Goal: Task Accomplishment & Management: Use online tool/utility

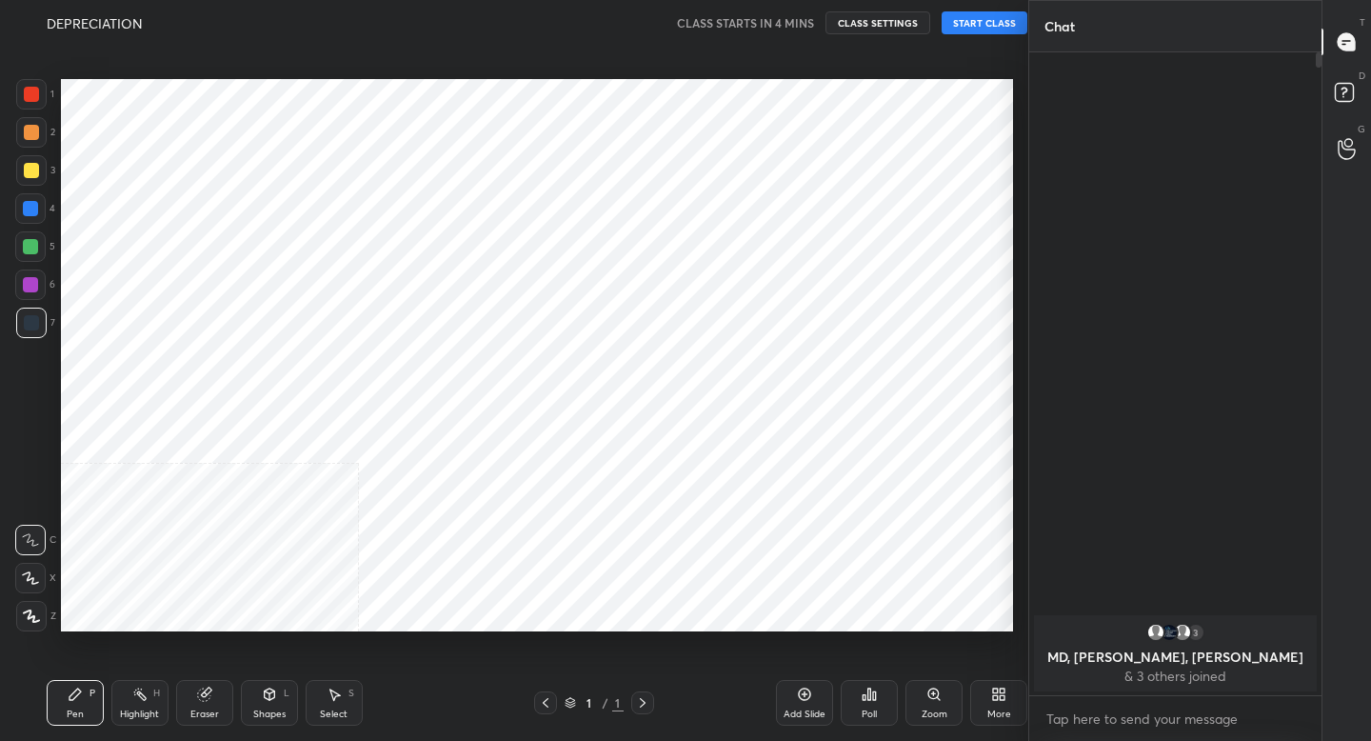
scroll to position [619, 952]
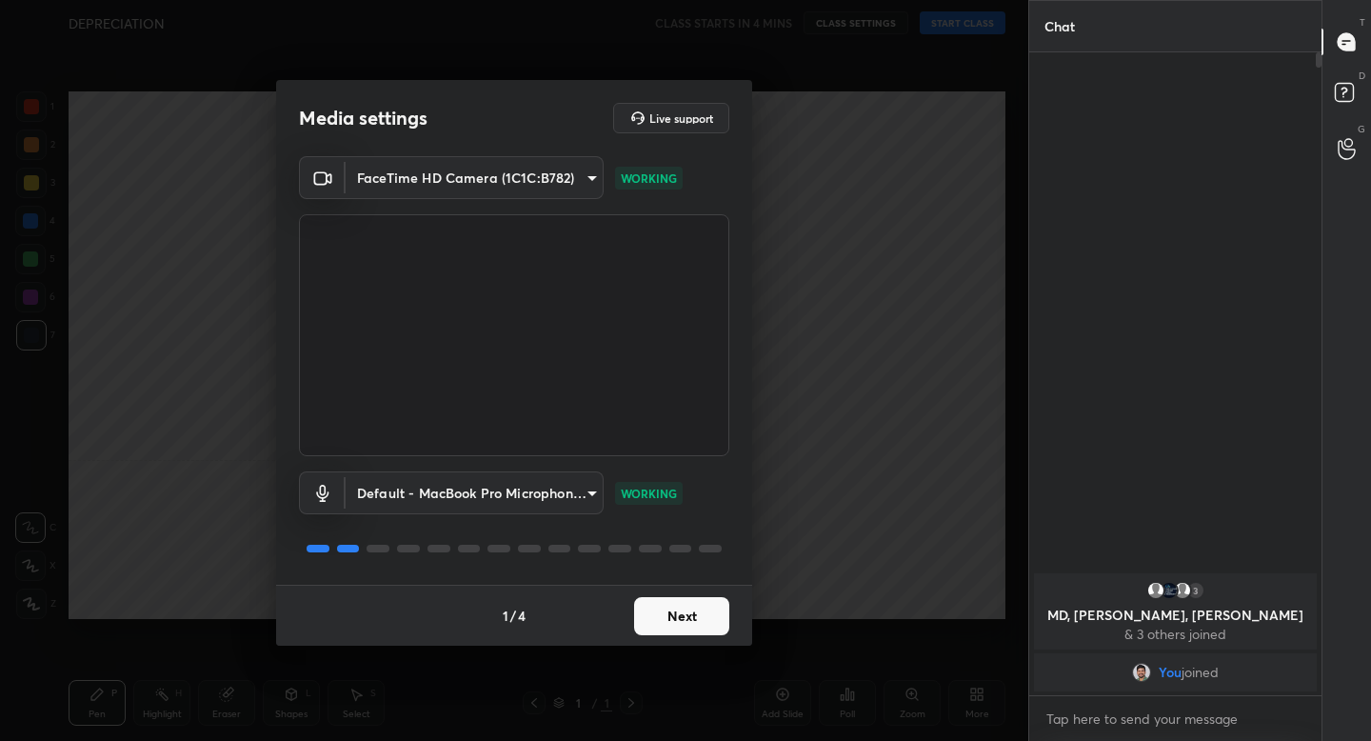
click at [670, 607] on button "Next" at bounding box center [681, 616] width 95 height 38
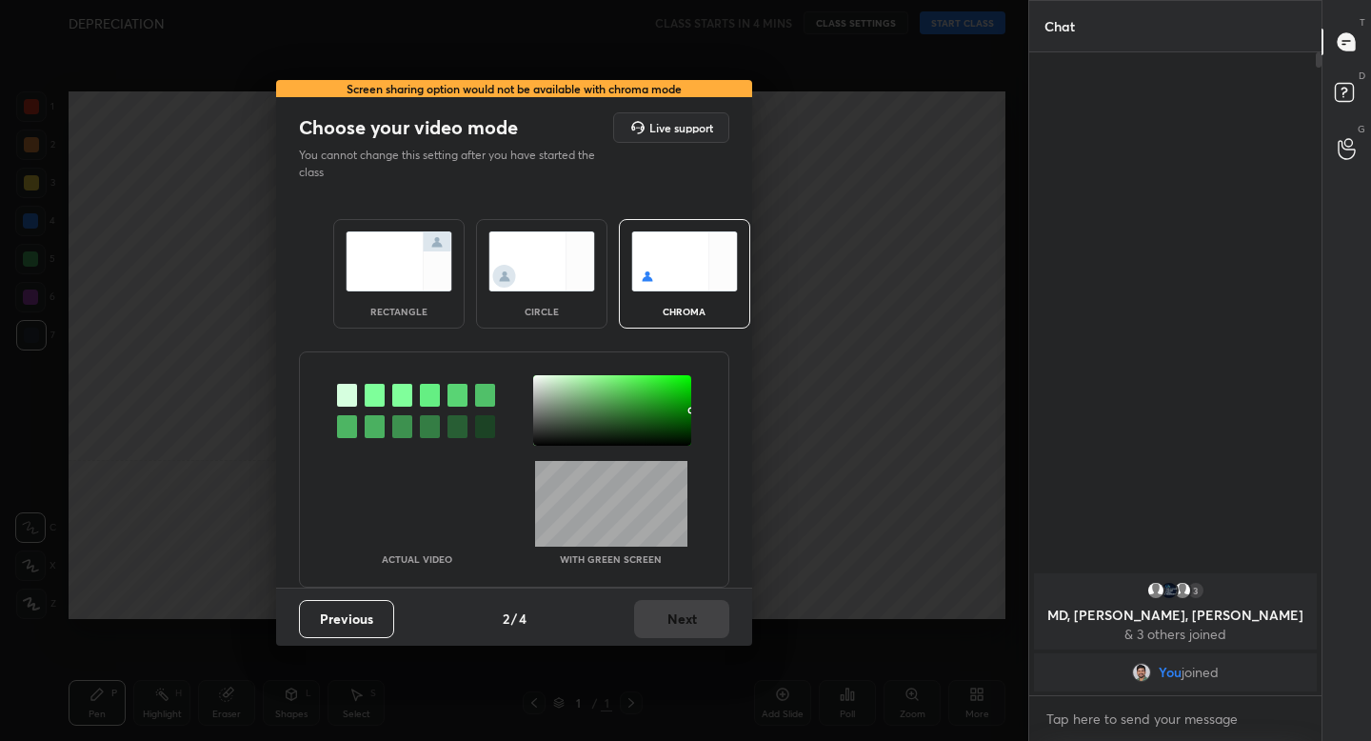
click at [439, 300] on div "rectangle" at bounding box center [398, 274] width 131 height 110
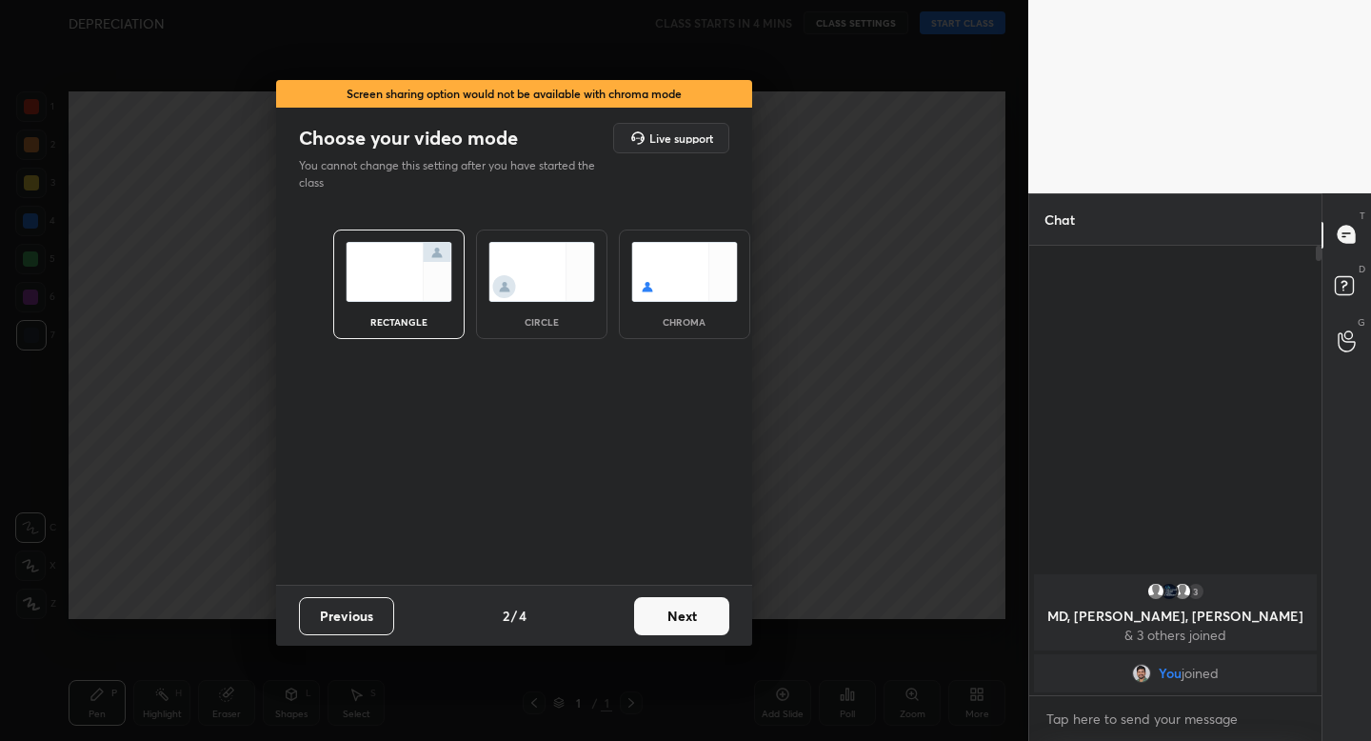
click at [680, 611] on button "Next" at bounding box center [681, 616] width 95 height 38
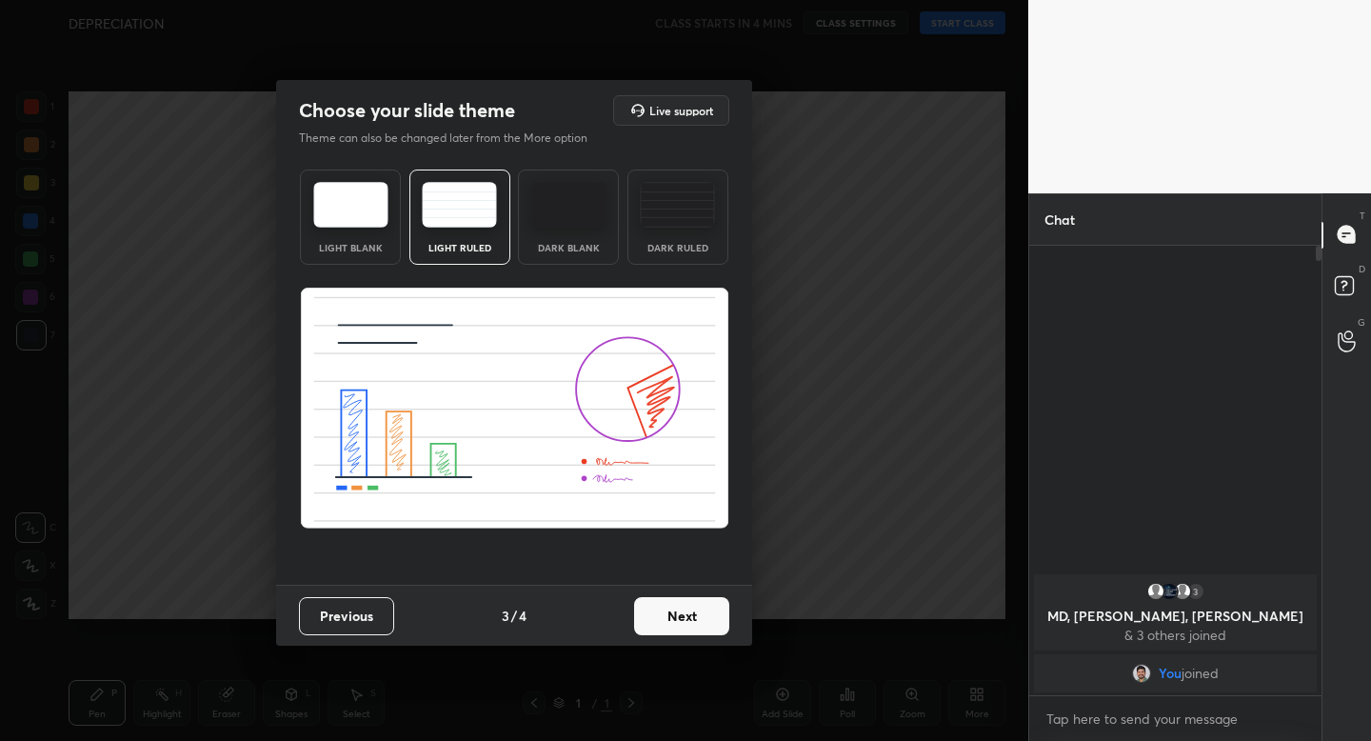
click at [680, 626] on button "Next" at bounding box center [681, 616] width 95 height 38
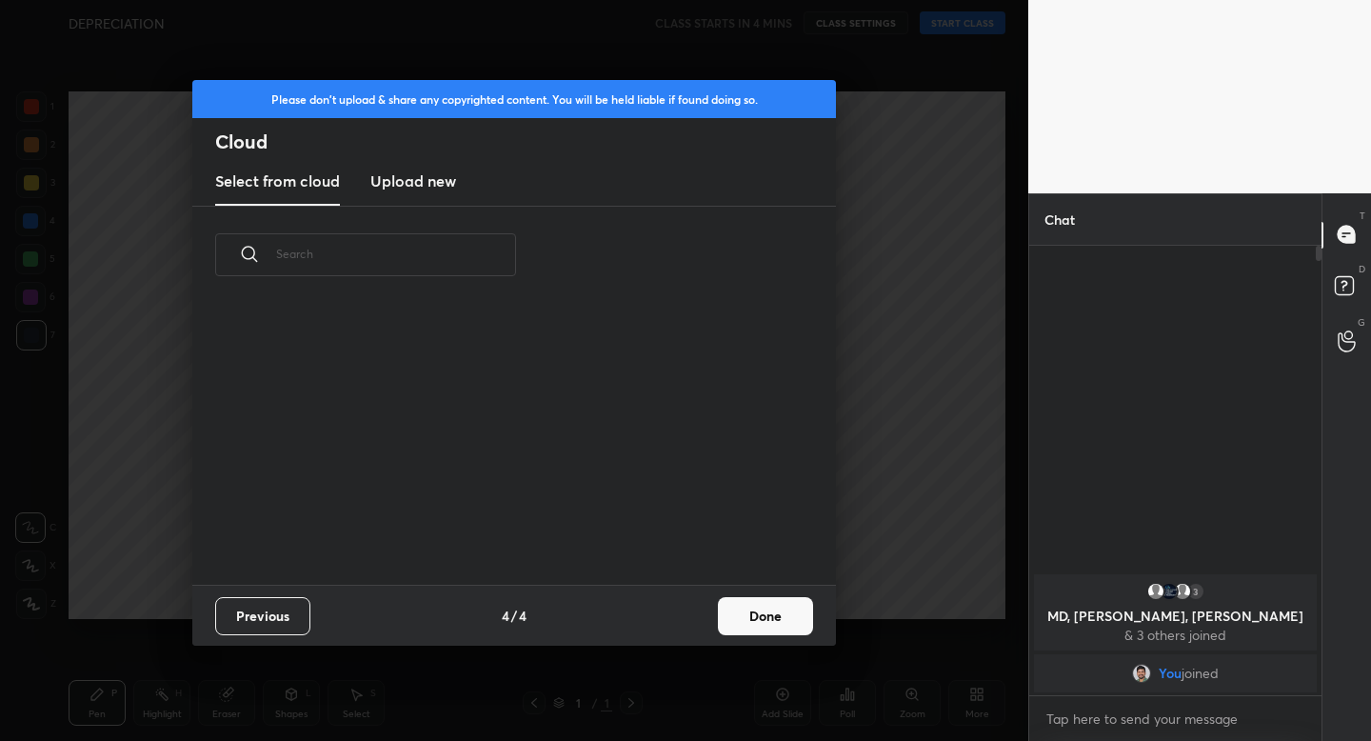
scroll to position [281, 611]
click at [752, 621] on button "Done" at bounding box center [765, 616] width 95 height 38
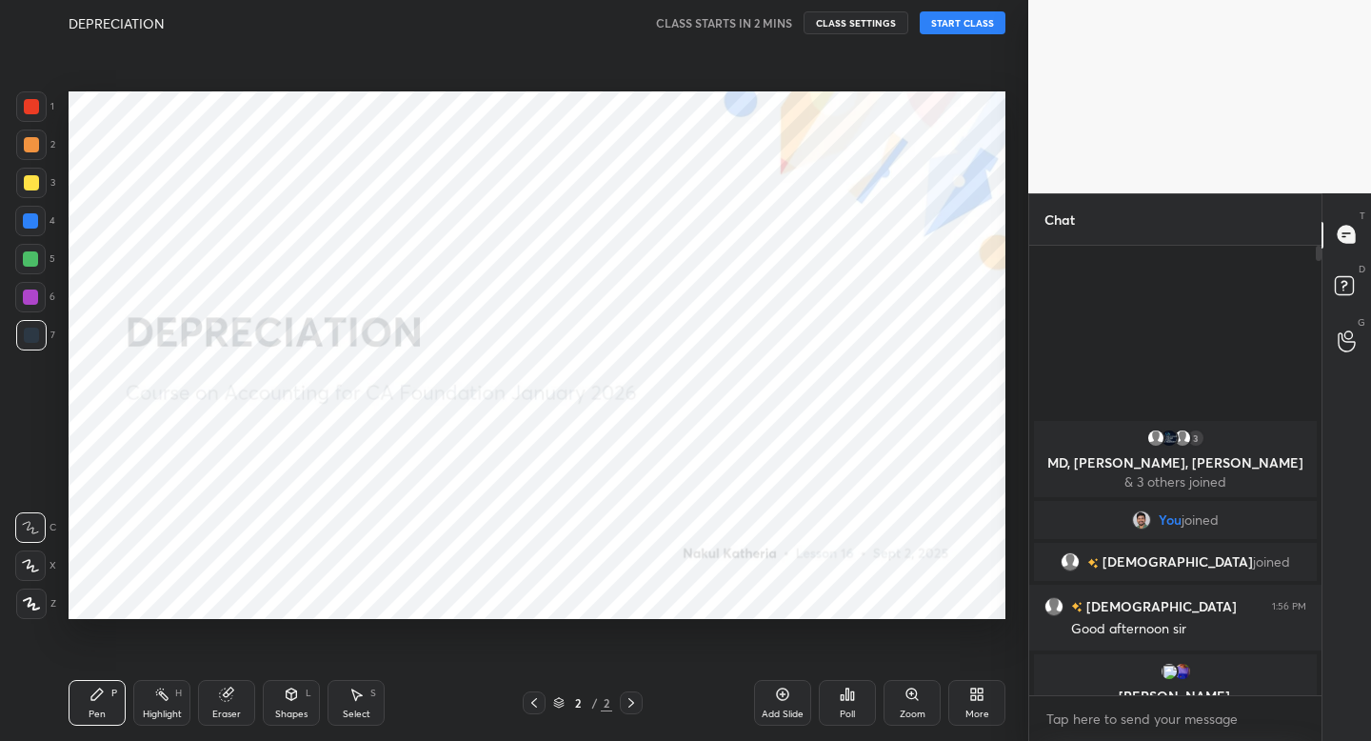
click at [27, 600] on icon at bounding box center [31, 603] width 17 height 13
click at [775, 707] on div "Add Slide" at bounding box center [782, 703] width 57 height 46
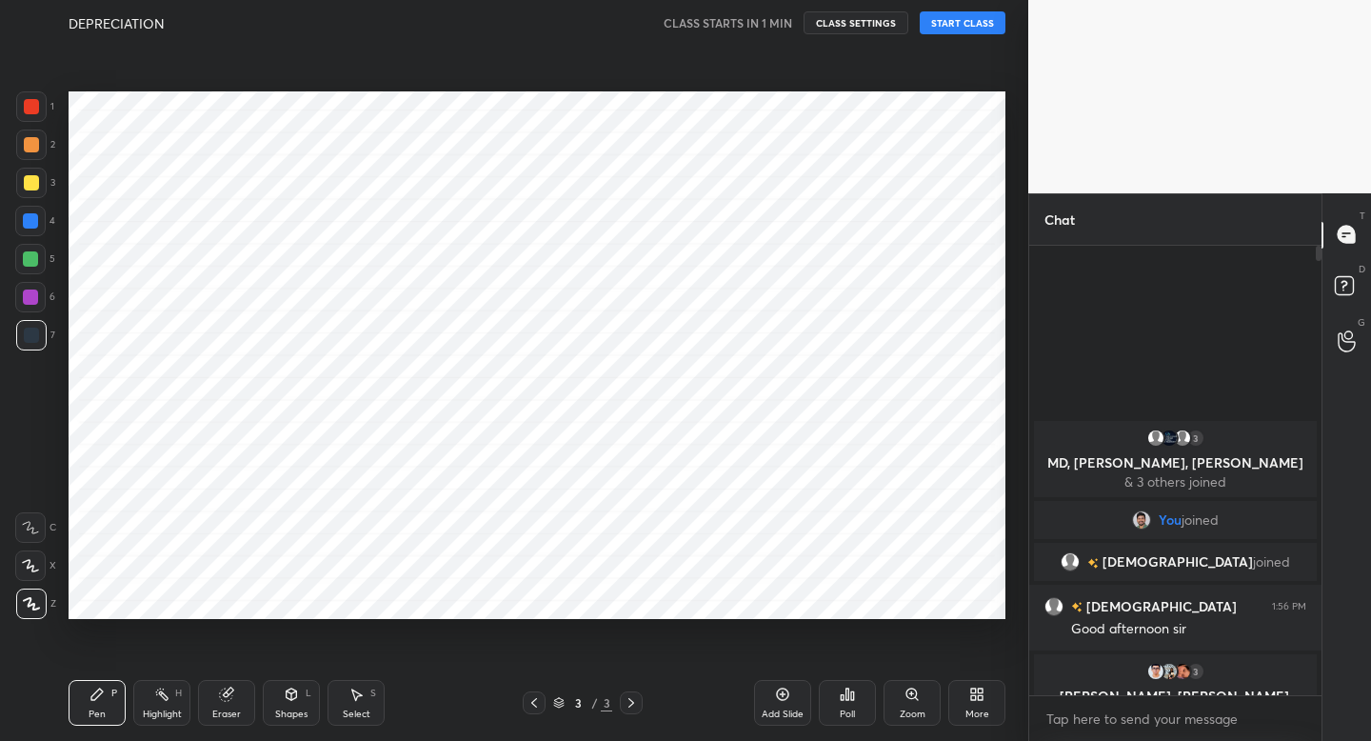
click at [32, 110] on div at bounding box center [31, 106] width 15 height 15
click at [536, 709] on div at bounding box center [534, 702] width 23 height 23
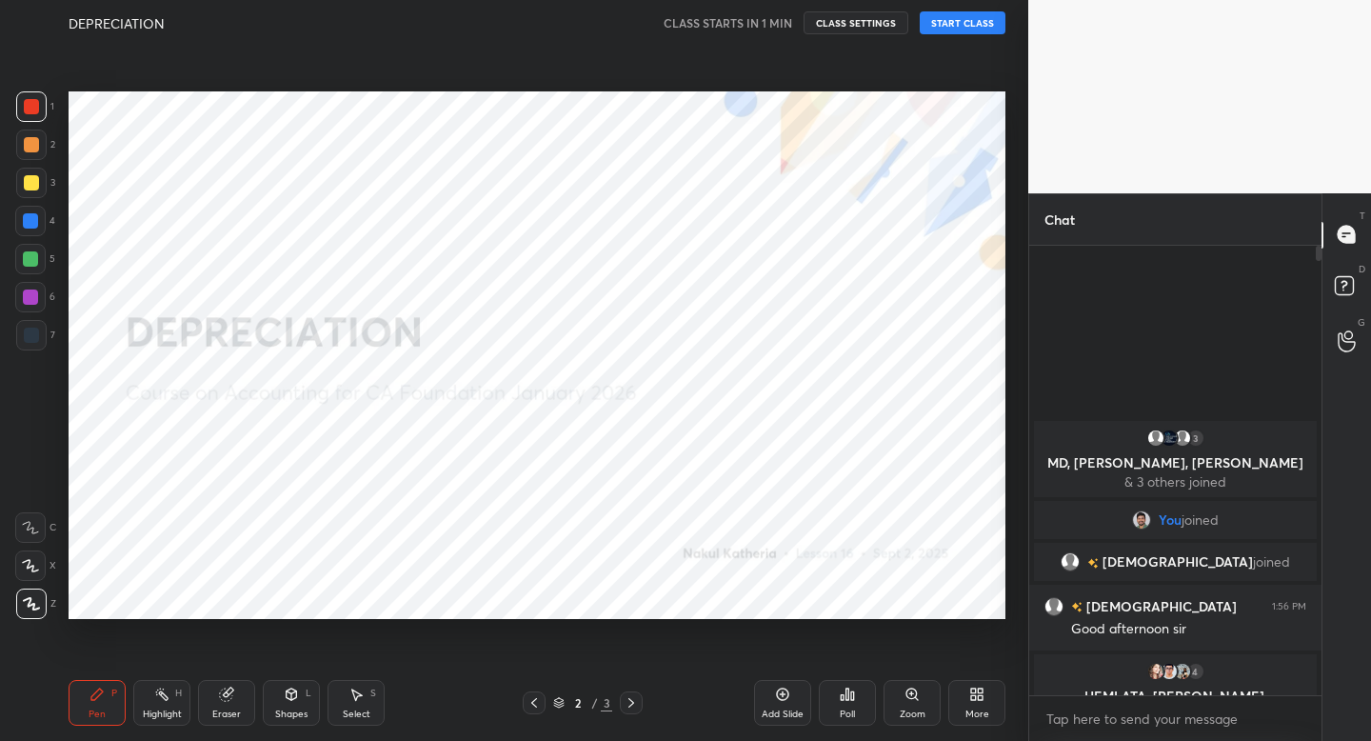
click at [958, 36] on div "DEPRECIATION CLASS STARTS IN 1 MIN CLASS SETTINGS START CLASS" at bounding box center [537, 23] width 937 height 46
click at [958, 29] on button "START CLASS" at bounding box center [963, 22] width 86 height 23
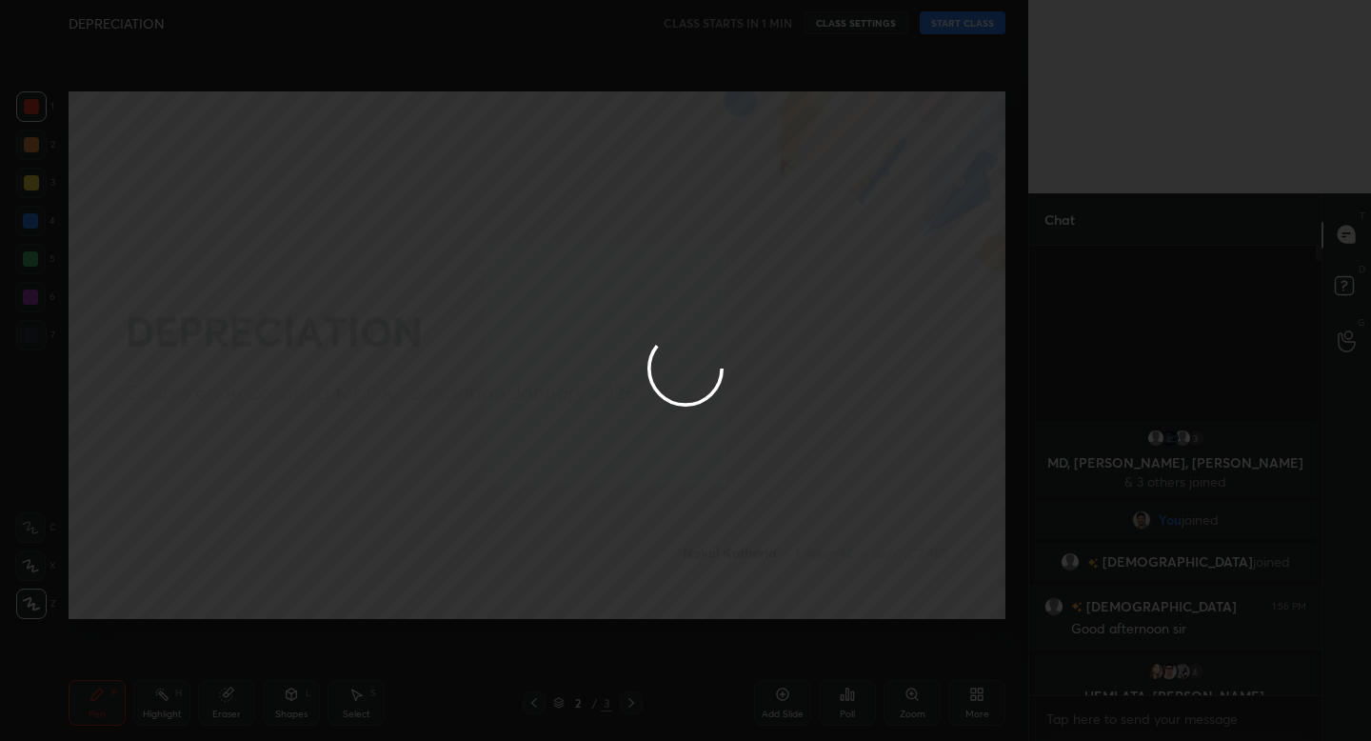
type textarea "x"
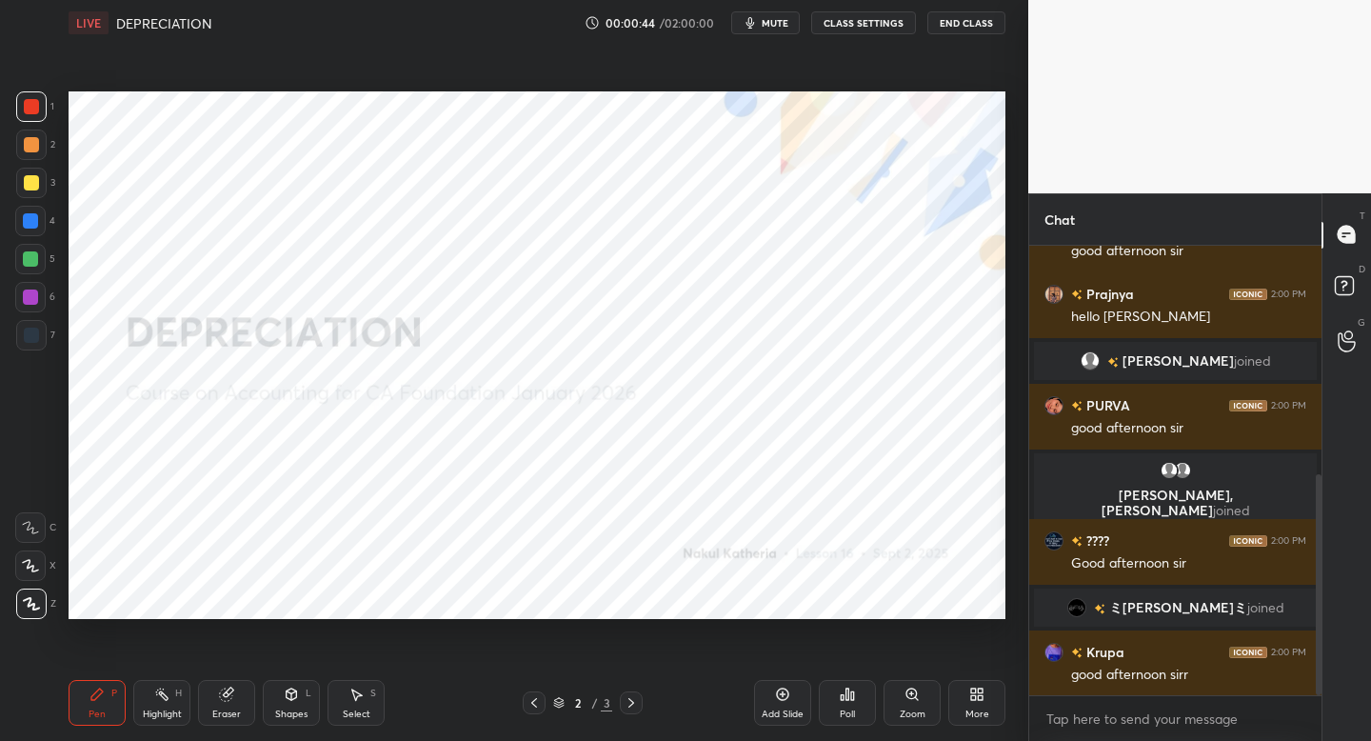
scroll to position [532, 0]
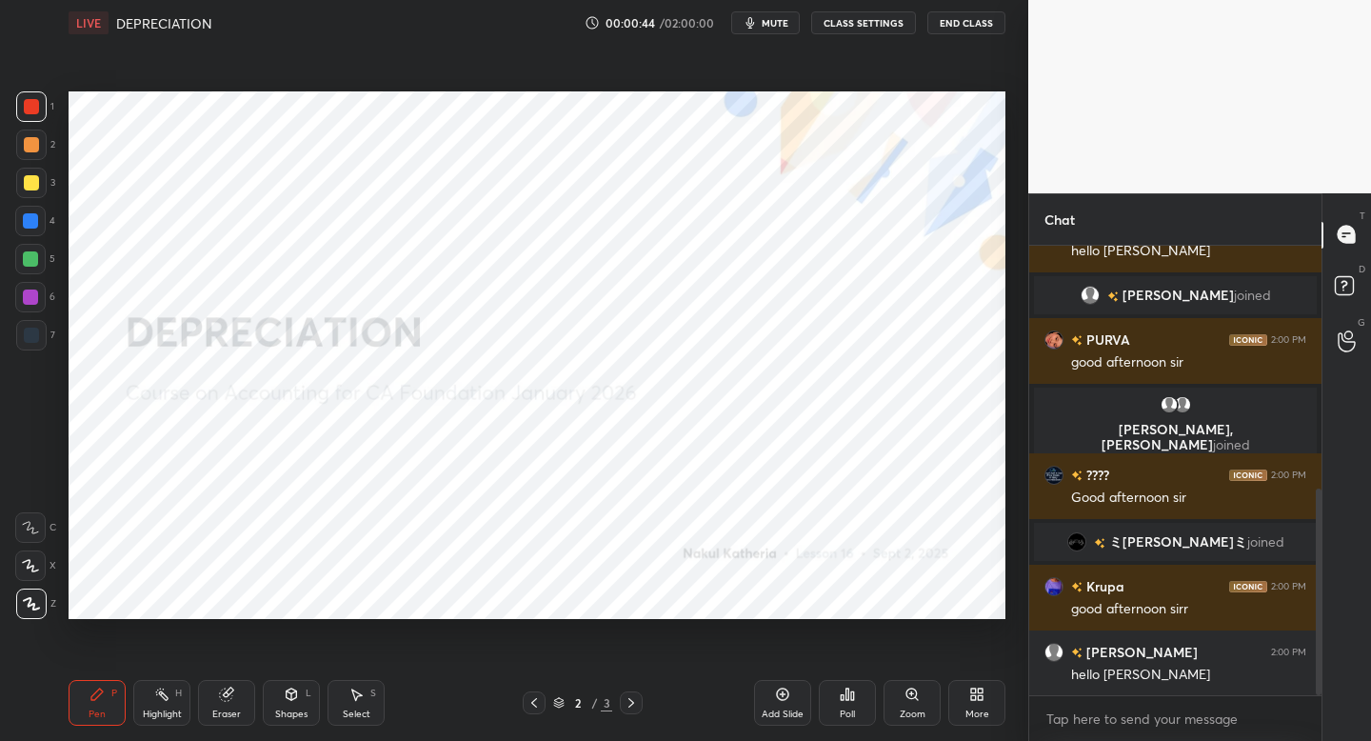
click at [777, 22] on span "mute" at bounding box center [775, 22] width 27 height 13
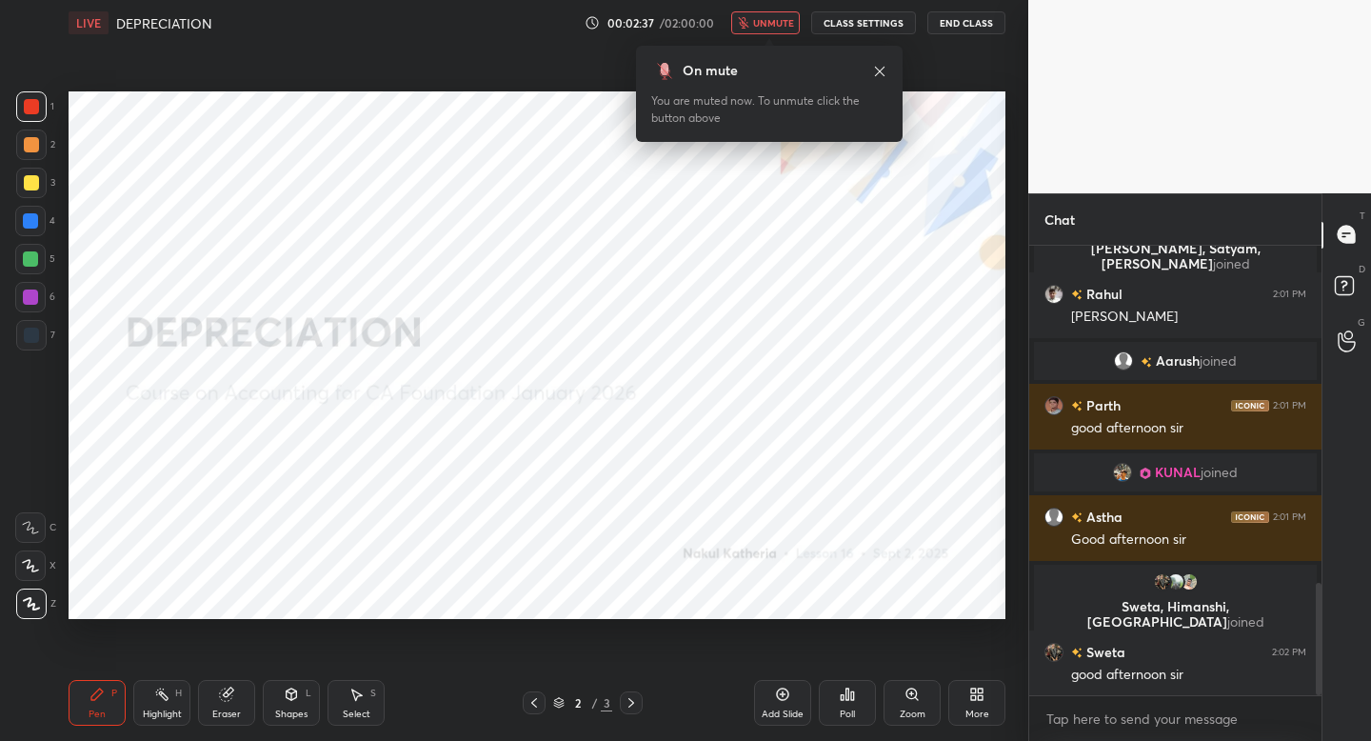
scroll to position [1350, 0]
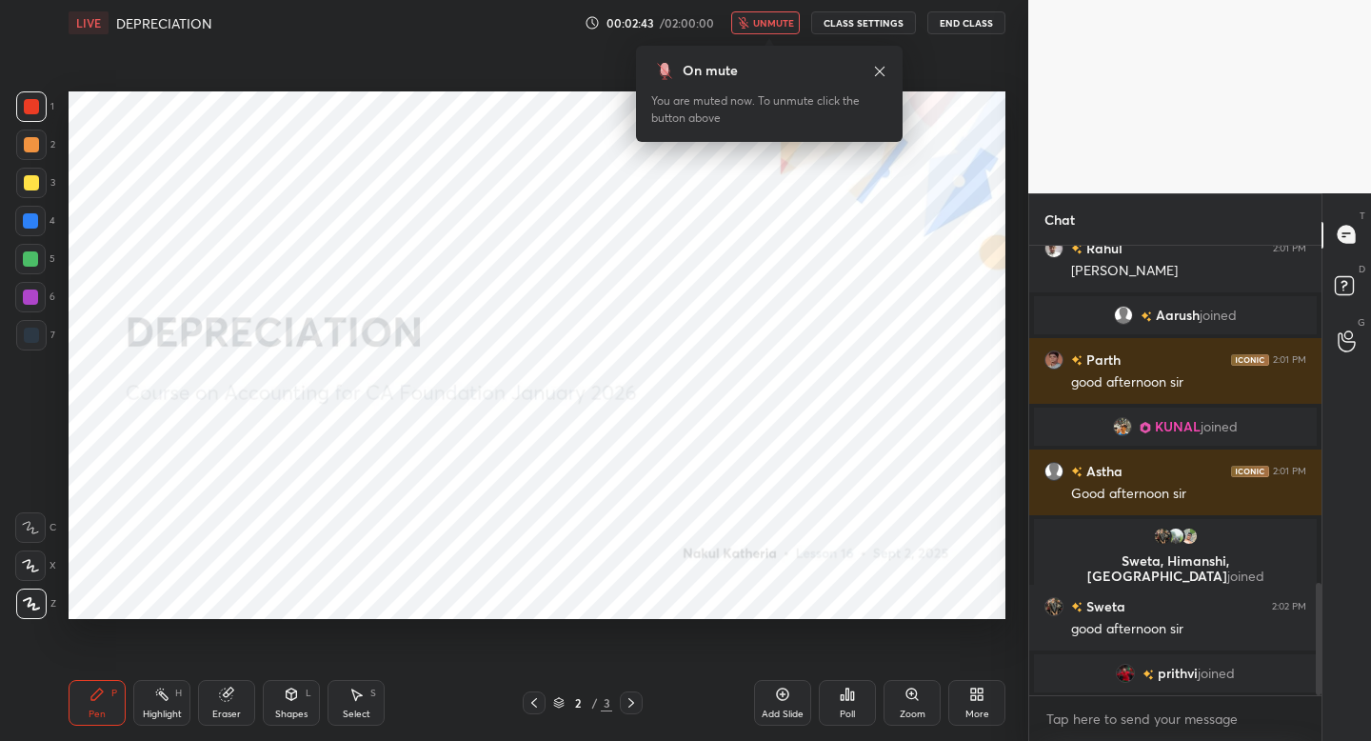
click at [765, 34] on body "1 2 3 4 5 6 7 C X Z C X Z E E Erase all H H LIVE DEPRECIATION 00:02:43 / 02:00:…" at bounding box center [685, 370] width 1371 height 741
click at [770, 16] on button "unmute" at bounding box center [765, 22] width 69 height 23
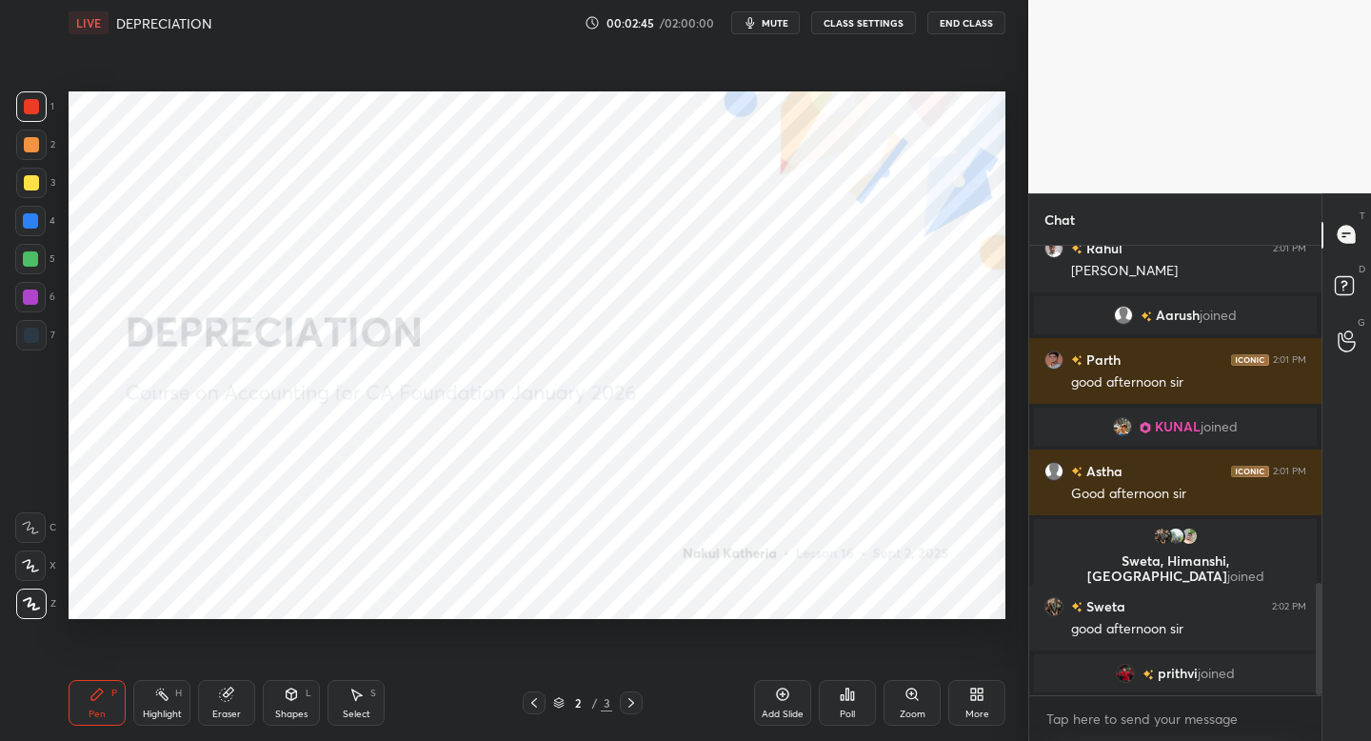
scroll to position [1374, 0]
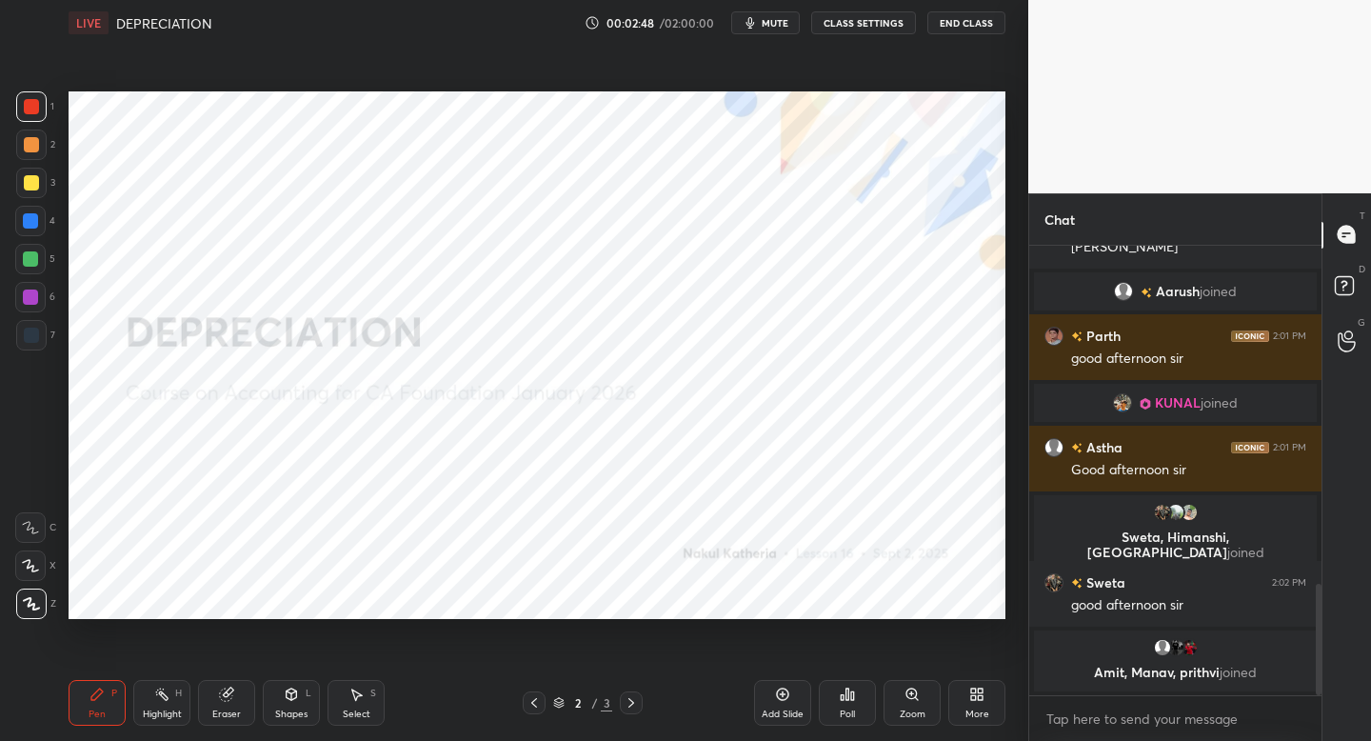
click at [294, 709] on div "Shapes" at bounding box center [291, 714] width 32 height 10
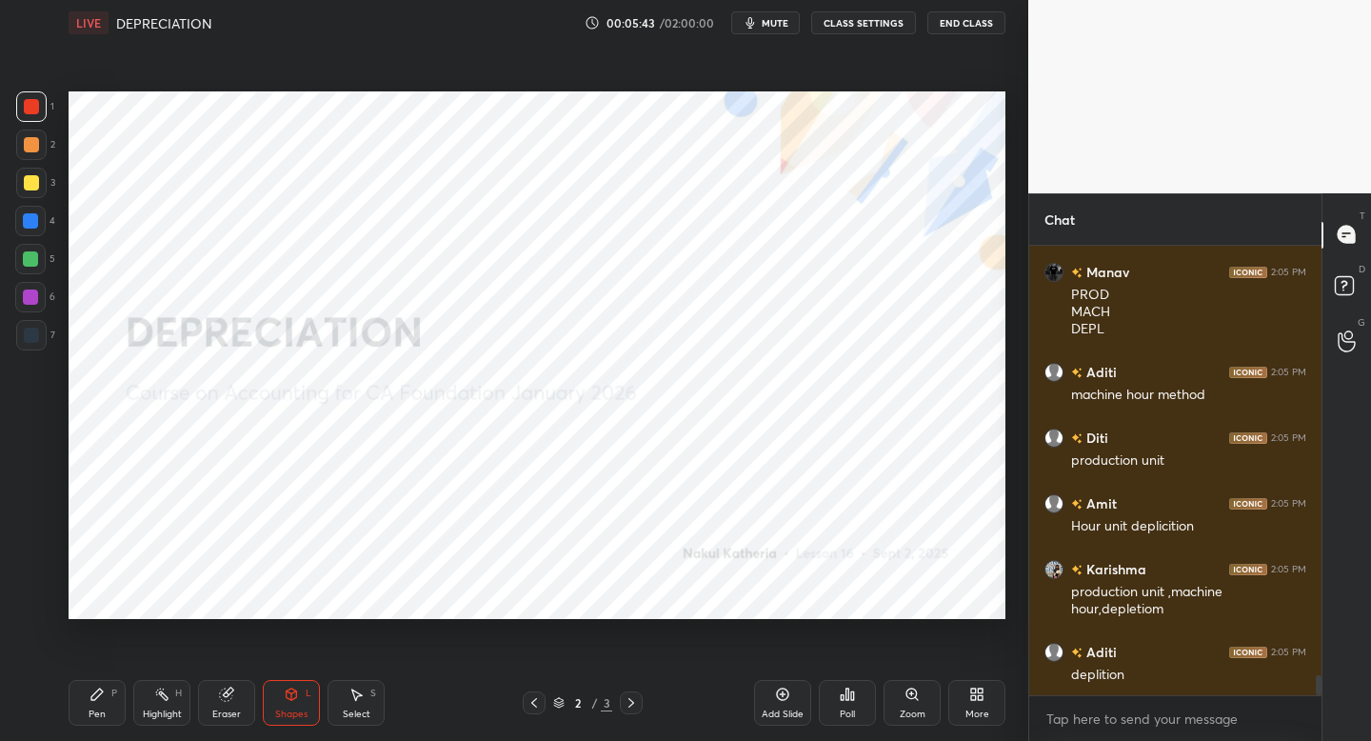
scroll to position [9710, 0]
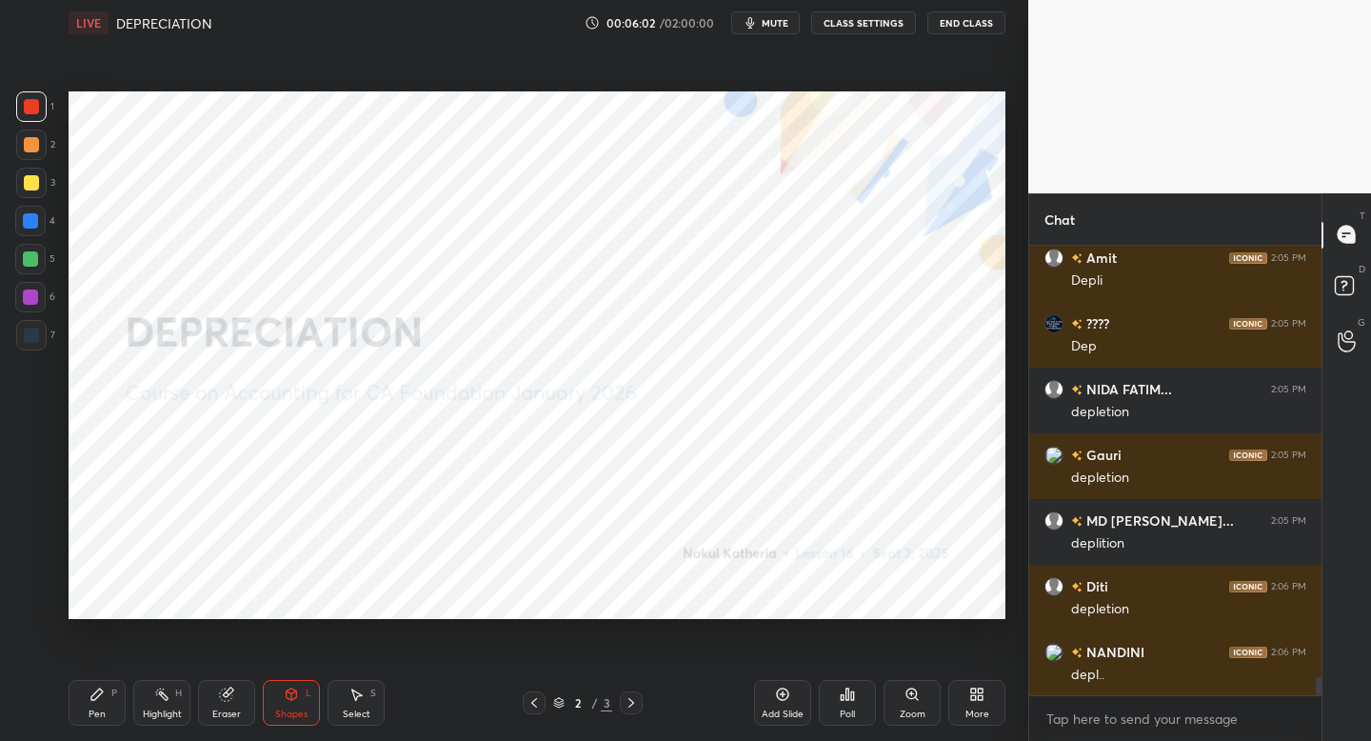
click at [802, 688] on div "Add Slide" at bounding box center [782, 703] width 57 height 46
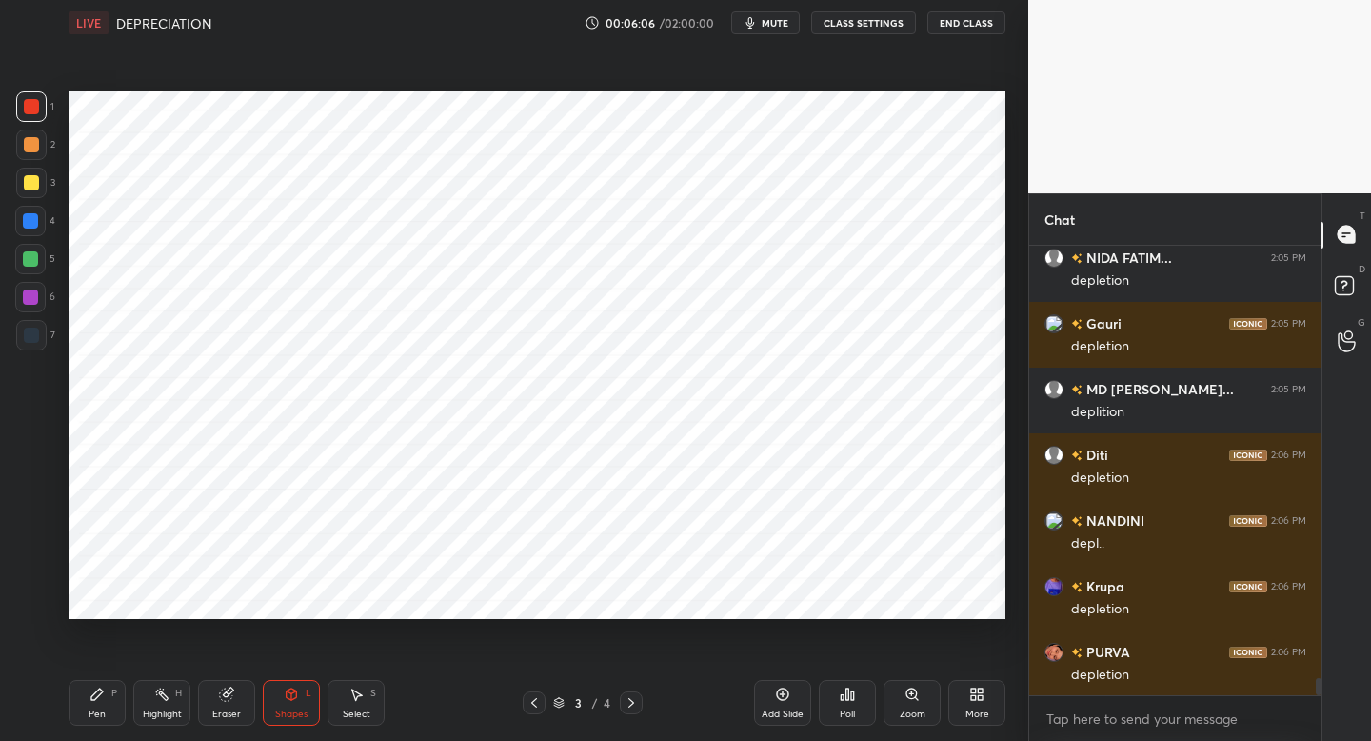
click at [31, 144] on div at bounding box center [31, 144] width 15 height 15
click at [100, 697] on icon at bounding box center [97, 694] width 15 height 15
click at [37, 111] on div at bounding box center [31, 106] width 15 height 15
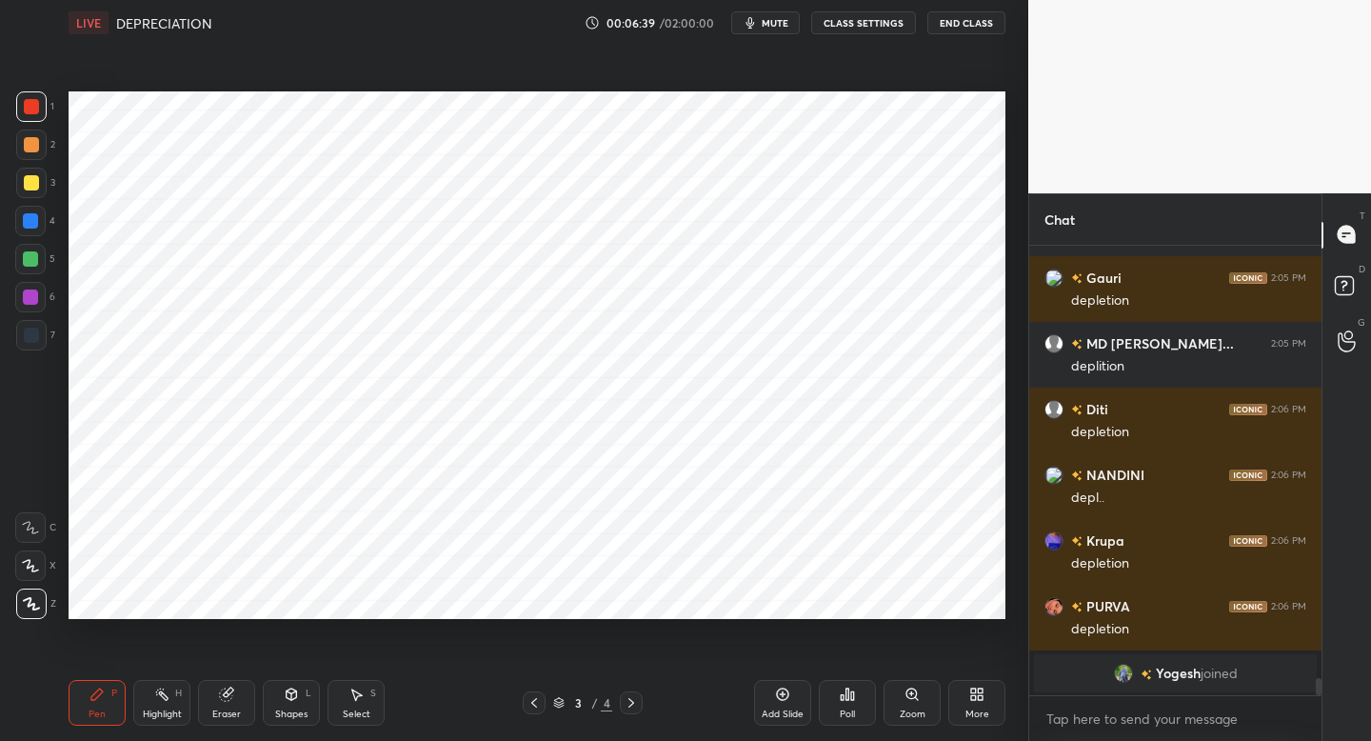
click at [274, 702] on div "Shapes L" at bounding box center [291, 703] width 57 height 46
click at [99, 710] on div "Pen" at bounding box center [97, 714] width 17 height 10
click at [45, 226] on div at bounding box center [30, 221] width 30 height 30
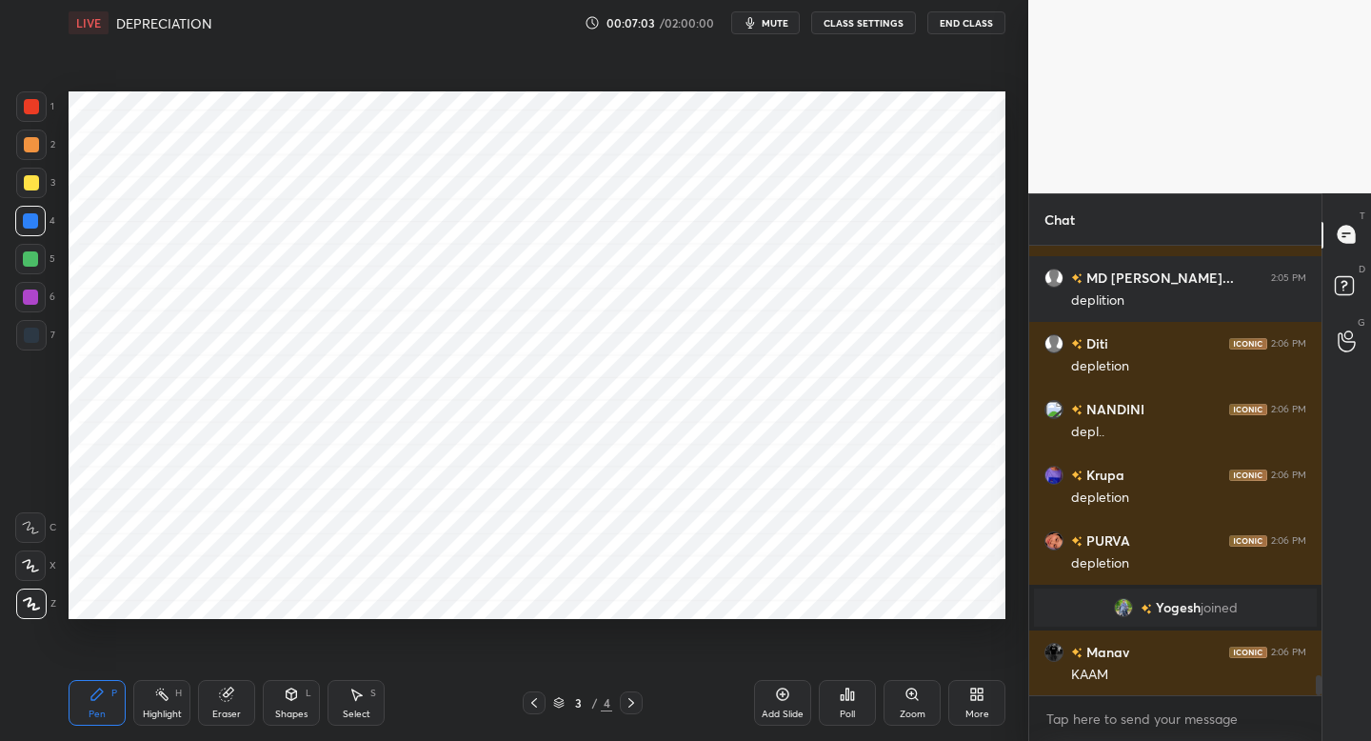
scroll to position [9671, 0]
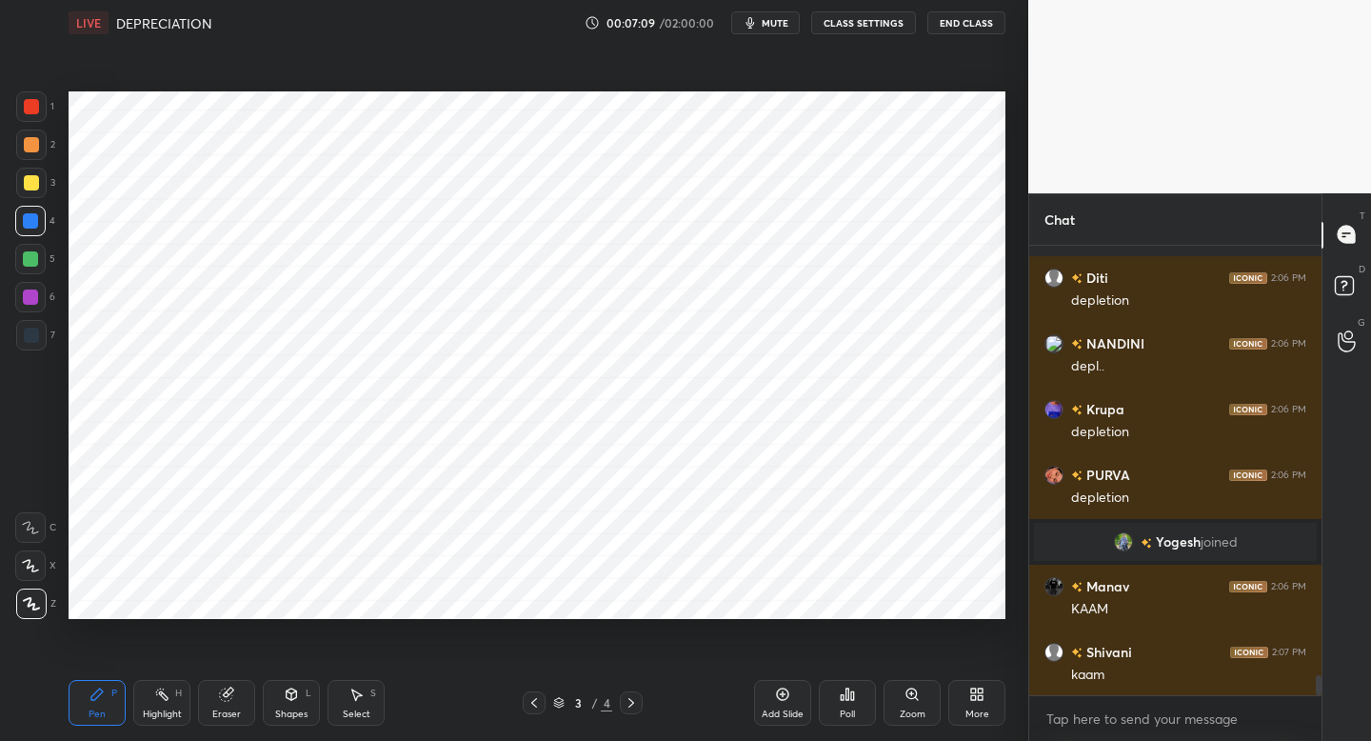
click at [303, 714] on div "Shapes" at bounding box center [291, 714] width 32 height 10
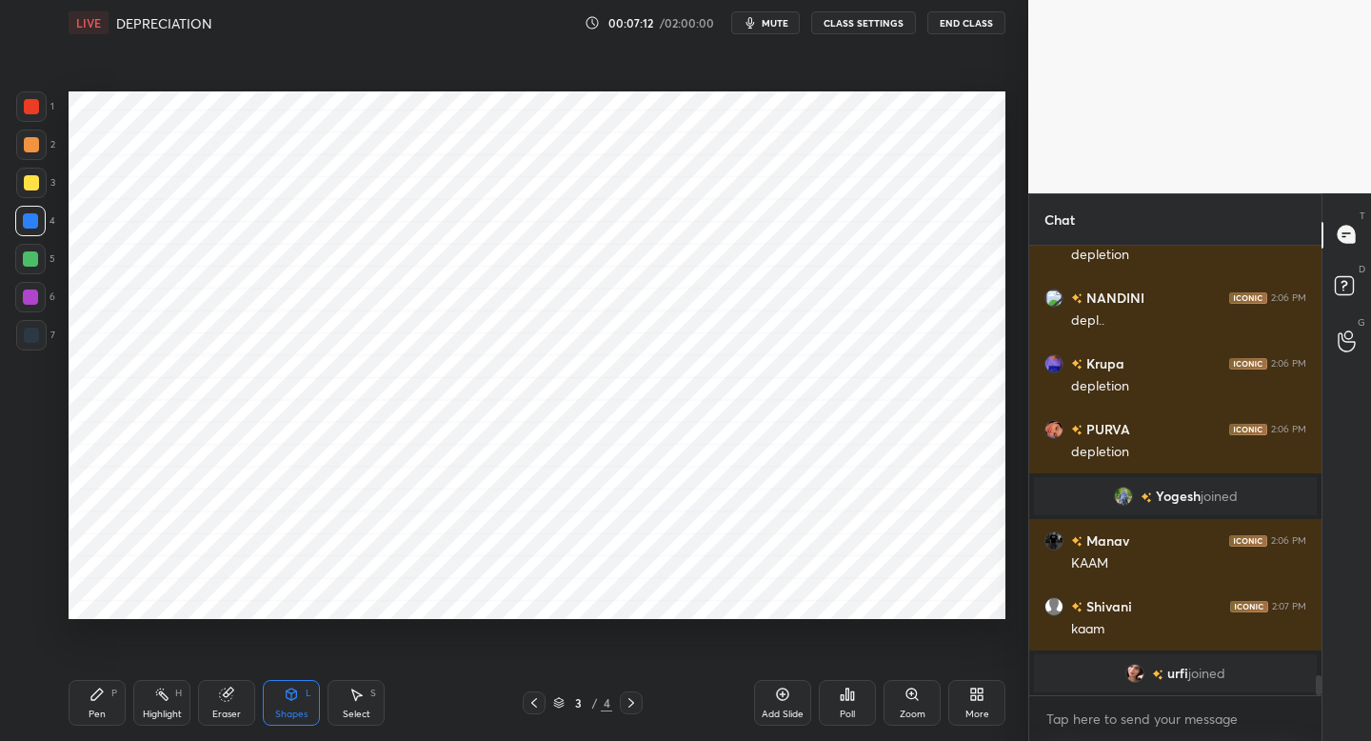
click at [82, 705] on div "Pen P" at bounding box center [97, 703] width 57 height 46
click at [42, 105] on div at bounding box center [31, 106] width 30 height 30
click at [45, 335] on div "7" at bounding box center [35, 335] width 39 height 30
click at [290, 711] on div "Shapes" at bounding box center [291, 714] width 32 height 10
click at [88, 689] on div "Pen P" at bounding box center [97, 703] width 57 height 46
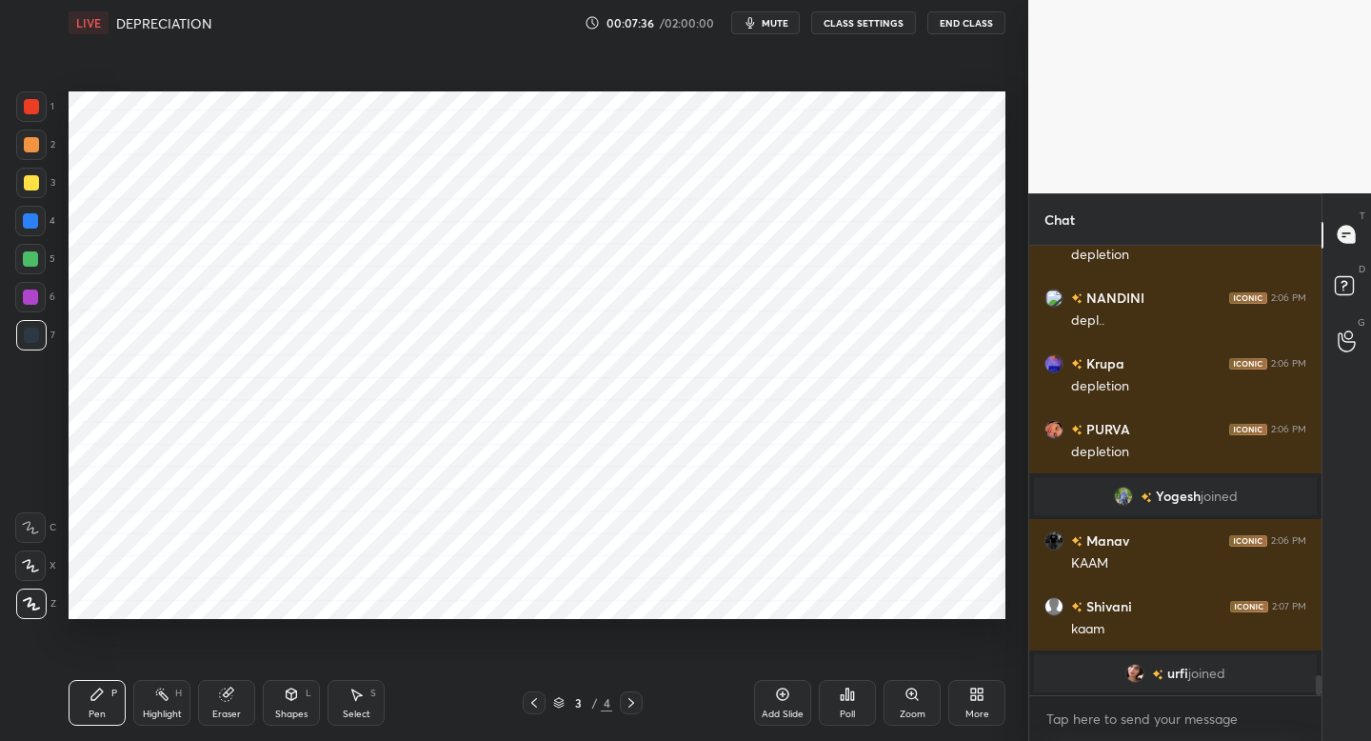
click at [37, 305] on div at bounding box center [30, 297] width 30 height 30
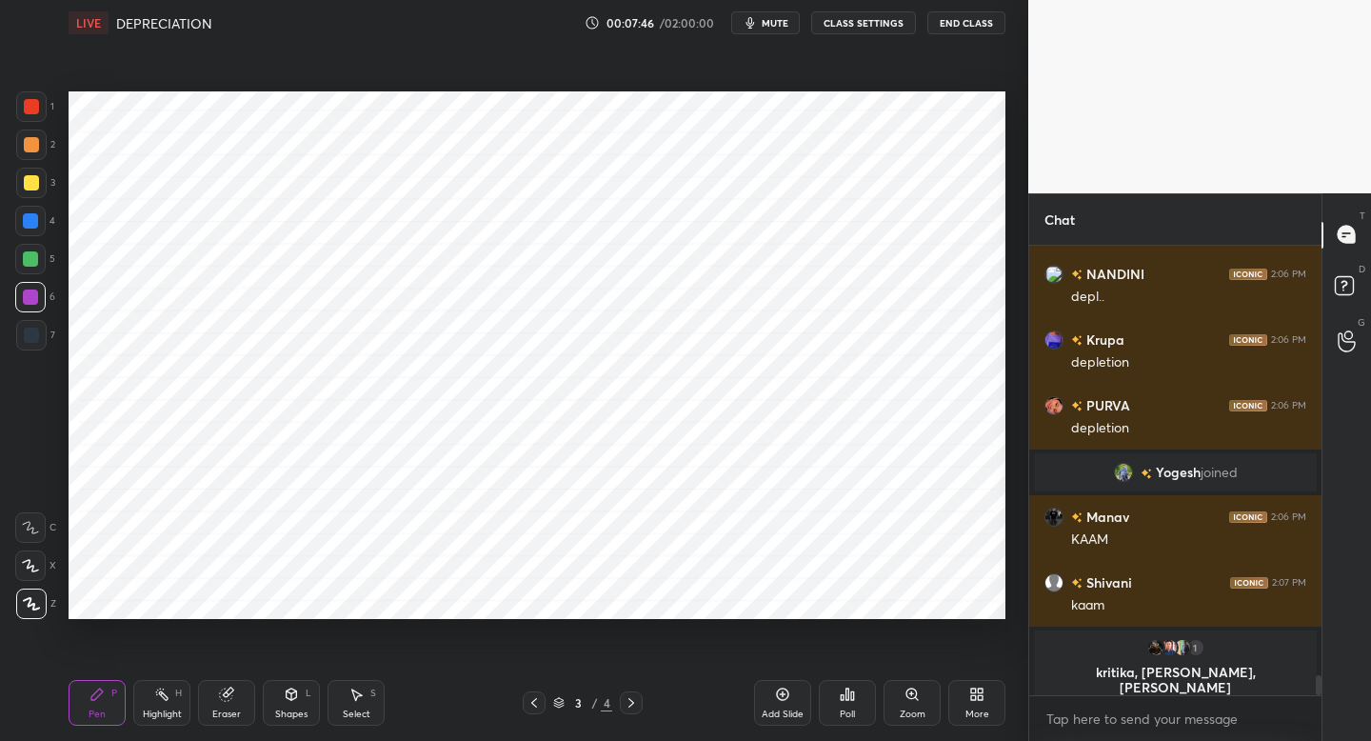
scroll to position [9755, 0]
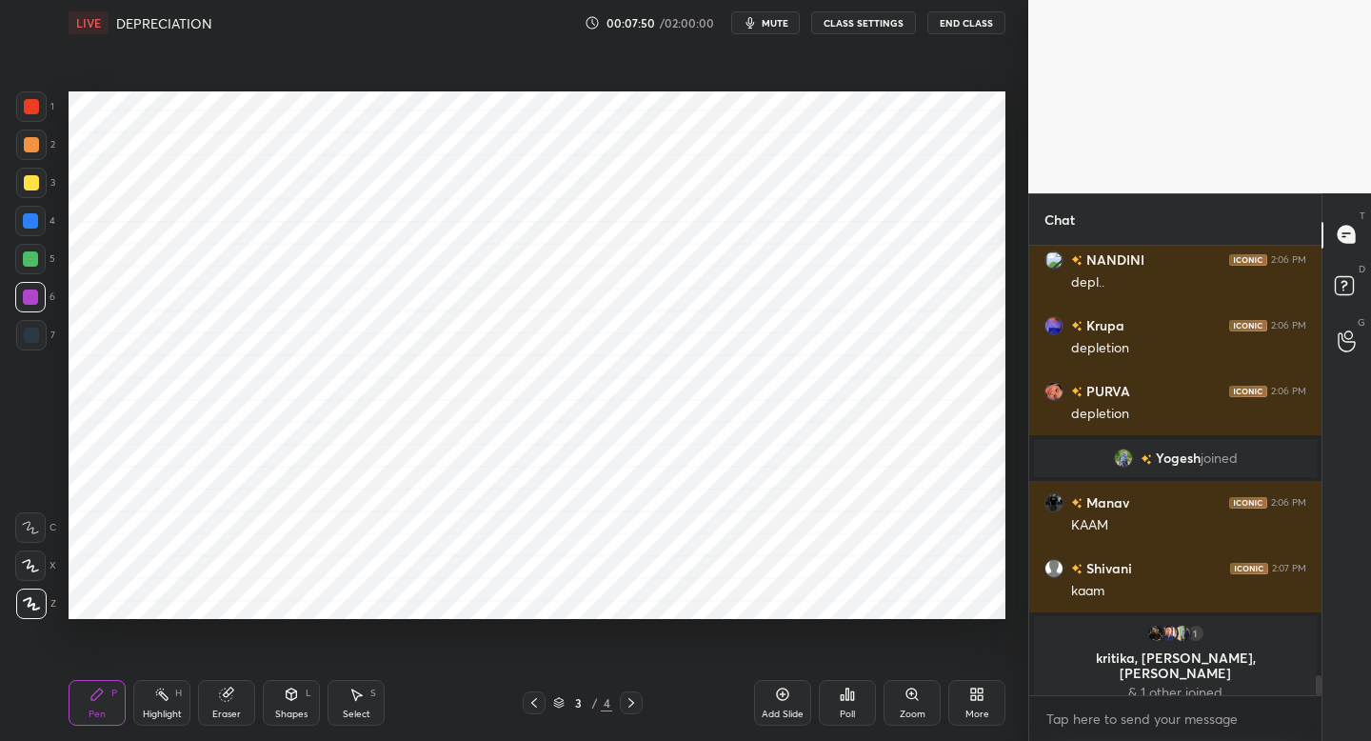
click at [37, 218] on div at bounding box center [30, 220] width 15 height 15
click at [31, 254] on div at bounding box center [30, 258] width 15 height 15
click at [37, 338] on div at bounding box center [31, 335] width 30 height 30
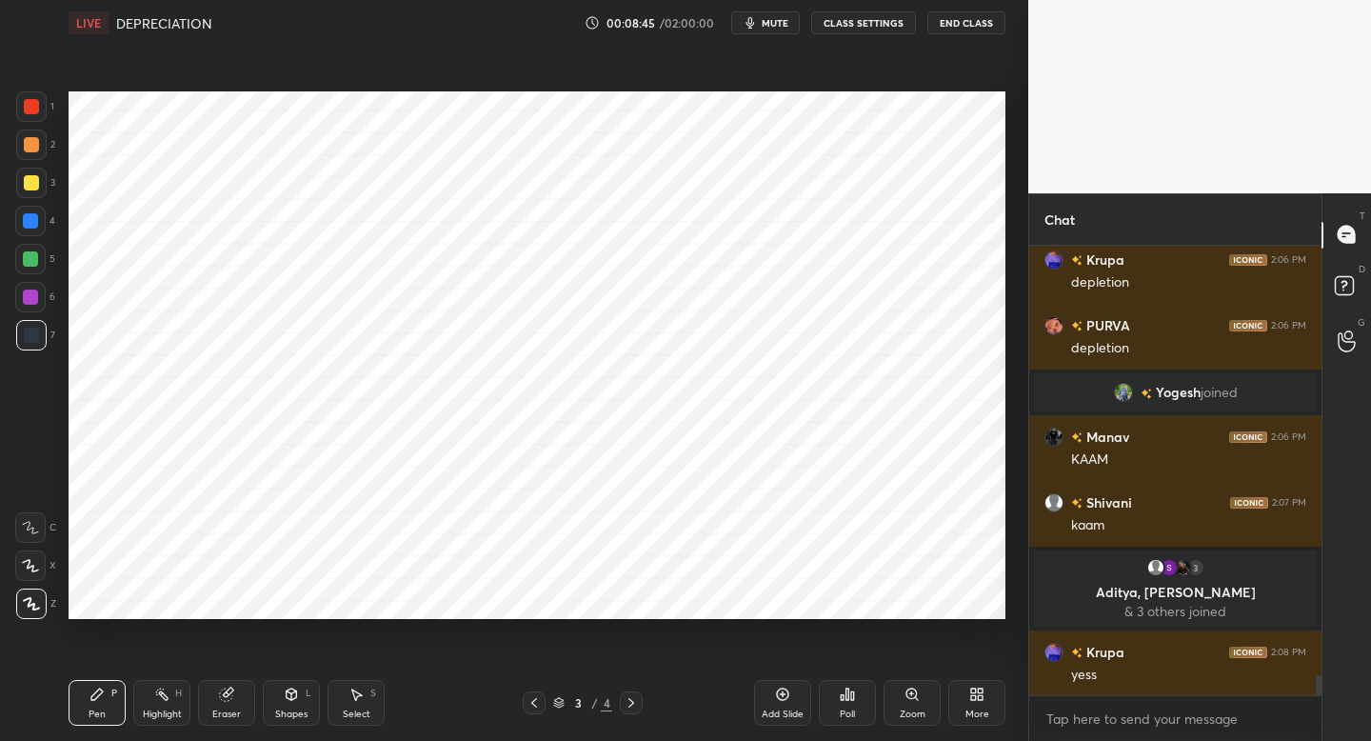
click at [36, 287] on div at bounding box center [30, 297] width 30 height 30
click at [33, 343] on div at bounding box center [31, 335] width 30 height 30
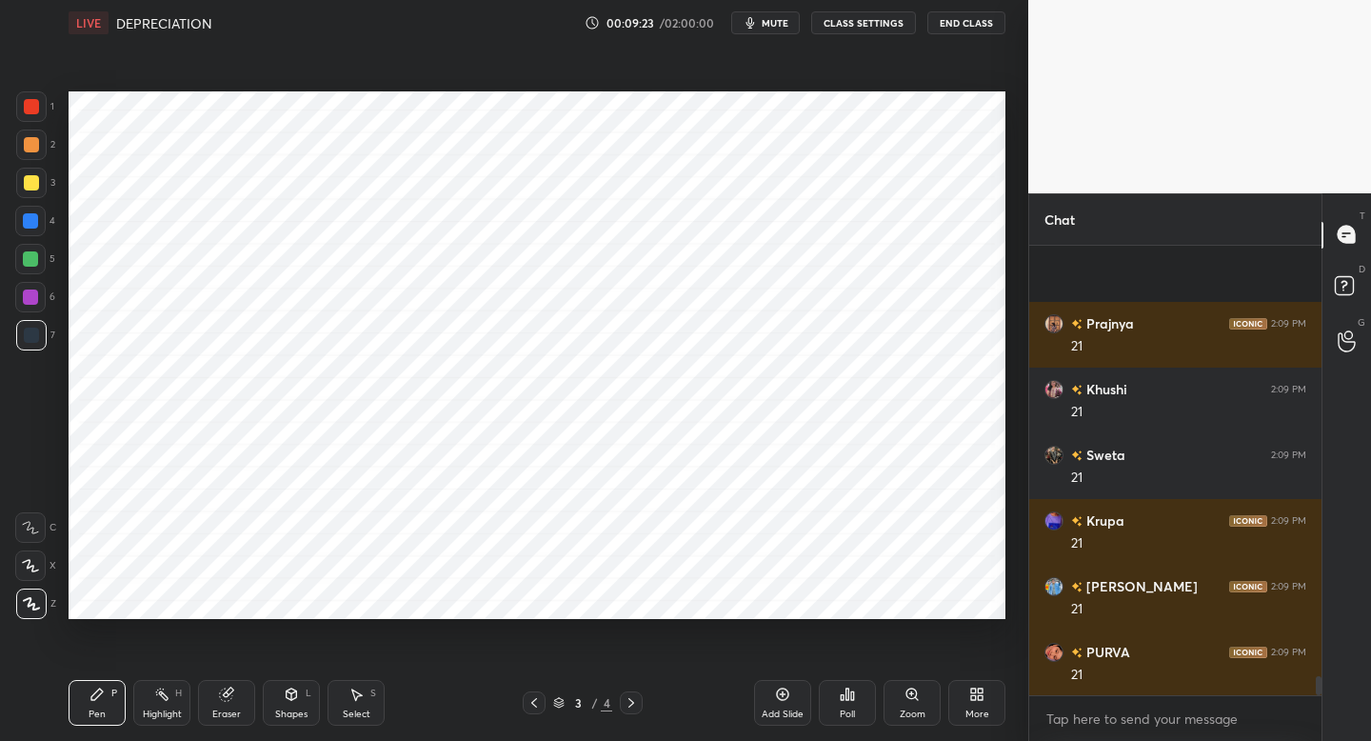
scroll to position [10423, 0]
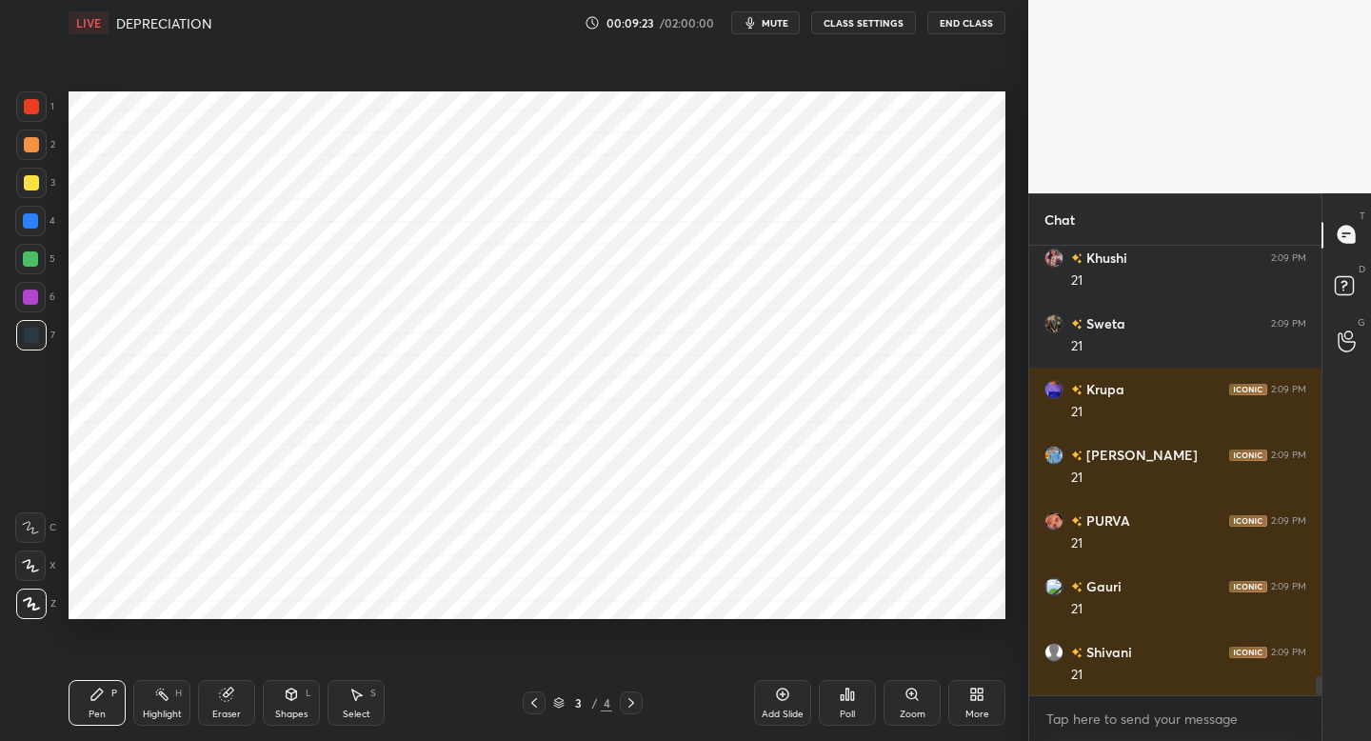
click at [784, 709] on div "Add Slide" at bounding box center [783, 714] width 42 height 10
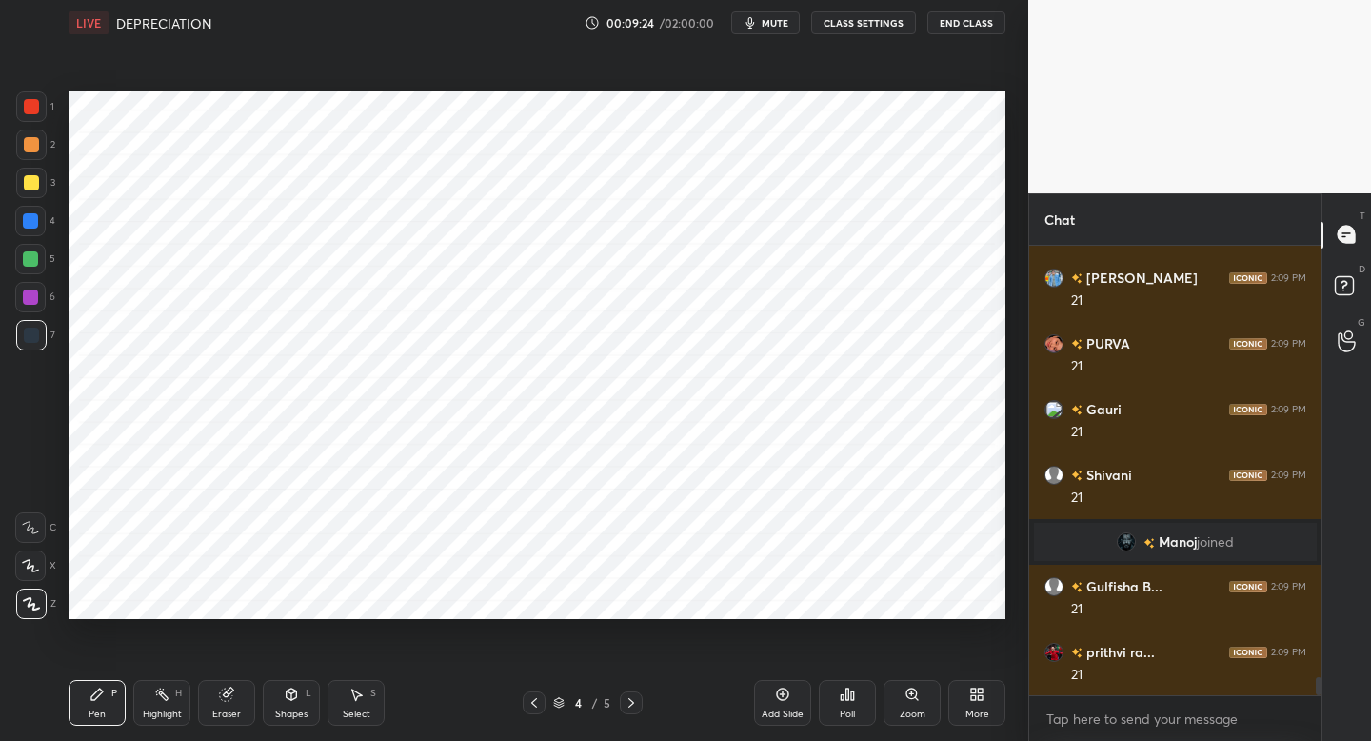
click at [37, 100] on div at bounding box center [31, 106] width 30 height 30
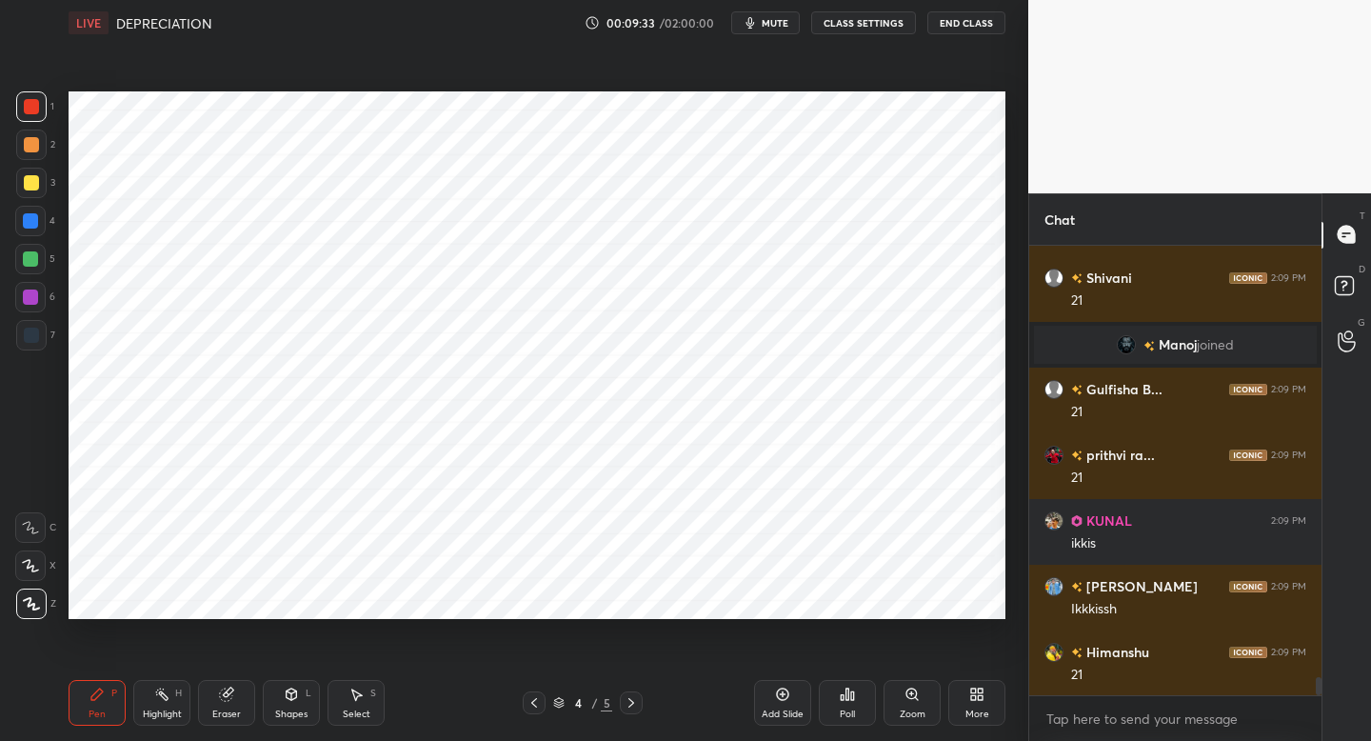
scroll to position [10863, 0]
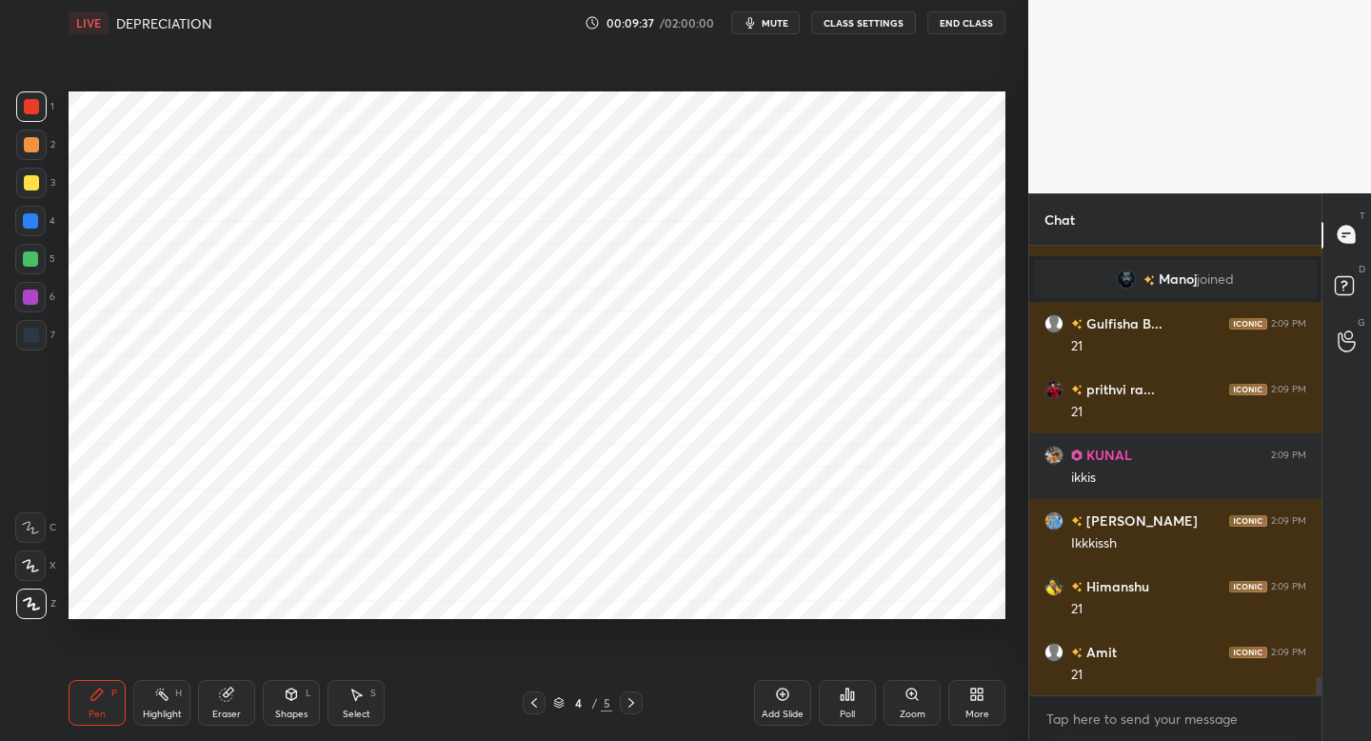
click at [529, 694] on div at bounding box center [534, 702] width 23 height 23
click at [636, 700] on div at bounding box center [631, 702] width 23 height 23
click at [627, 709] on div at bounding box center [631, 702] width 23 height 23
click at [532, 698] on icon at bounding box center [534, 702] width 15 height 15
click at [35, 226] on div at bounding box center [30, 220] width 15 height 15
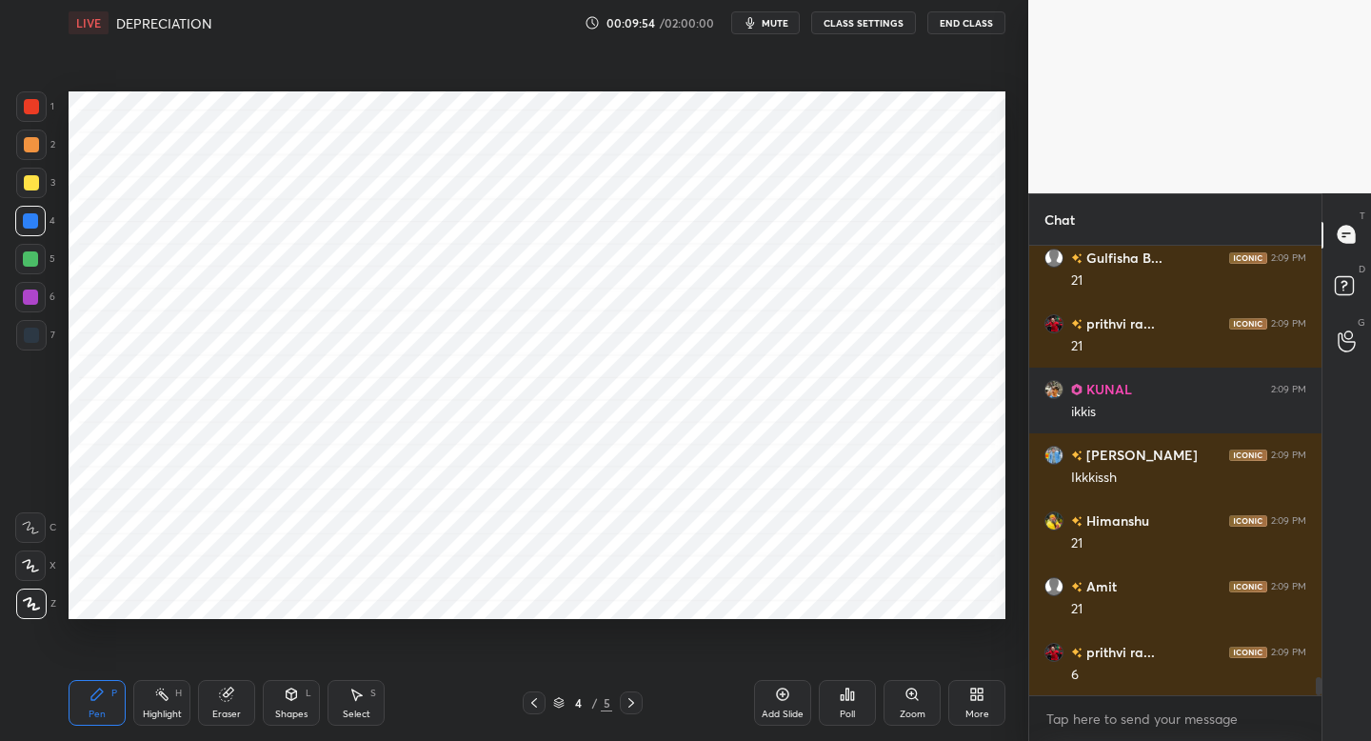
scroll to position [10995, 0]
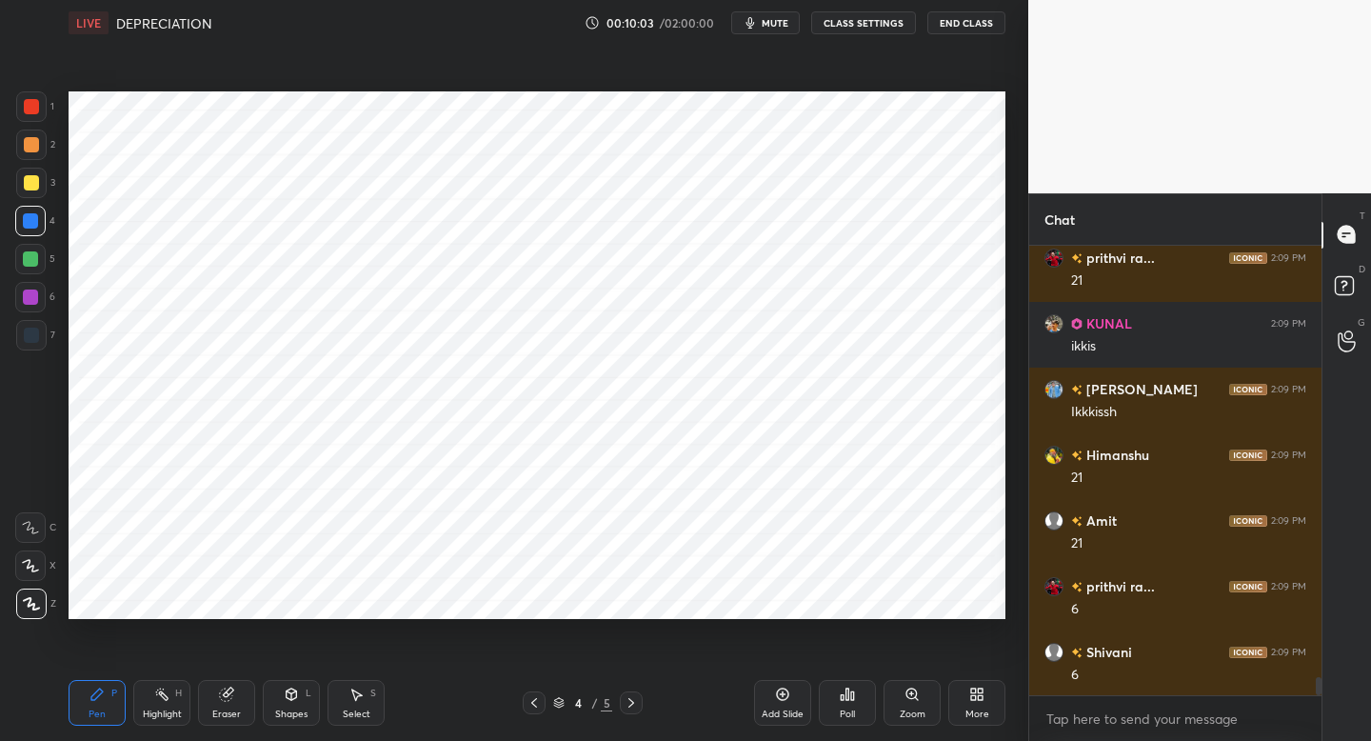
click at [41, 116] on div at bounding box center [31, 106] width 30 height 30
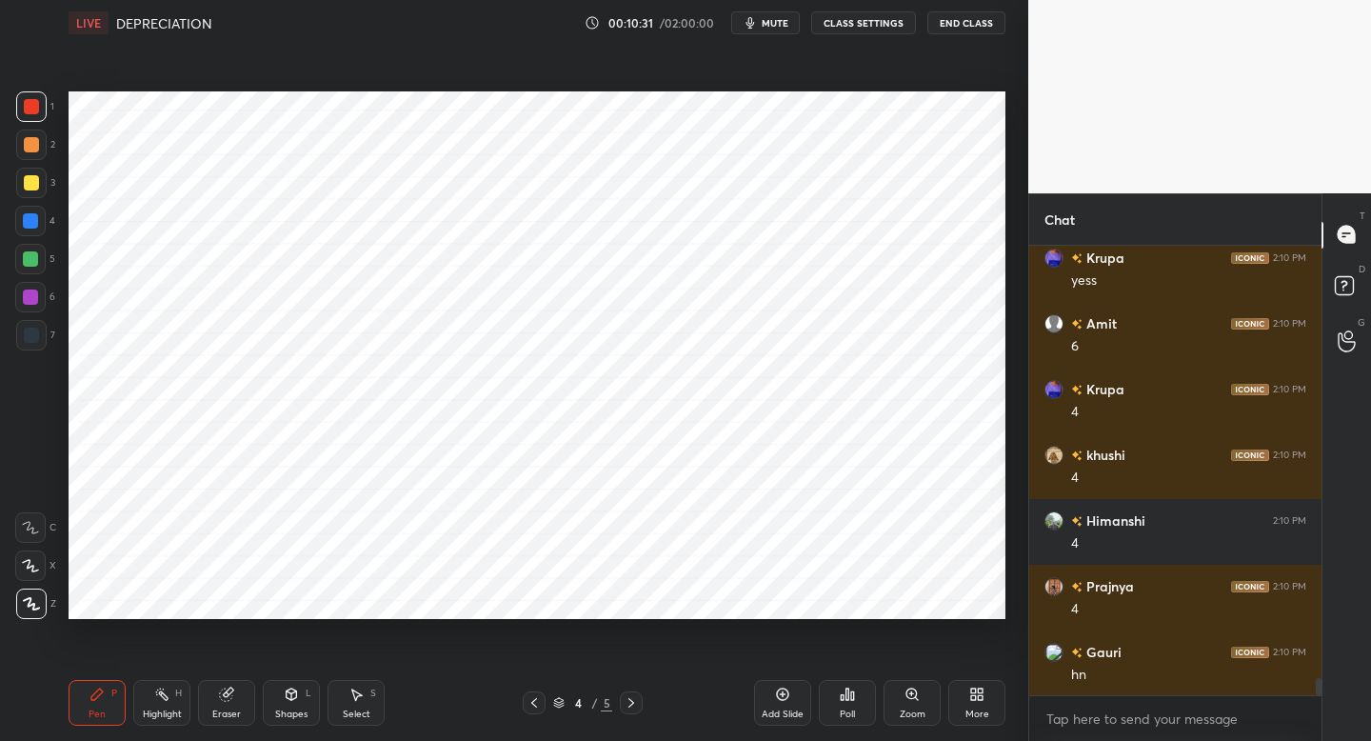
scroll to position [11520, 0]
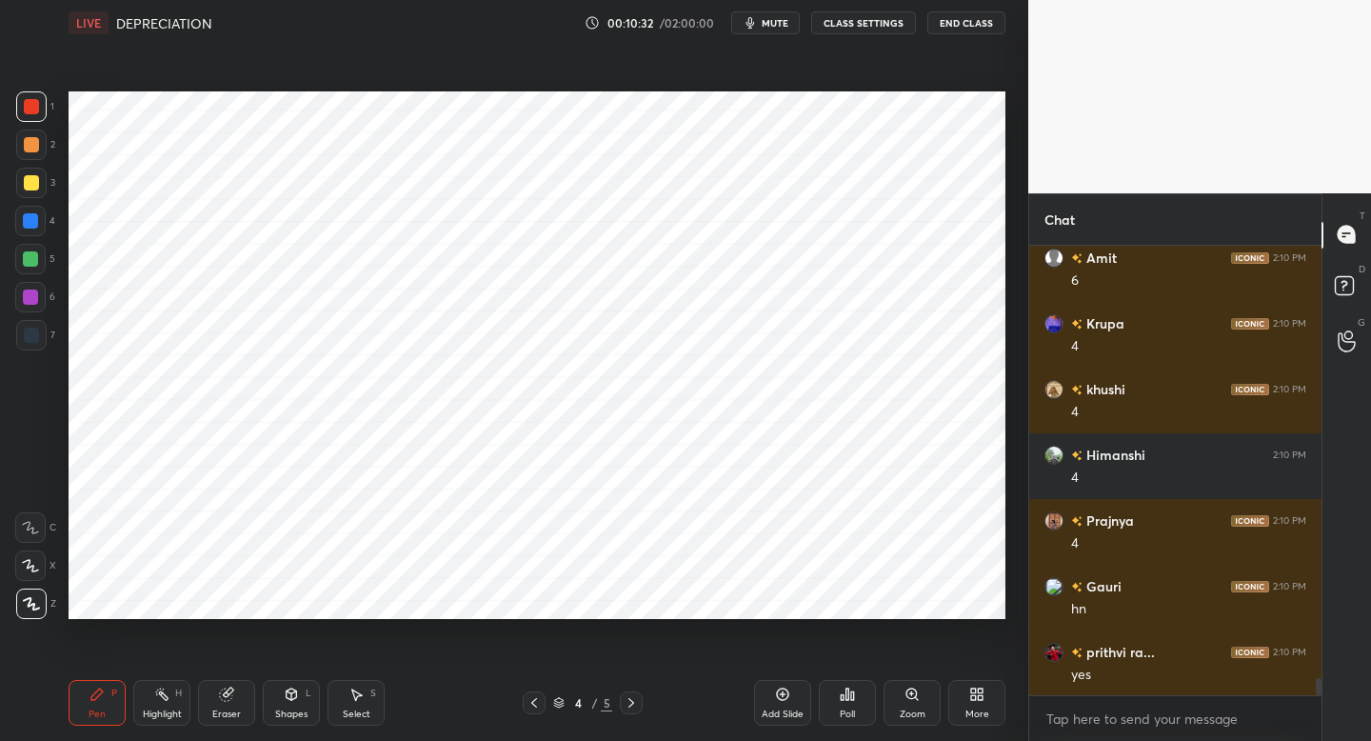
click at [777, 690] on icon at bounding box center [782, 694] width 15 height 15
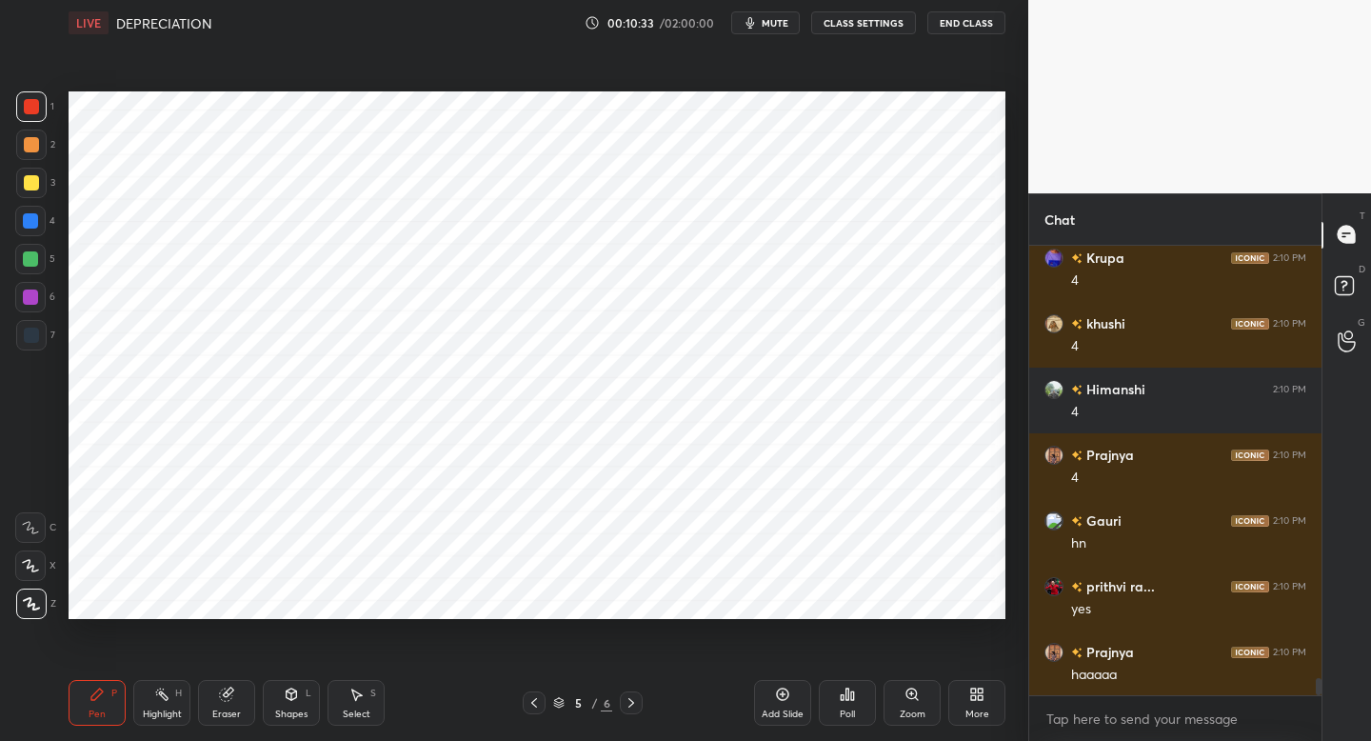
click at [33, 224] on div at bounding box center [30, 220] width 15 height 15
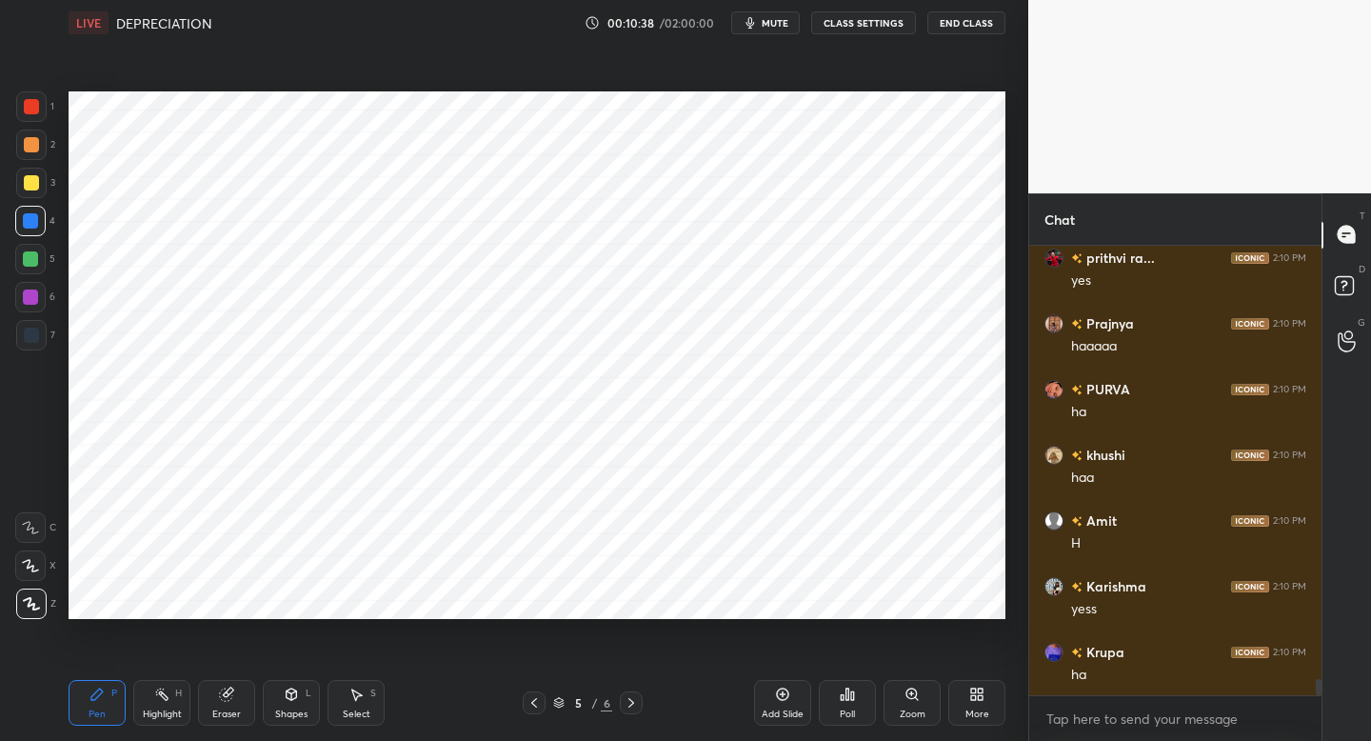
scroll to position [11980, 0]
click at [28, 266] on div at bounding box center [30, 259] width 30 height 30
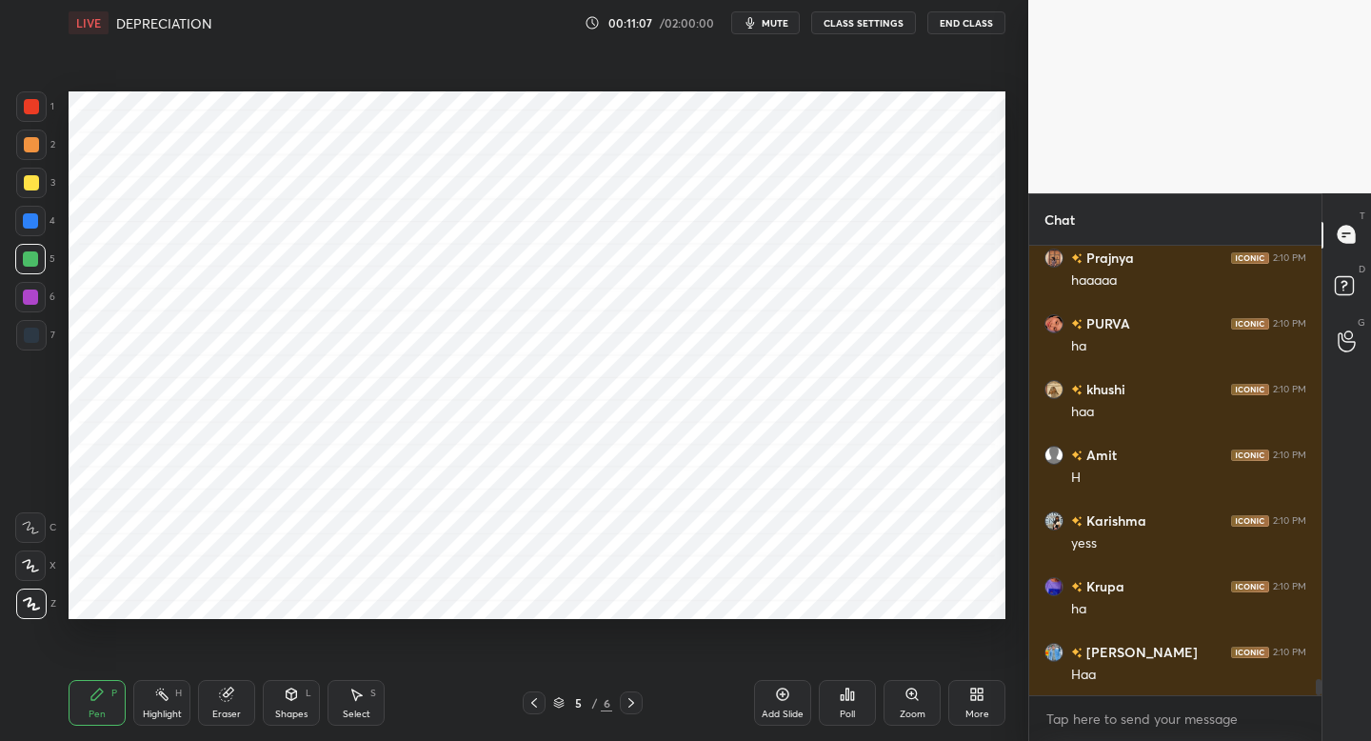
click at [43, 335] on div at bounding box center [31, 335] width 30 height 30
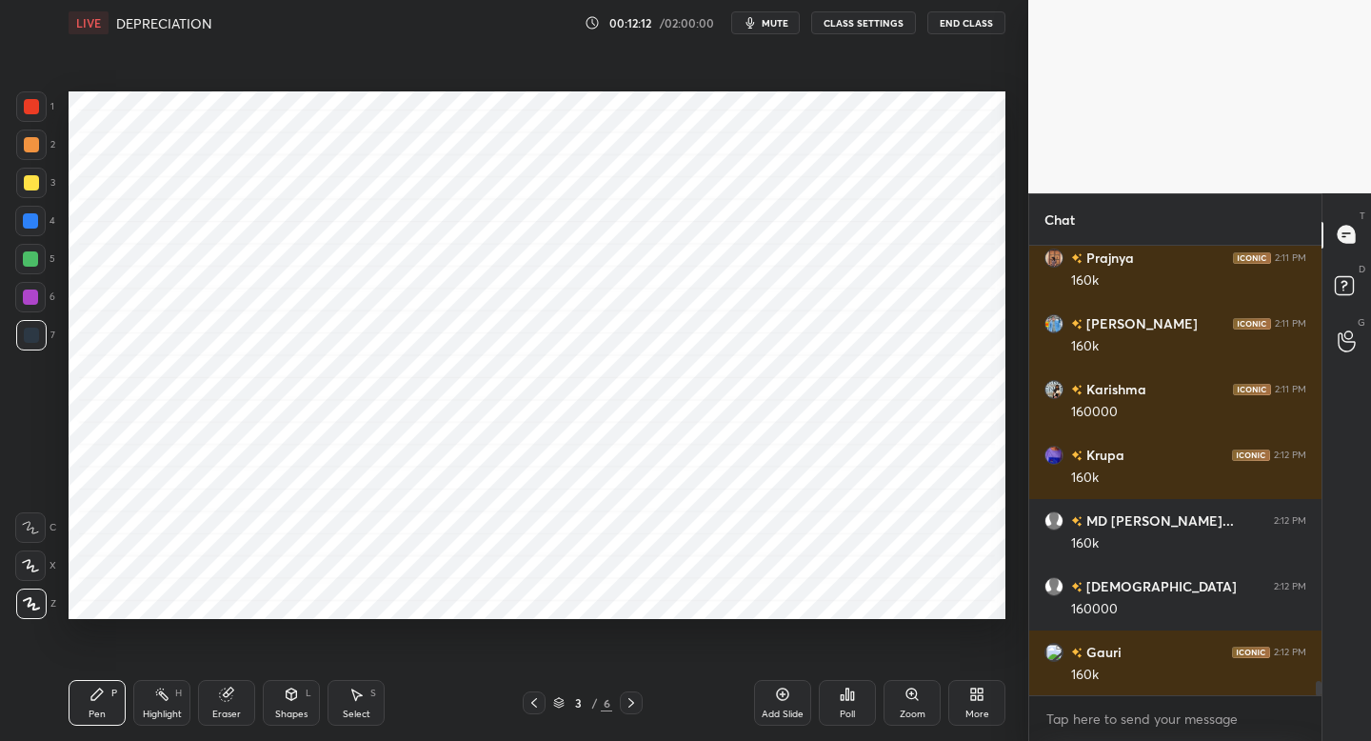
scroll to position [14280, 0]
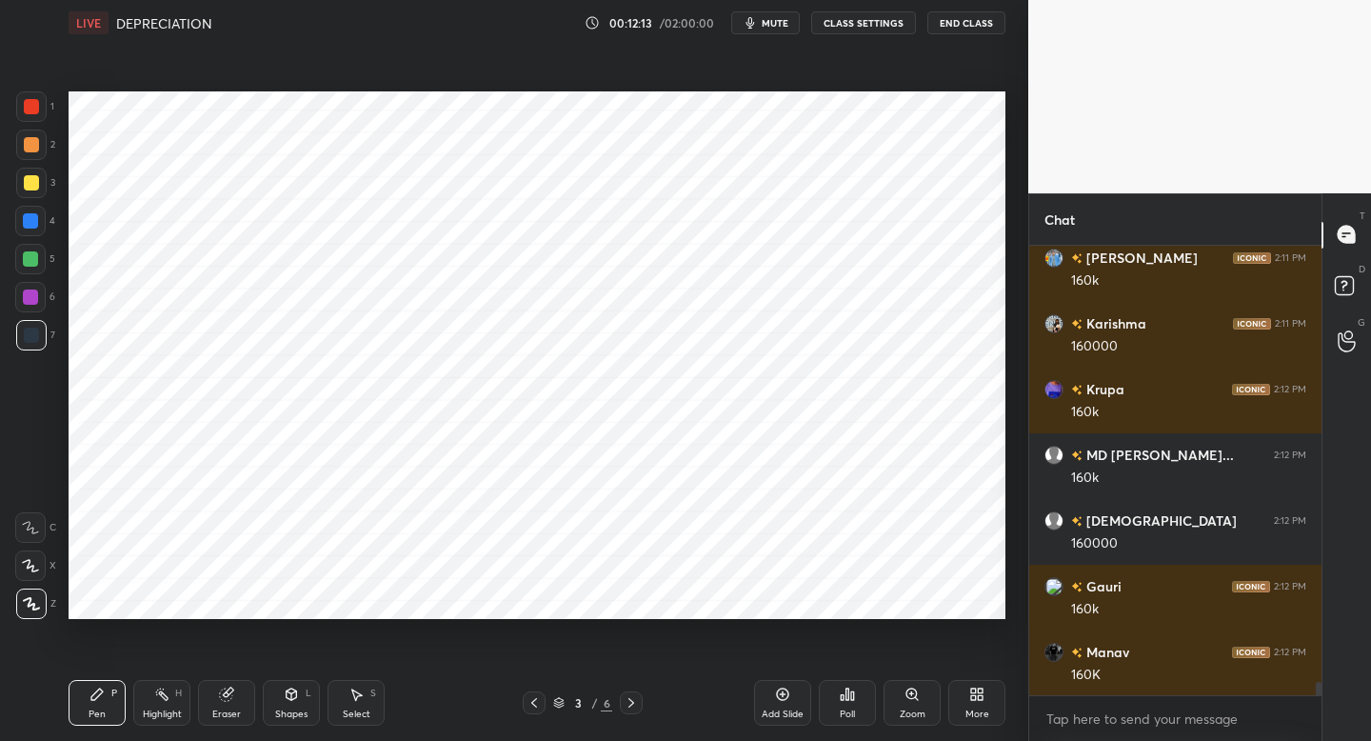
click at [751, 30] on icon "button" at bounding box center [750, 22] width 15 height 15
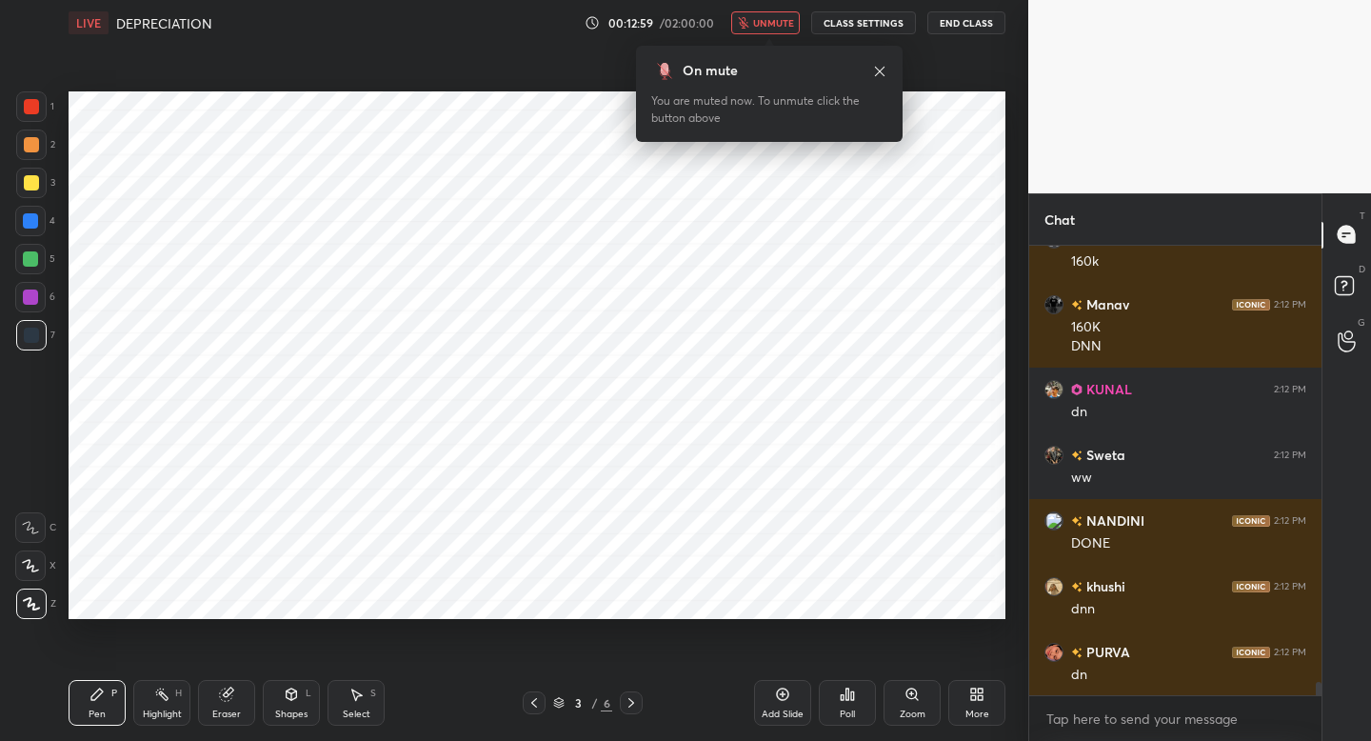
scroll to position [14693, 0]
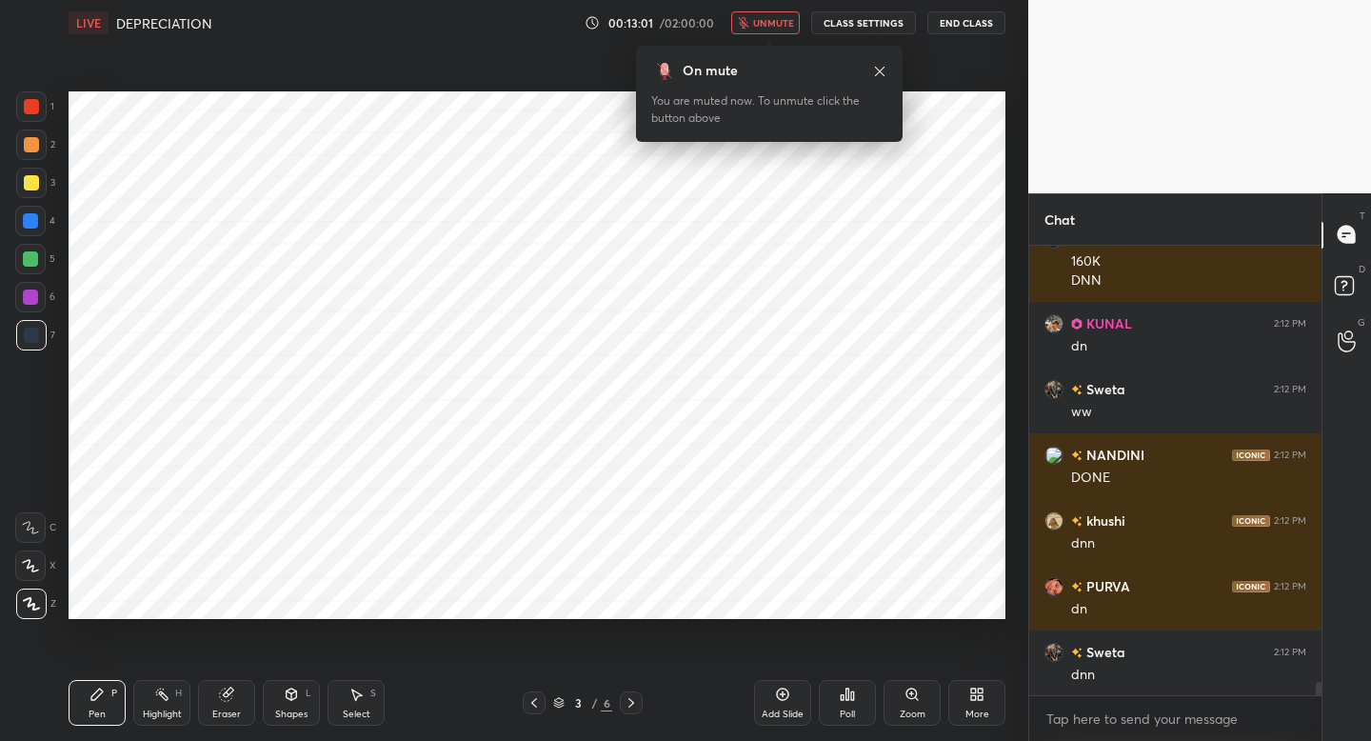
click at [757, 26] on span "unmute" at bounding box center [773, 22] width 41 height 13
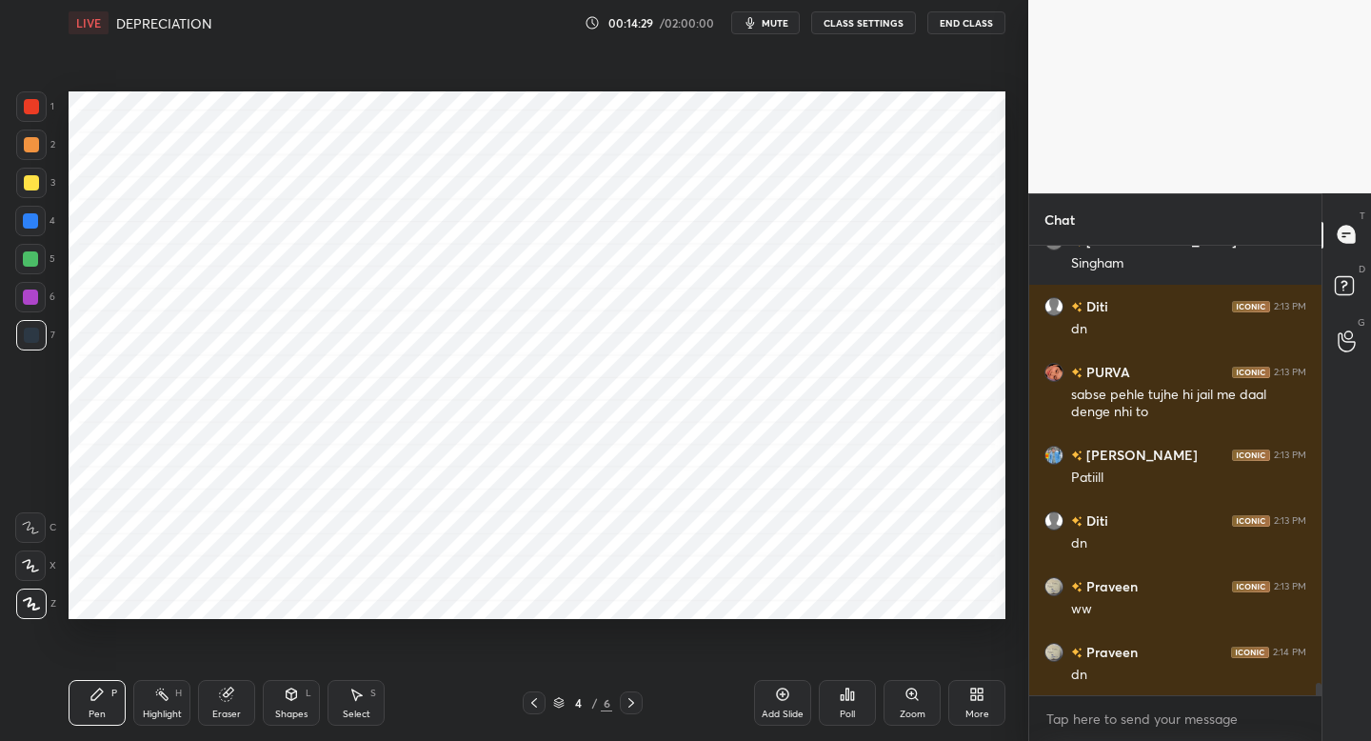
scroll to position [16370, 0]
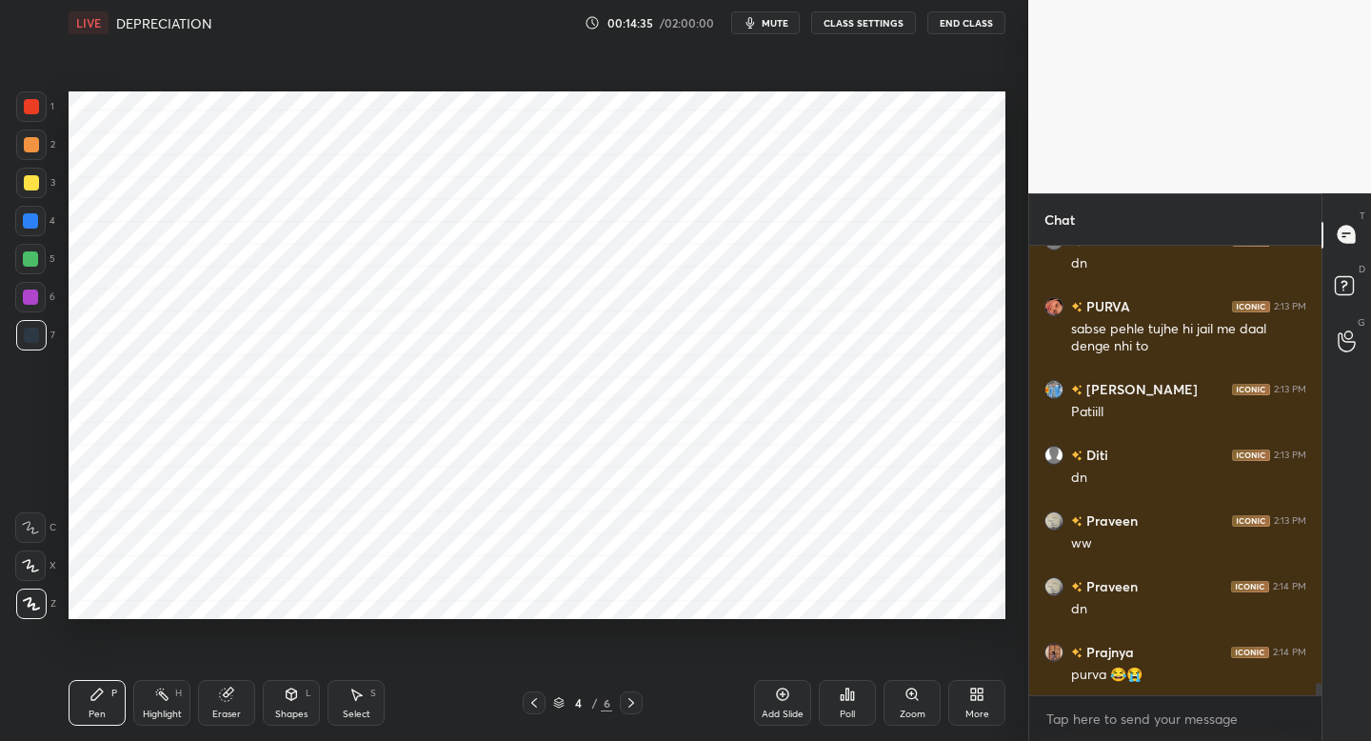
click at [762, 15] on button "mute" at bounding box center [765, 22] width 69 height 23
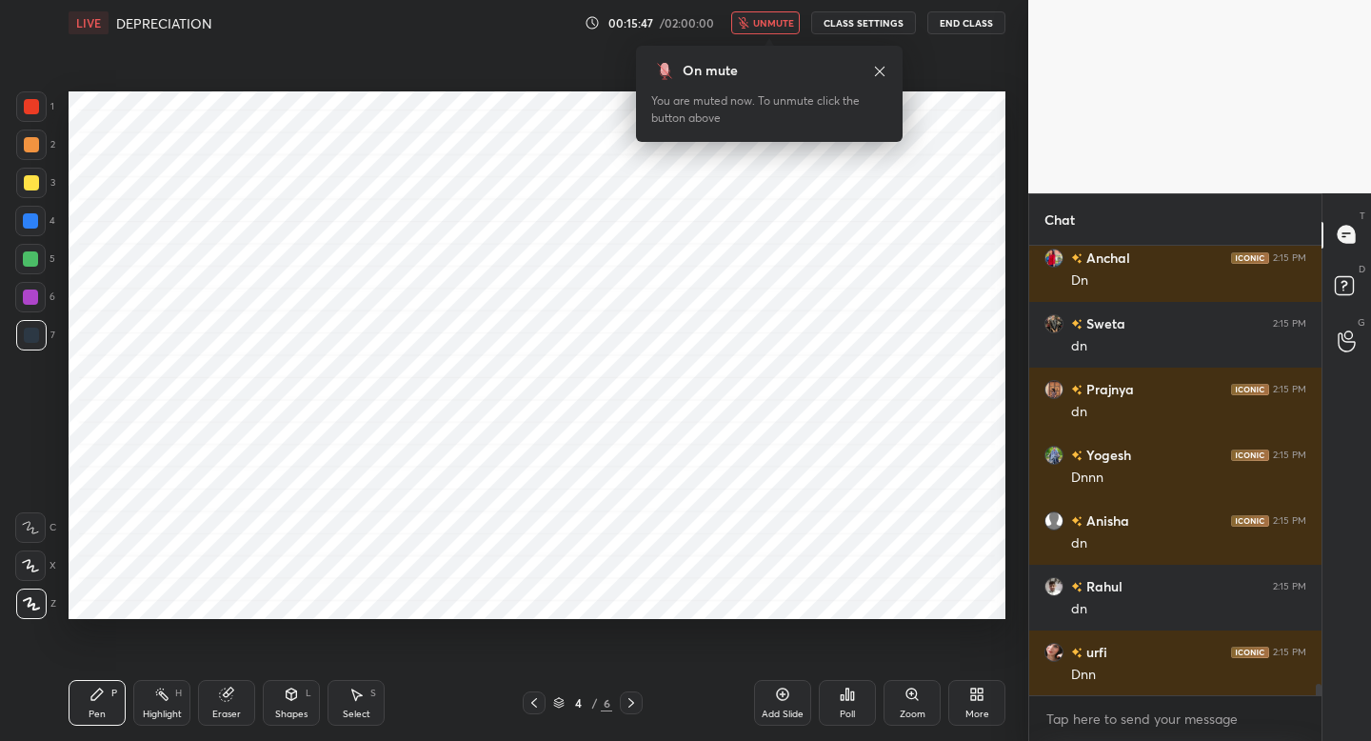
scroll to position [17948, 0]
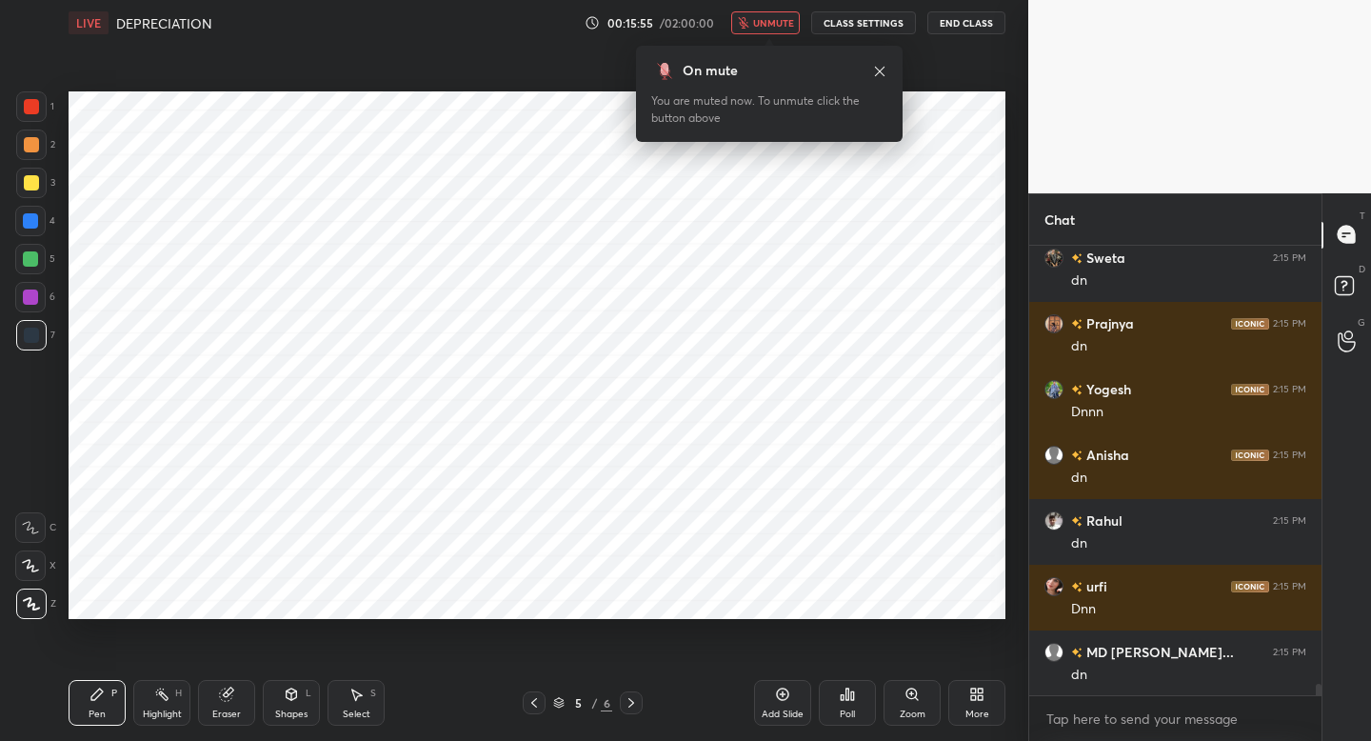
click at [762, 16] on span "unmute" at bounding box center [773, 22] width 41 height 13
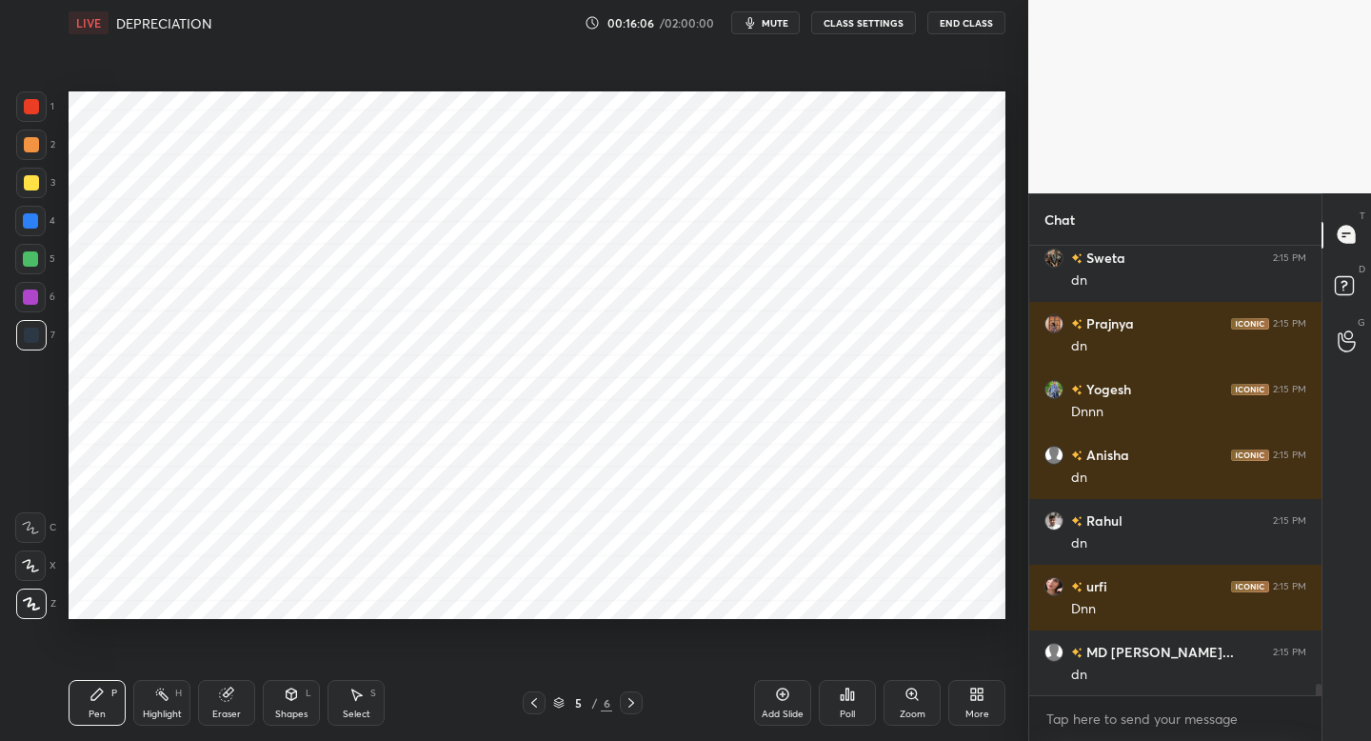
click at [762, 15] on button "mute" at bounding box center [765, 22] width 69 height 23
click at [762, 16] on span "unmute" at bounding box center [773, 22] width 41 height 13
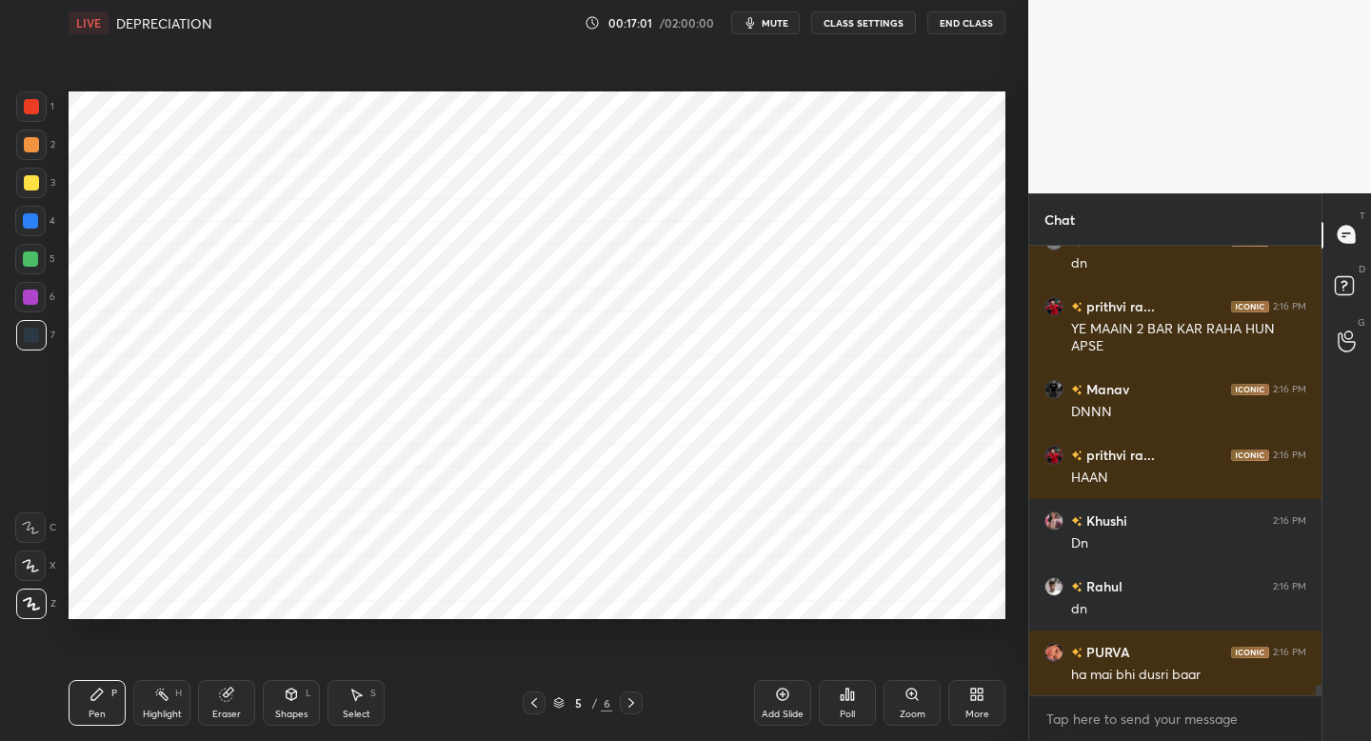
scroll to position [18753, 0]
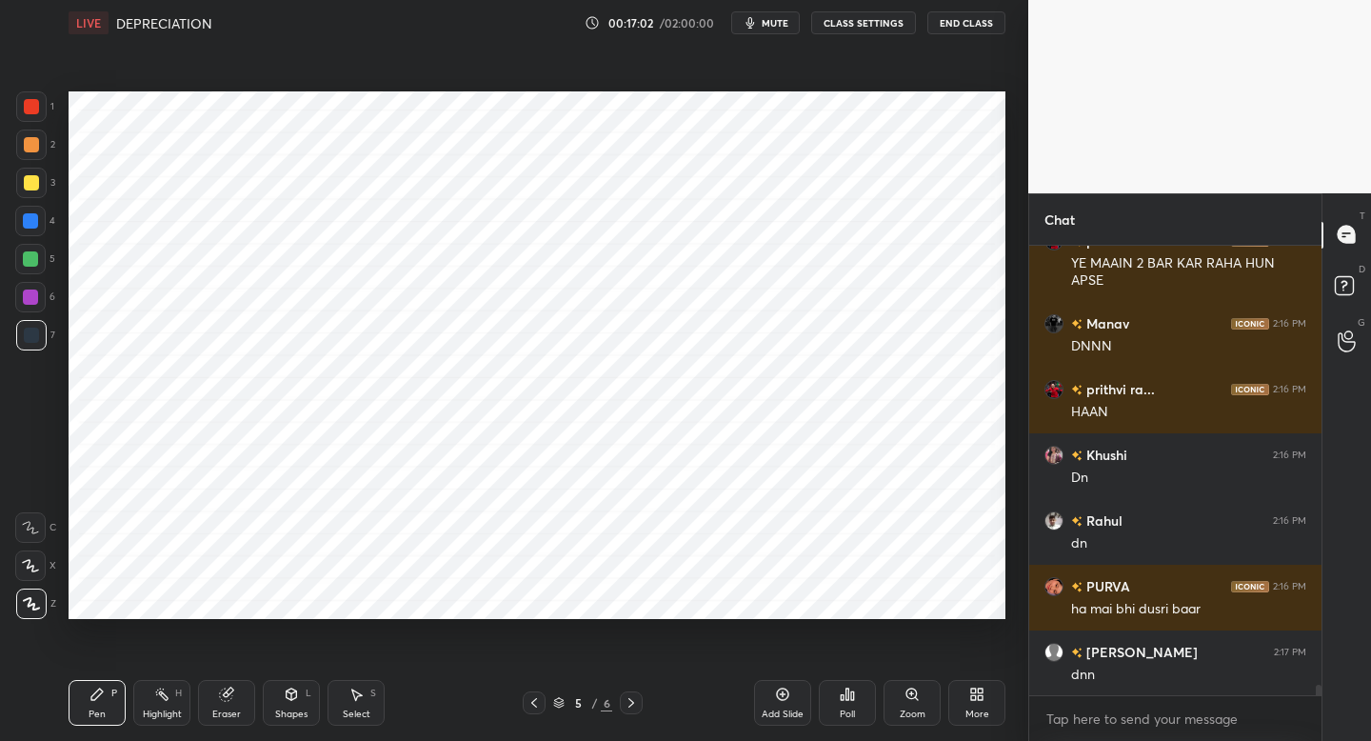
click at [774, 705] on div "Add Slide" at bounding box center [782, 703] width 57 height 46
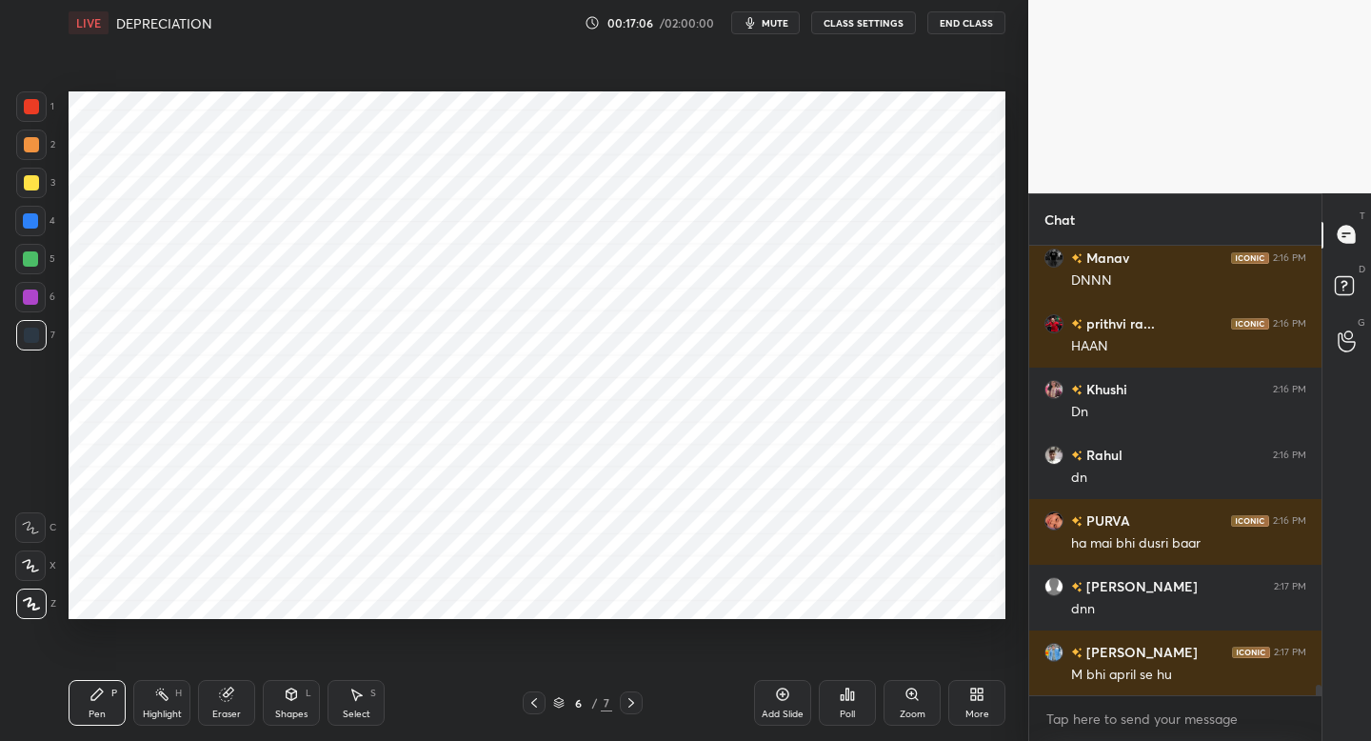
scroll to position [18885, 0]
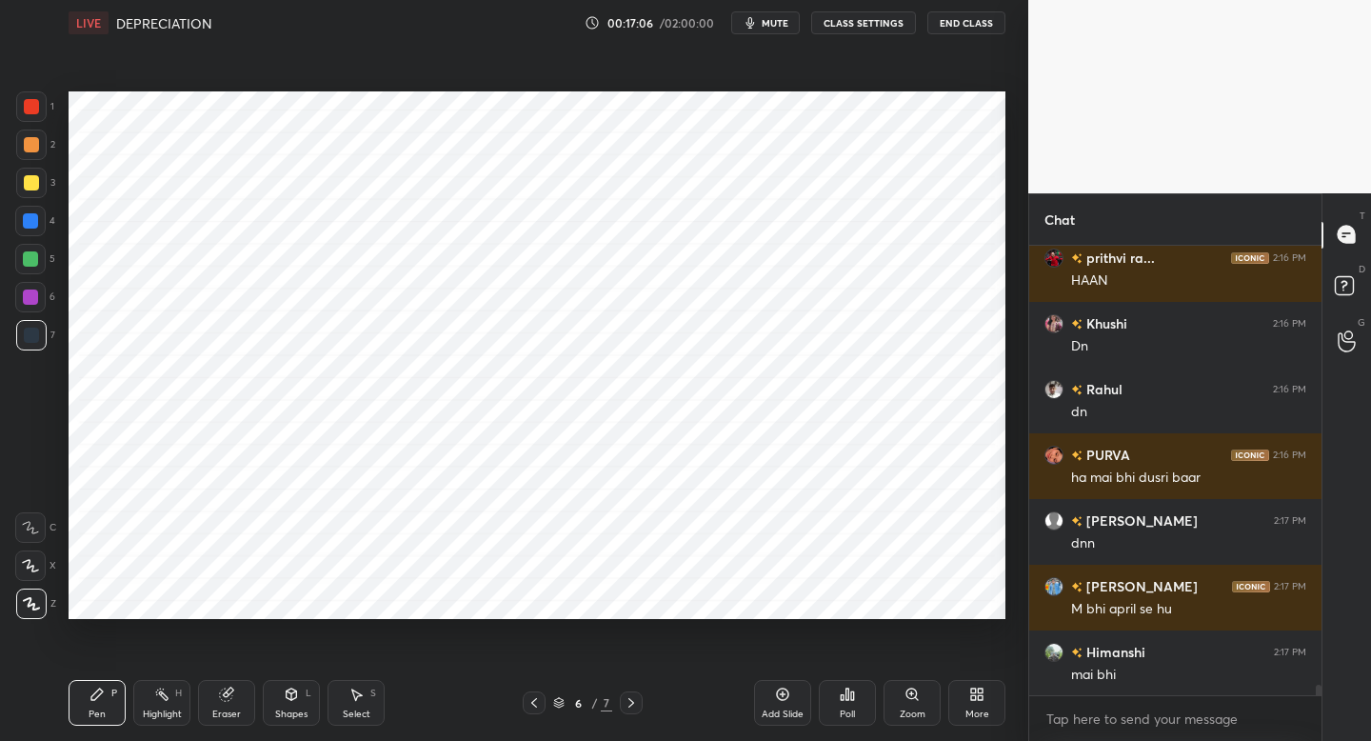
click at [39, 118] on div at bounding box center [31, 106] width 30 height 30
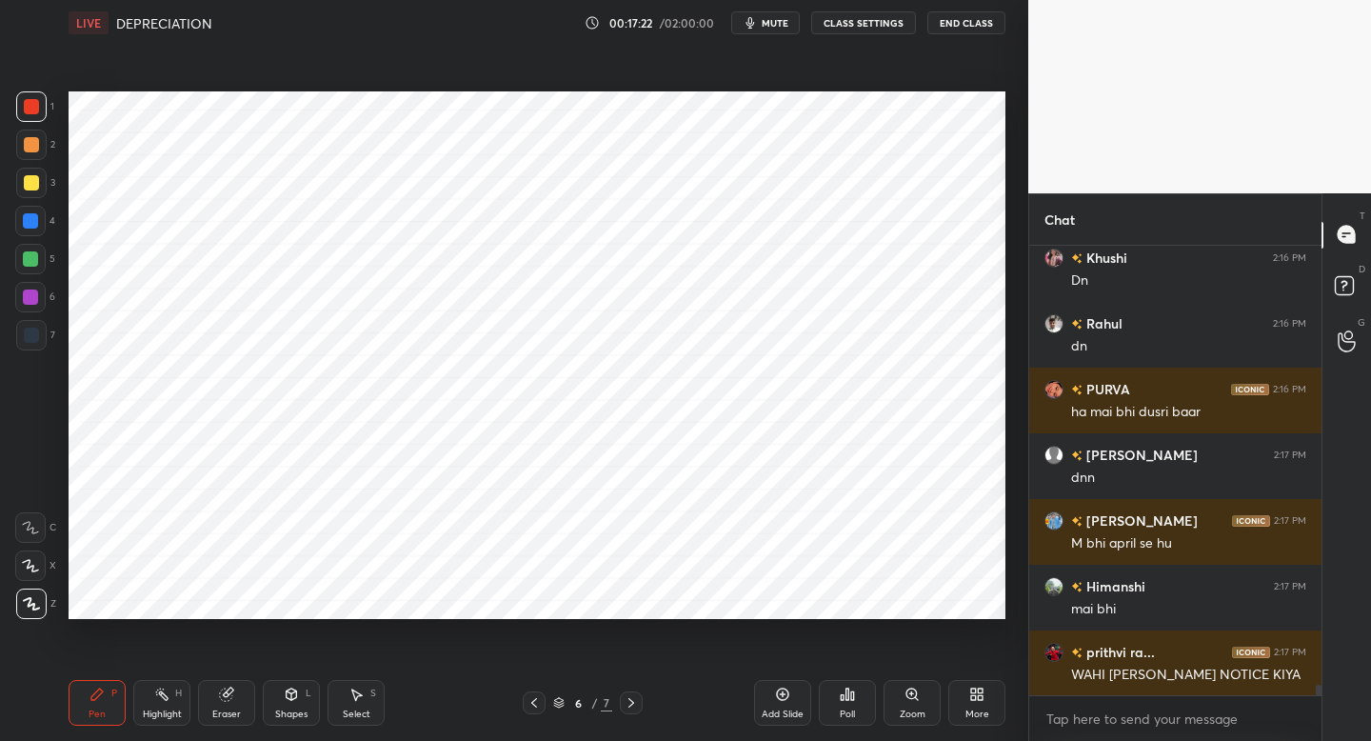
scroll to position [19016, 0]
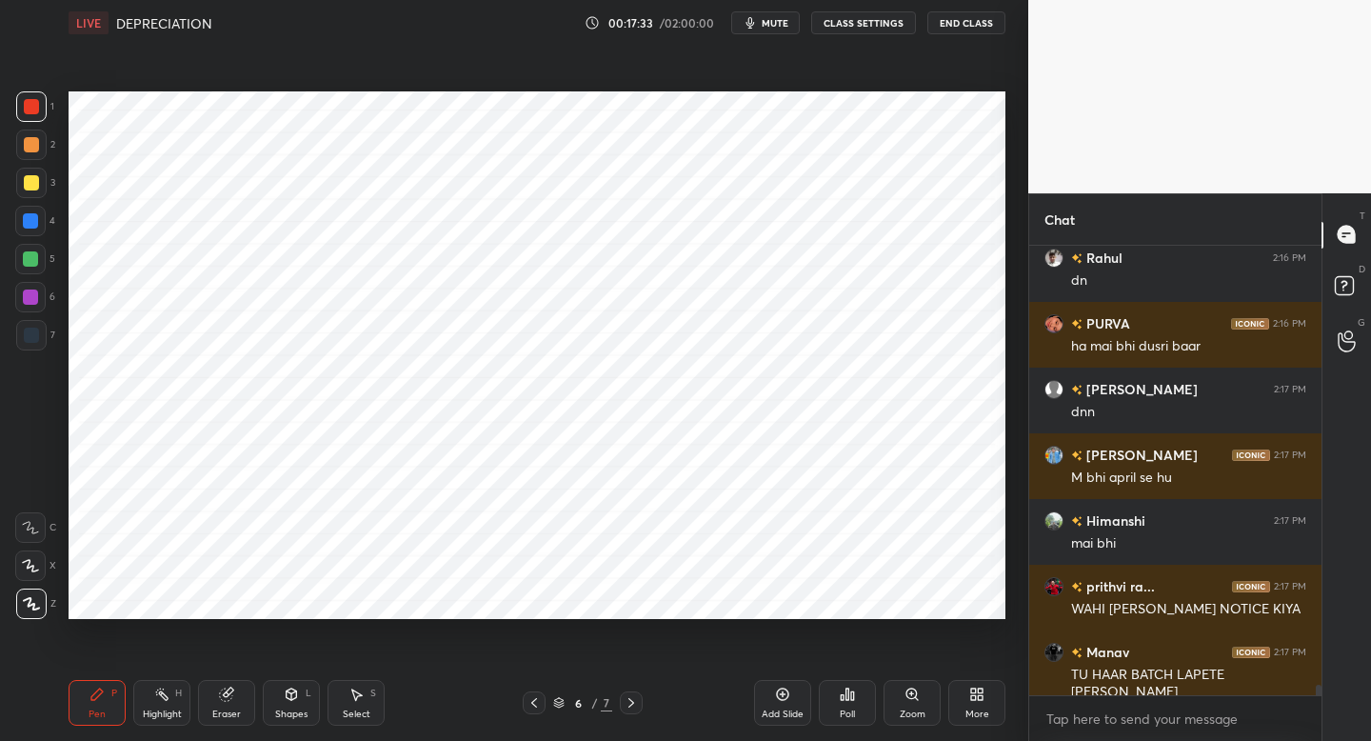
click at [285, 692] on icon at bounding box center [291, 694] width 15 height 15
click at [100, 701] on div "Pen P" at bounding box center [97, 703] width 57 height 46
click at [41, 294] on div at bounding box center [30, 297] width 30 height 30
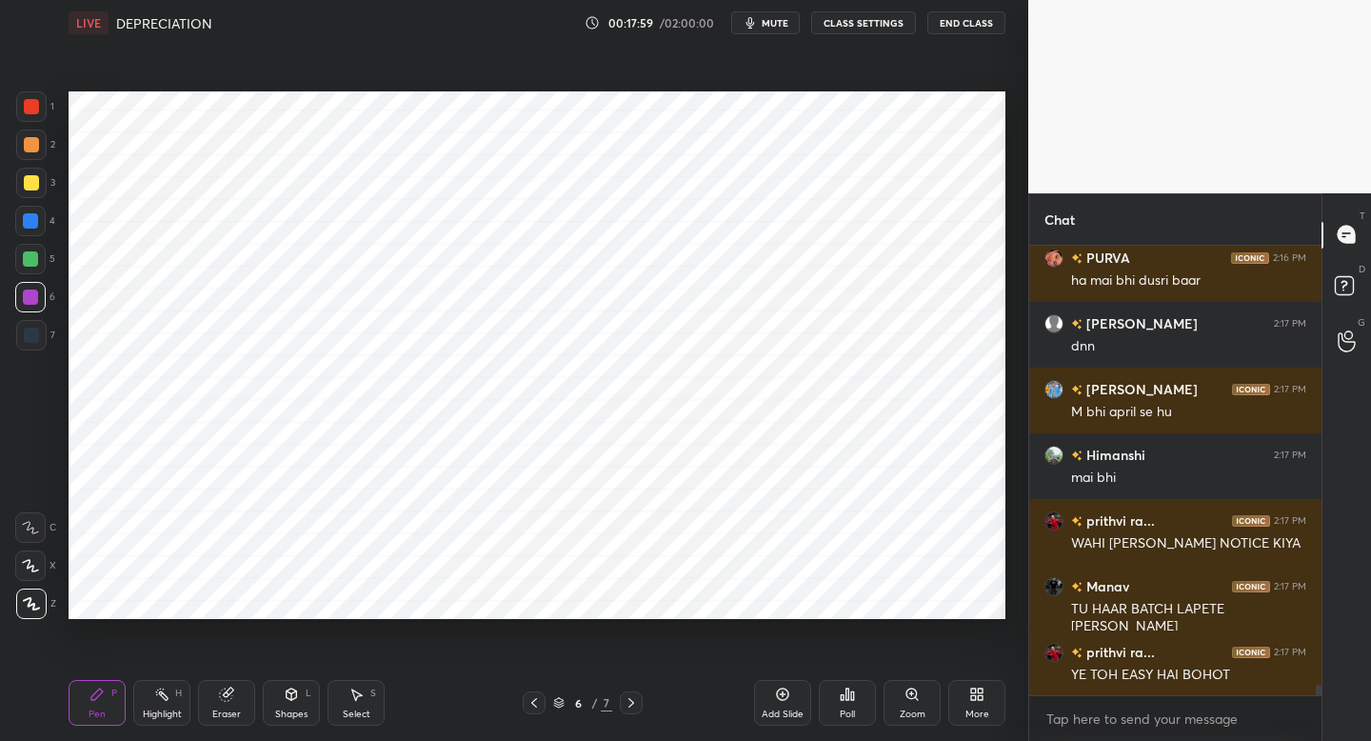
click at [38, 114] on div at bounding box center [31, 106] width 30 height 30
click at [41, 165] on div "2" at bounding box center [35, 149] width 39 height 38
click at [35, 261] on div at bounding box center [30, 258] width 15 height 15
click at [773, 21] on span "mute" at bounding box center [775, 22] width 27 height 13
click at [772, 23] on span "unmute" at bounding box center [773, 22] width 41 height 13
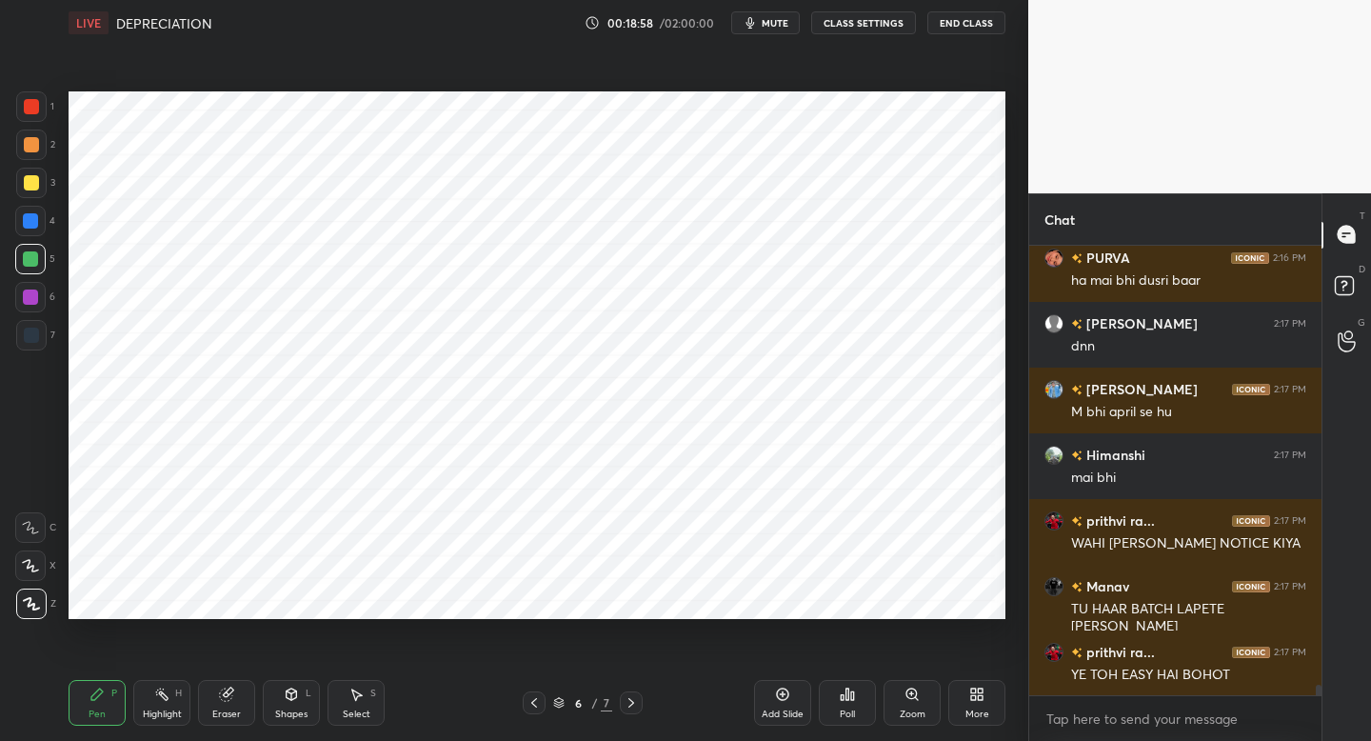
click at [37, 111] on div at bounding box center [31, 106] width 30 height 30
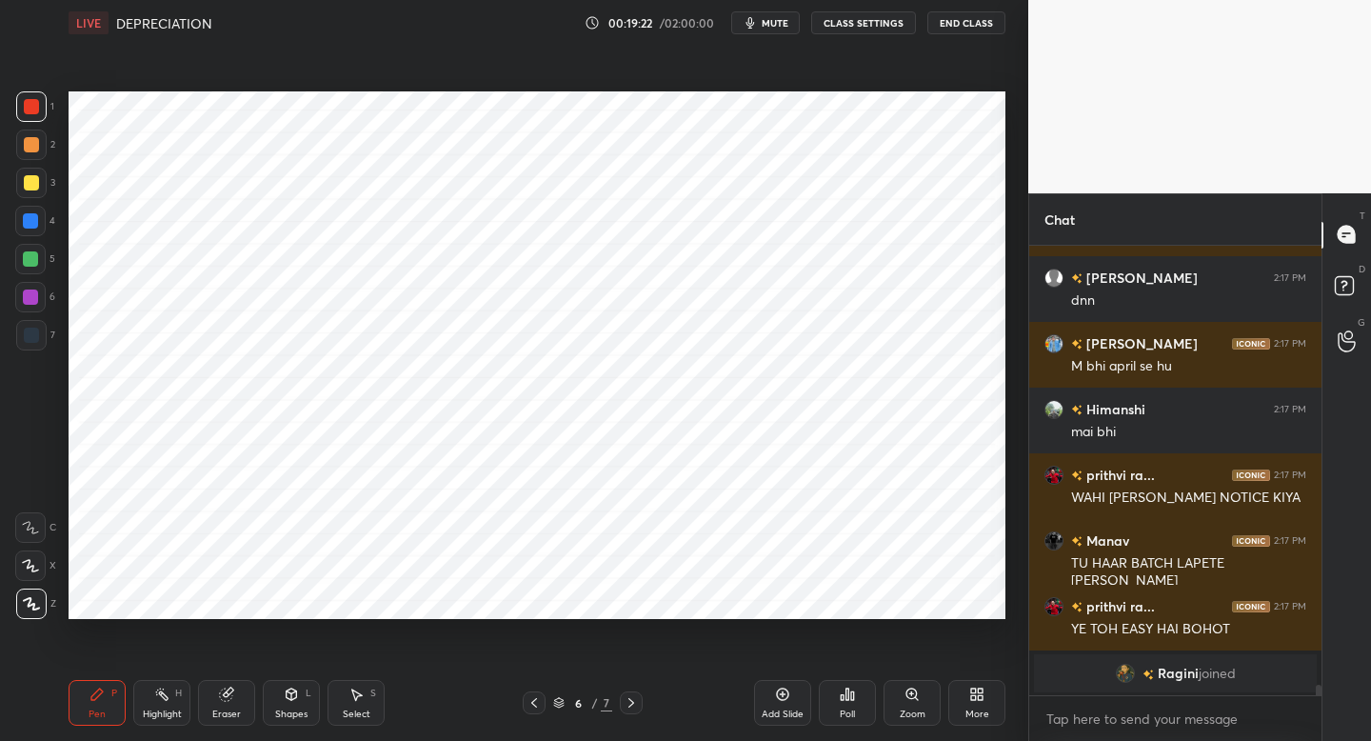
scroll to position [16592, 0]
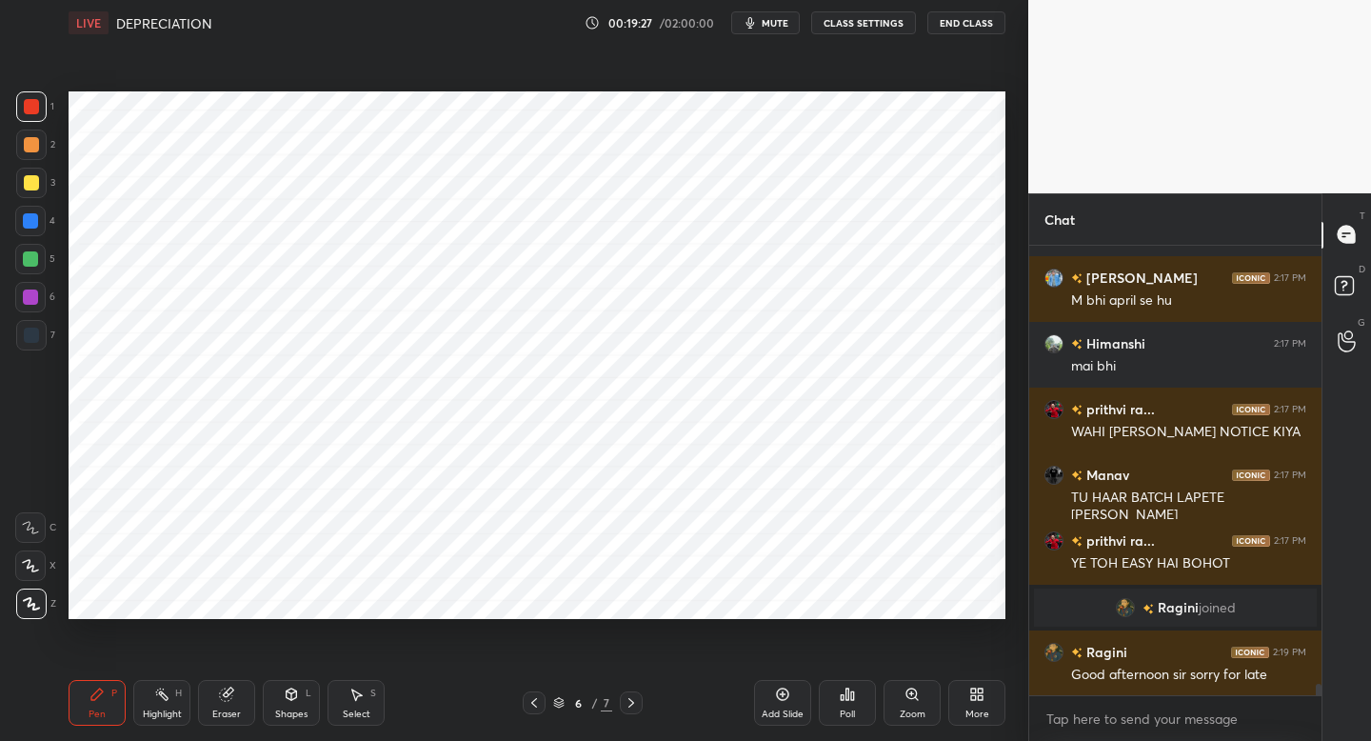
click at [789, 709] on div "Add Slide" at bounding box center [783, 714] width 42 height 10
click at [41, 335] on div at bounding box center [31, 335] width 30 height 30
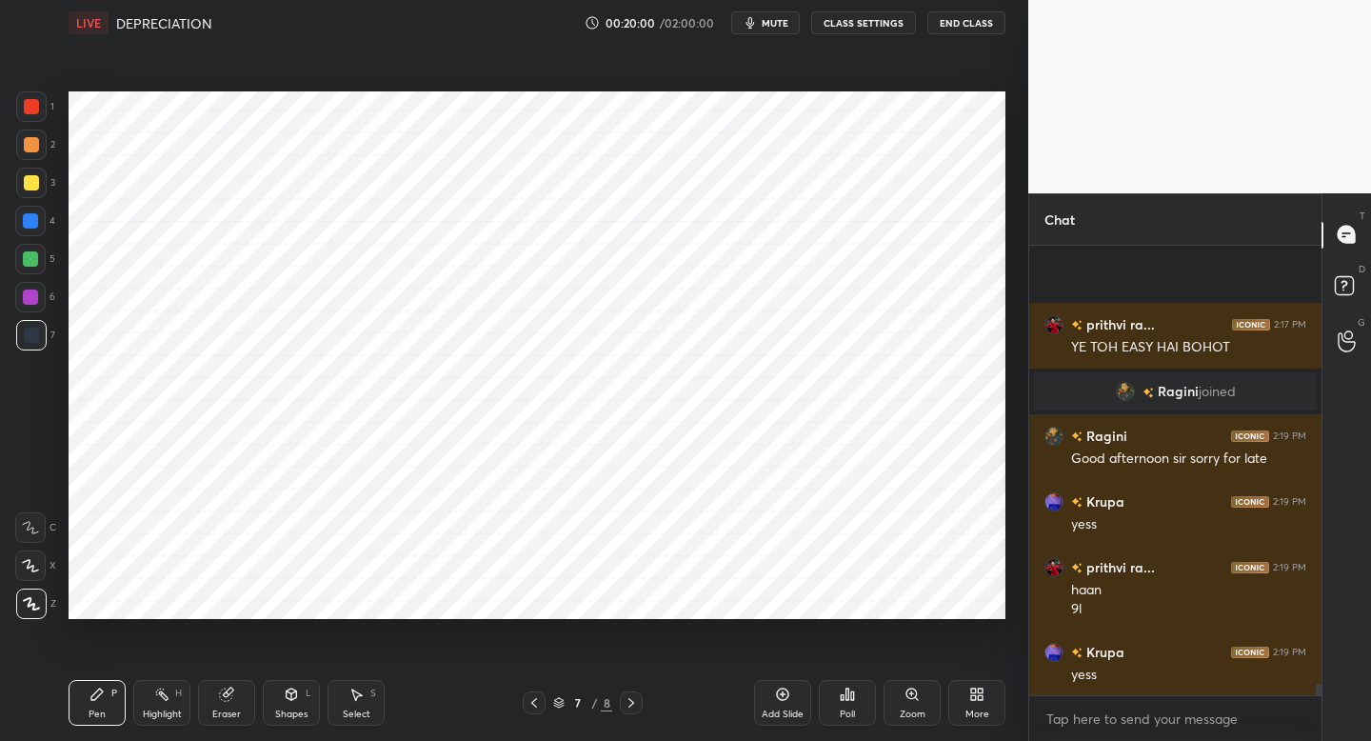
scroll to position [16940, 0]
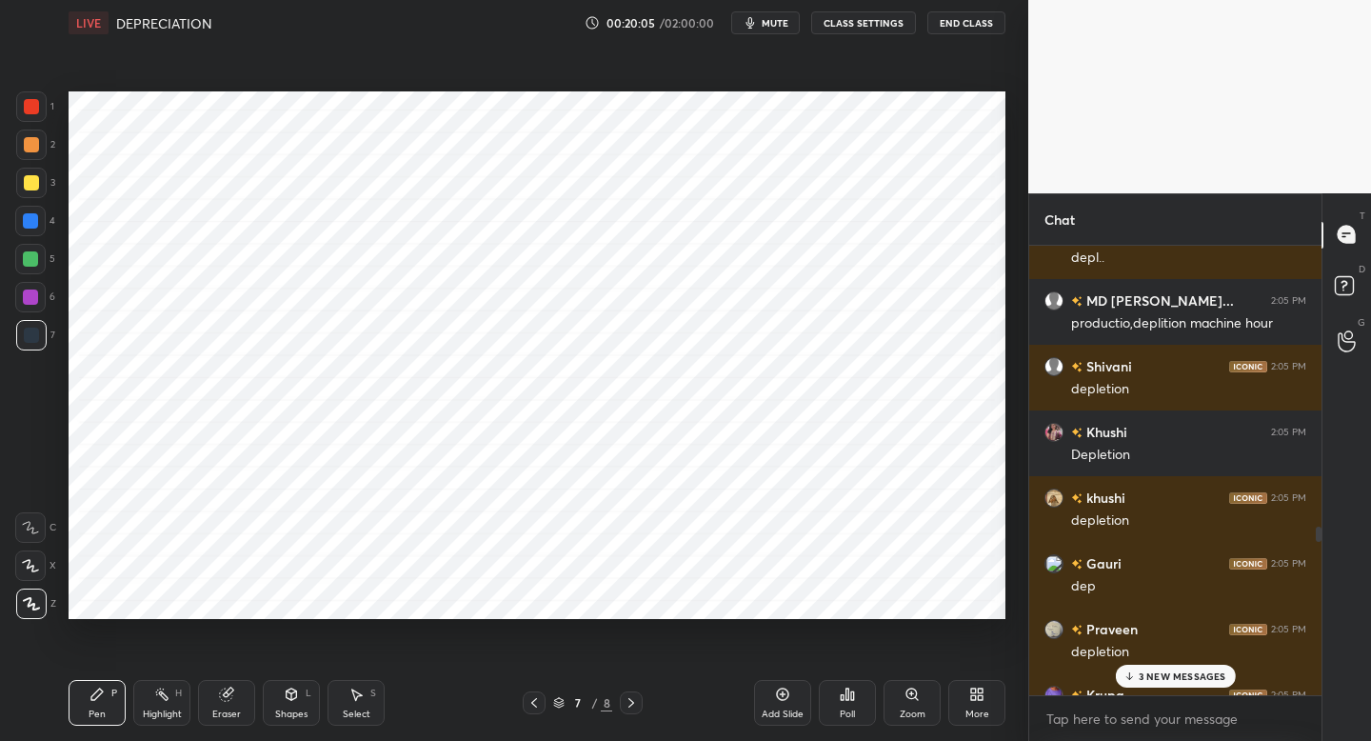
click at [1169, 683] on div "3 NEW MESSAGES" at bounding box center [1175, 676] width 120 height 23
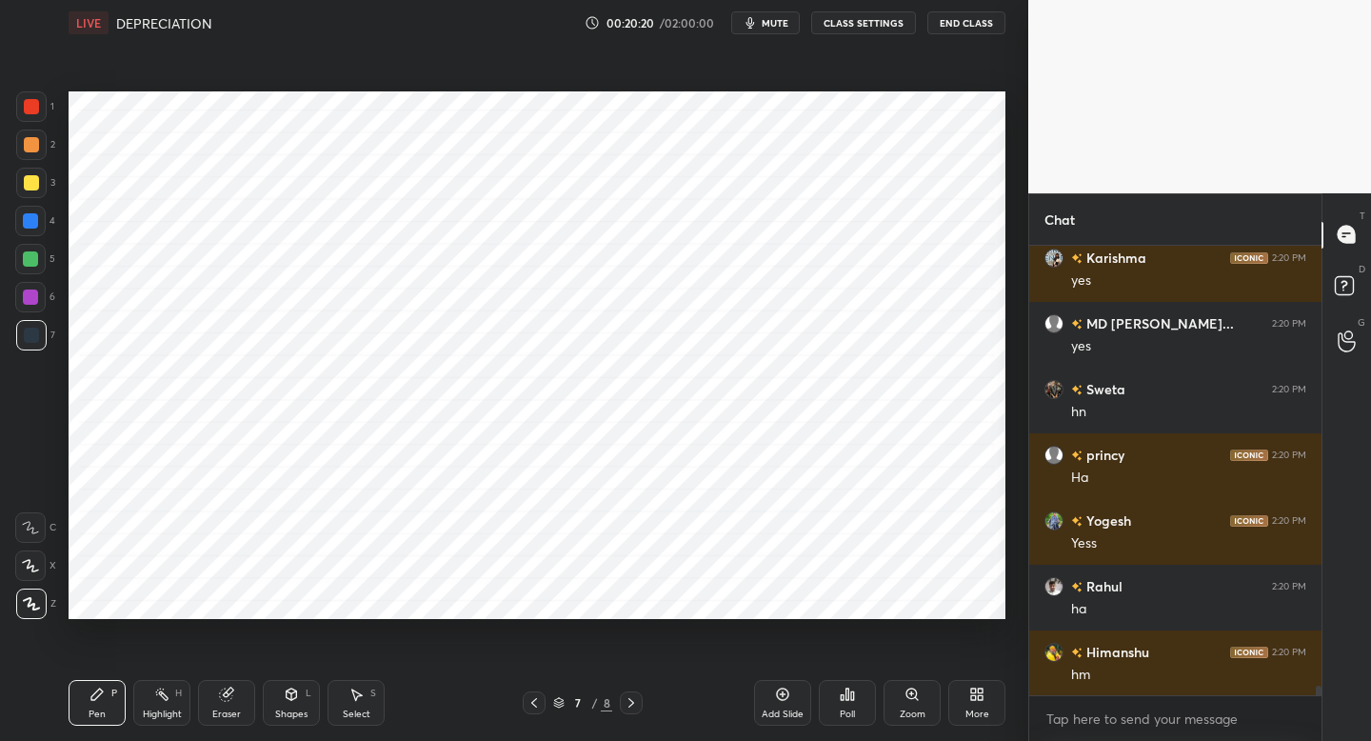
scroll to position [20719, 0]
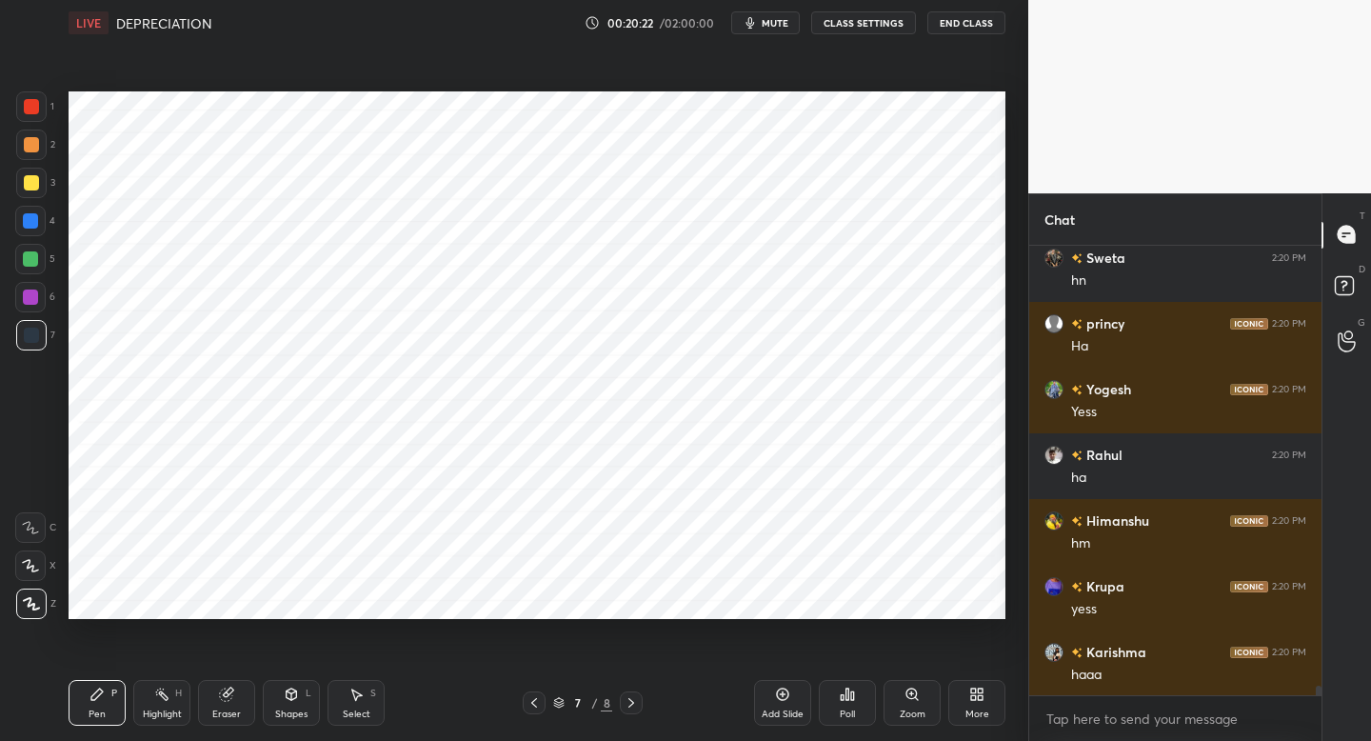
click at [33, 120] on div "1" at bounding box center [35, 110] width 38 height 38
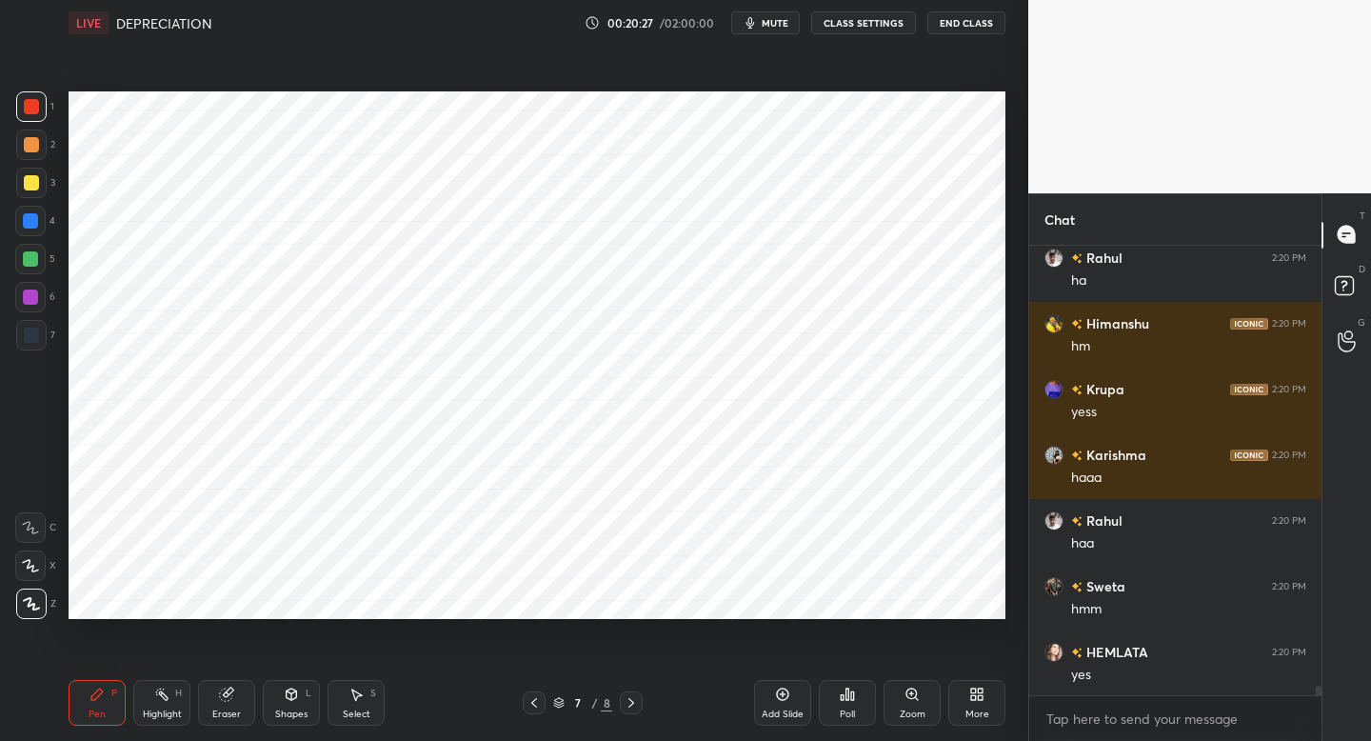
scroll to position [21047, 0]
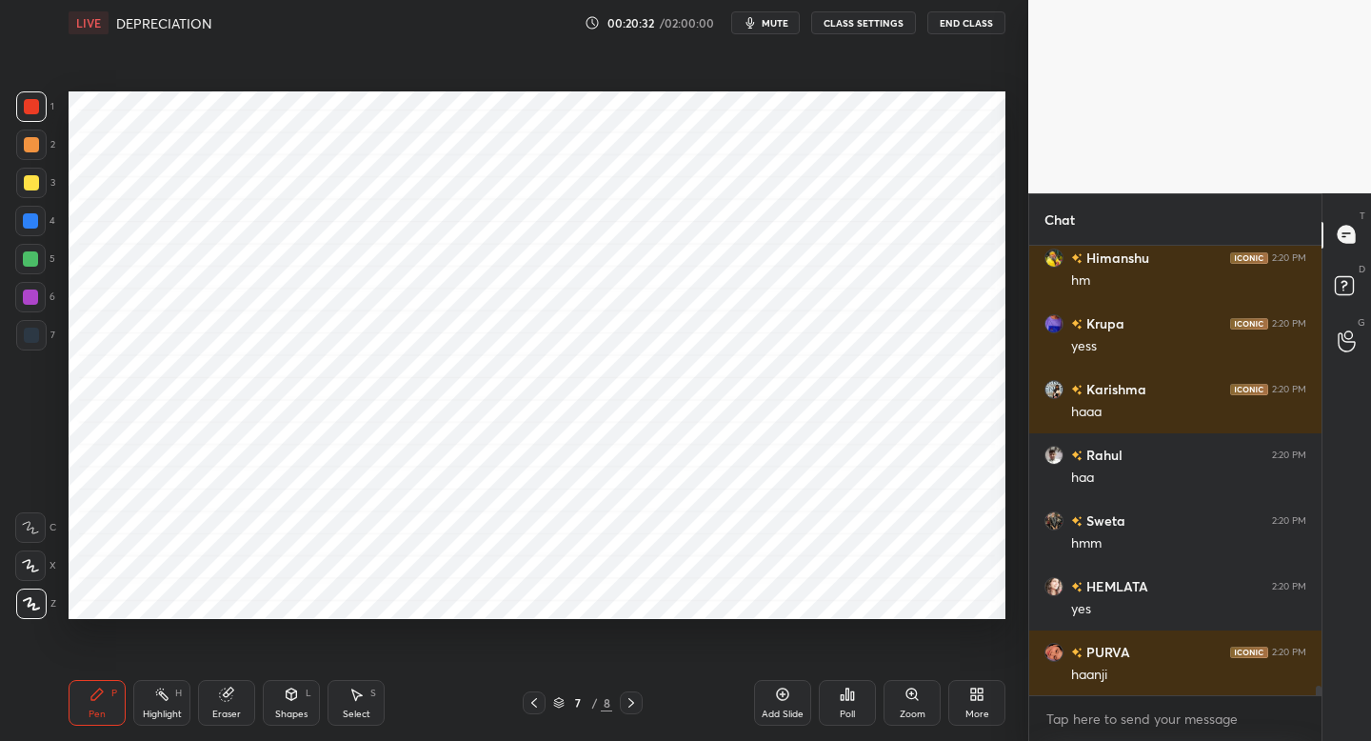
click at [297, 703] on div "Shapes L" at bounding box center [291, 703] width 57 height 46
click at [115, 699] on div "Pen P" at bounding box center [97, 703] width 57 height 46
click at [537, 700] on icon at bounding box center [534, 702] width 15 height 15
click at [638, 701] on icon at bounding box center [631, 702] width 15 height 15
click at [33, 296] on div at bounding box center [30, 297] width 15 height 15
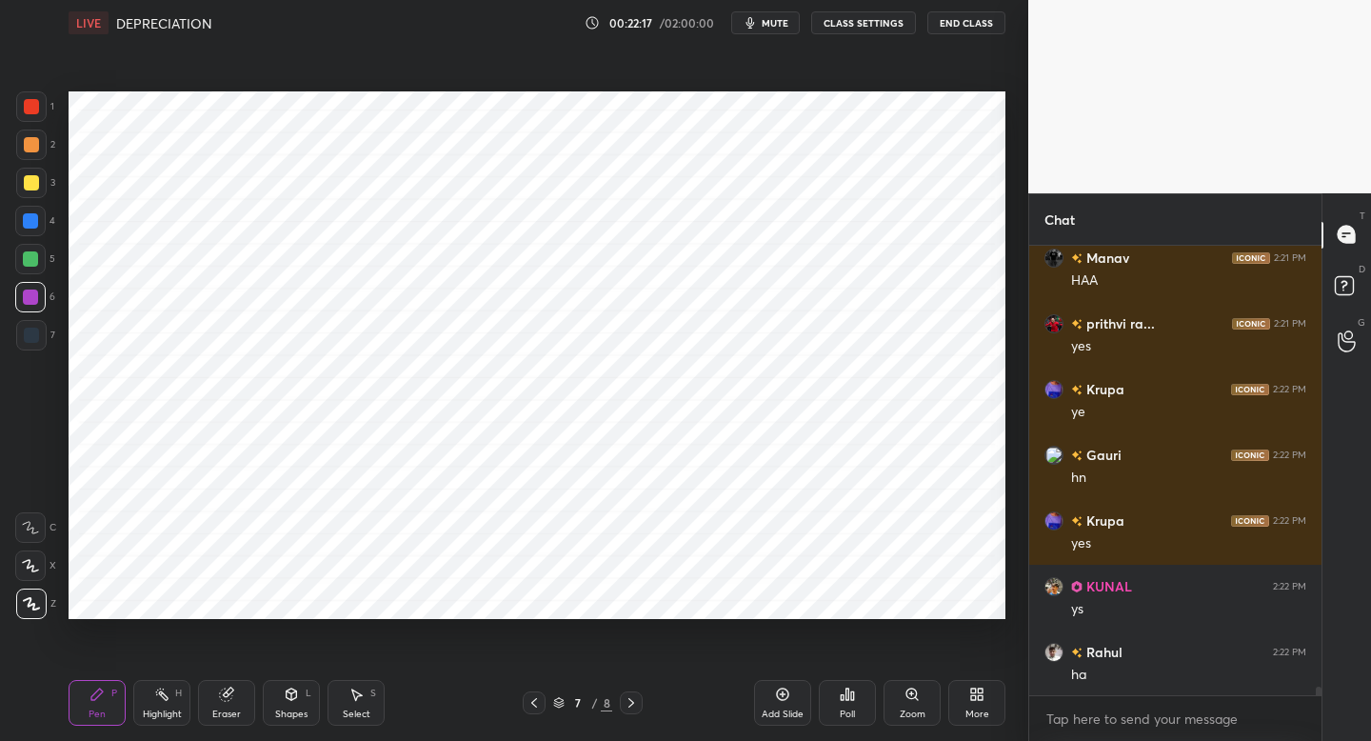
scroll to position [22493, 0]
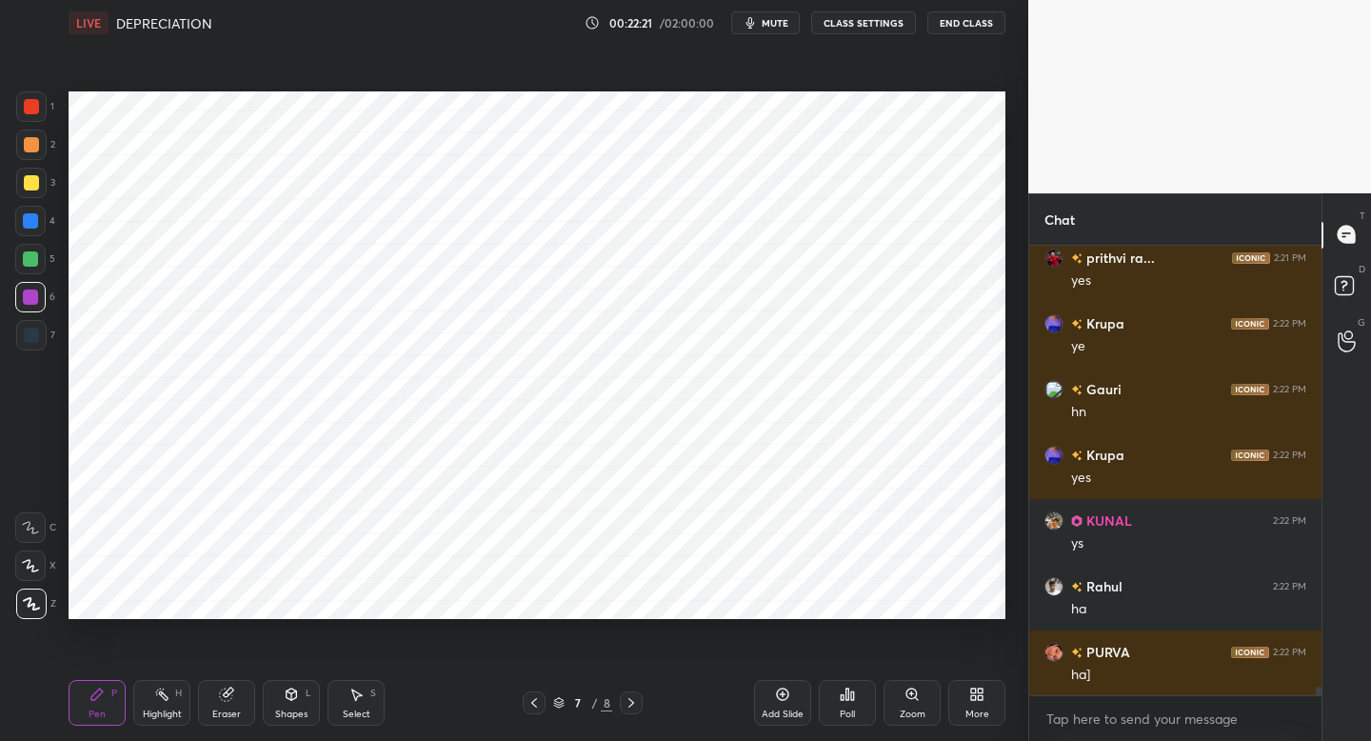
click at [46, 264] on div "5" at bounding box center [35, 259] width 40 height 30
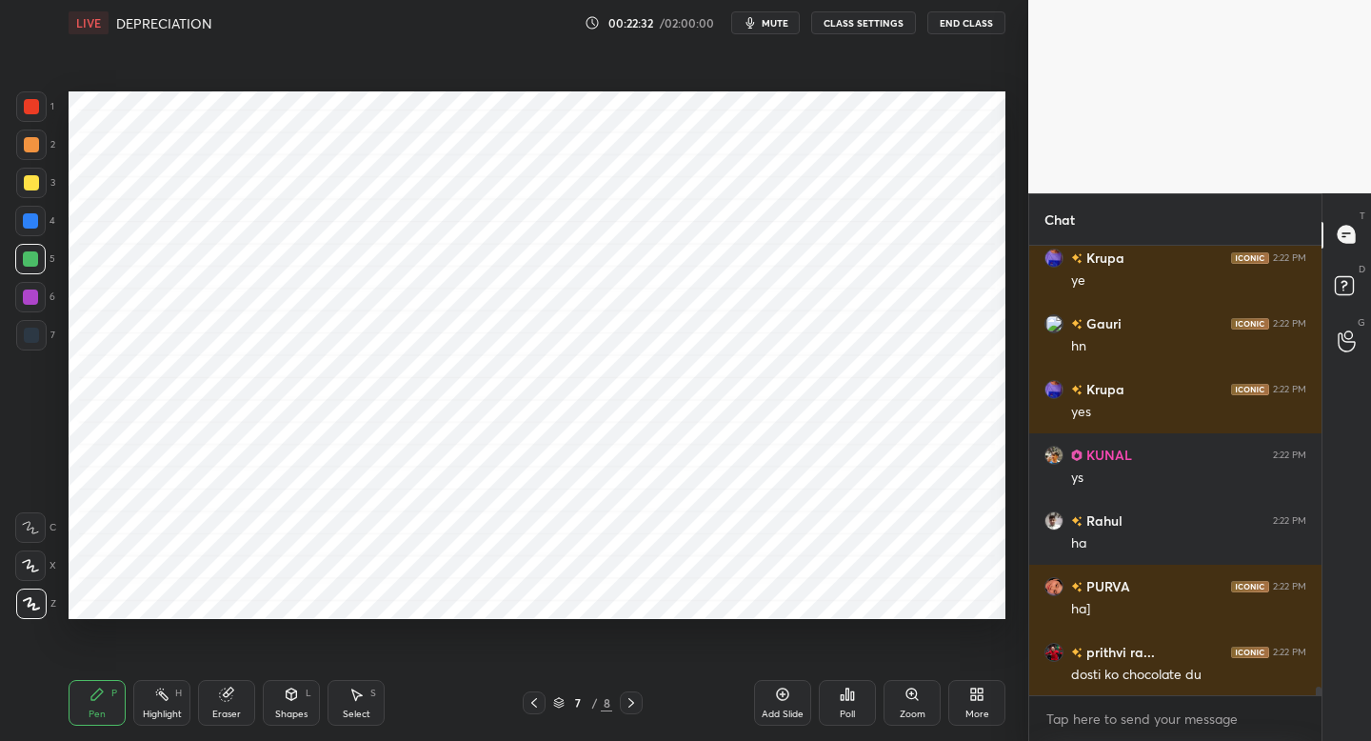
scroll to position [22624, 0]
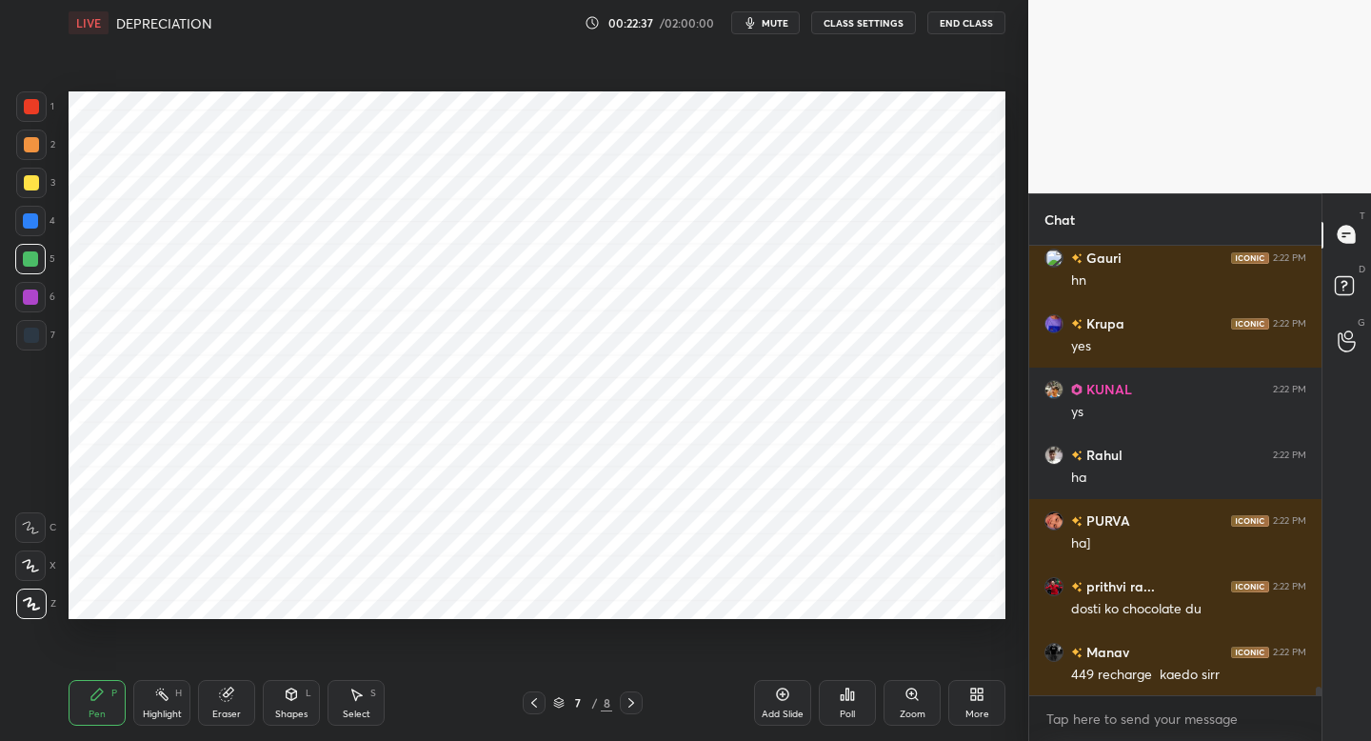
click at [43, 311] on div "6" at bounding box center [35, 301] width 40 height 38
click at [796, 701] on div "Add Slide" at bounding box center [782, 703] width 57 height 46
click at [30, 348] on div "7" at bounding box center [35, 339] width 39 height 38
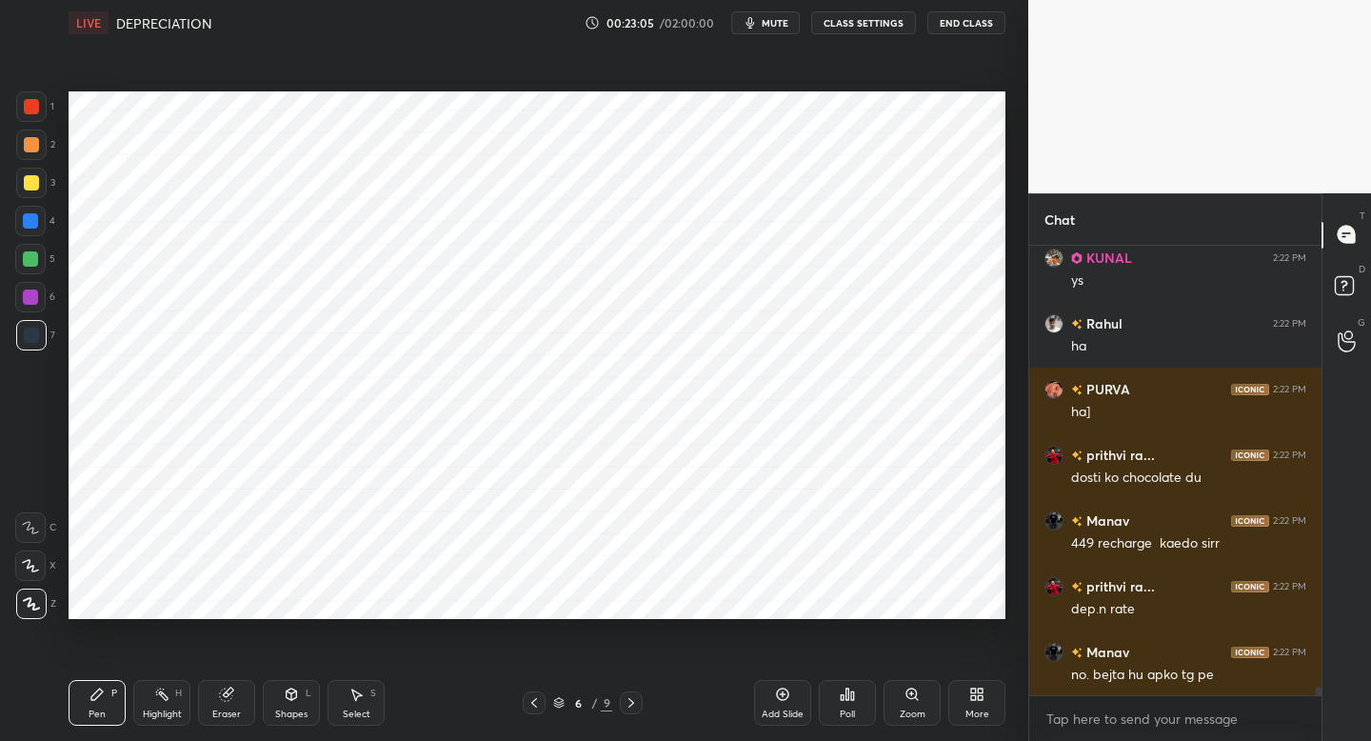
scroll to position [22822, 0]
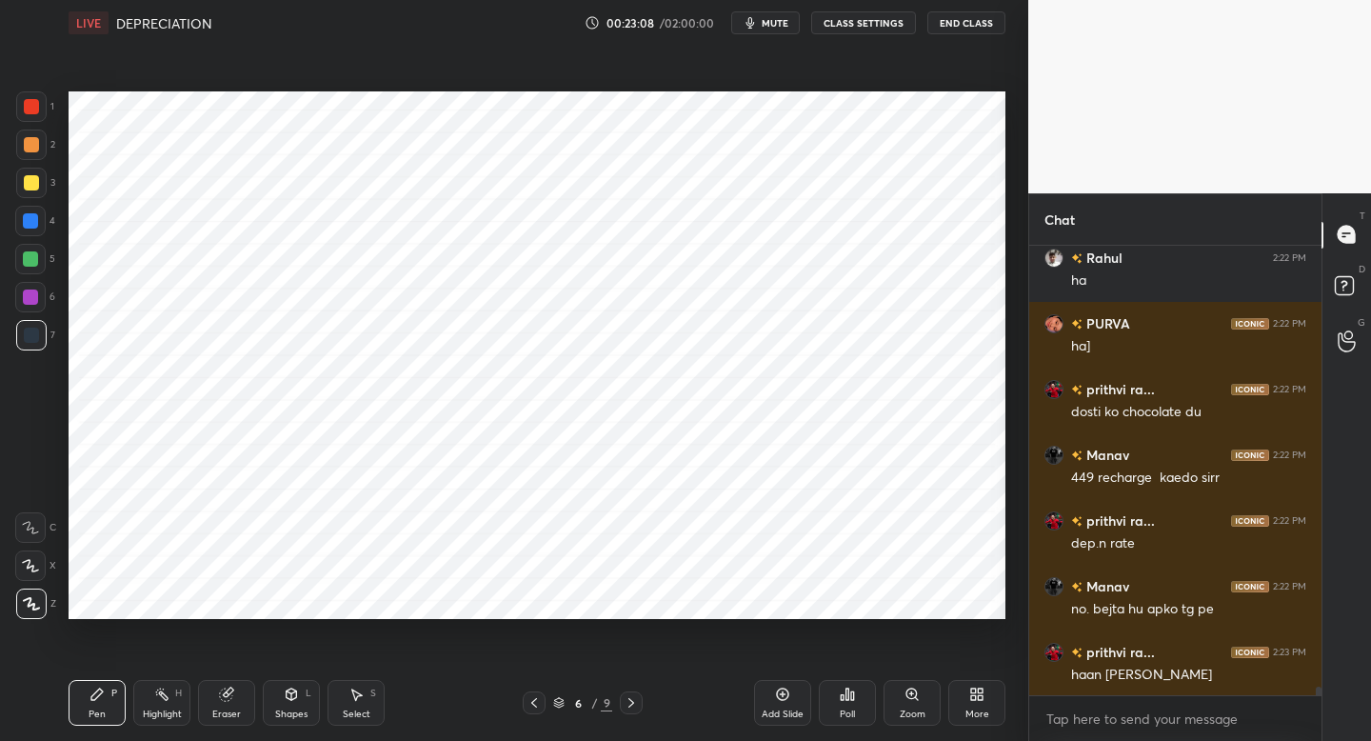
click at [749, 22] on icon "button" at bounding box center [751, 22] width 9 height 11
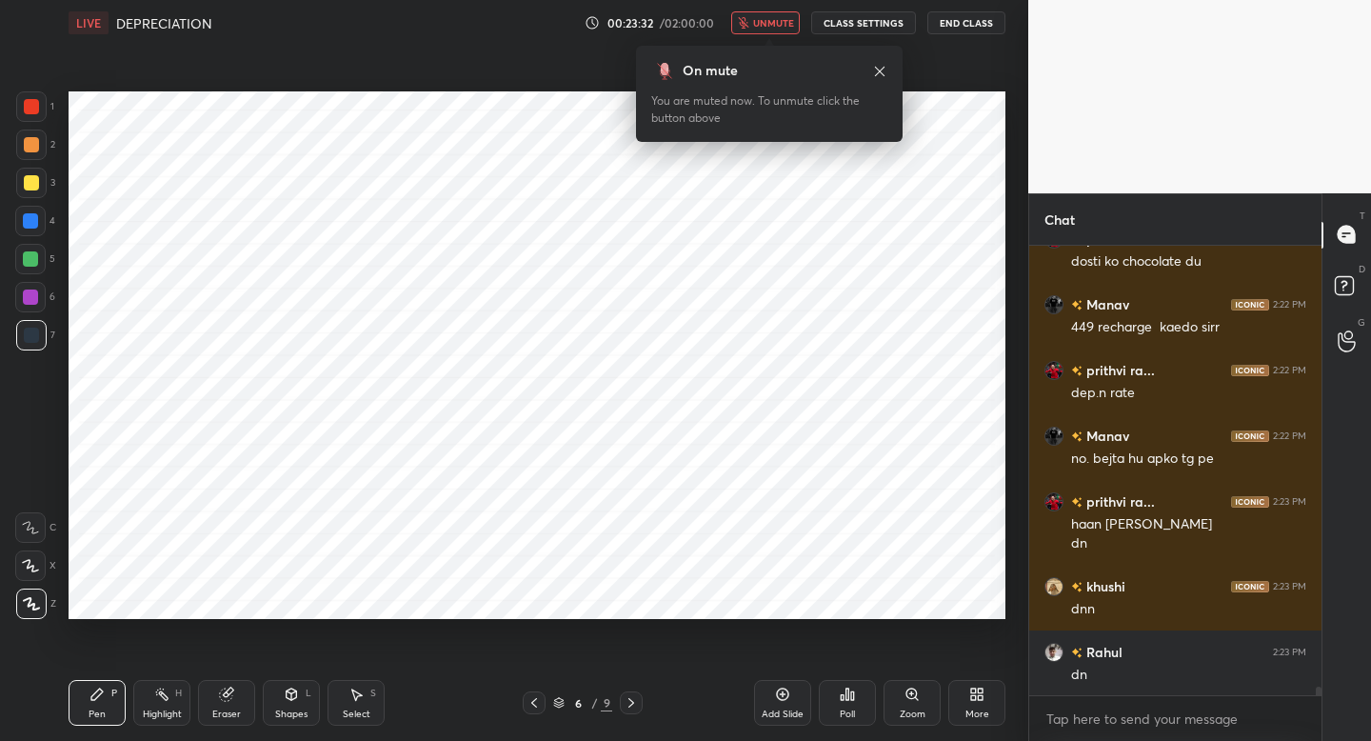
scroll to position [23038, 0]
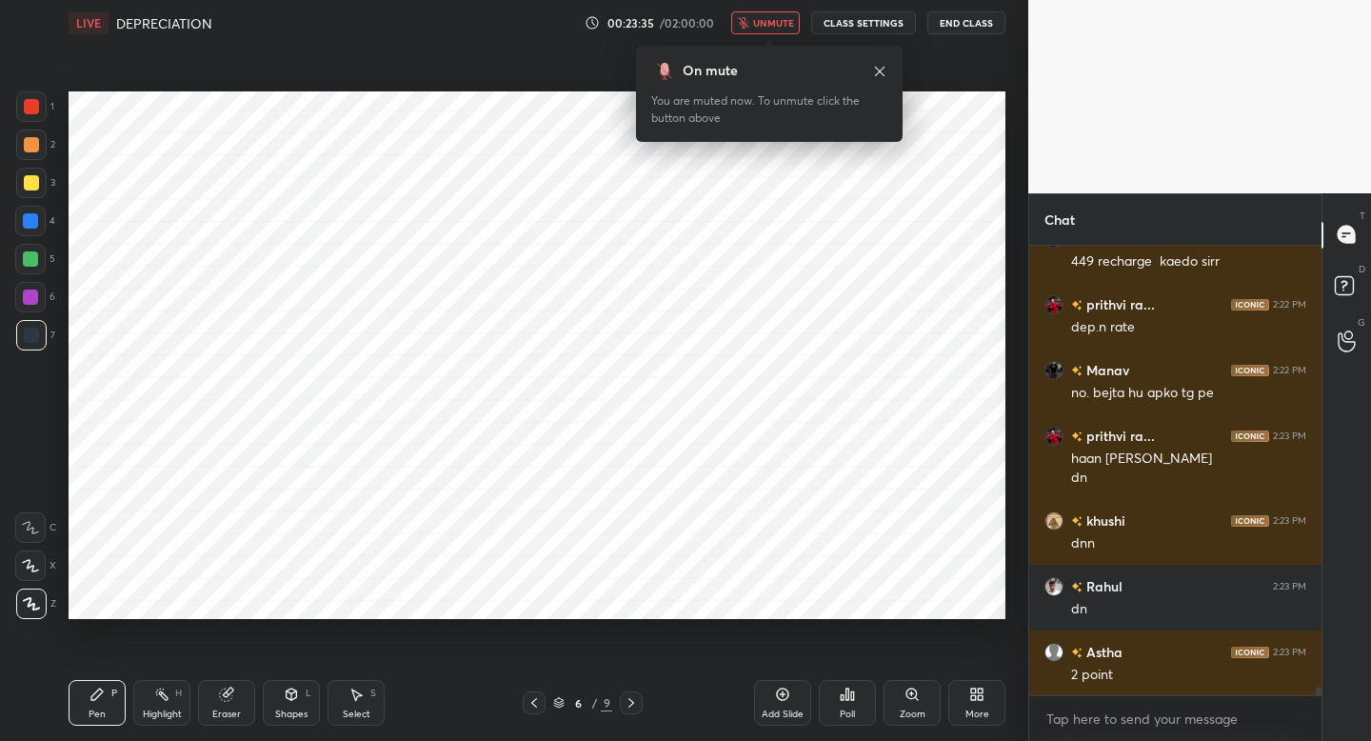
click at [758, 16] on span "unmute" at bounding box center [773, 22] width 41 height 13
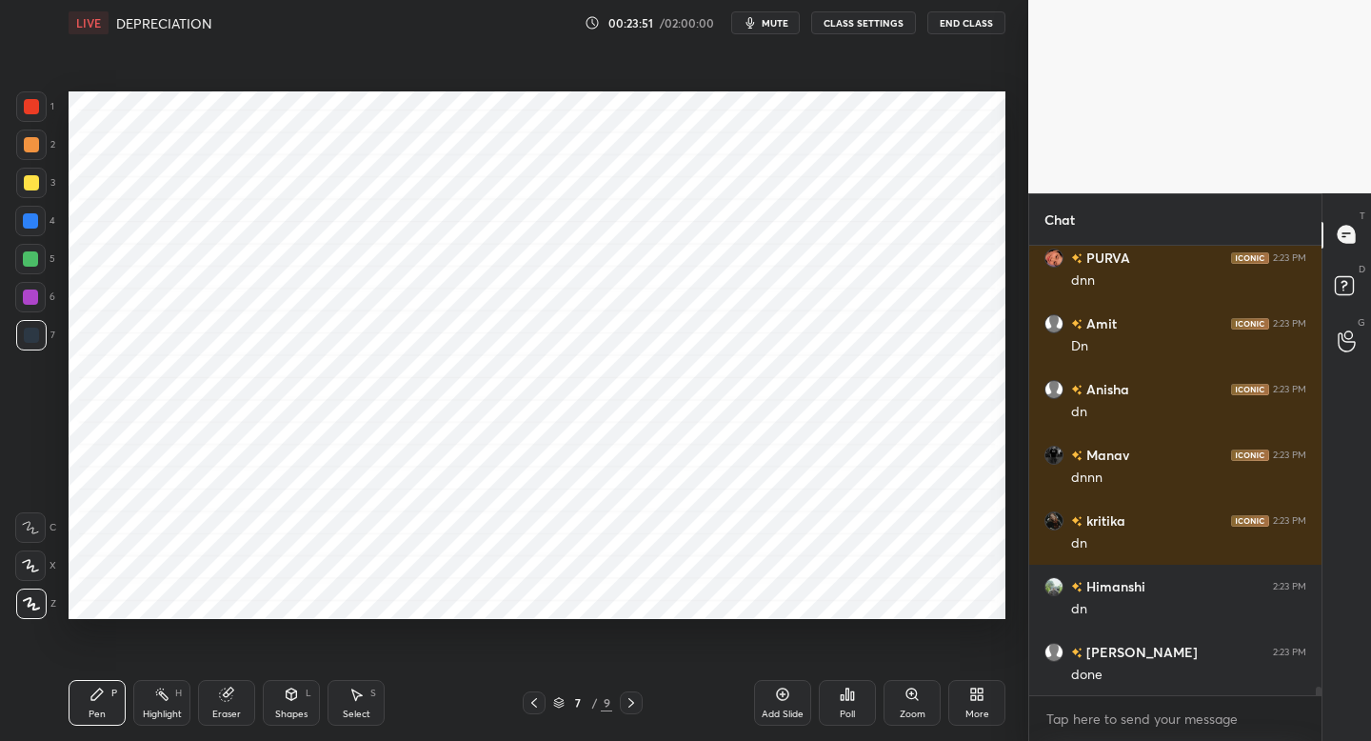
scroll to position [23563, 0]
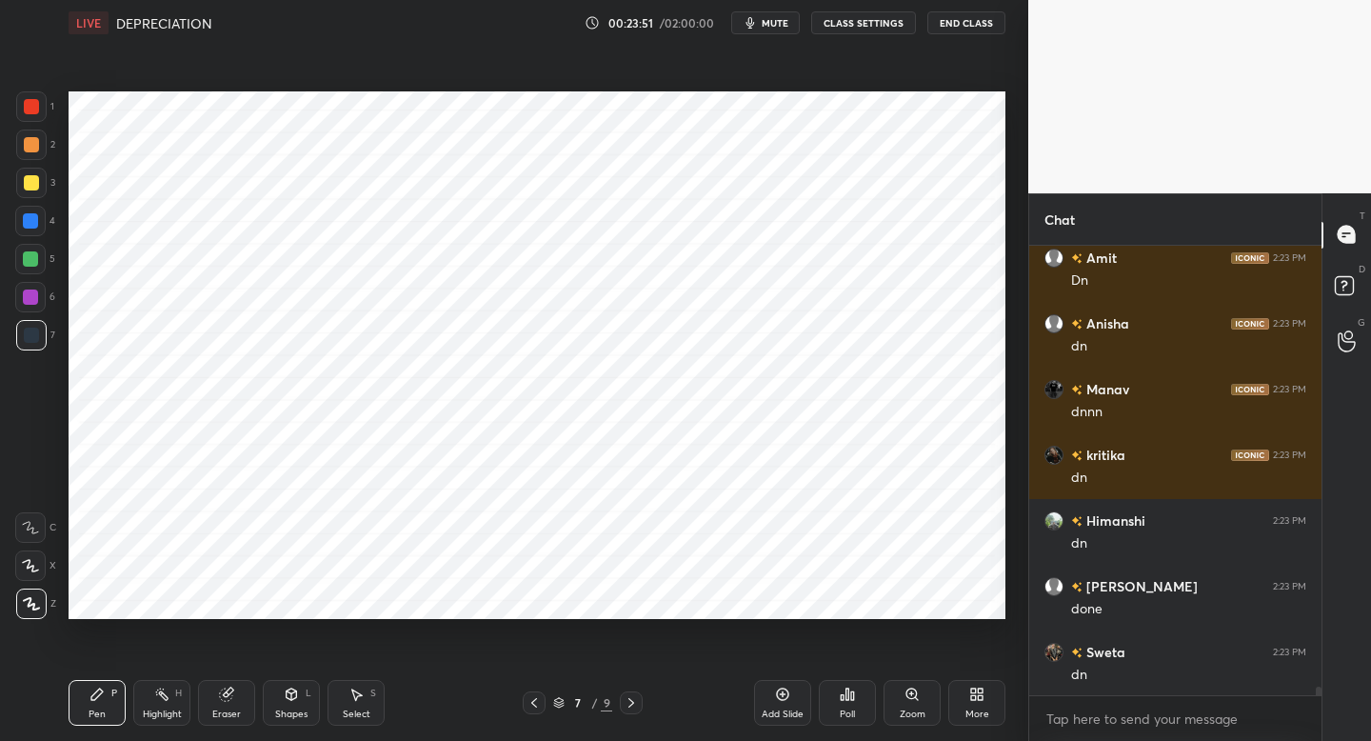
click at [758, 17] on icon "button" at bounding box center [750, 22] width 15 height 15
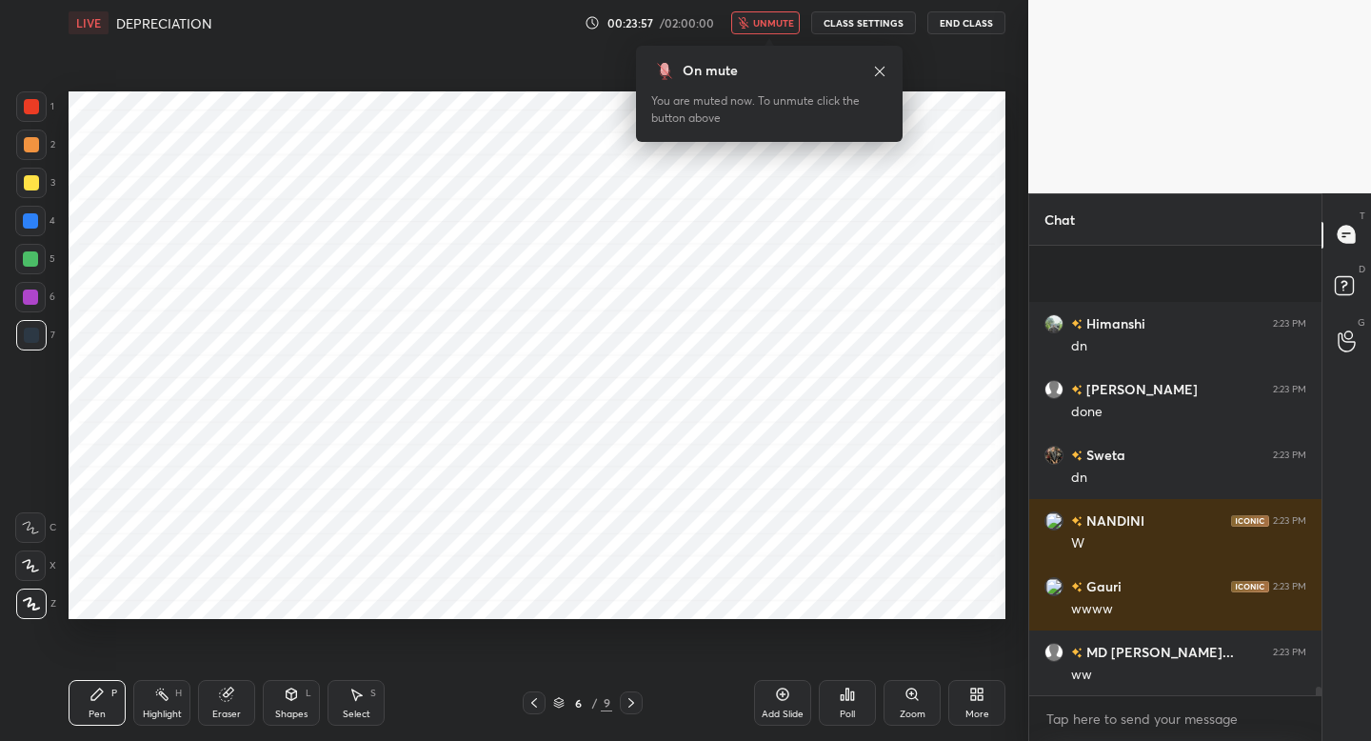
scroll to position [23892, 0]
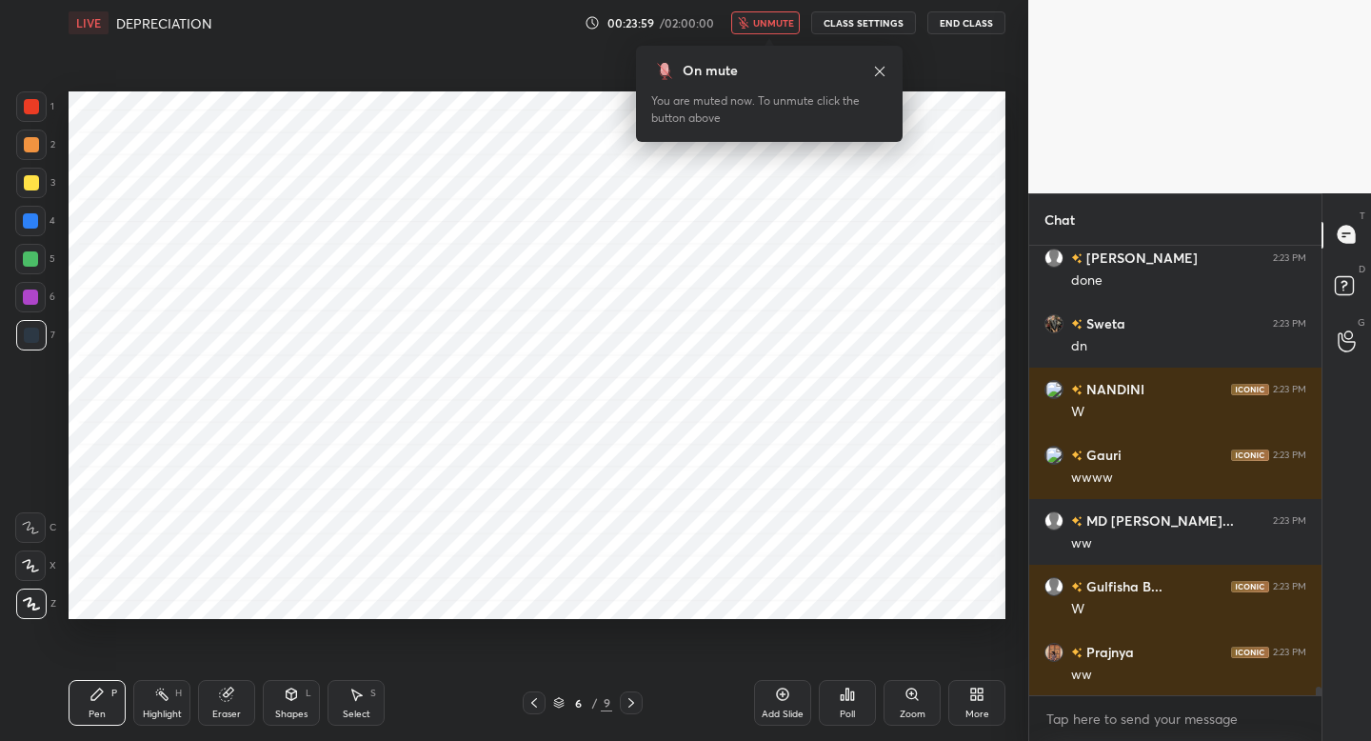
click at [766, 25] on span "unmute" at bounding box center [773, 22] width 41 height 13
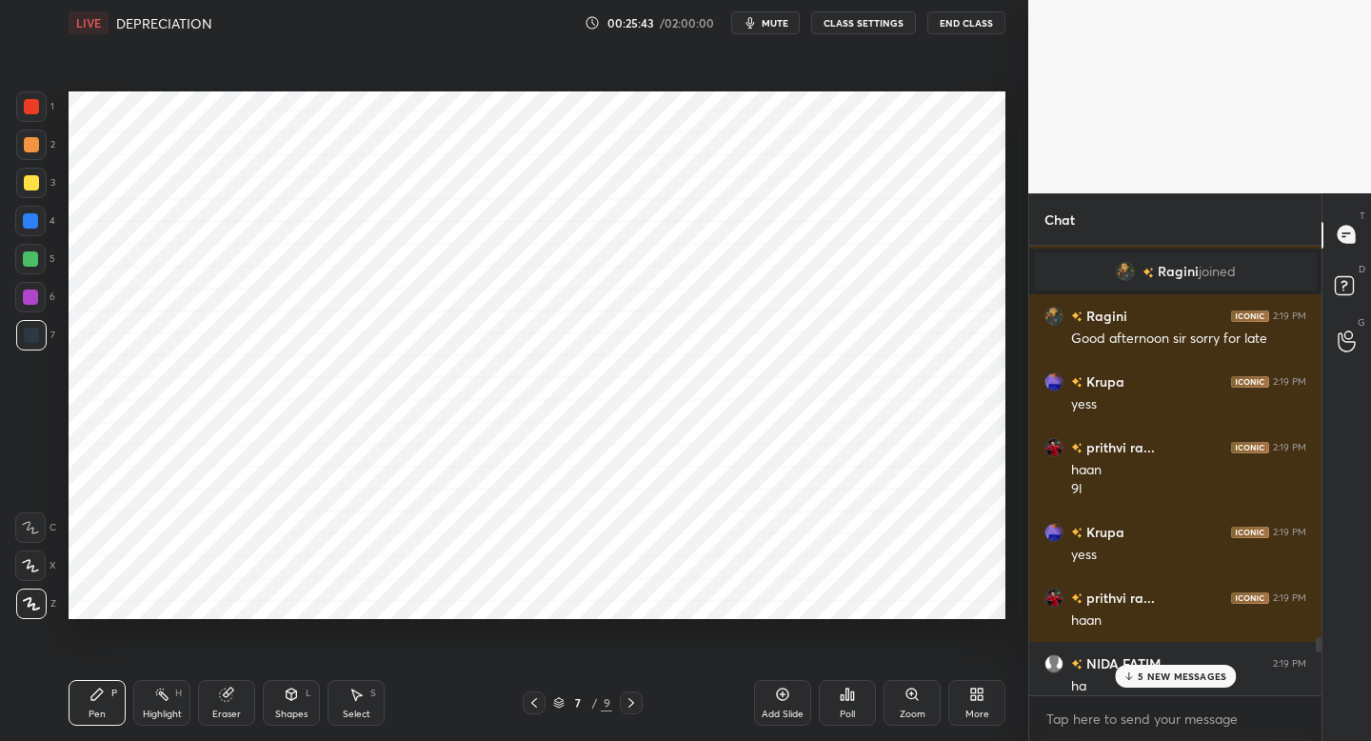
scroll to position [22800, 0]
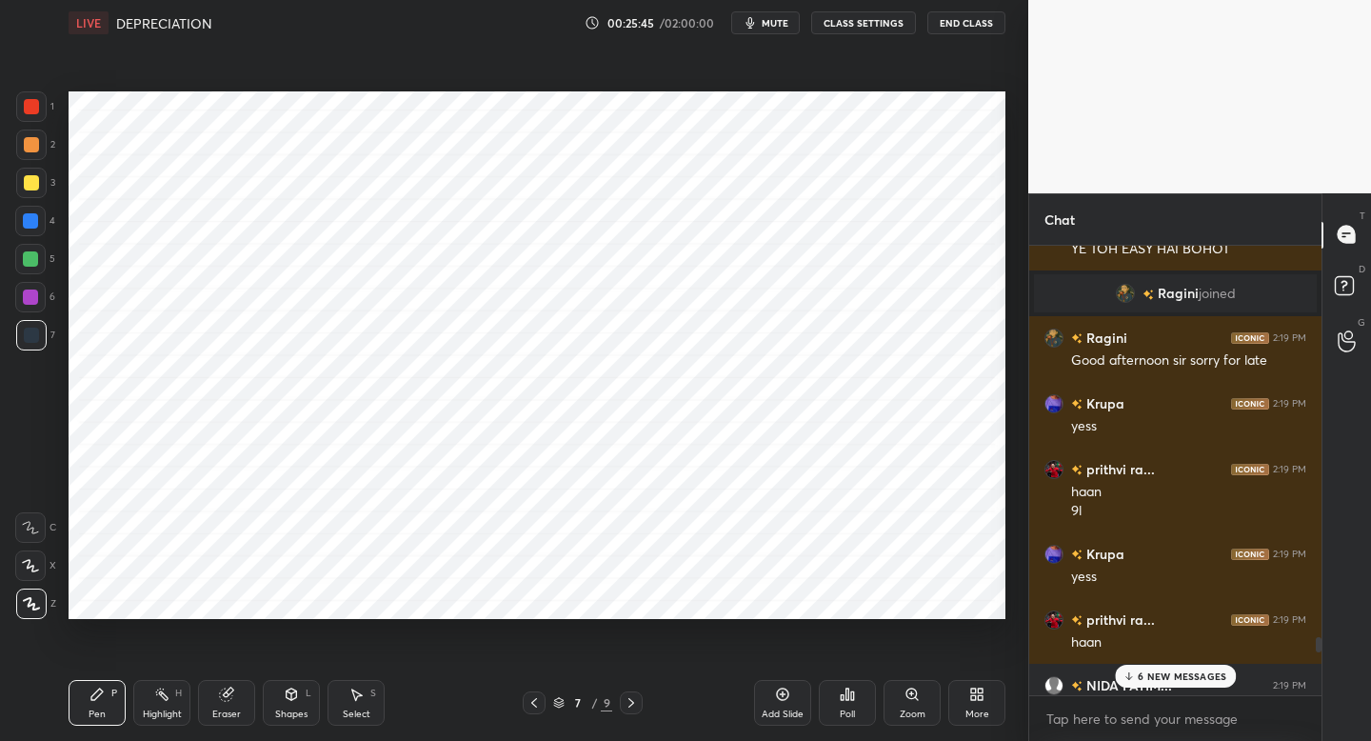
click at [1157, 673] on p "6 NEW MESSAGES" at bounding box center [1182, 675] width 89 height 11
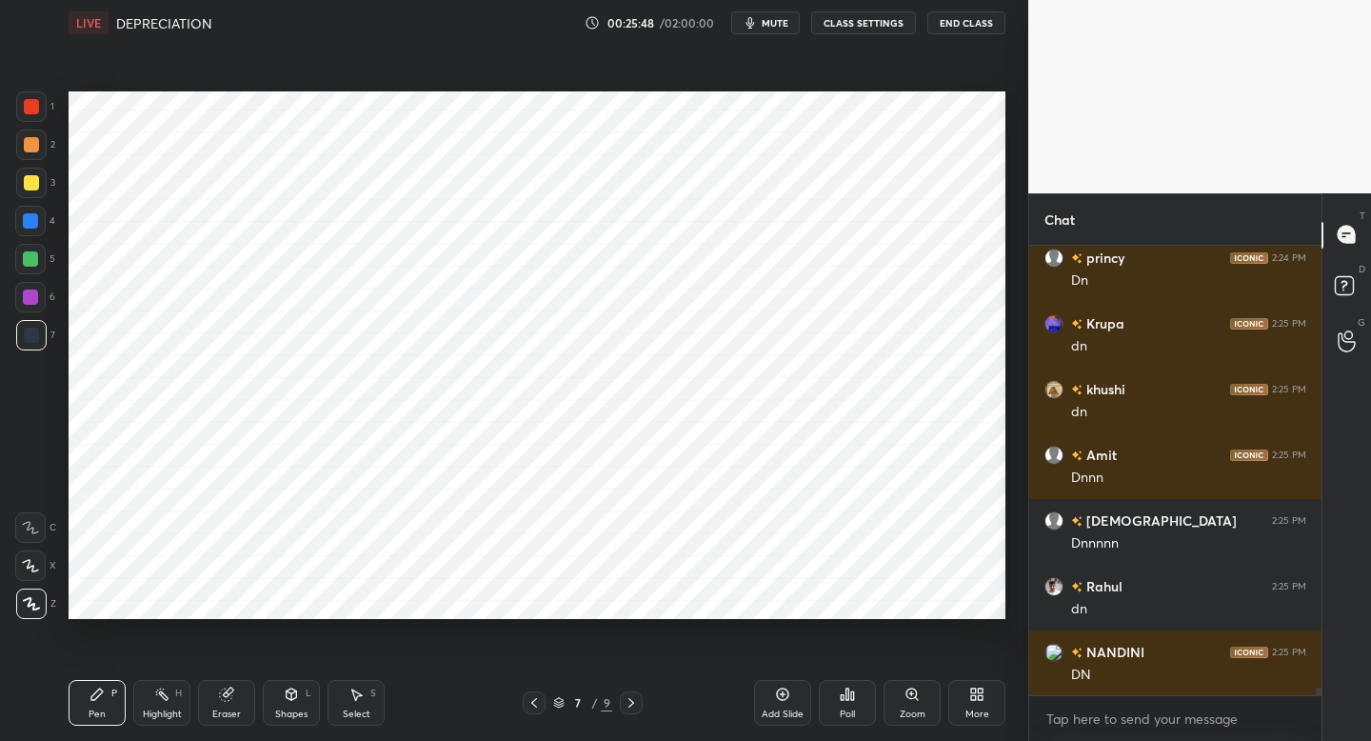
click at [752, 28] on icon "button" at bounding box center [751, 22] width 9 height 11
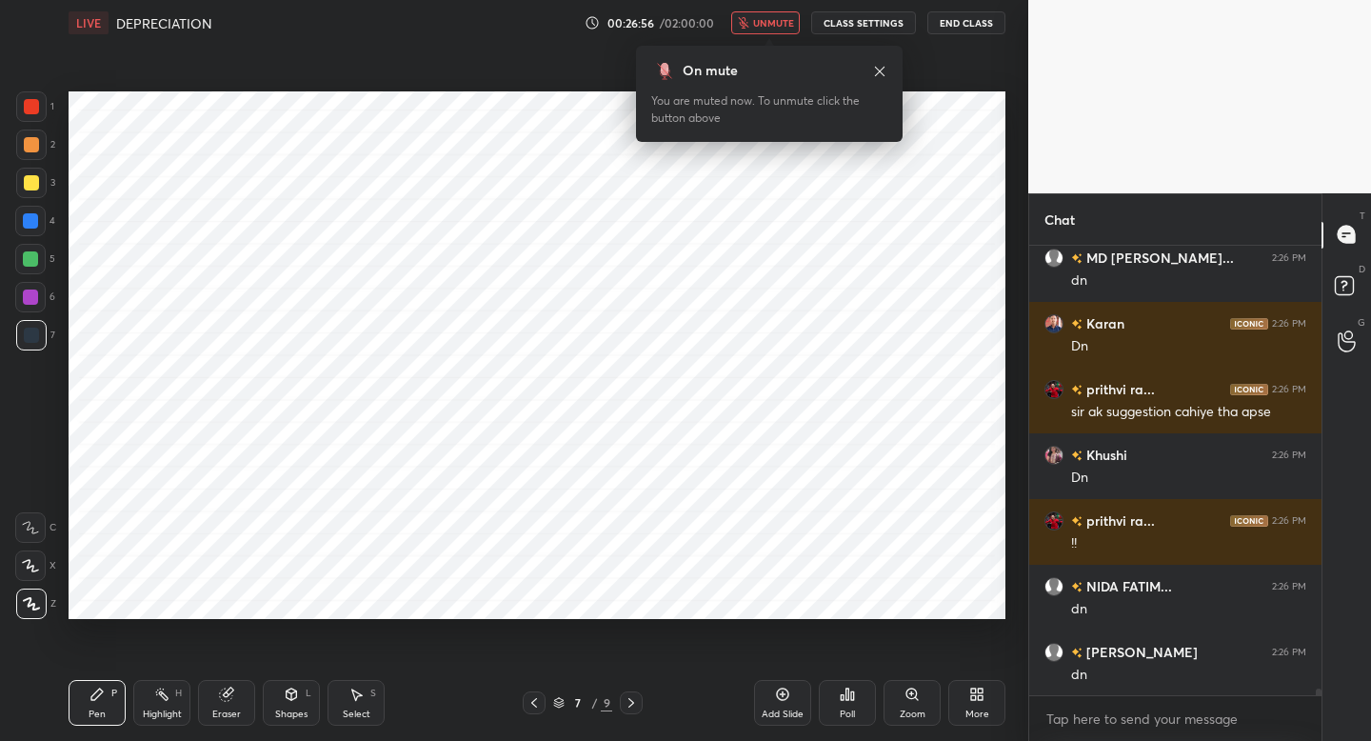
scroll to position [29226, 0]
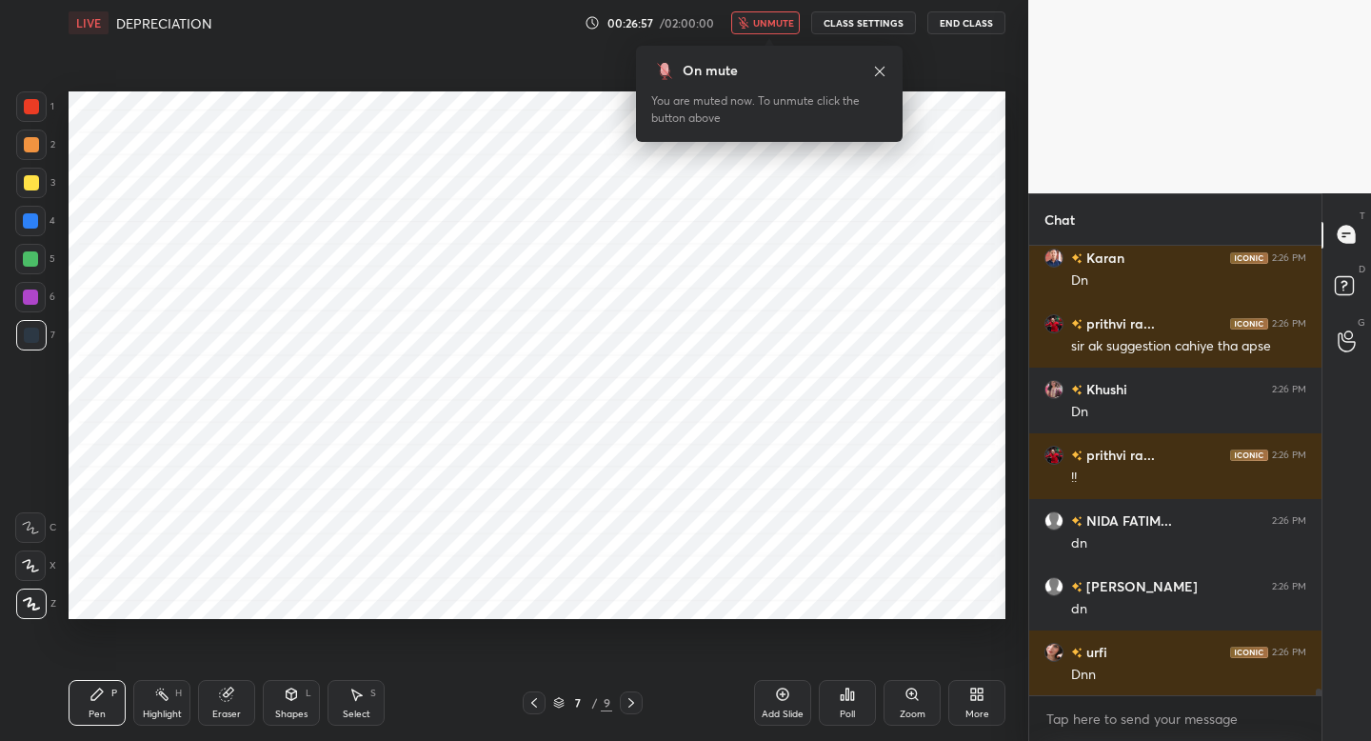
click at [752, 28] on button "unmute" at bounding box center [765, 22] width 69 height 23
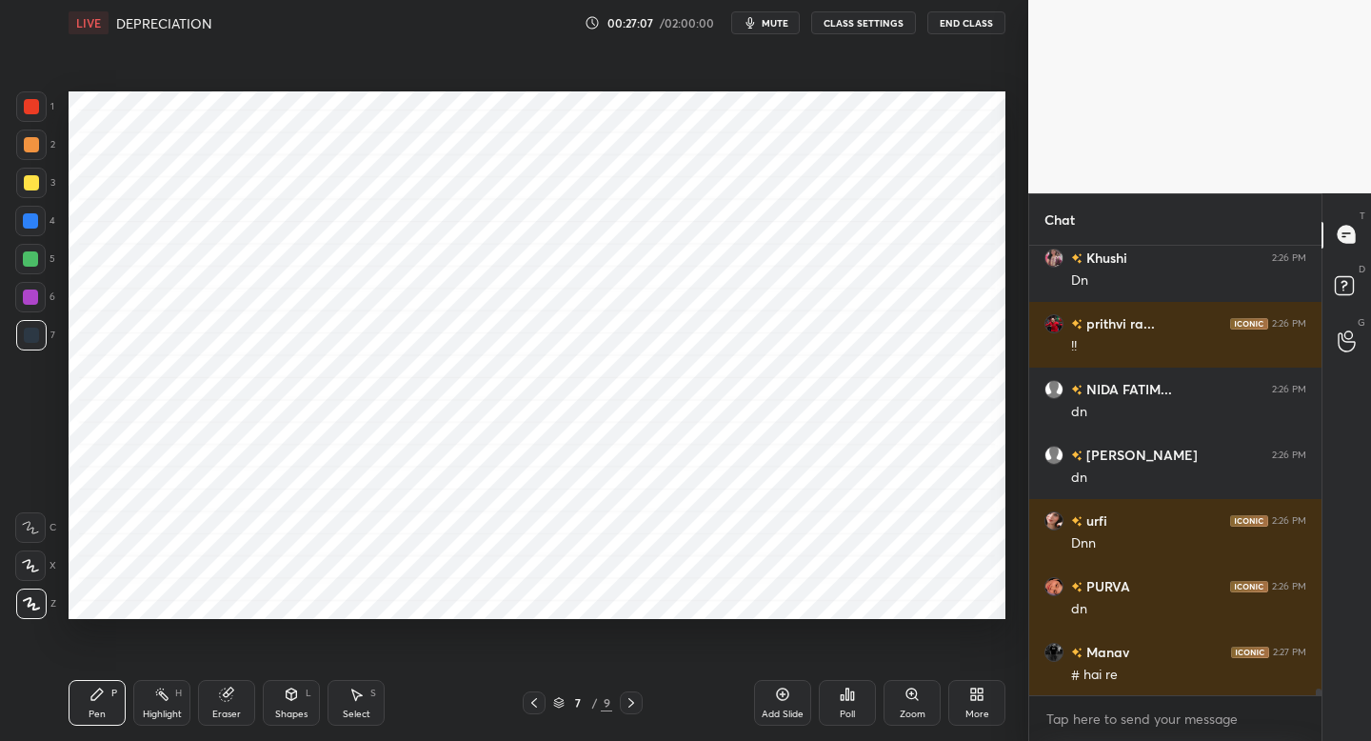
scroll to position [29423, 0]
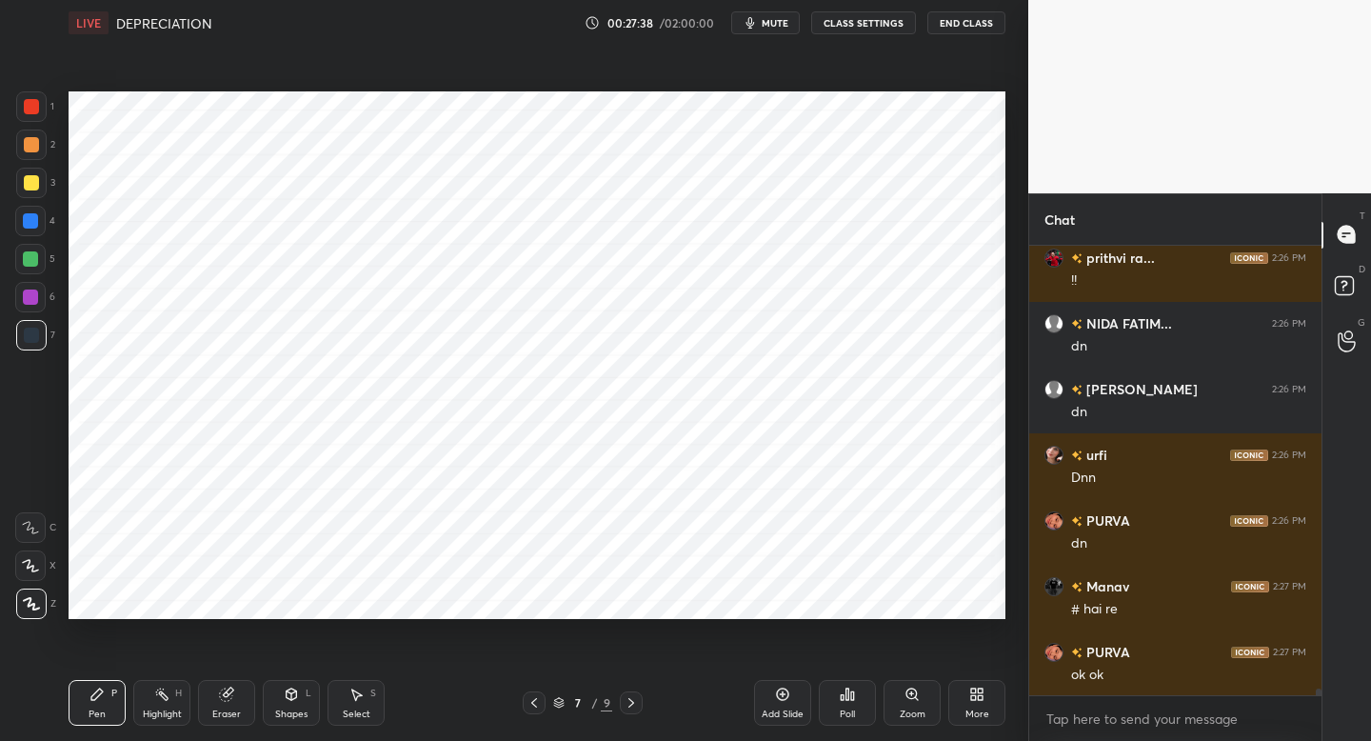
click at [775, 703] on div "Add Slide" at bounding box center [782, 703] width 57 height 46
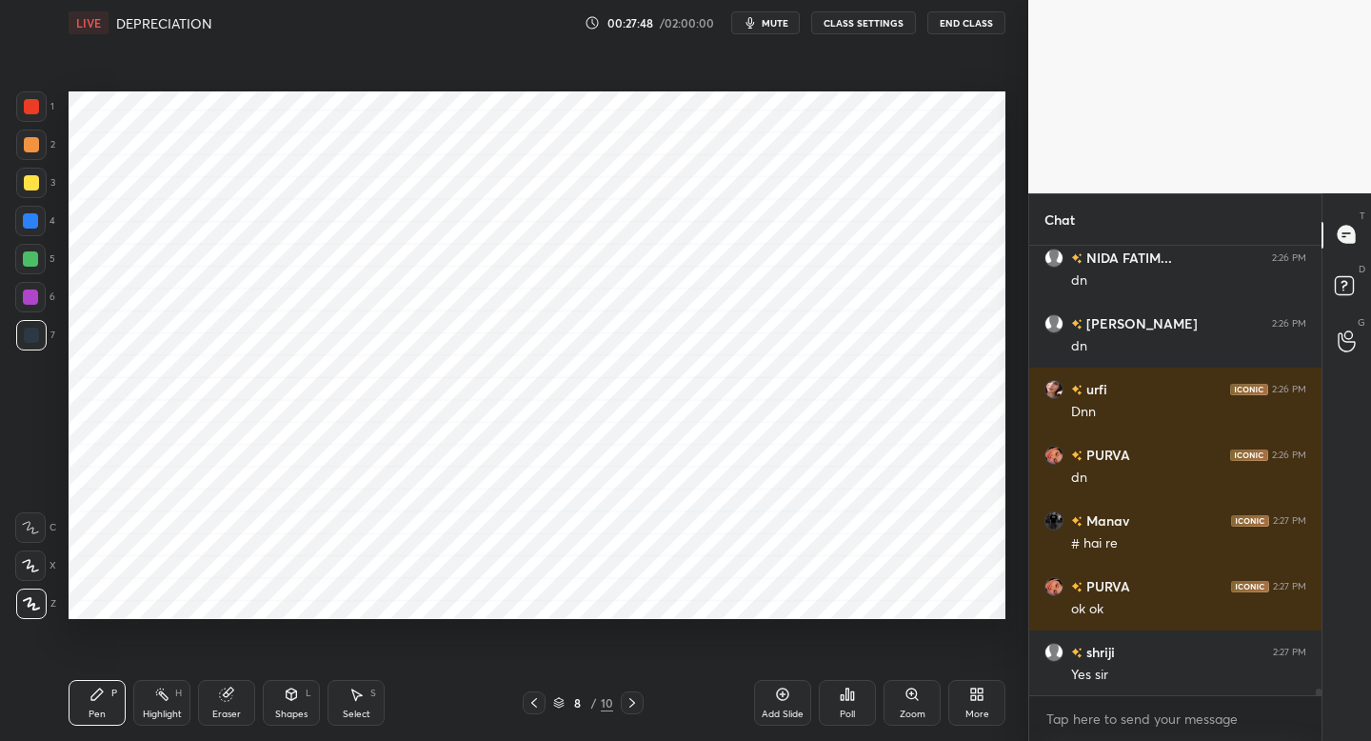
click at [48, 103] on div "1" at bounding box center [35, 106] width 38 height 30
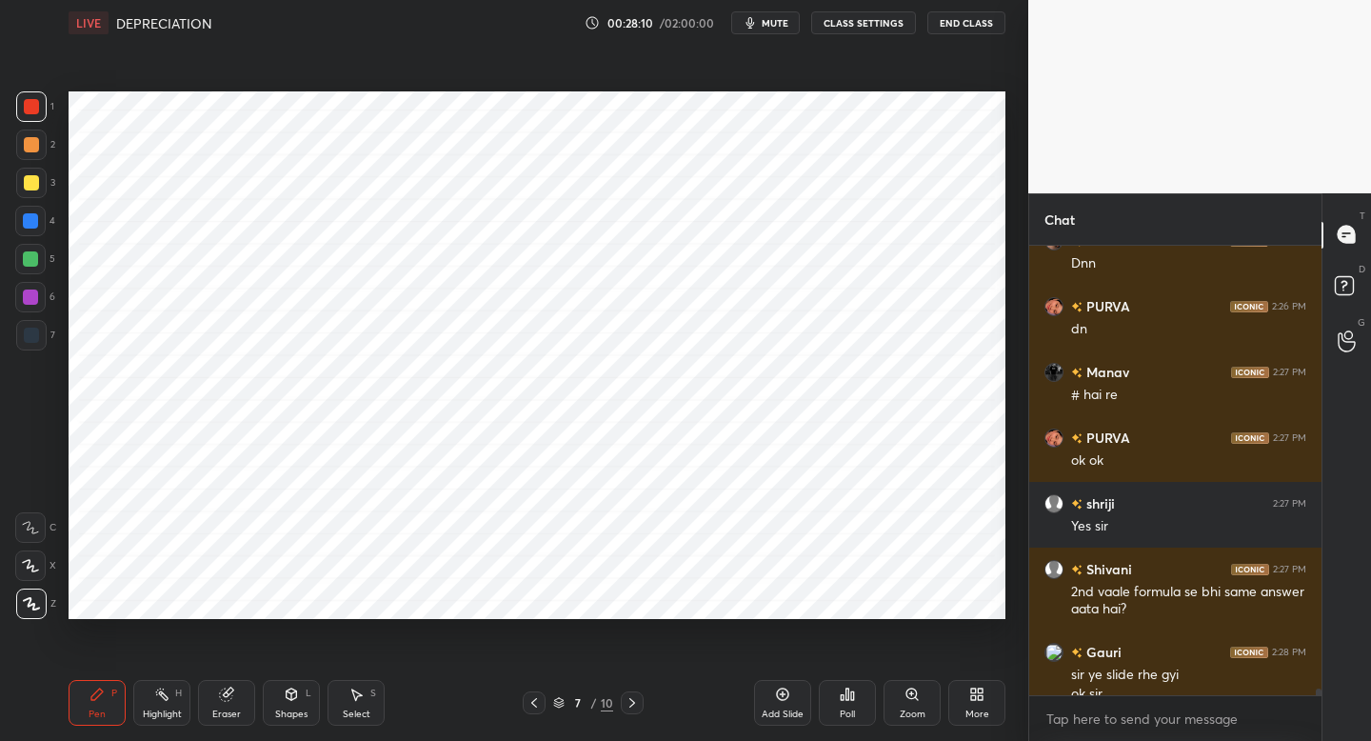
scroll to position [29656, 0]
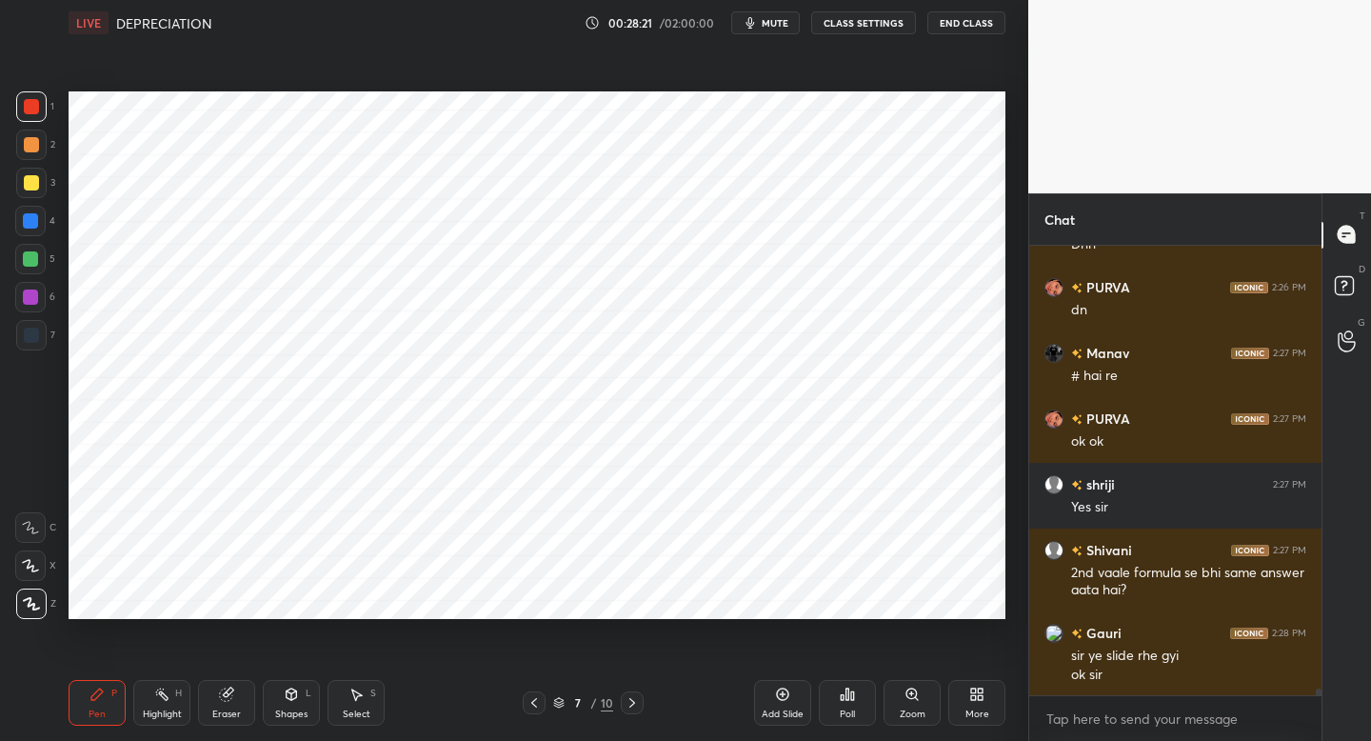
click at [777, 709] on div "Add Slide" at bounding box center [783, 714] width 42 height 10
click at [34, 562] on icon at bounding box center [30, 565] width 17 height 13
click at [42, 221] on div at bounding box center [30, 221] width 30 height 30
click at [44, 113] on div at bounding box center [31, 106] width 30 height 30
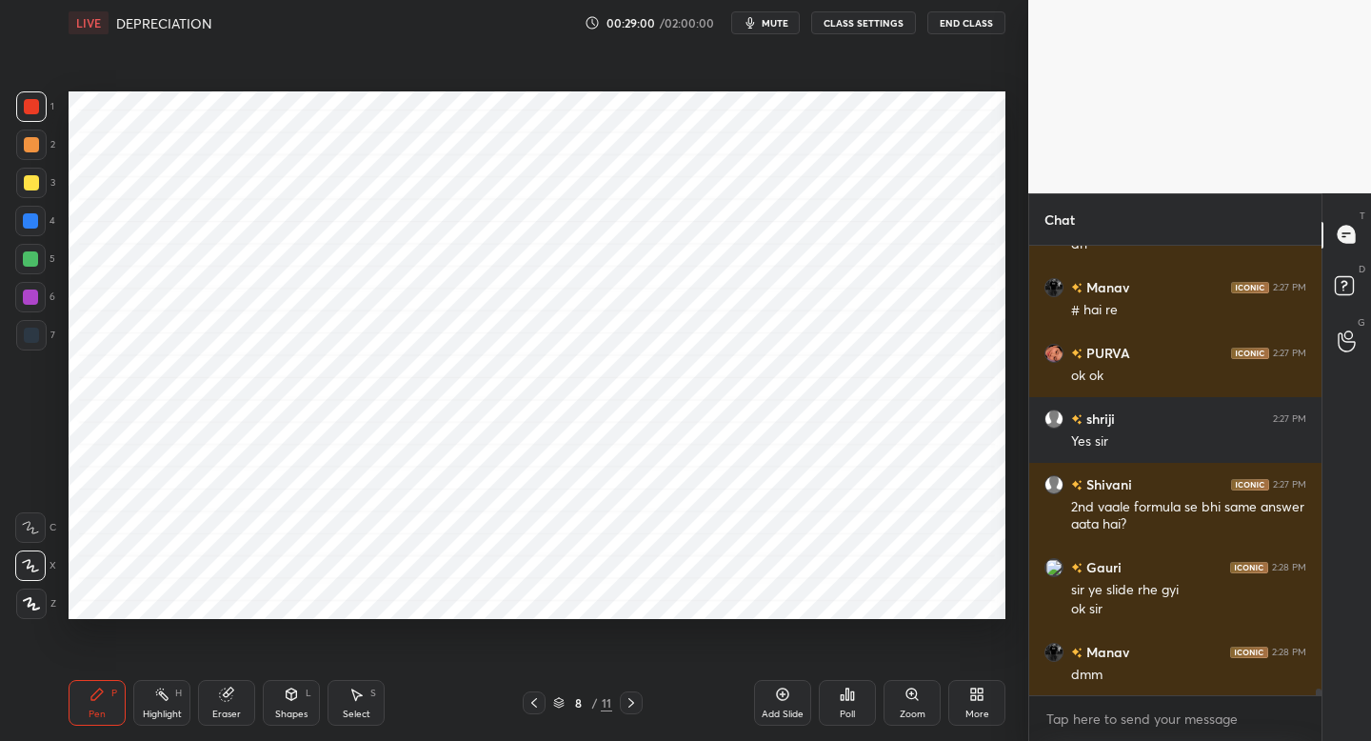
click at [39, 353] on div "7" at bounding box center [35, 339] width 39 height 38
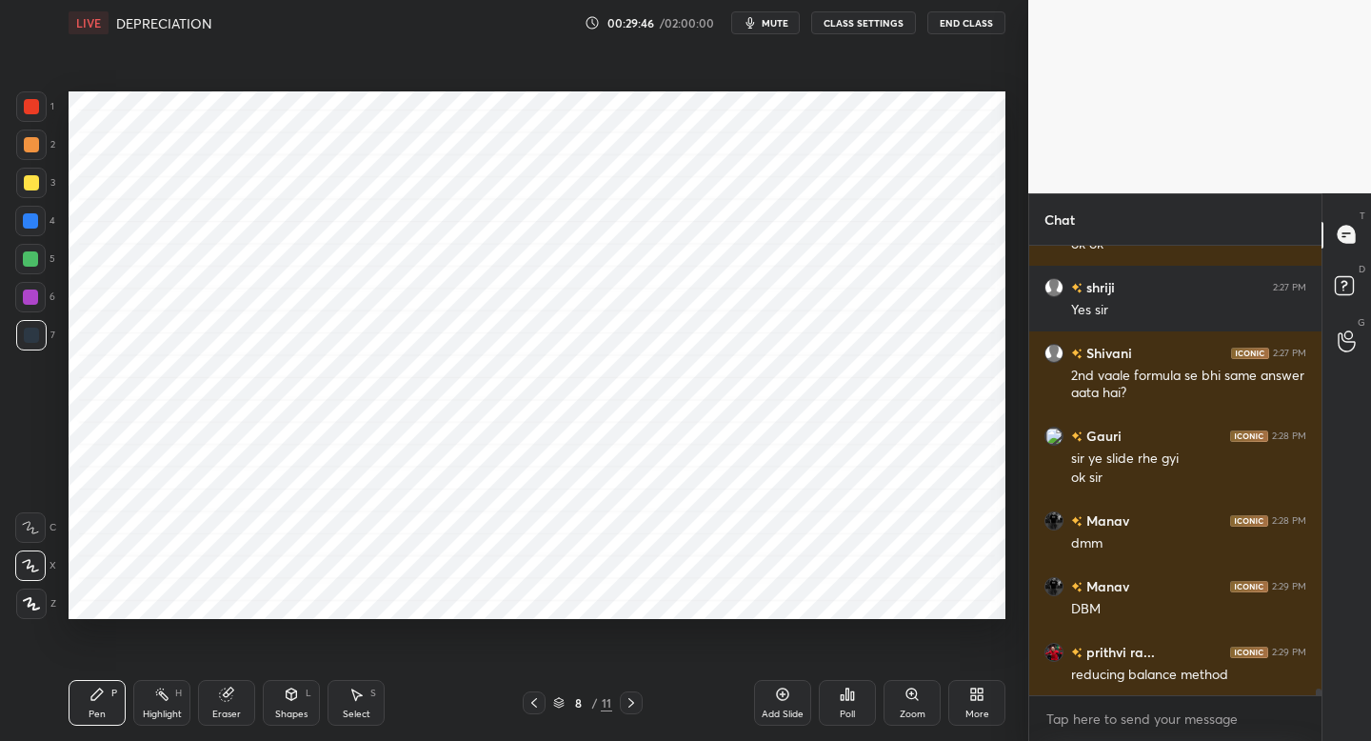
scroll to position [29919, 0]
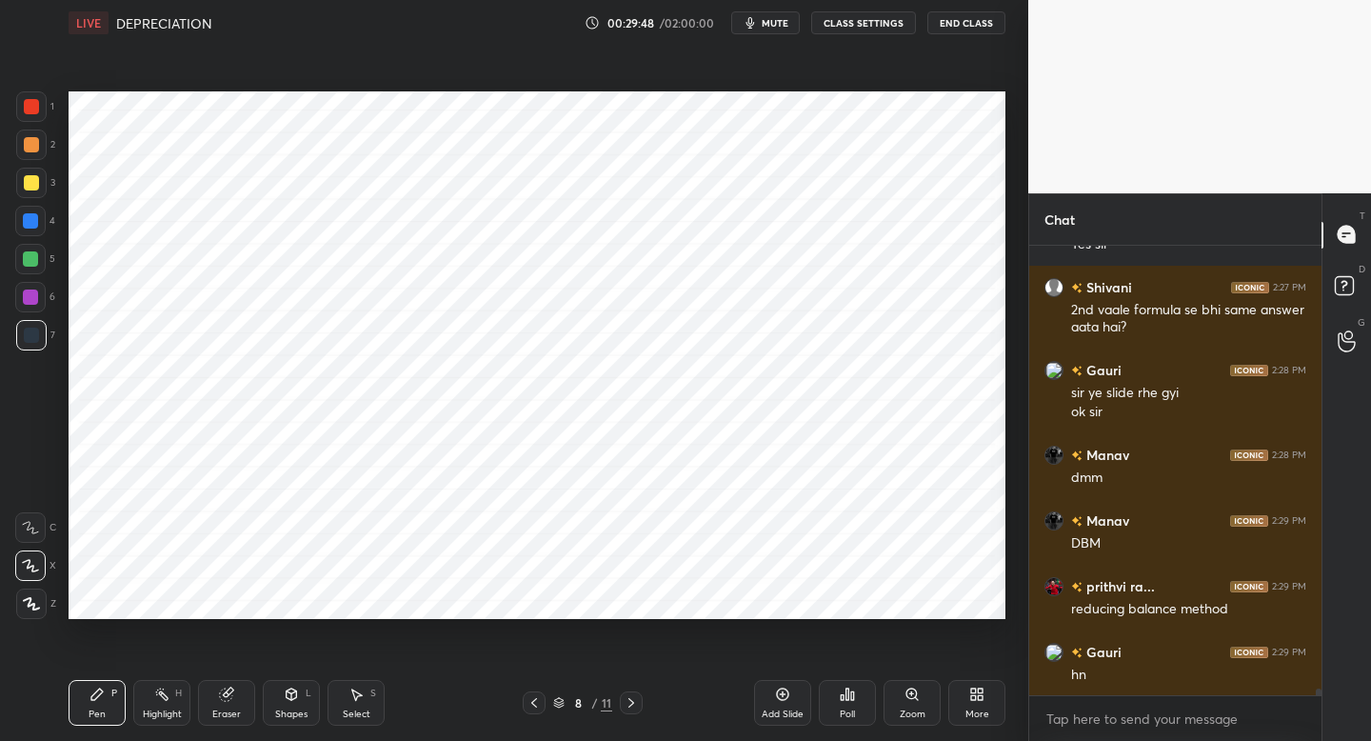
click at [38, 295] on div at bounding box center [30, 297] width 30 height 30
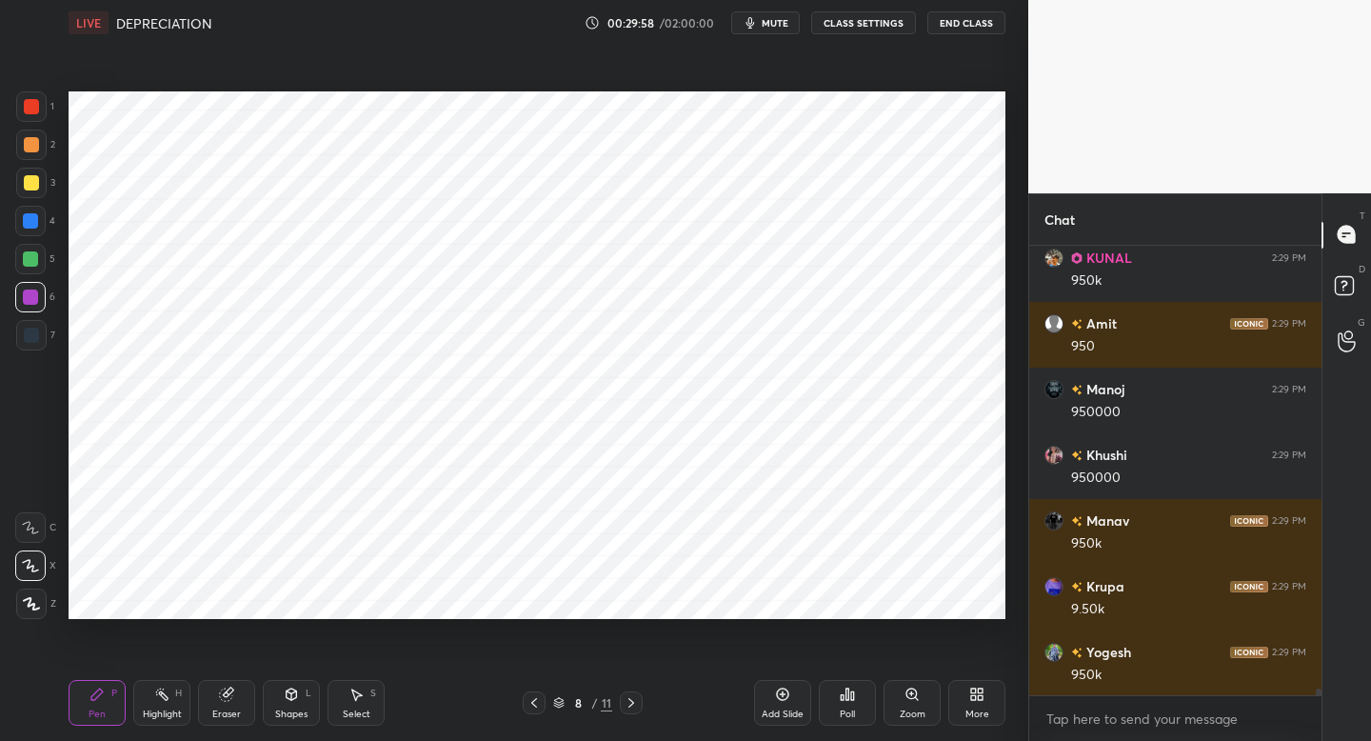
scroll to position [30464, 0]
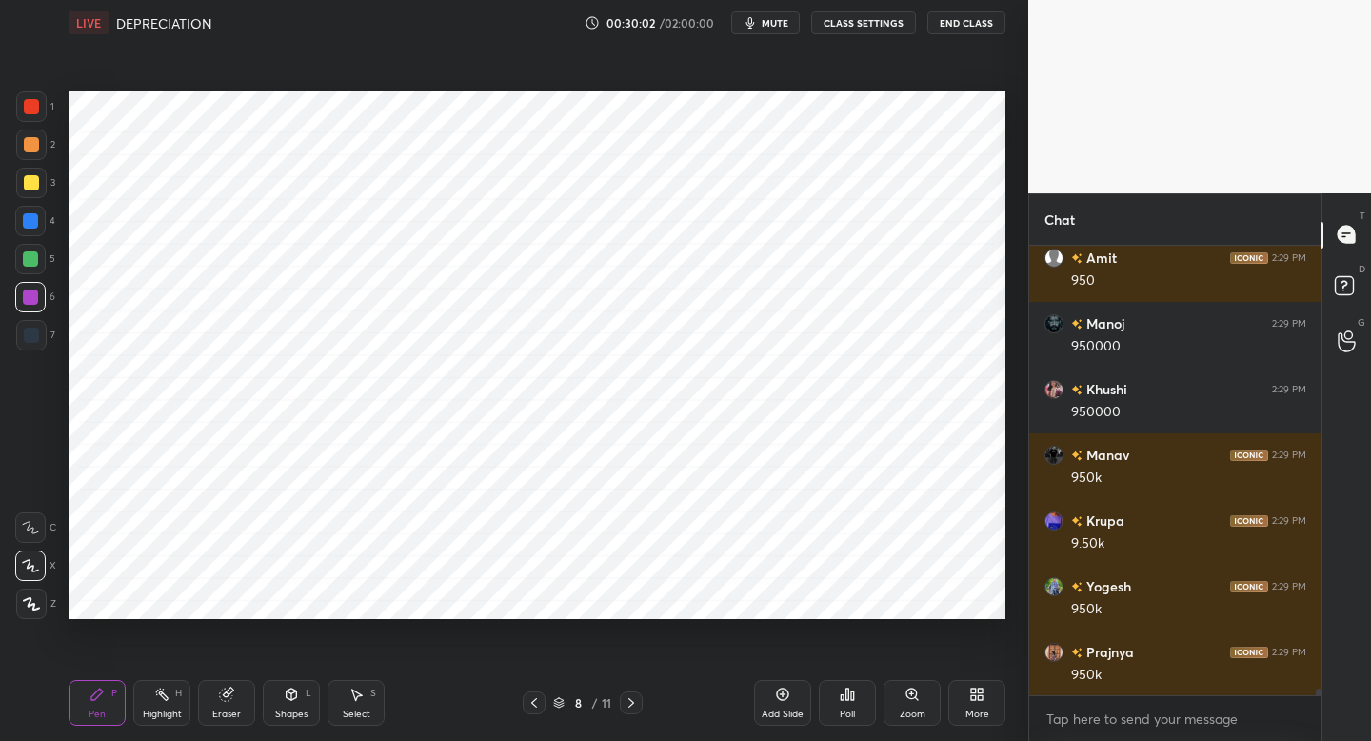
click at [772, 13] on button "mute" at bounding box center [765, 22] width 69 height 23
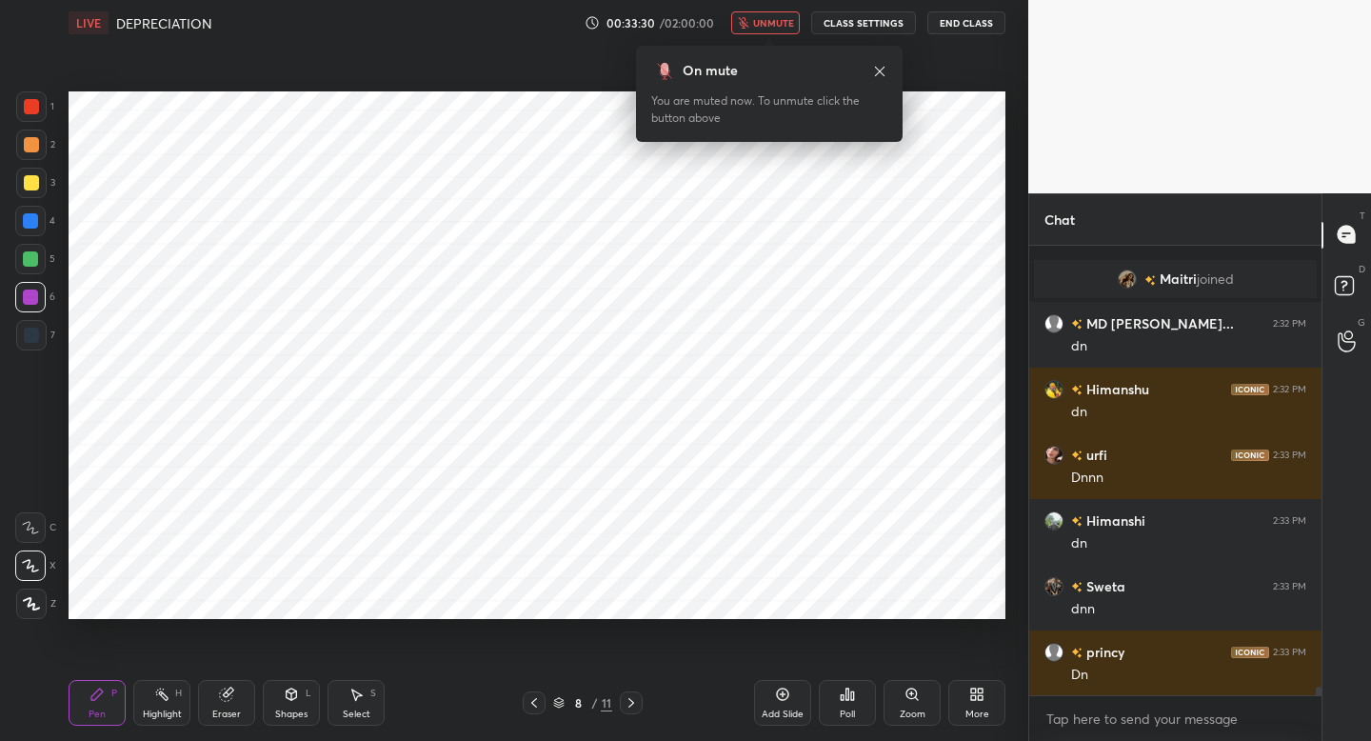
scroll to position [23931, 0]
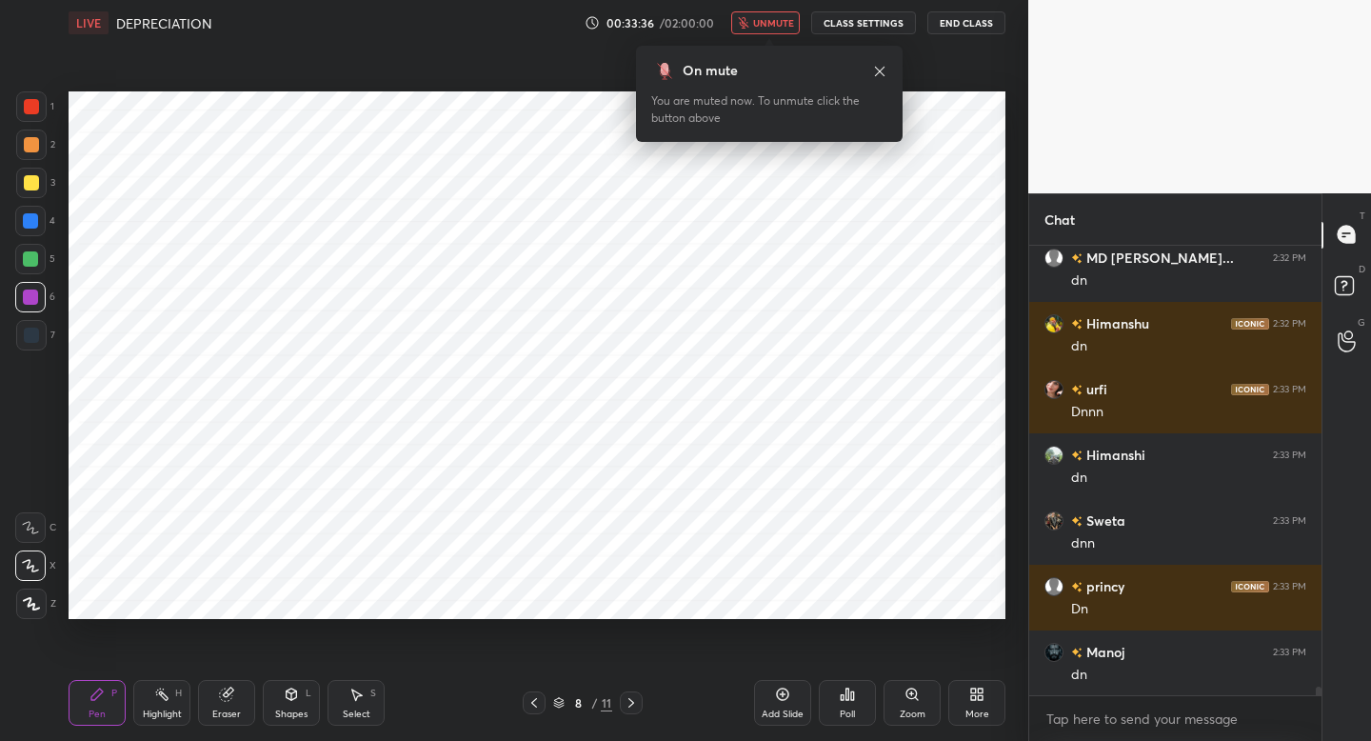
click at [798, 697] on div "Add Slide" at bounding box center [782, 703] width 57 height 46
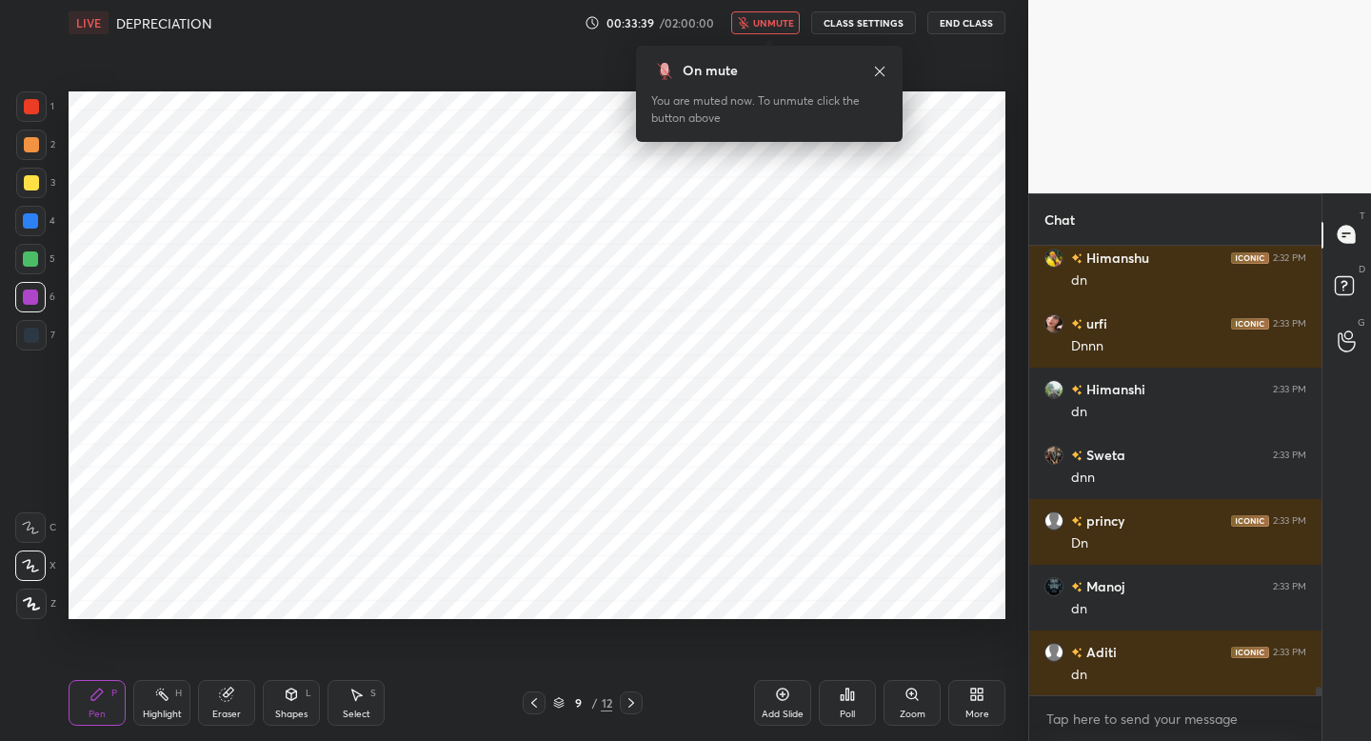
click at [42, 336] on div at bounding box center [31, 335] width 30 height 30
click at [50, 606] on div "Z" at bounding box center [36, 604] width 40 height 30
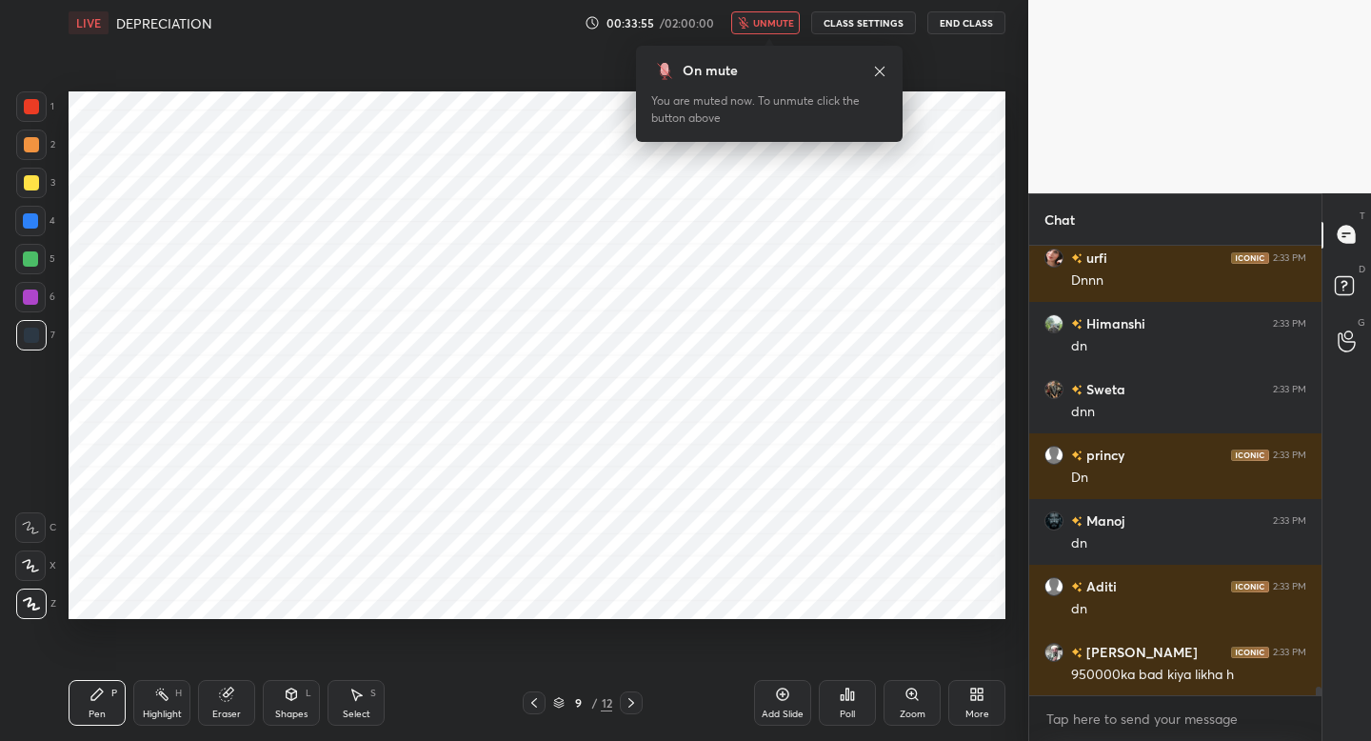
click at [290, 709] on div "Shapes" at bounding box center [291, 714] width 32 height 10
click at [91, 701] on div "Pen P" at bounding box center [97, 703] width 57 height 46
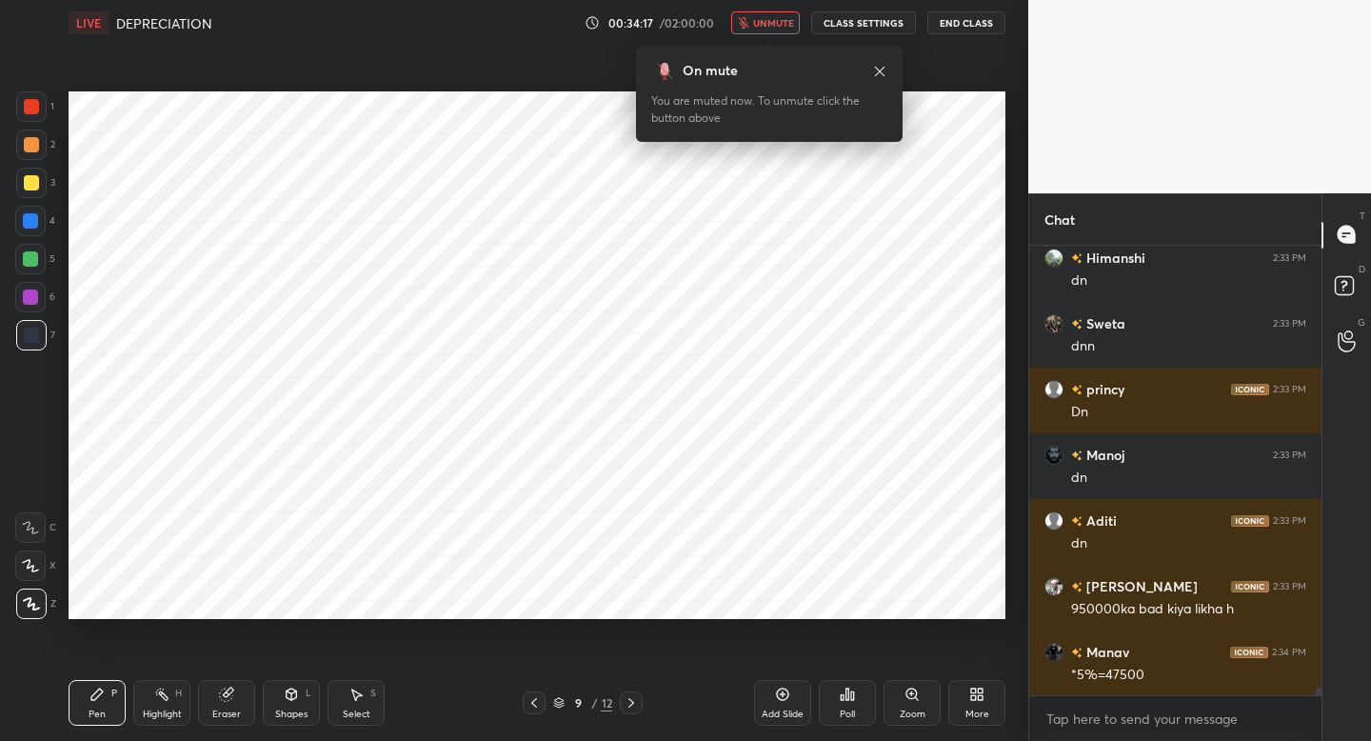
scroll to position [24194, 0]
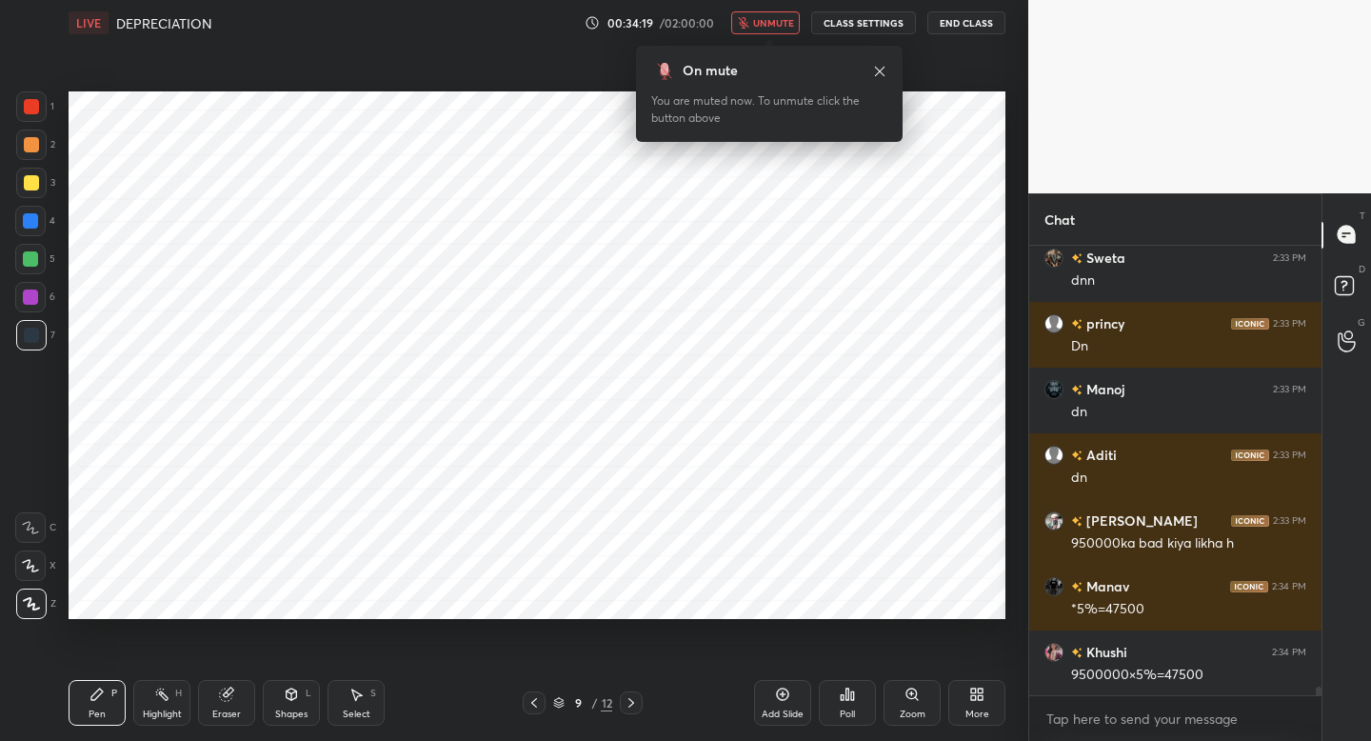
click at [754, 22] on button "unmute" at bounding box center [765, 22] width 69 height 23
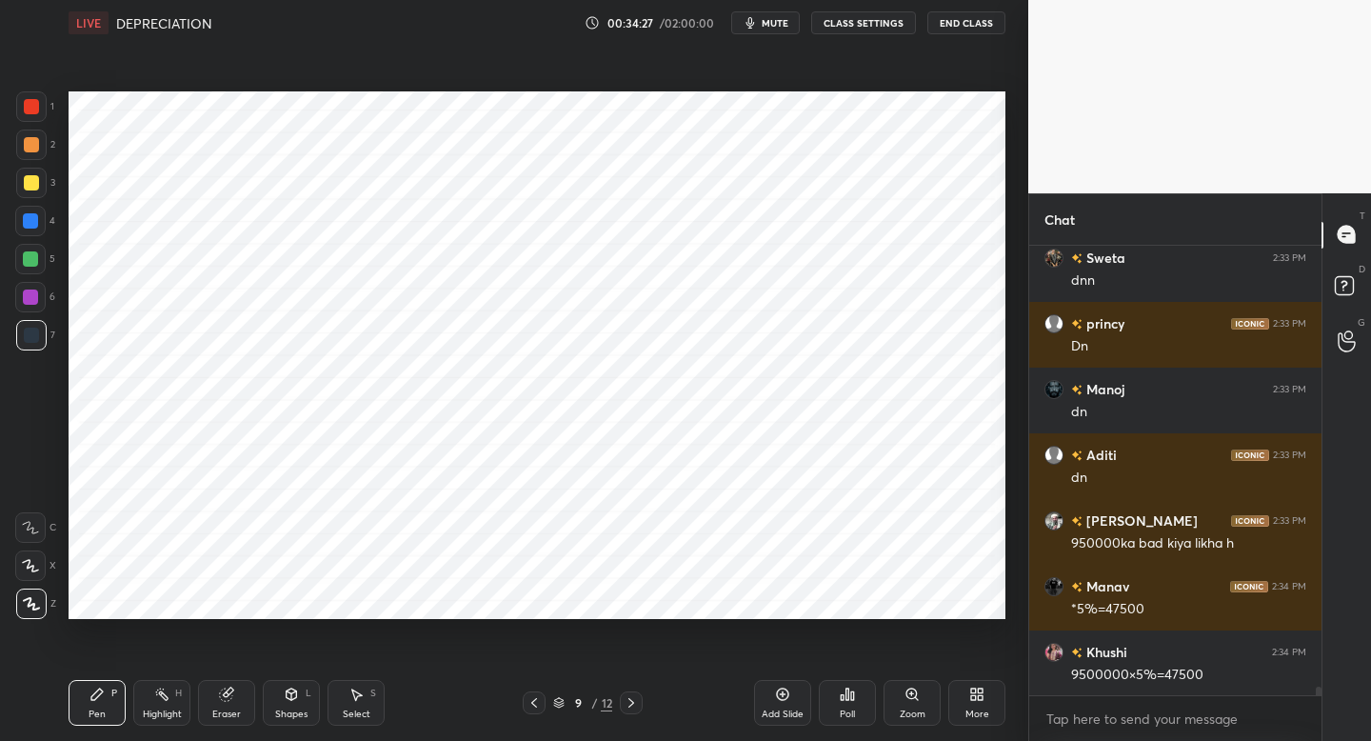
click at [545, 702] on div at bounding box center [534, 702] width 23 height 23
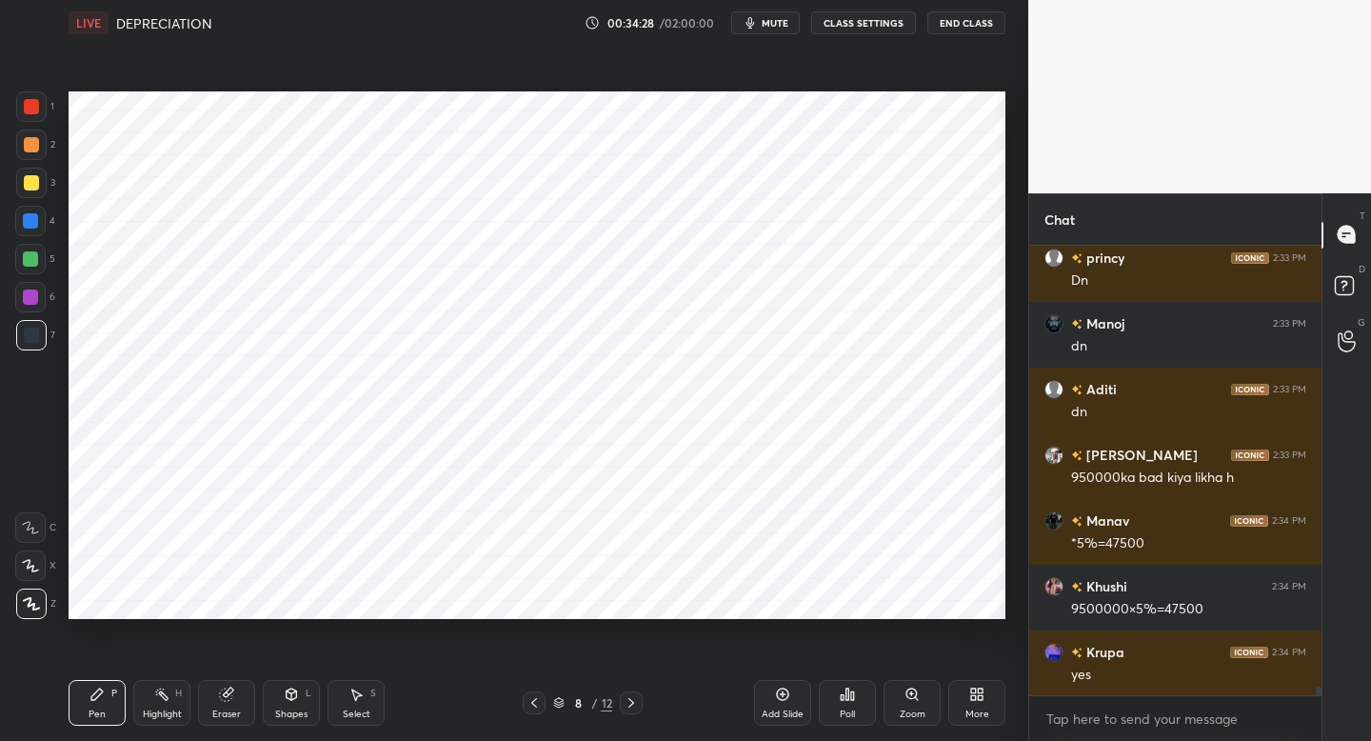
click at [633, 704] on icon at bounding box center [631, 702] width 15 height 15
click at [41, 111] on div at bounding box center [31, 106] width 30 height 30
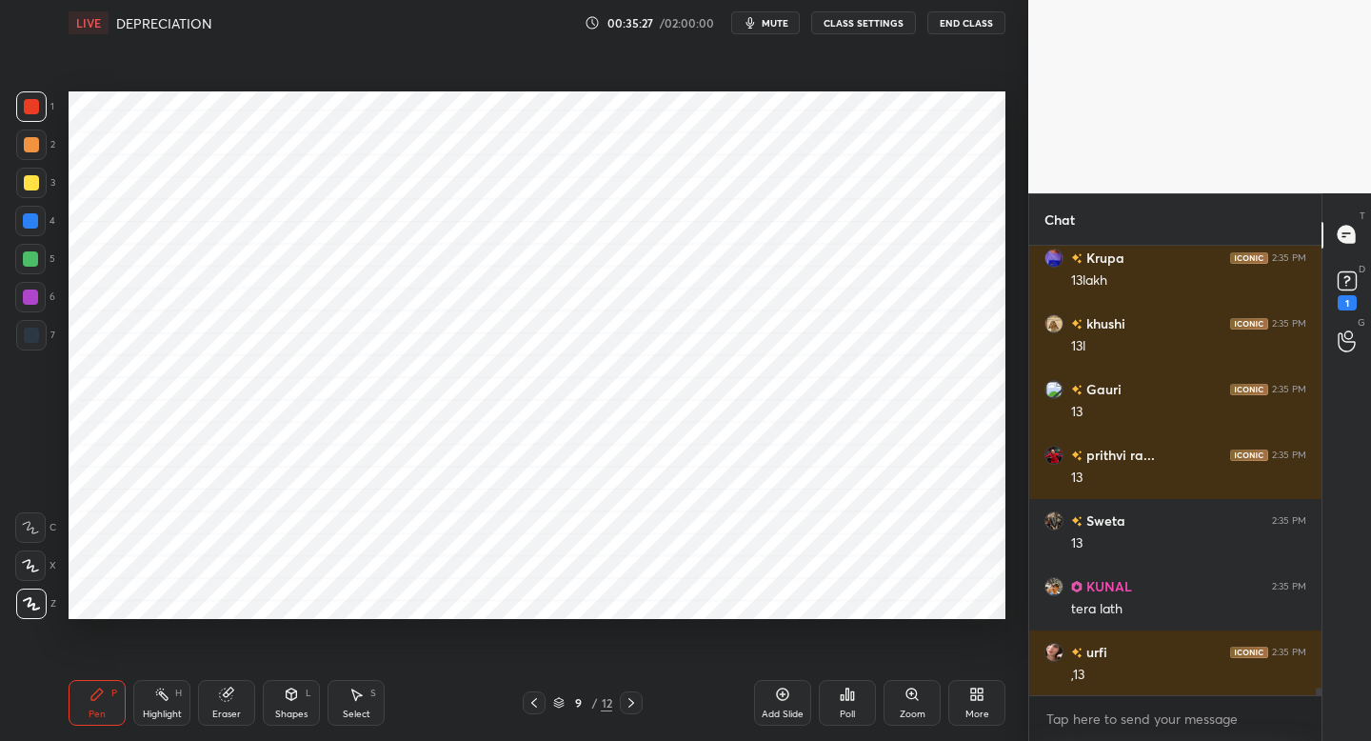
scroll to position [25390, 0]
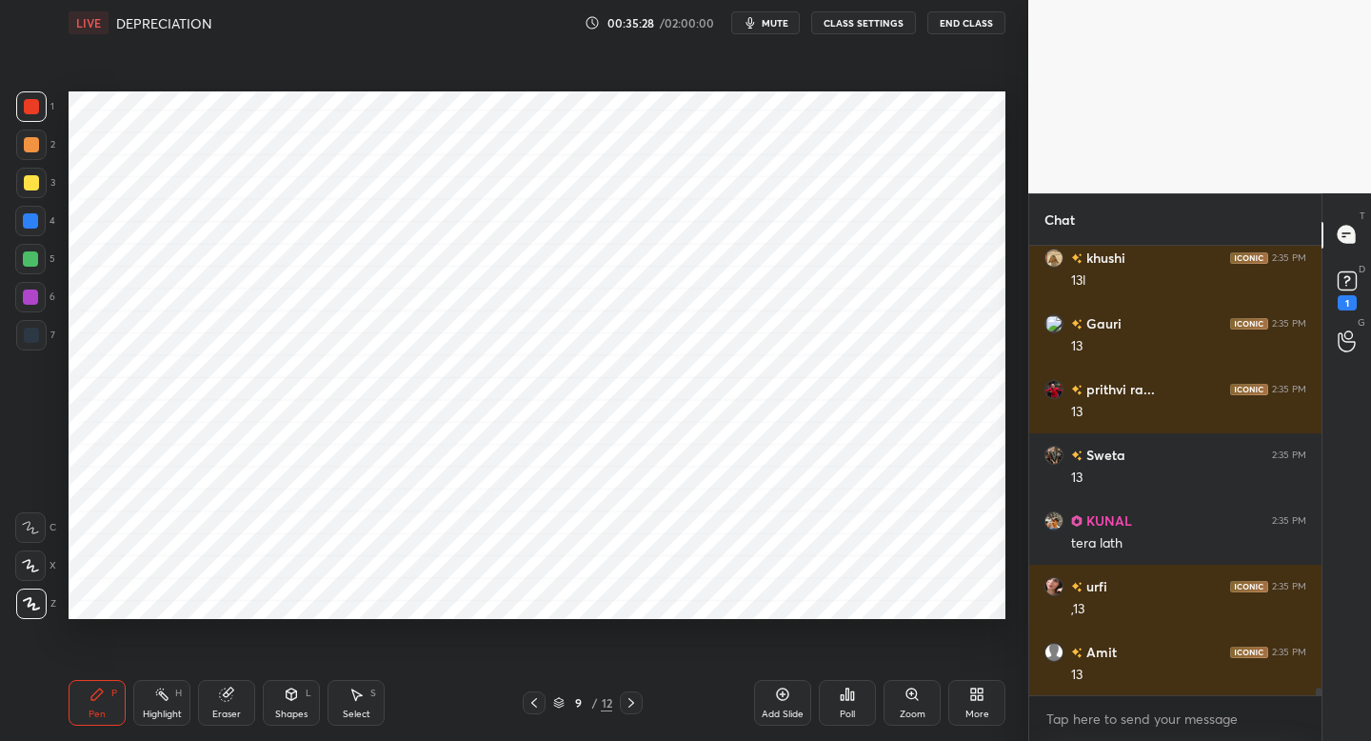
click at [34, 270] on div at bounding box center [30, 259] width 30 height 30
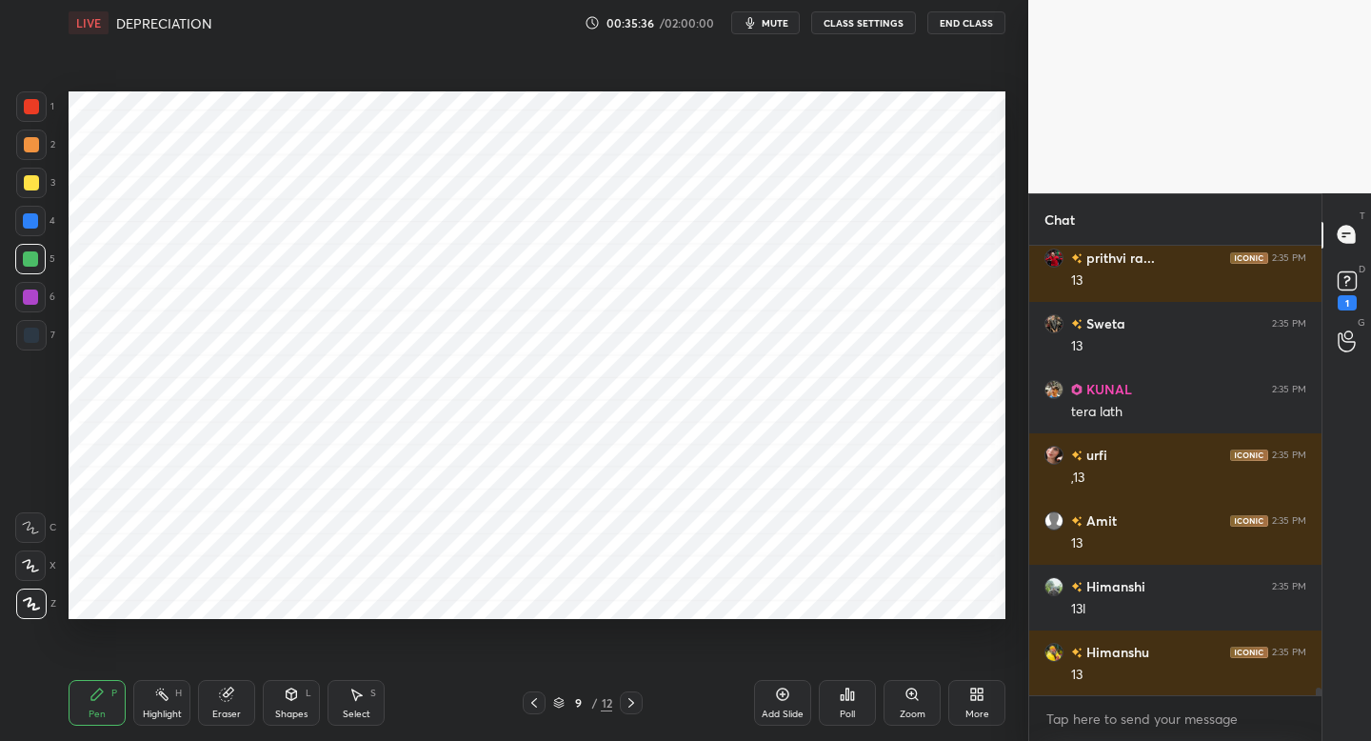
scroll to position [25587, 0]
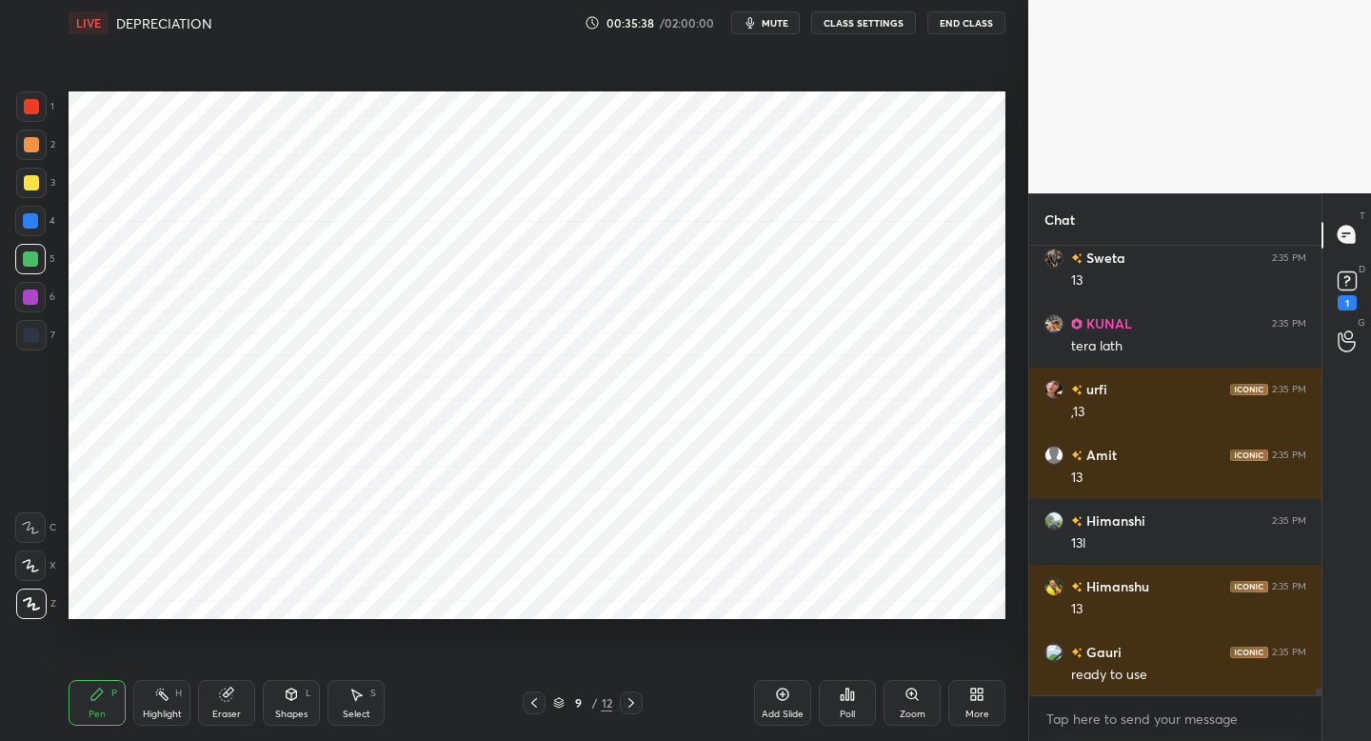
click at [38, 339] on div at bounding box center [31, 335] width 30 height 30
click at [46, 300] on div "6" at bounding box center [35, 297] width 40 height 30
click at [36, 340] on div at bounding box center [31, 335] width 15 height 15
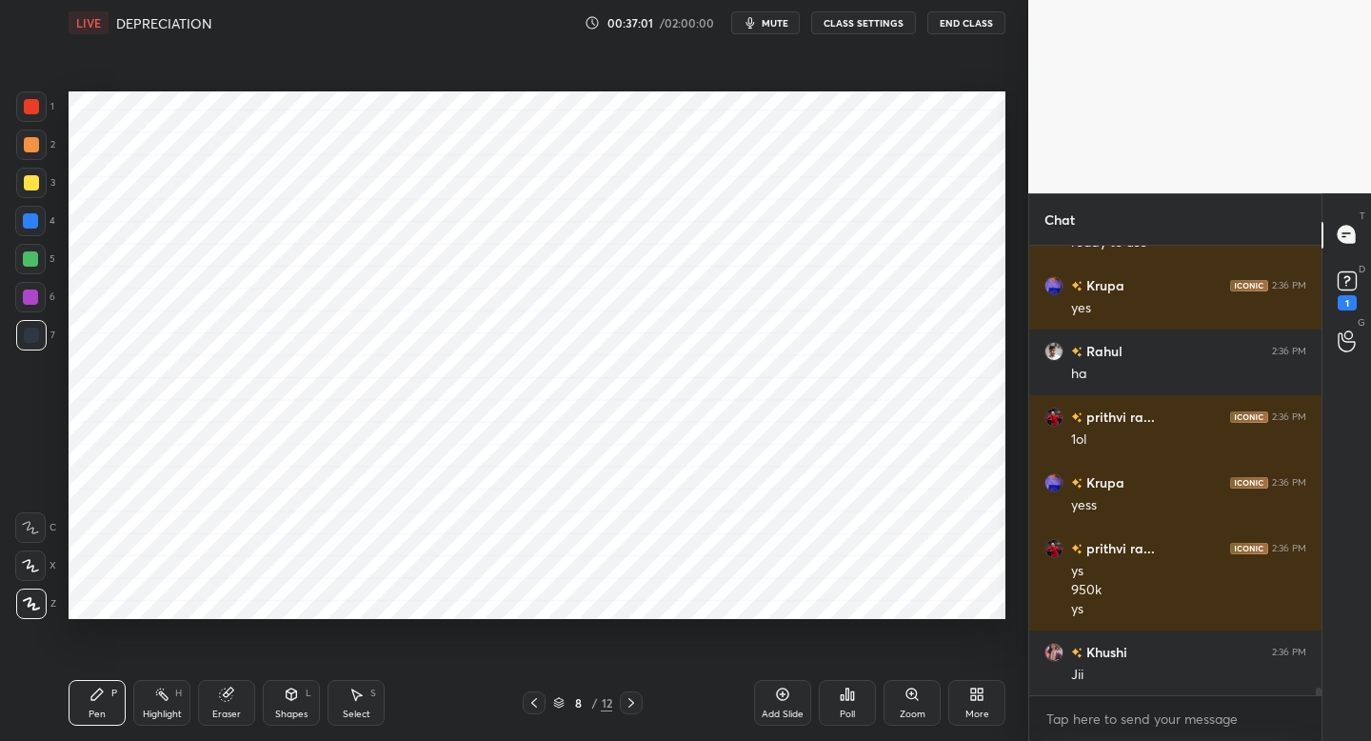
scroll to position [26085, 0]
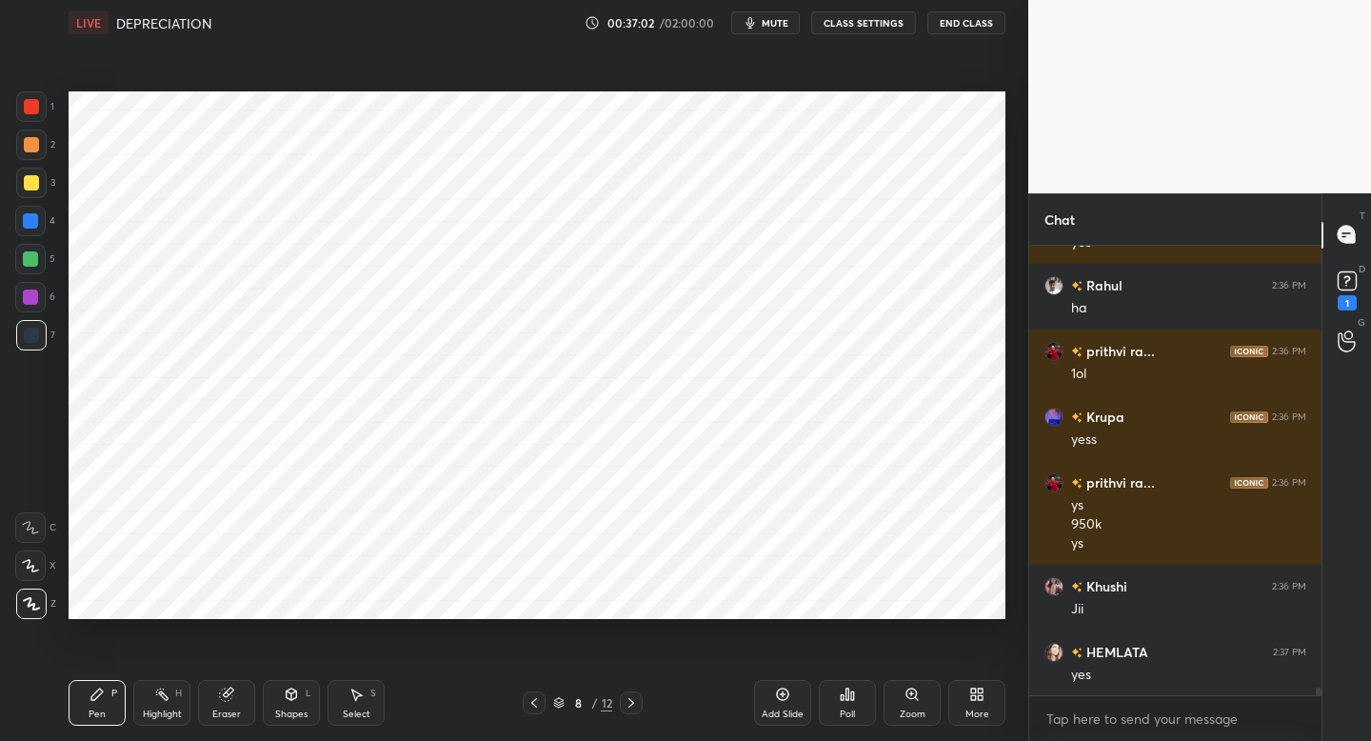
click at [635, 708] on icon at bounding box center [631, 702] width 15 height 15
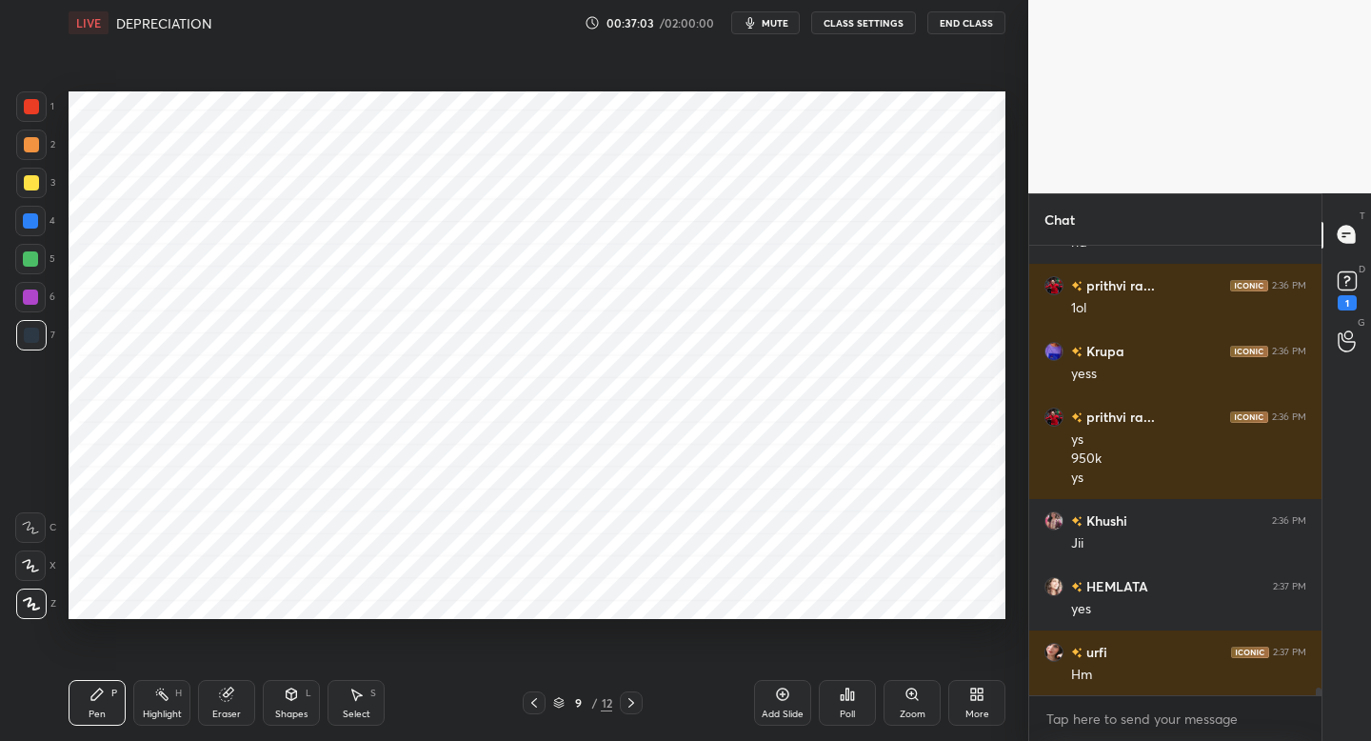
scroll to position [26217, 0]
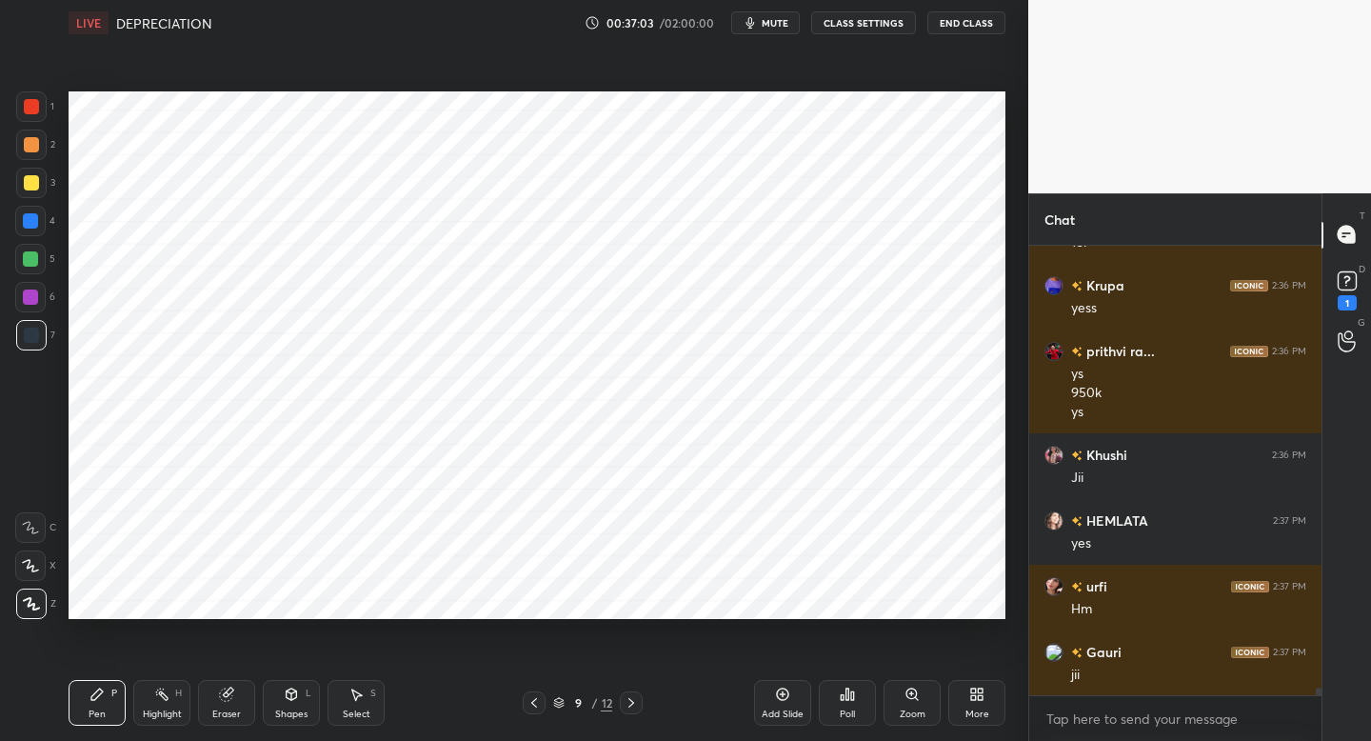
click at [22, 110] on div at bounding box center [31, 106] width 30 height 30
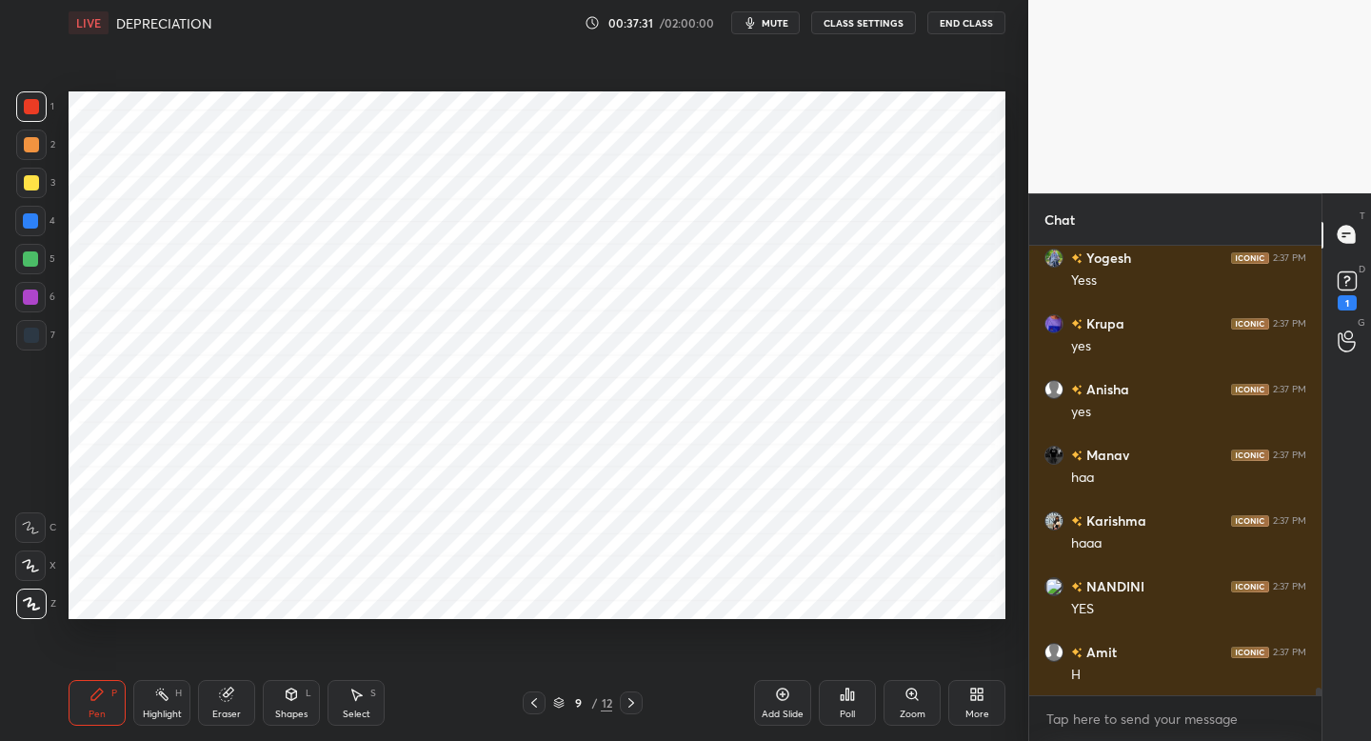
scroll to position [27728, 0]
click at [791, 685] on div "Add Slide" at bounding box center [782, 703] width 57 height 46
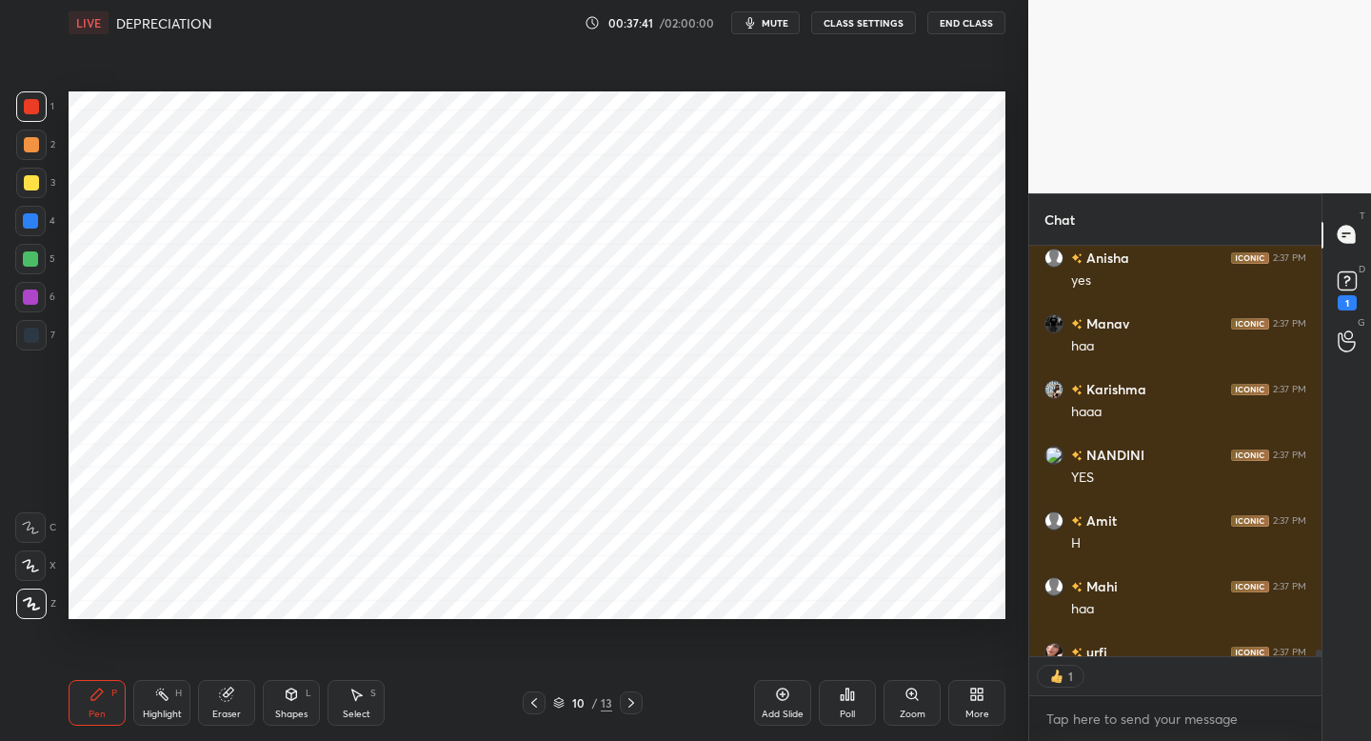
scroll to position [7, 7]
click at [30, 343] on div at bounding box center [31, 335] width 15 height 15
click at [43, 116] on div at bounding box center [31, 106] width 30 height 30
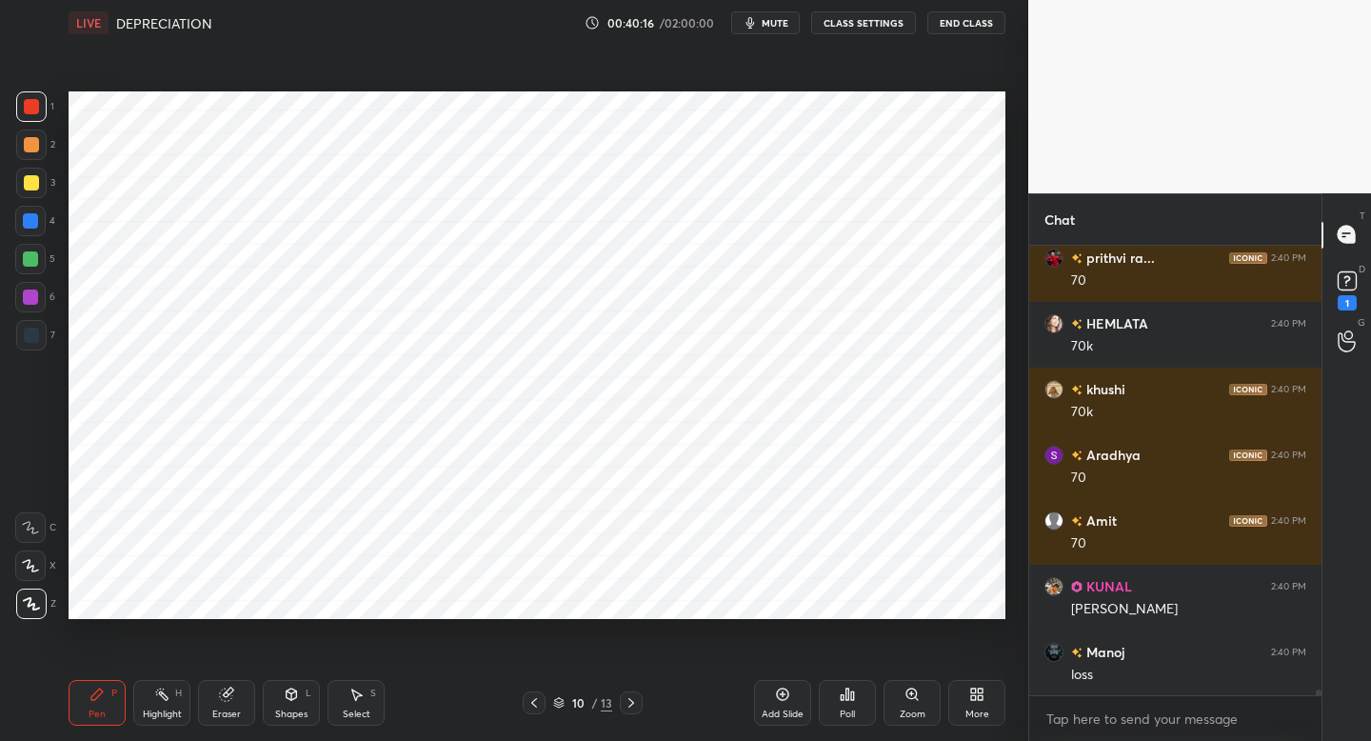
scroll to position [33116, 0]
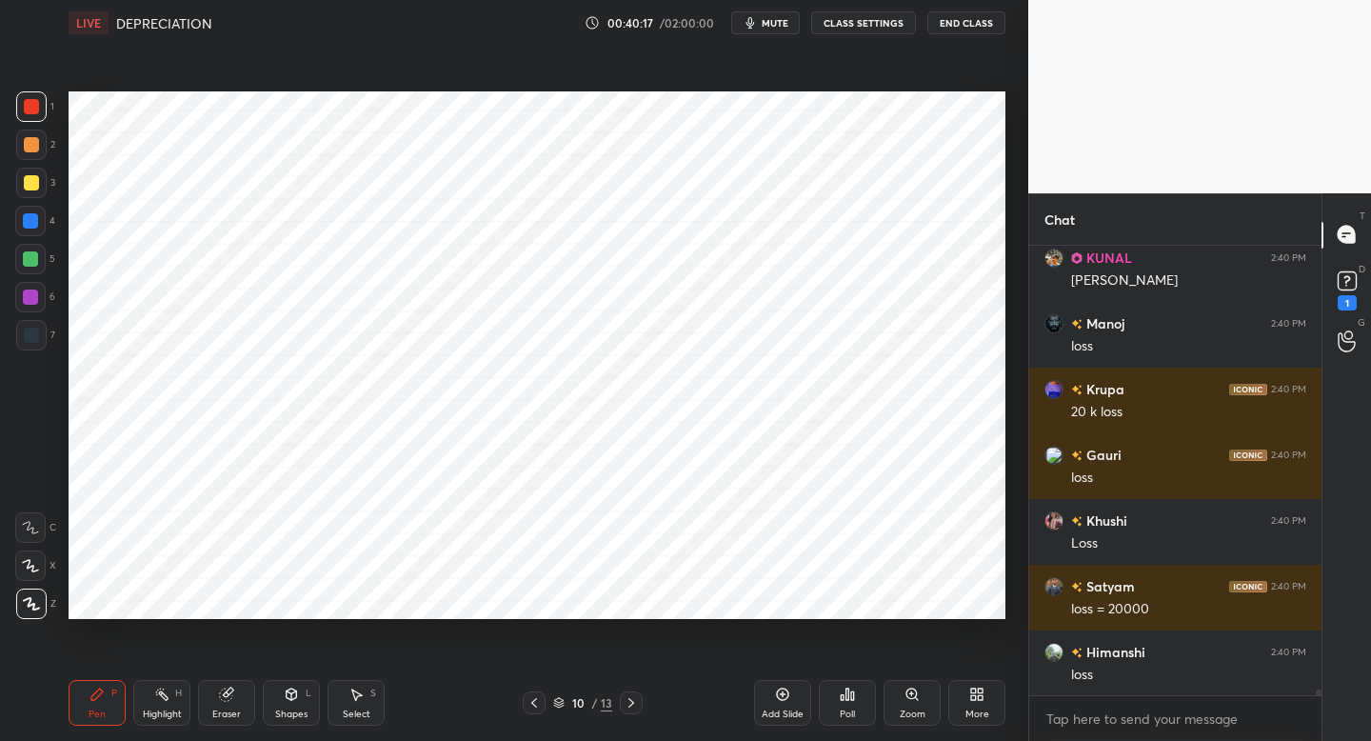
click at [30, 335] on div at bounding box center [31, 335] width 15 height 15
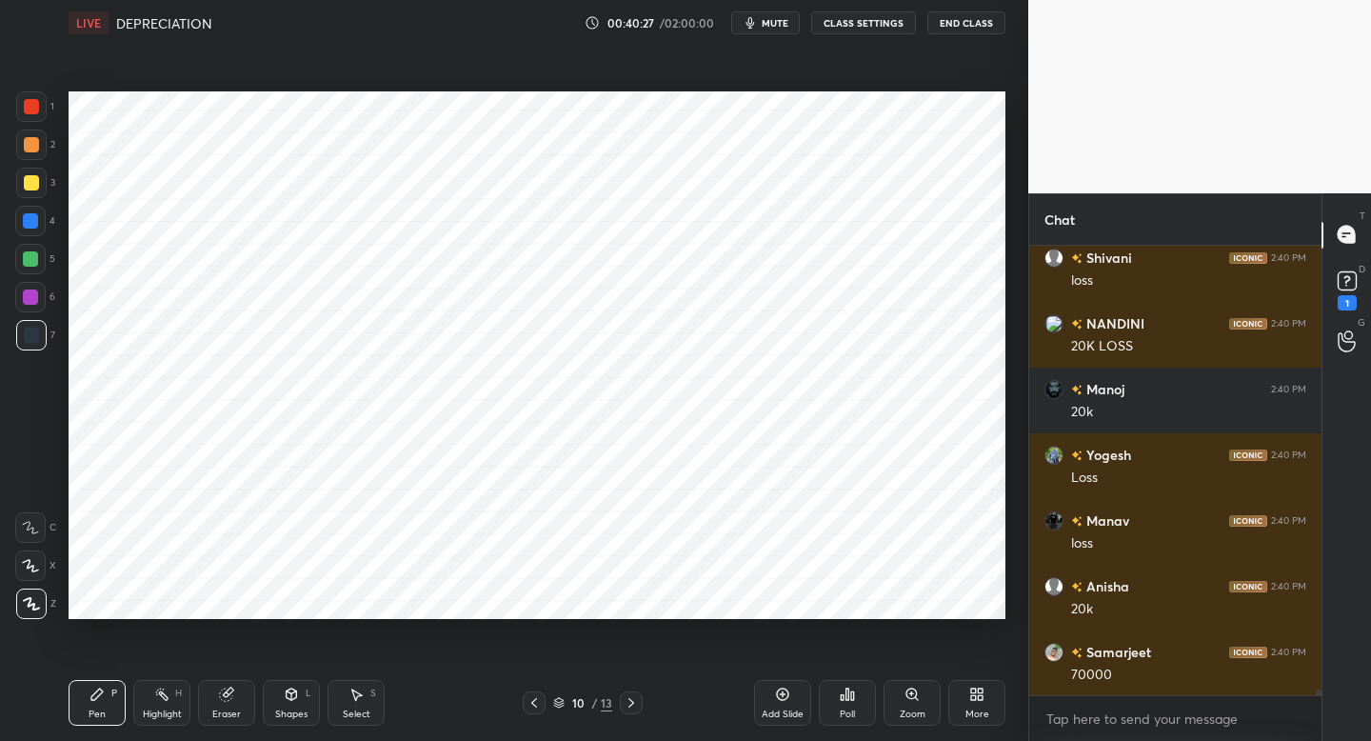
scroll to position [34233, 0]
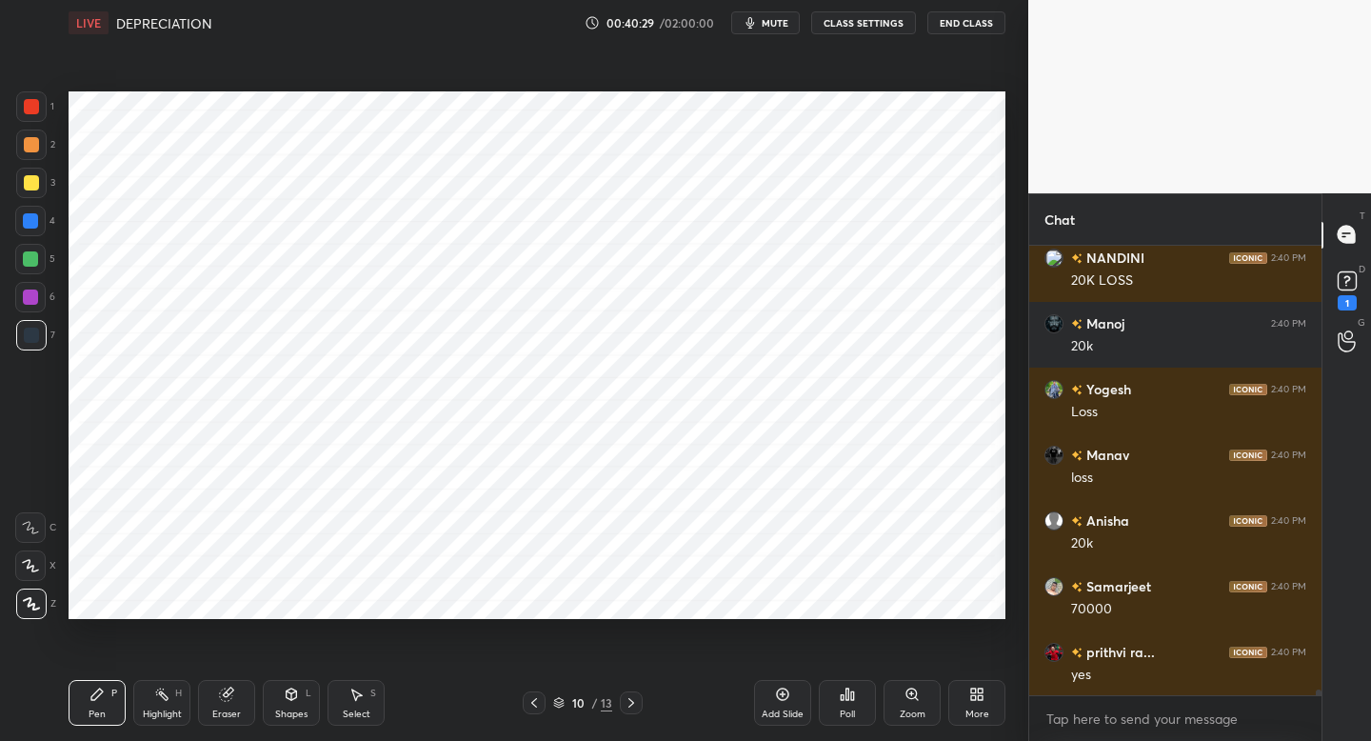
click at [41, 262] on div at bounding box center [30, 259] width 30 height 30
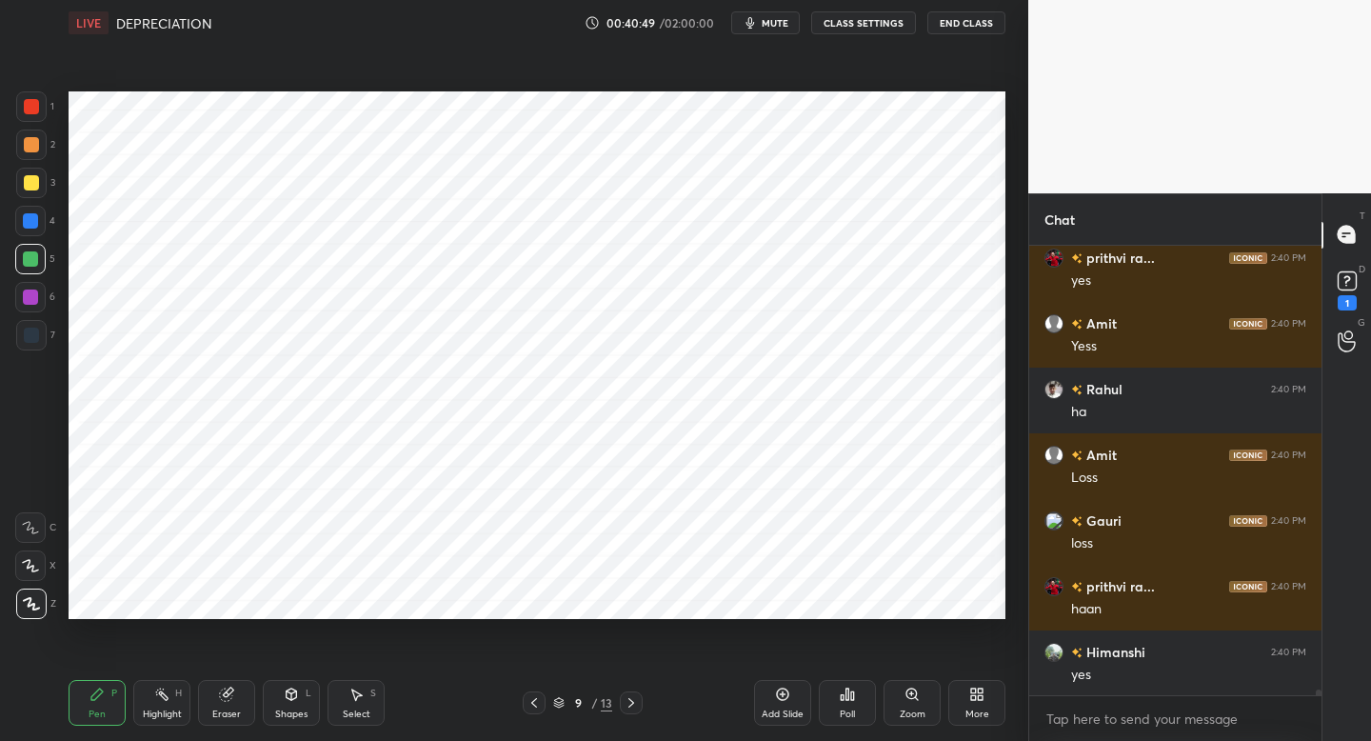
click at [761, 23] on button "mute" at bounding box center [765, 22] width 69 height 23
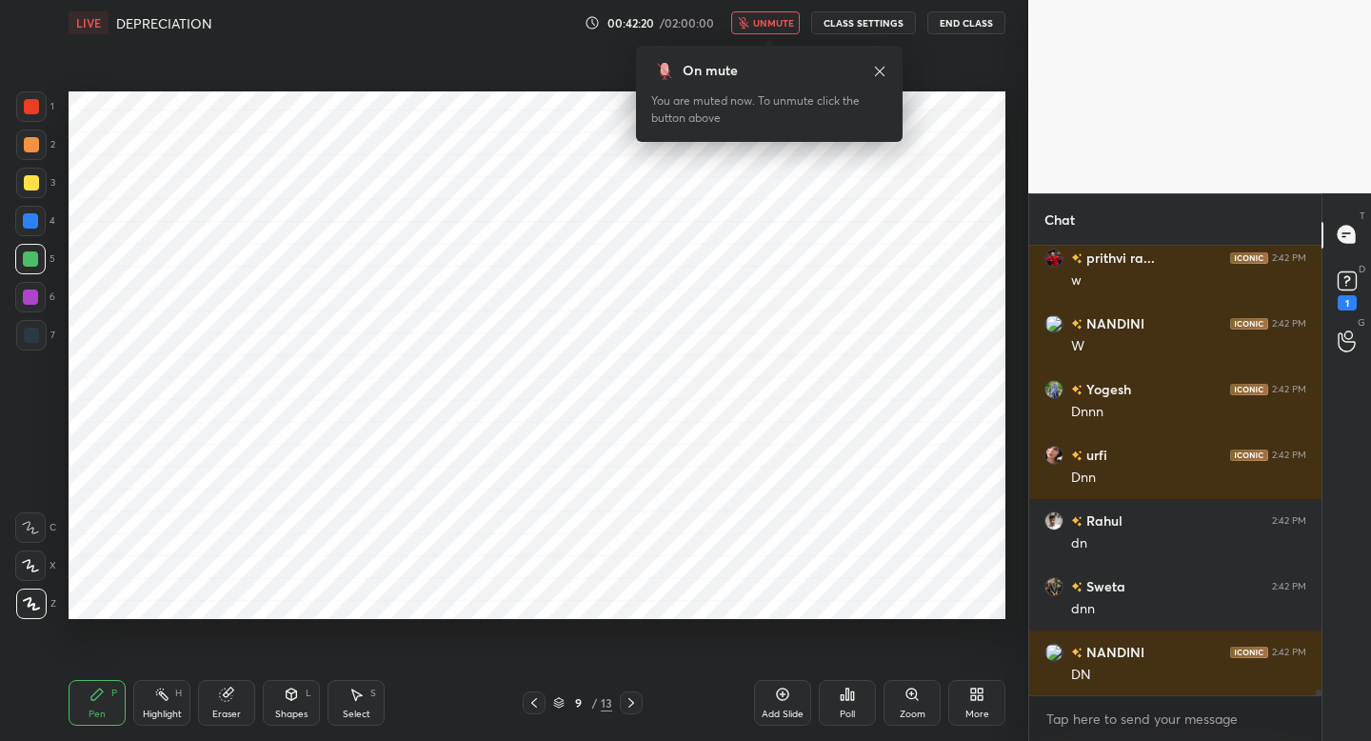
scroll to position [35679, 0]
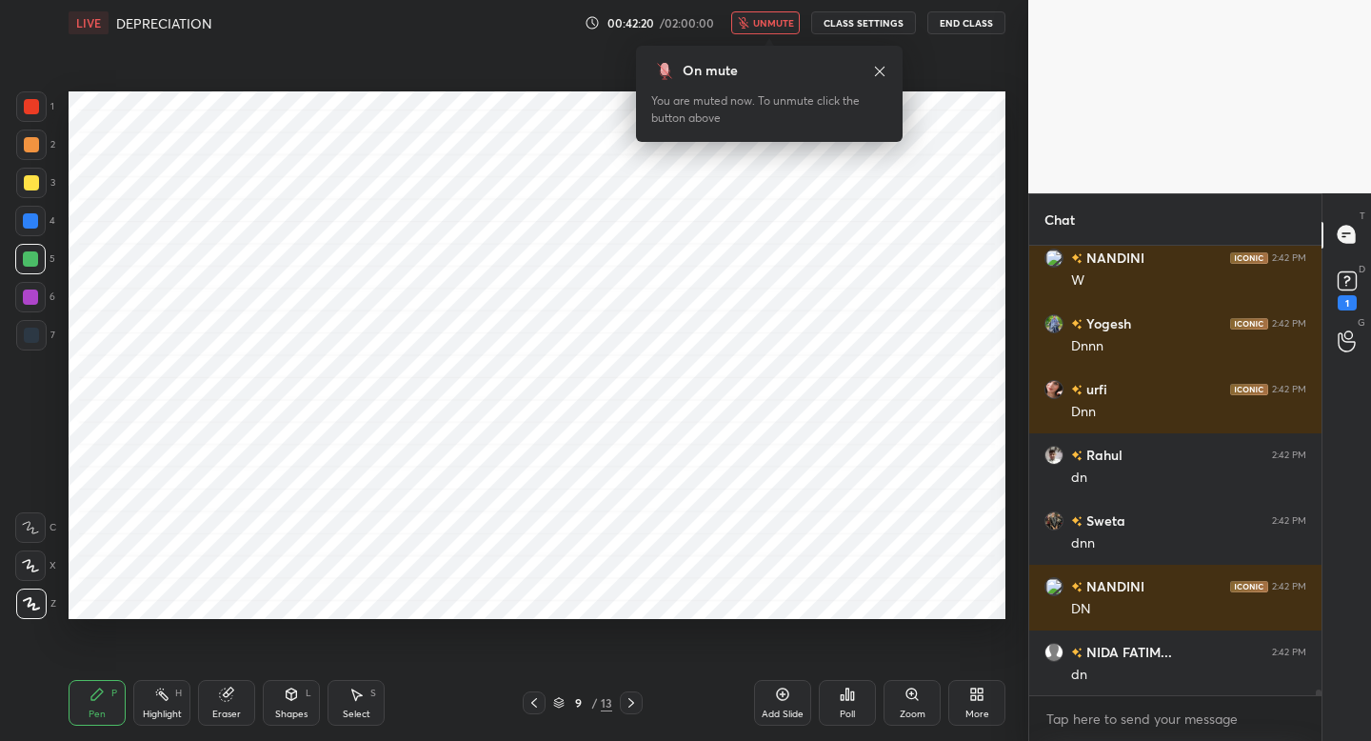
click at [761, 23] on span "unmute" at bounding box center [773, 22] width 41 height 13
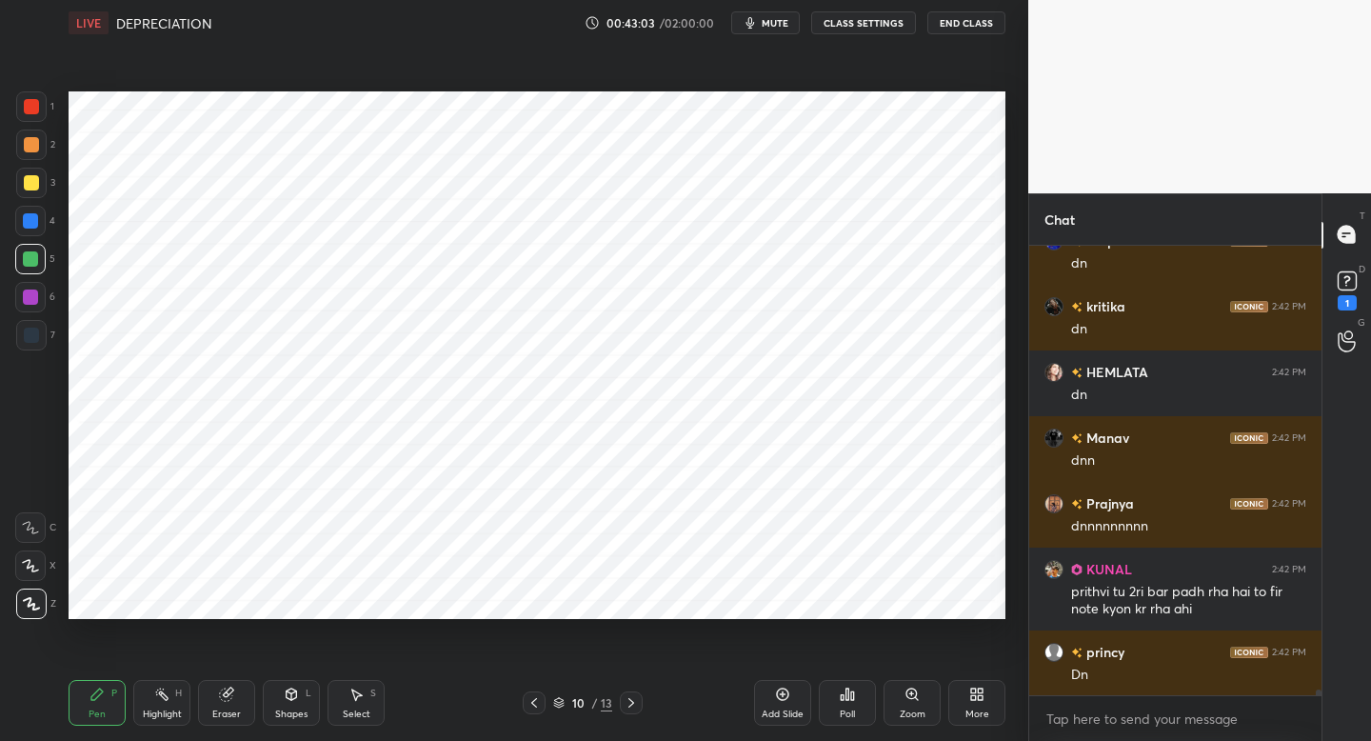
scroll to position [36485, 0]
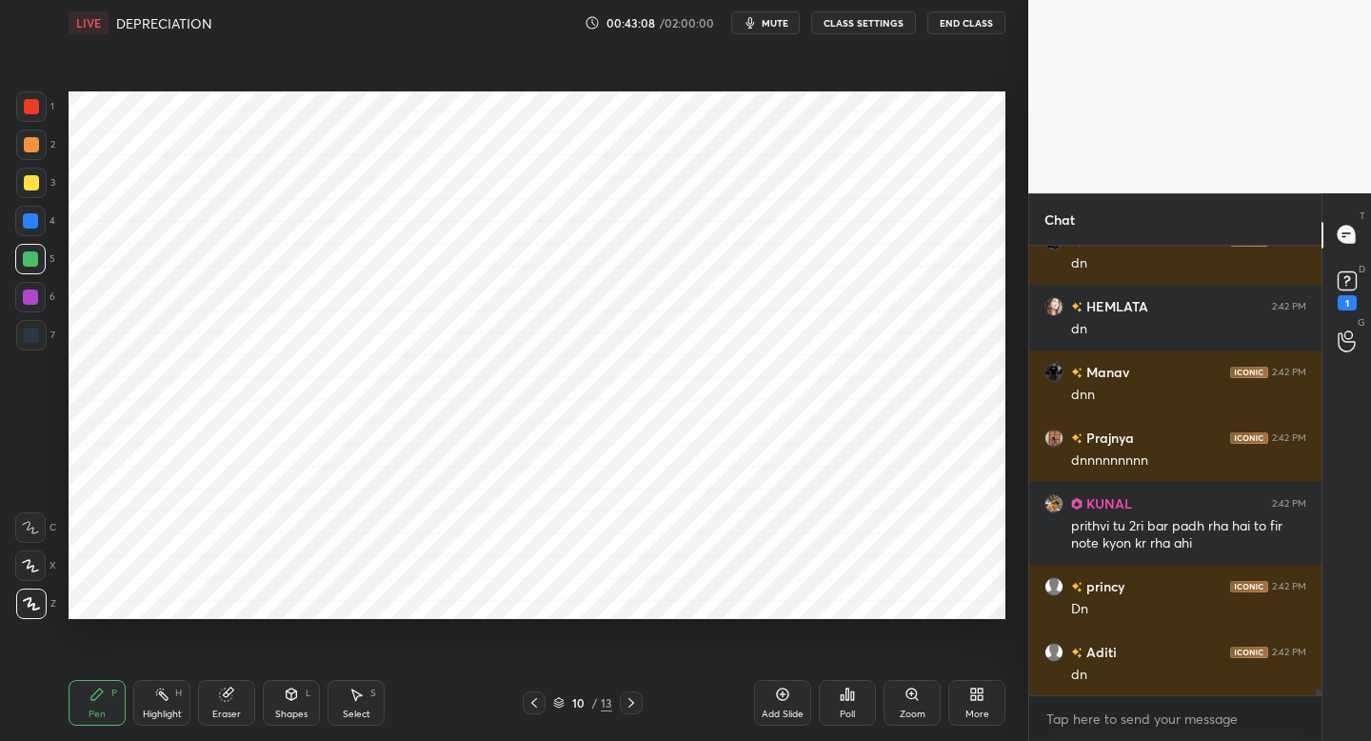
click at [779, 22] on span "mute" at bounding box center [775, 22] width 27 height 13
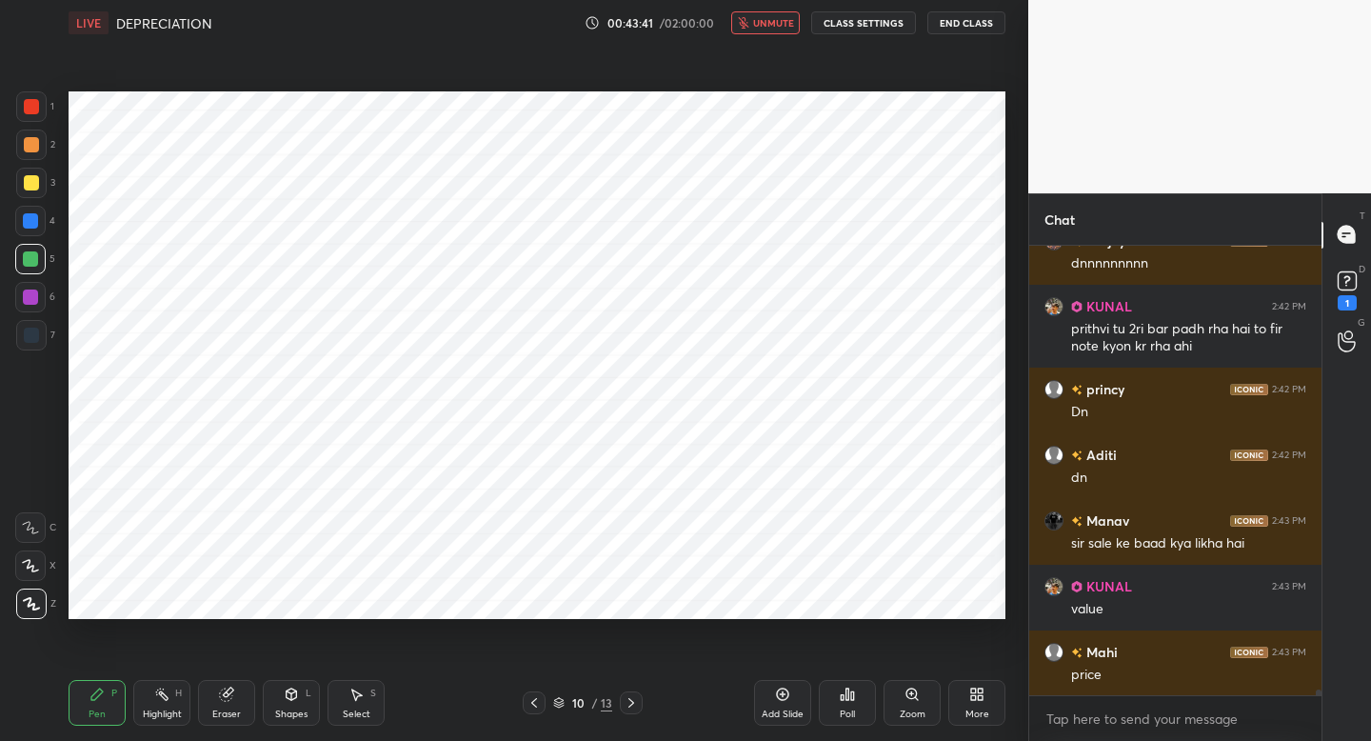
scroll to position [36747, 0]
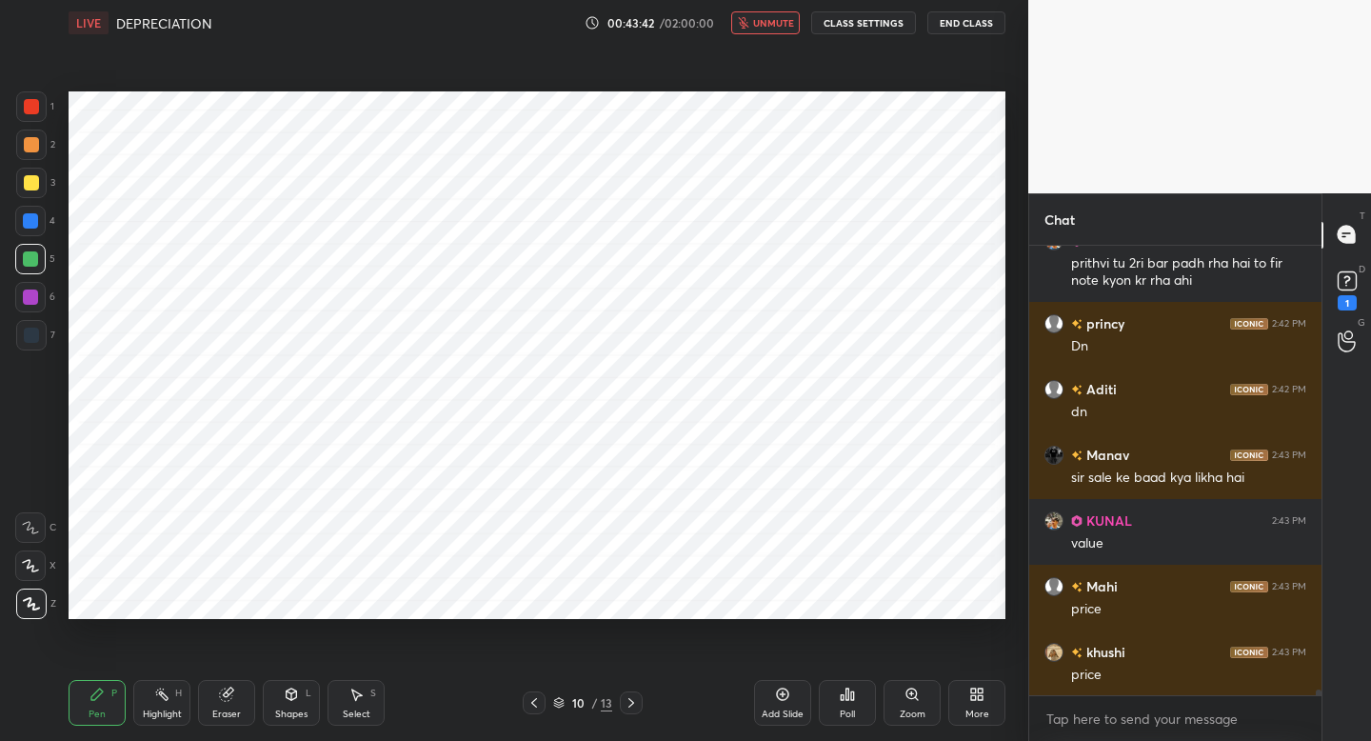
click at [779, 22] on span "unmute" at bounding box center [773, 22] width 41 height 13
click at [779, 22] on span "mute" at bounding box center [775, 22] width 27 height 13
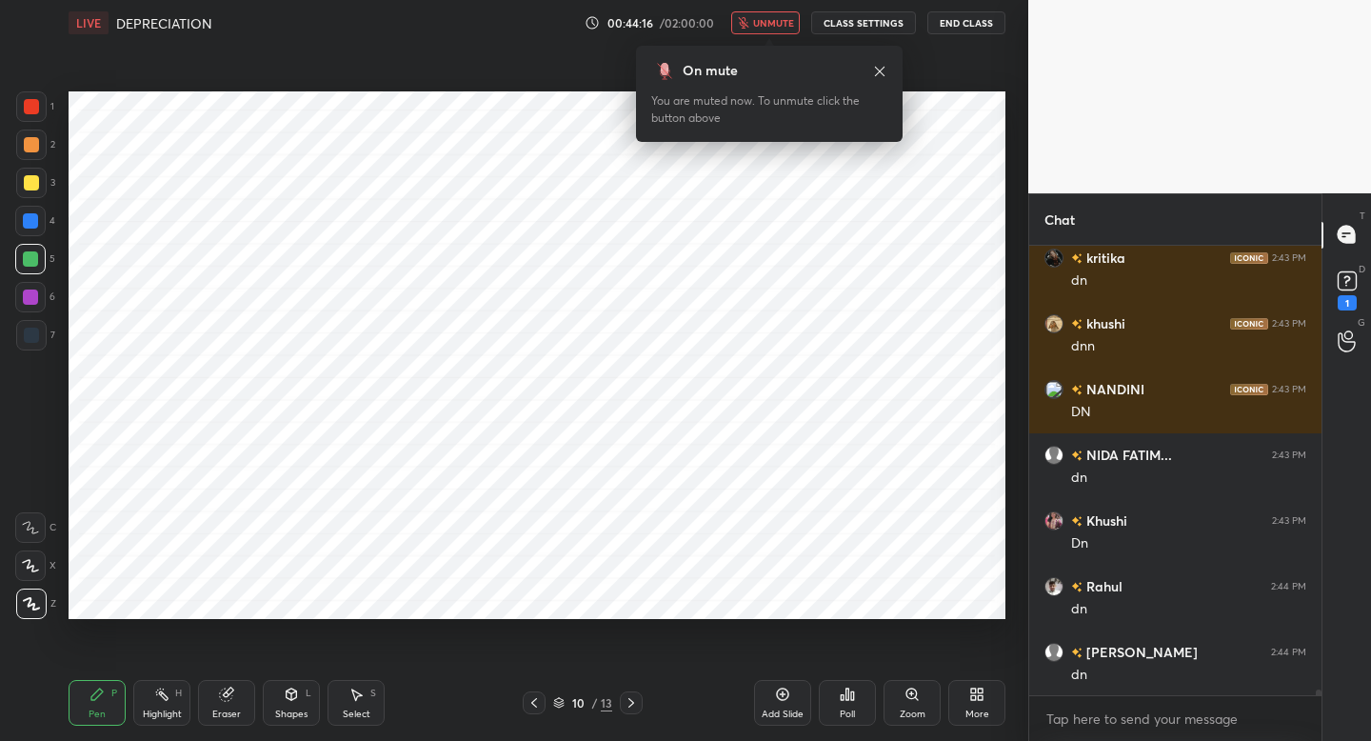
scroll to position [37339, 0]
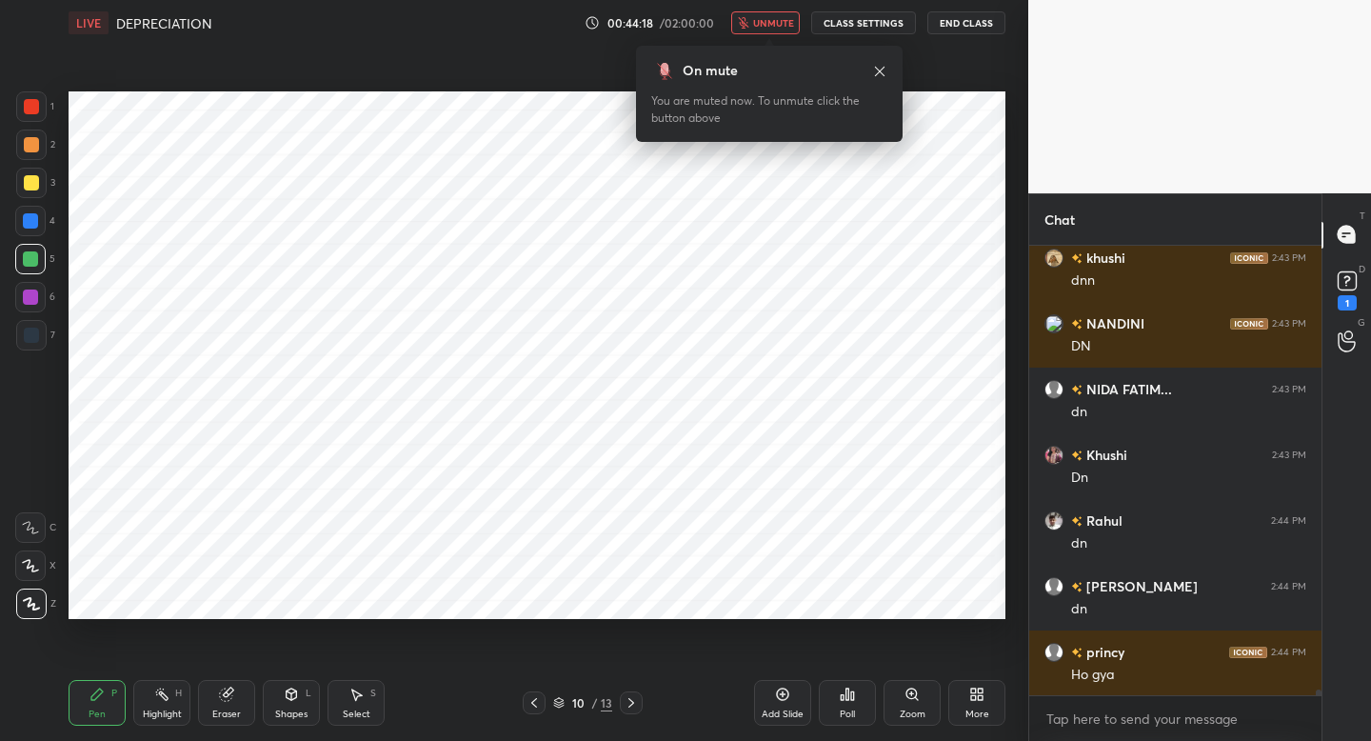
click at [779, 22] on span "unmute" at bounding box center [773, 22] width 41 height 13
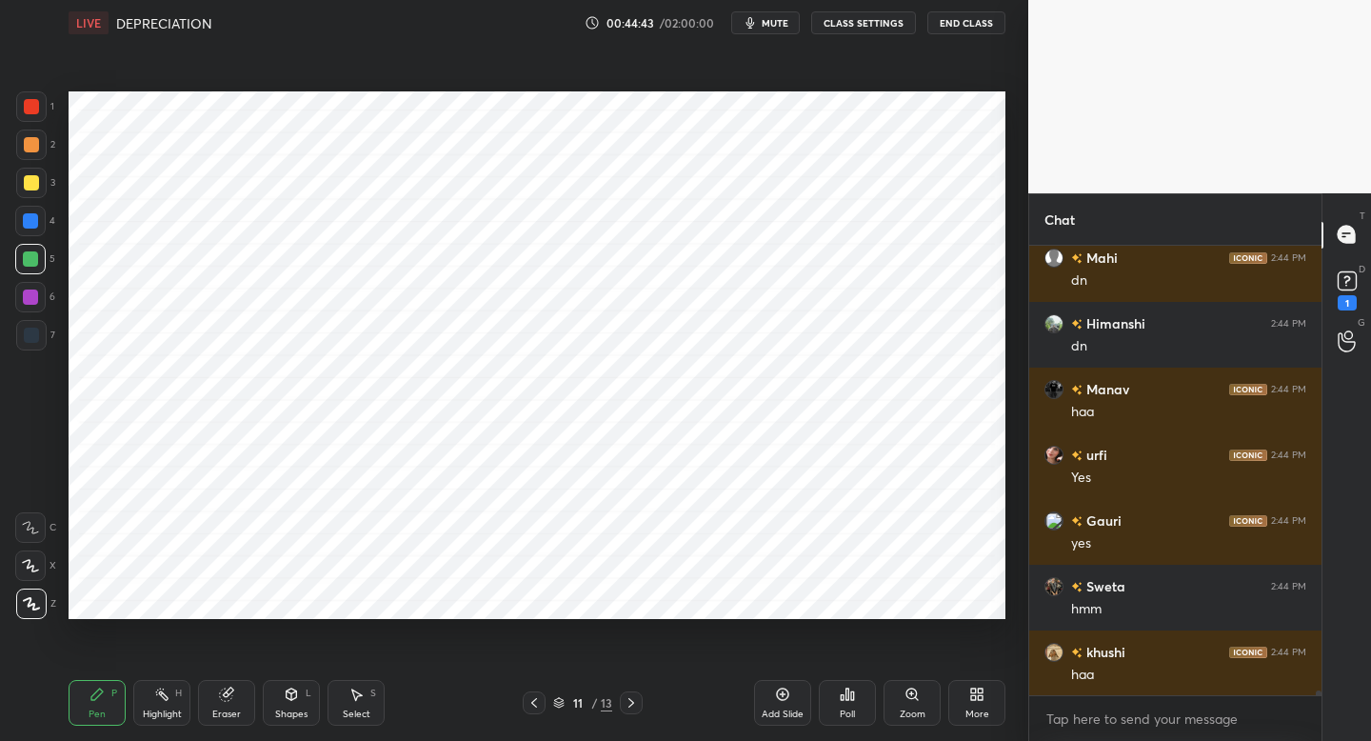
scroll to position [38259, 0]
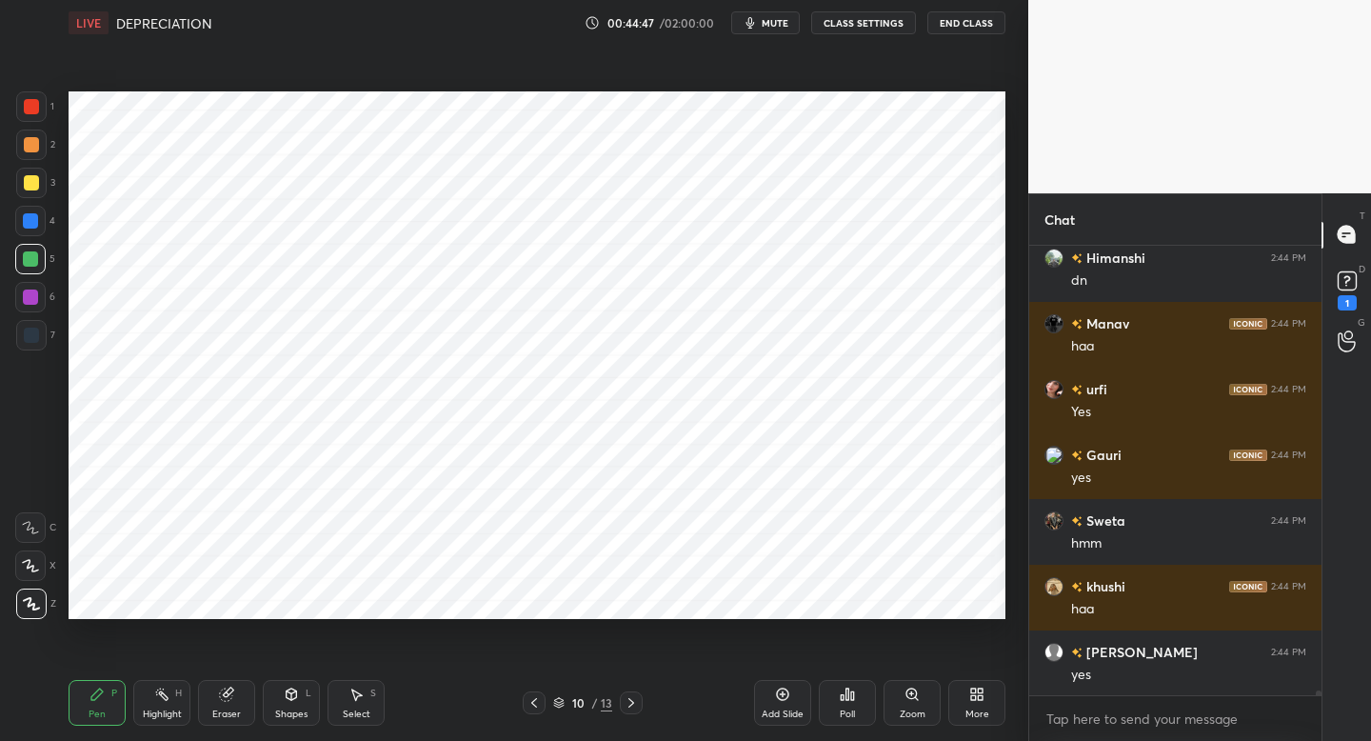
click at [972, 703] on div "More" at bounding box center [977, 703] width 57 height 46
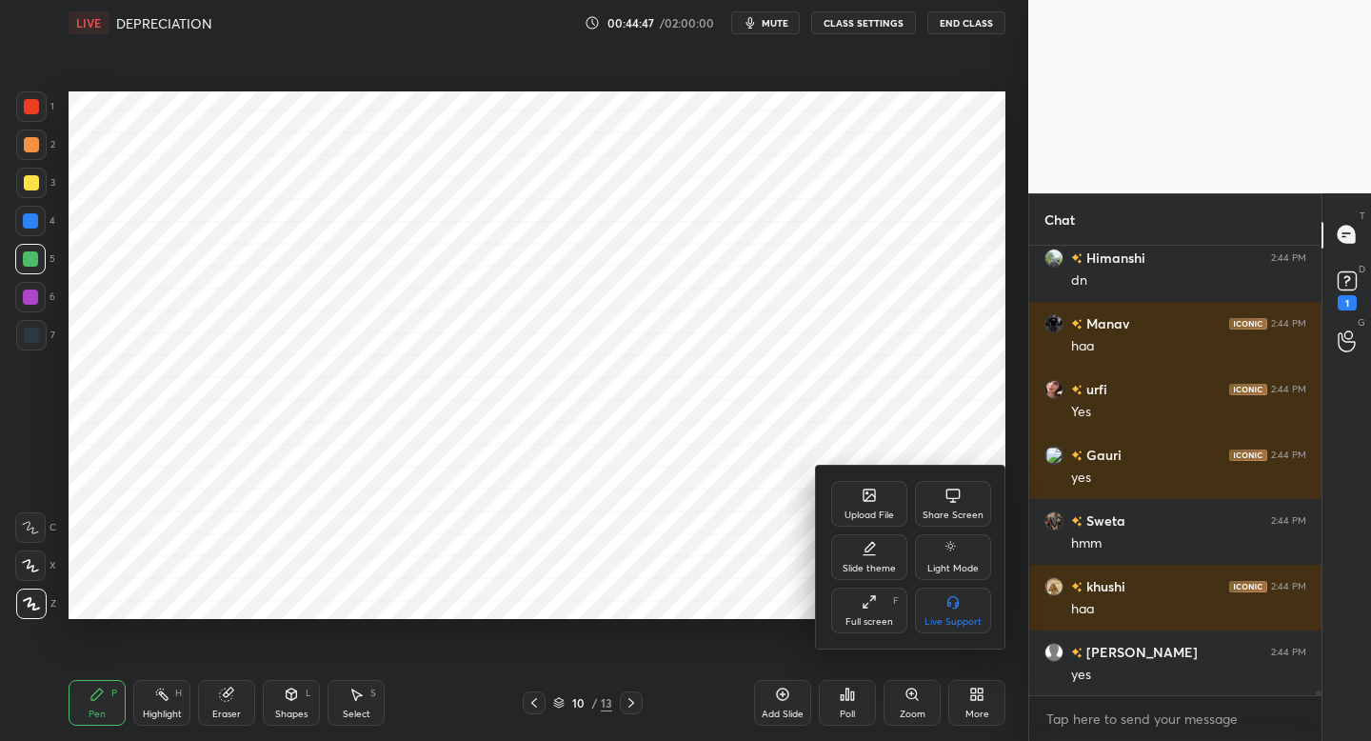
click at [878, 499] on div "Upload File" at bounding box center [869, 504] width 76 height 46
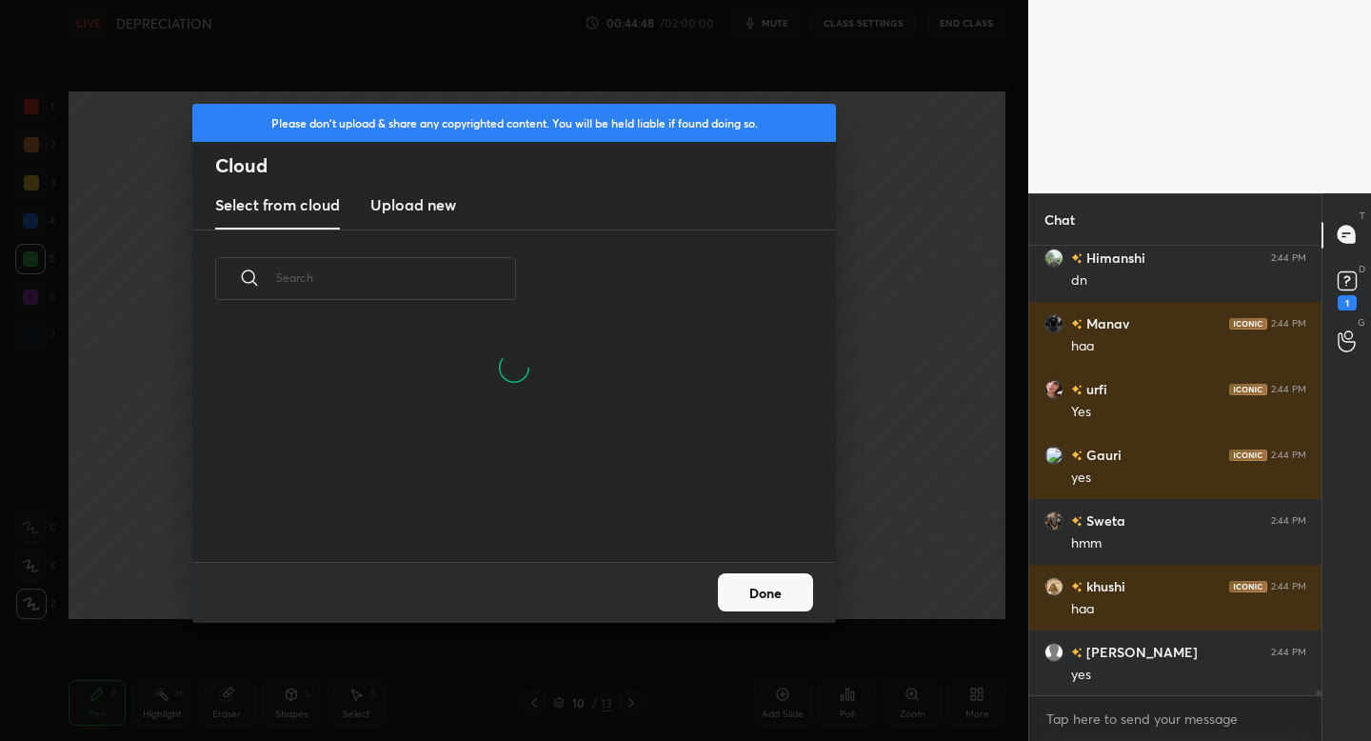
scroll to position [143, 611]
click at [426, 204] on h3 "Upload new" at bounding box center [413, 204] width 86 height 23
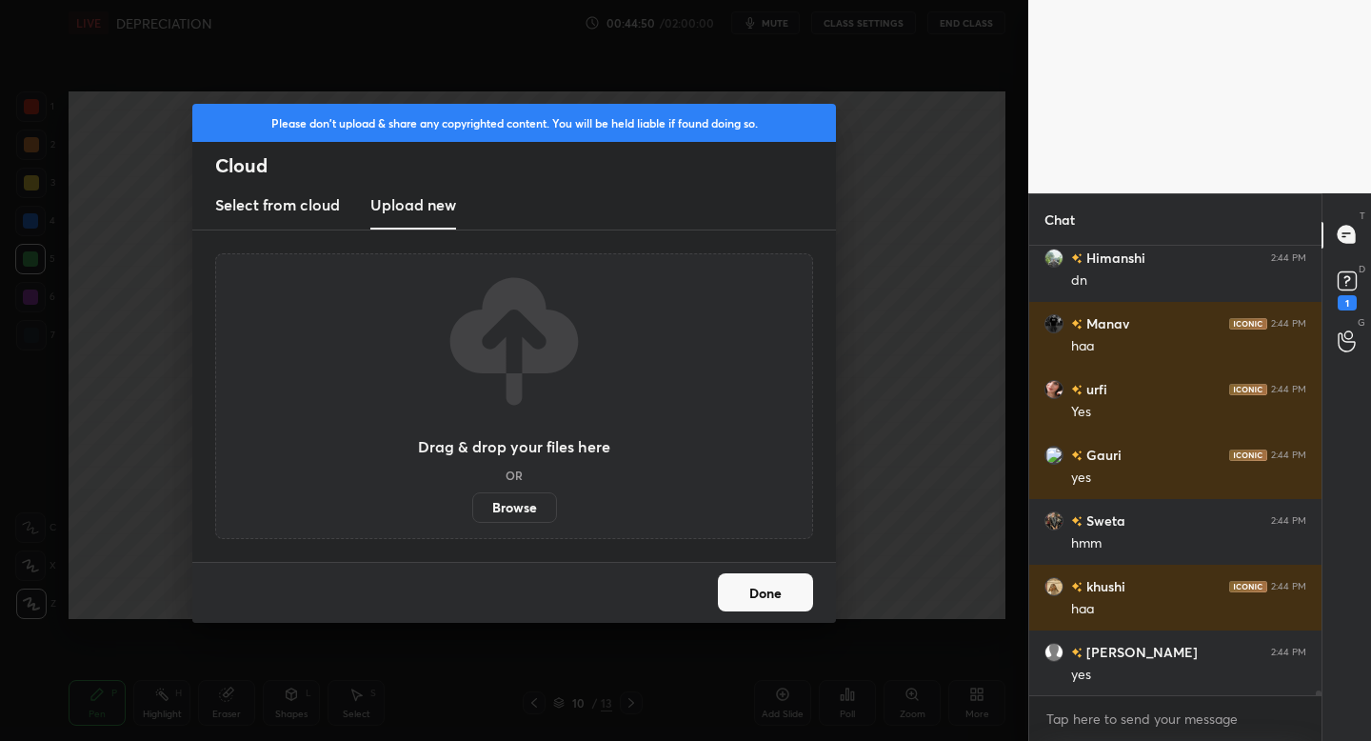
click at [491, 505] on label "Browse" at bounding box center [514, 507] width 85 height 30
click at [472, 505] on input "Browse" at bounding box center [472, 507] width 0 height 30
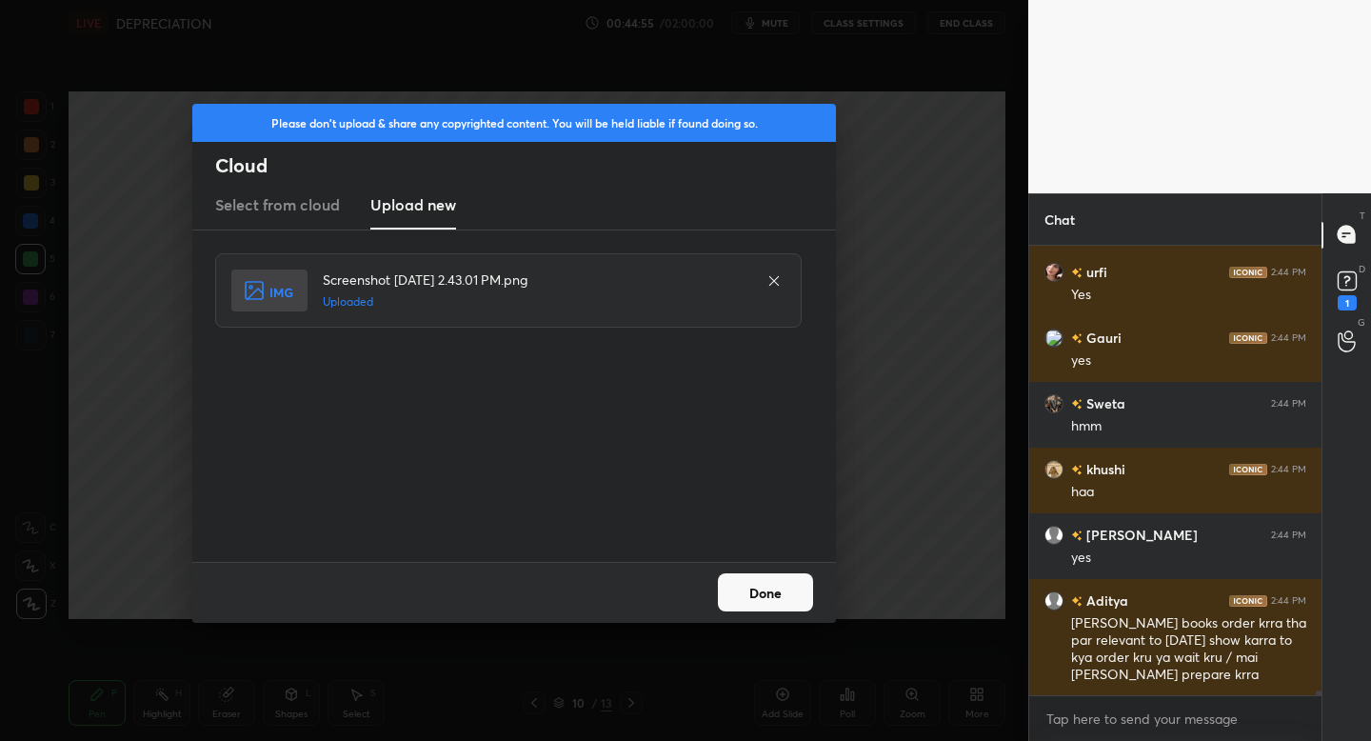
click at [749, 600] on button "Done" at bounding box center [765, 592] width 95 height 38
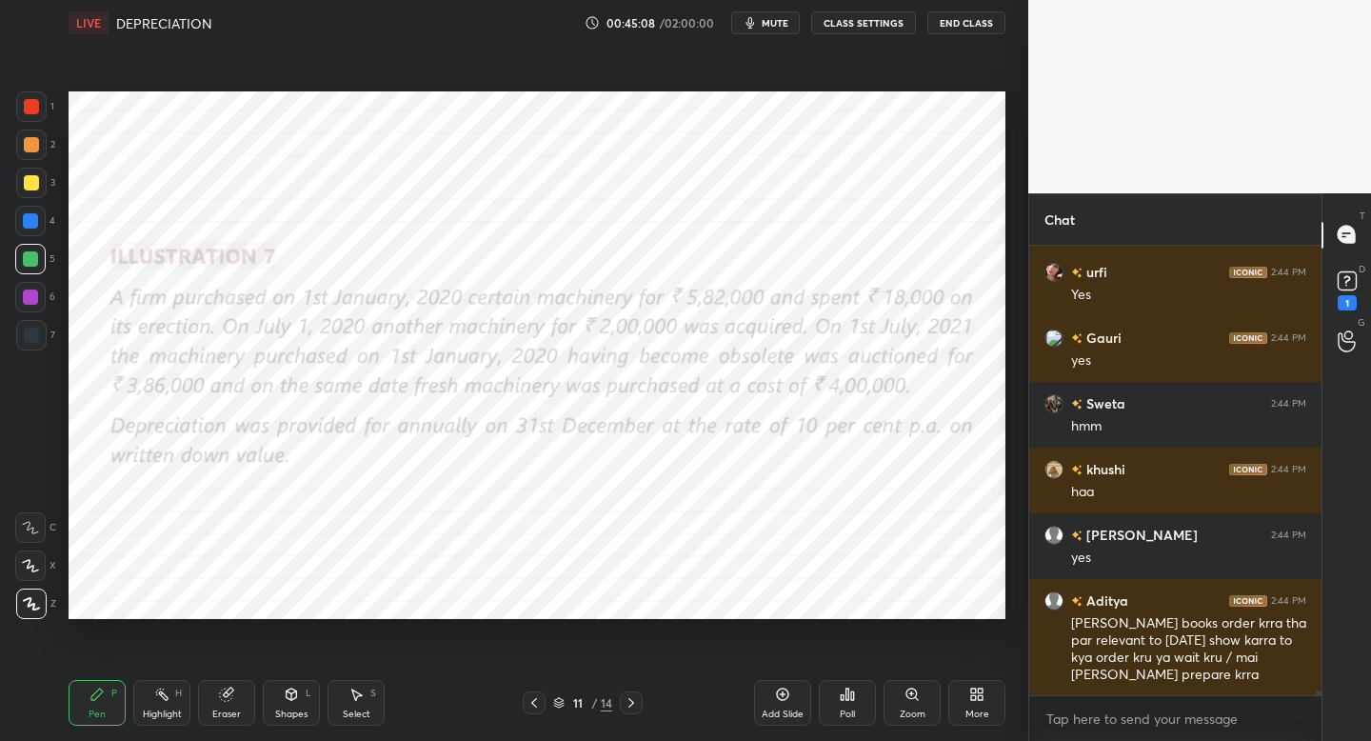
click at [771, 16] on span "mute" at bounding box center [775, 22] width 27 height 13
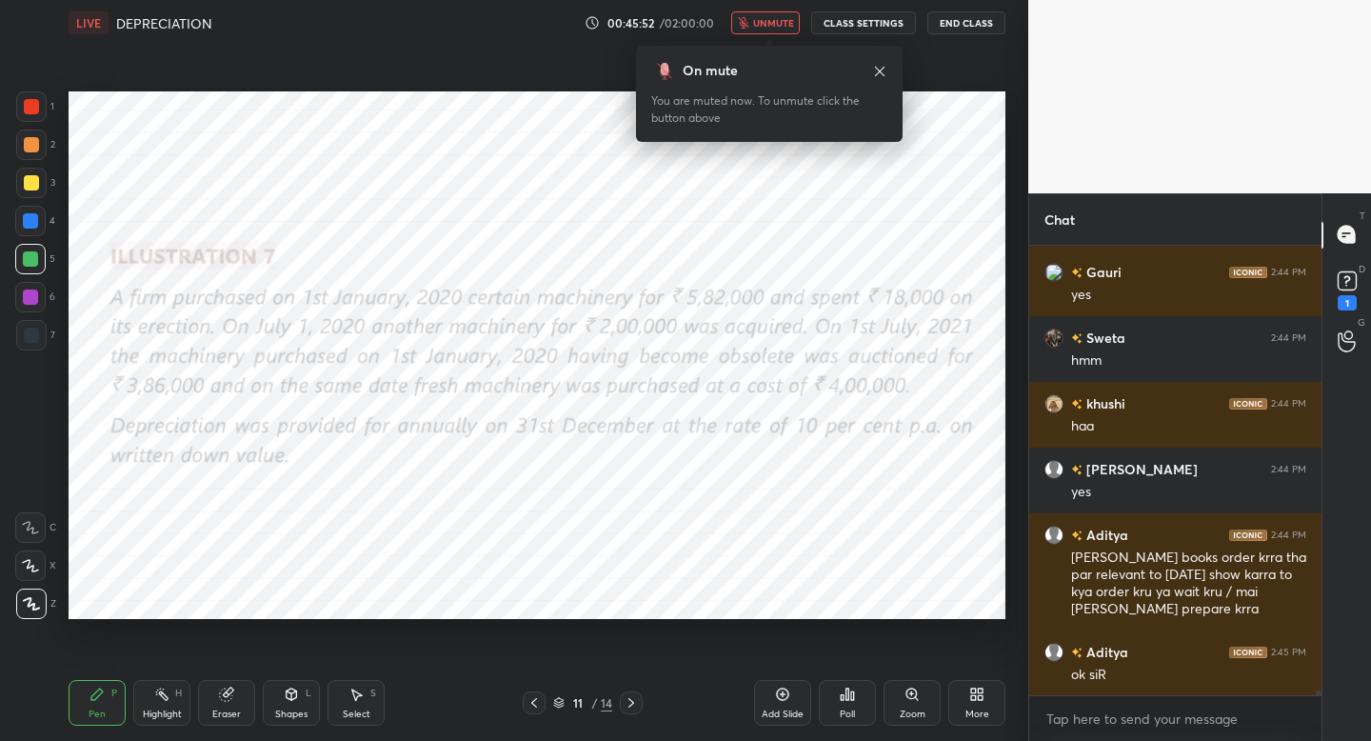
click at [748, 34] on div "On mute You are muted now. To unmute click the button above" at bounding box center [769, 88] width 267 height 108
click at [766, 18] on span "unmute" at bounding box center [773, 22] width 41 height 13
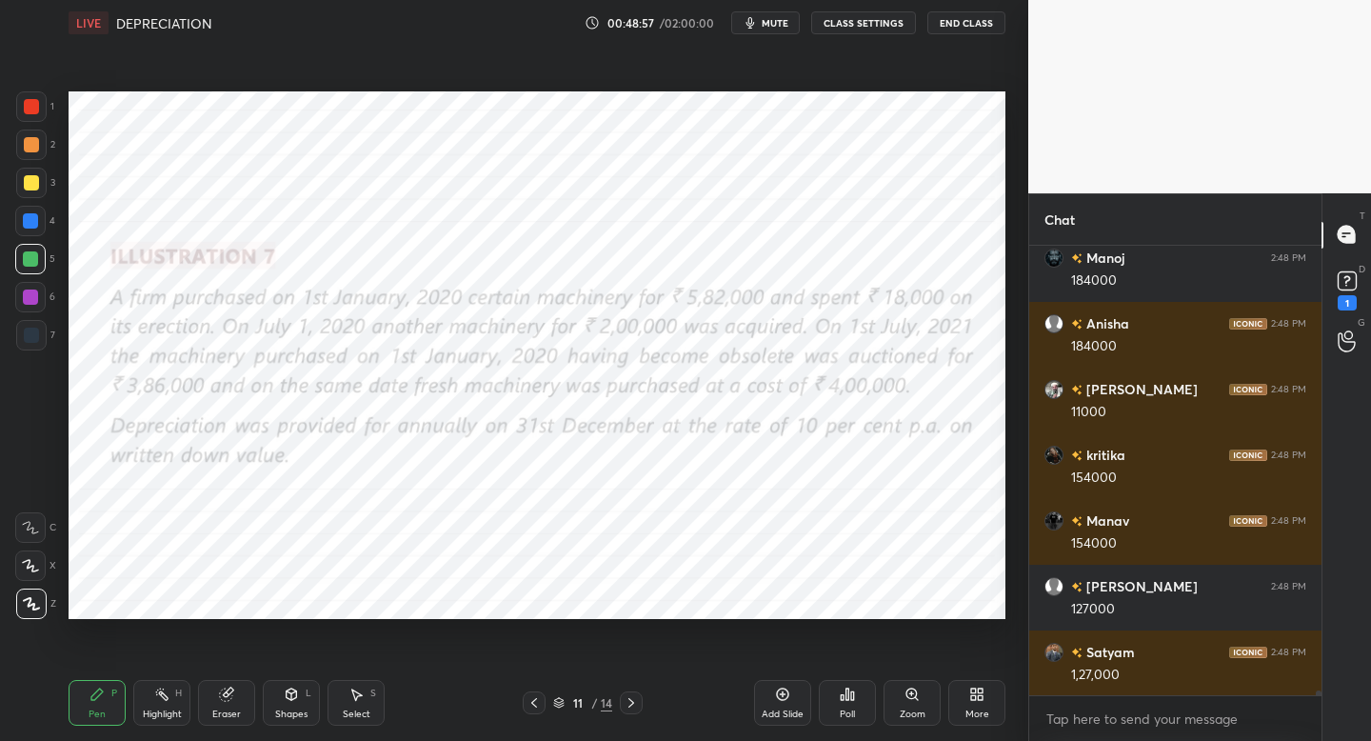
scroll to position [42009, 0]
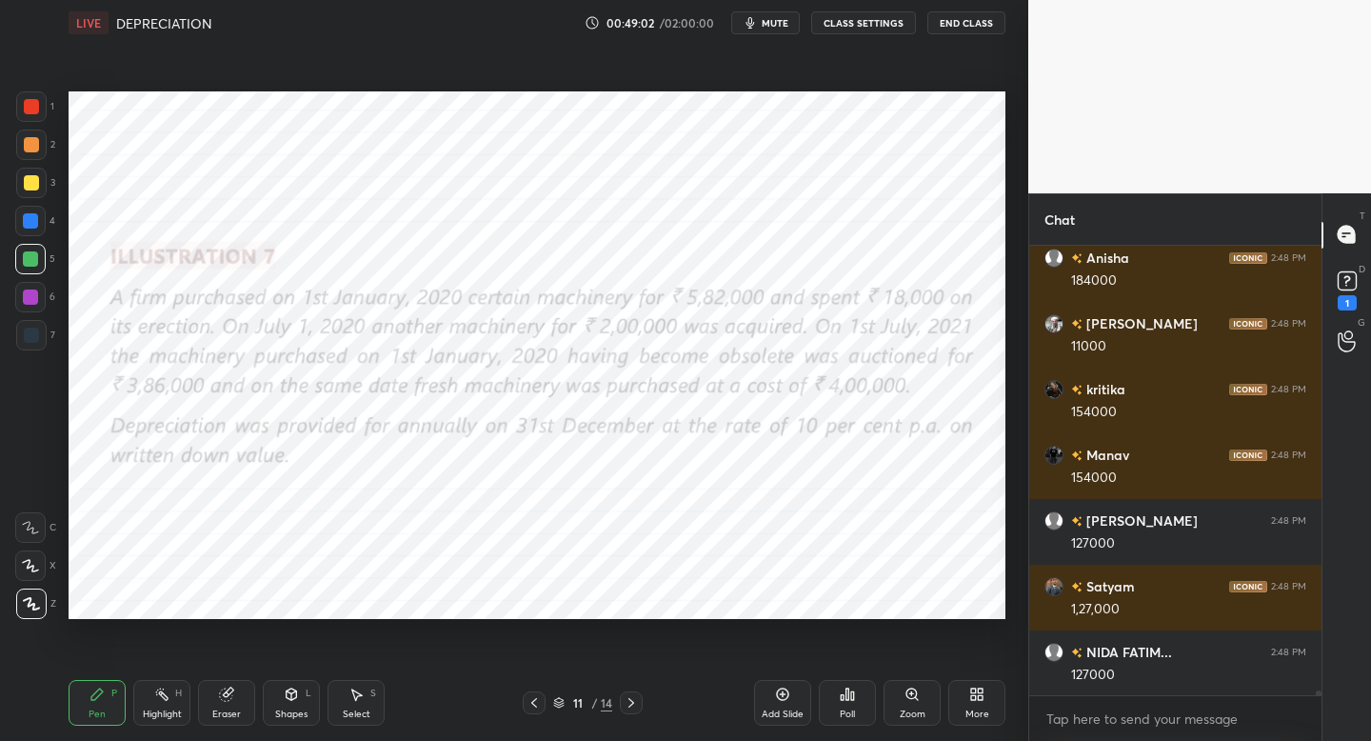
click at [764, 25] on button "mute" at bounding box center [765, 22] width 69 height 23
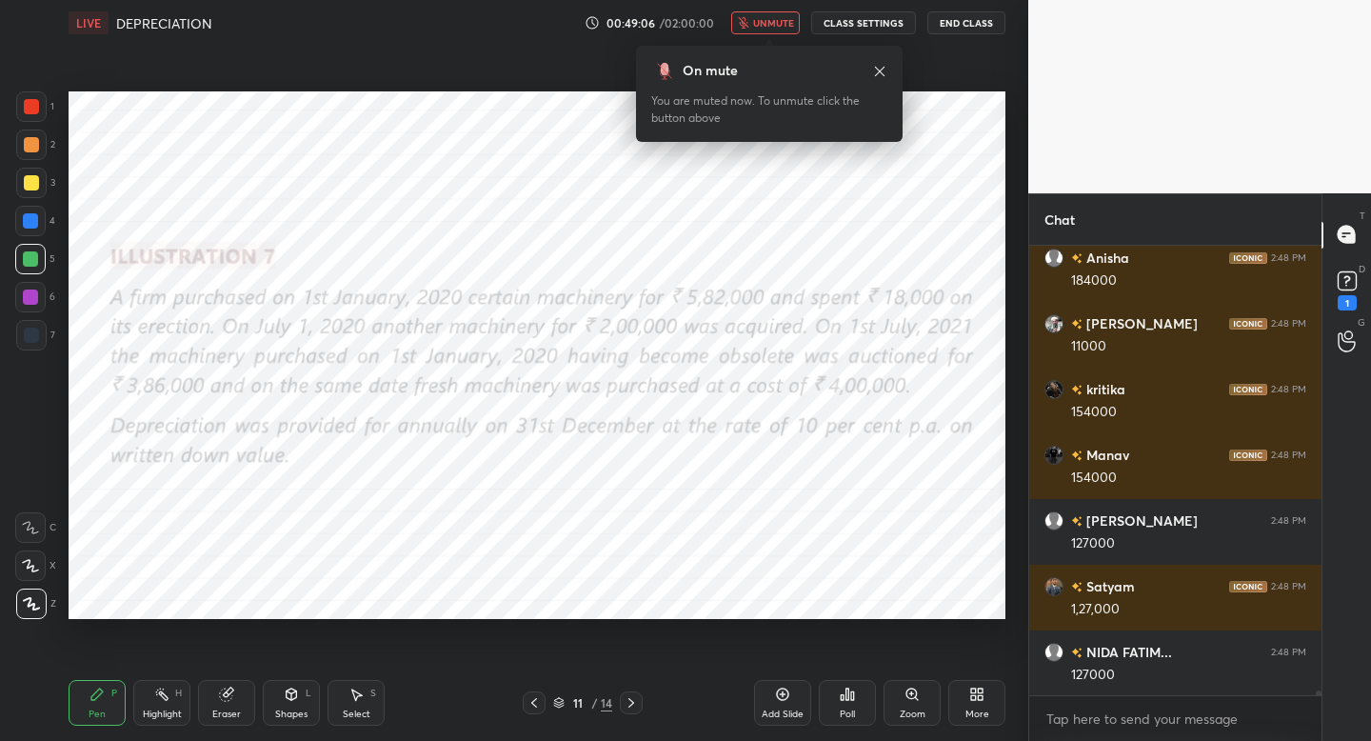
scroll to position [42075, 0]
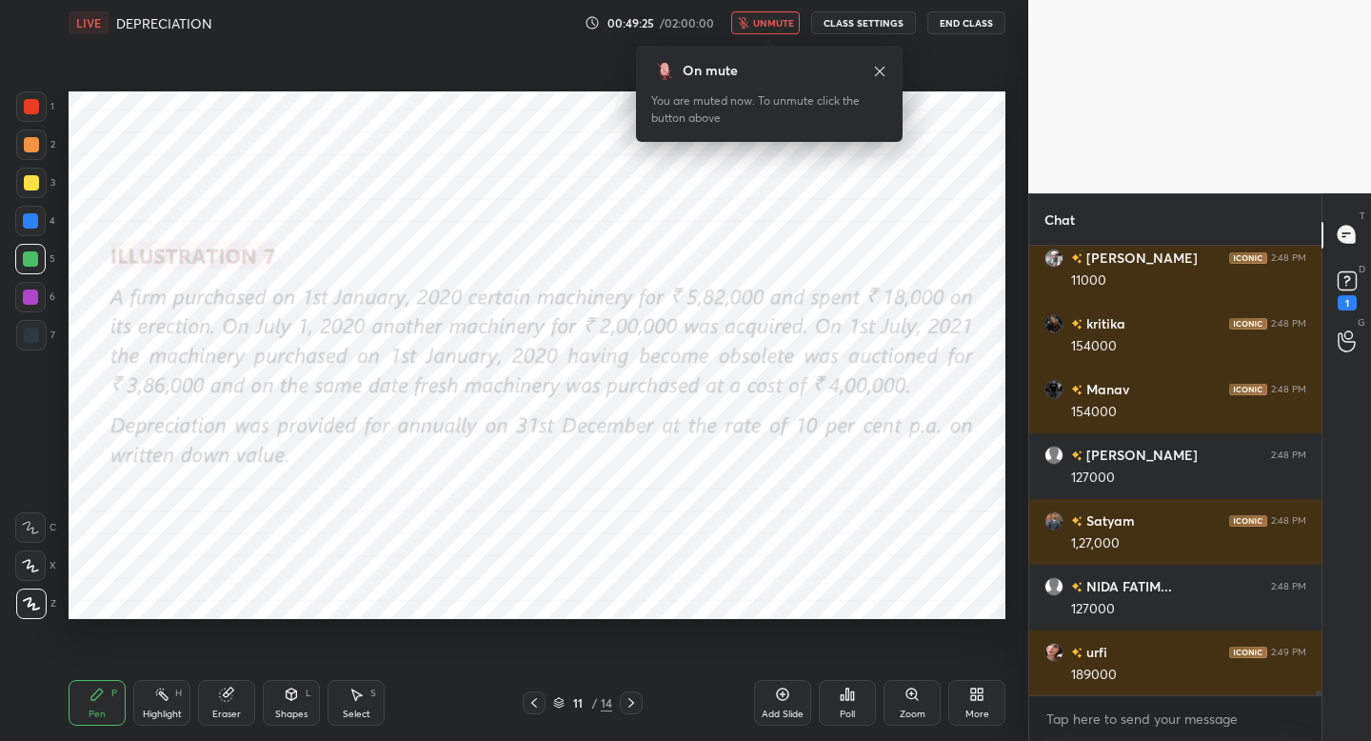
click at [764, 25] on span "unmute" at bounding box center [773, 22] width 41 height 13
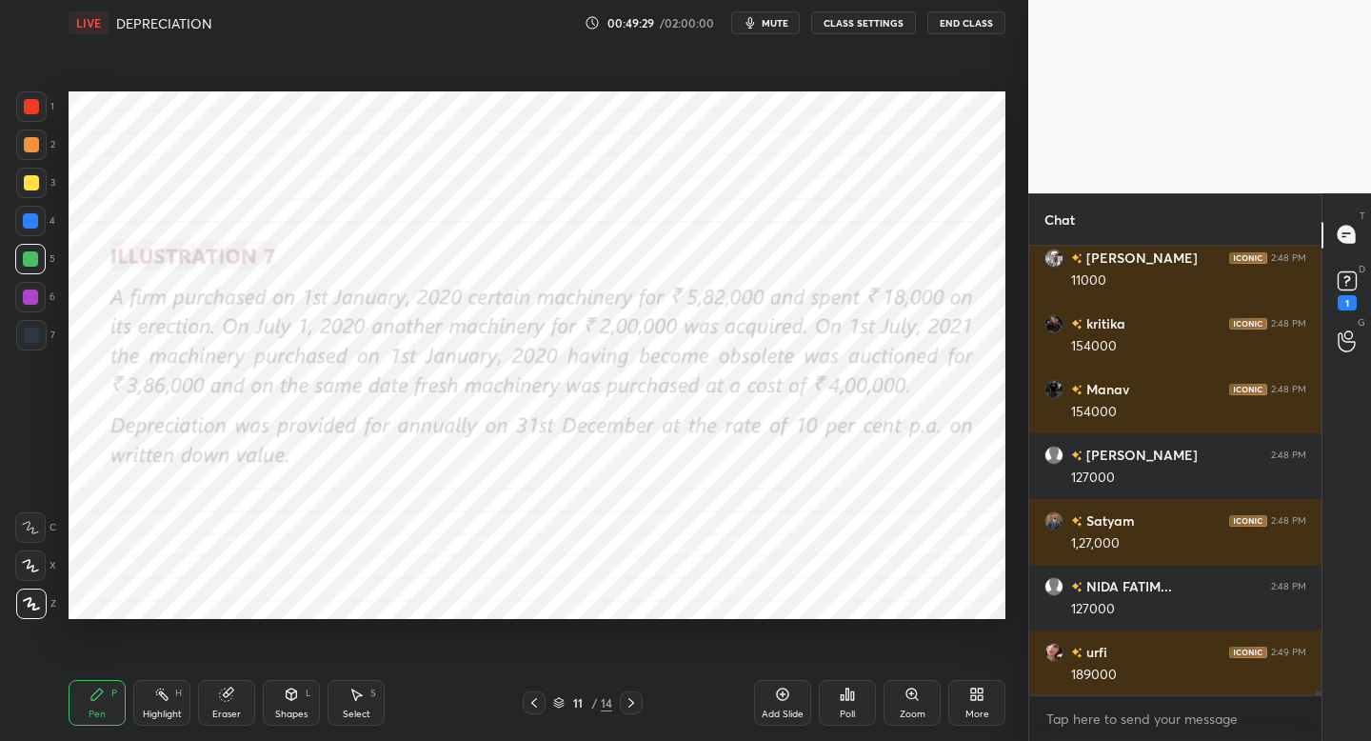
scroll to position [42140, 0]
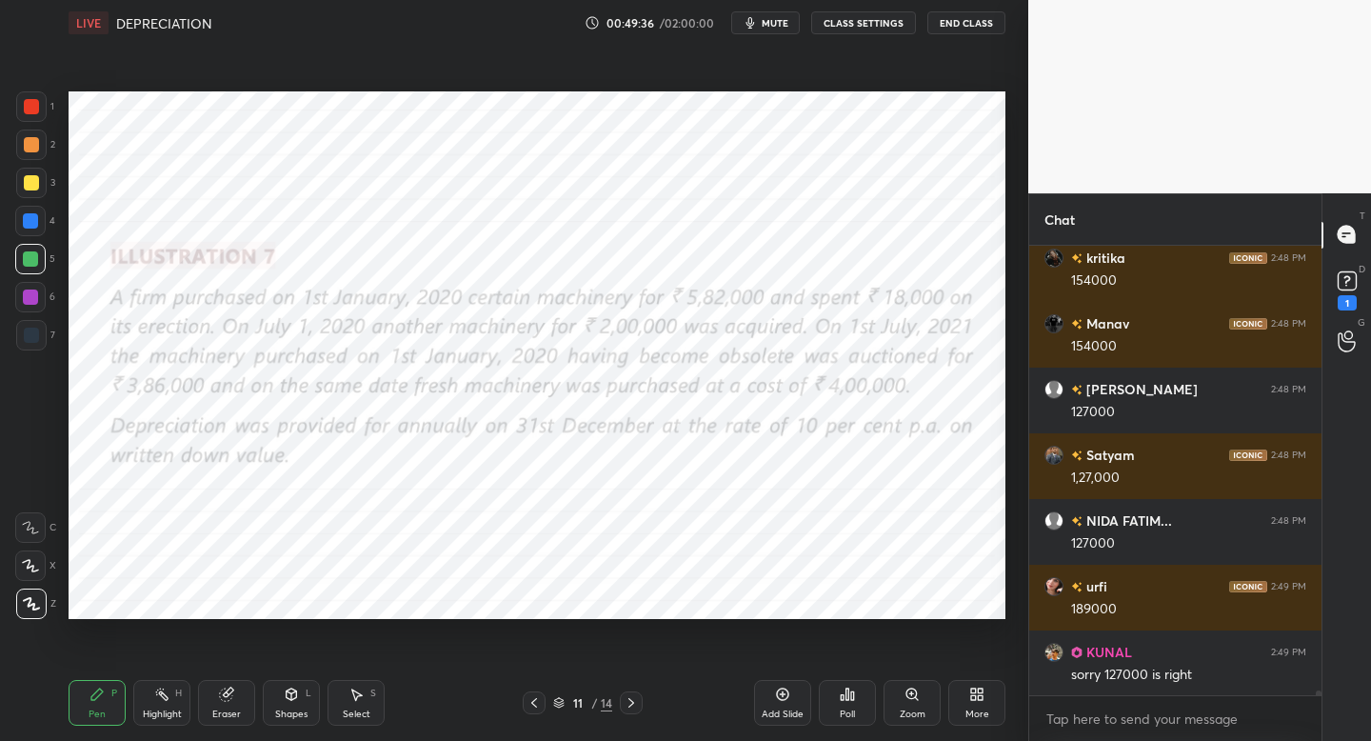
click at [43, 104] on div at bounding box center [31, 106] width 30 height 30
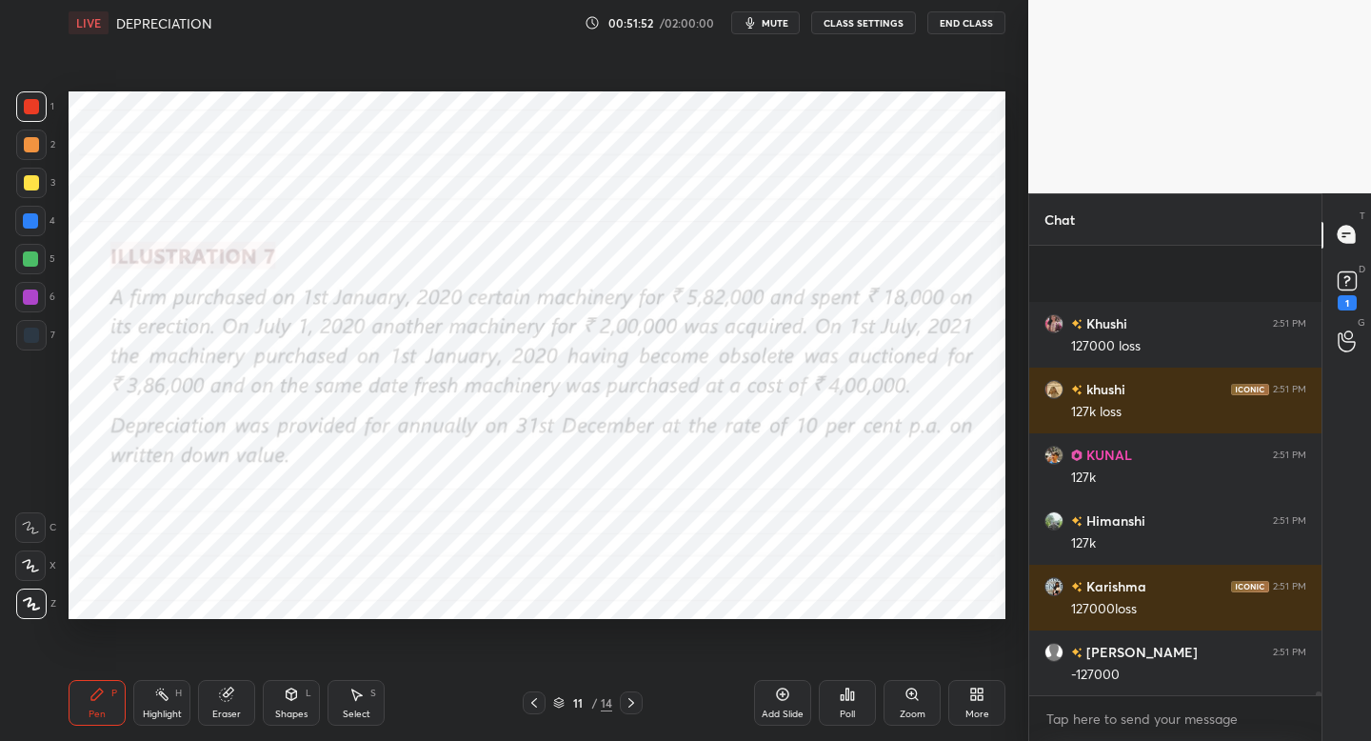
scroll to position [47529, 0]
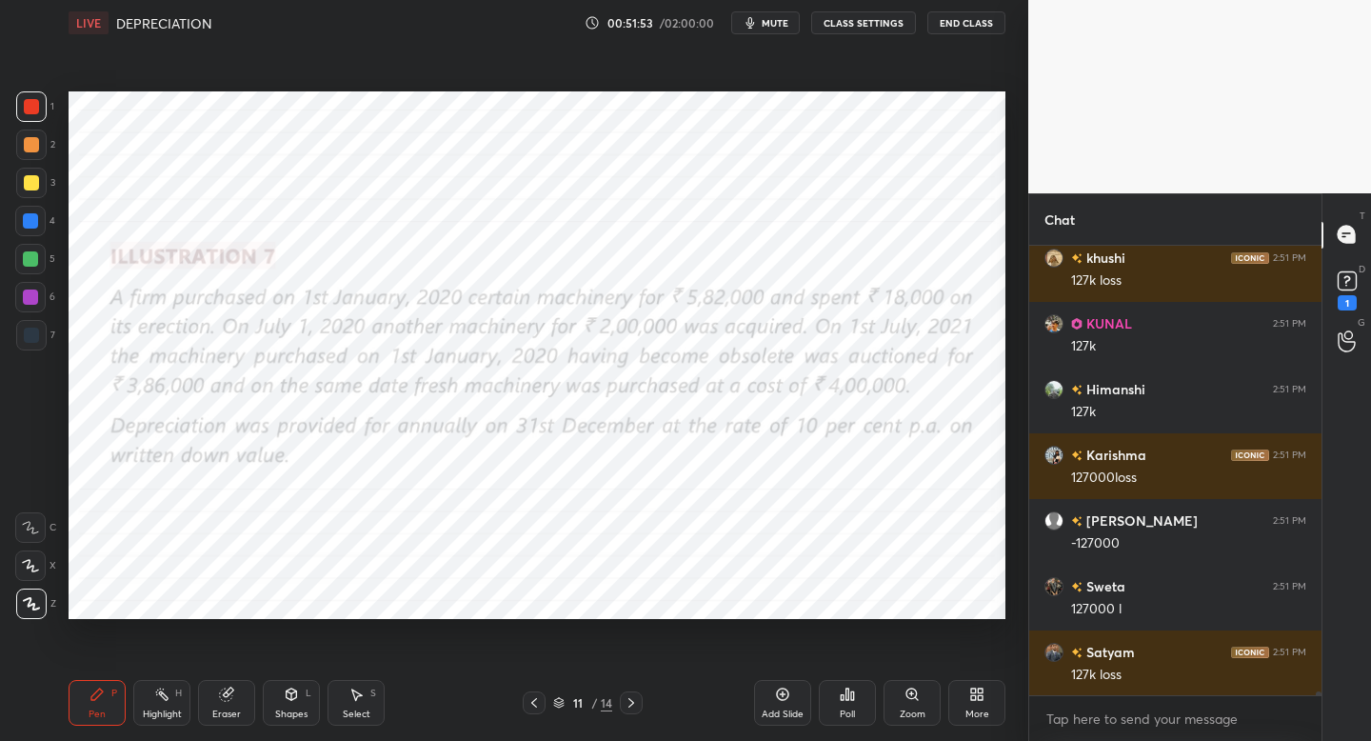
click at [199, 619] on div "Setting up your live class Poll for secs No correct answer Start poll" at bounding box center [537, 355] width 952 height 619
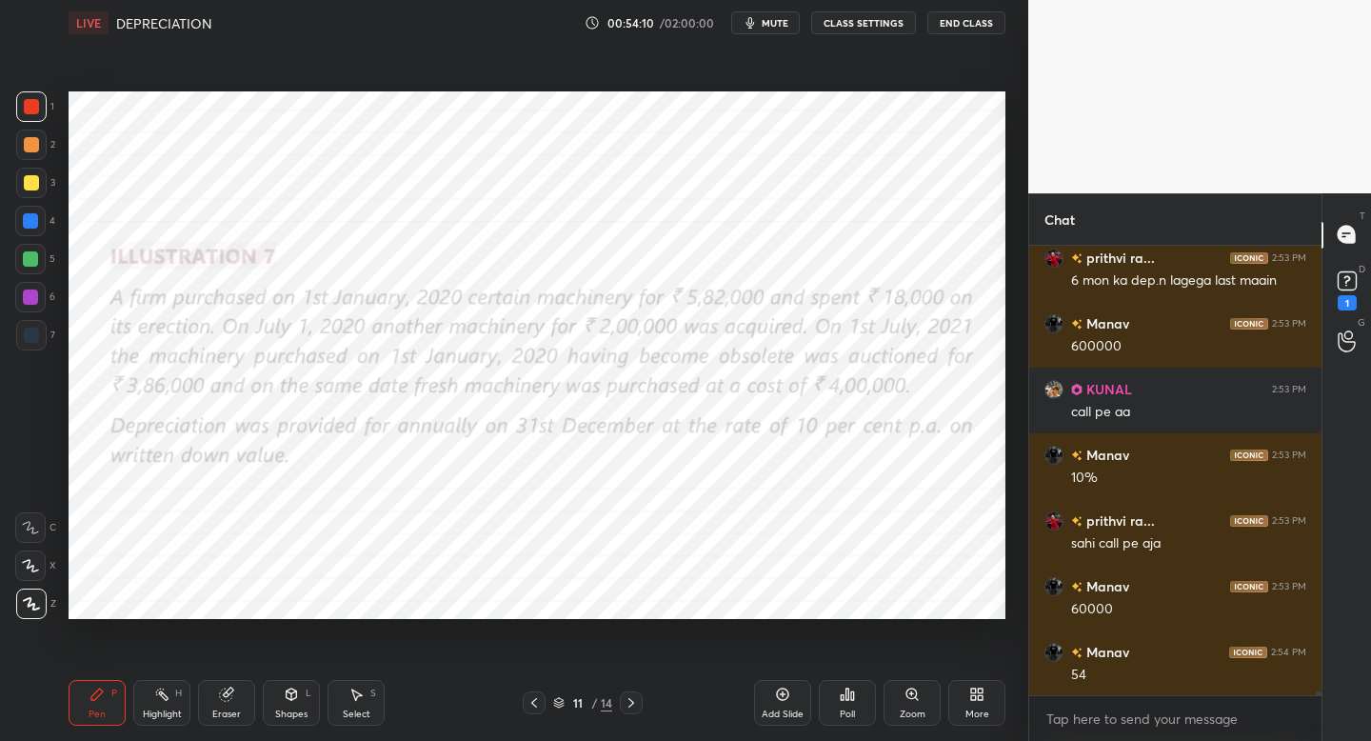
scroll to position [50091, 0]
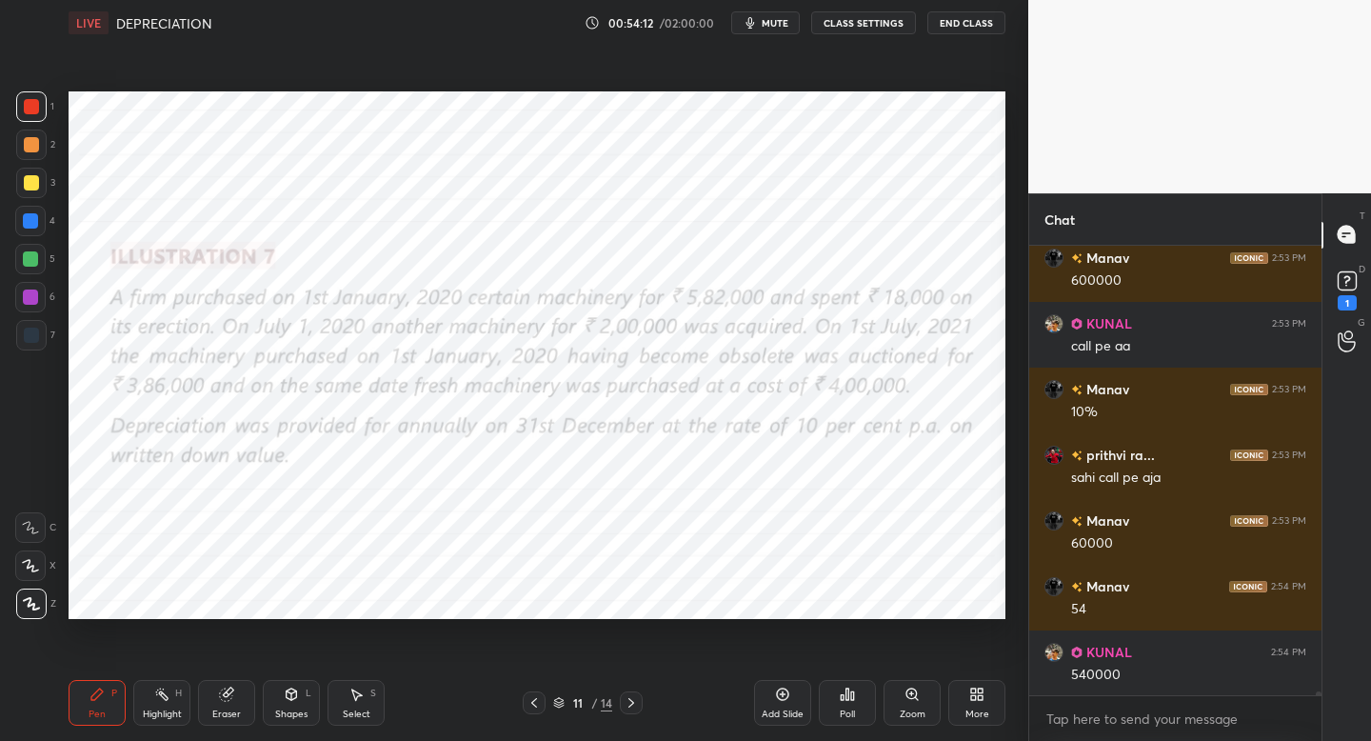
click at [782, 713] on div "Add Slide" at bounding box center [783, 714] width 42 height 10
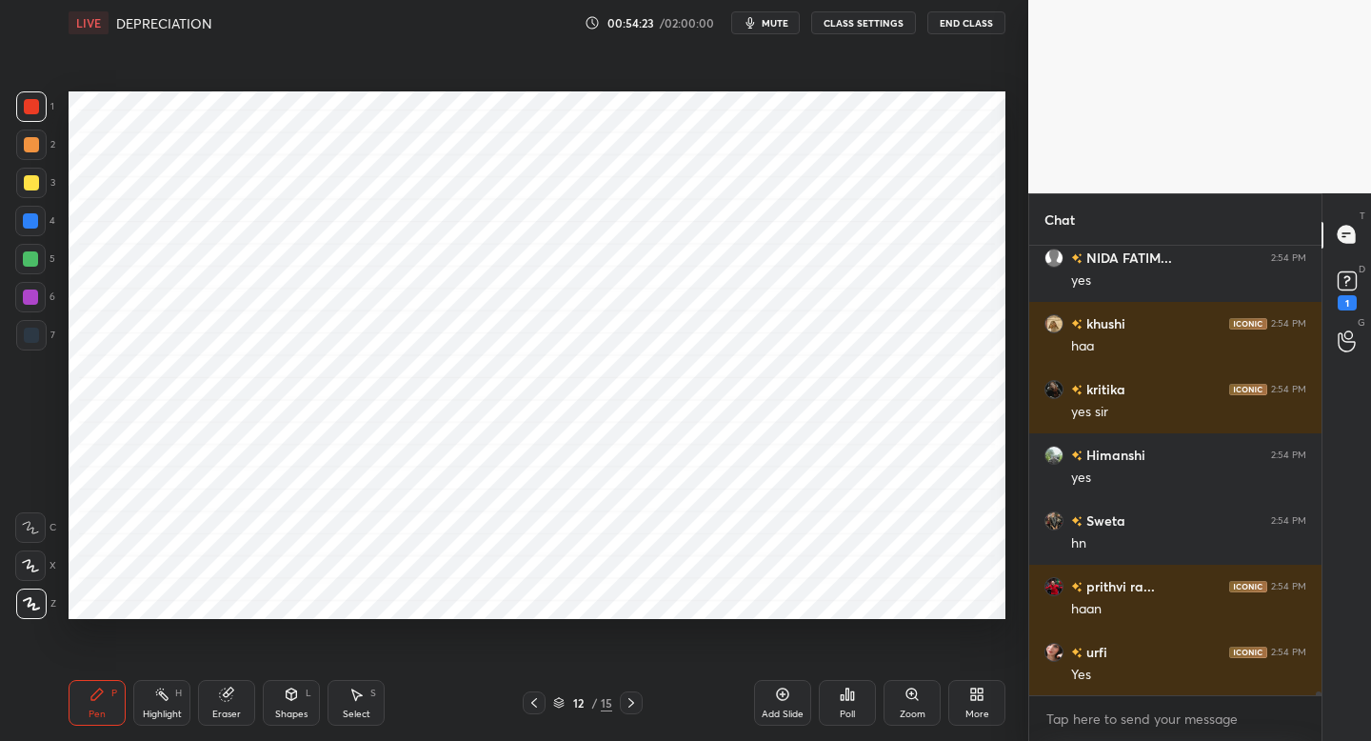
scroll to position [50946, 0]
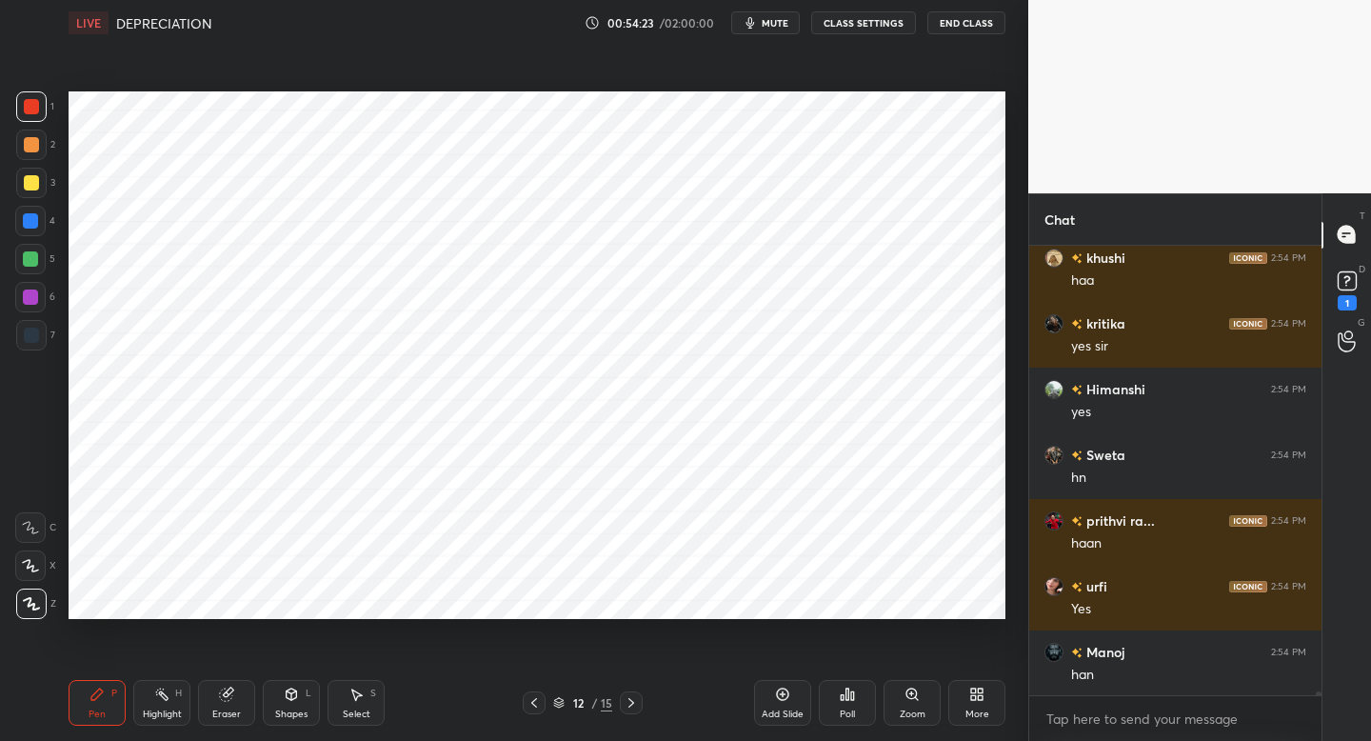
click at [34, 341] on div at bounding box center [31, 335] width 15 height 15
click at [32, 567] on icon at bounding box center [30, 565] width 17 height 13
click at [294, 705] on div "Shapes L" at bounding box center [291, 703] width 57 height 46
click at [101, 689] on icon at bounding box center [97, 694] width 15 height 15
click at [28, 114] on div at bounding box center [31, 106] width 30 height 30
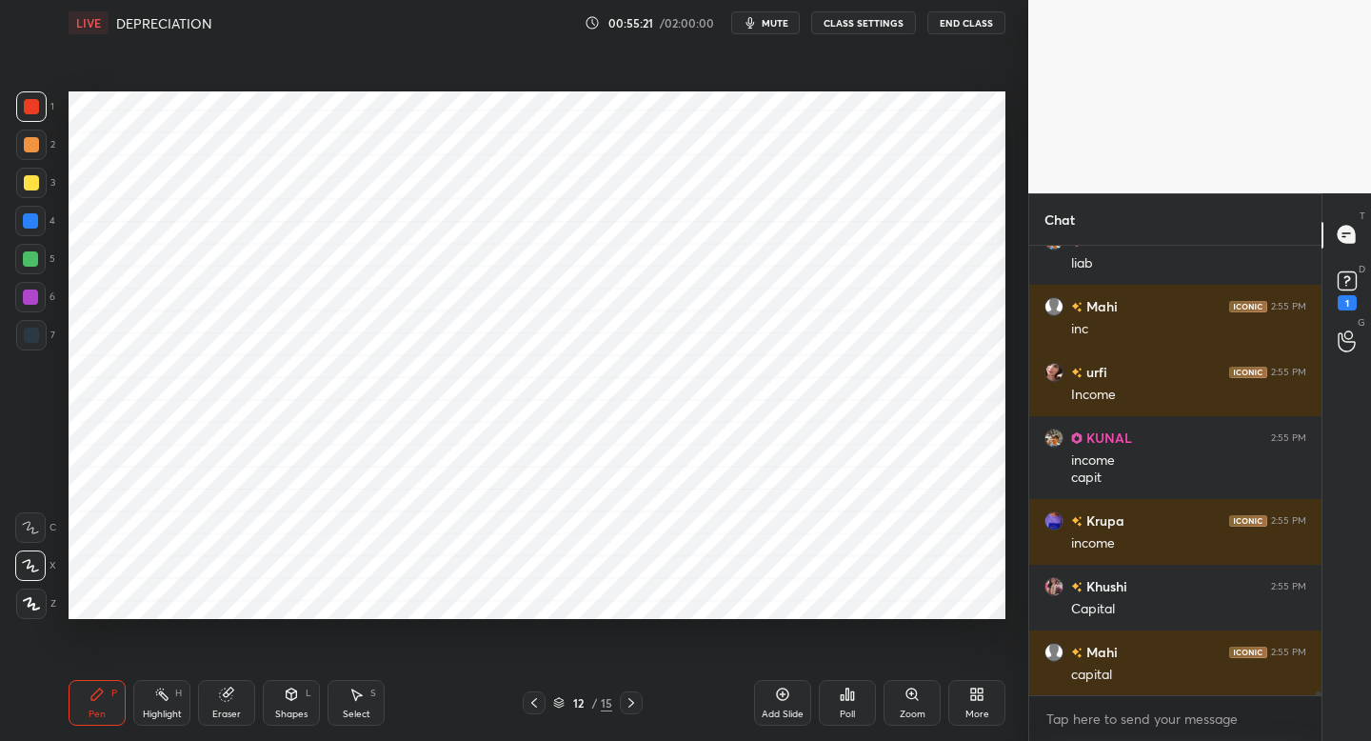
scroll to position [51686, 0]
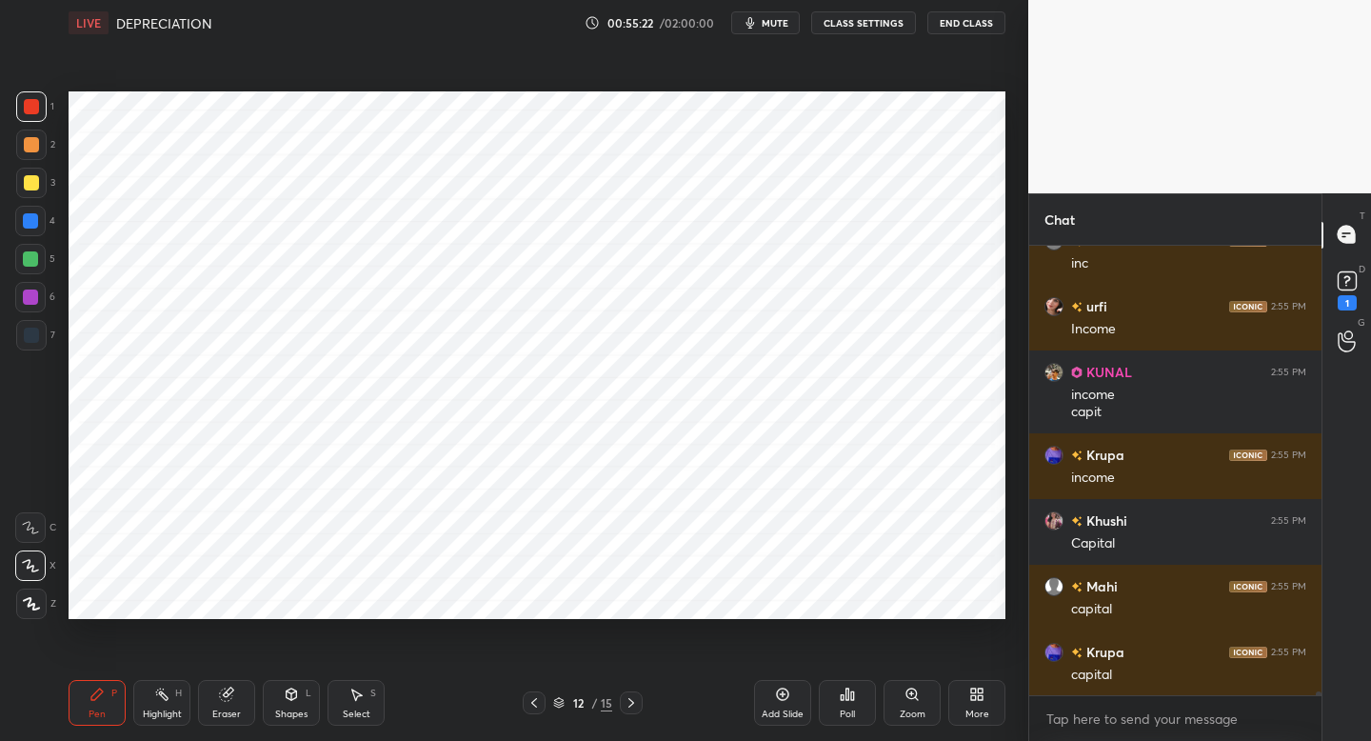
click at [34, 228] on div at bounding box center [30, 220] width 15 height 15
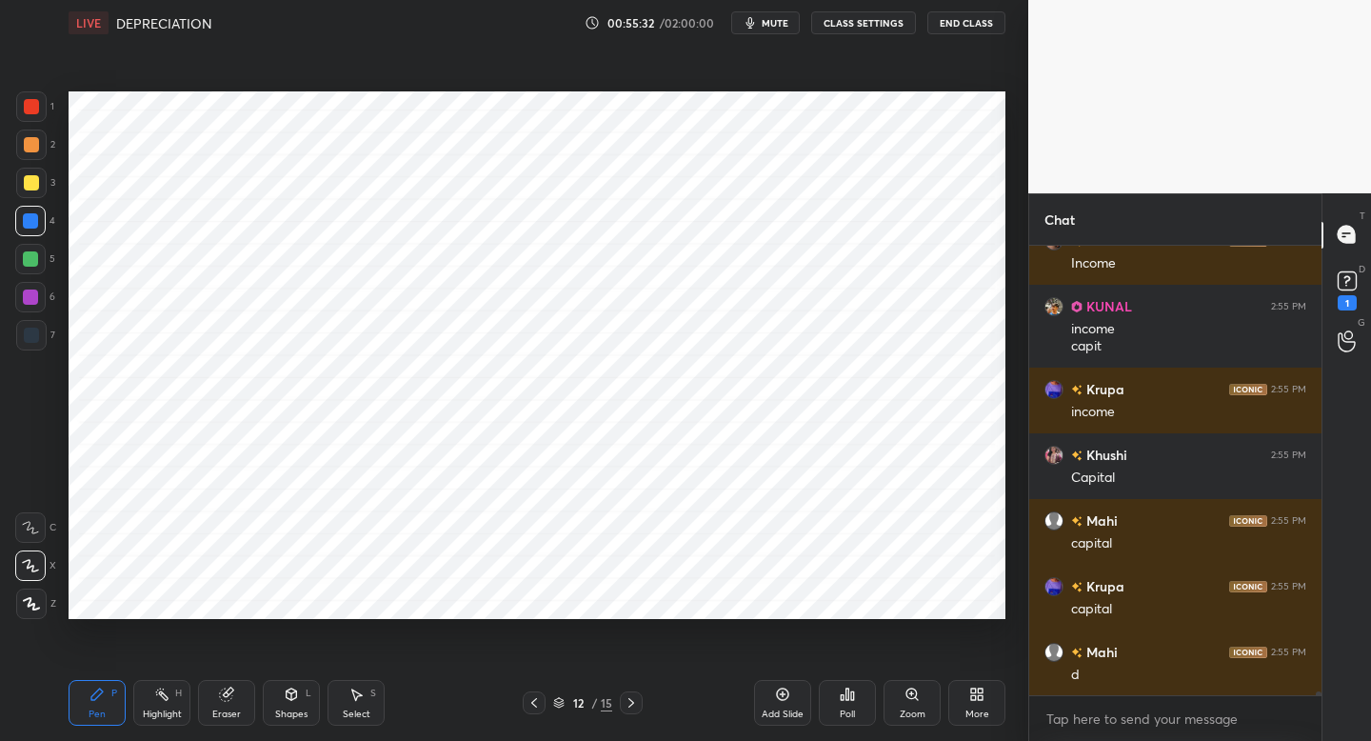
click at [31, 290] on div at bounding box center [30, 297] width 15 height 15
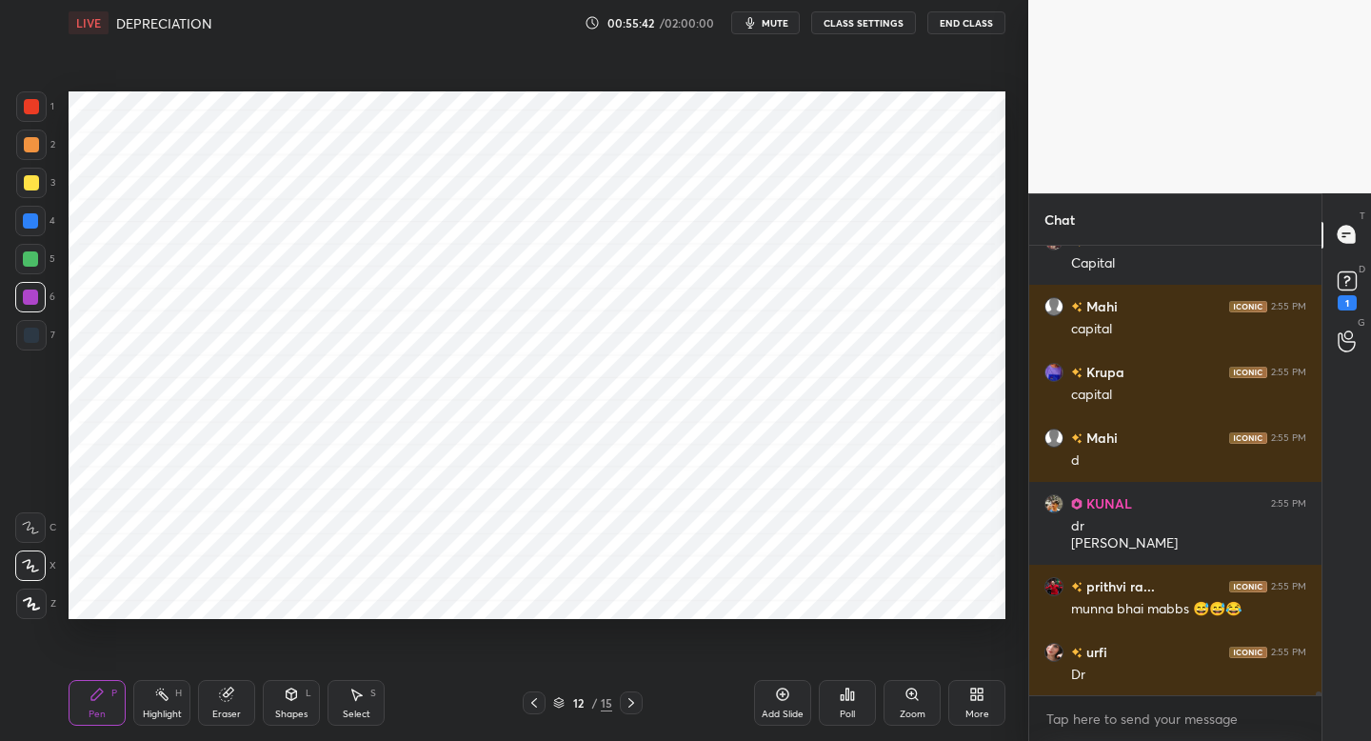
scroll to position [52048, 0]
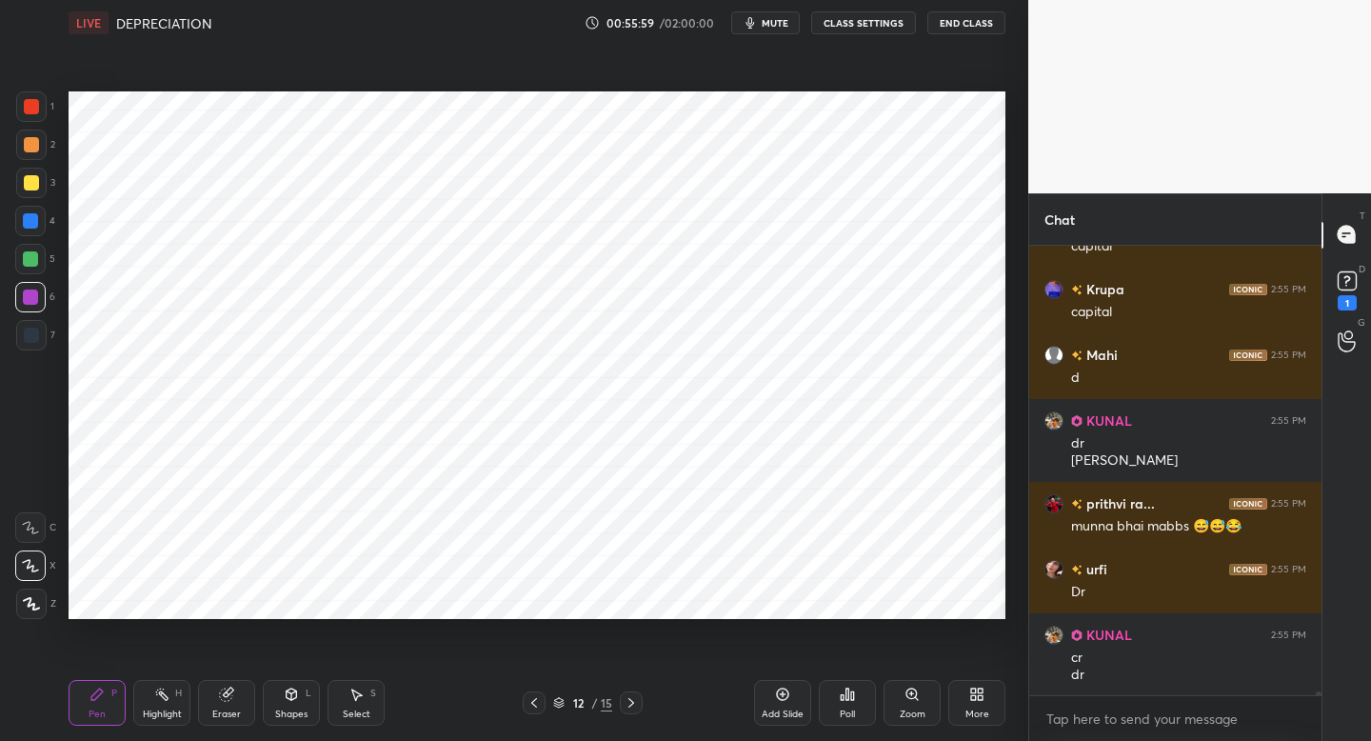
click at [786, 704] on div "Add Slide" at bounding box center [782, 703] width 57 height 46
click at [31, 142] on div at bounding box center [31, 144] width 15 height 15
click at [37, 343] on div at bounding box center [31, 335] width 30 height 30
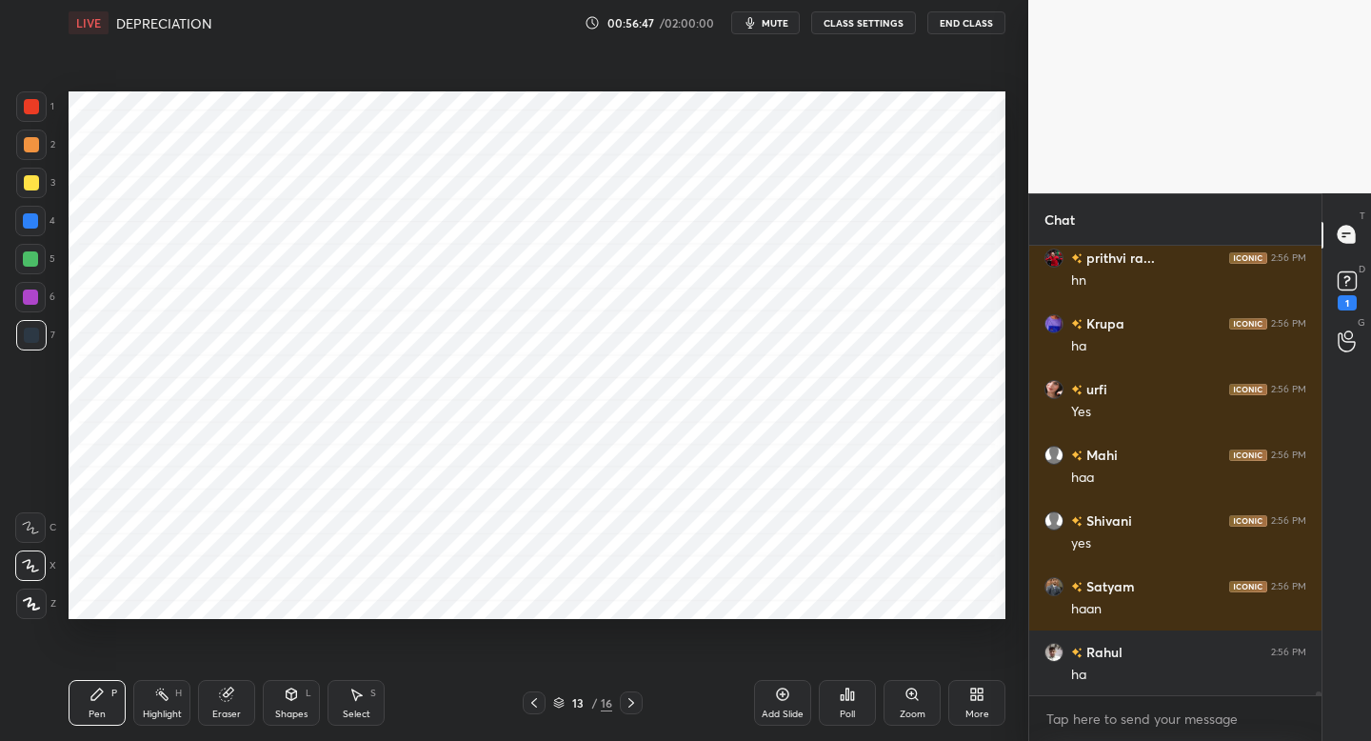
scroll to position [54217, 0]
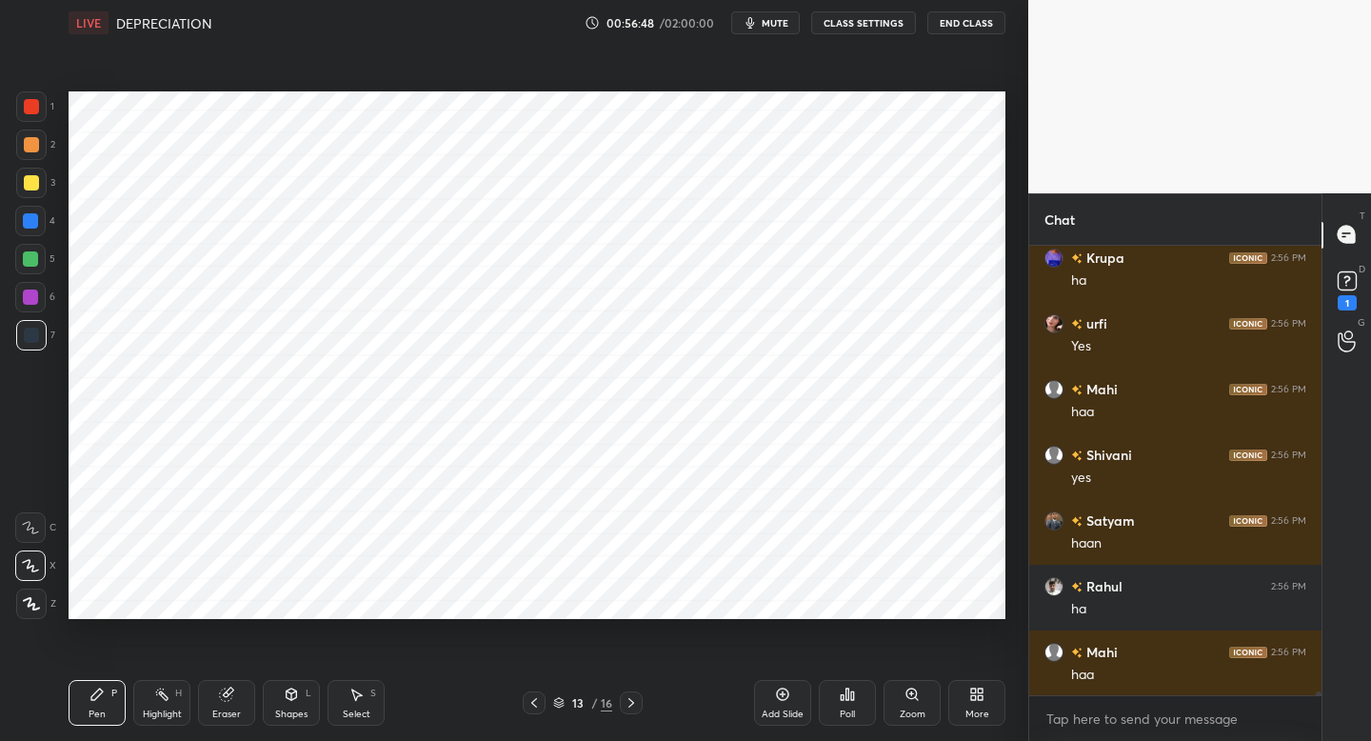
click at [29, 122] on div "1" at bounding box center [35, 110] width 38 height 38
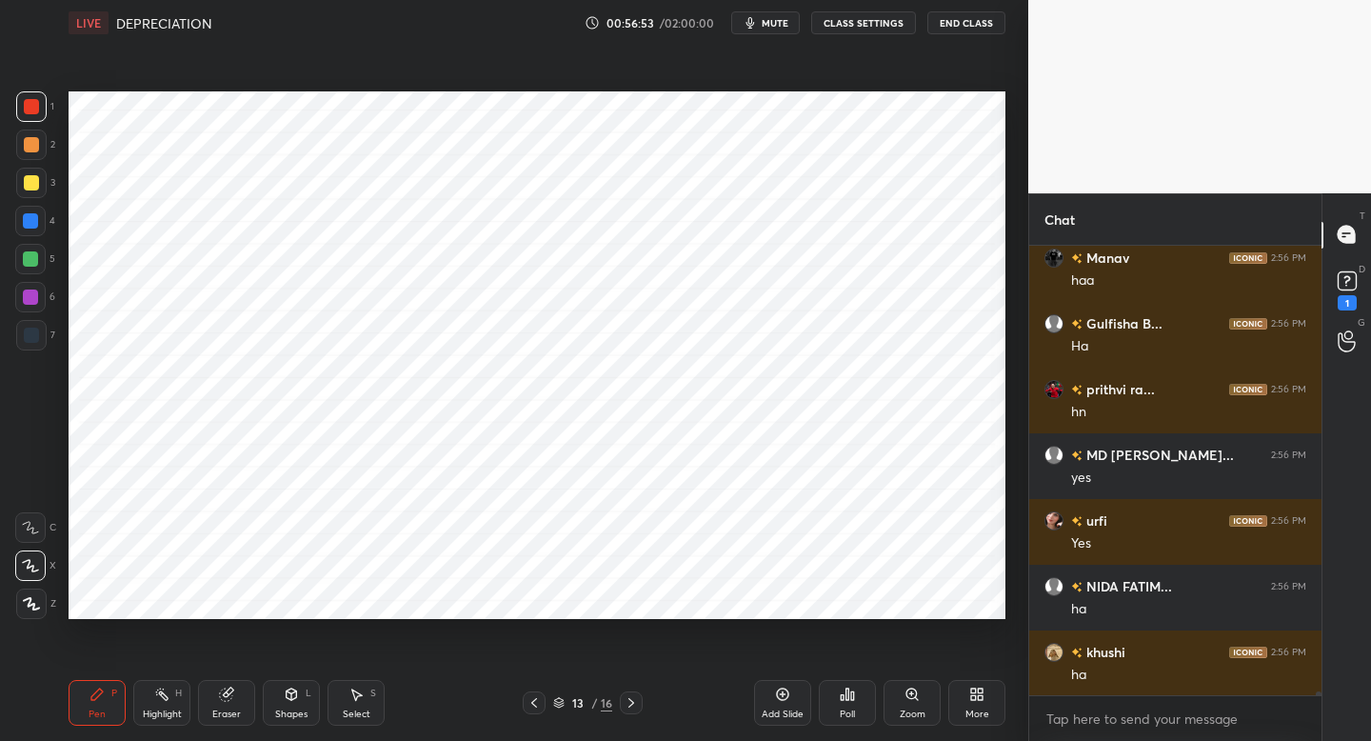
scroll to position [54743, 0]
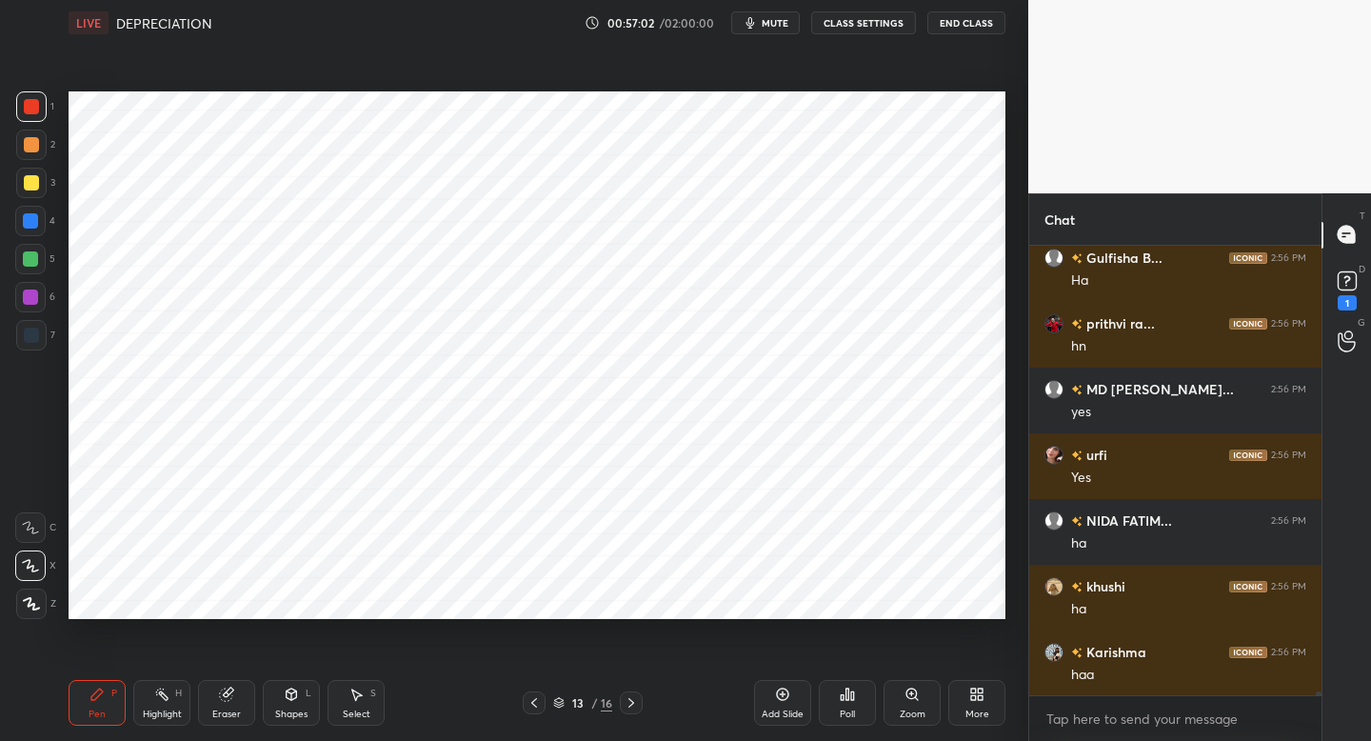
click at [44, 230] on div at bounding box center [30, 221] width 30 height 30
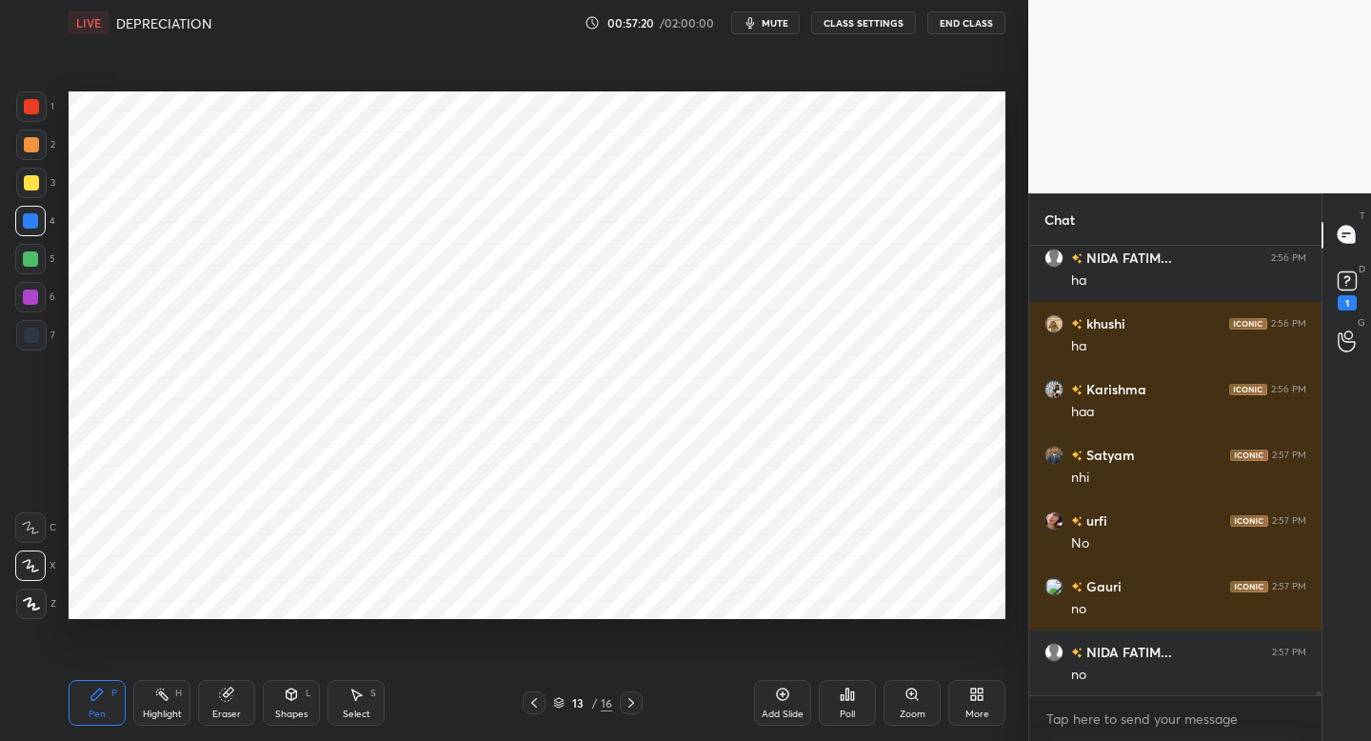
scroll to position [55465, 0]
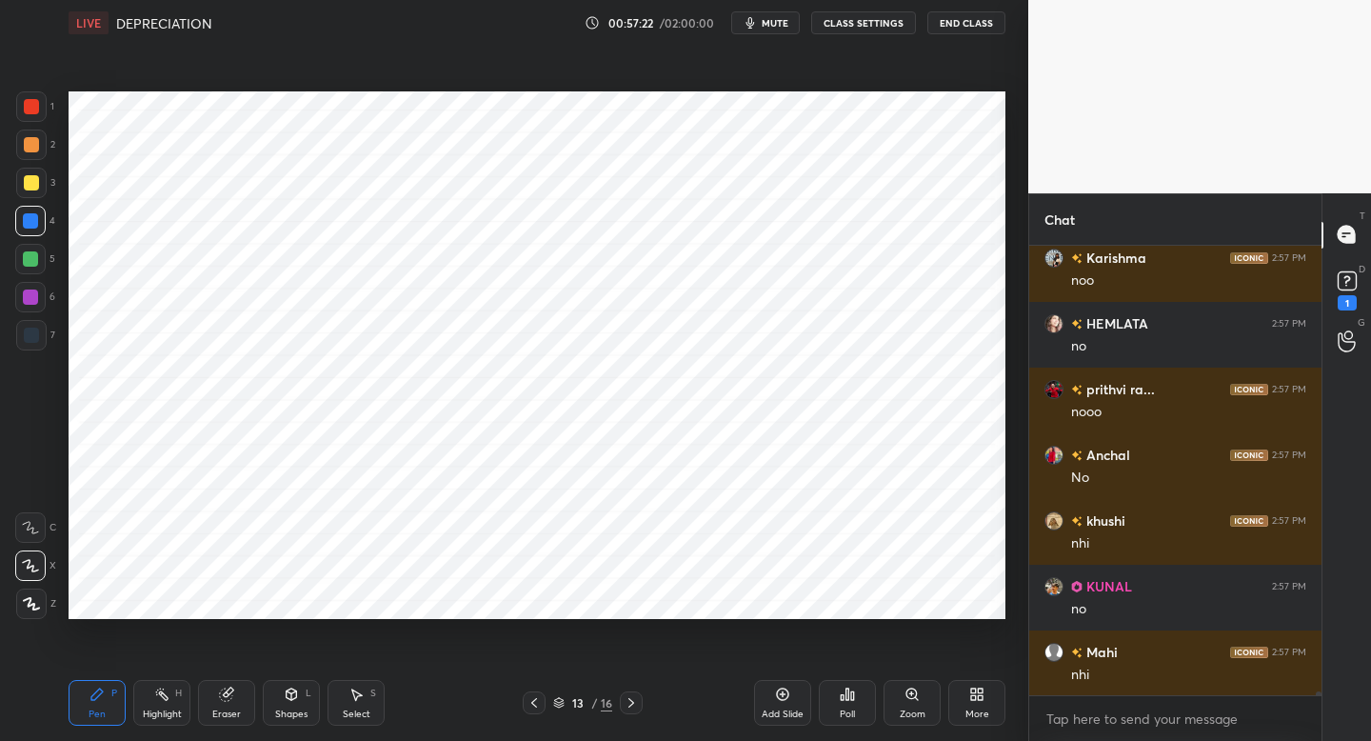
click at [33, 304] on div at bounding box center [30, 297] width 30 height 30
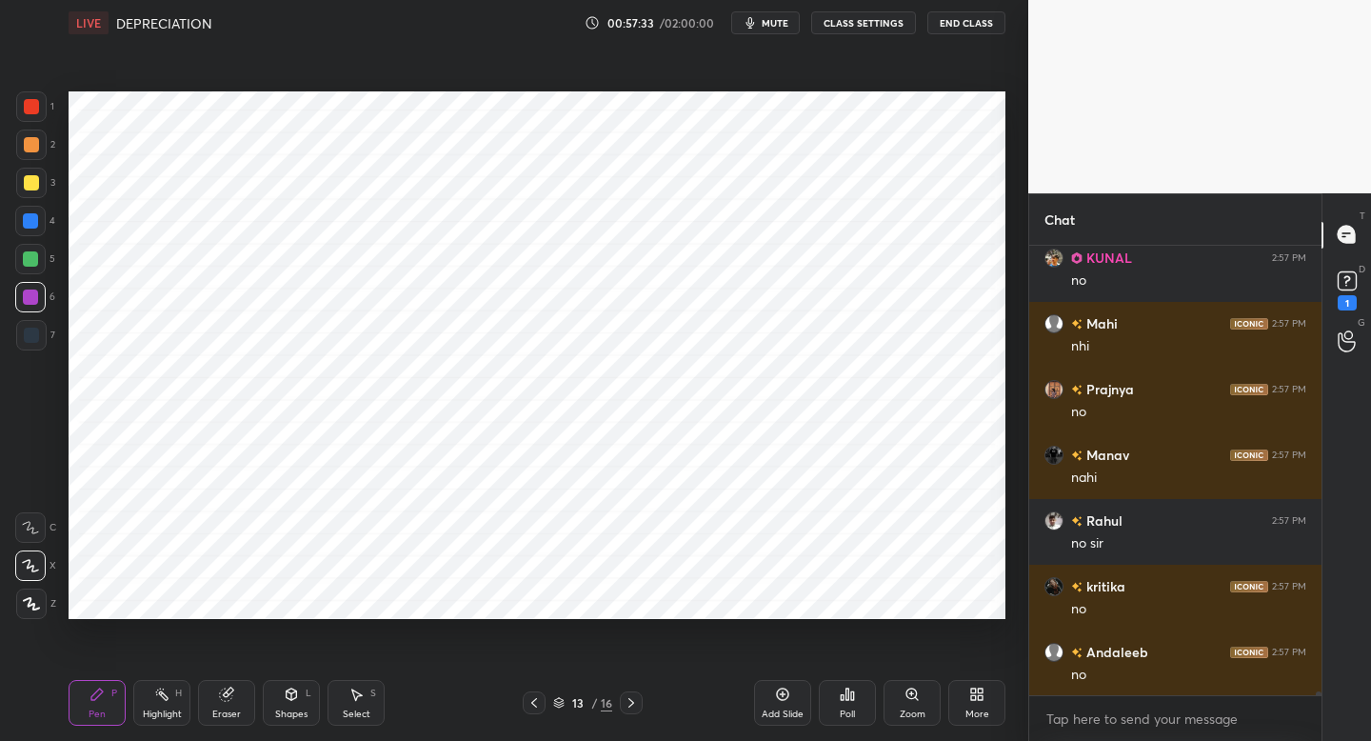
click at [527, 705] on icon at bounding box center [534, 702] width 15 height 15
click at [536, 699] on icon at bounding box center [534, 702] width 15 height 15
click at [654, 695] on div "11 / 16" at bounding box center [582, 702] width 343 height 23
click at [643, 704] on div "11 / 16" at bounding box center [582, 702] width 343 height 23
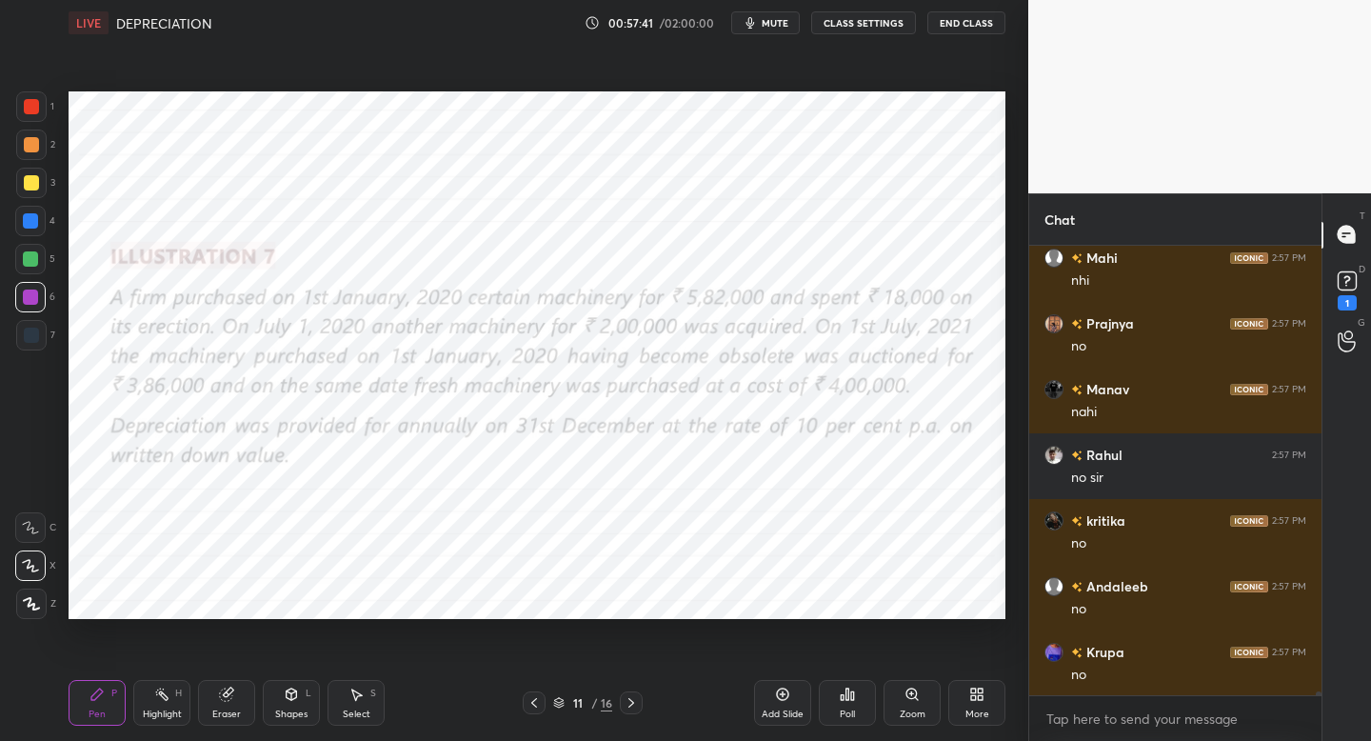
click at [644, 709] on div "11 / 16" at bounding box center [582, 702] width 343 height 23
click at [636, 704] on icon at bounding box center [631, 702] width 15 height 15
click at [635, 701] on icon at bounding box center [631, 702] width 15 height 15
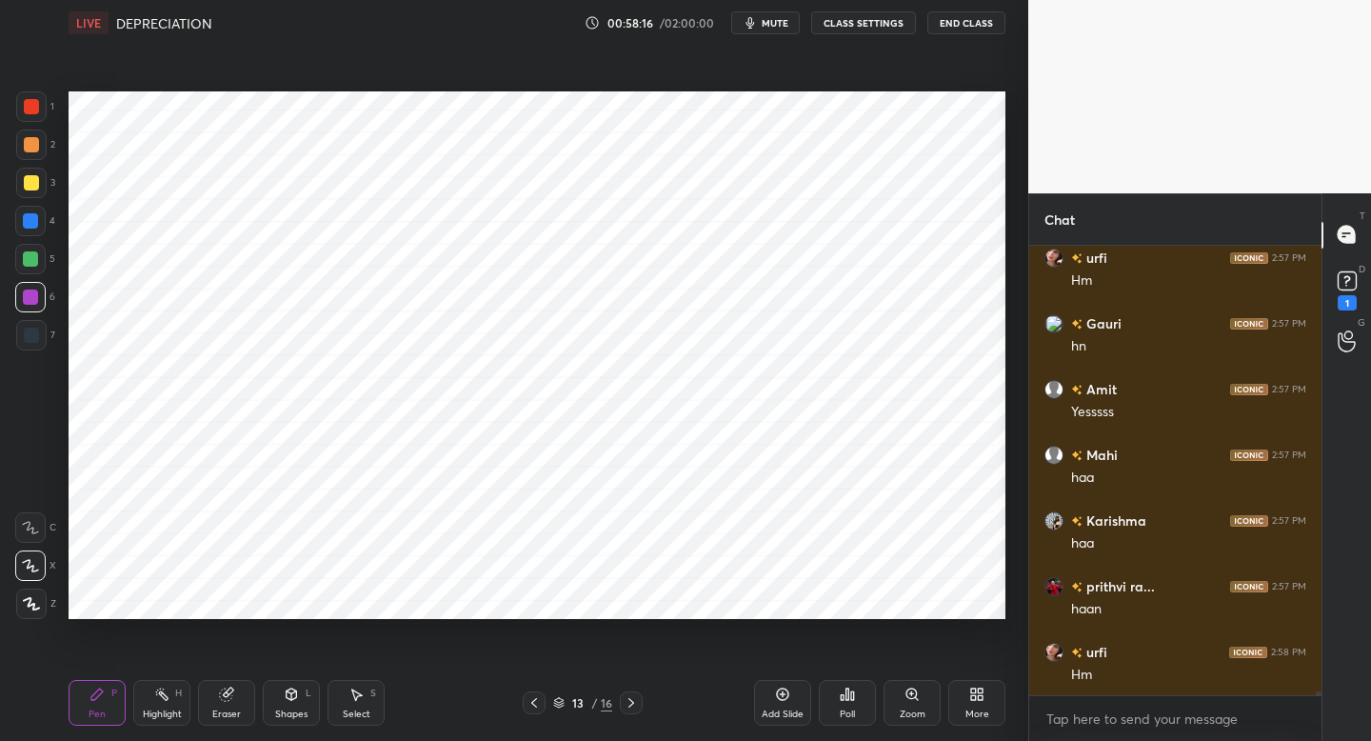
scroll to position [56648, 0]
click at [769, 707] on div "Add Slide" at bounding box center [782, 703] width 57 height 46
click at [39, 110] on div at bounding box center [31, 106] width 30 height 30
click at [295, 714] on div "Shapes" at bounding box center [291, 714] width 32 height 10
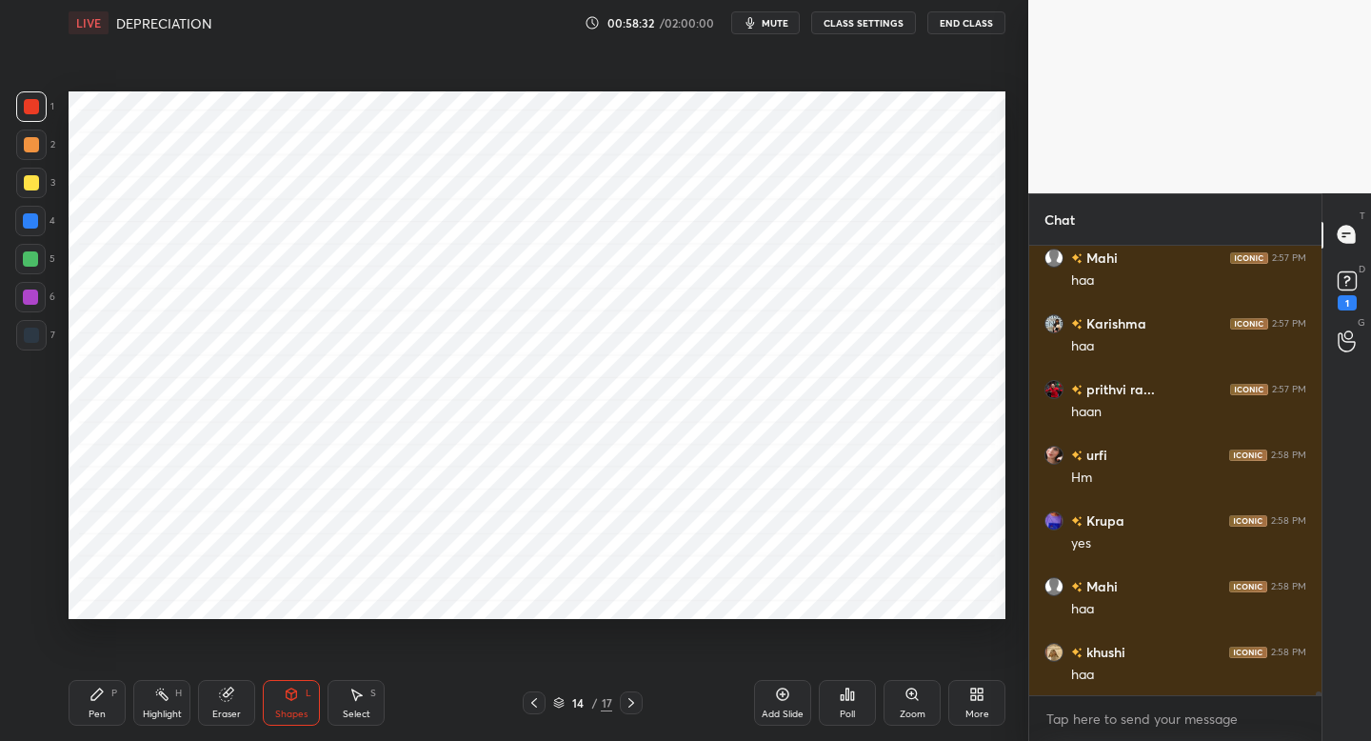
click at [91, 700] on div "Pen P" at bounding box center [97, 703] width 57 height 46
click at [528, 709] on icon at bounding box center [534, 702] width 15 height 15
click at [532, 704] on icon at bounding box center [534, 702] width 15 height 15
click at [640, 705] on div at bounding box center [631, 702] width 23 height 23
click at [631, 705] on icon at bounding box center [631, 702] width 15 height 15
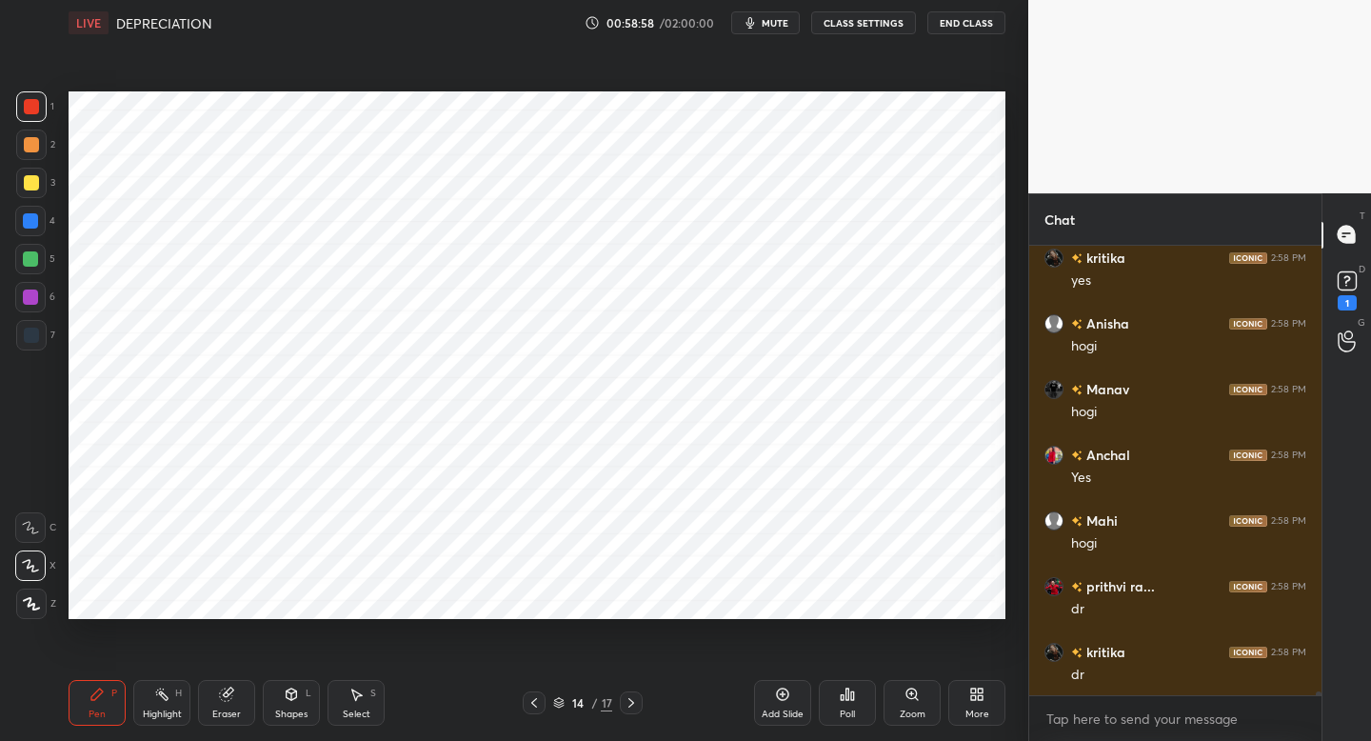
scroll to position [57700, 0]
click at [549, 697] on div "14 / 17" at bounding box center [583, 702] width 120 height 23
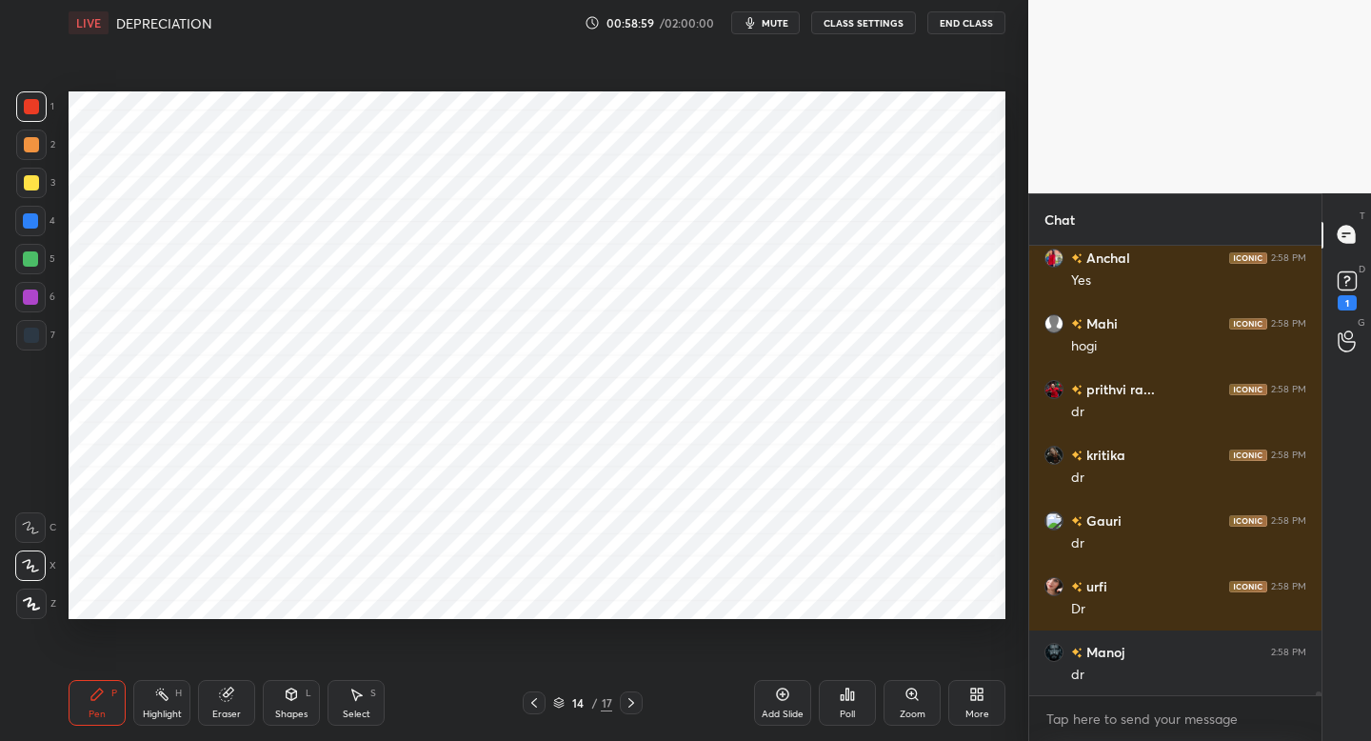
click at [534, 707] on div at bounding box center [534, 702] width 23 height 23
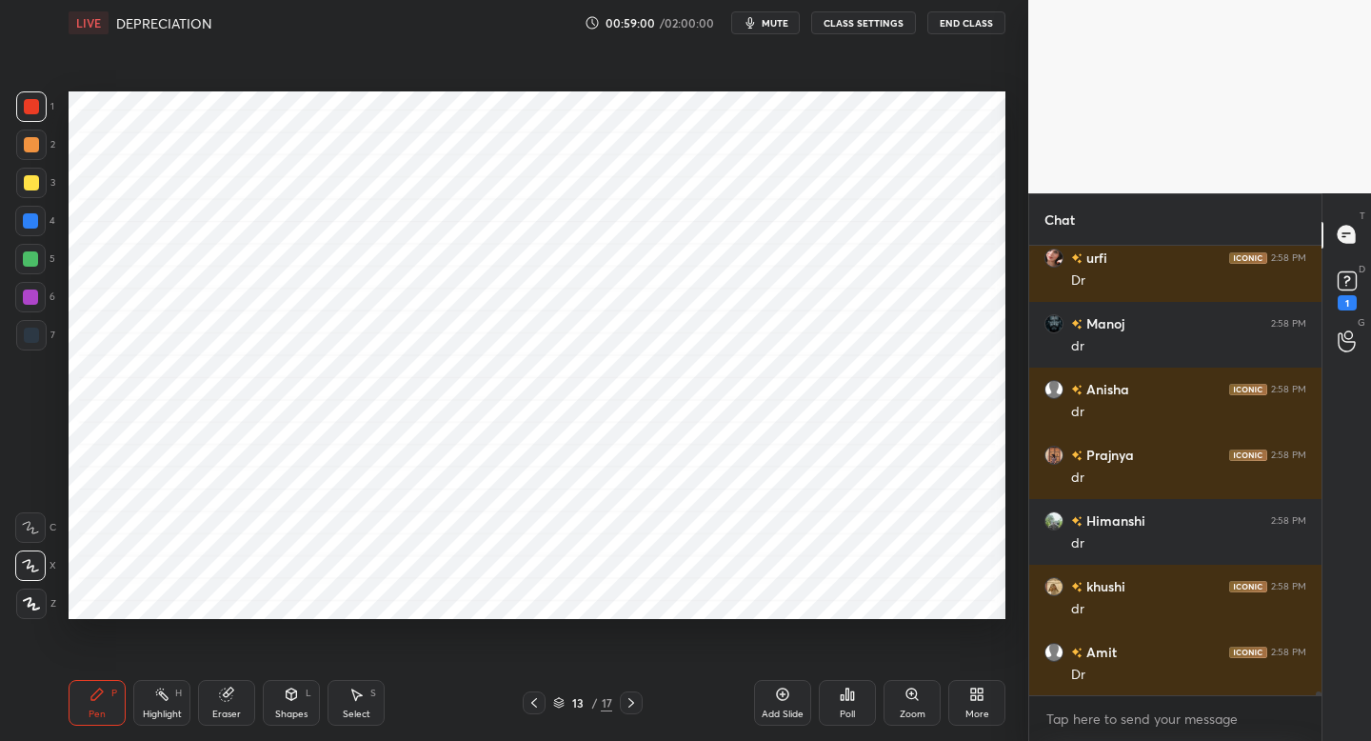
click at [627, 709] on icon at bounding box center [631, 702] width 15 height 15
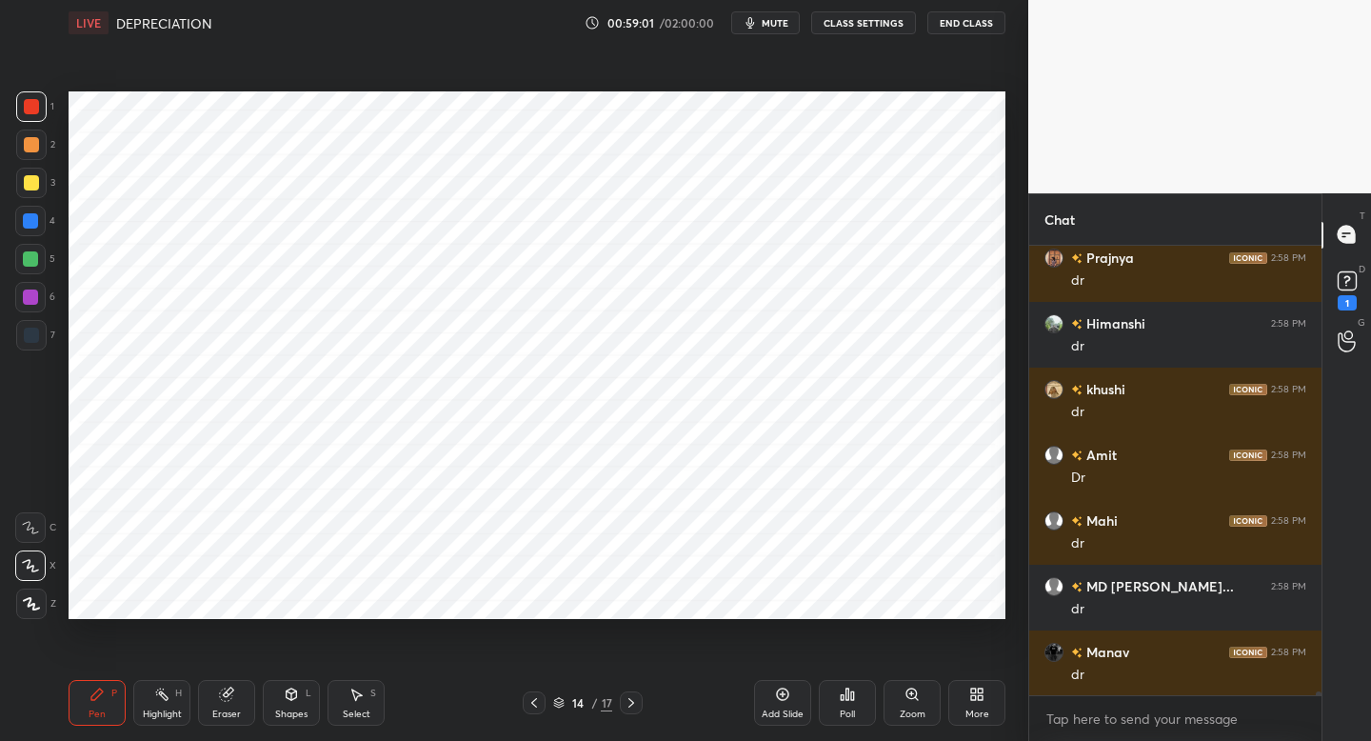
scroll to position [58357, 0]
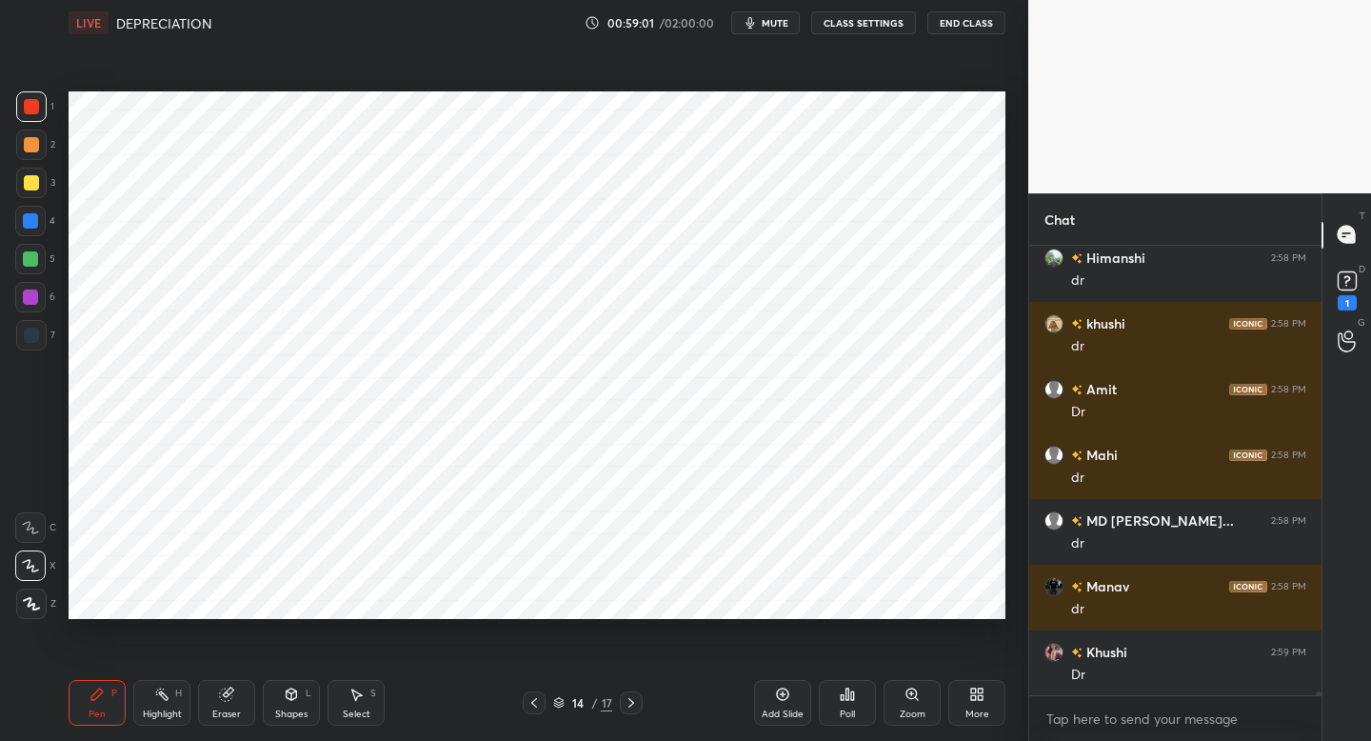
click at [50, 255] on div "5" at bounding box center [35, 259] width 40 height 30
click at [547, 709] on div "14 / 17" at bounding box center [583, 702] width 120 height 23
click at [537, 706] on icon at bounding box center [534, 702] width 15 height 15
click at [534, 705] on icon at bounding box center [534, 703] width 6 height 10
click at [541, 701] on div at bounding box center [534, 702] width 23 height 23
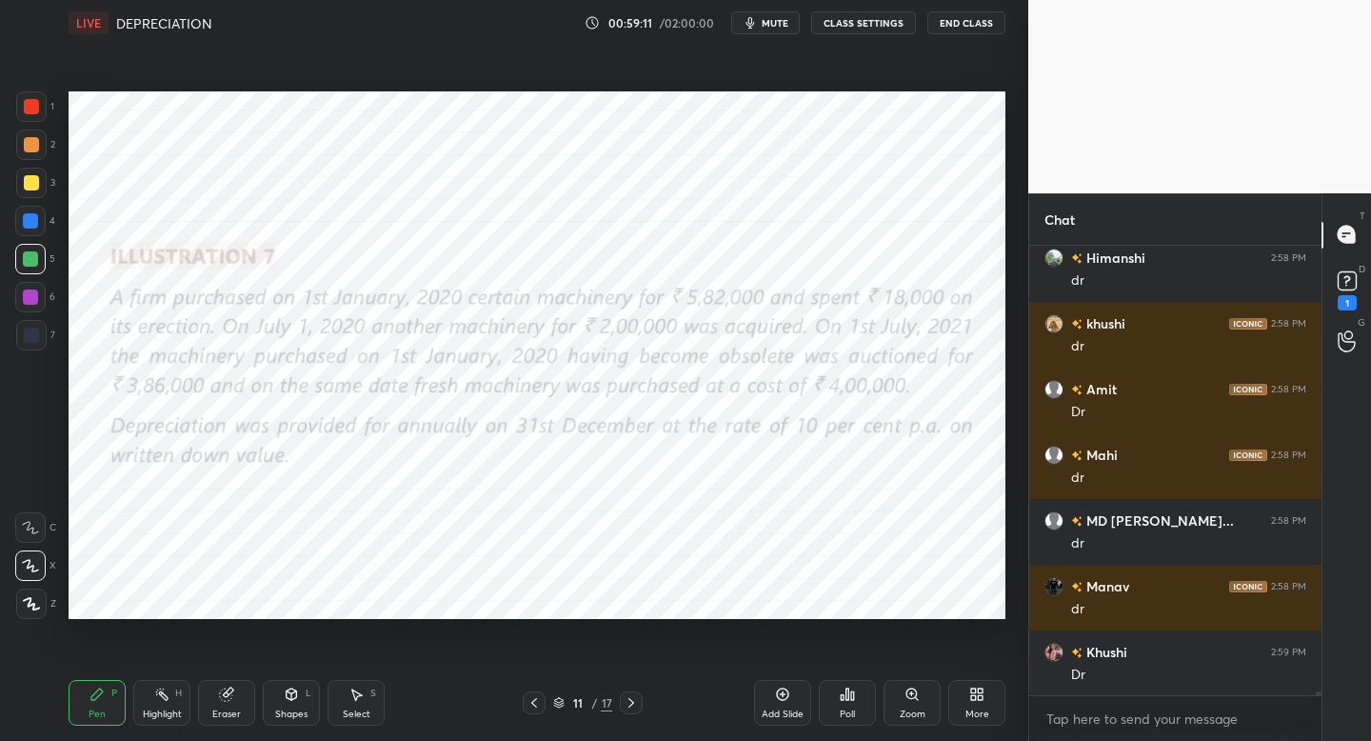
click at [638, 702] on icon at bounding box center [631, 702] width 15 height 15
click at [636, 702] on icon at bounding box center [631, 702] width 15 height 15
click at [631, 703] on icon at bounding box center [631, 702] width 15 height 15
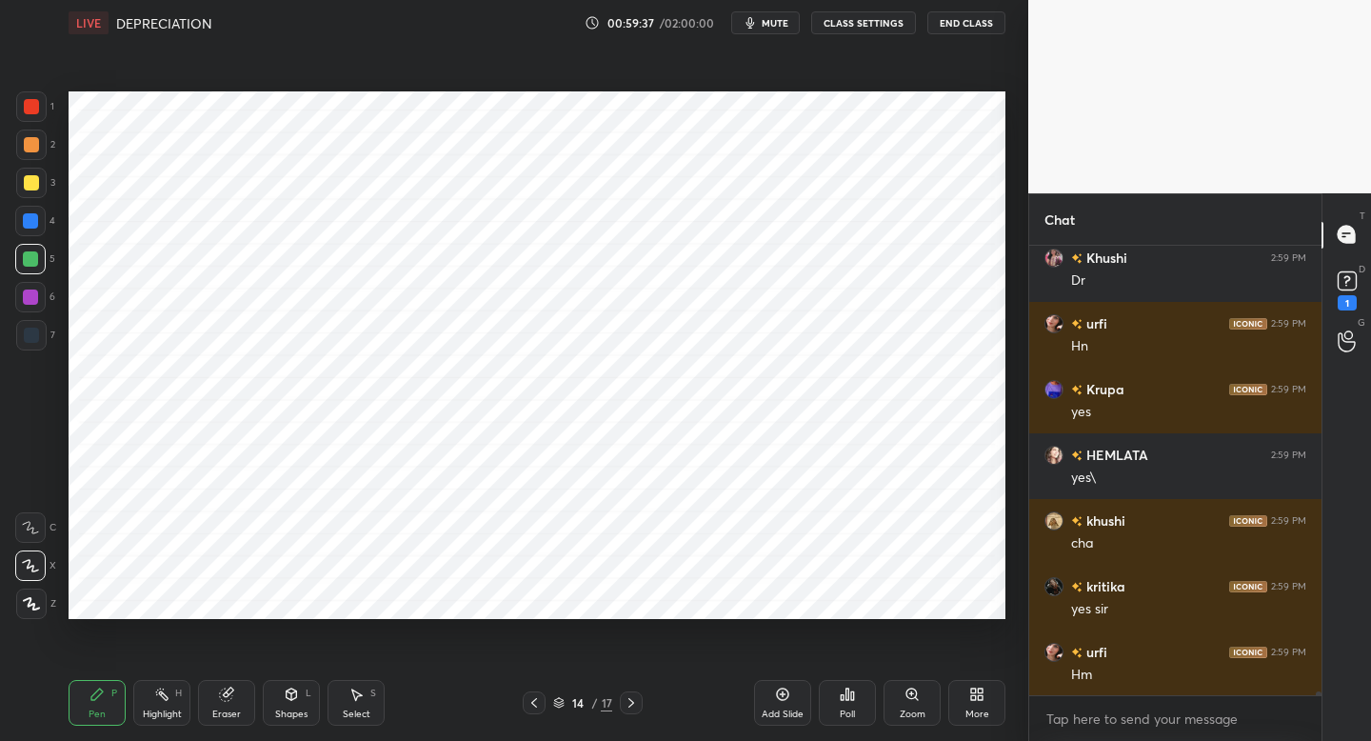
scroll to position [58817, 0]
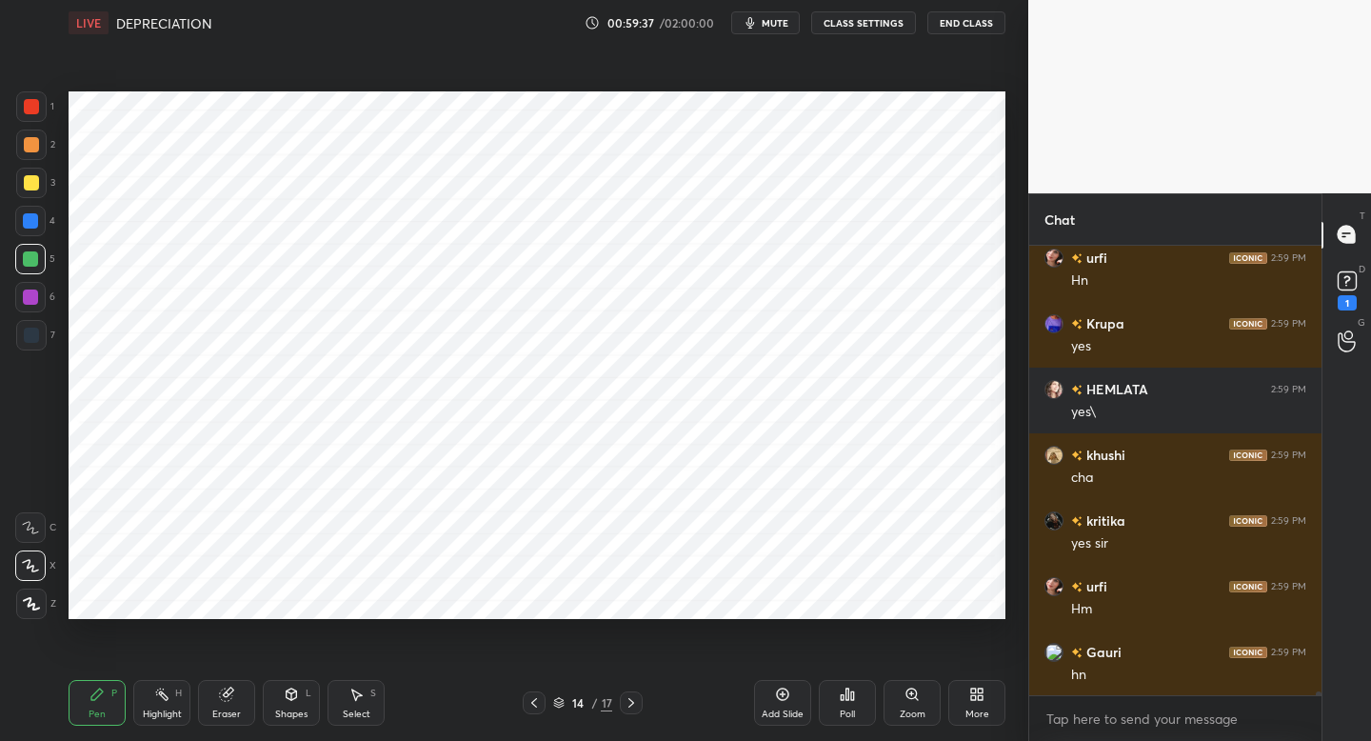
click at [31, 122] on div at bounding box center [31, 106] width 30 height 30
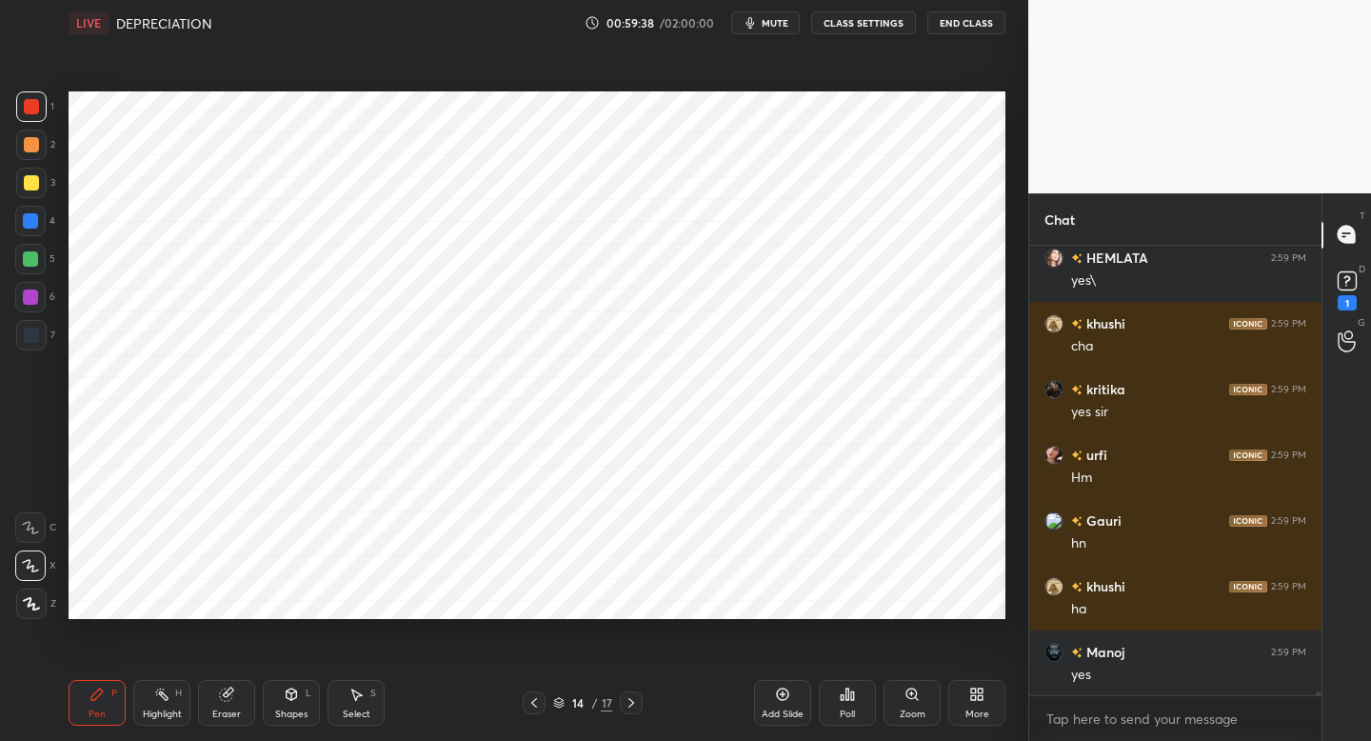
click at [531, 703] on icon at bounding box center [534, 702] width 15 height 15
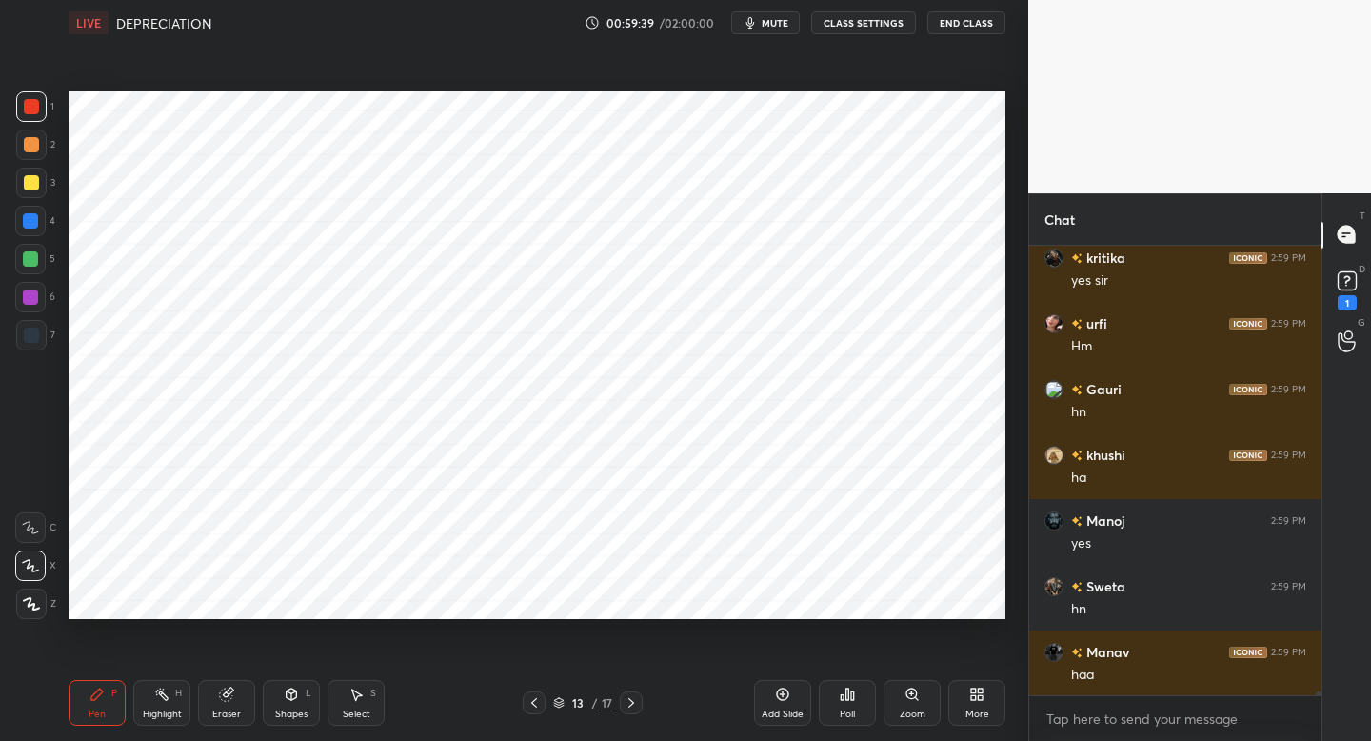
click at [524, 693] on div at bounding box center [534, 702] width 23 height 23
click at [535, 707] on icon at bounding box center [534, 702] width 15 height 15
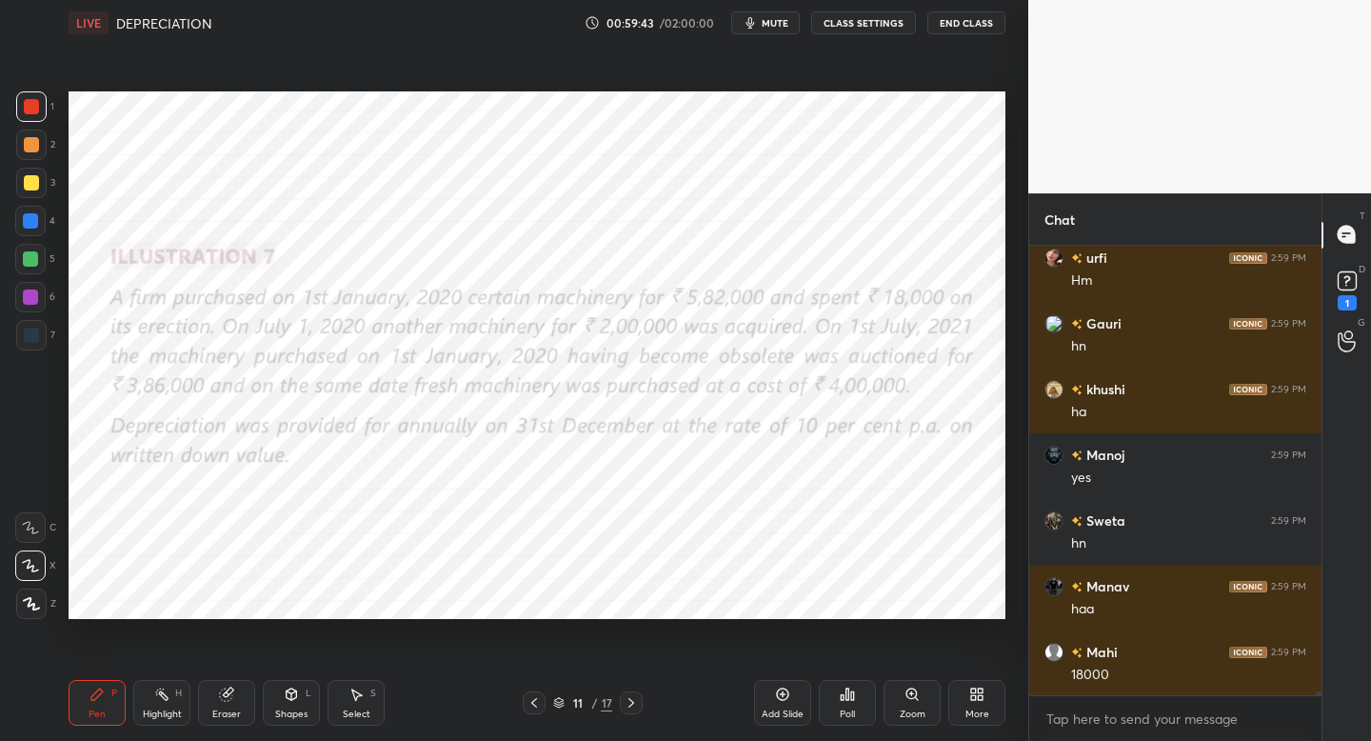
click at [620, 707] on div at bounding box center [631, 702] width 23 height 23
click at [631, 709] on div at bounding box center [631, 702] width 23 height 23
click at [624, 710] on div at bounding box center [631, 702] width 23 height 23
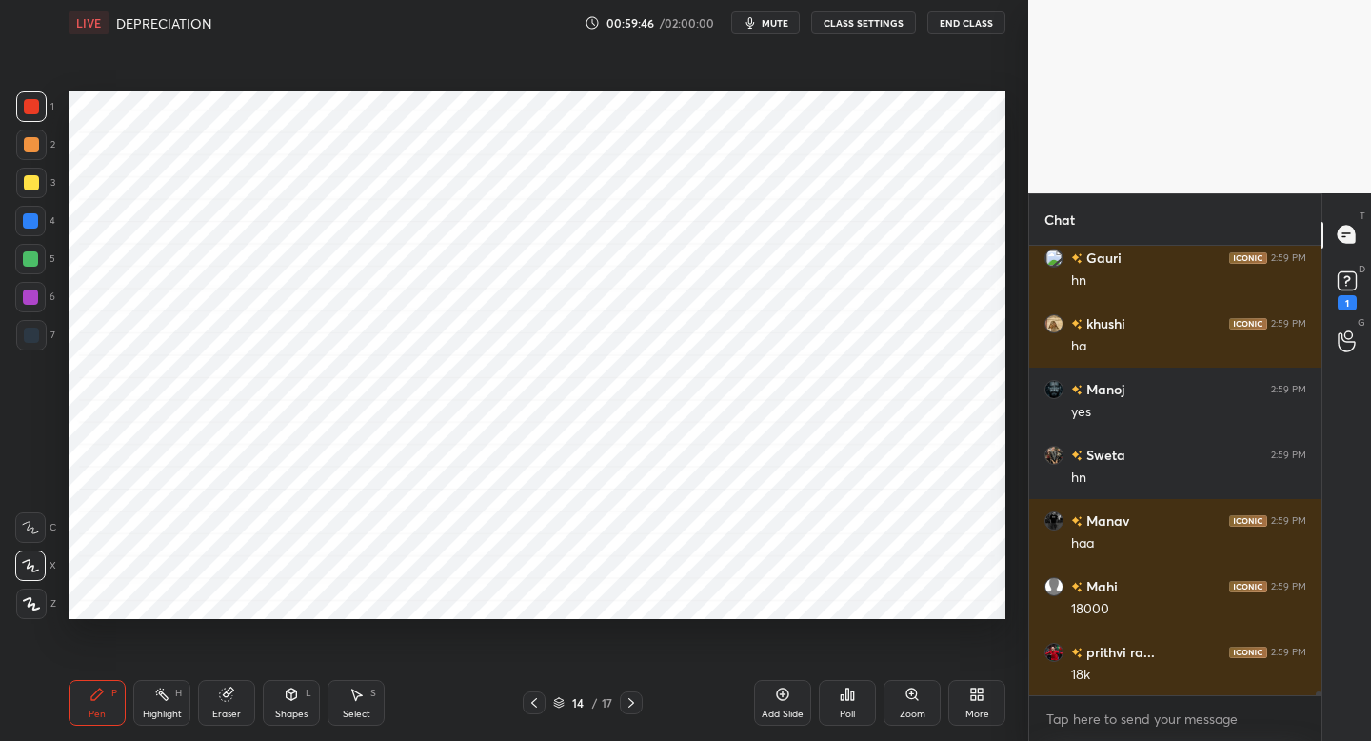
click at [226, 706] on div "Eraser" at bounding box center [226, 703] width 57 height 46
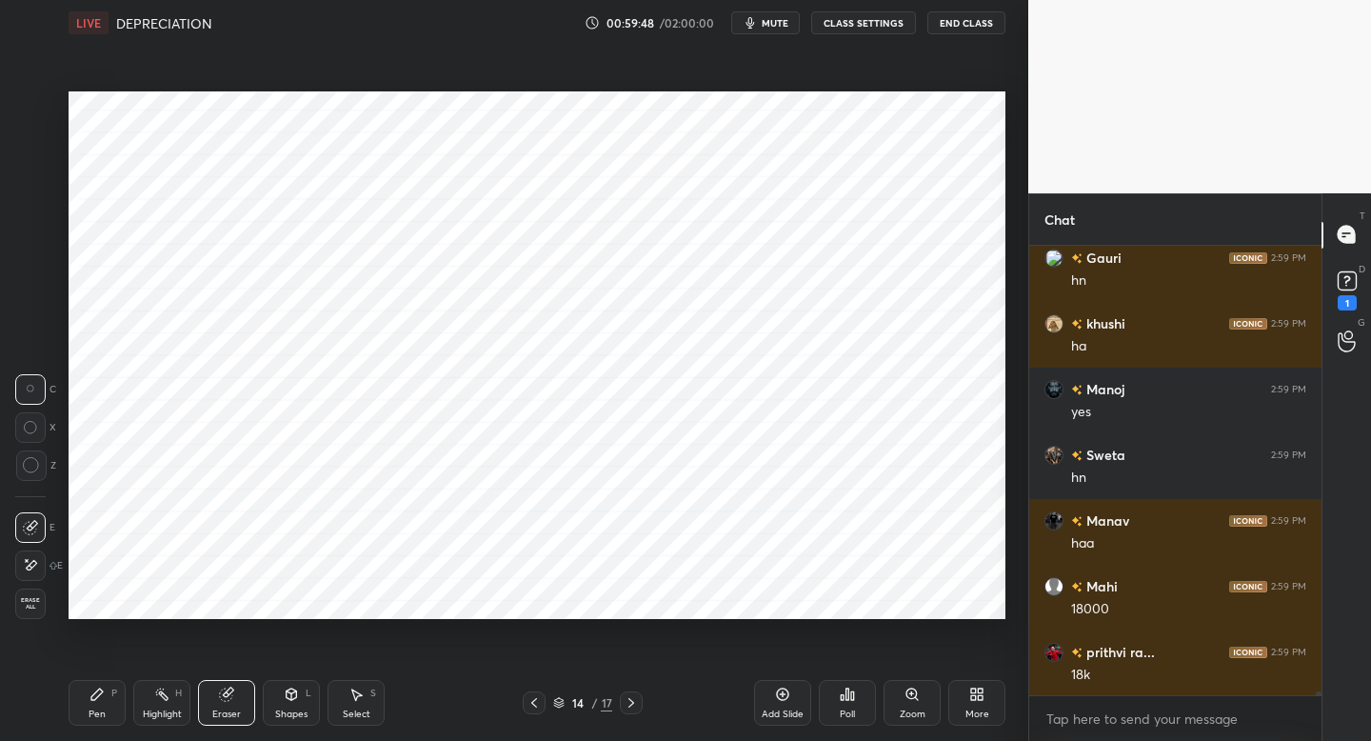
click at [107, 711] on div "Pen P" at bounding box center [97, 703] width 57 height 46
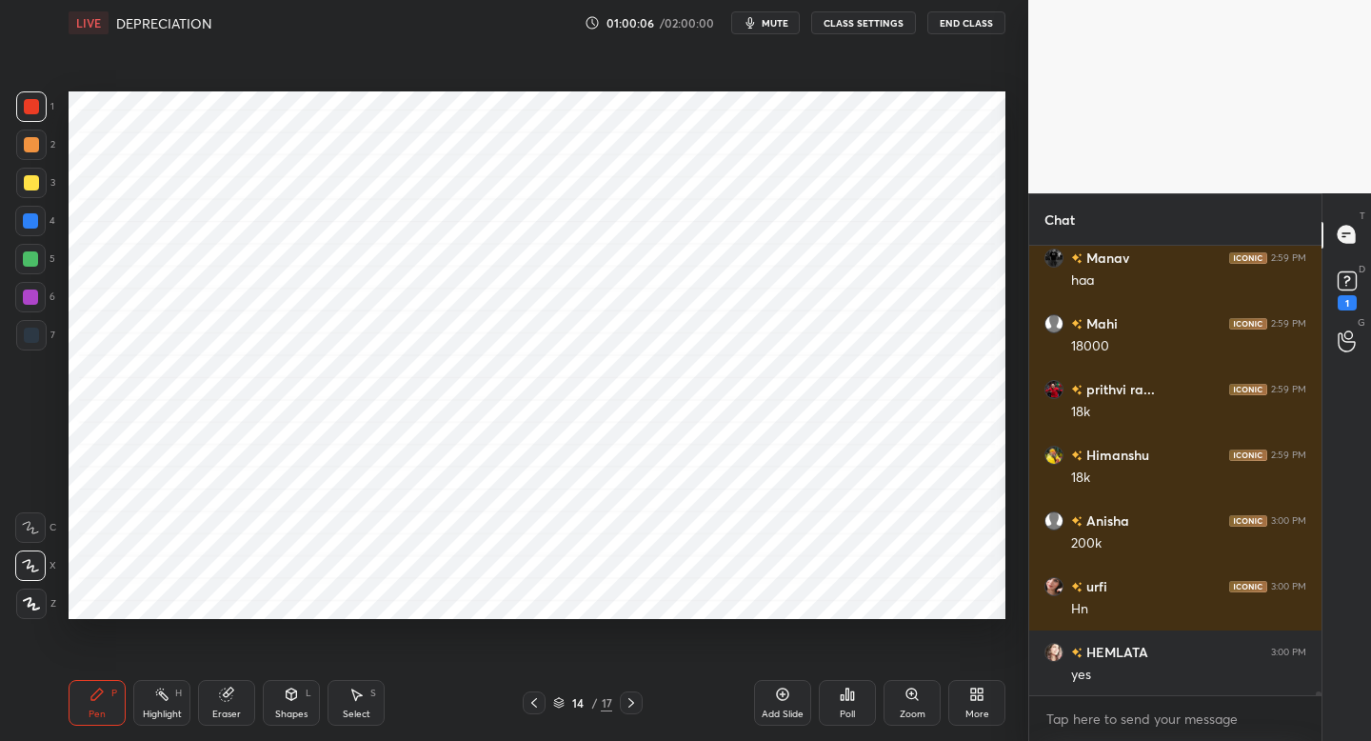
scroll to position [59539, 0]
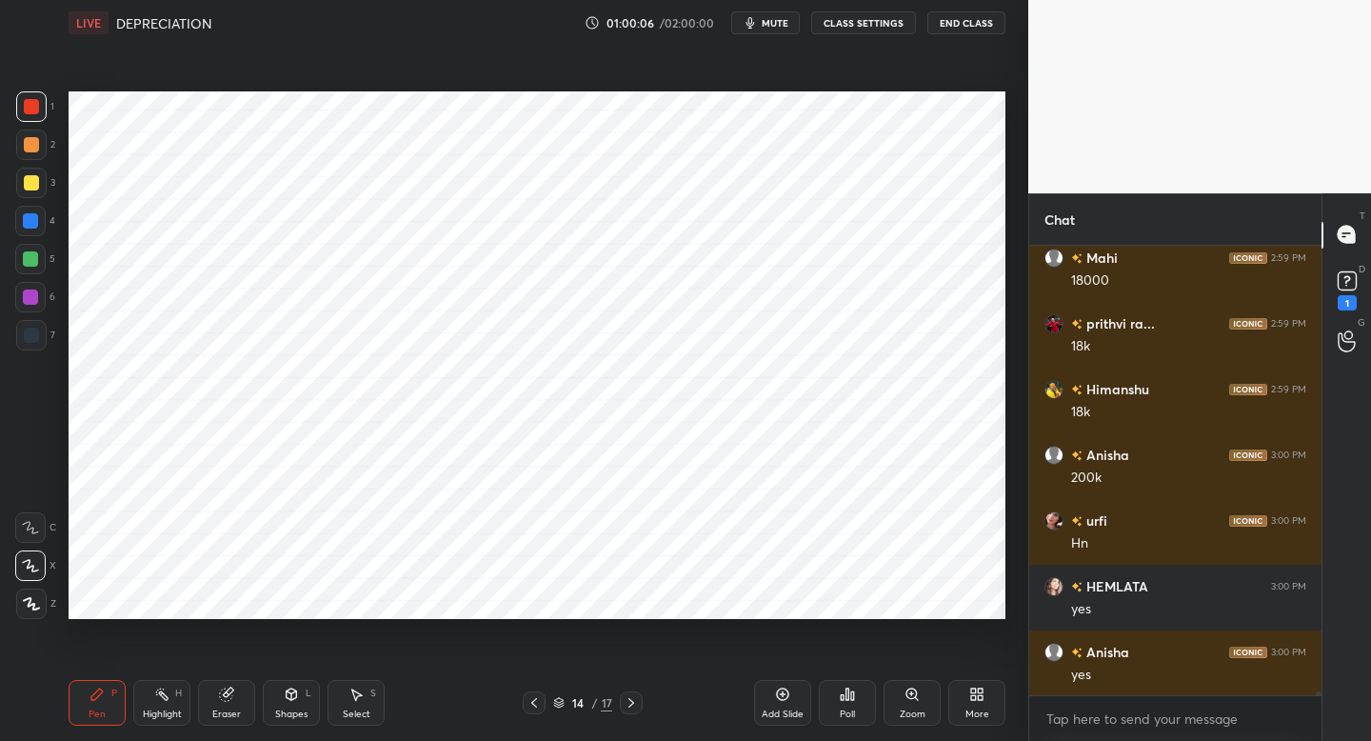
click at [529, 707] on icon at bounding box center [534, 702] width 15 height 15
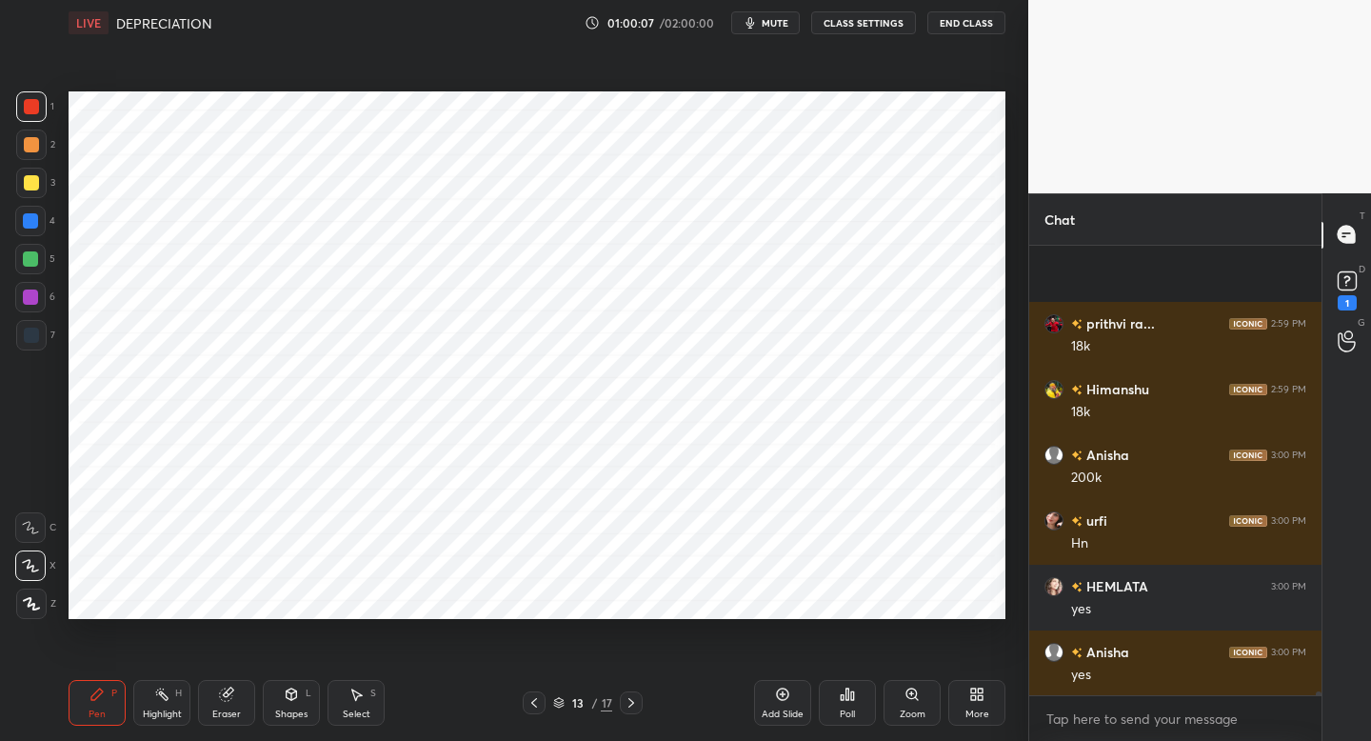
scroll to position [59671, 0]
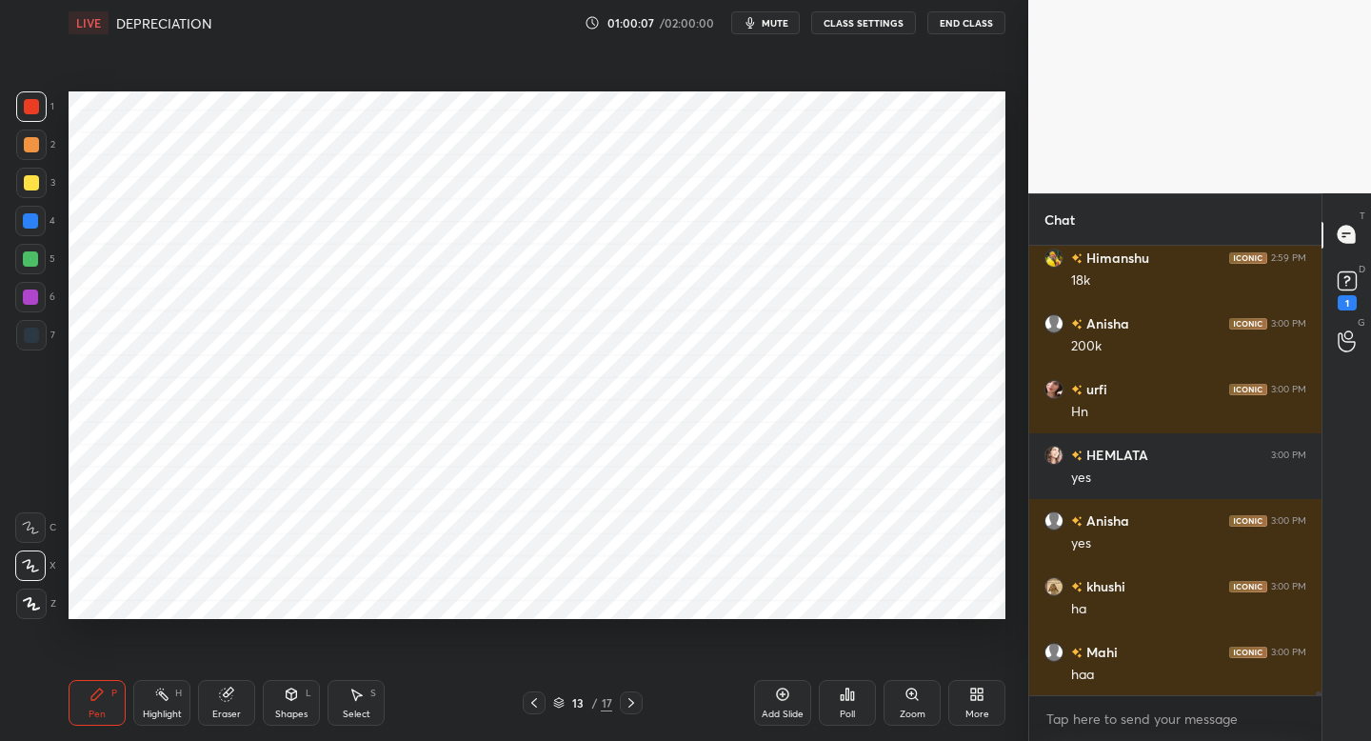
click at [513, 695] on div "13 / 17" at bounding box center [582, 702] width 343 height 23
click at [534, 691] on div at bounding box center [534, 702] width 23 height 23
click at [537, 699] on icon at bounding box center [534, 702] width 15 height 15
click at [635, 709] on icon at bounding box center [631, 702] width 15 height 15
click at [633, 704] on icon at bounding box center [631, 702] width 15 height 15
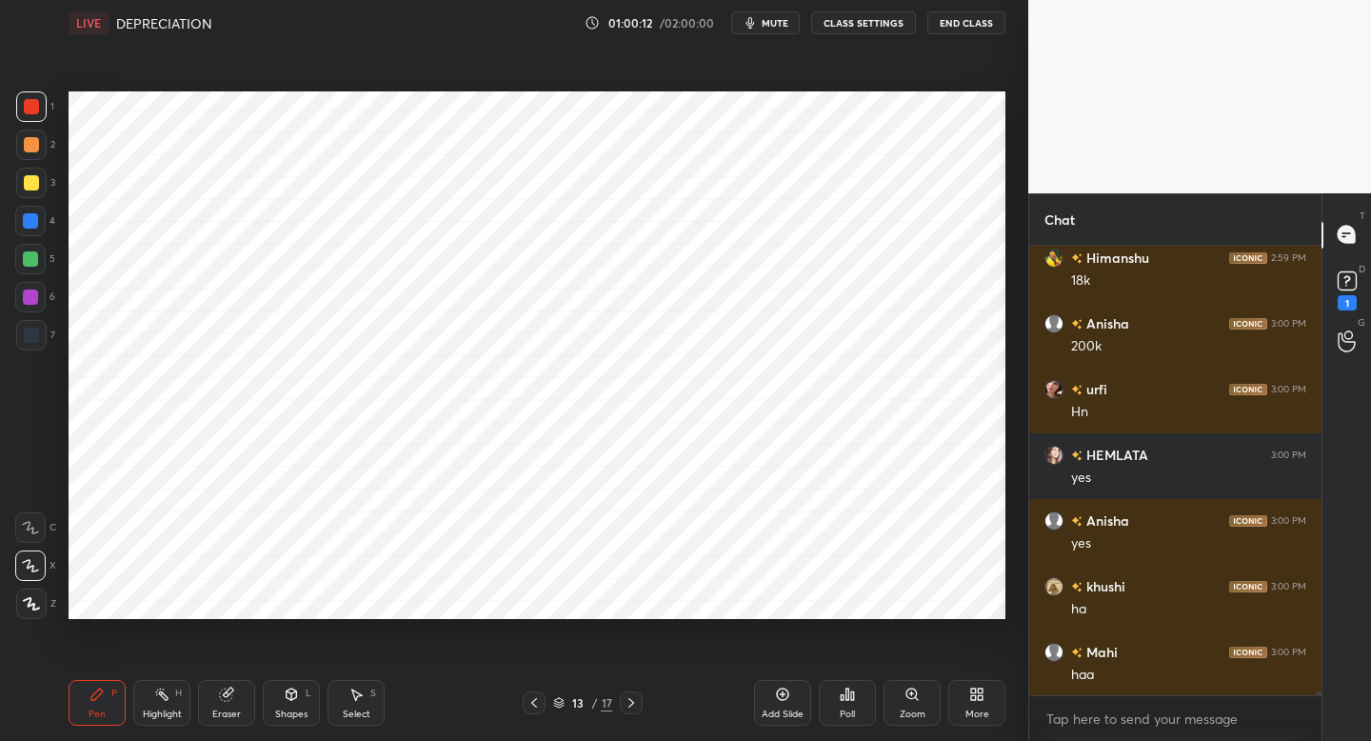
click at [637, 705] on icon at bounding box center [631, 702] width 15 height 15
click at [27, 154] on div at bounding box center [31, 145] width 30 height 30
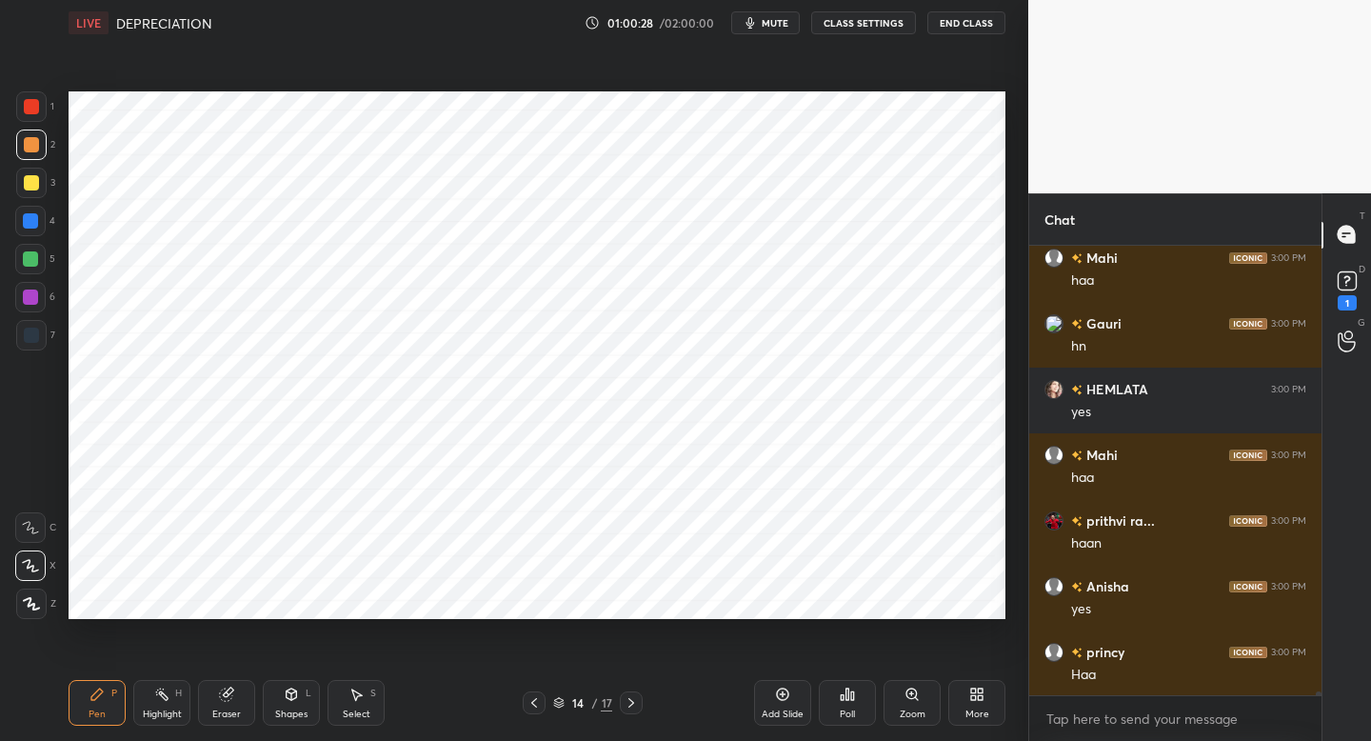
scroll to position [60131, 0]
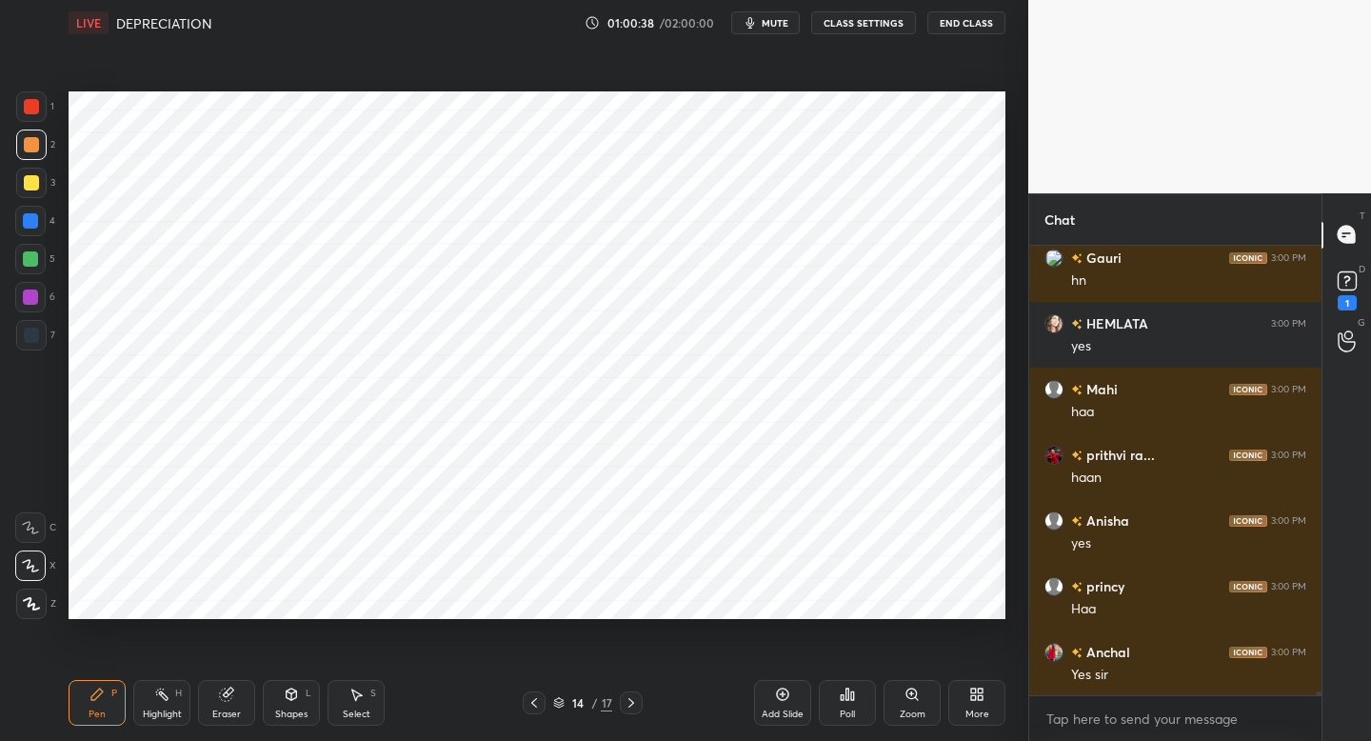
click at [531, 701] on icon at bounding box center [534, 702] width 15 height 15
click at [529, 698] on icon at bounding box center [534, 702] width 15 height 15
click at [534, 698] on icon at bounding box center [534, 702] width 15 height 15
click at [635, 705] on icon at bounding box center [631, 702] width 15 height 15
click at [633, 702] on icon at bounding box center [631, 702] width 15 height 15
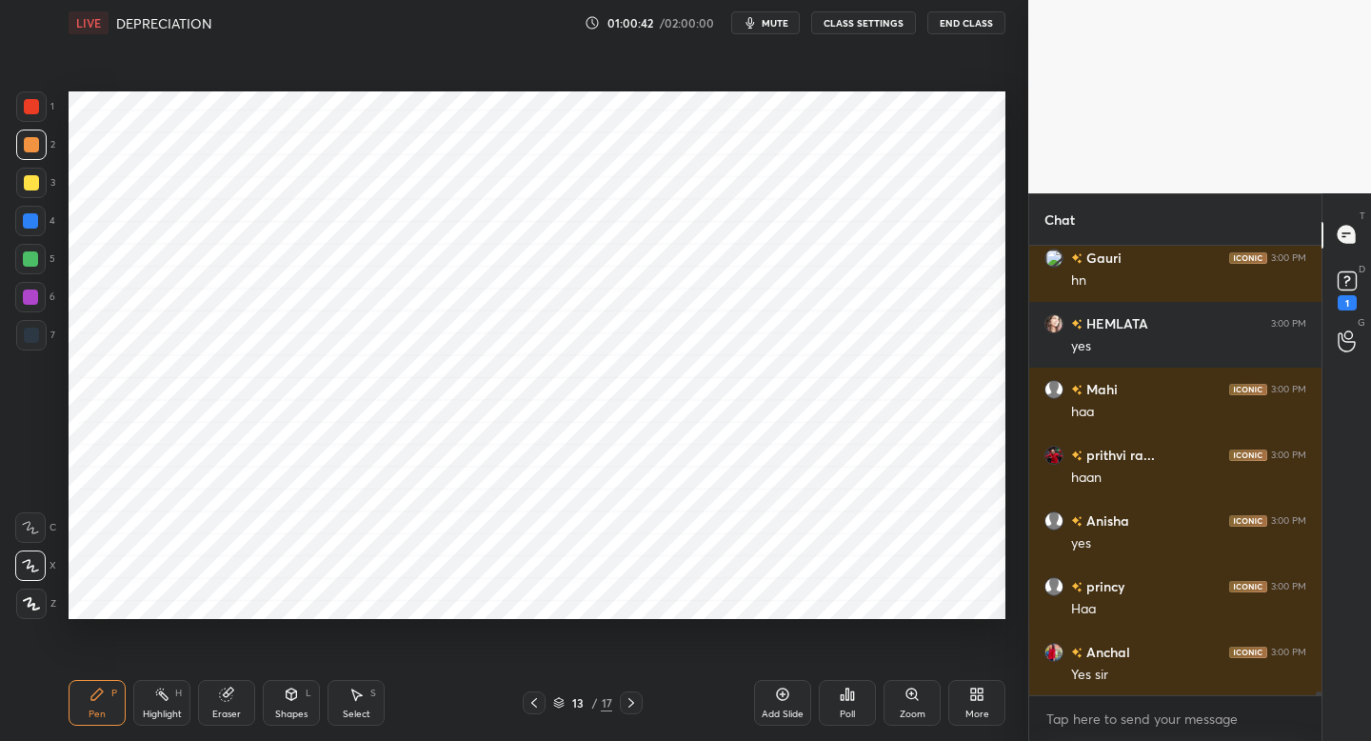
click at [636, 702] on icon at bounding box center [631, 702] width 15 height 15
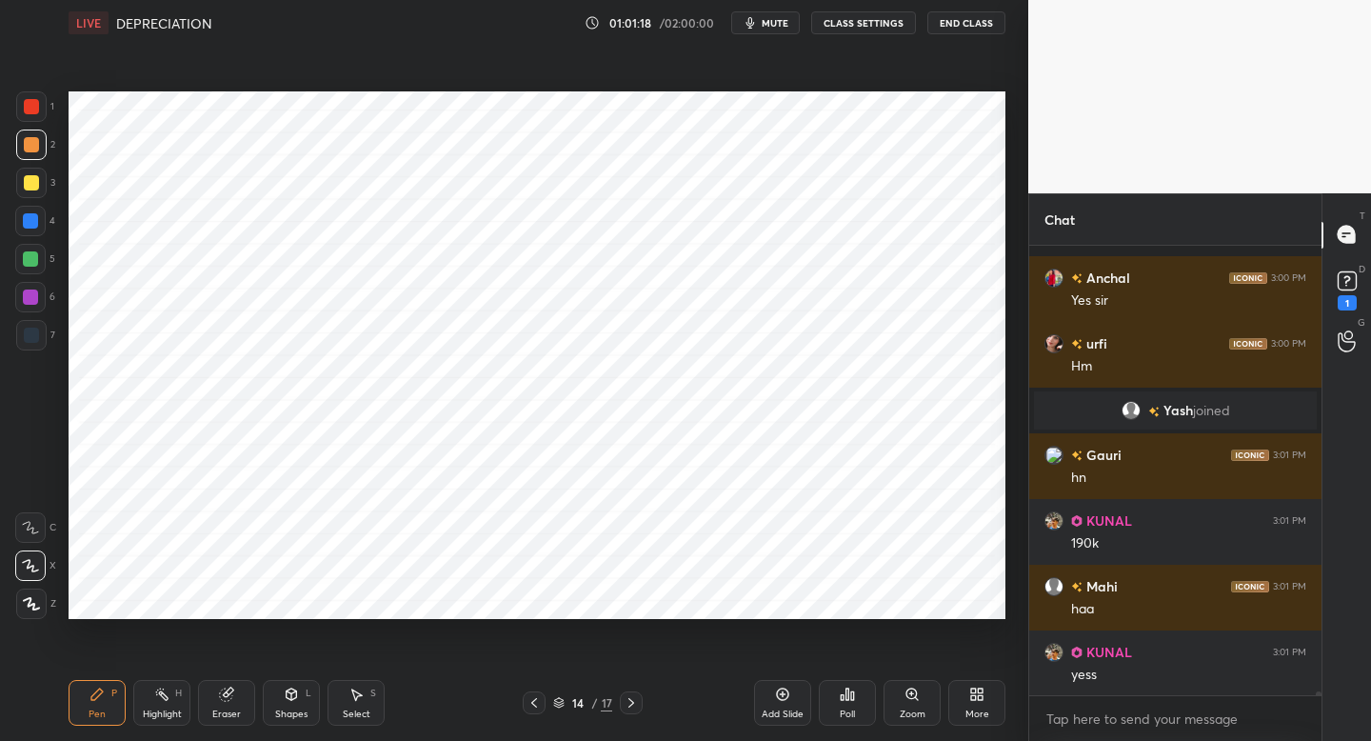
scroll to position [50598, 0]
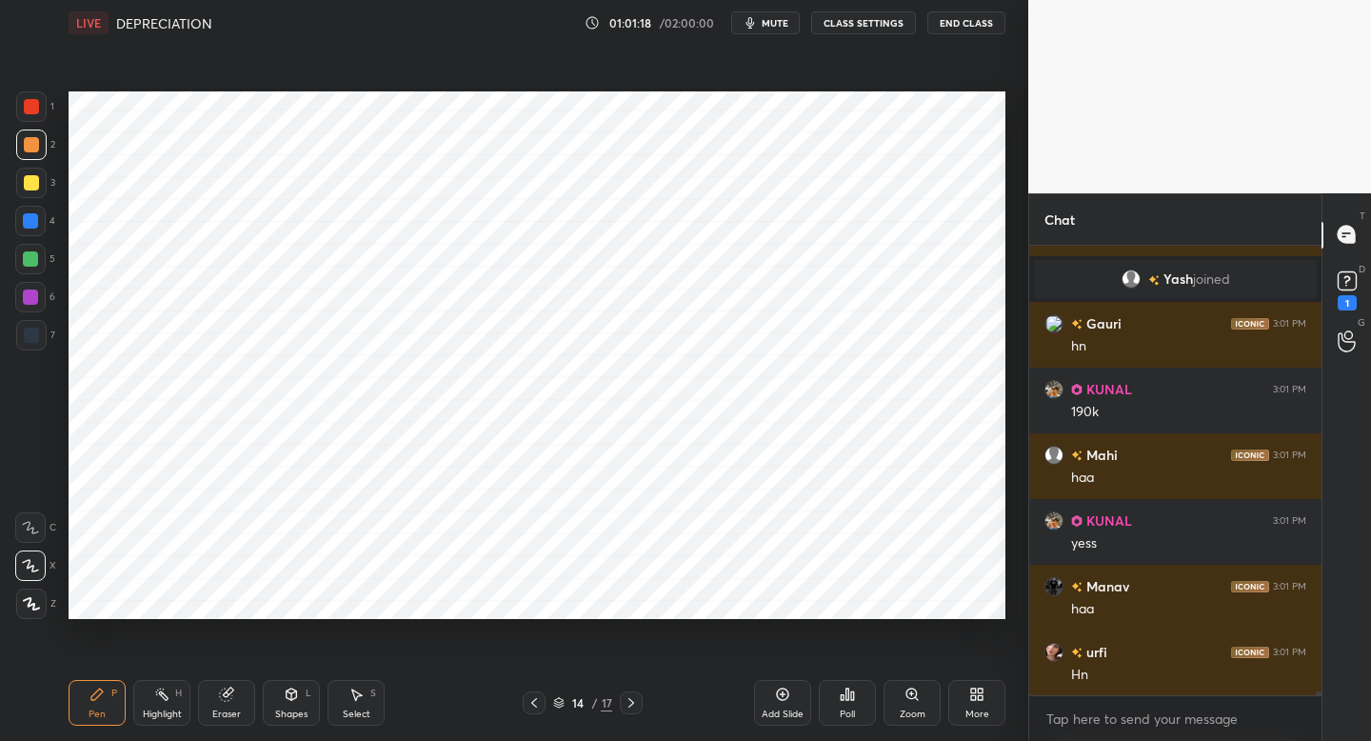
click at [19, 307] on div at bounding box center [30, 297] width 30 height 30
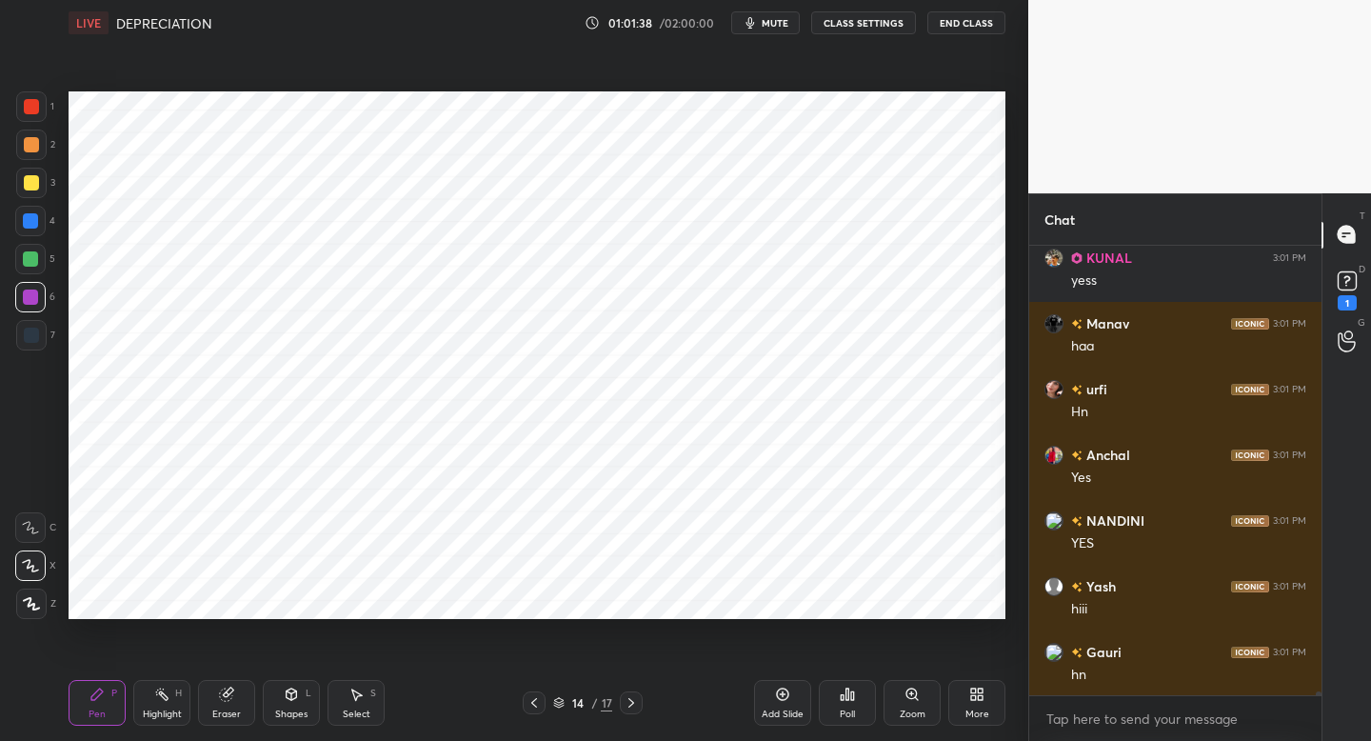
scroll to position [50927, 0]
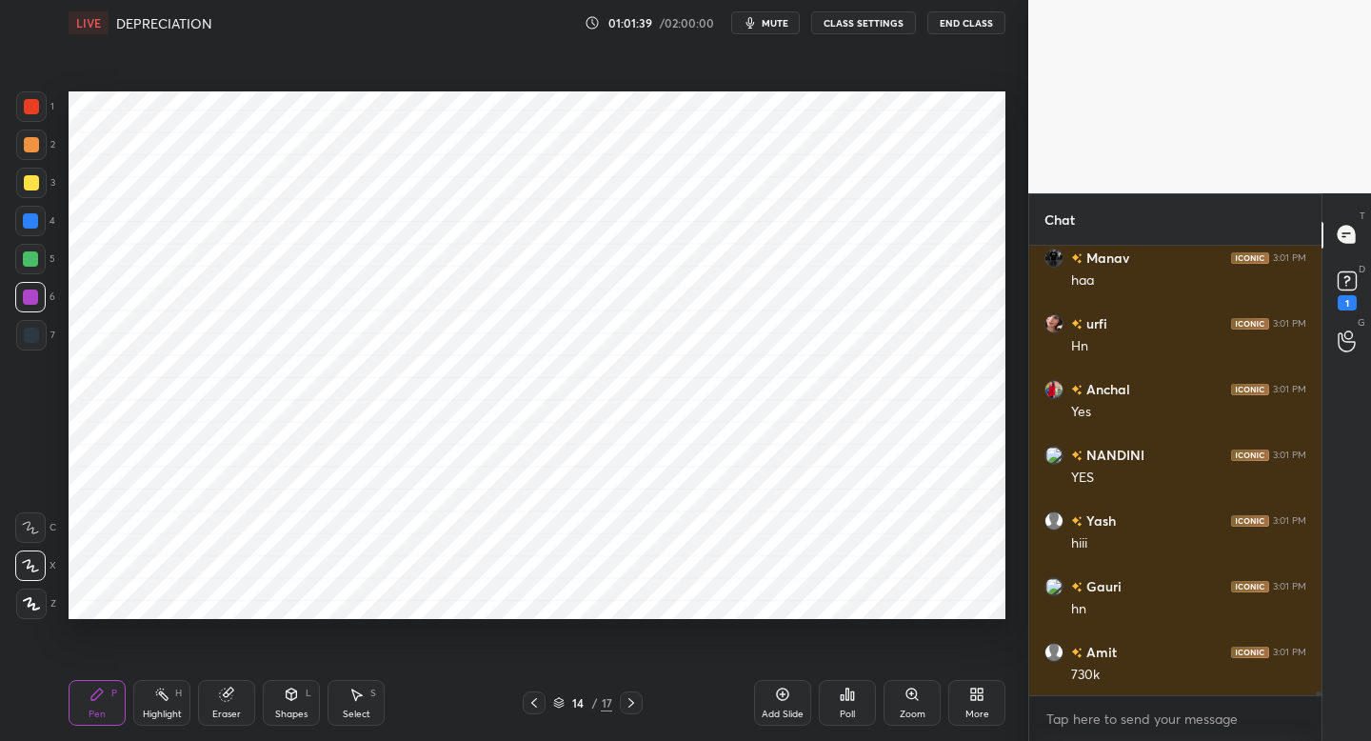
click at [540, 694] on div at bounding box center [534, 702] width 23 height 23
click at [529, 710] on div at bounding box center [534, 702] width 23 height 23
click at [545, 703] on div at bounding box center [534, 702] width 23 height 23
click at [1007, 349] on div "Setting up your live class Poll for secs No correct answer Start poll" at bounding box center [537, 355] width 952 height 619
click at [642, 701] on div at bounding box center [631, 702] width 23 height 23
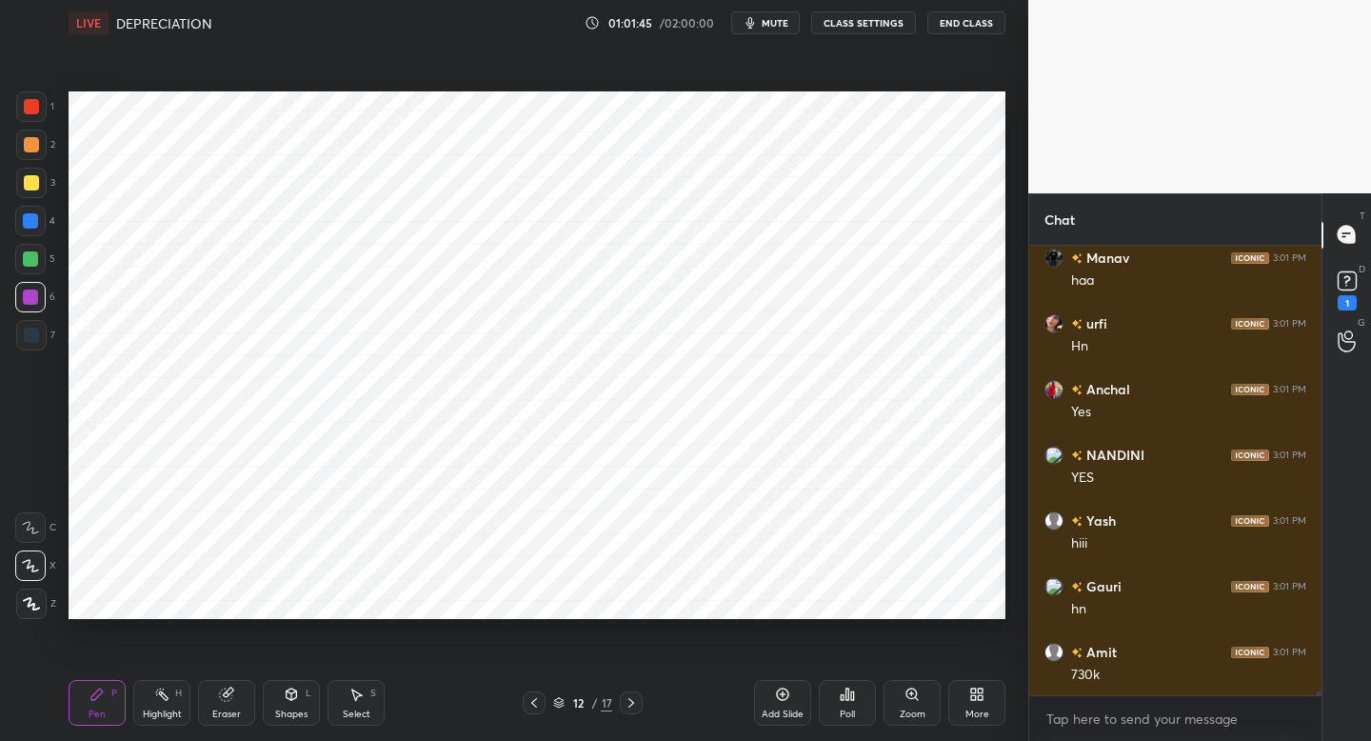
click at [637, 705] on icon at bounding box center [631, 702] width 15 height 15
click at [632, 710] on div at bounding box center [631, 702] width 23 height 23
click at [636, 707] on icon at bounding box center [631, 702] width 15 height 15
click at [539, 702] on div "15 / 17" at bounding box center [583, 702] width 120 height 23
click at [529, 694] on div at bounding box center [534, 702] width 23 height 23
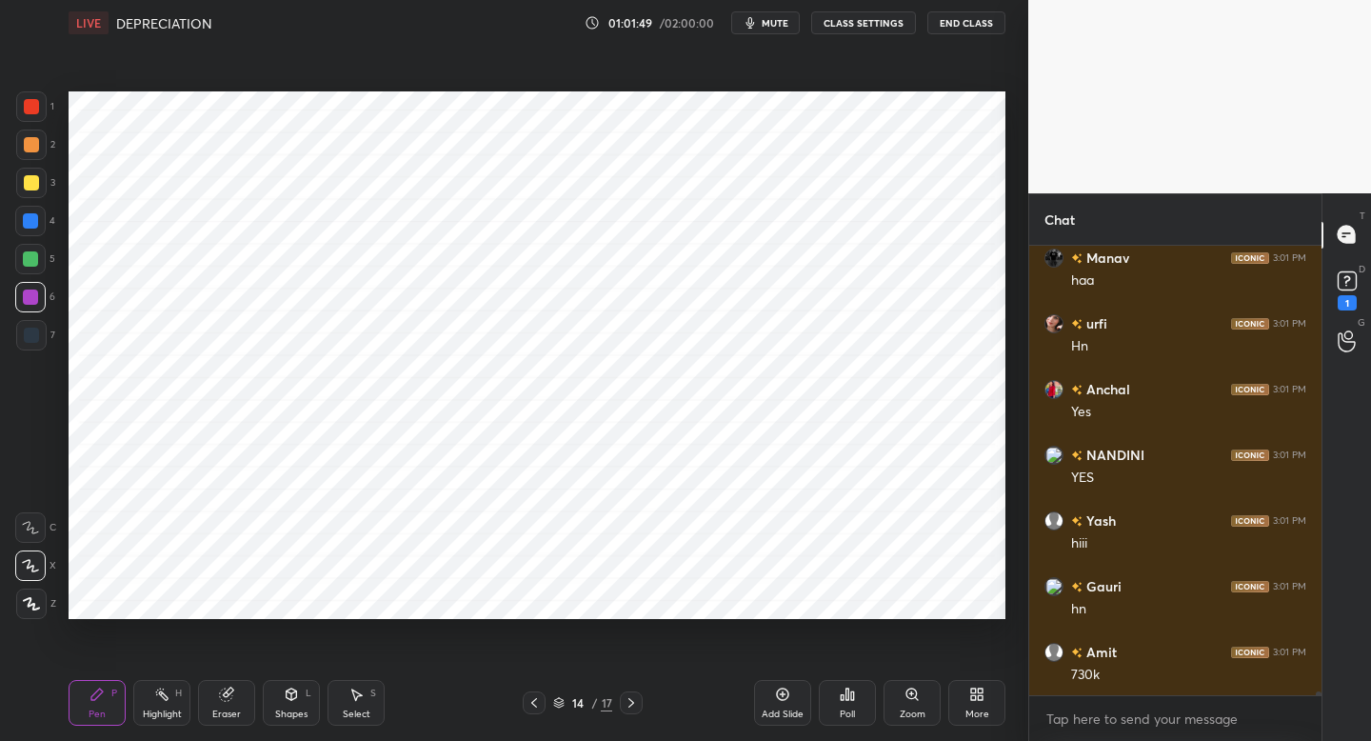
click at [33, 357] on div "7" at bounding box center [35, 339] width 39 height 38
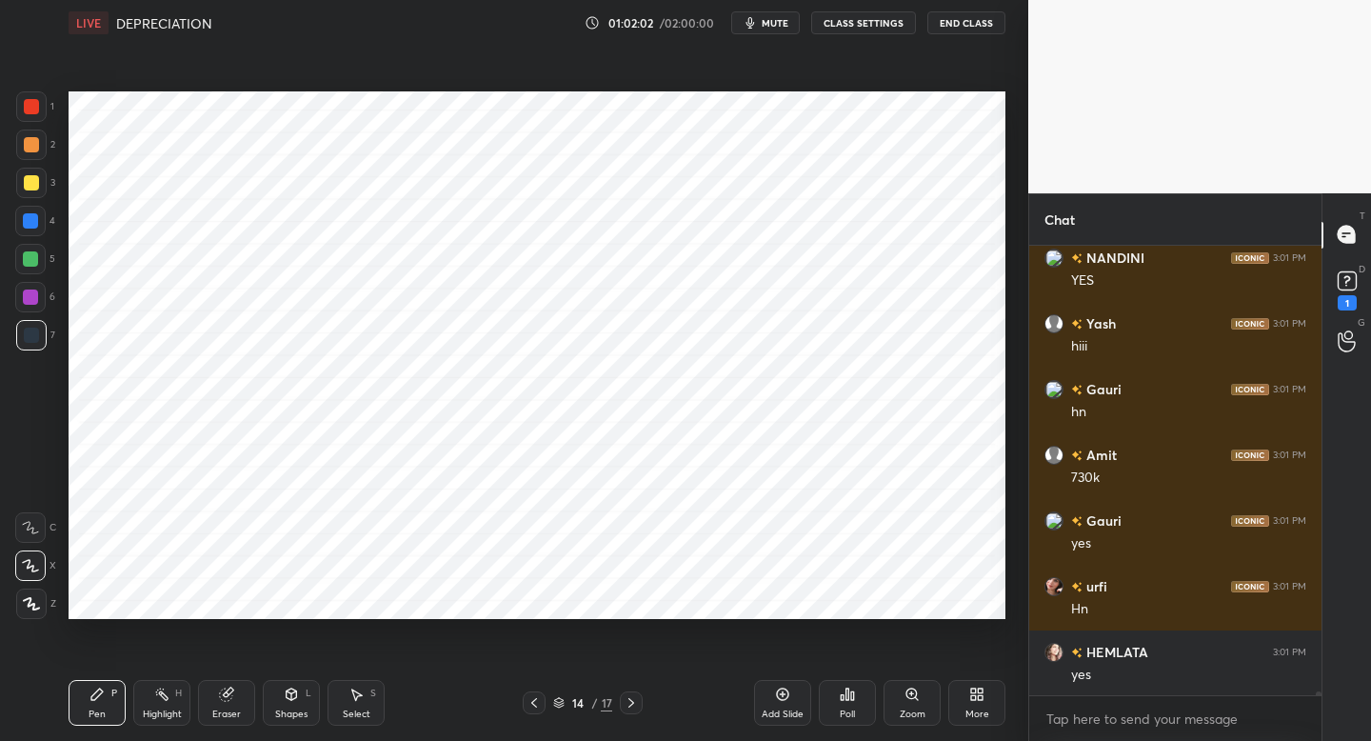
scroll to position [51189, 0]
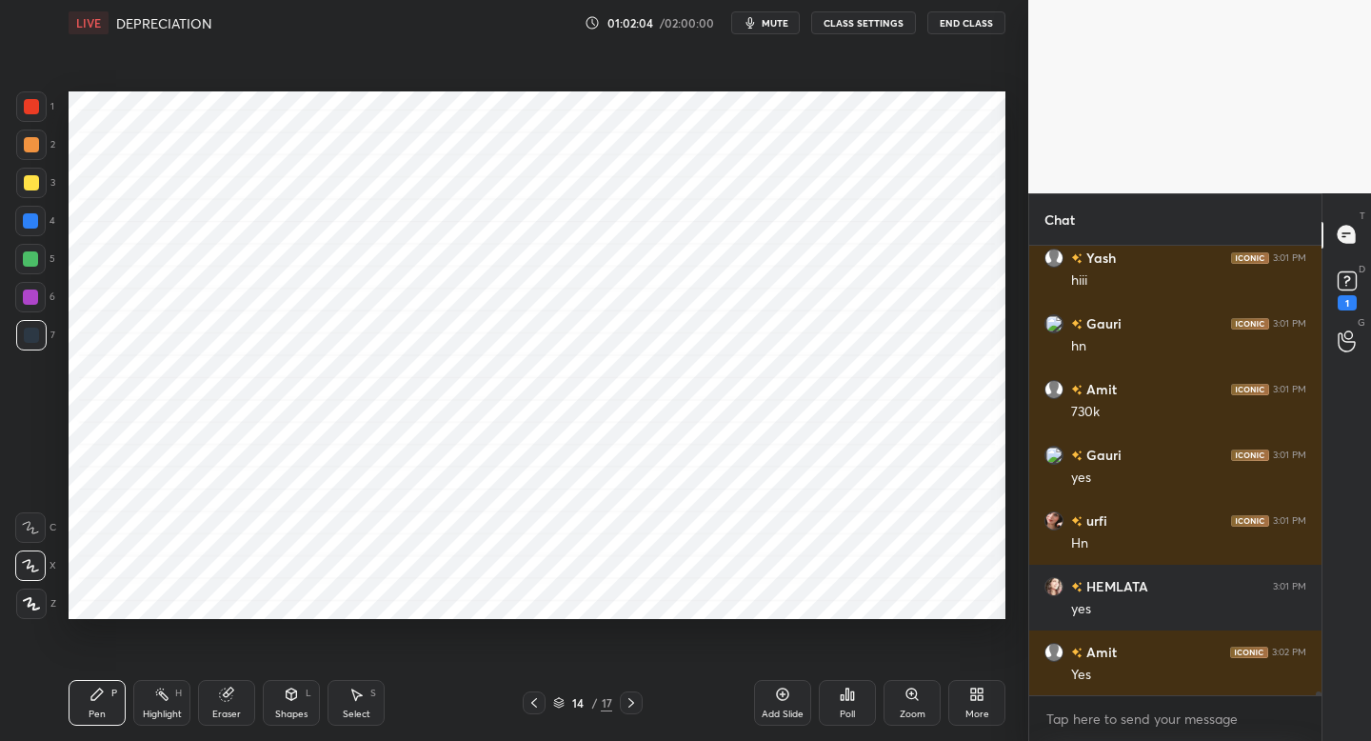
click at [627, 699] on icon at bounding box center [631, 702] width 15 height 15
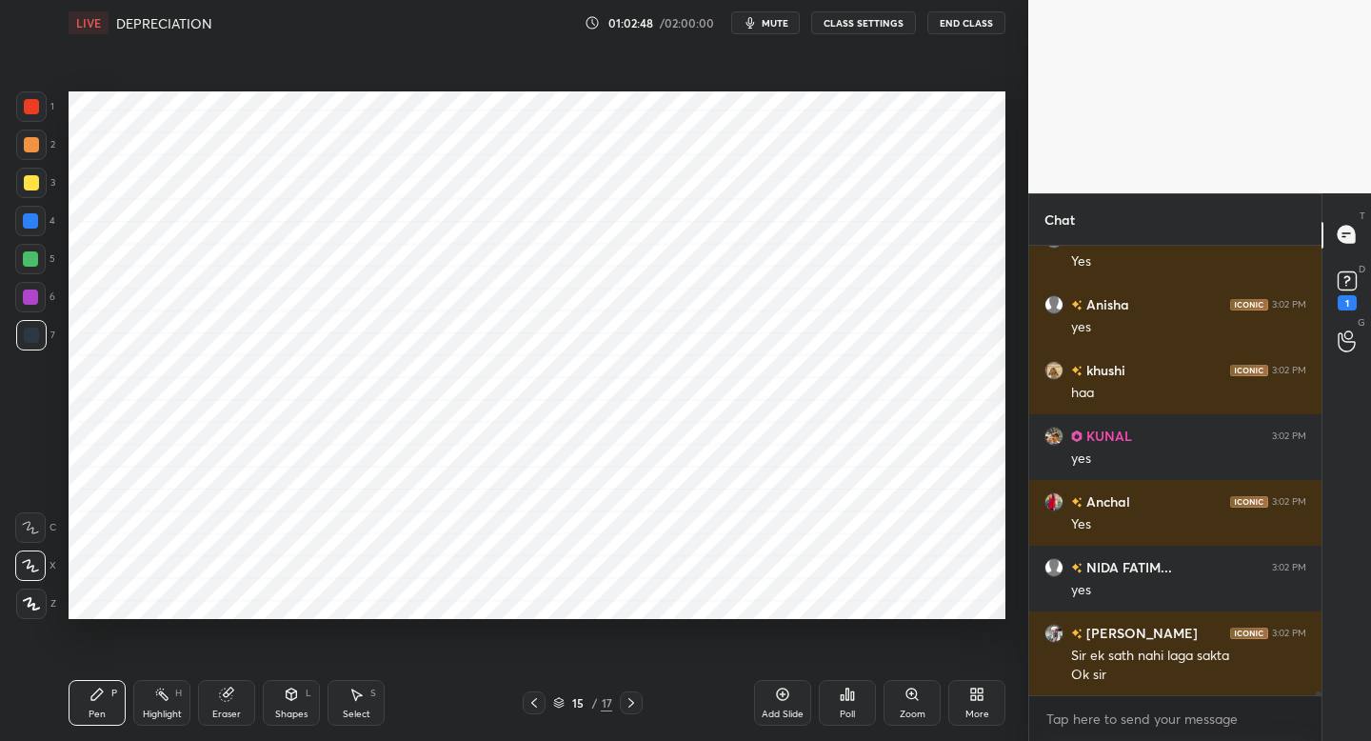
scroll to position [51668, 0]
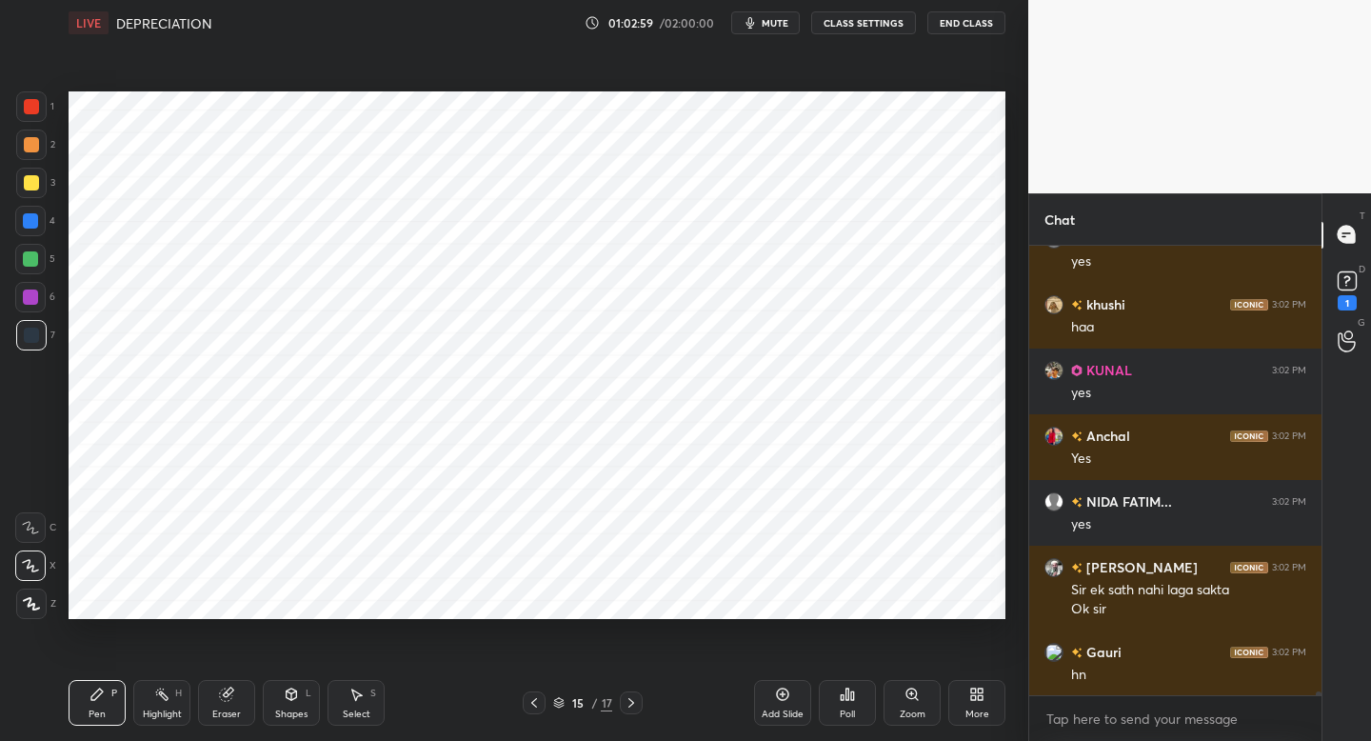
click at [625, 700] on icon at bounding box center [631, 702] width 15 height 15
click at [638, 708] on div at bounding box center [631, 702] width 23 height 23
click at [536, 698] on icon at bounding box center [534, 703] width 6 height 10
click at [534, 701] on icon at bounding box center [534, 702] width 15 height 15
click at [534, 703] on icon at bounding box center [534, 702] width 15 height 15
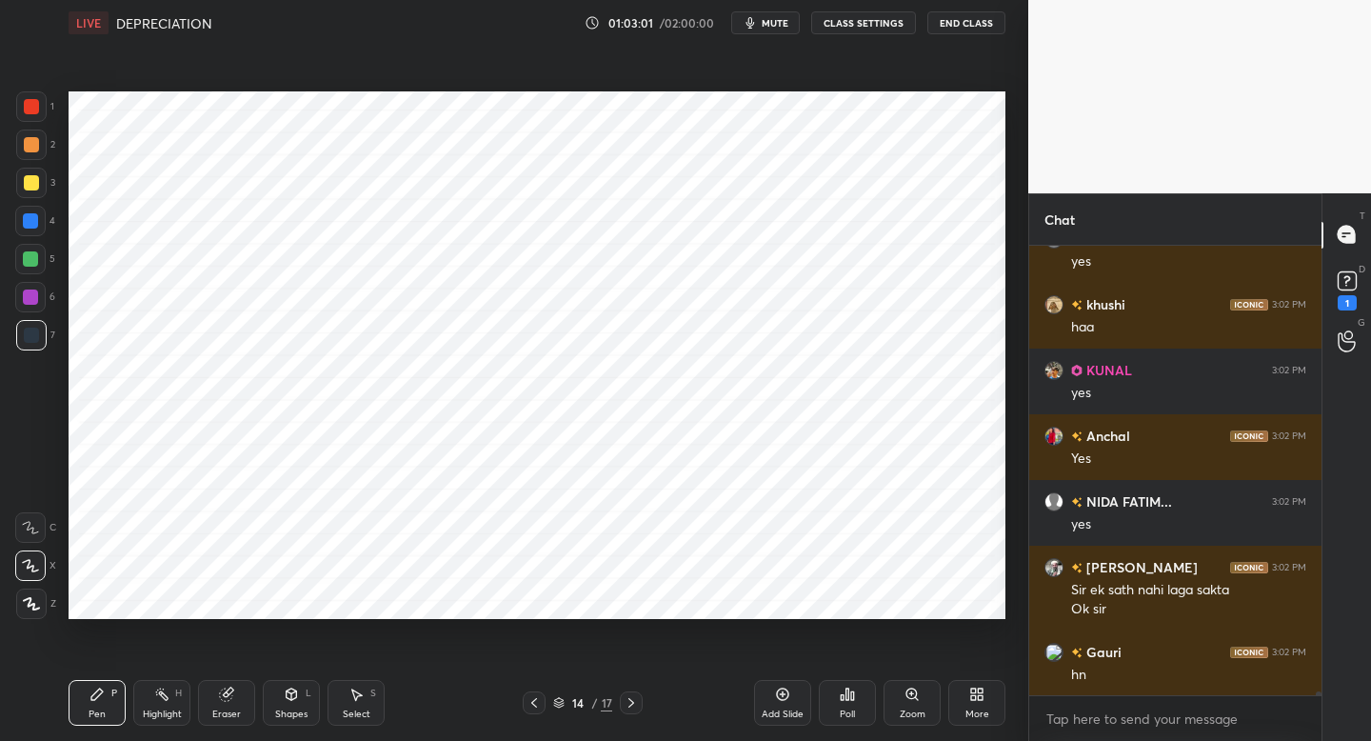
click at [536, 702] on icon at bounding box center [534, 702] width 15 height 15
click at [786, 705] on div "Add Slide" at bounding box center [782, 703] width 57 height 46
click at [637, 703] on div at bounding box center [631, 702] width 23 height 23
click at [635, 699] on icon at bounding box center [631, 702] width 15 height 15
click at [35, 309] on div at bounding box center [30, 297] width 30 height 30
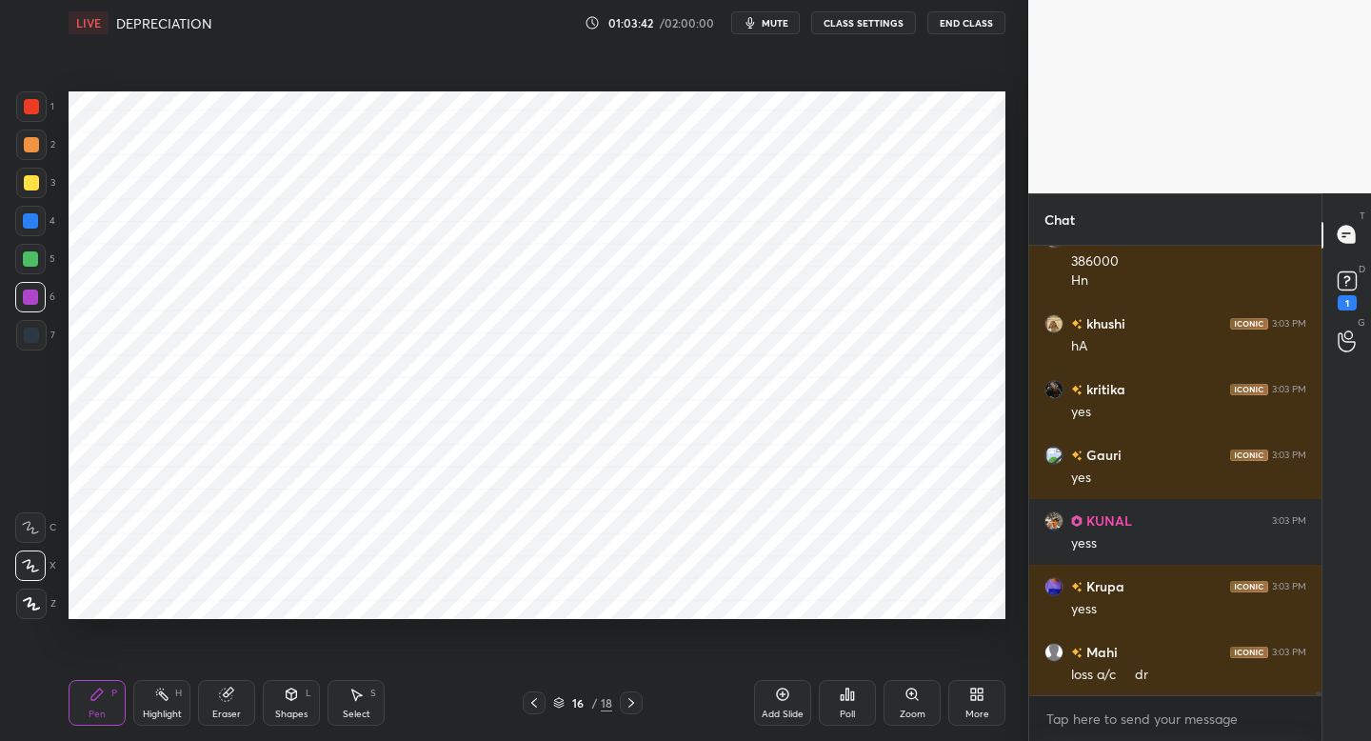
scroll to position [52345, 0]
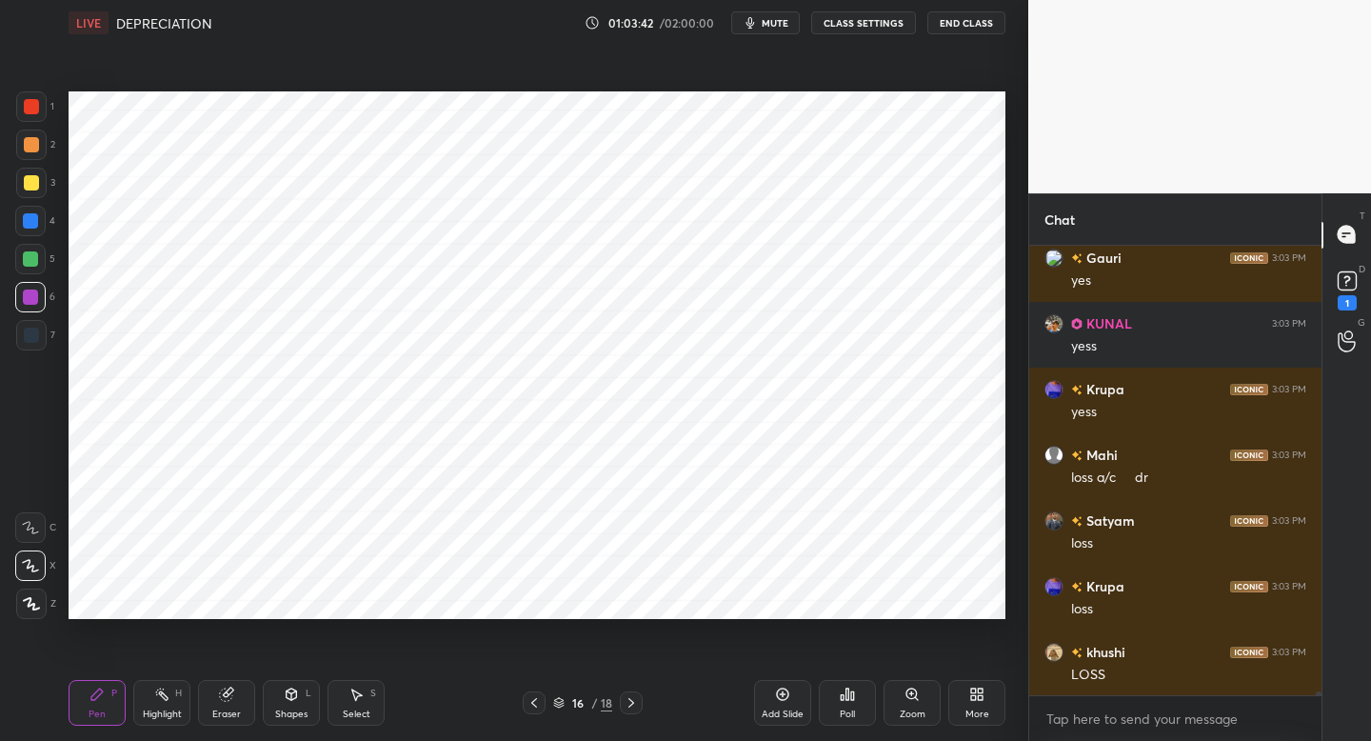
click at [528, 701] on icon at bounding box center [534, 702] width 15 height 15
click at [532, 699] on icon at bounding box center [534, 702] width 15 height 15
click at [535, 694] on div at bounding box center [534, 702] width 23 height 23
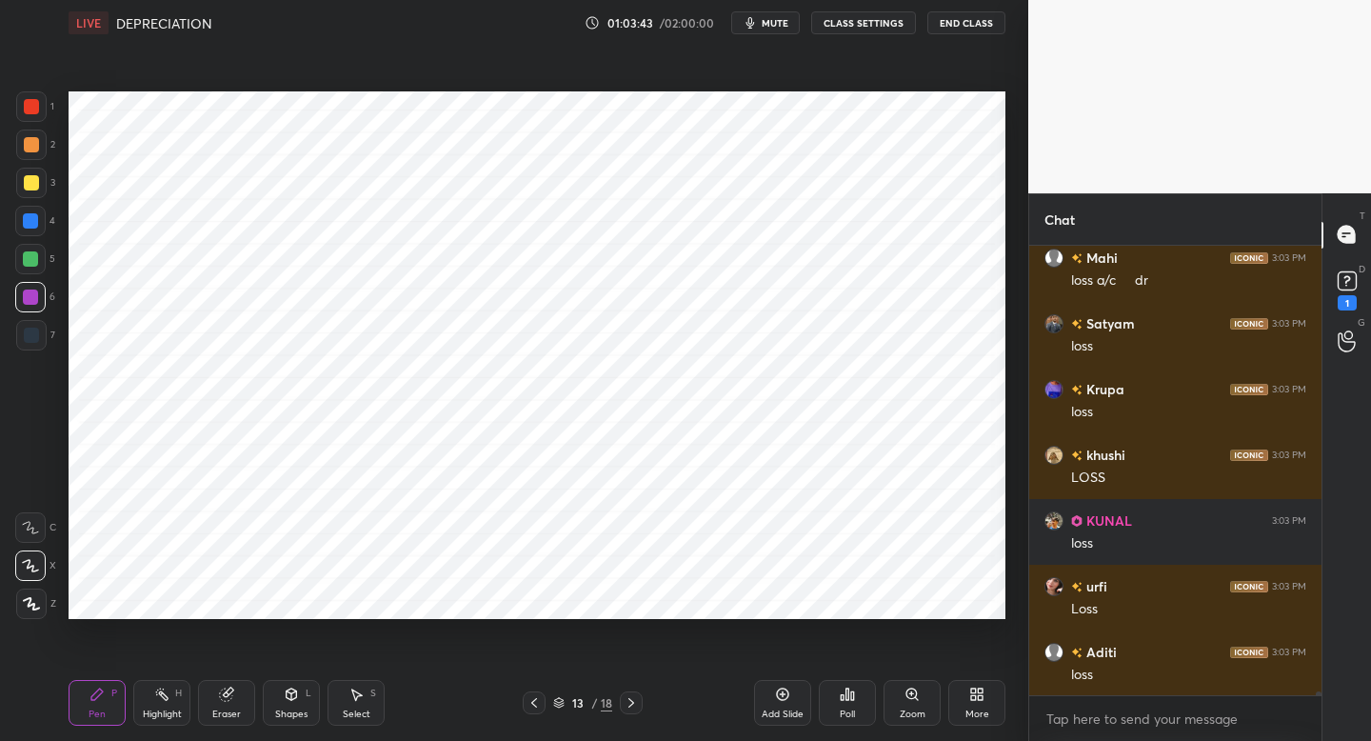
click at [533, 702] on icon at bounding box center [534, 702] width 15 height 15
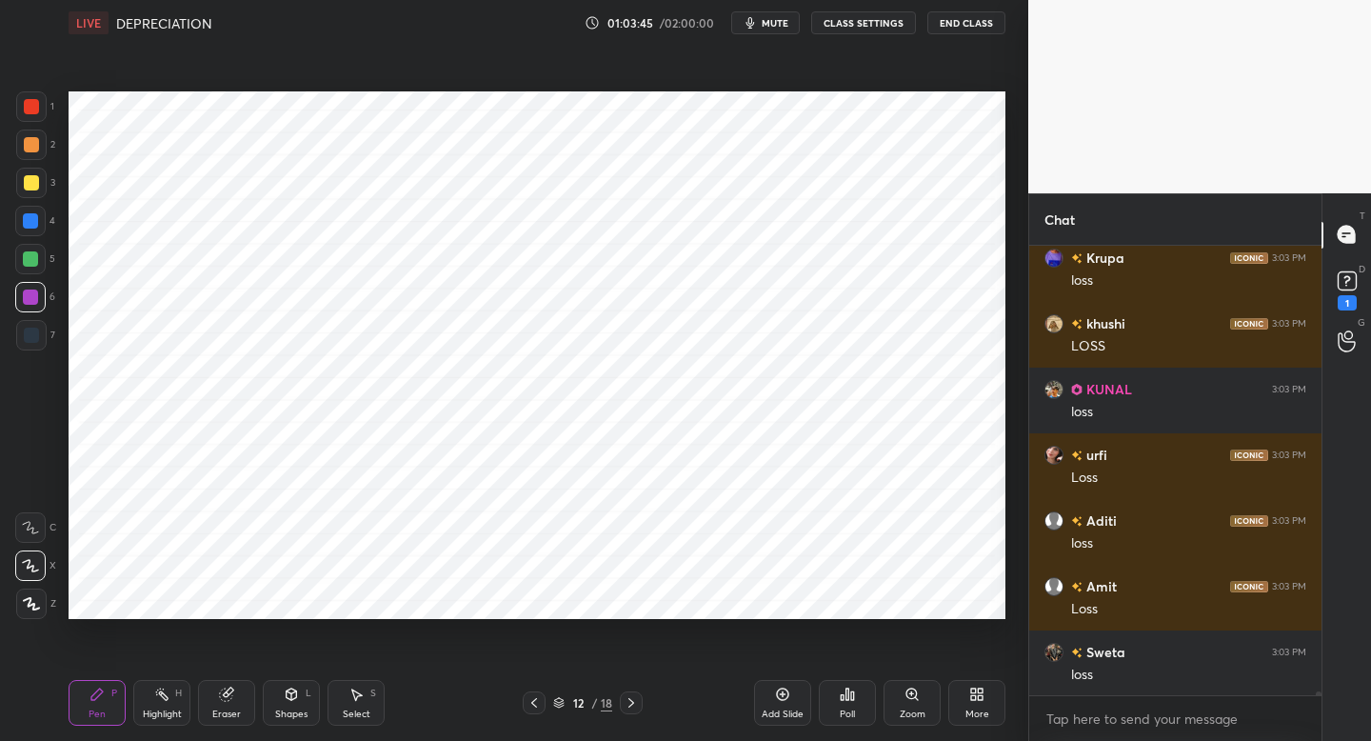
scroll to position [52805, 0]
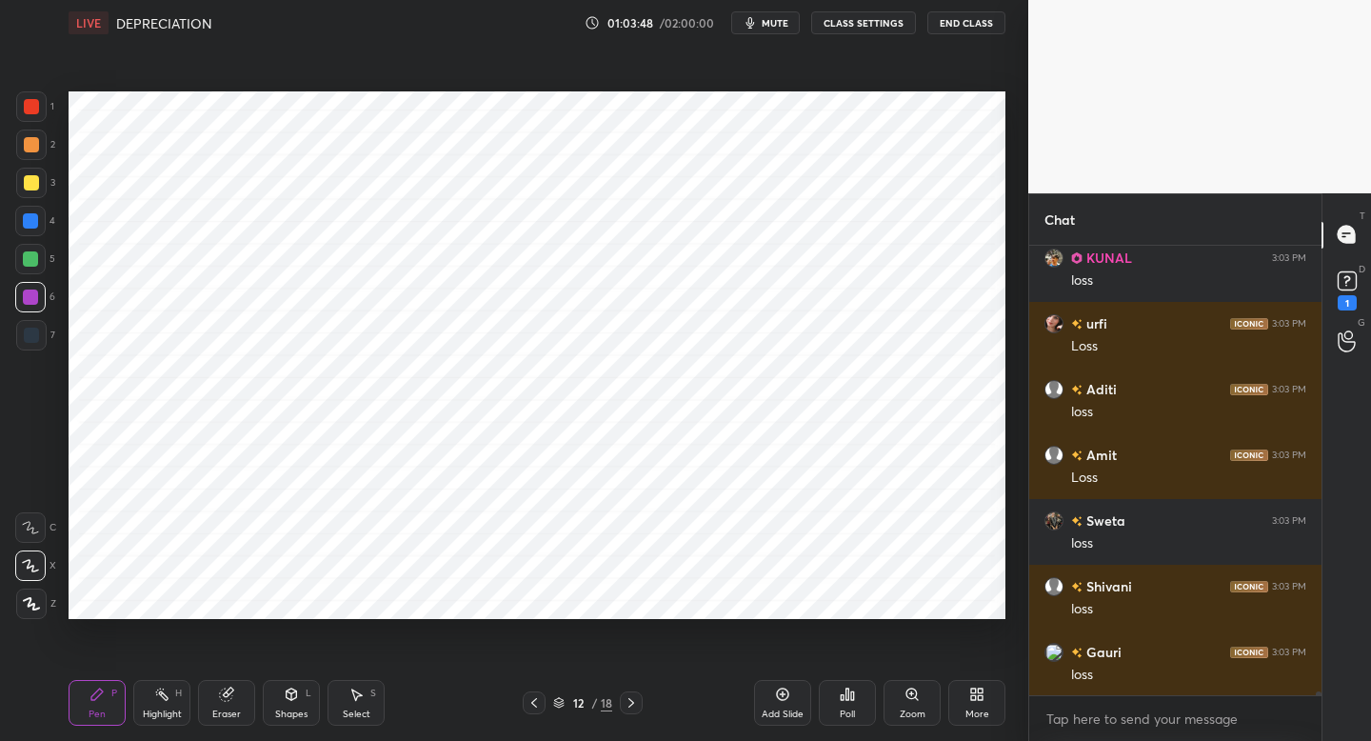
click at [635, 702] on icon at bounding box center [631, 702] width 15 height 15
click at [629, 703] on icon at bounding box center [631, 702] width 15 height 15
click at [630, 698] on icon at bounding box center [631, 702] width 15 height 15
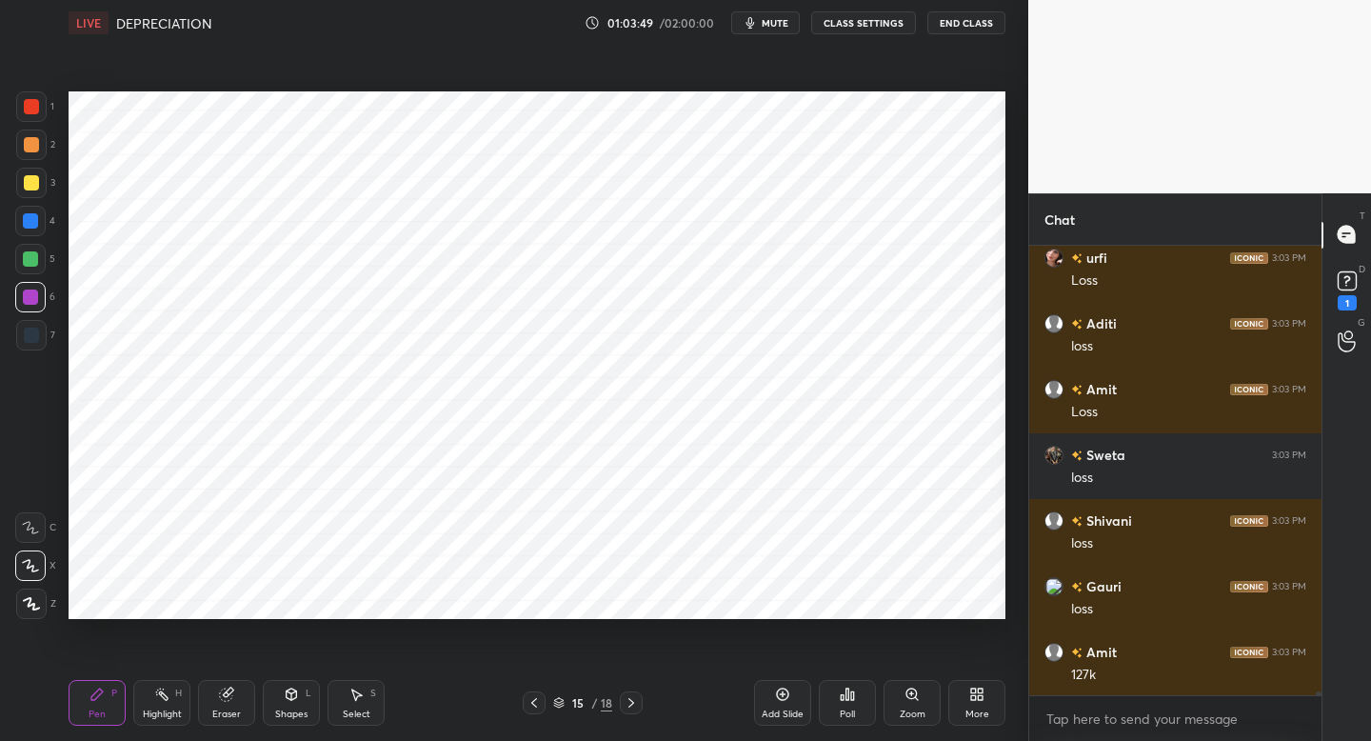
click at [635, 701] on icon at bounding box center [631, 702] width 15 height 15
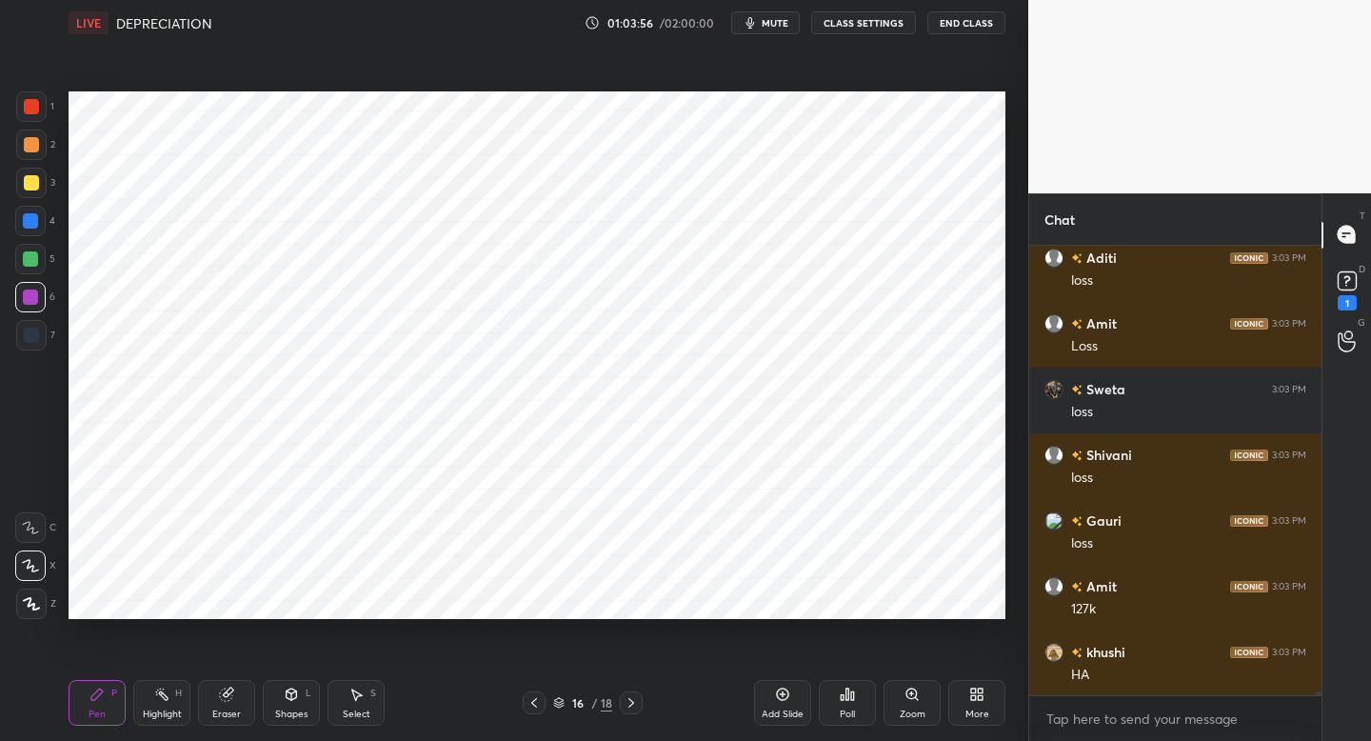
click at [522, 709] on div "16 / 18" at bounding box center [582, 702] width 343 height 23
click at [526, 711] on div at bounding box center [534, 702] width 23 height 23
click at [529, 710] on div at bounding box center [534, 702] width 23 height 23
click at [535, 706] on icon at bounding box center [534, 702] width 15 height 15
click at [627, 706] on icon at bounding box center [631, 702] width 15 height 15
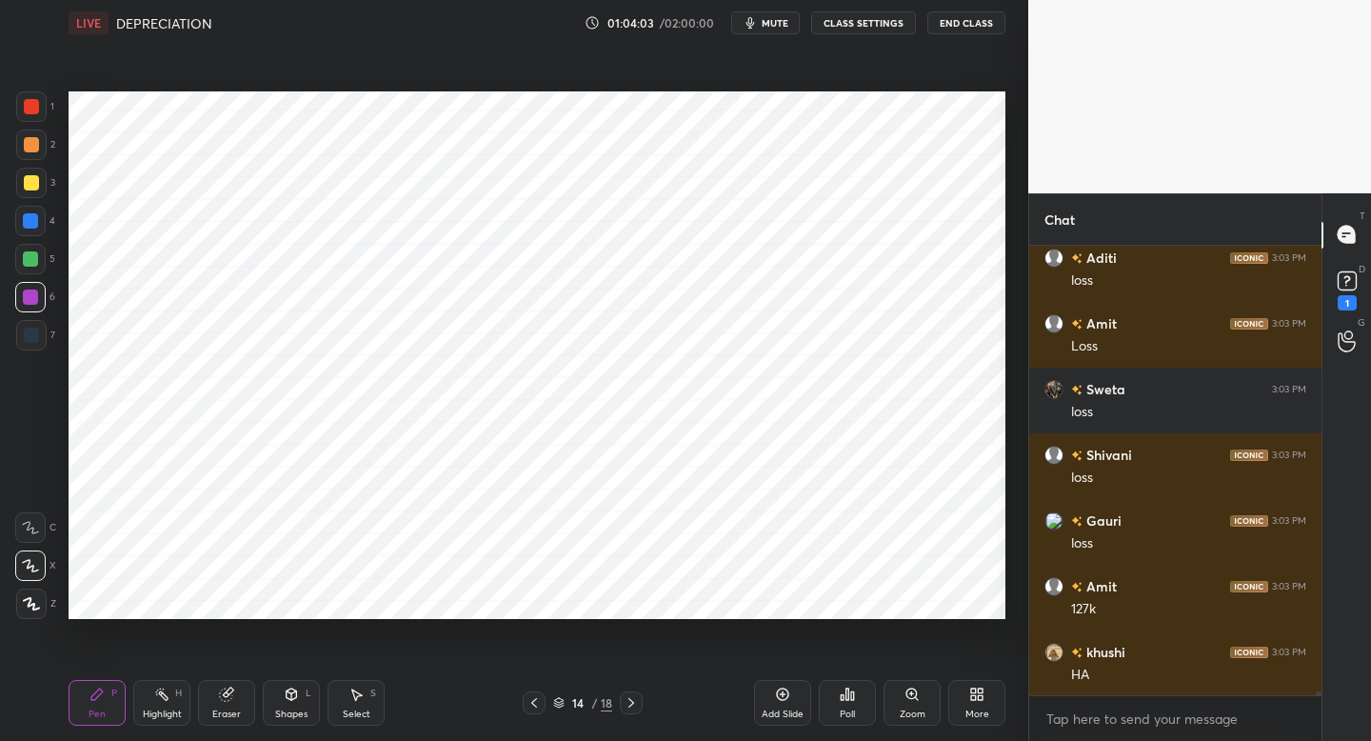
scroll to position [53002, 0]
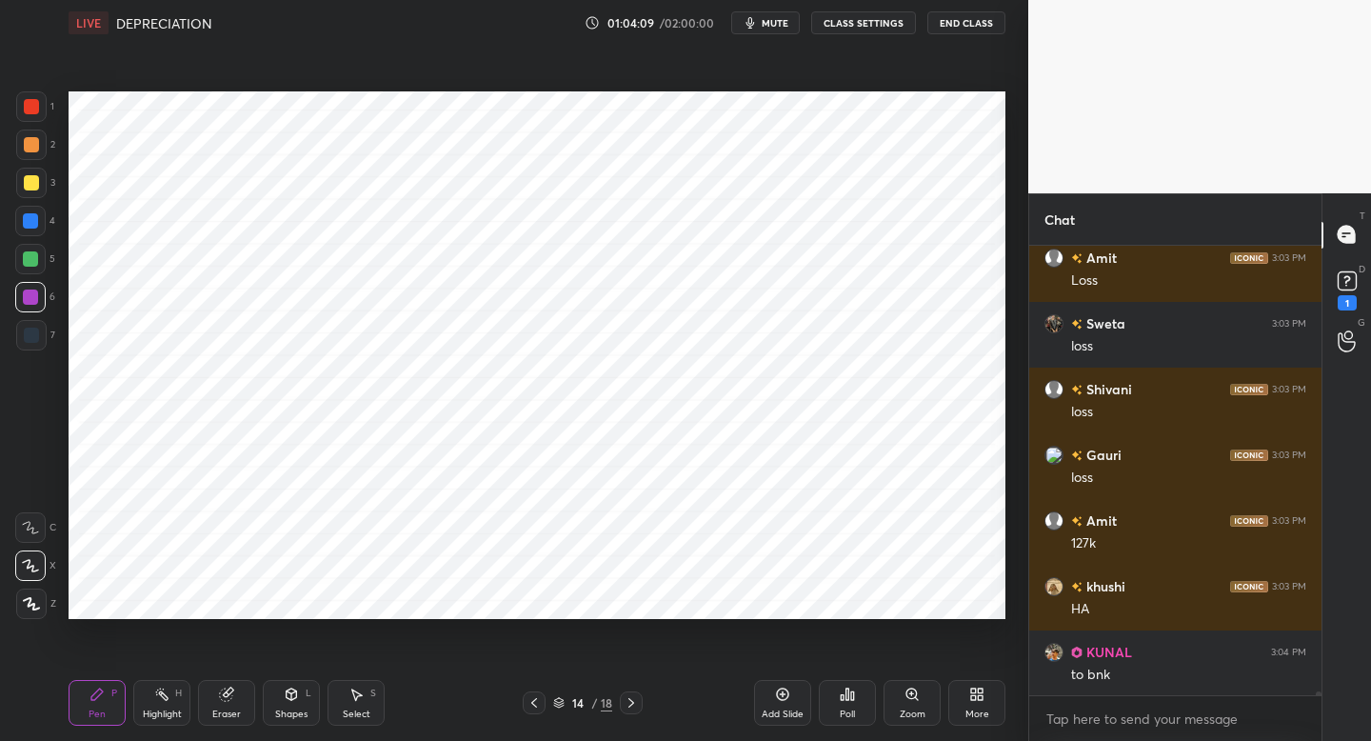
click at [636, 708] on div at bounding box center [631, 702] width 23 height 23
click at [631, 704] on icon at bounding box center [631, 702] width 15 height 15
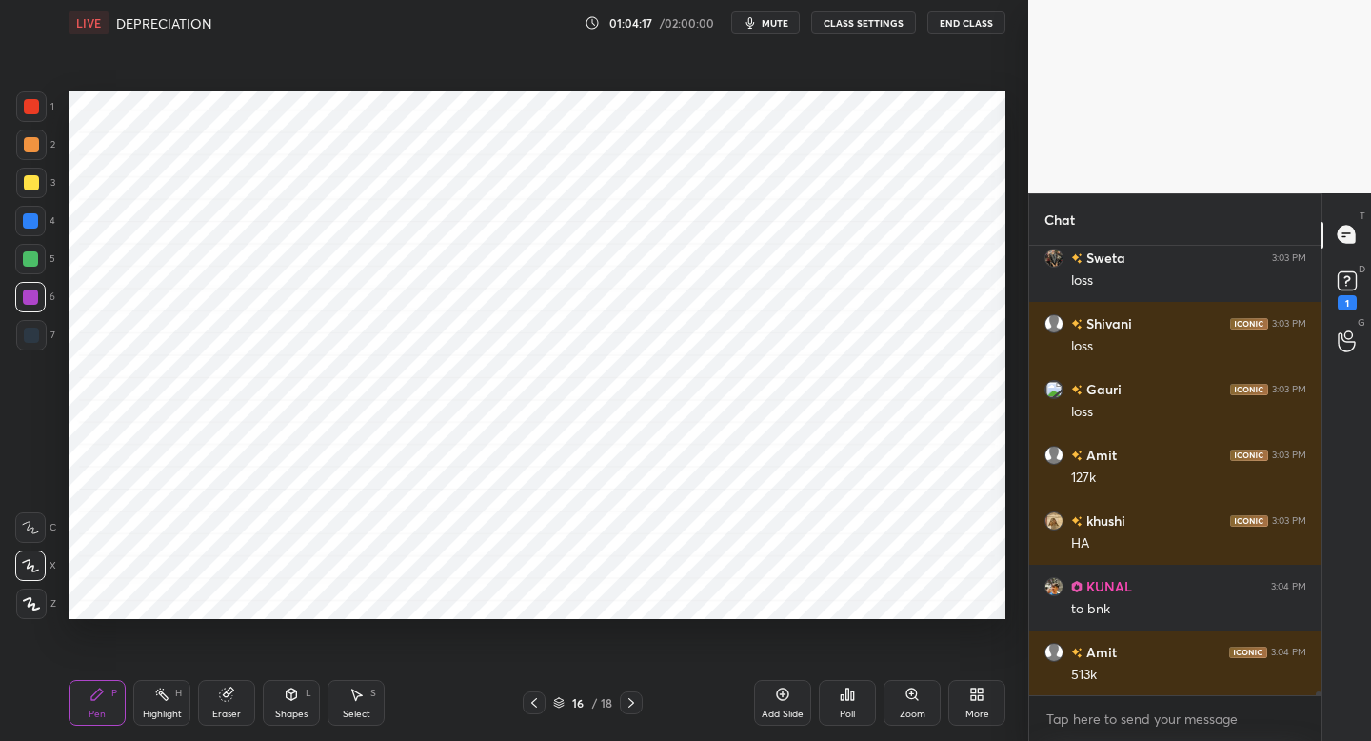
scroll to position [53133, 0]
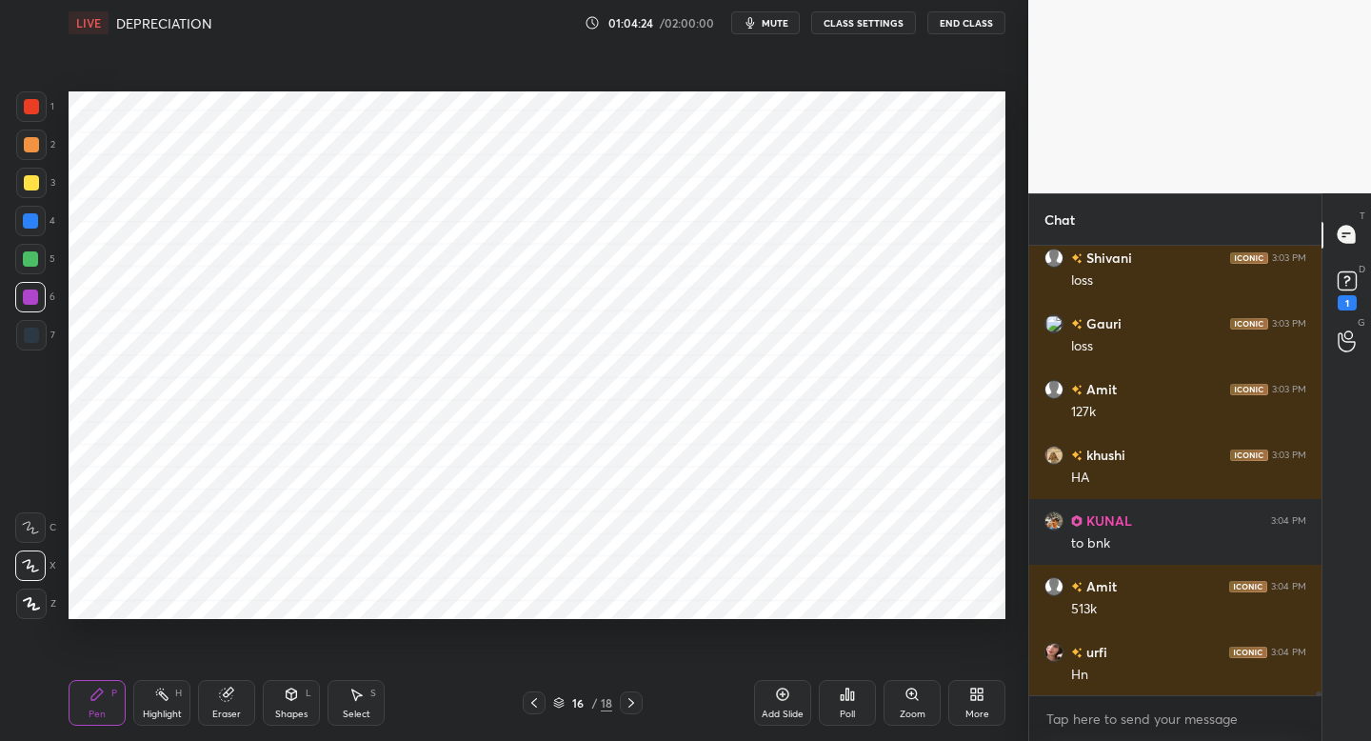
click at [527, 699] on icon at bounding box center [534, 702] width 15 height 15
click at [532, 699] on icon at bounding box center [534, 702] width 15 height 15
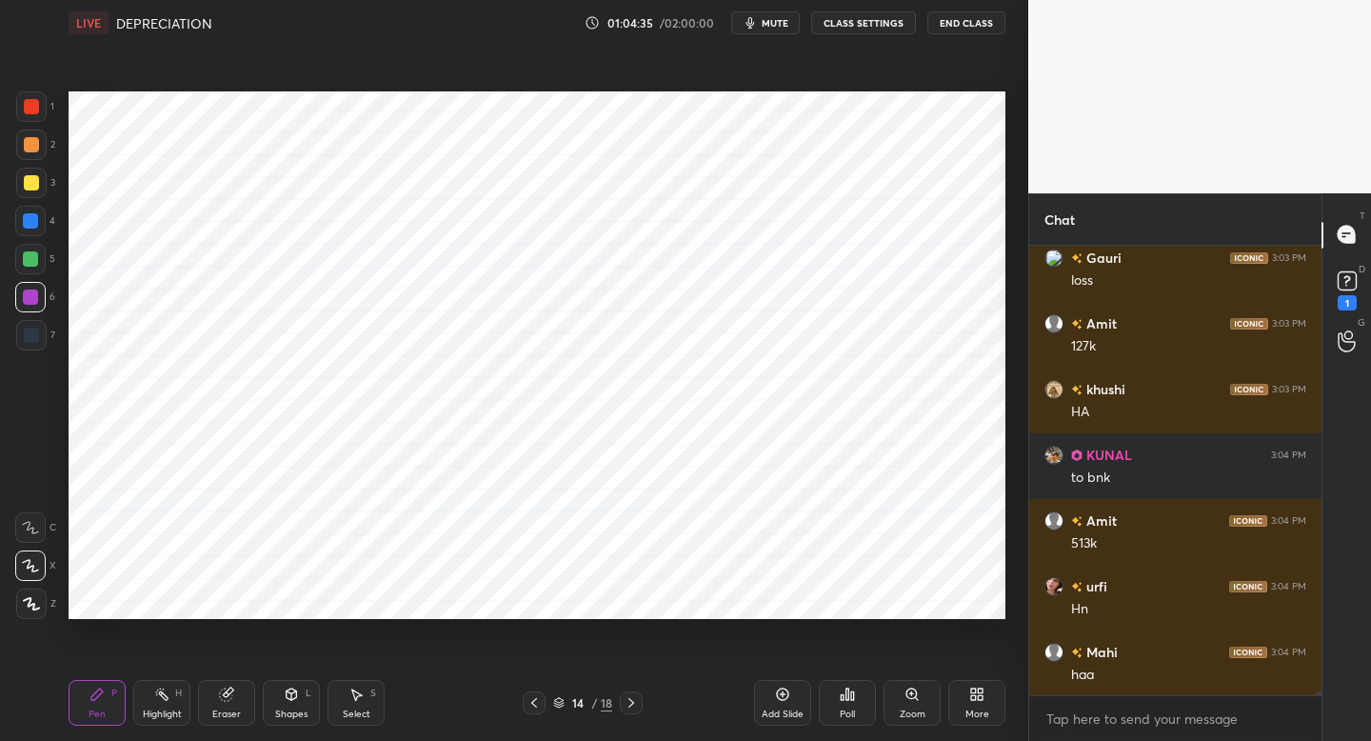
click at [40, 110] on div at bounding box center [31, 106] width 30 height 30
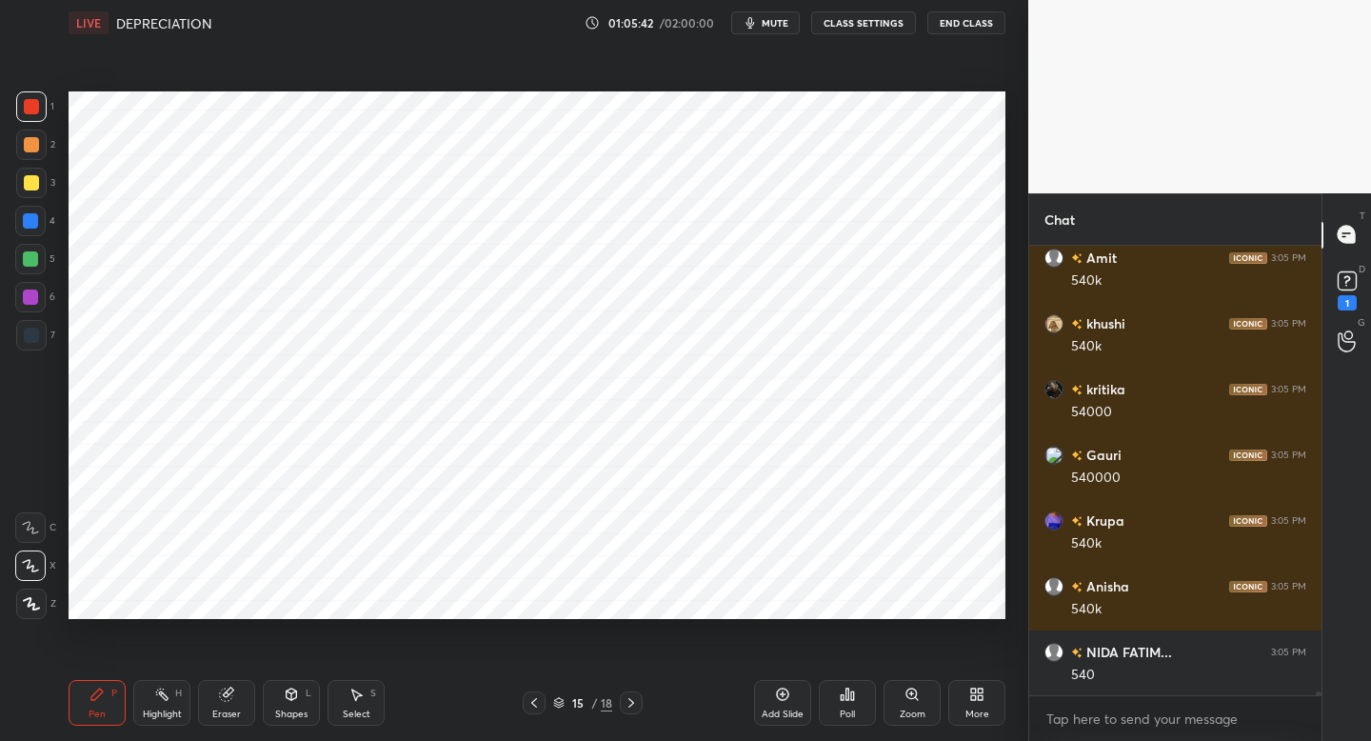
scroll to position [54907, 0]
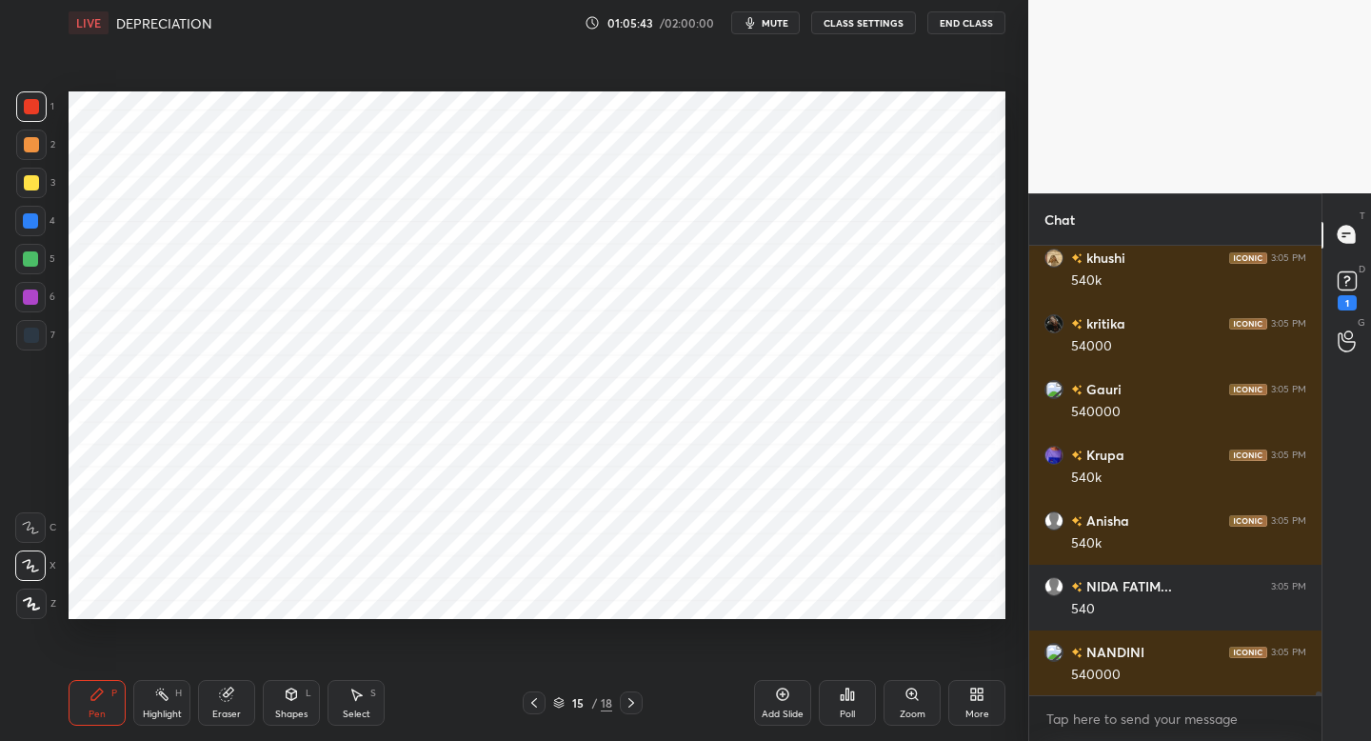
click at [155, 701] on icon at bounding box center [161, 694] width 15 height 15
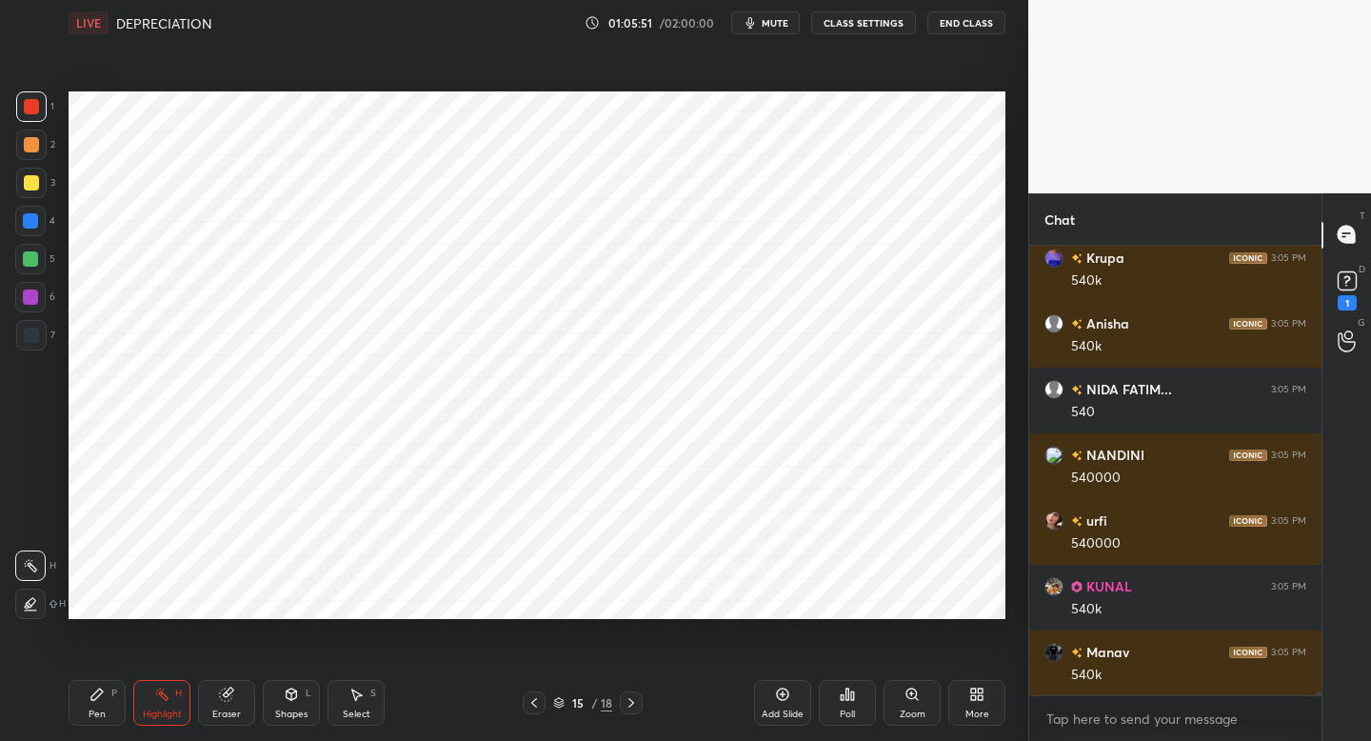
scroll to position [55170, 0]
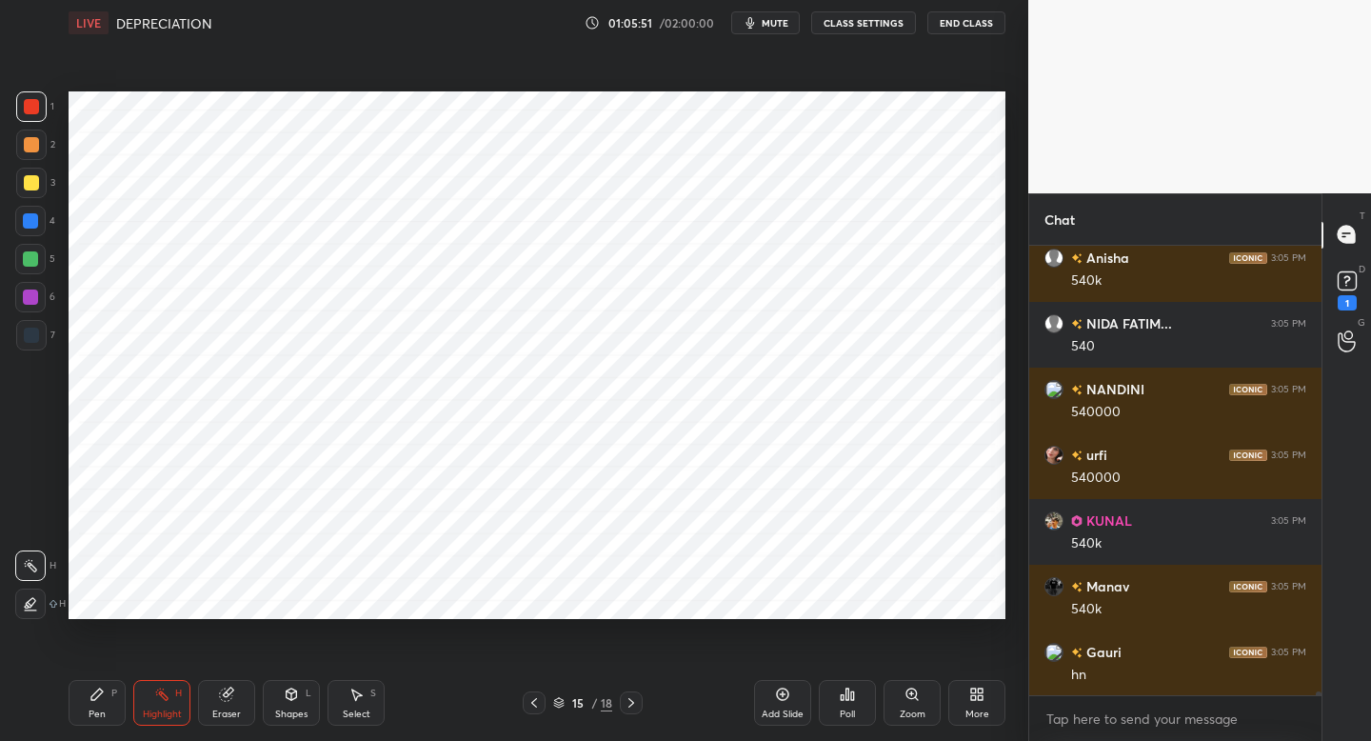
click at [95, 695] on icon at bounding box center [96, 694] width 11 height 11
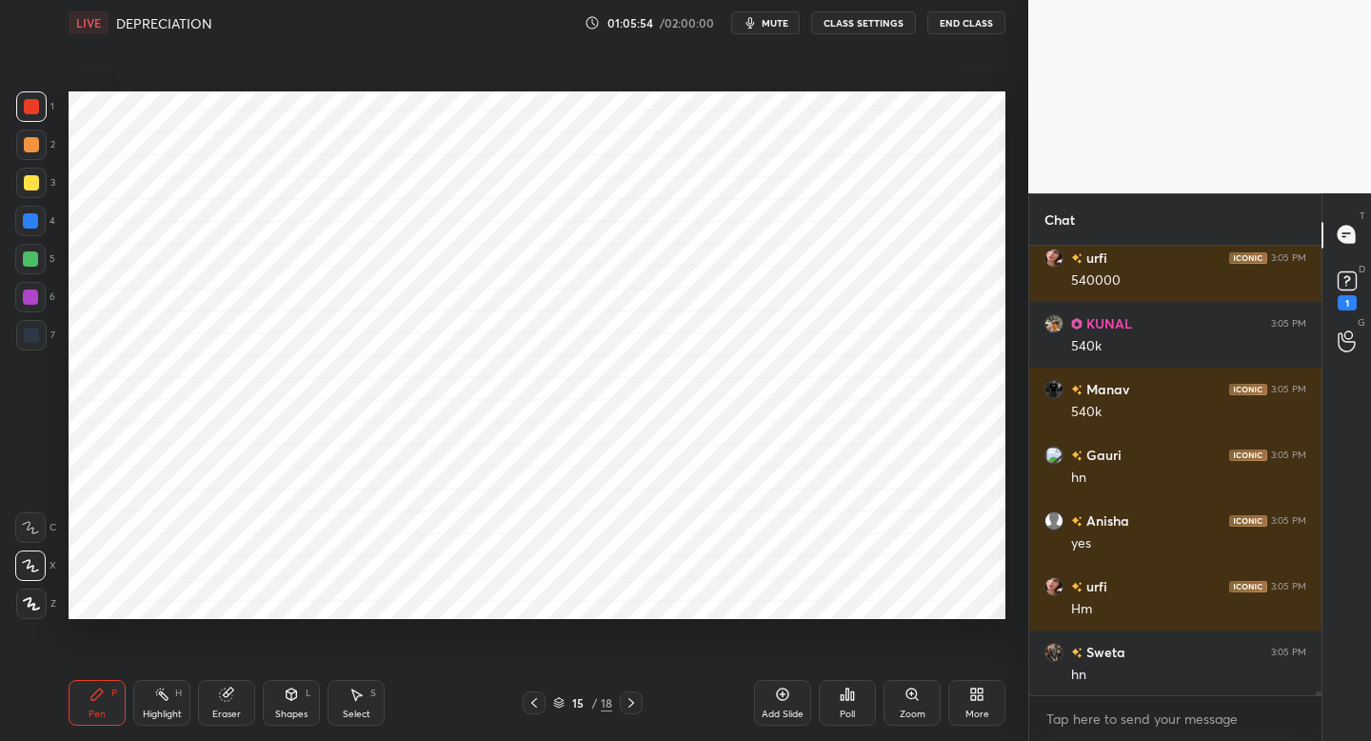
scroll to position [55499, 0]
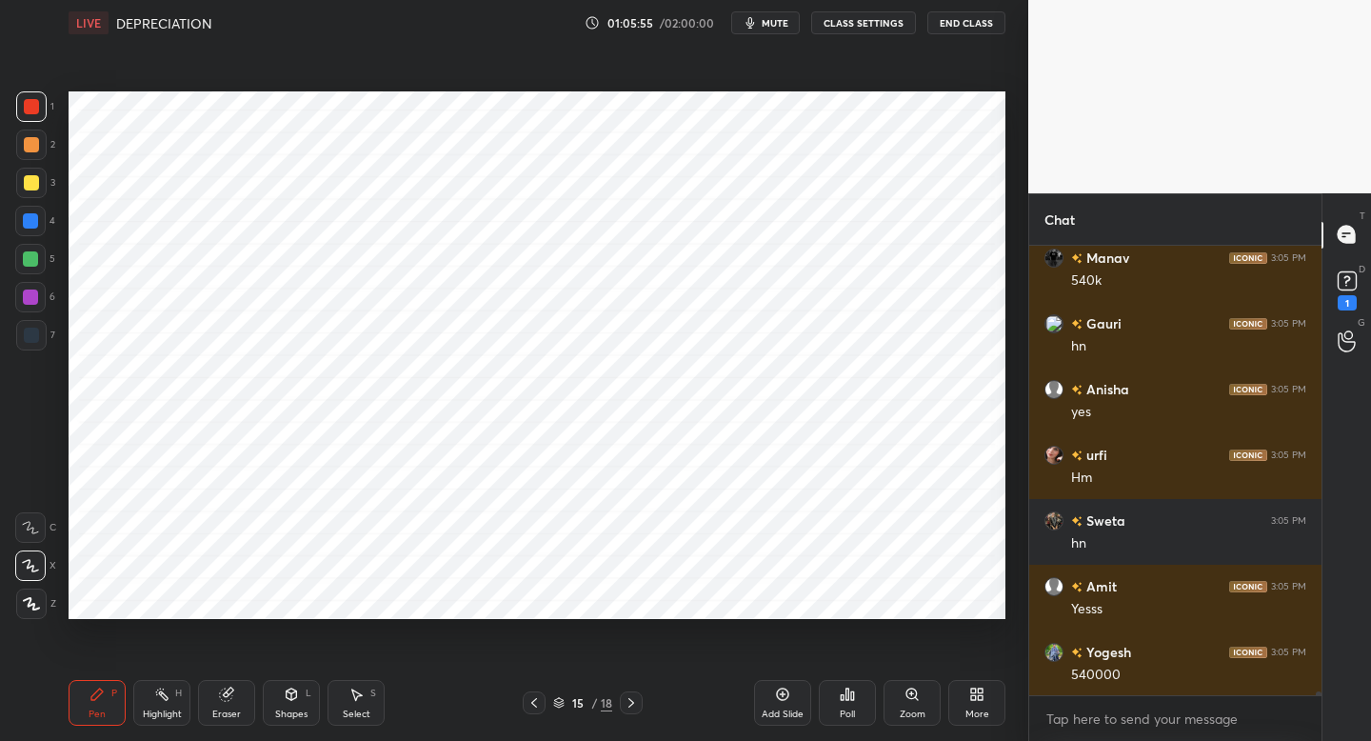
click at [518, 715] on div "Pen P Highlight H Eraser Shapes L Select S 15 / 18 Add Slide Poll Zoom More" at bounding box center [537, 703] width 937 height 76
click at [528, 707] on icon at bounding box center [534, 702] width 15 height 15
click at [530, 700] on icon at bounding box center [534, 702] width 15 height 15
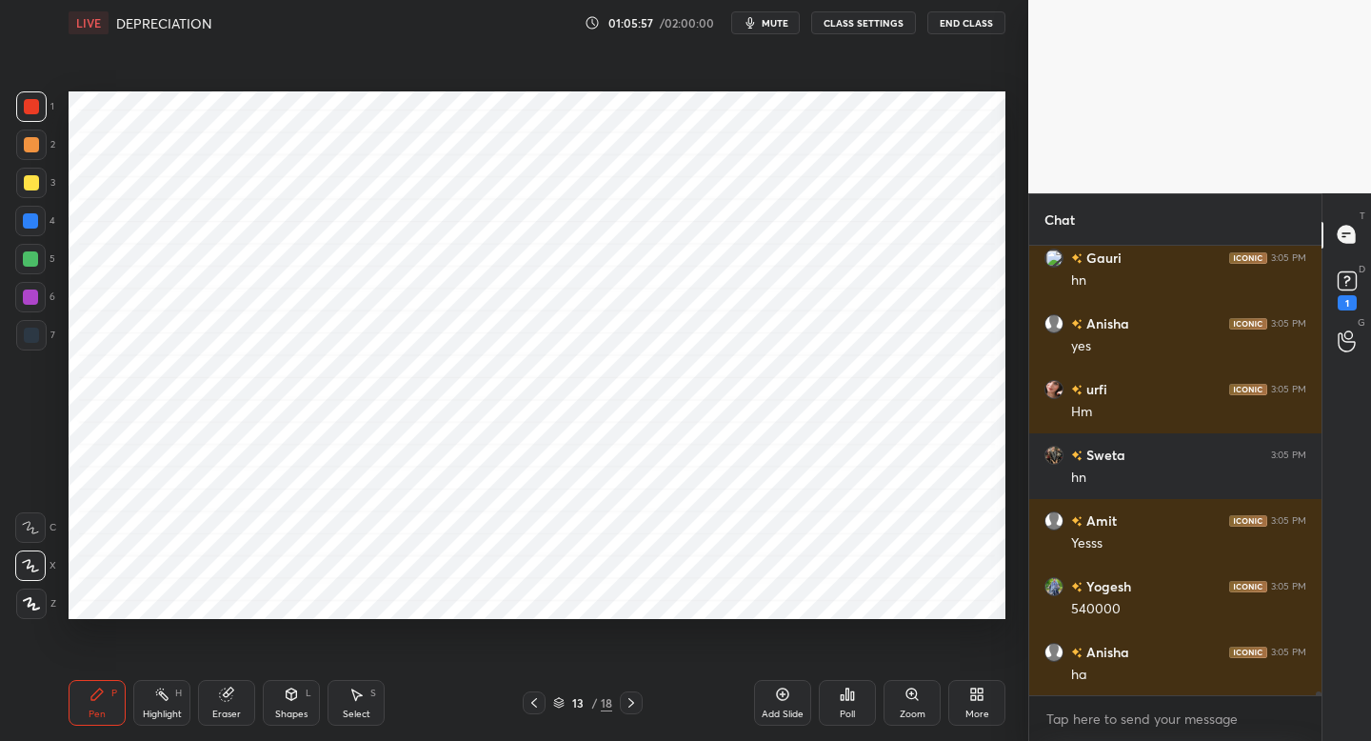
click at [530, 702] on icon at bounding box center [534, 702] width 15 height 15
click at [531, 701] on icon at bounding box center [534, 702] width 15 height 15
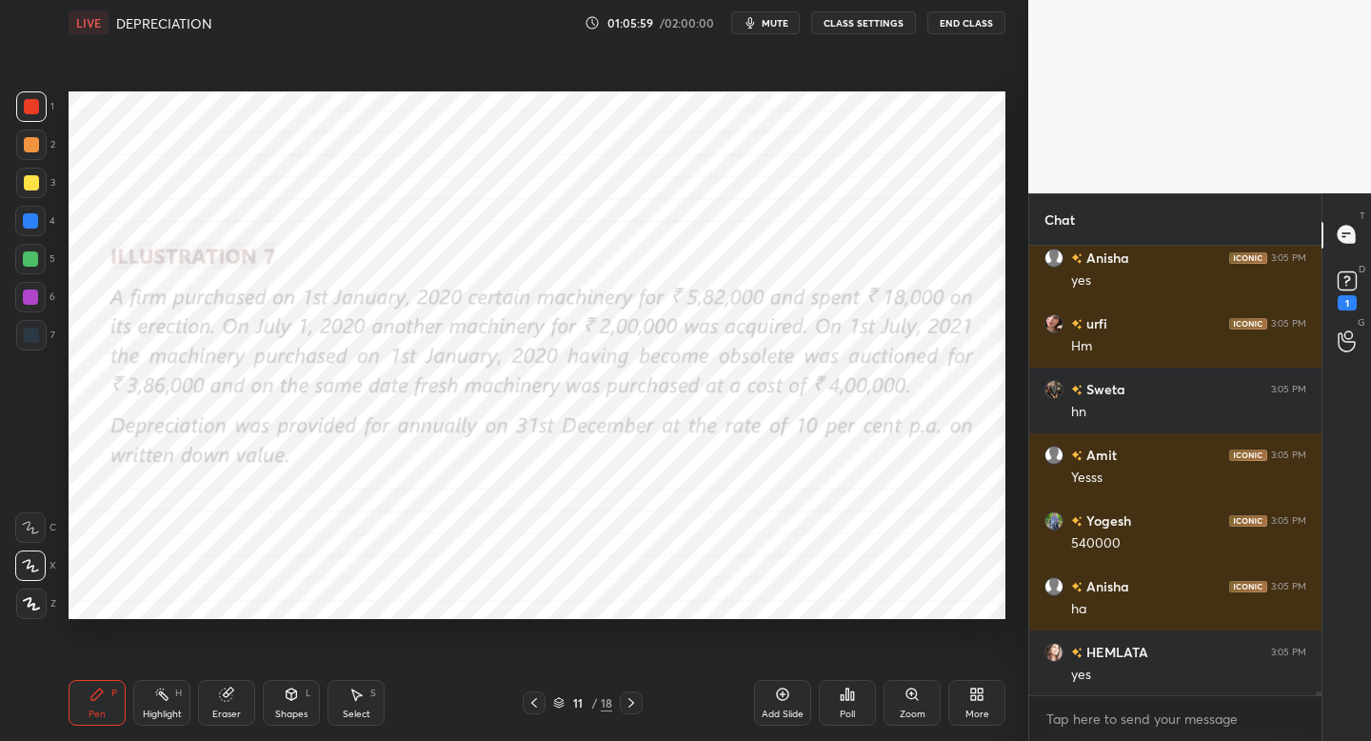
scroll to position [55696, 0]
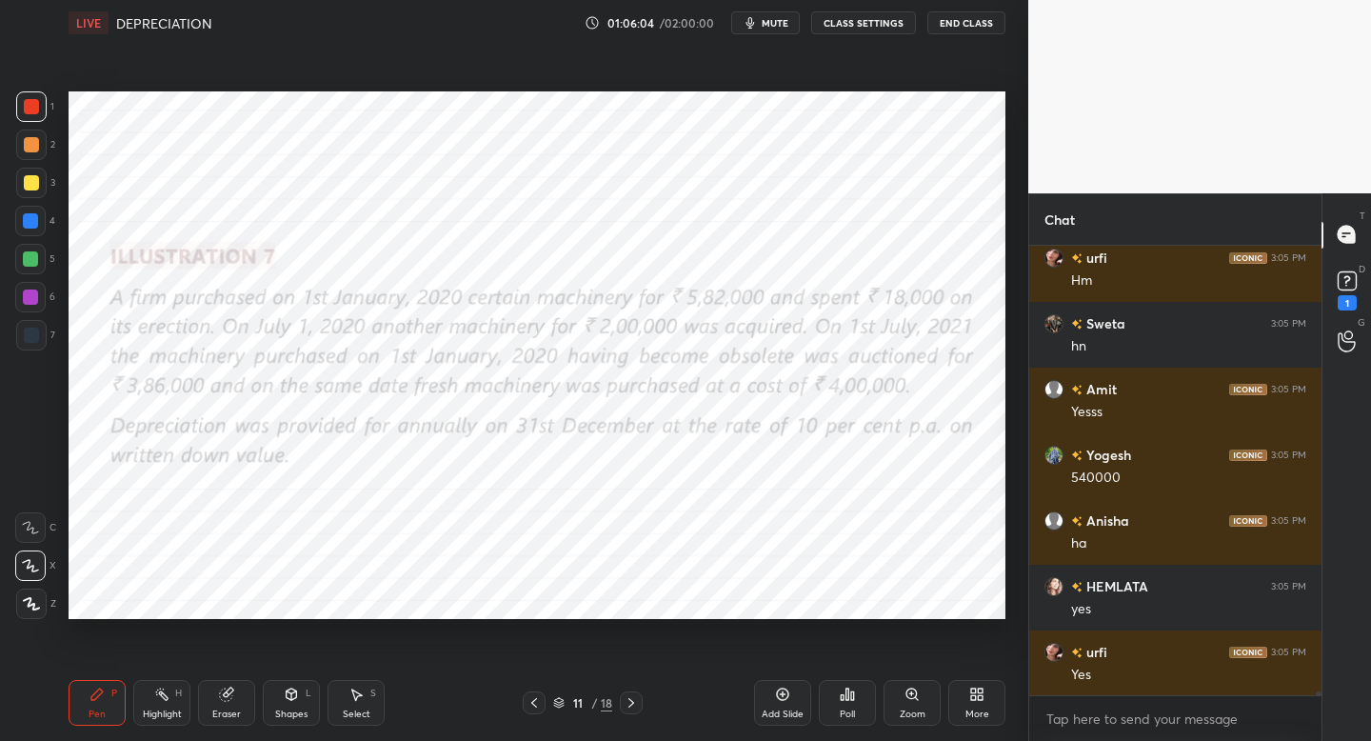
click at [613, 695] on div "11 / 18" at bounding box center [583, 702] width 120 height 23
click at [636, 701] on icon at bounding box center [631, 702] width 15 height 15
click at [627, 700] on icon at bounding box center [631, 702] width 15 height 15
click at [633, 701] on icon at bounding box center [631, 702] width 15 height 15
click at [632, 703] on icon at bounding box center [631, 702] width 15 height 15
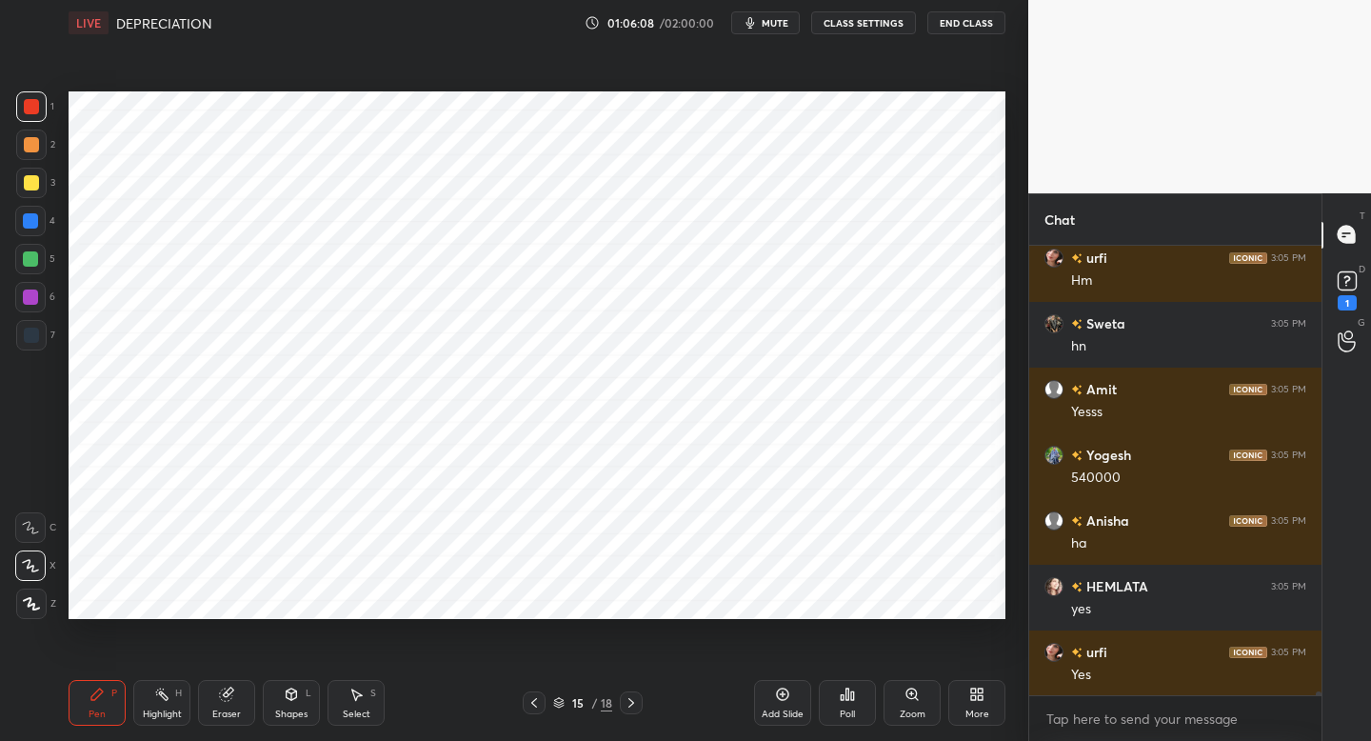
click at [40, 350] on div at bounding box center [31, 335] width 30 height 30
click at [769, 18] on span "mute" at bounding box center [775, 22] width 27 height 13
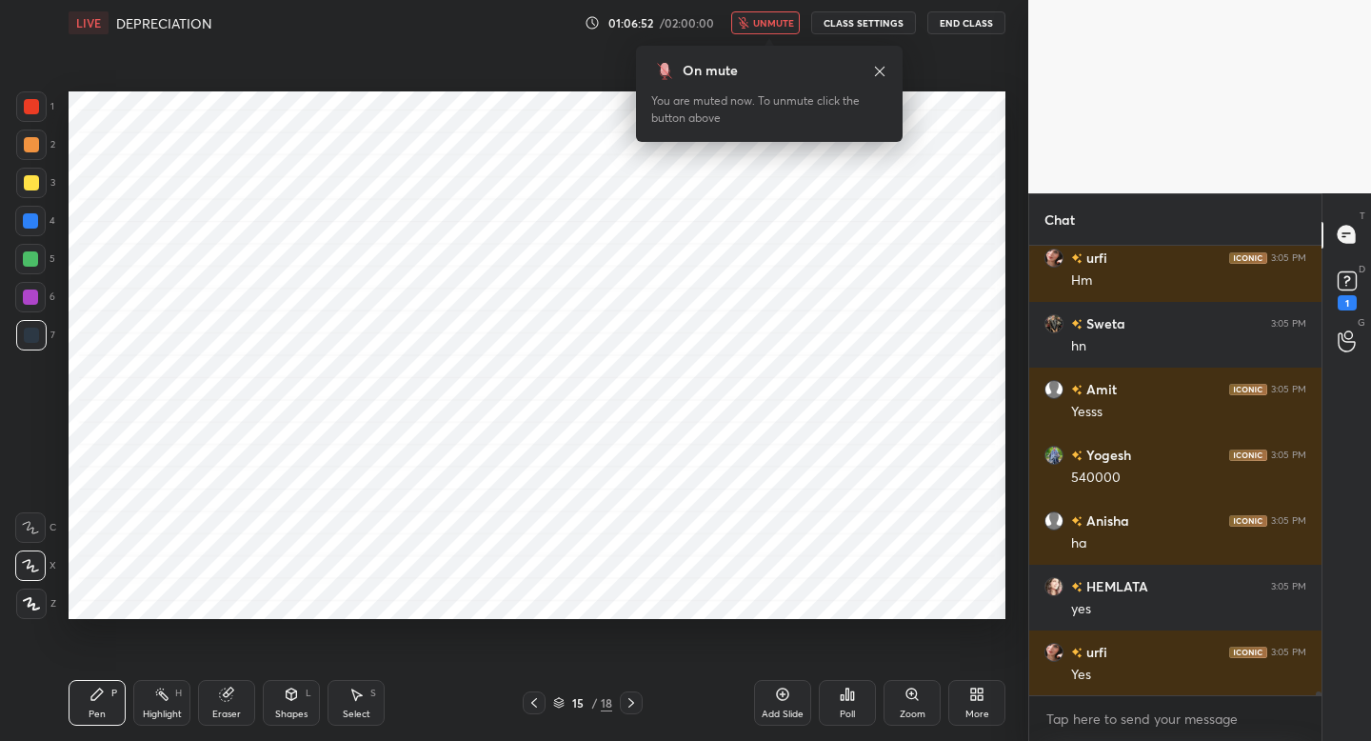
click at [772, 707] on div "Add Slide" at bounding box center [782, 703] width 57 height 46
click at [279, 710] on div "Shapes" at bounding box center [291, 714] width 32 height 10
click at [80, 696] on div "Pen P" at bounding box center [97, 703] width 57 height 46
click at [534, 709] on icon at bounding box center [534, 702] width 15 height 15
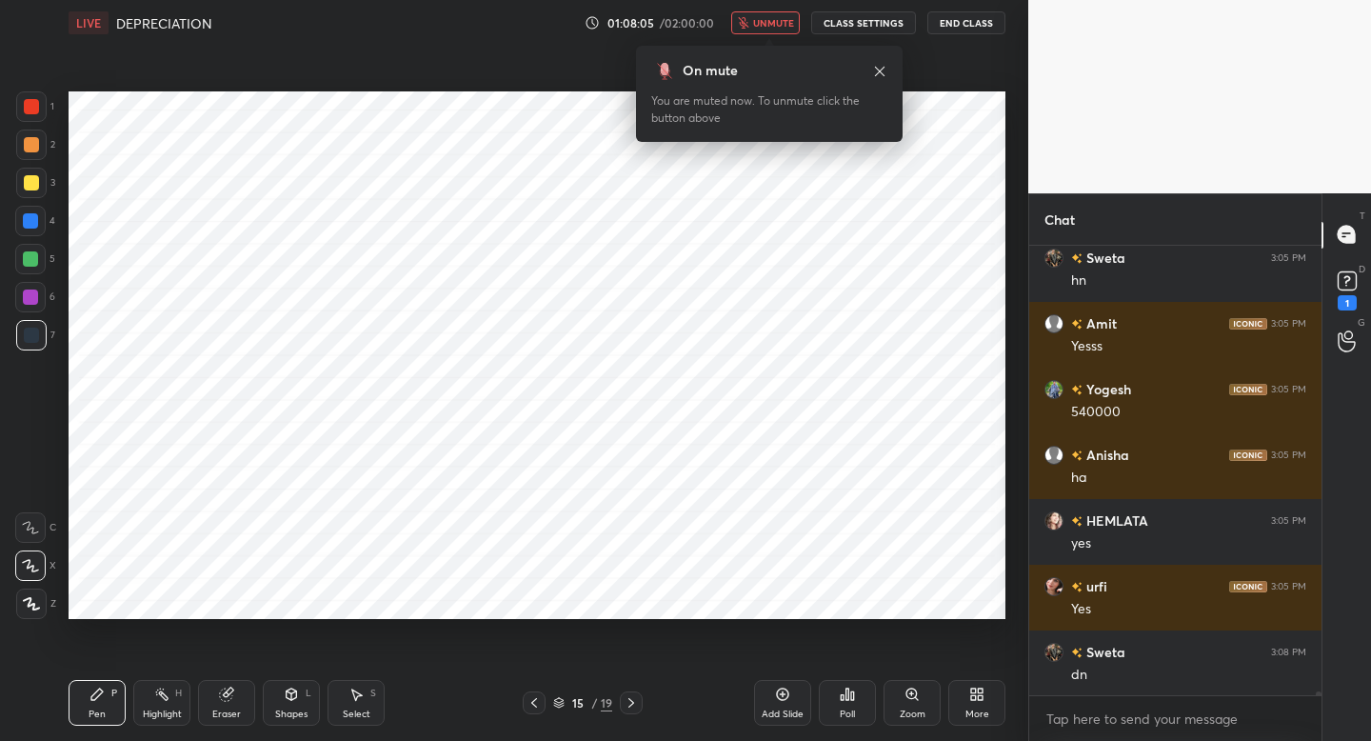
click at [759, 15] on button "unmute" at bounding box center [765, 22] width 69 height 23
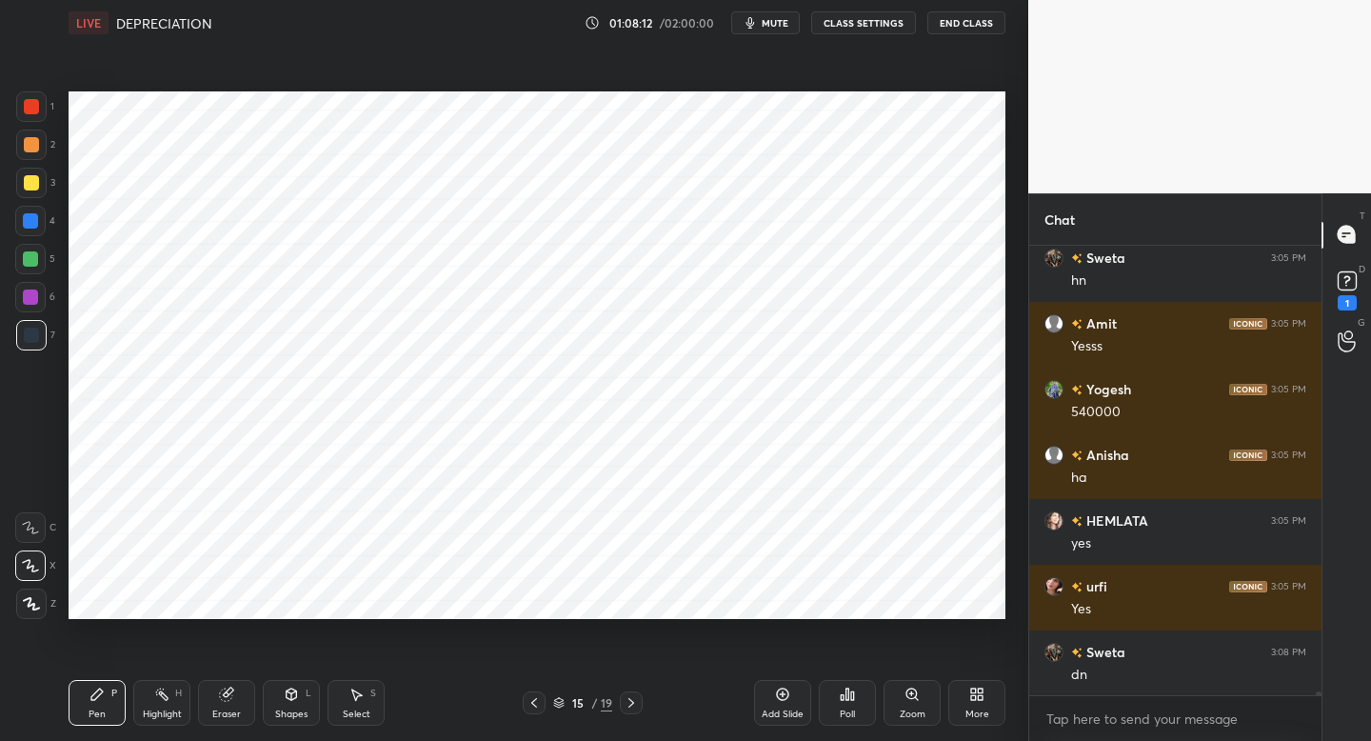
click at [640, 709] on div "15 / 19" at bounding box center [582, 702] width 343 height 23
click at [630, 704] on icon at bounding box center [631, 702] width 15 height 15
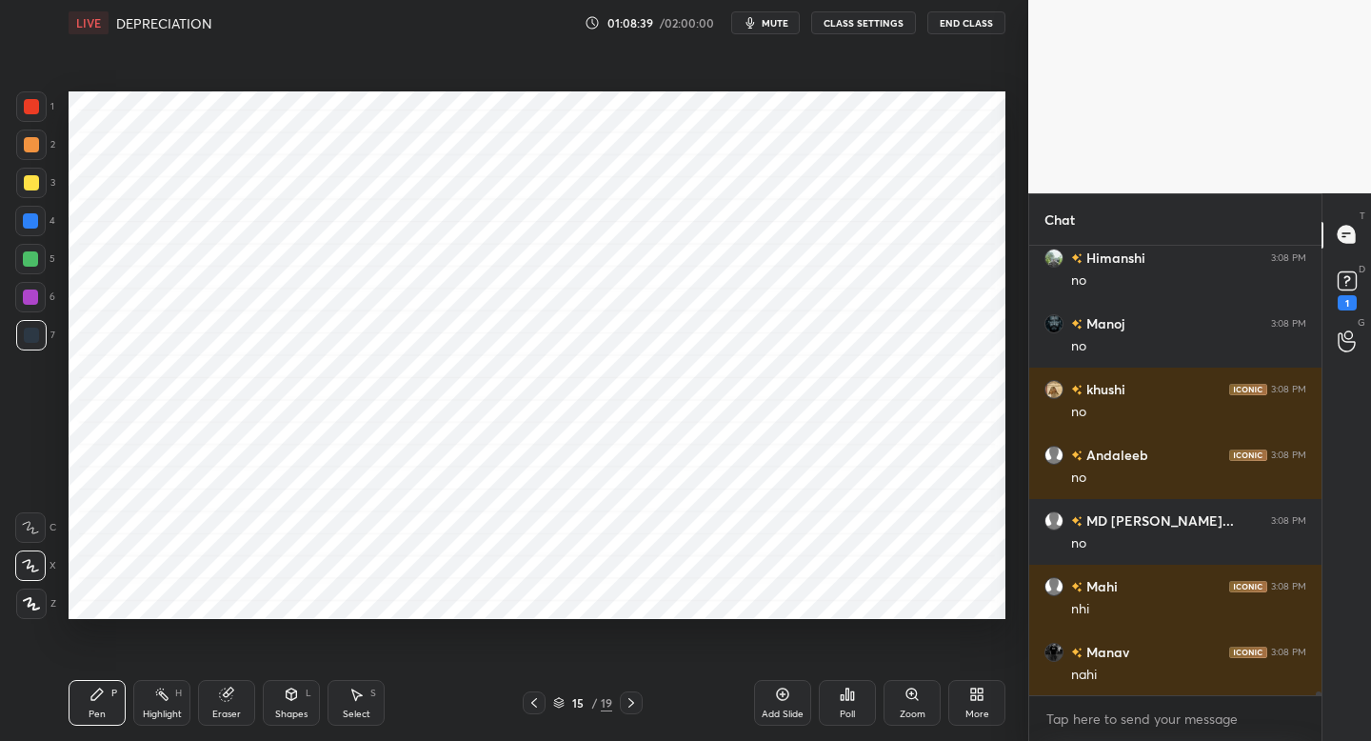
scroll to position [57010, 0]
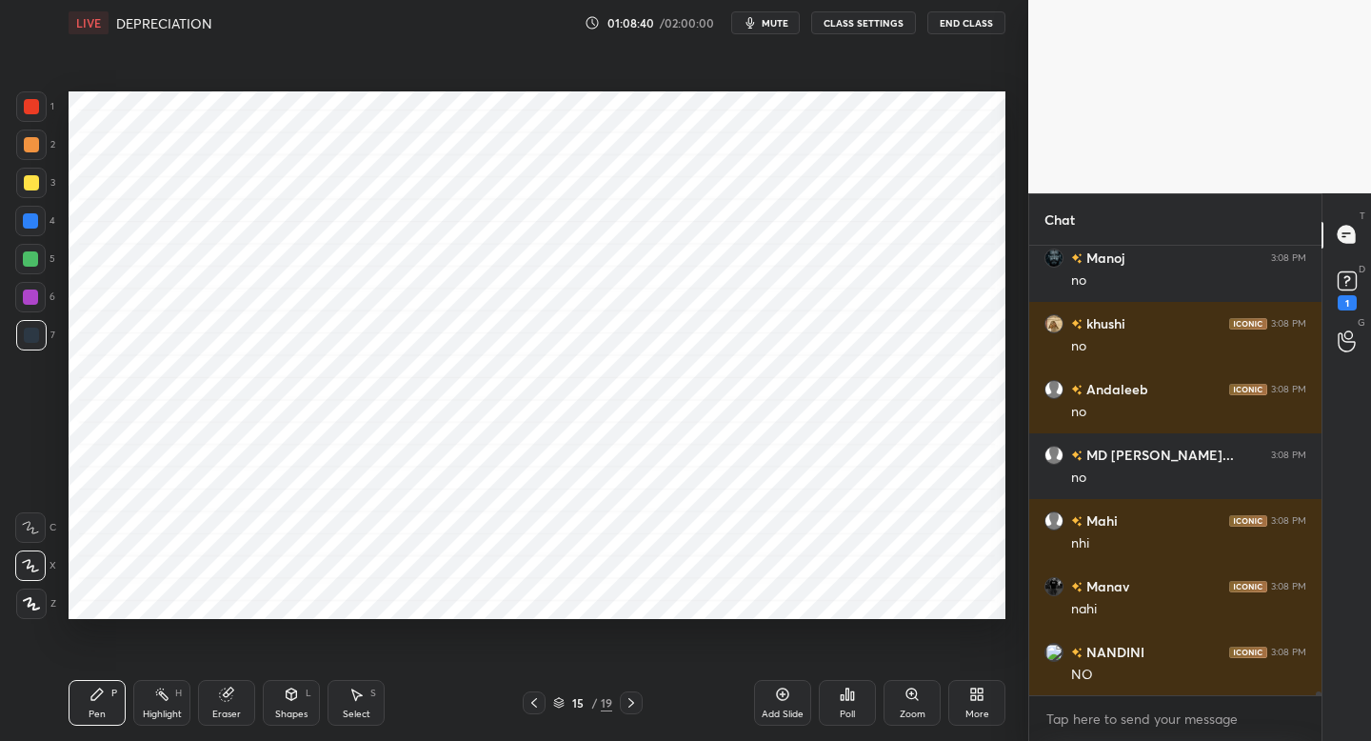
click at [635, 695] on icon at bounding box center [631, 702] width 15 height 15
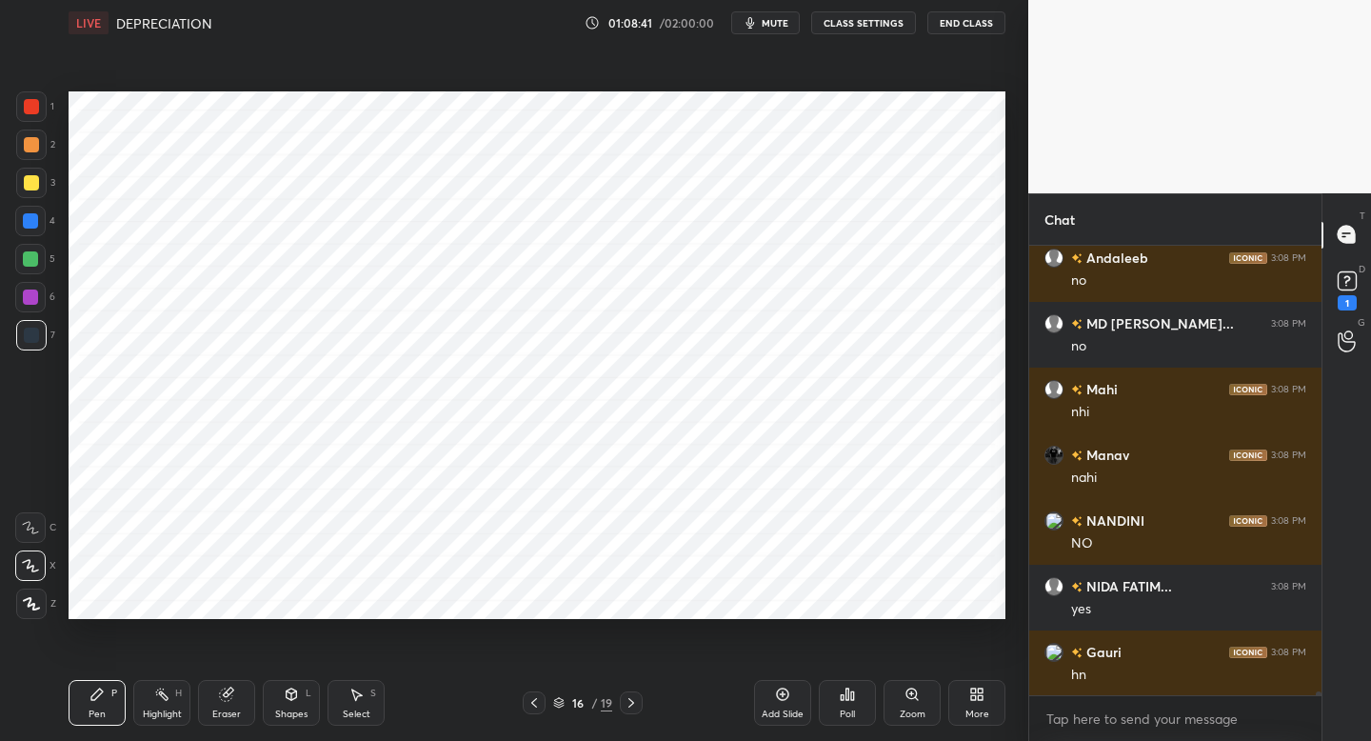
scroll to position [57207, 0]
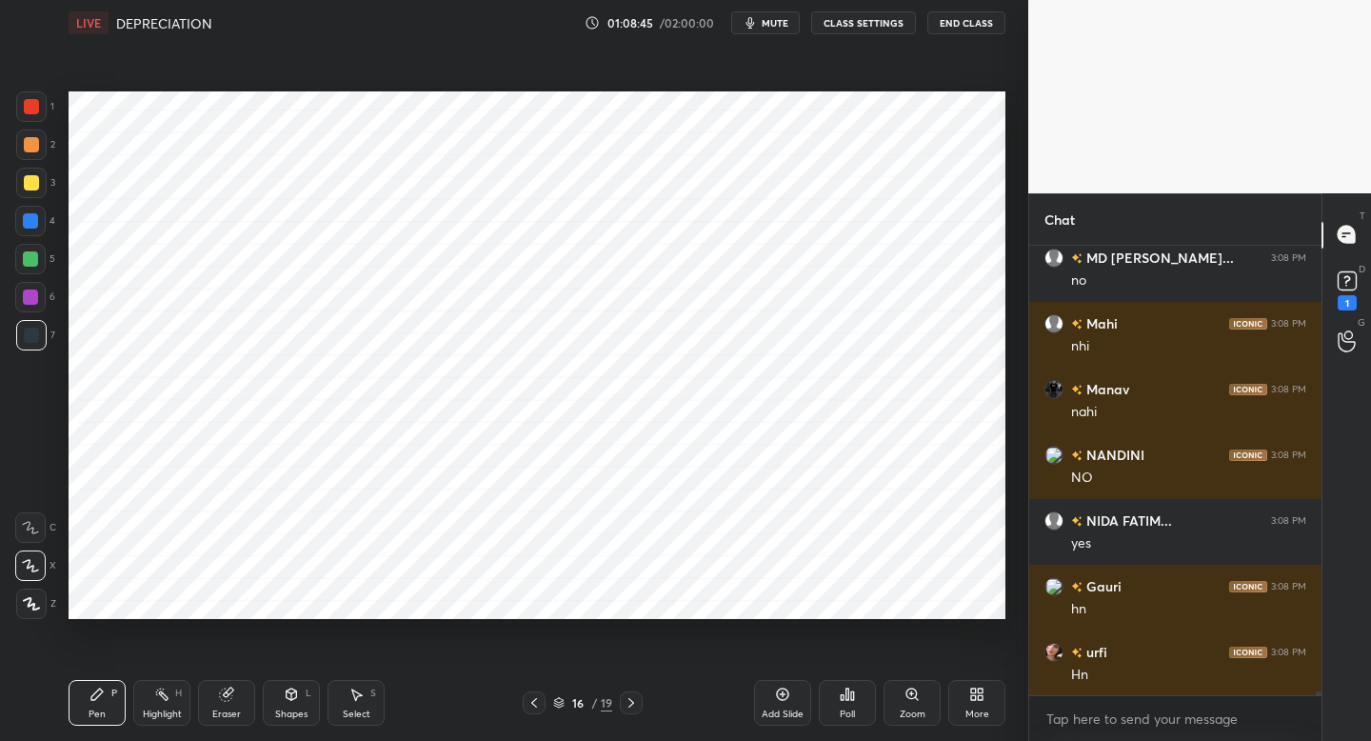
click at [35, 116] on div at bounding box center [31, 106] width 30 height 30
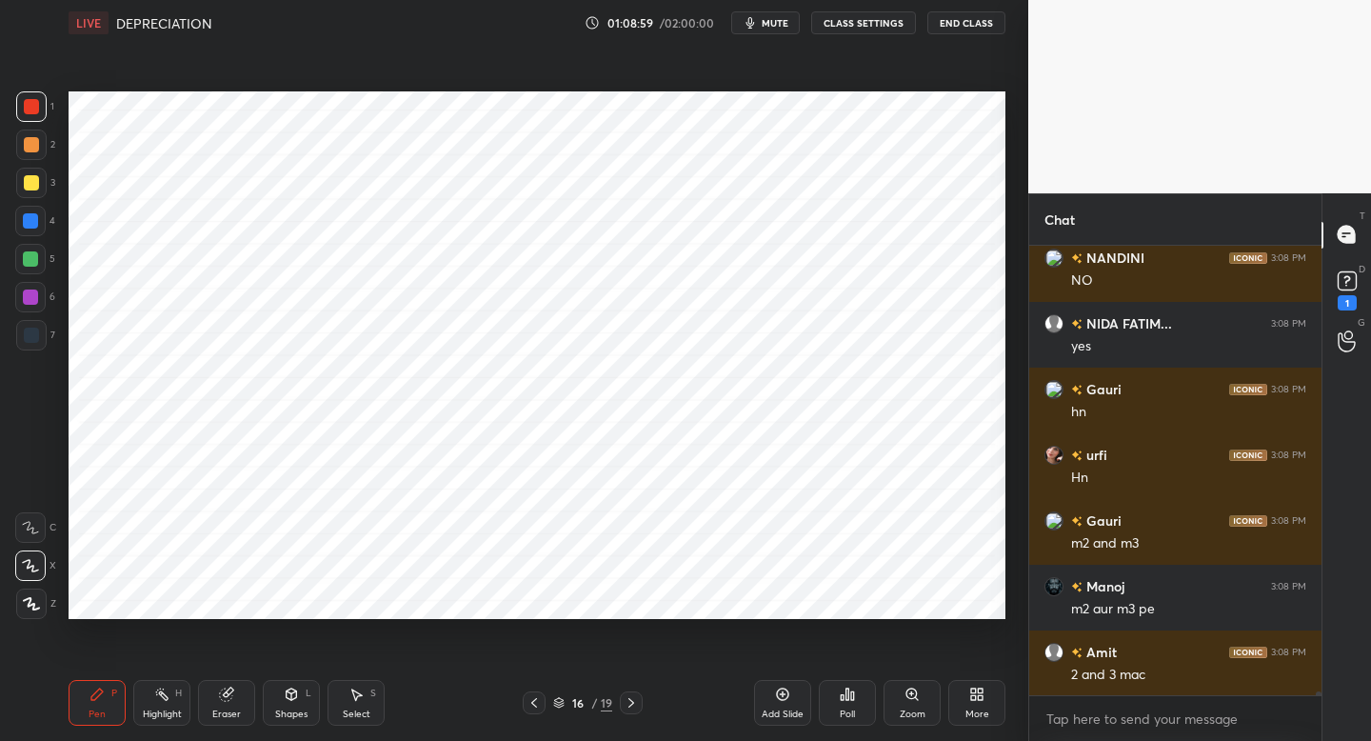
scroll to position [57470, 0]
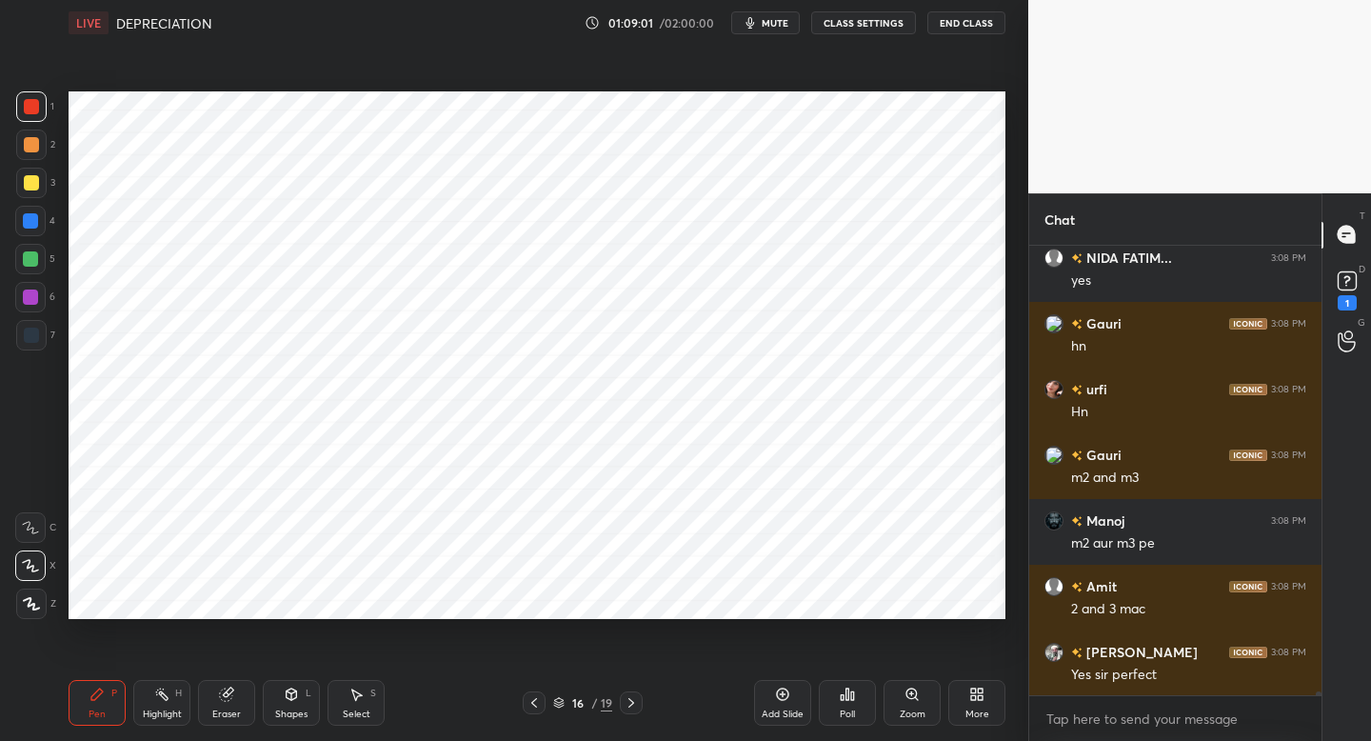
click at [540, 703] on icon at bounding box center [534, 702] width 15 height 15
click at [534, 697] on icon at bounding box center [534, 702] width 15 height 15
click at [529, 702] on icon at bounding box center [534, 702] width 15 height 15
click at [531, 700] on icon at bounding box center [534, 702] width 15 height 15
click at [530, 701] on icon at bounding box center [534, 702] width 15 height 15
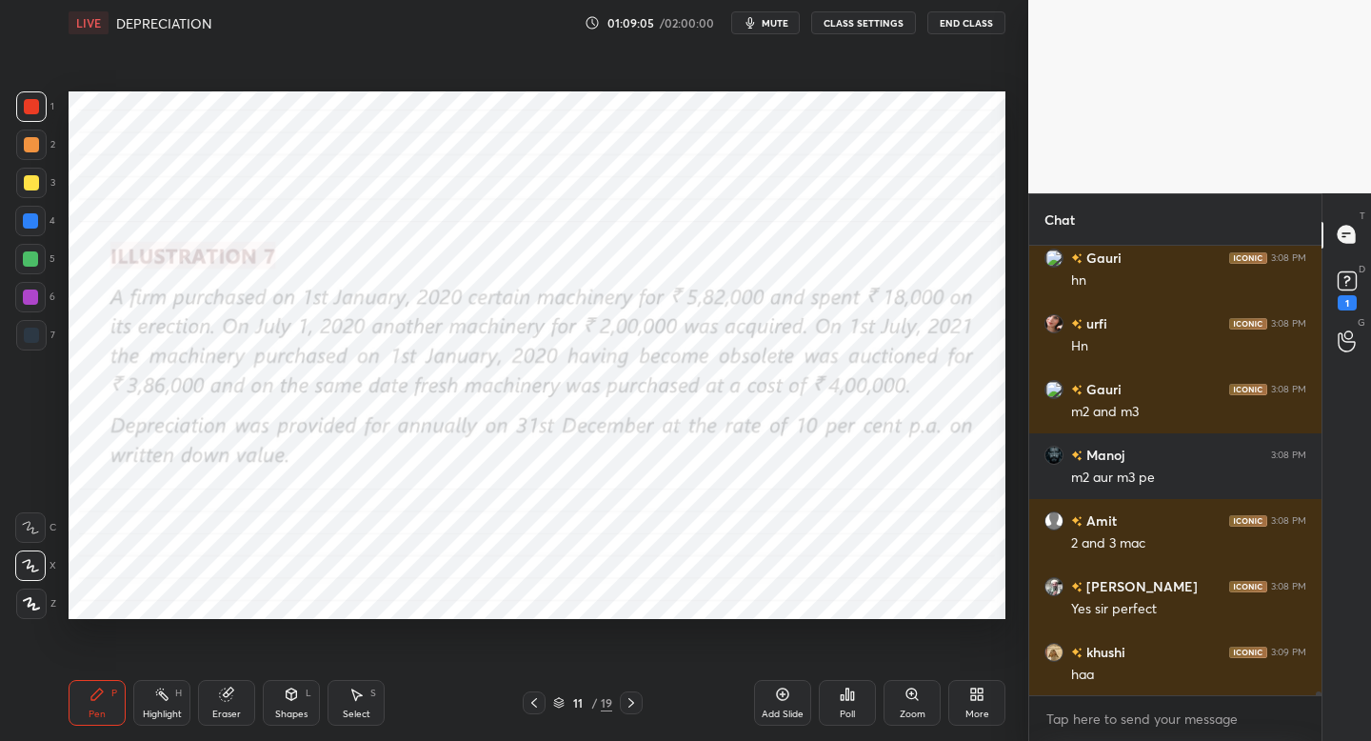
scroll to position [57601, 0]
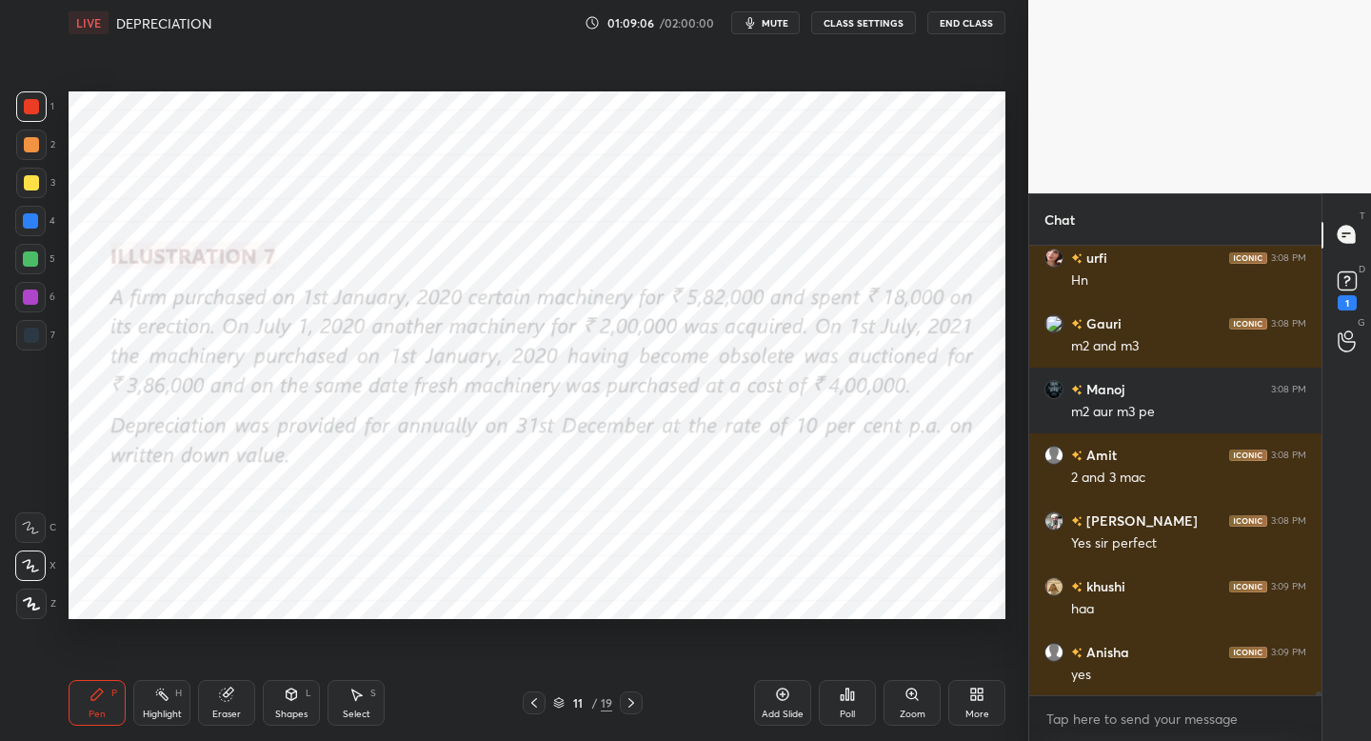
click at [629, 705] on icon at bounding box center [631, 702] width 15 height 15
click at [629, 703] on icon at bounding box center [631, 702] width 15 height 15
click at [630, 704] on icon at bounding box center [631, 702] width 15 height 15
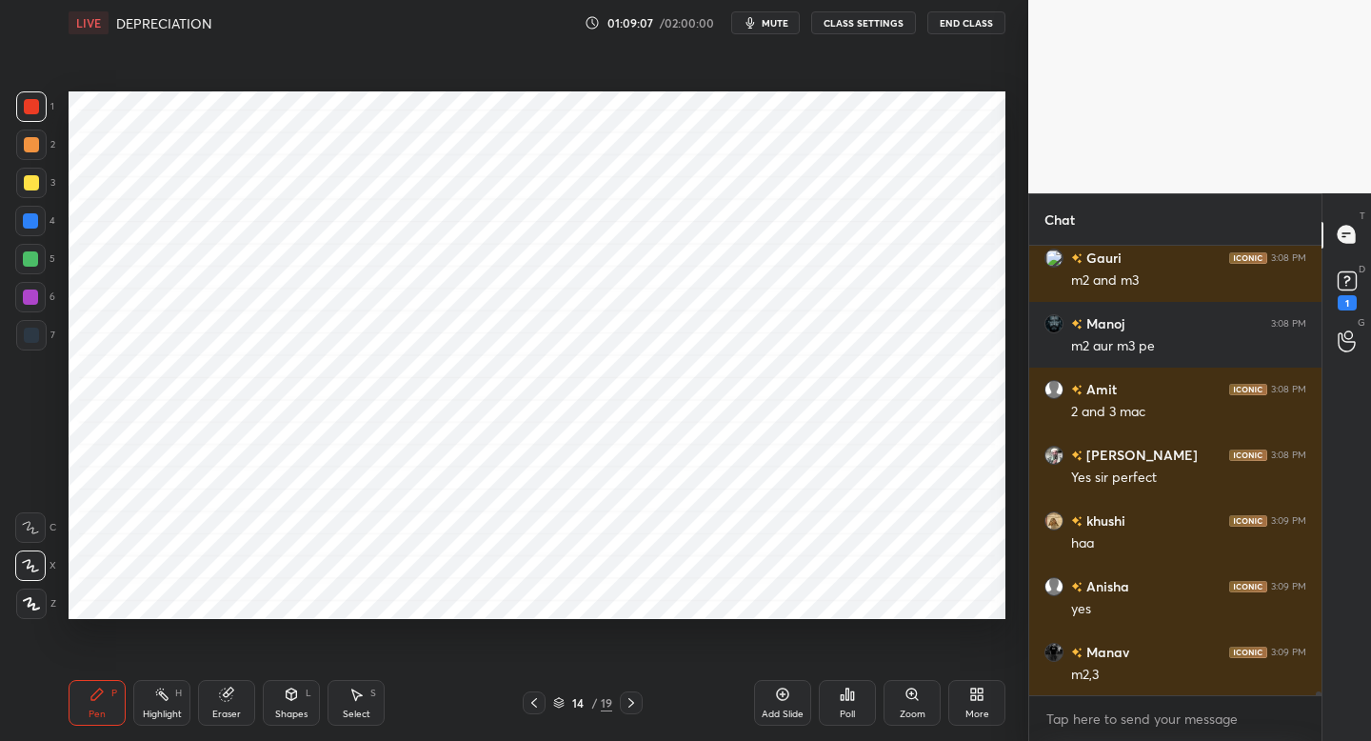
click at [632, 707] on icon at bounding box center [631, 702] width 15 height 15
click at [646, 710] on div "15 / 19" at bounding box center [582, 702] width 343 height 23
click at [637, 702] on div at bounding box center [631, 702] width 23 height 23
click at [633, 707] on icon at bounding box center [631, 702] width 15 height 15
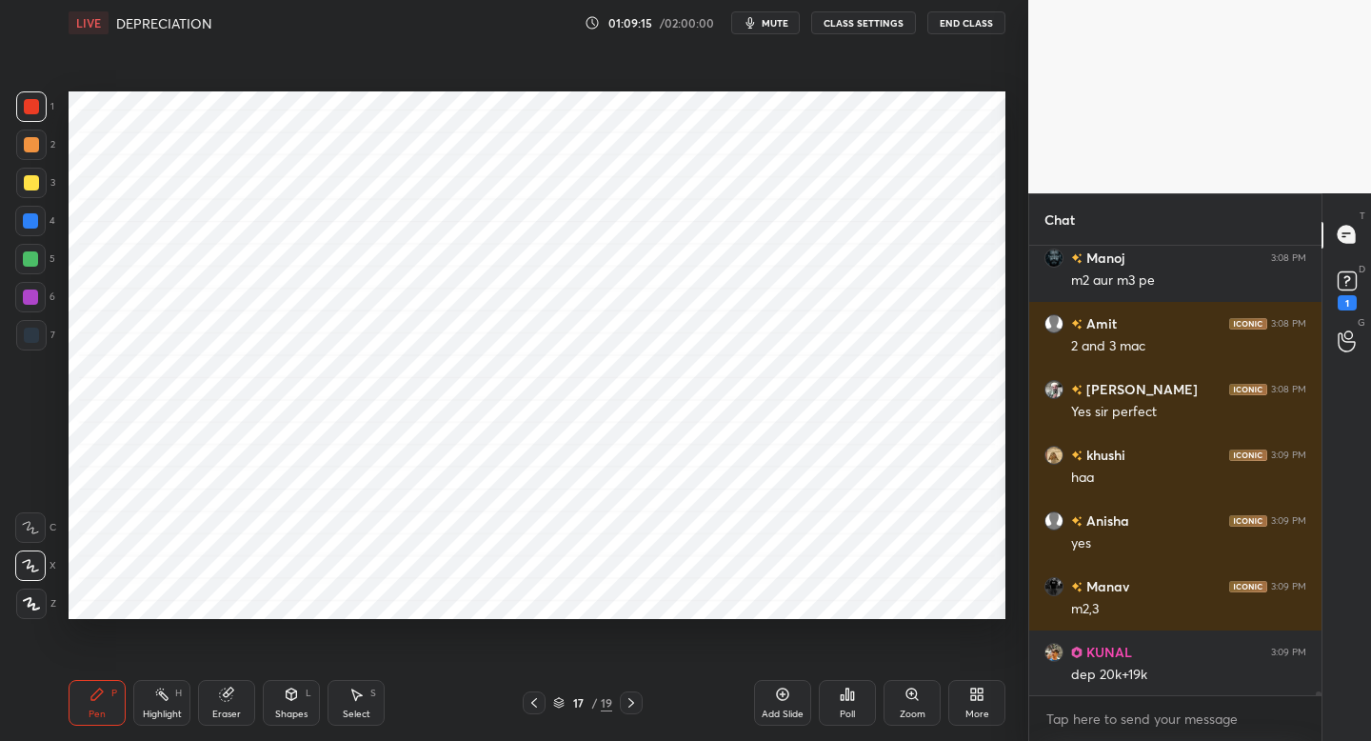
click at [527, 705] on icon at bounding box center [534, 702] width 15 height 15
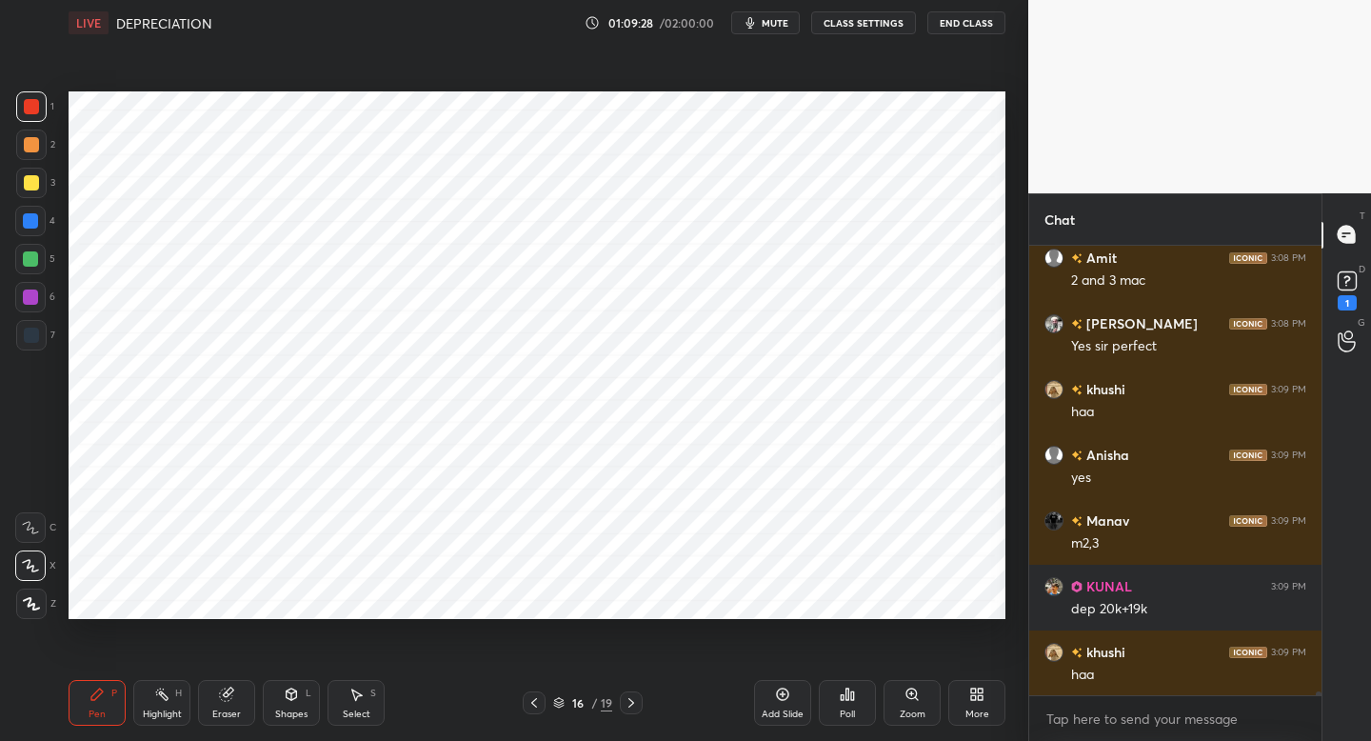
scroll to position [57864, 0]
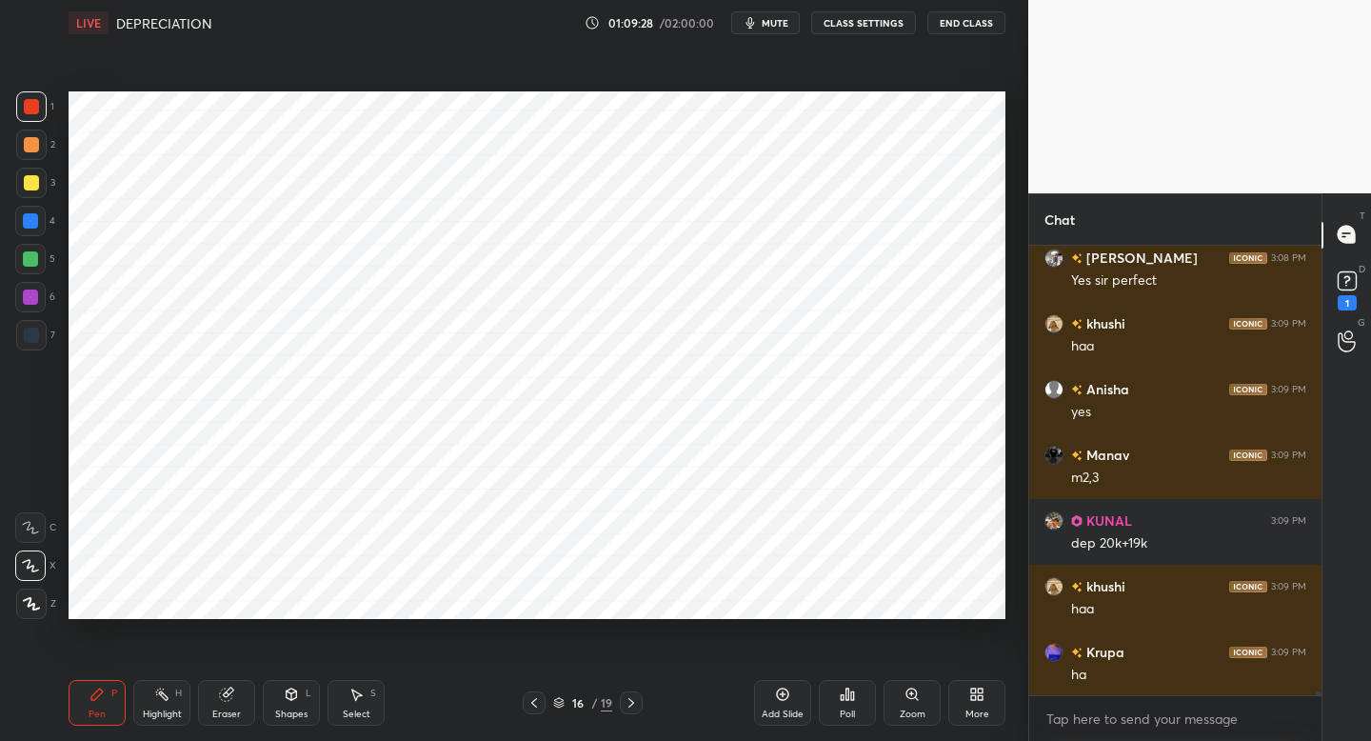
click at [534, 703] on icon at bounding box center [534, 702] width 15 height 15
click at [539, 707] on icon at bounding box center [534, 702] width 15 height 15
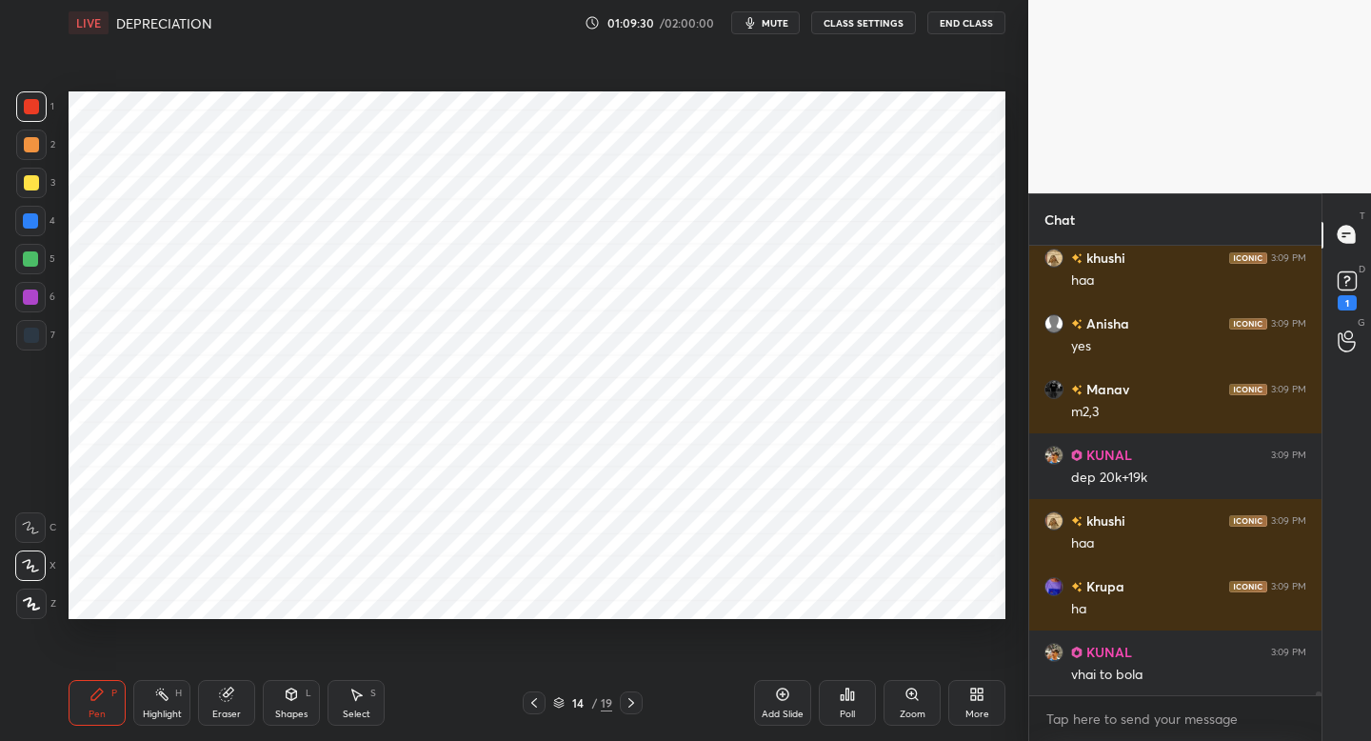
scroll to position [57996, 0]
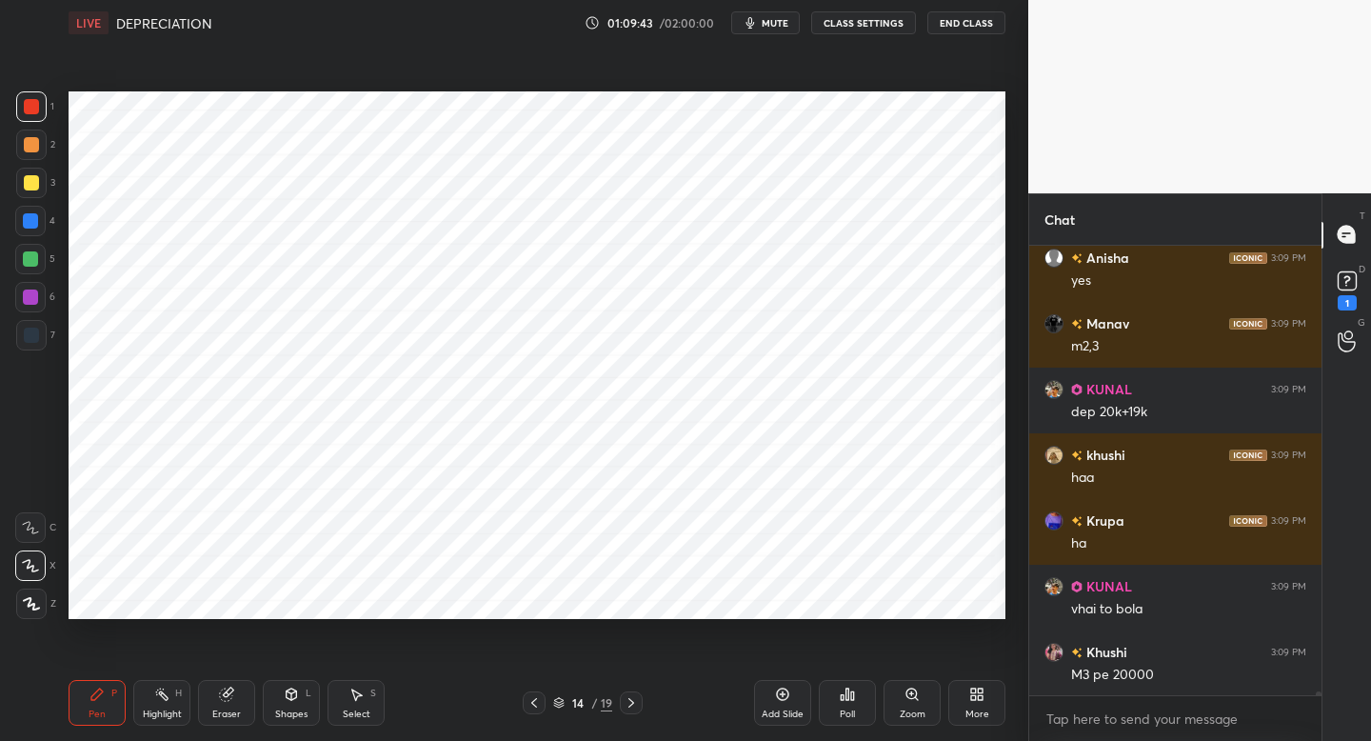
click at [530, 717] on div "Pen P Highlight H Eraser Shapes L Select S 14 / 19 Add Slide Poll Zoom More" at bounding box center [537, 703] width 937 height 76
click at [530, 703] on icon at bounding box center [534, 702] width 15 height 15
click at [541, 694] on div at bounding box center [534, 702] width 23 height 23
click at [542, 699] on div at bounding box center [534, 702] width 23 height 23
click at [634, 704] on icon at bounding box center [631, 702] width 15 height 15
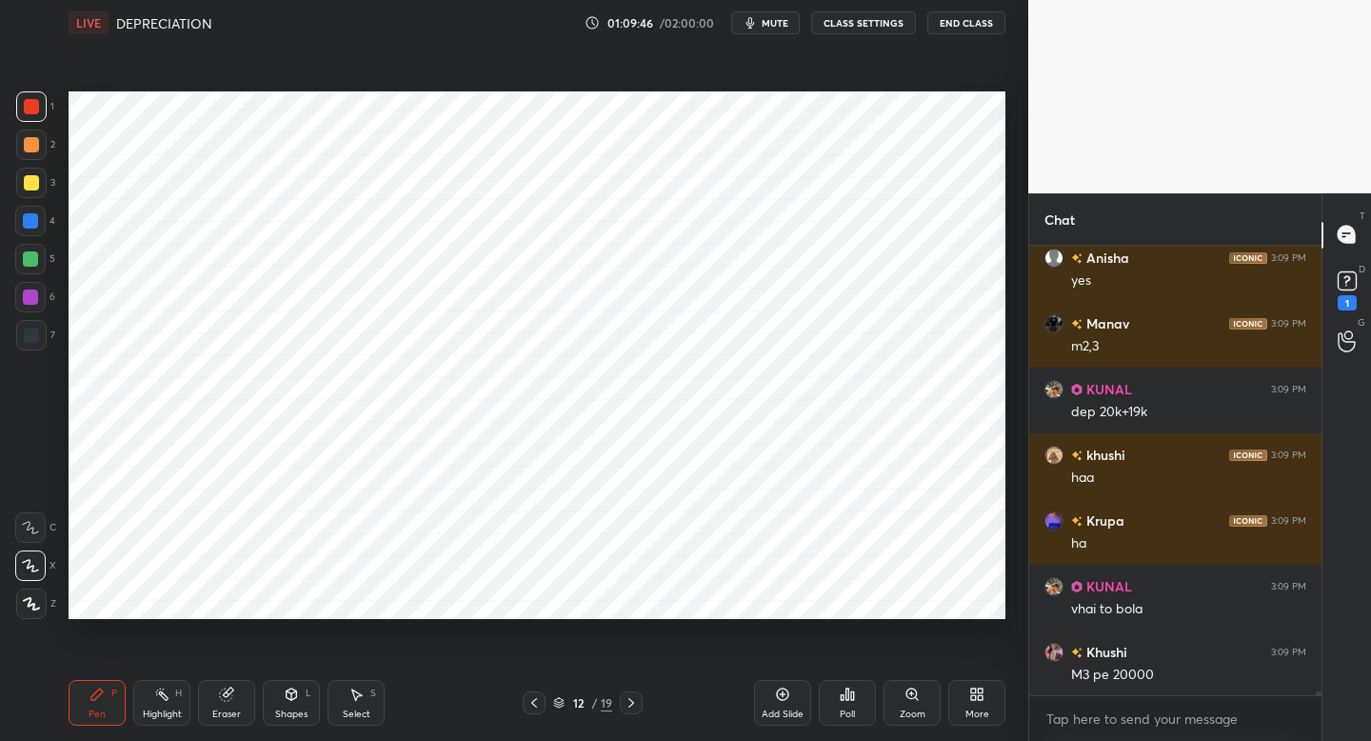
click at [636, 703] on icon at bounding box center [631, 702] width 15 height 15
click at [636, 701] on icon at bounding box center [631, 702] width 15 height 15
click at [637, 703] on icon at bounding box center [631, 702] width 15 height 15
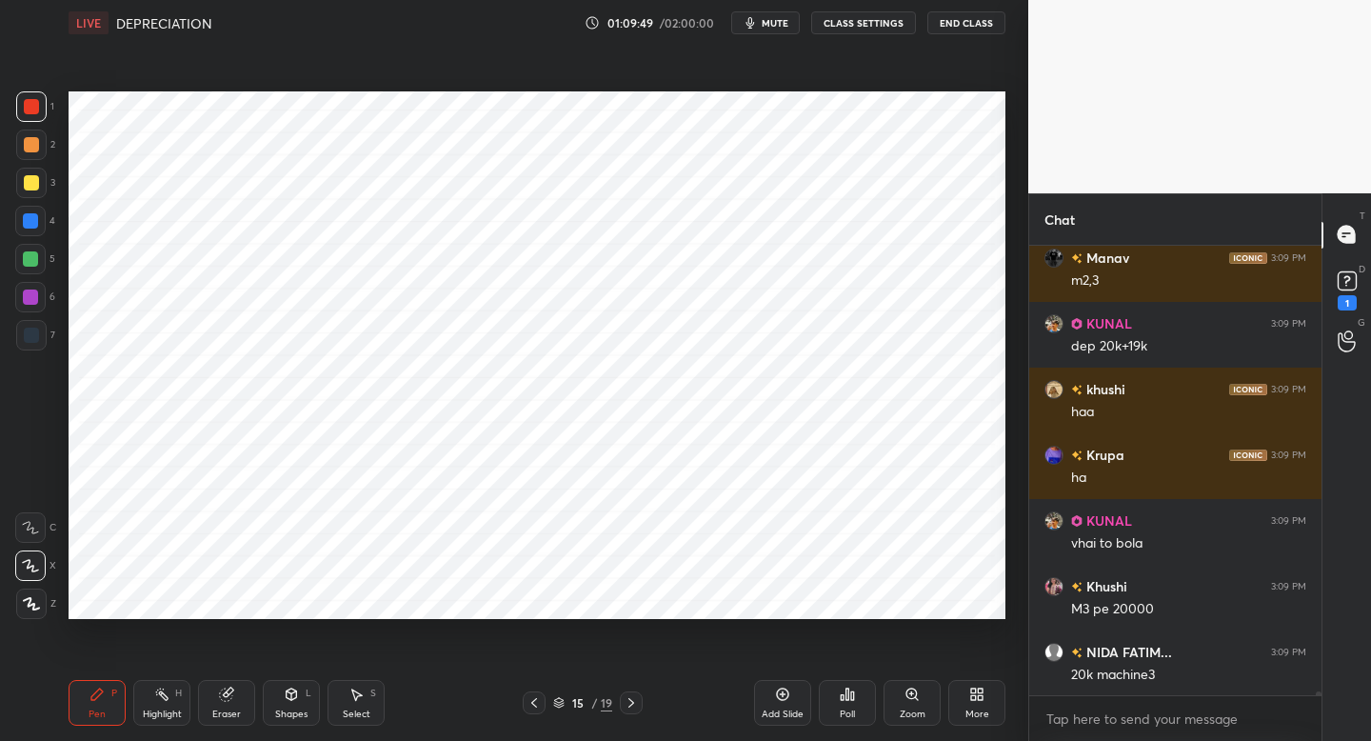
click at [633, 709] on icon at bounding box center [631, 702] width 15 height 15
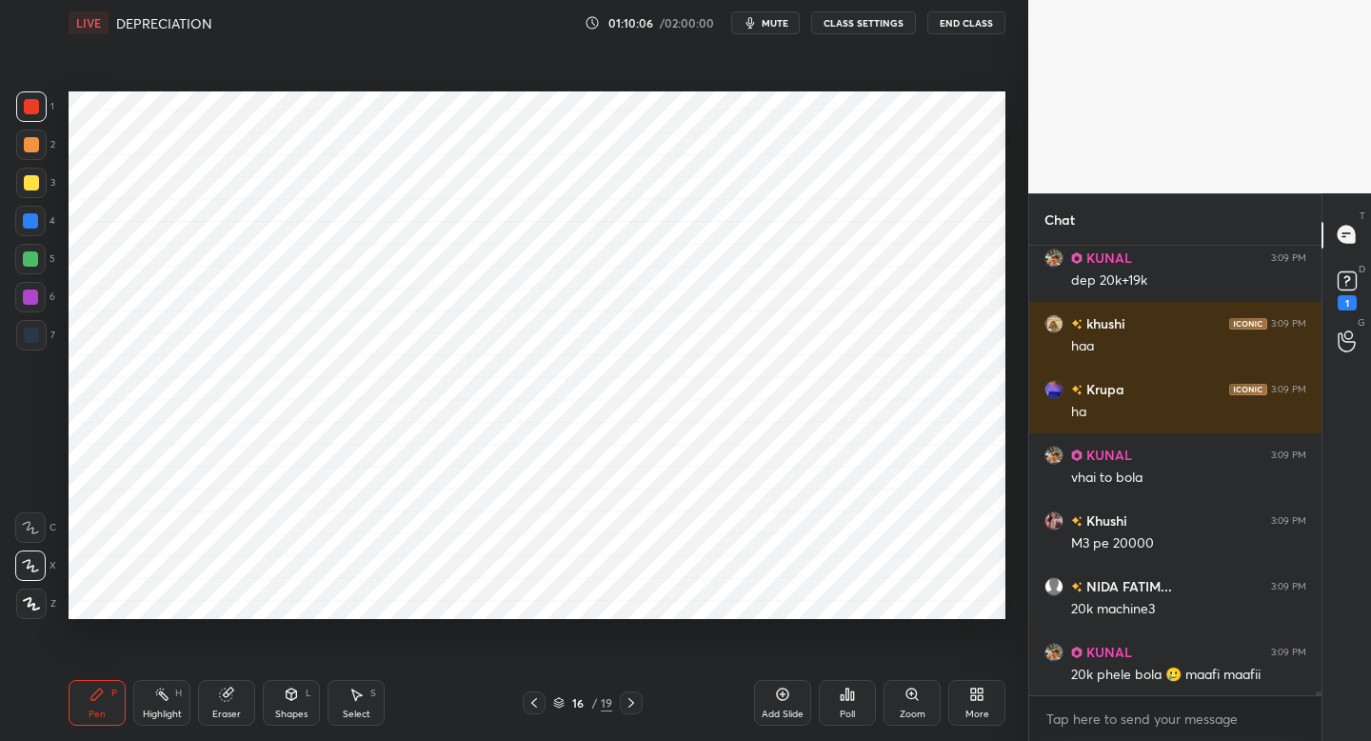
click at [32, 150] on div at bounding box center [31, 144] width 15 height 15
click at [533, 696] on icon at bounding box center [534, 702] width 15 height 15
click at [633, 705] on icon at bounding box center [631, 702] width 15 height 15
click at [520, 703] on div "16 / 19" at bounding box center [582, 702] width 343 height 23
click at [536, 705] on icon at bounding box center [534, 702] width 15 height 15
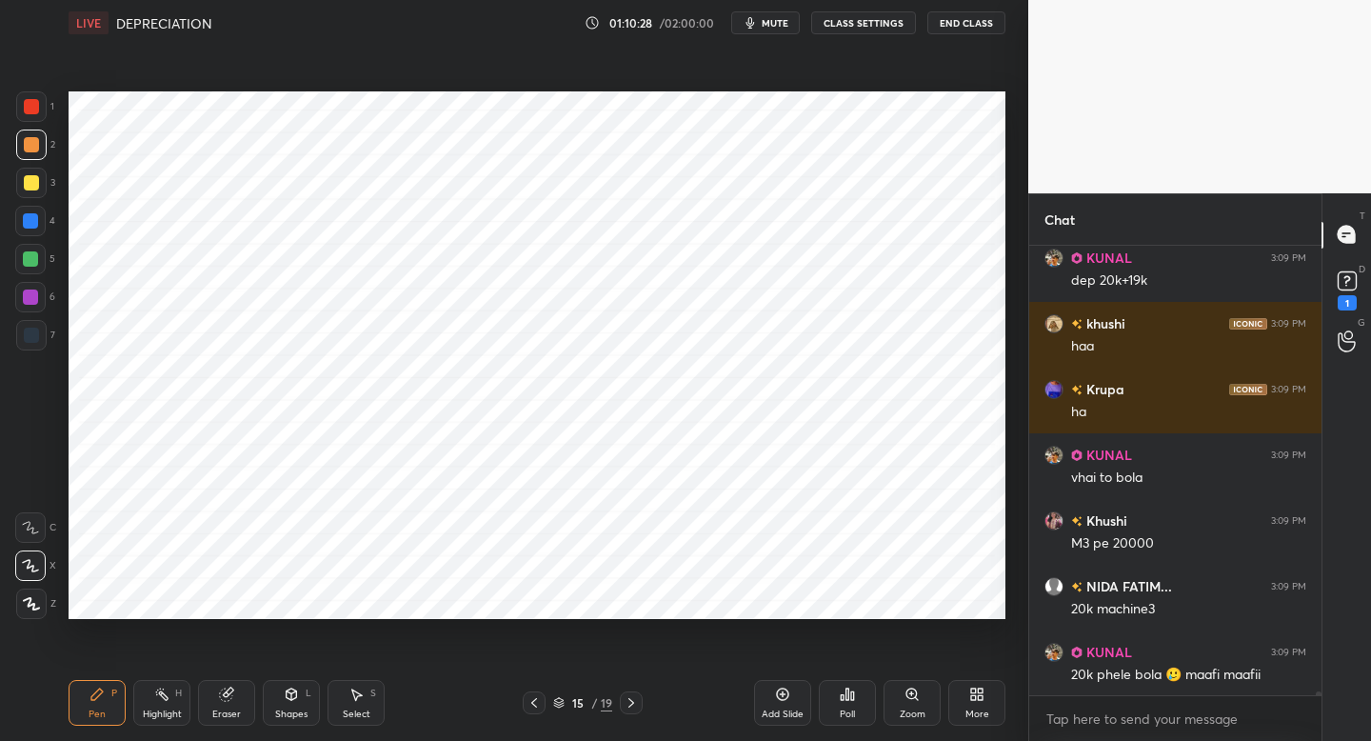
click at [631, 705] on icon at bounding box center [631, 702] width 15 height 15
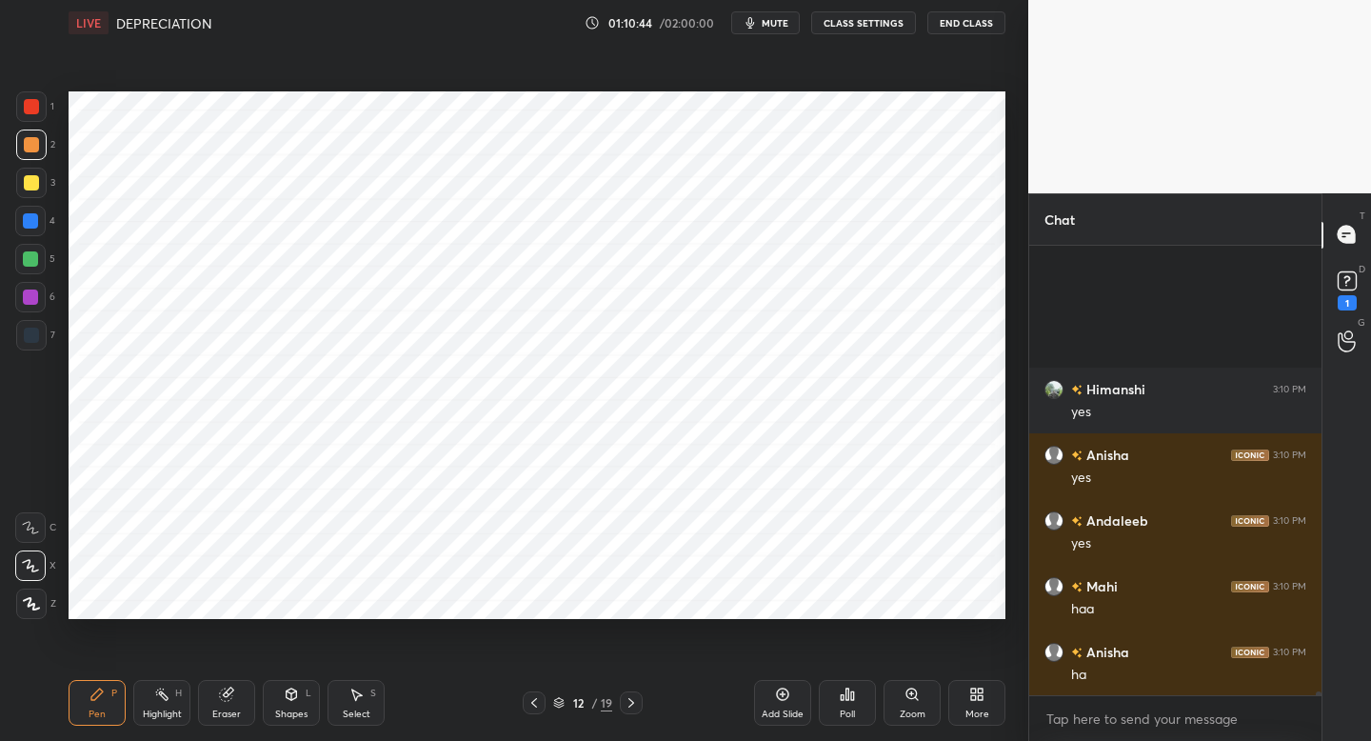
scroll to position [59047, 0]
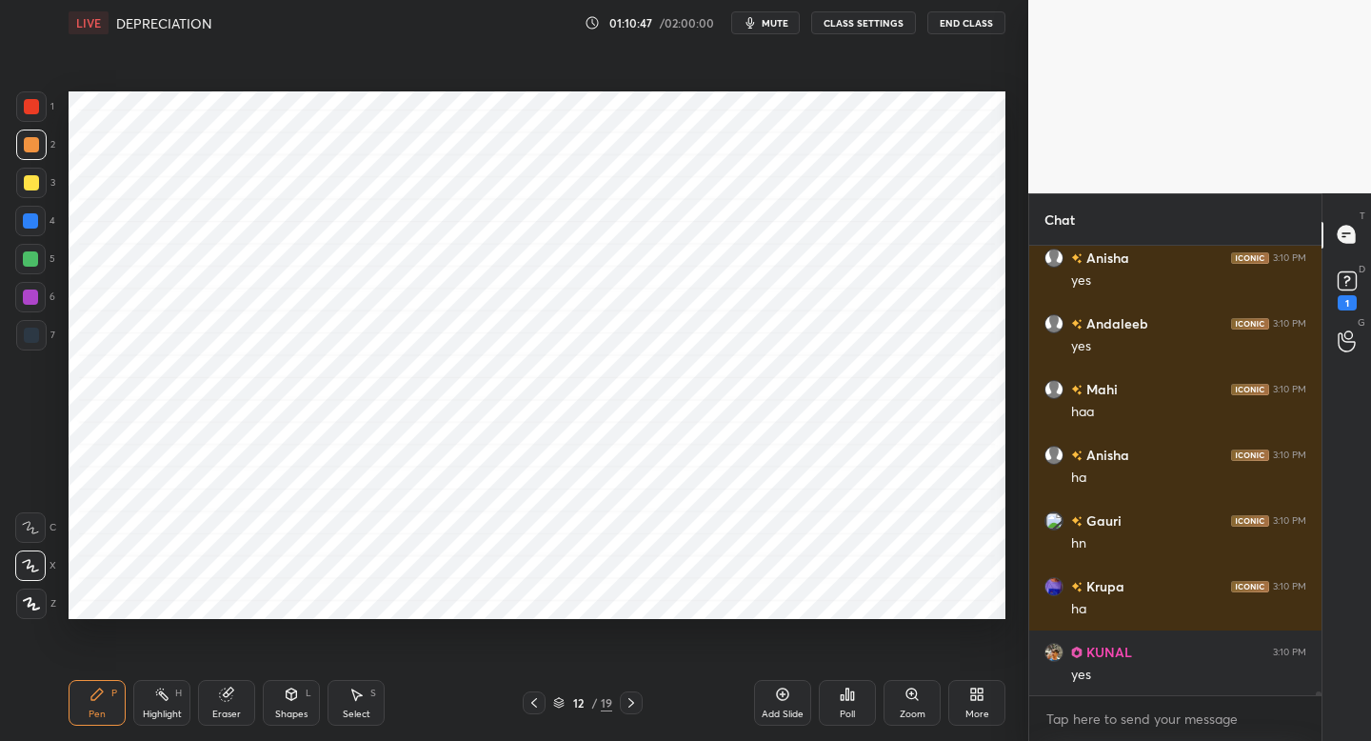
click at [779, 30] on button "mute" at bounding box center [765, 22] width 69 height 23
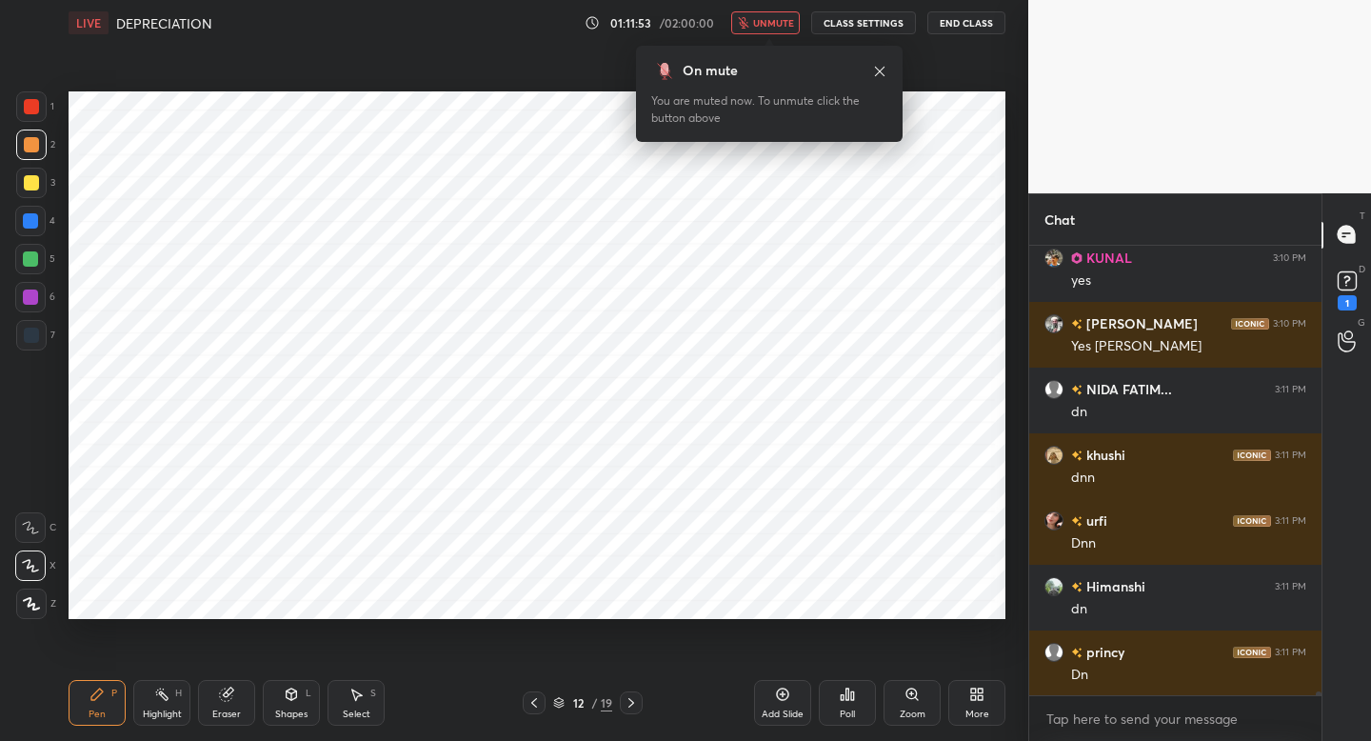
scroll to position [59507, 0]
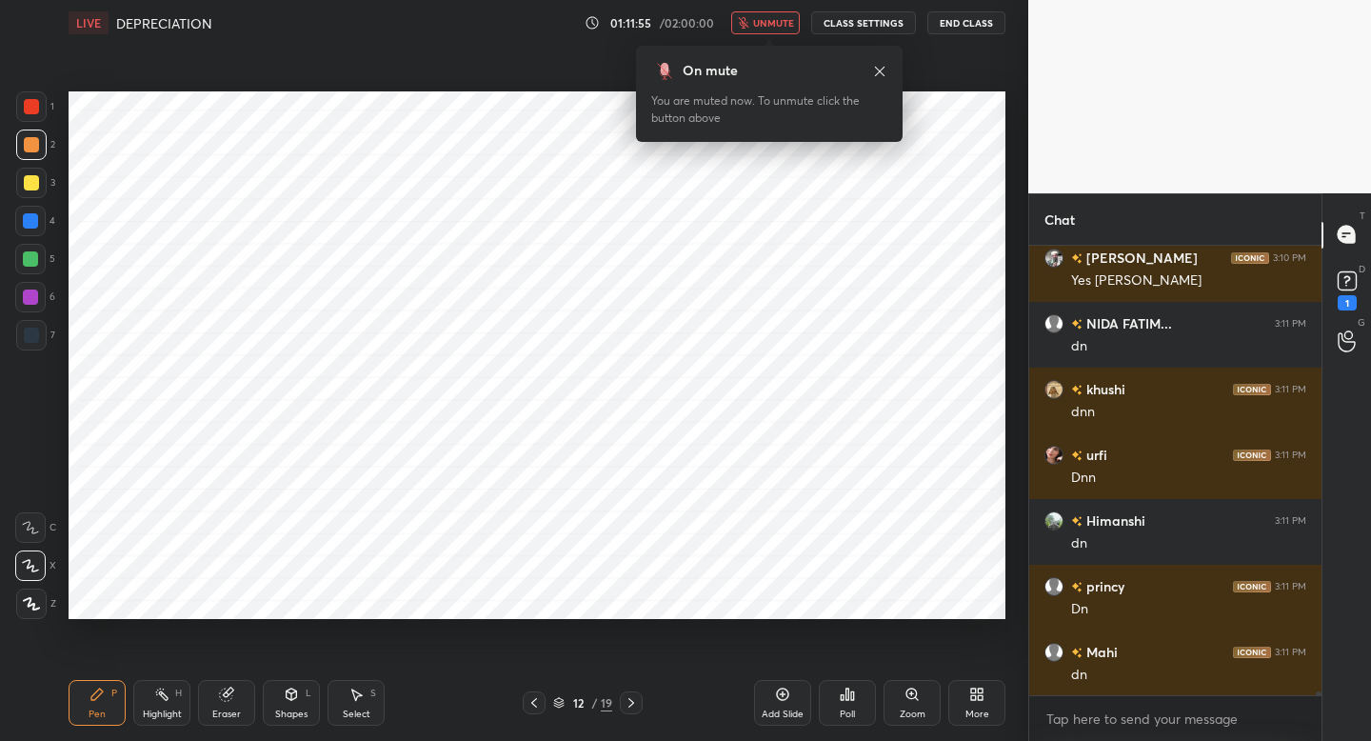
click at [779, 30] on button "unmute" at bounding box center [765, 22] width 69 height 23
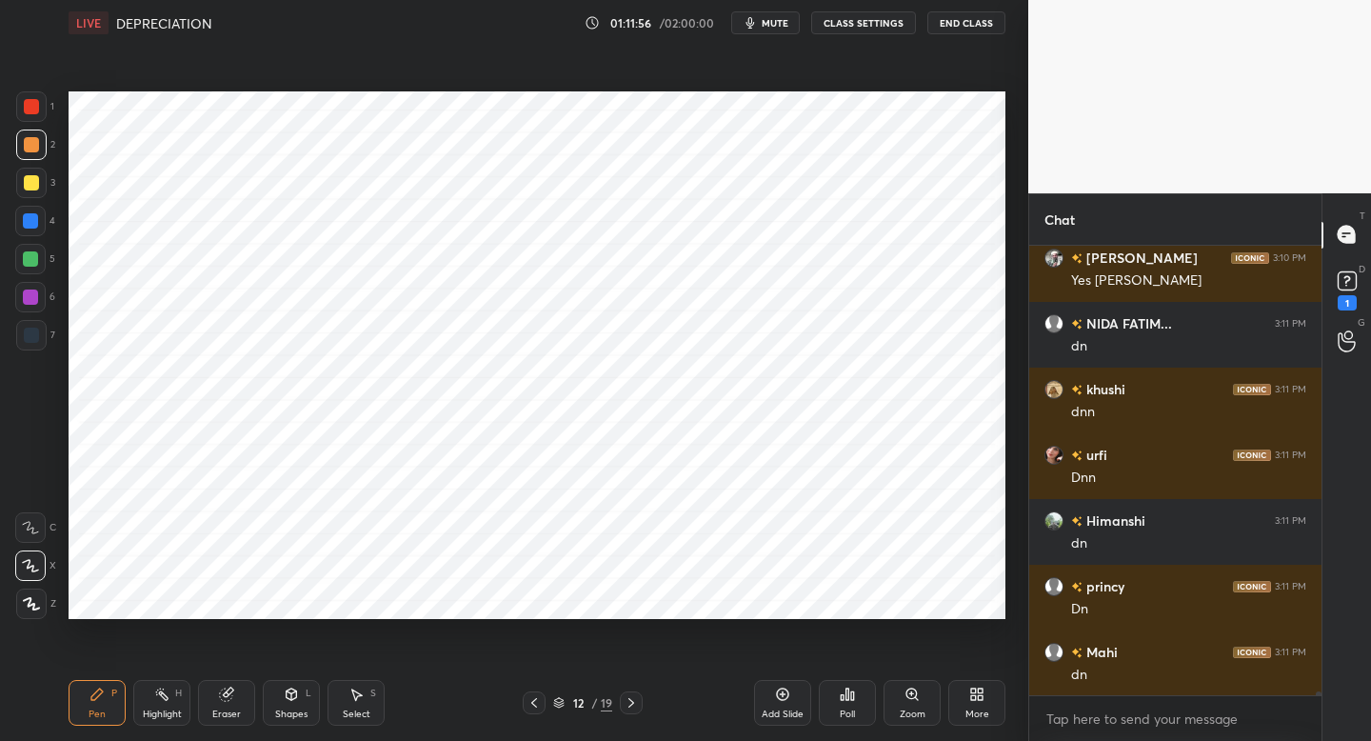
scroll to position [59573, 0]
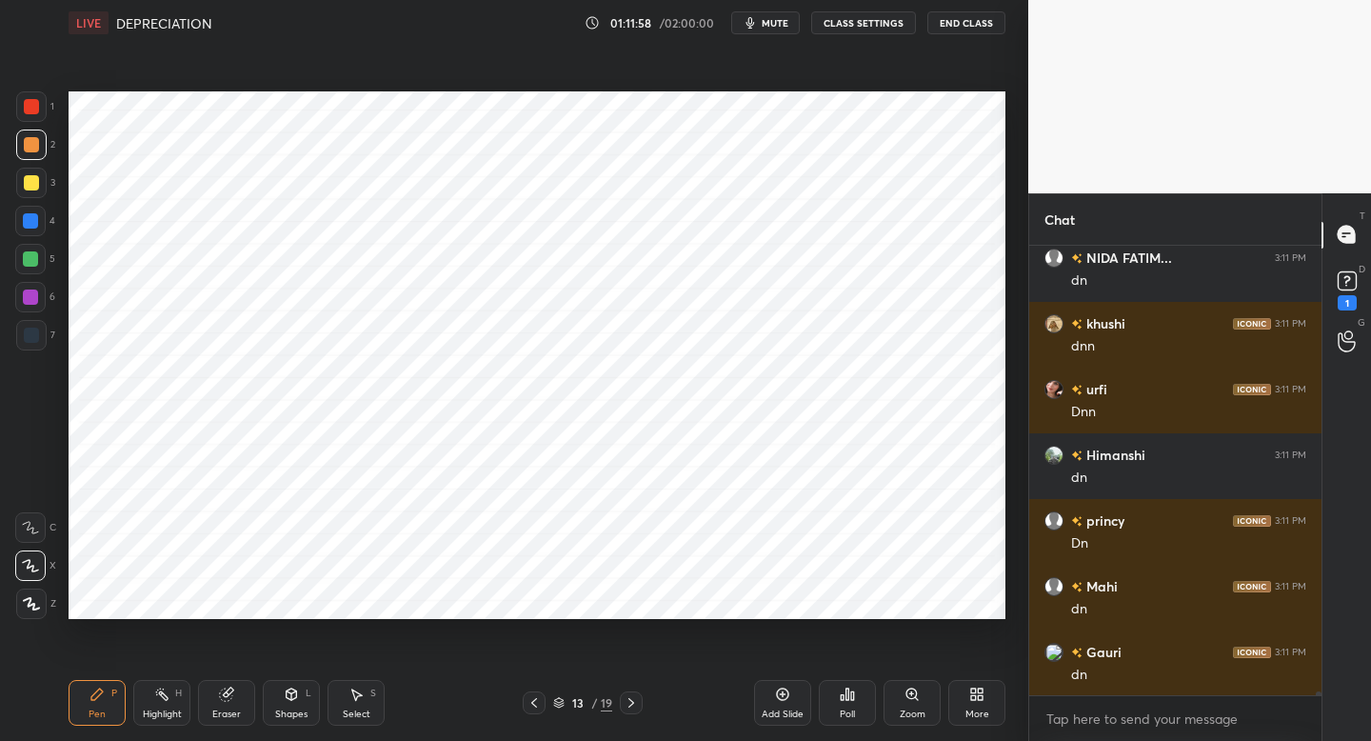
click at [779, 30] on button "mute" at bounding box center [765, 22] width 69 height 23
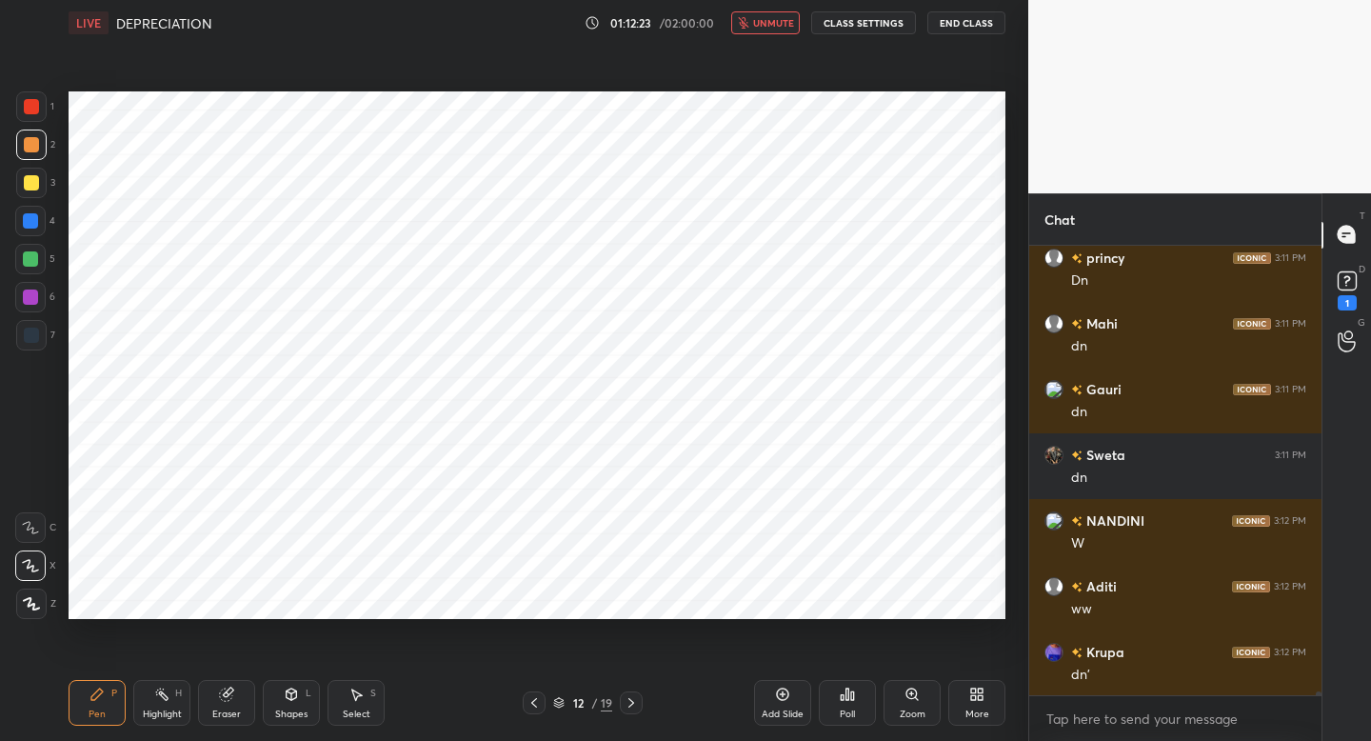
scroll to position [59901, 0]
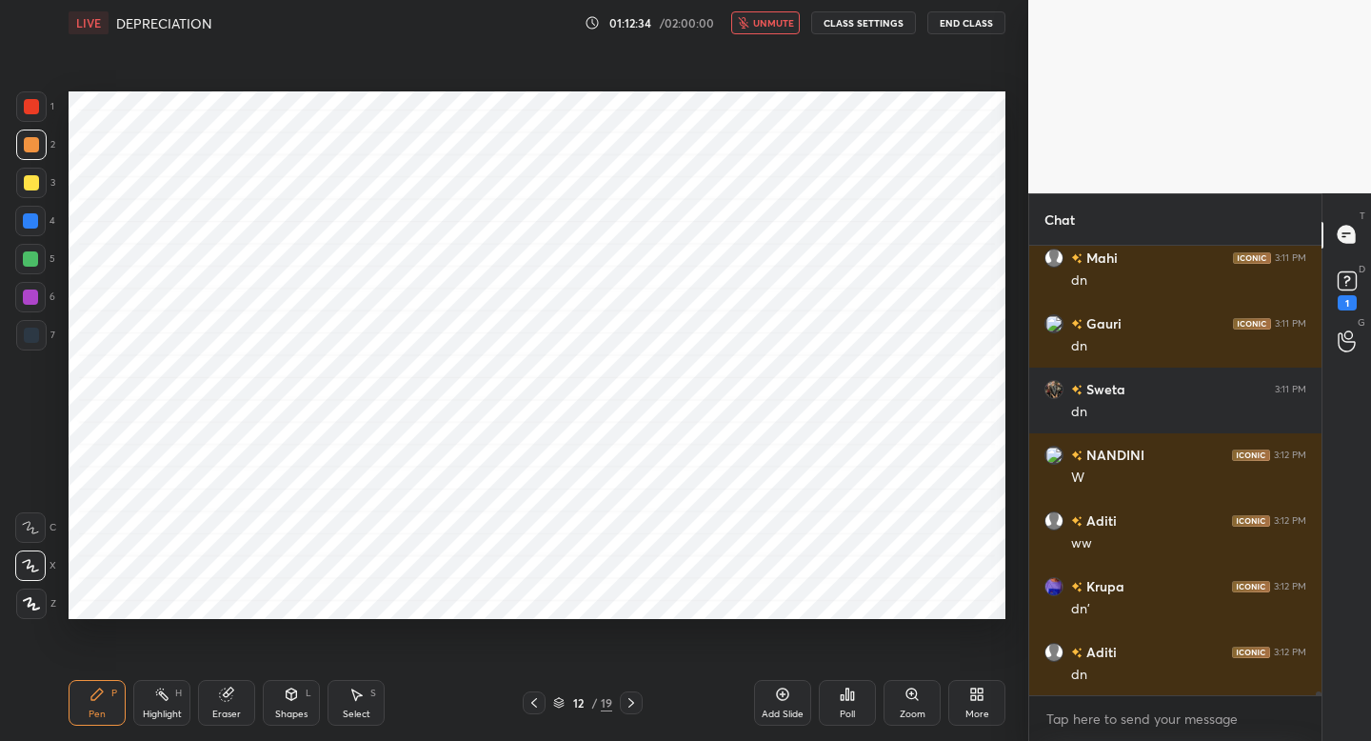
click at [779, 30] on button "unmute" at bounding box center [765, 22] width 69 height 23
click at [779, 30] on button "mute" at bounding box center [765, 22] width 69 height 23
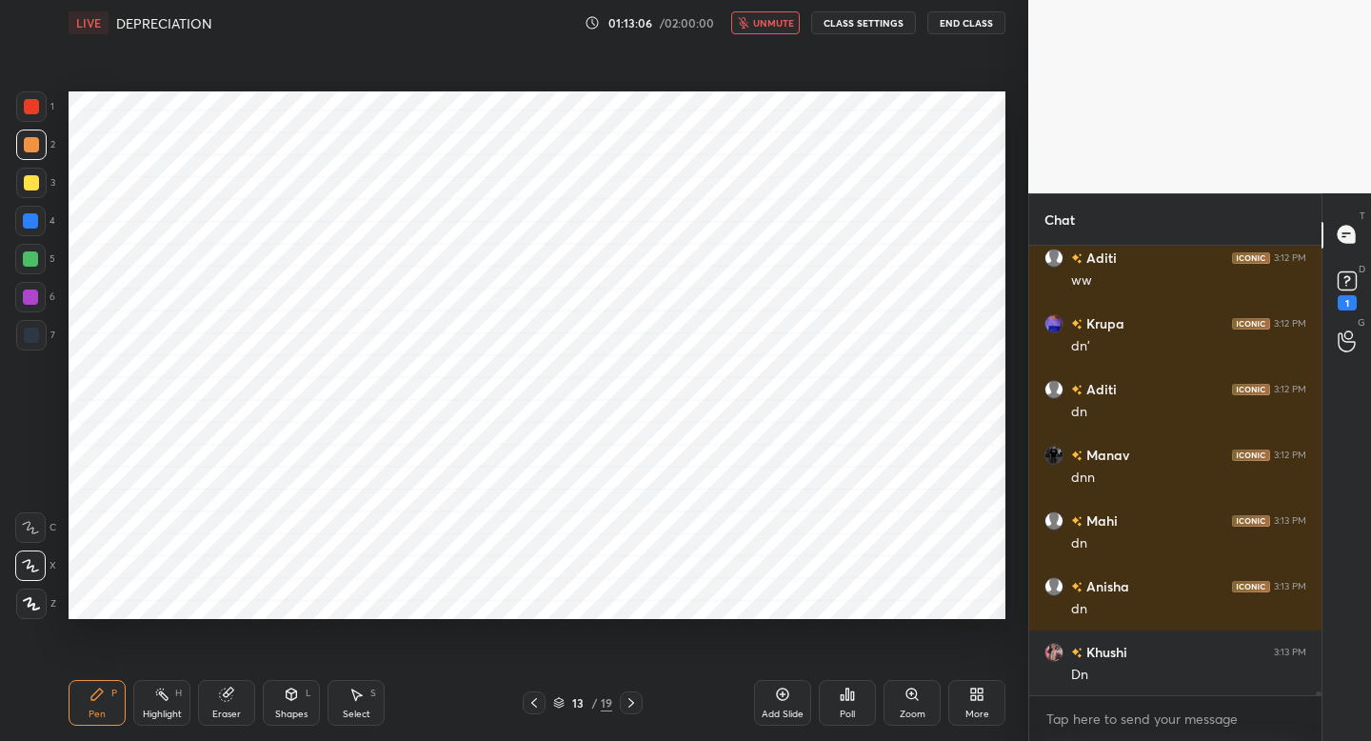
scroll to position [60230, 0]
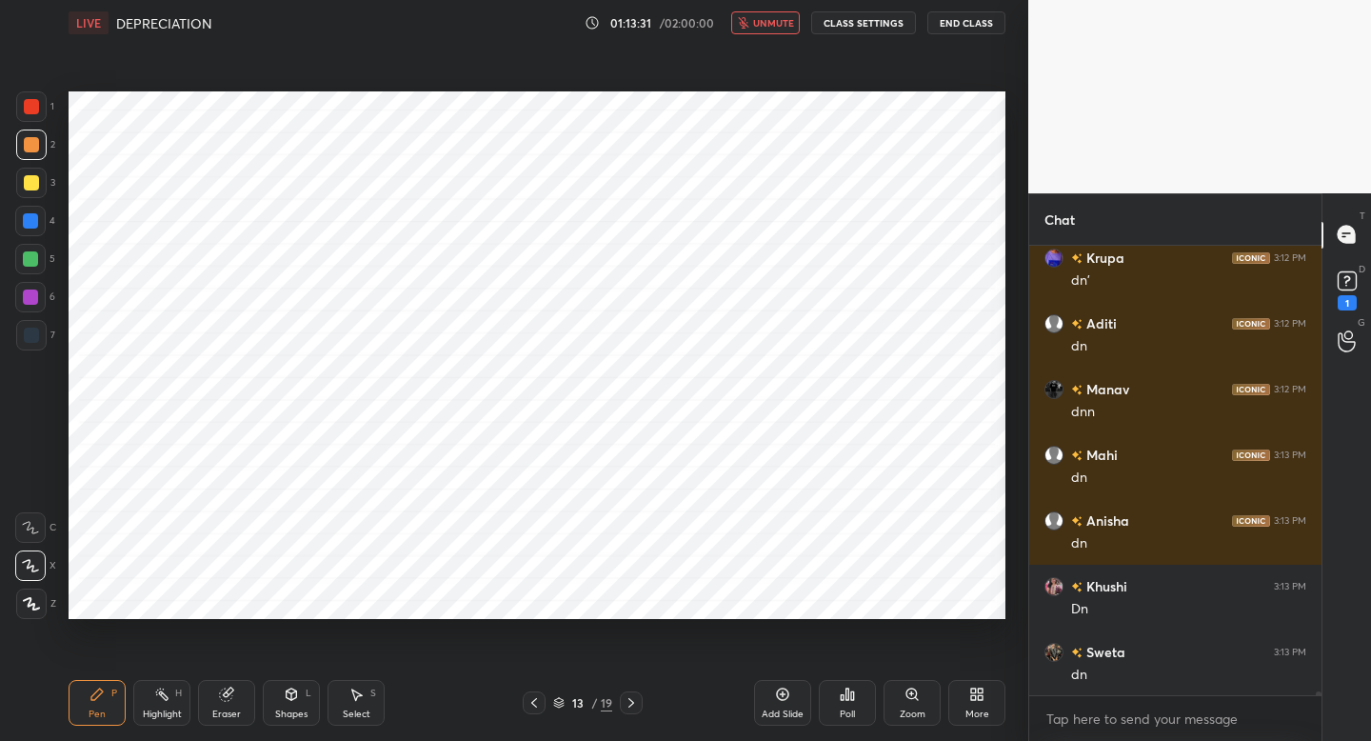
click at [779, 30] on button "unmute" at bounding box center [765, 22] width 69 height 23
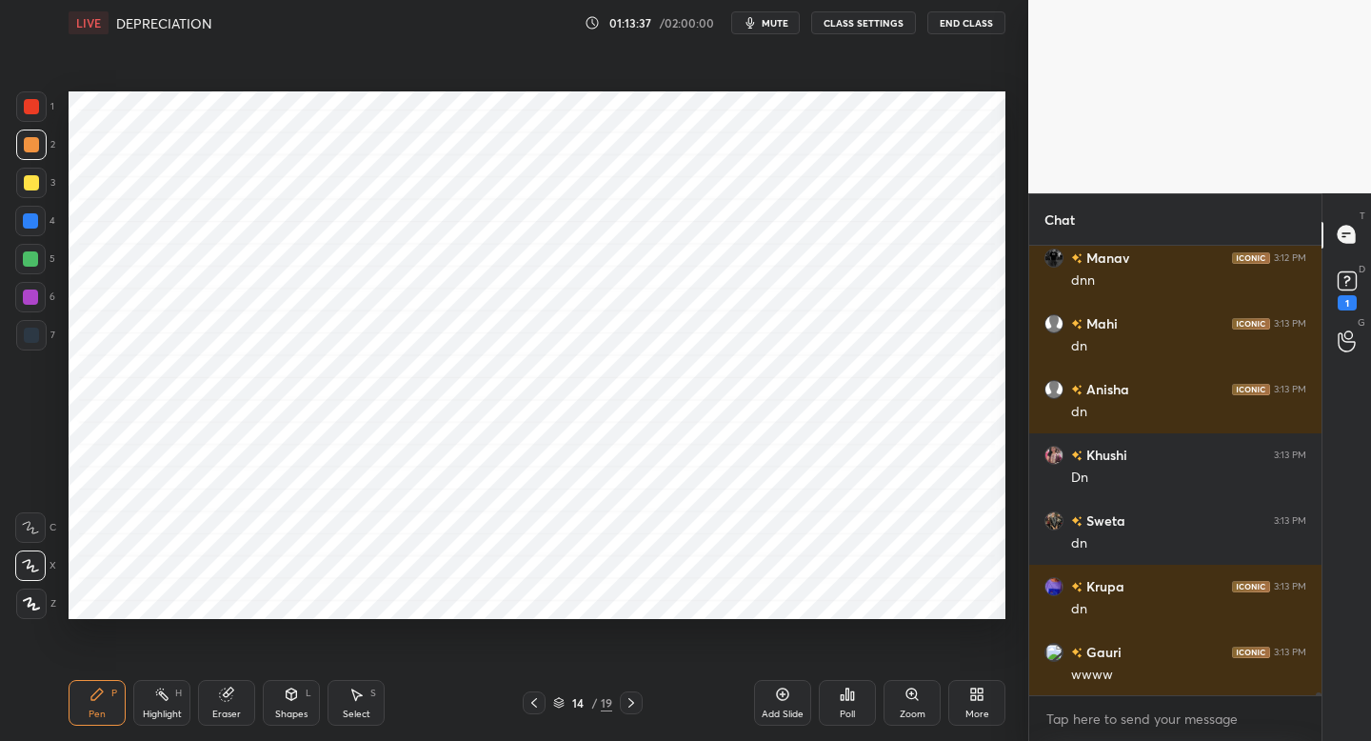
scroll to position [60427, 0]
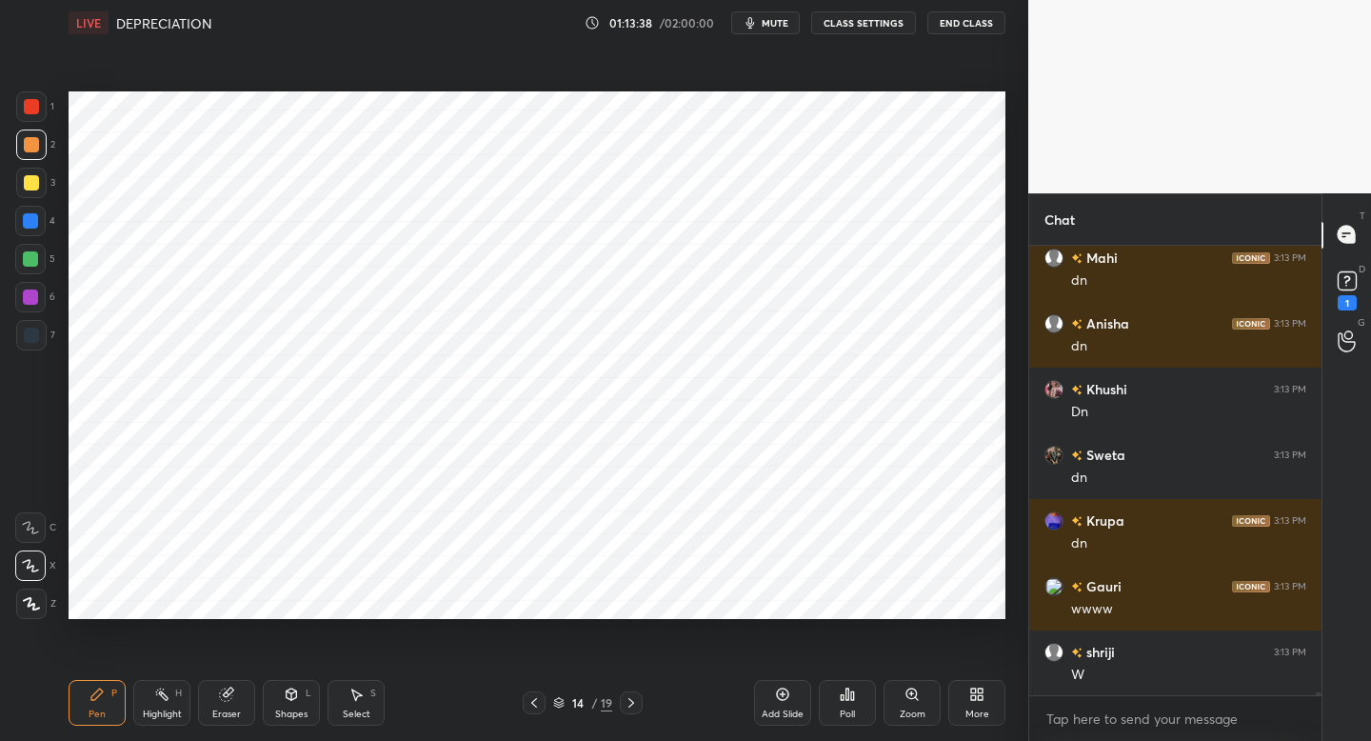
click at [779, 30] on button "mute" at bounding box center [765, 22] width 69 height 23
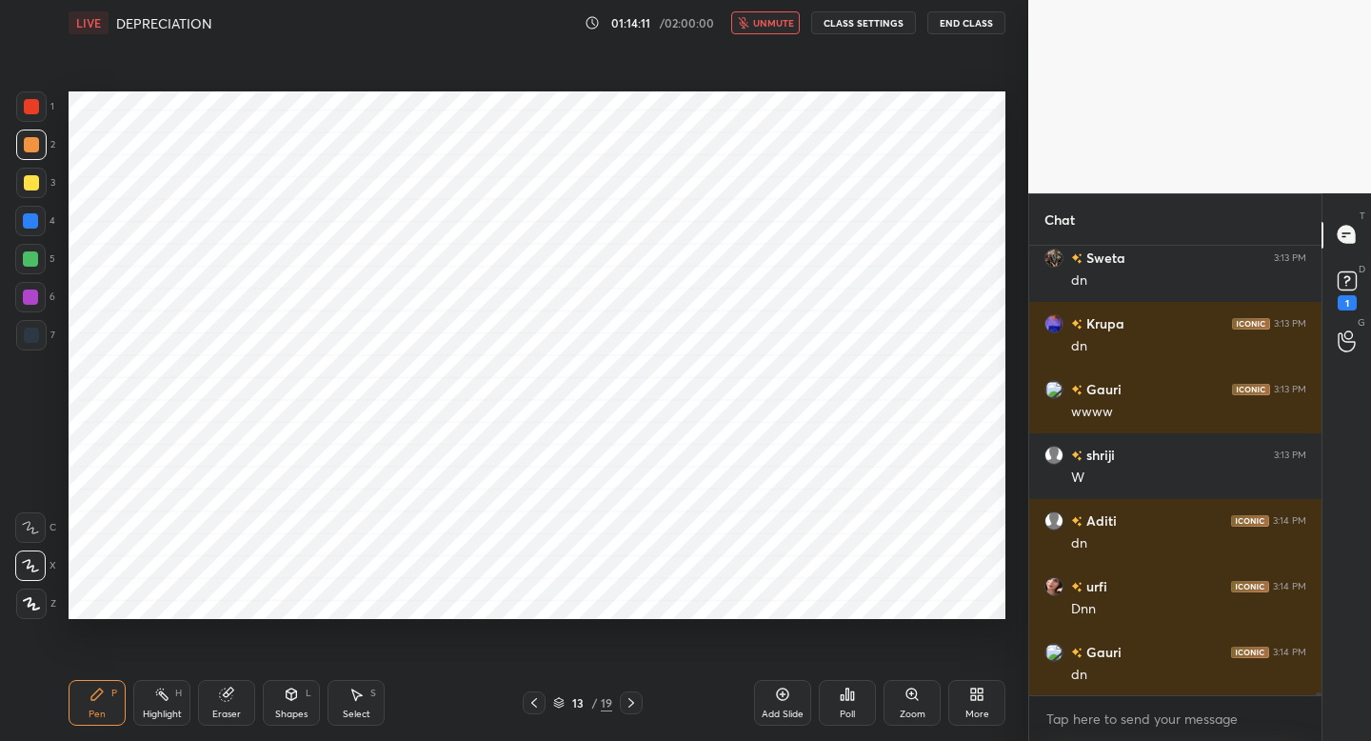
scroll to position [60690, 0]
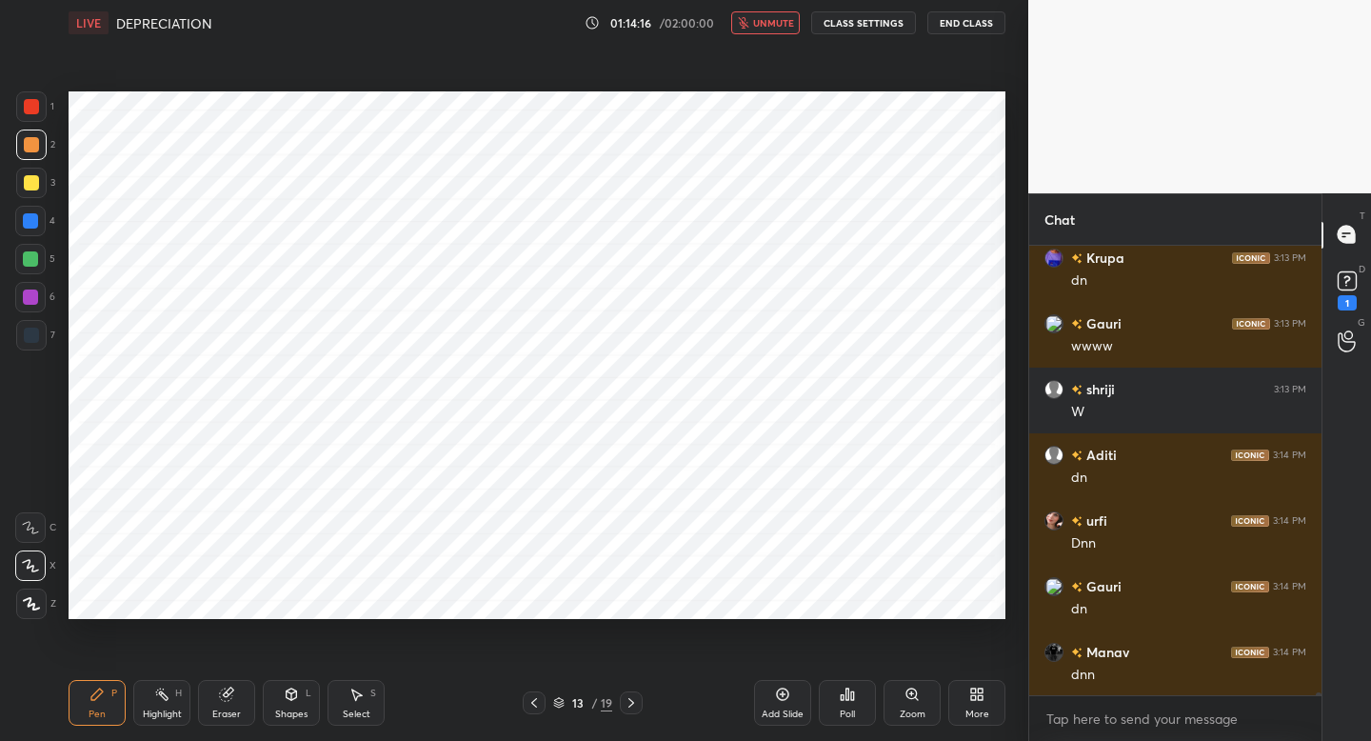
click at [779, 30] on button "unmute" at bounding box center [765, 22] width 69 height 23
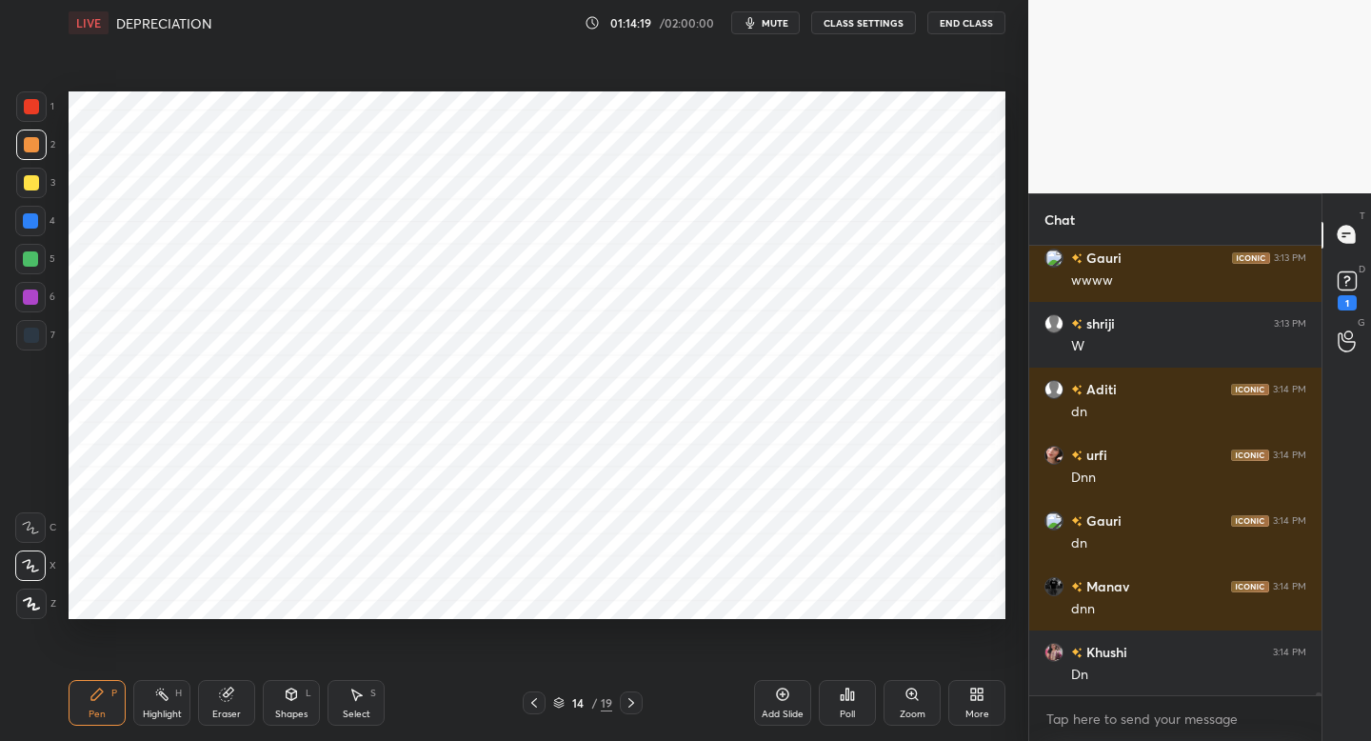
scroll to position [60821, 0]
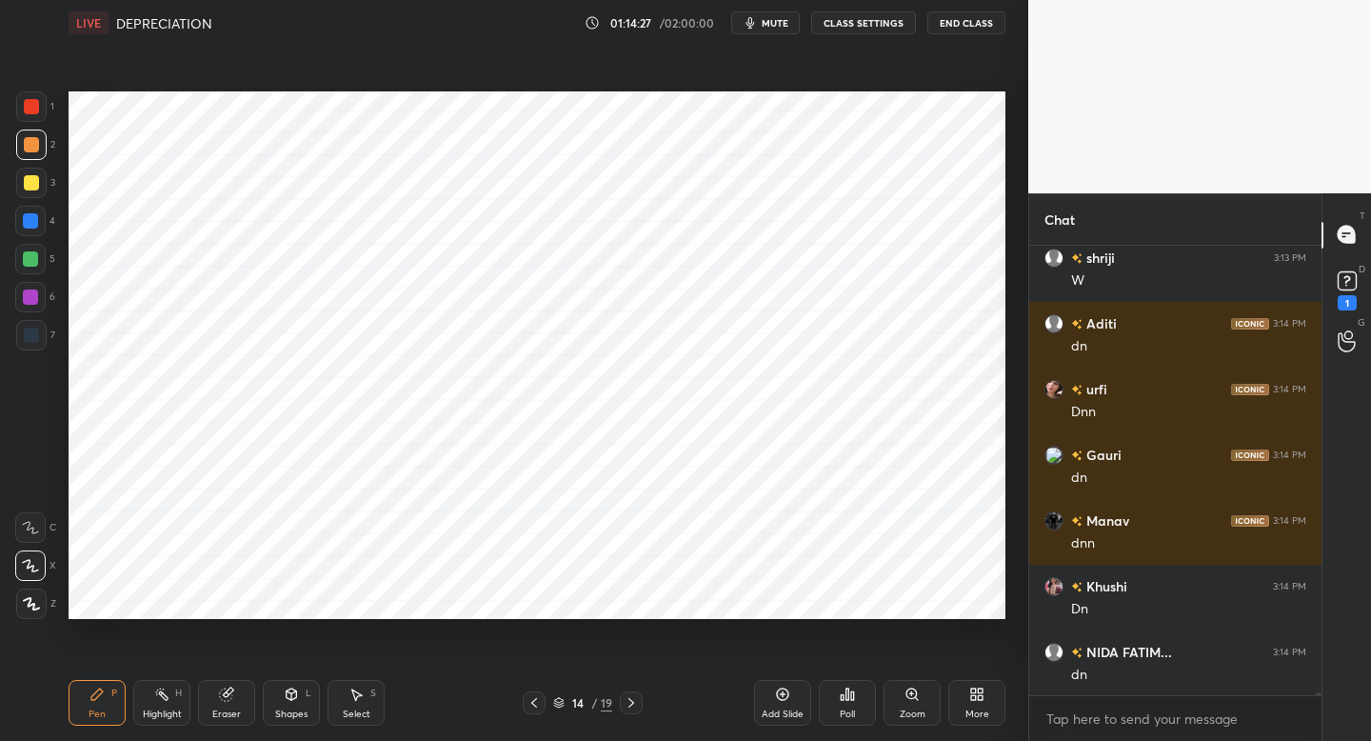
click at [779, 30] on button "mute" at bounding box center [765, 22] width 69 height 23
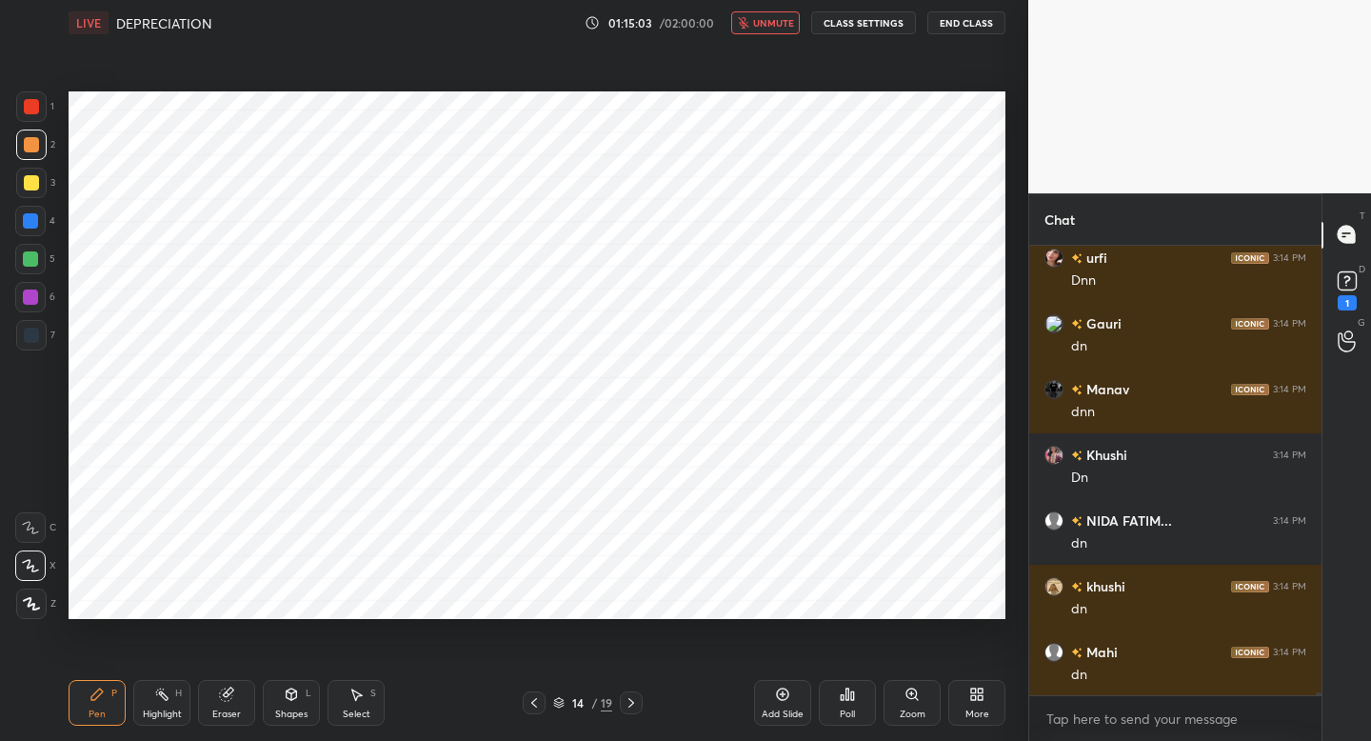
scroll to position [61018, 0]
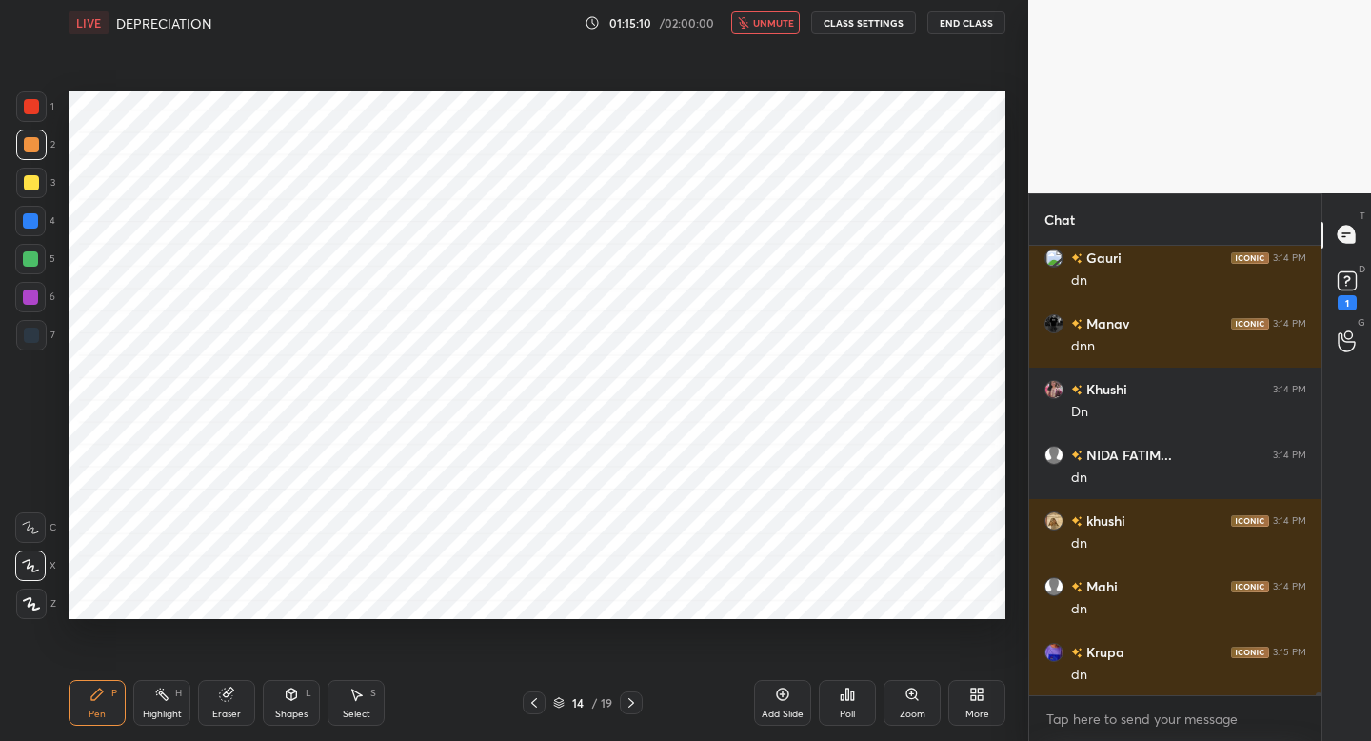
click at [779, 30] on button "unmute" at bounding box center [765, 22] width 69 height 23
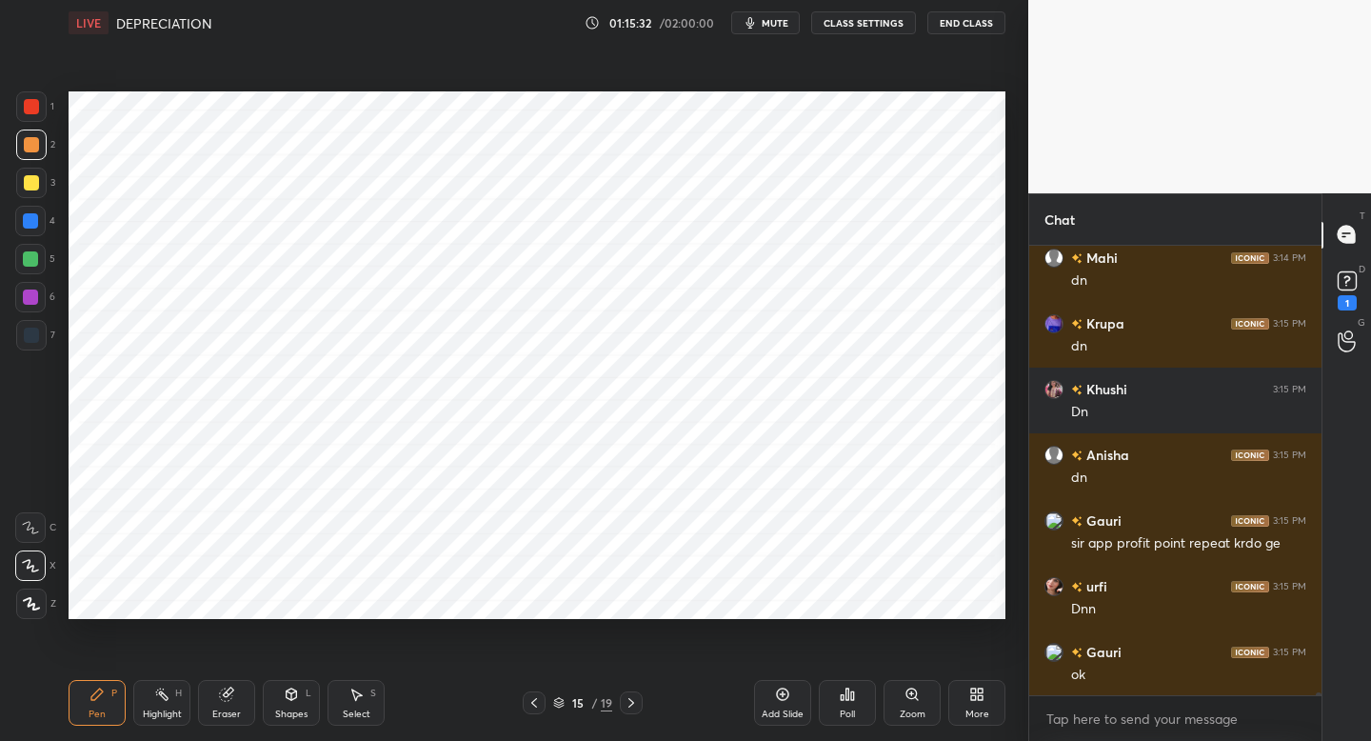
scroll to position [61413, 0]
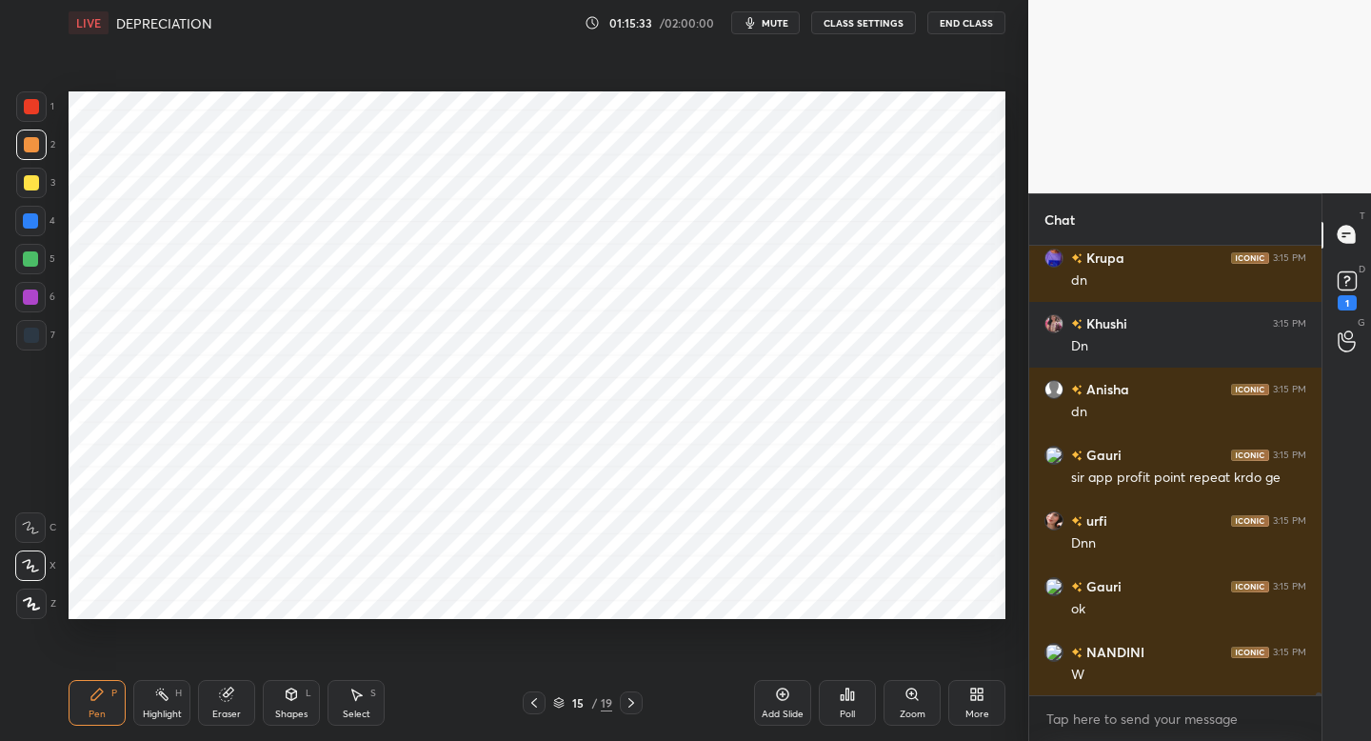
click at [757, 19] on icon "button" at bounding box center [750, 22] width 15 height 15
click at [757, 19] on span "unmute" at bounding box center [773, 22] width 41 height 13
click at [757, 19] on icon "button" at bounding box center [750, 22] width 15 height 15
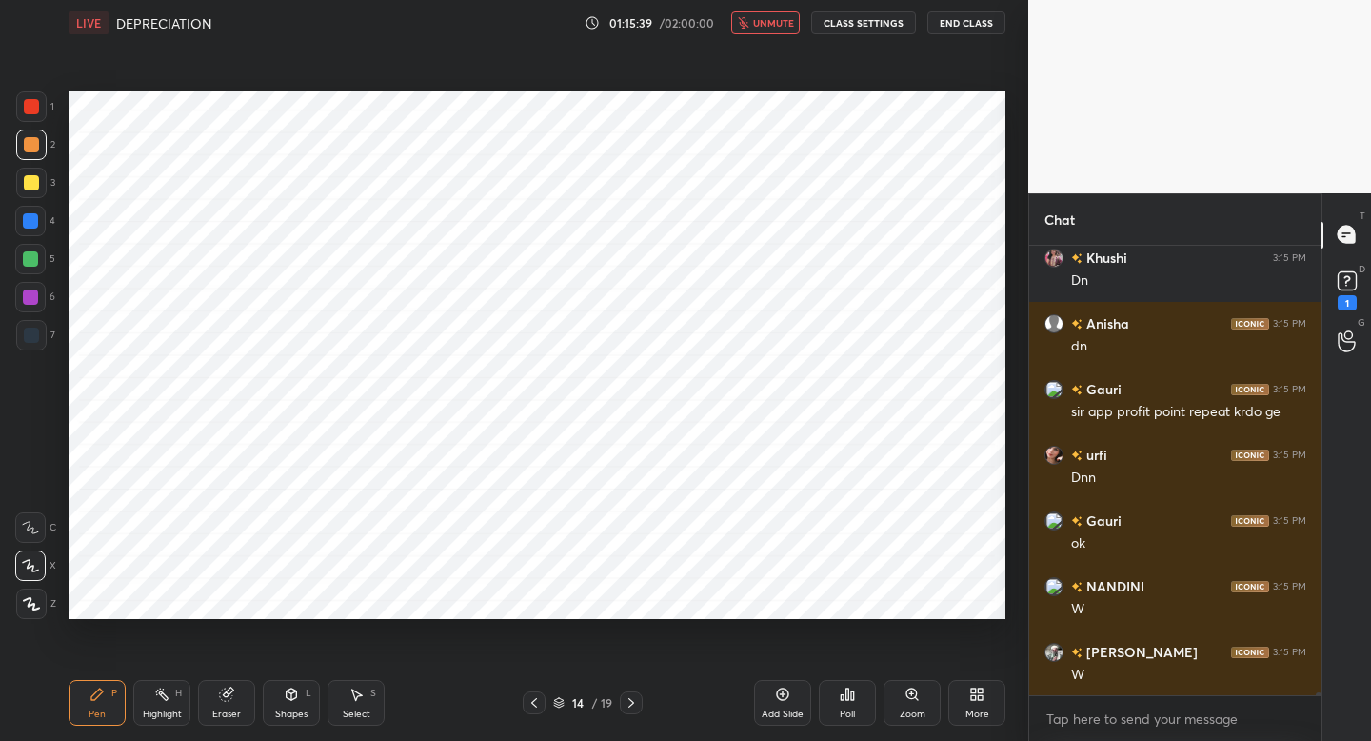
scroll to position [61561, 0]
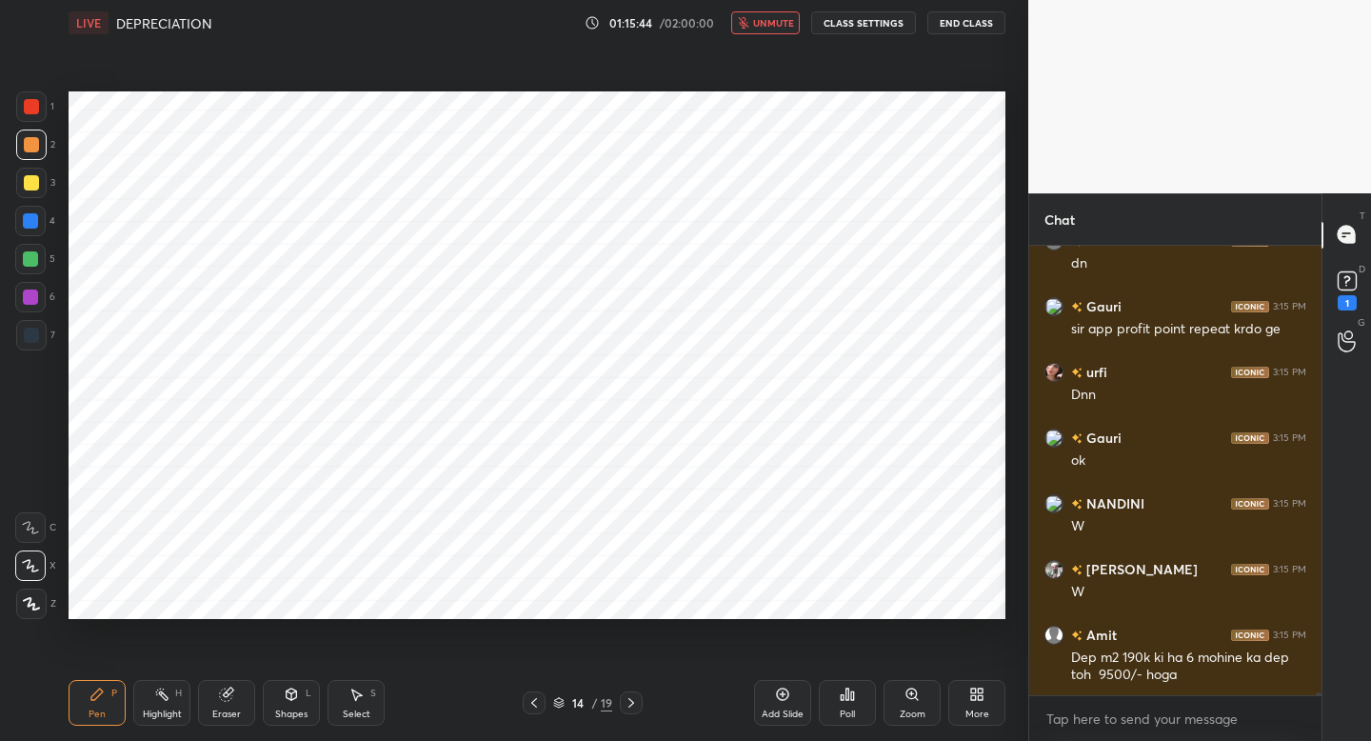
click at [757, 19] on span "unmute" at bounding box center [773, 22] width 41 height 13
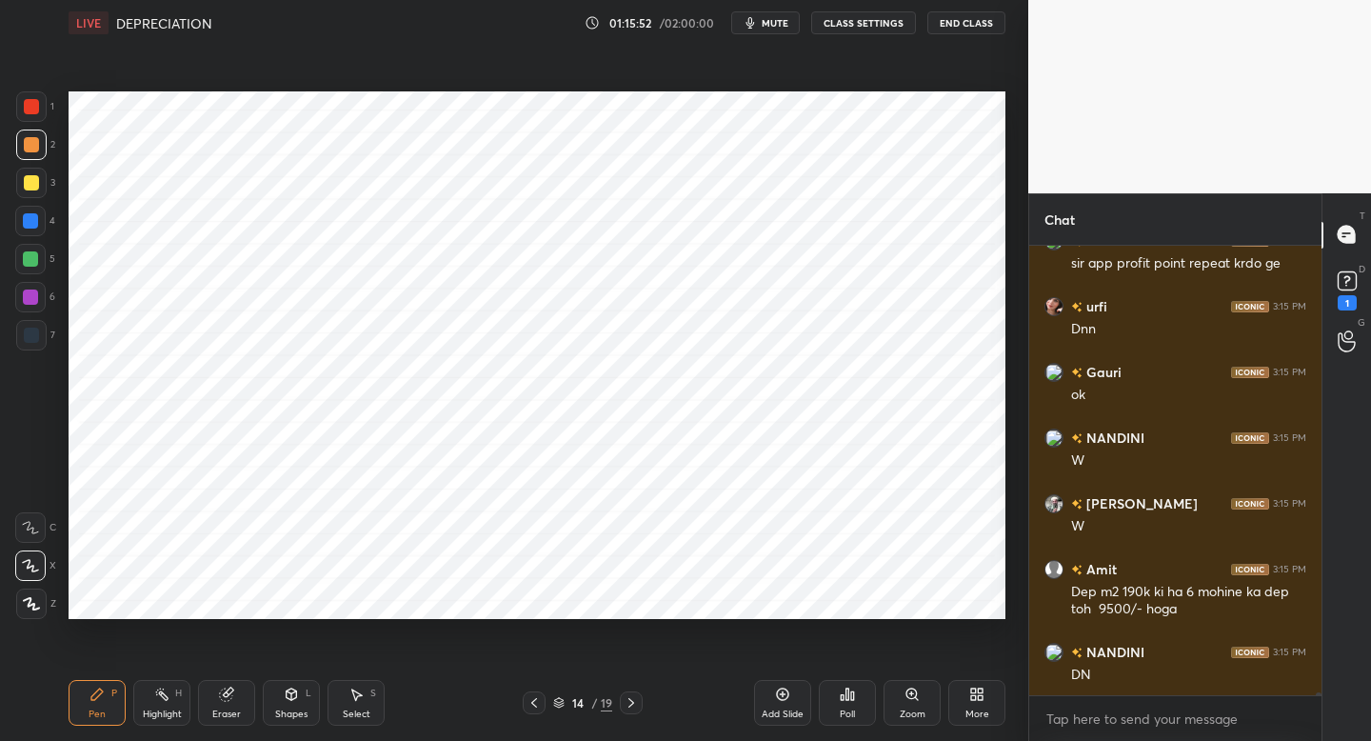
scroll to position [61693, 0]
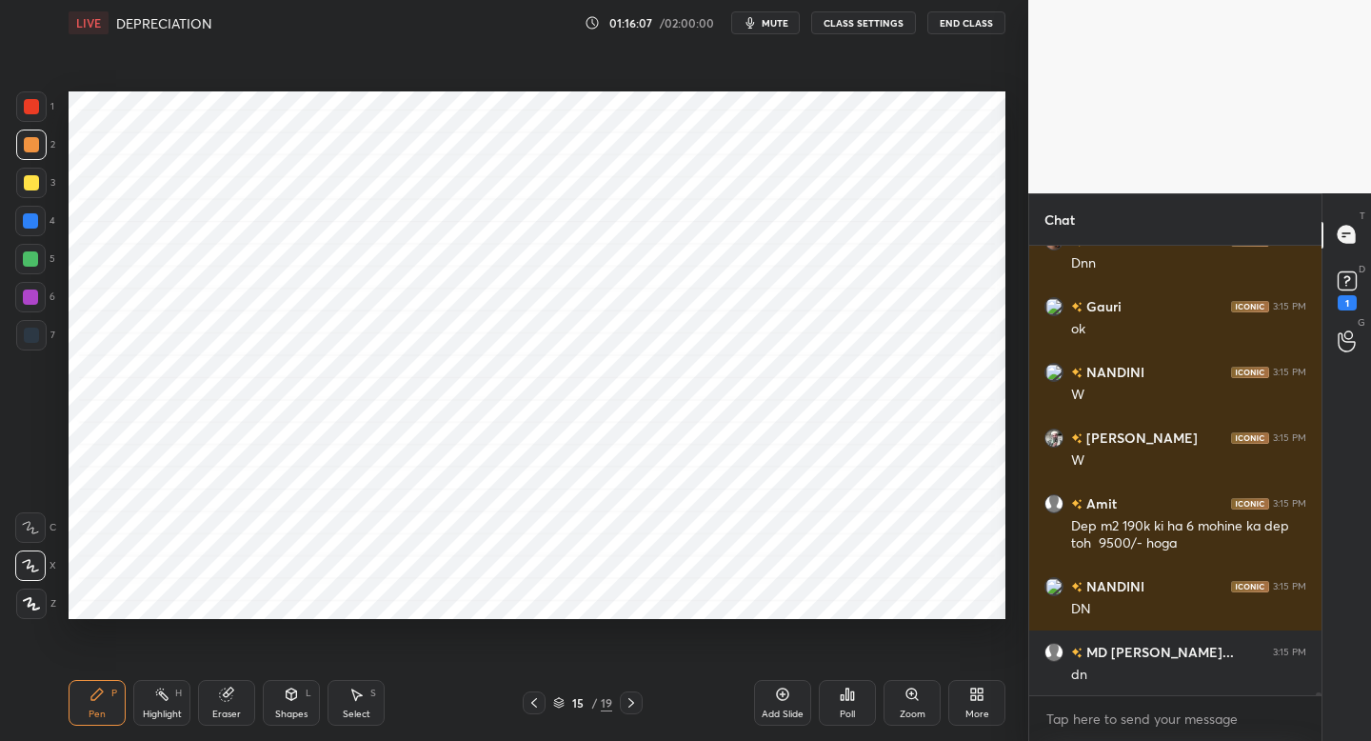
click at [769, 28] on span "mute" at bounding box center [775, 22] width 27 height 13
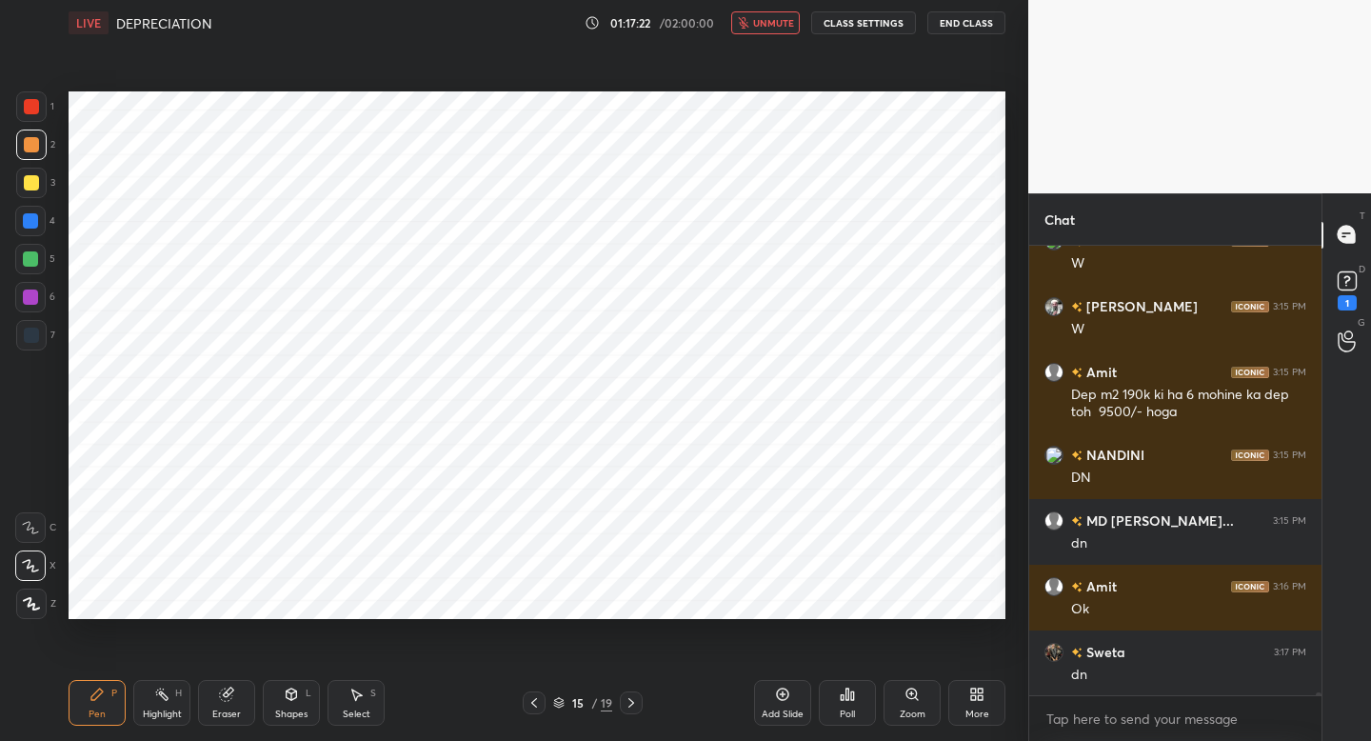
scroll to position [61890, 0]
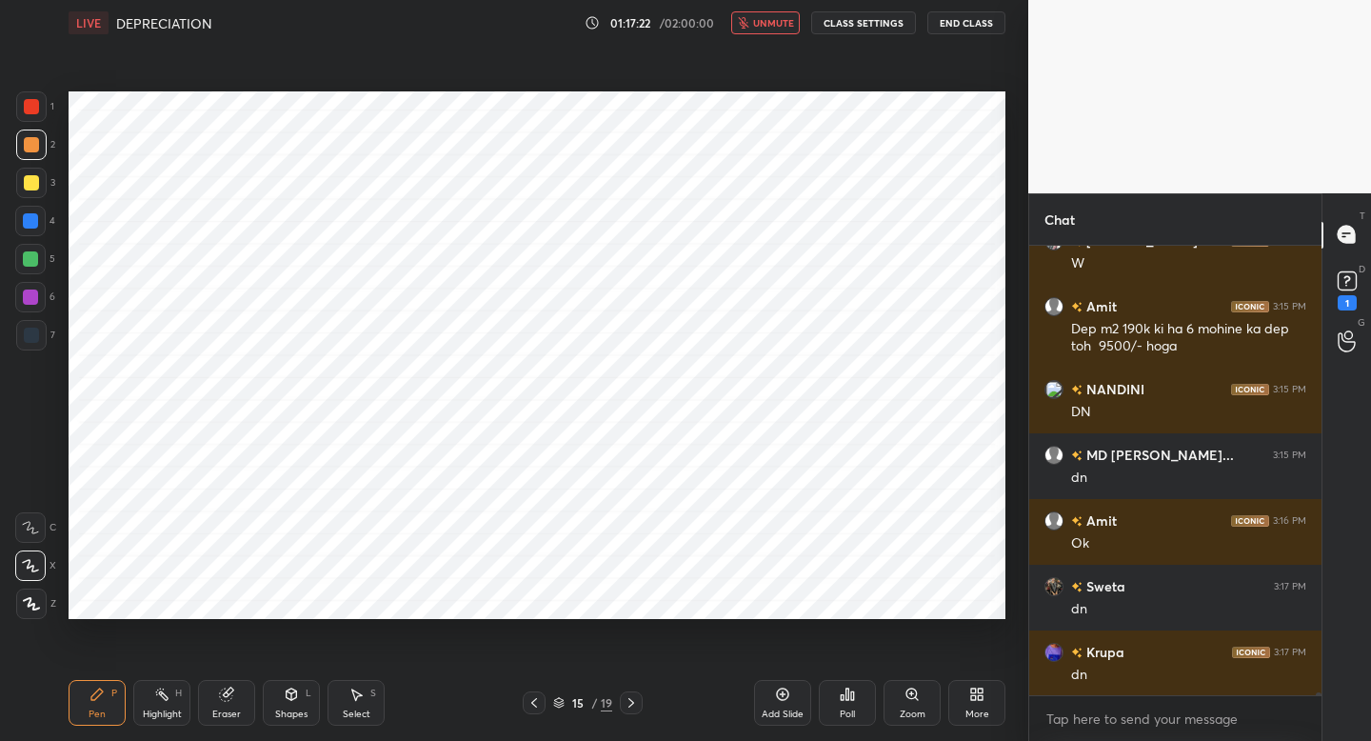
click at [772, 20] on span "unmute" at bounding box center [773, 22] width 41 height 13
click at [772, 20] on span "mute" at bounding box center [775, 22] width 27 height 13
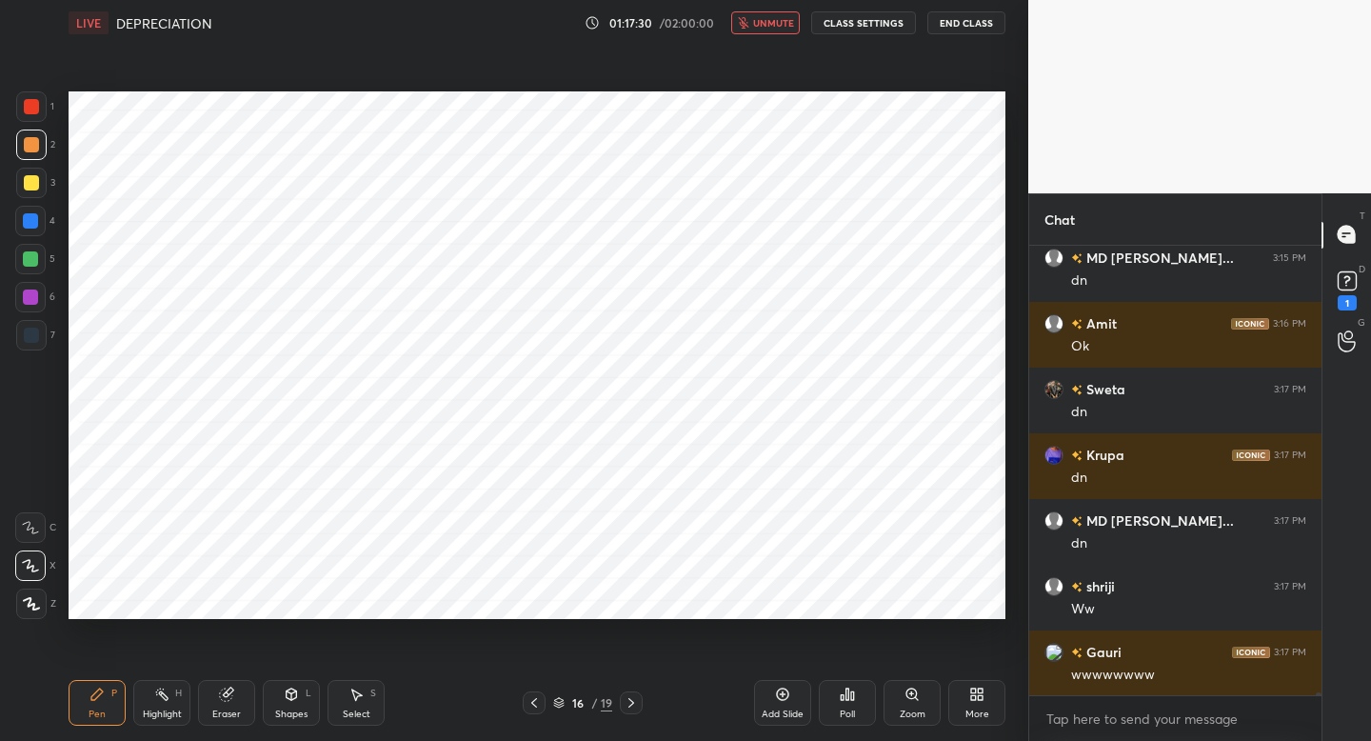
scroll to position [62153, 0]
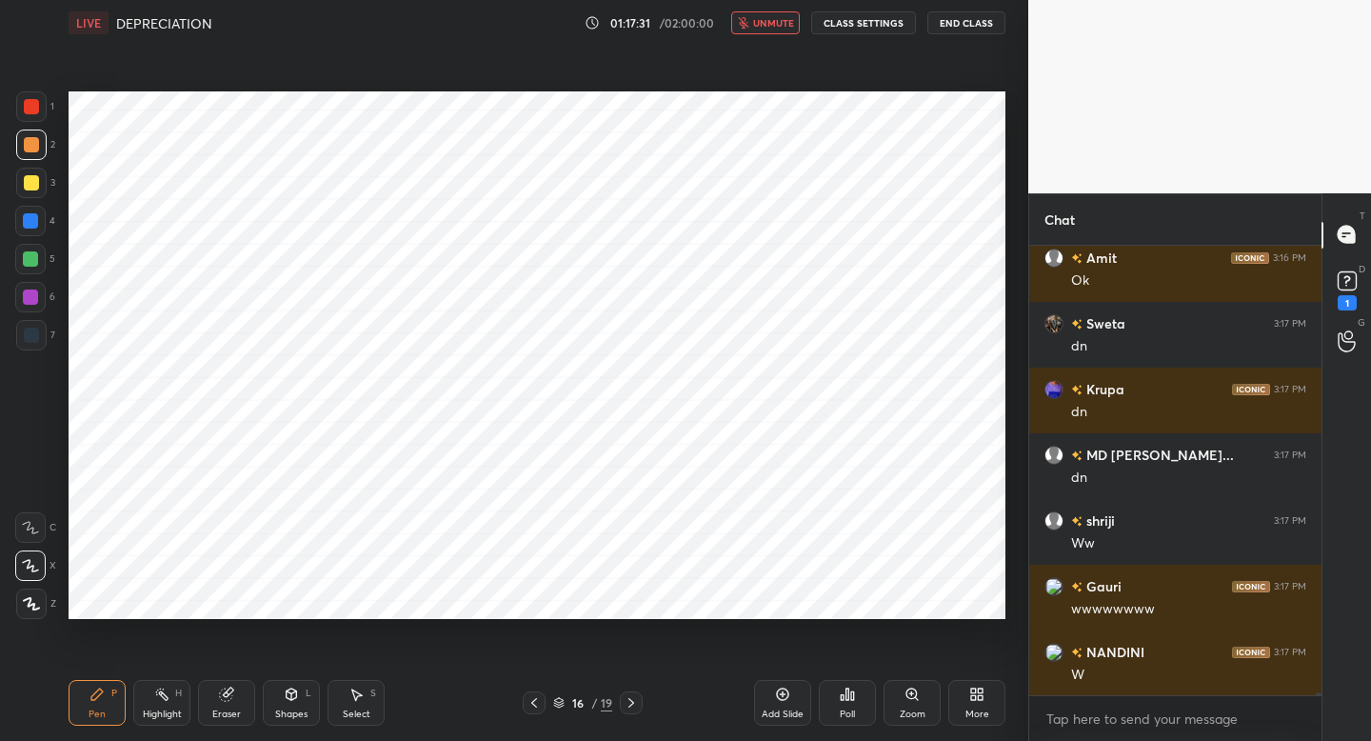
click at [772, 20] on span "unmute" at bounding box center [773, 22] width 41 height 13
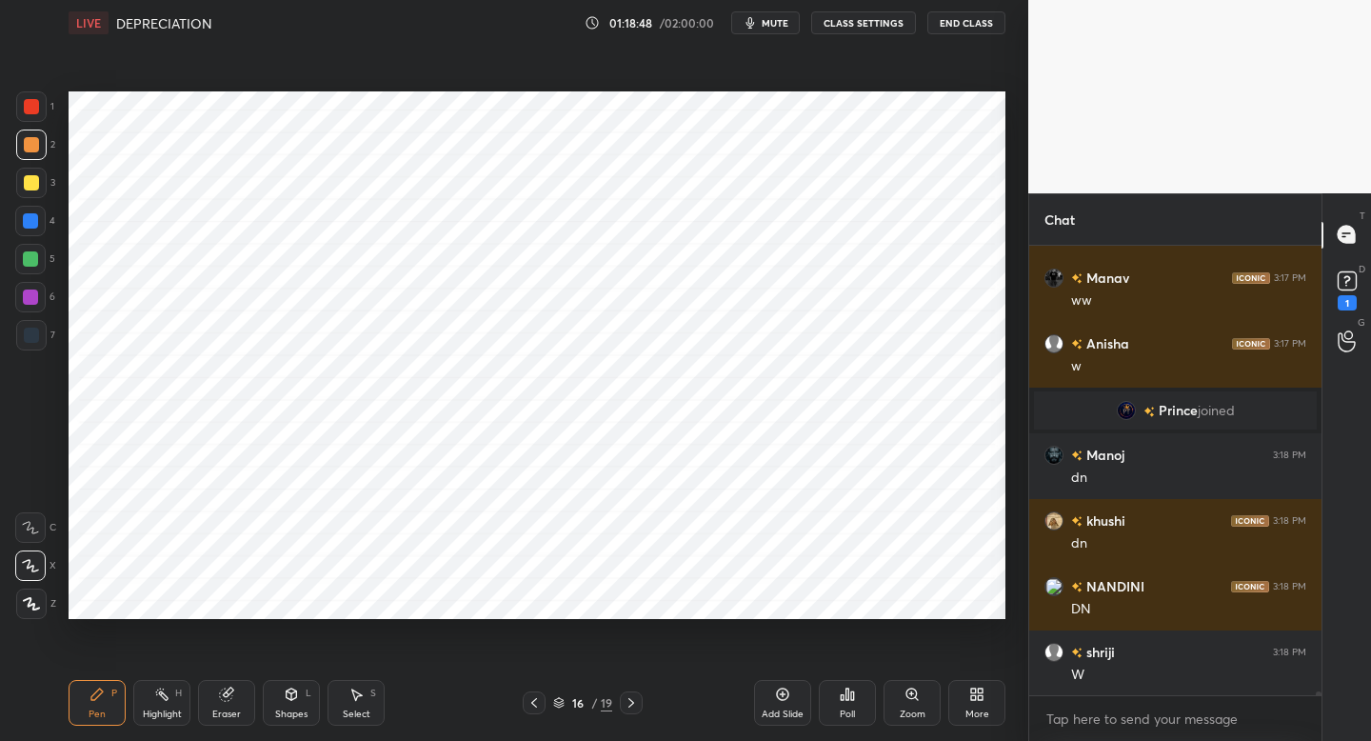
scroll to position [59424, 0]
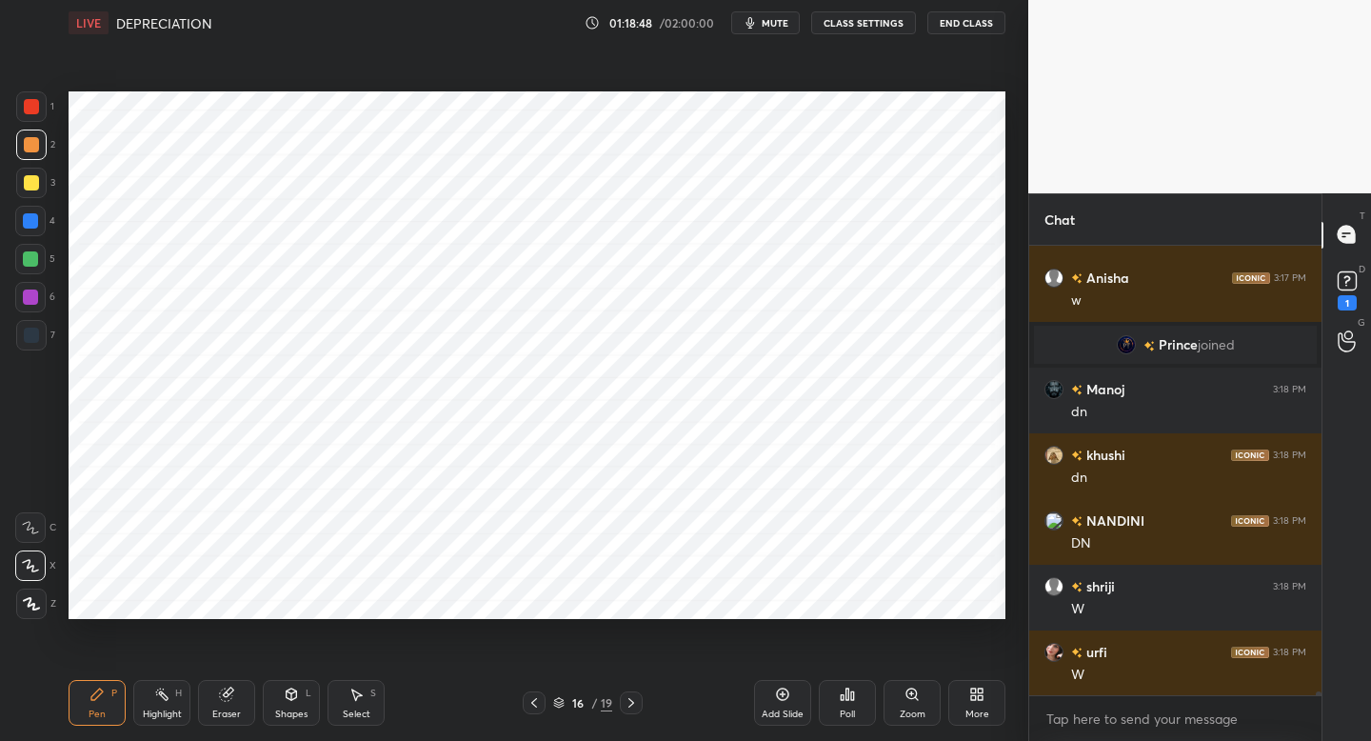
click at [764, 26] on button "mute" at bounding box center [765, 22] width 69 height 23
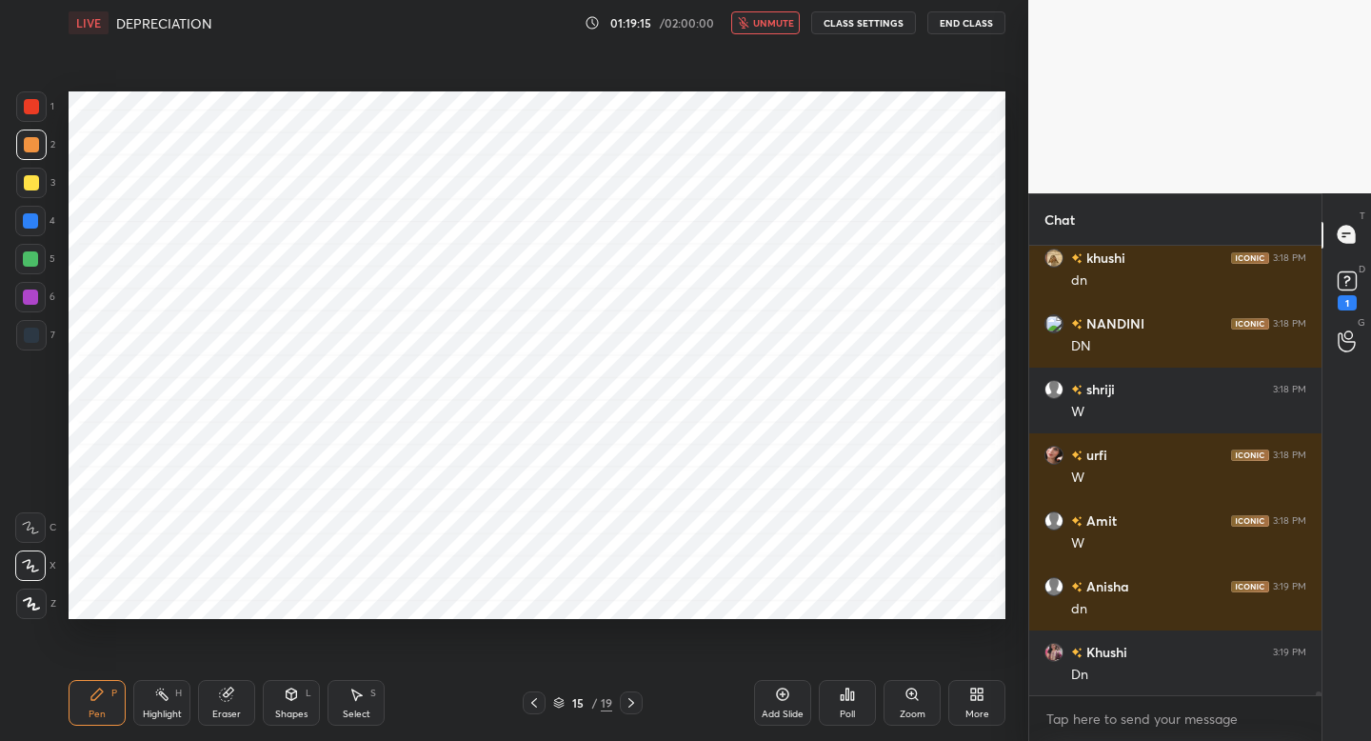
scroll to position [59687, 0]
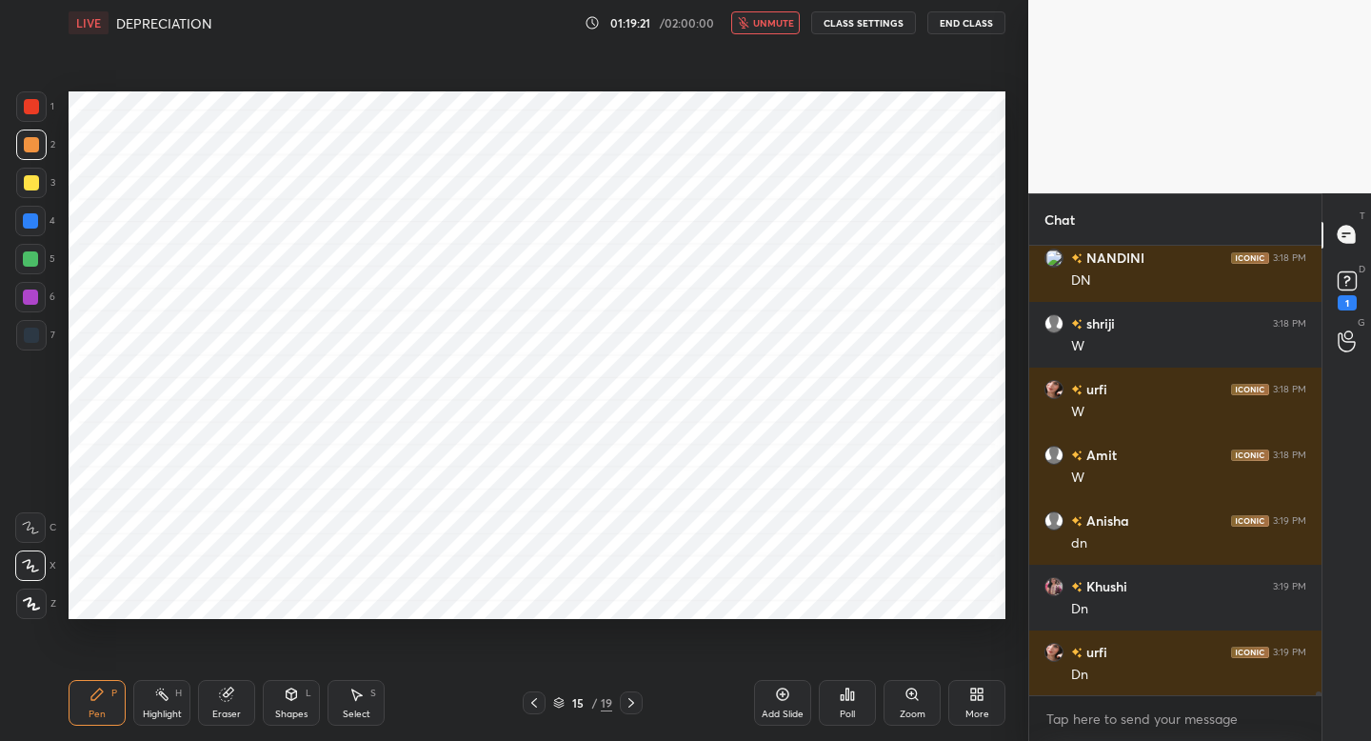
click at [764, 26] on span "unmute" at bounding box center [773, 22] width 41 height 13
click at [764, 26] on button "mute" at bounding box center [765, 22] width 69 height 23
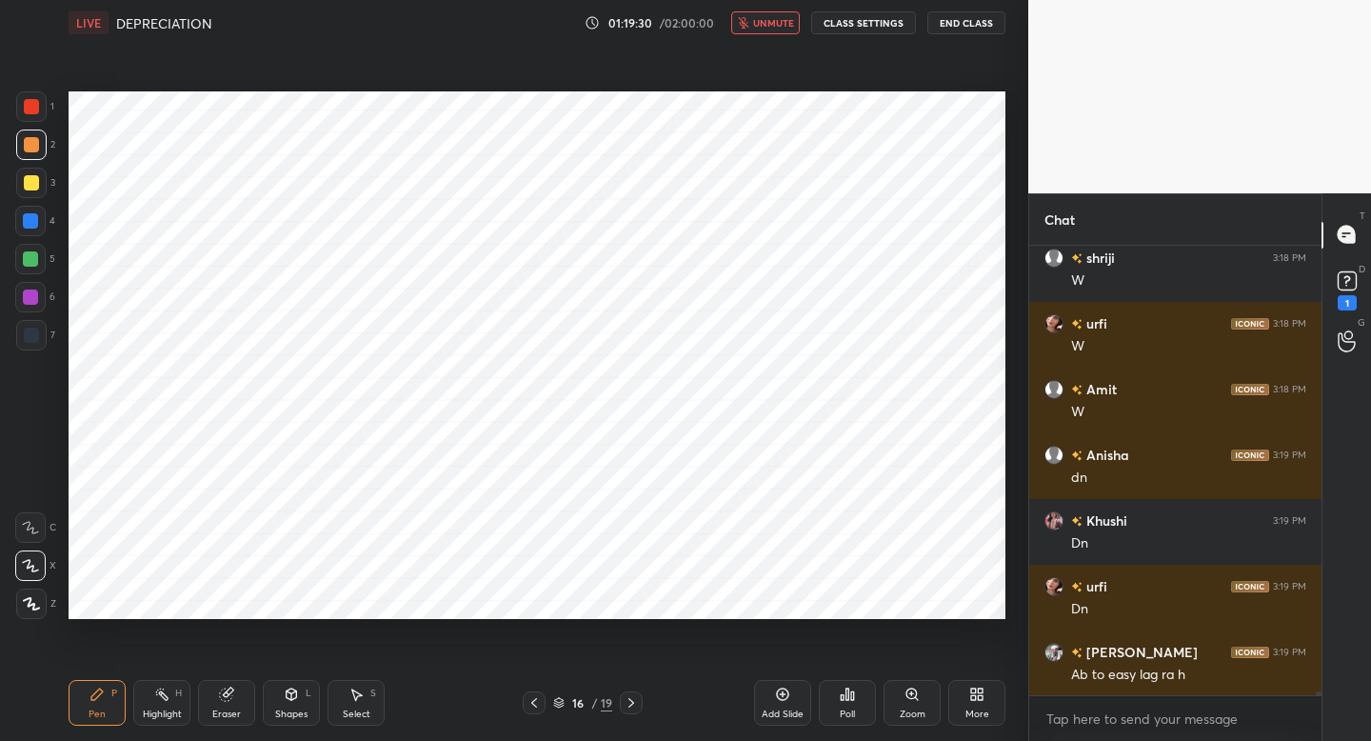
scroll to position [59818, 0]
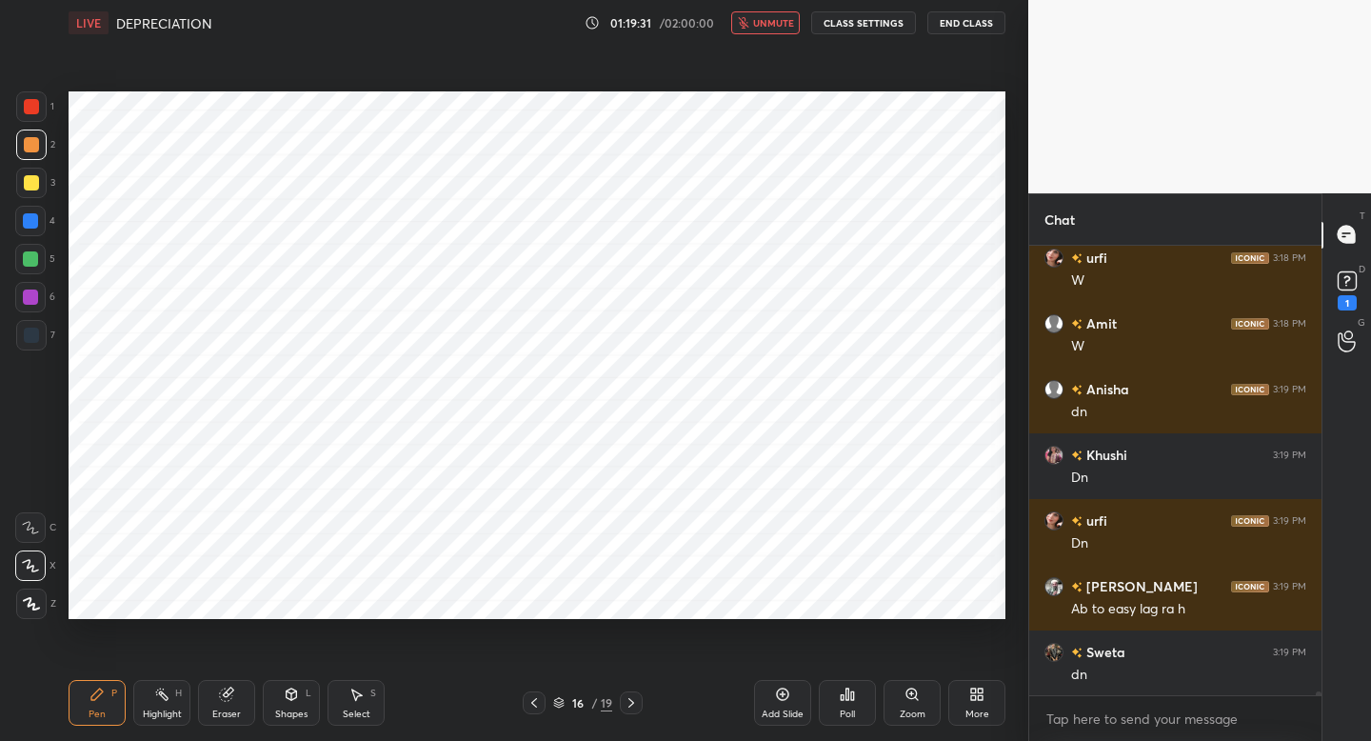
click at [764, 26] on span "unmute" at bounding box center [773, 22] width 41 height 13
click at [764, 26] on button "mute" at bounding box center [765, 22] width 69 height 23
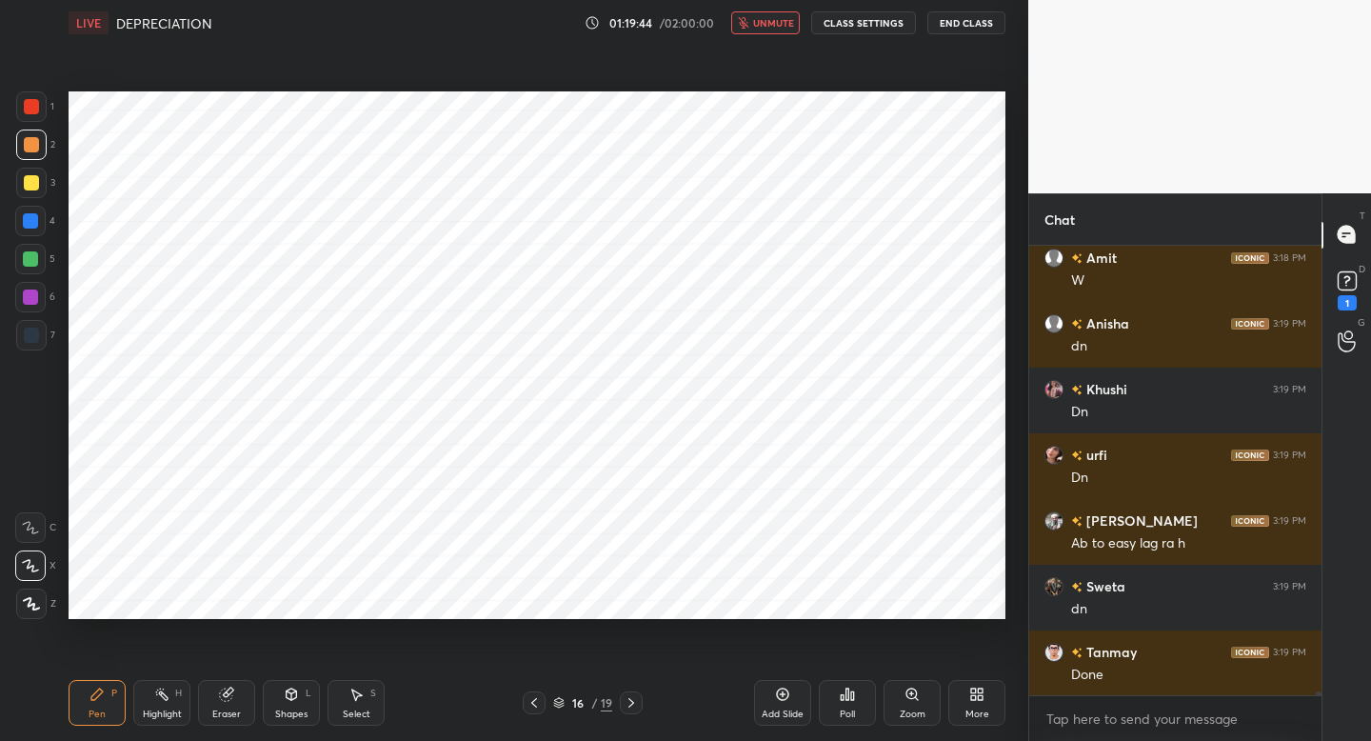
click at [764, 26] on span "unmute" at bounding box center [773, 22] width 41 height 13
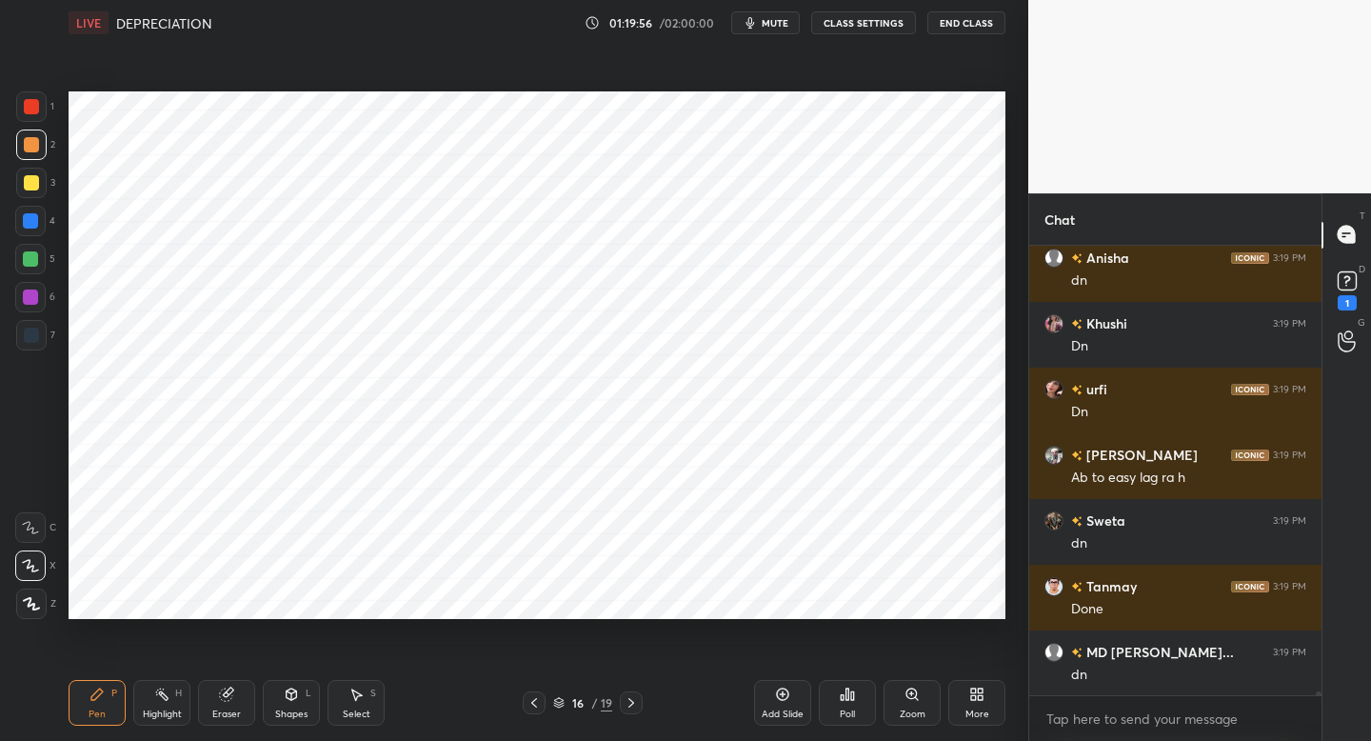
click at [764, 31] on button "mute" at bounding box center [765, 22] width 69 height 23
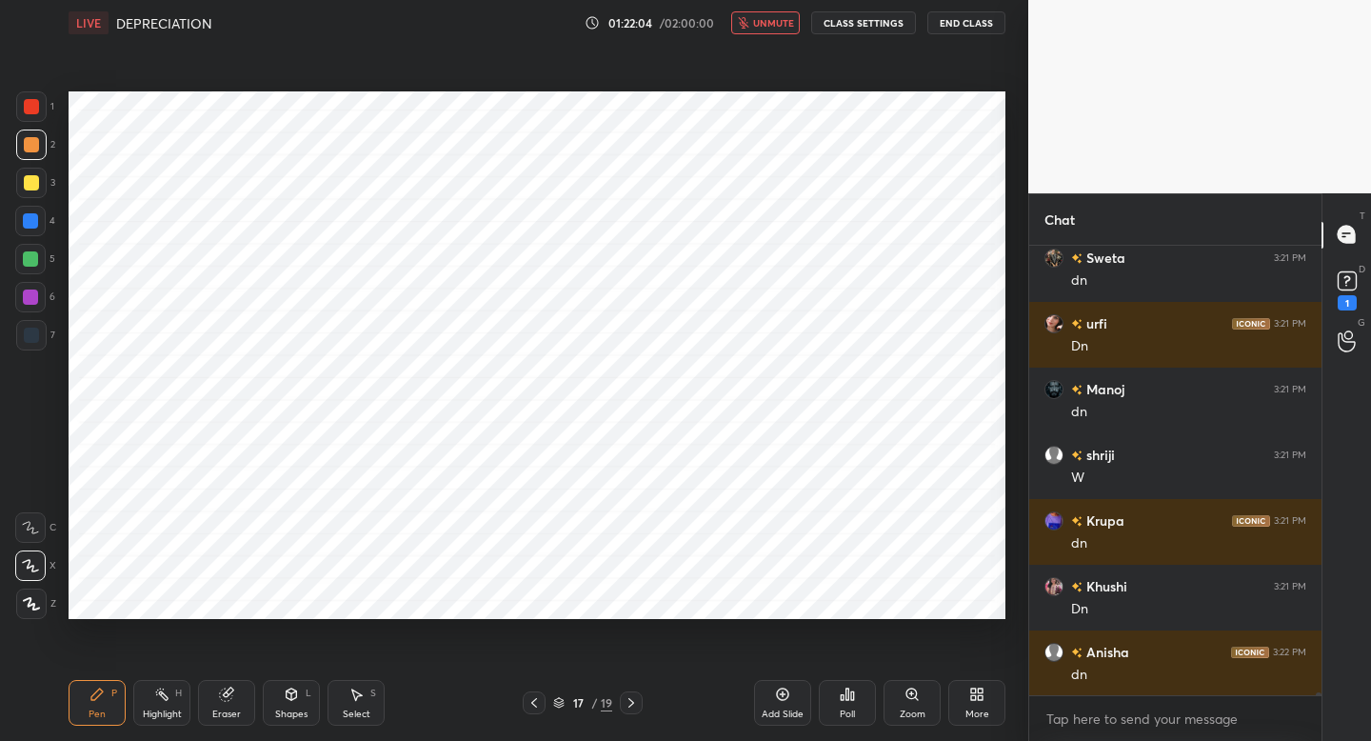
scroll to position [61330, 0]
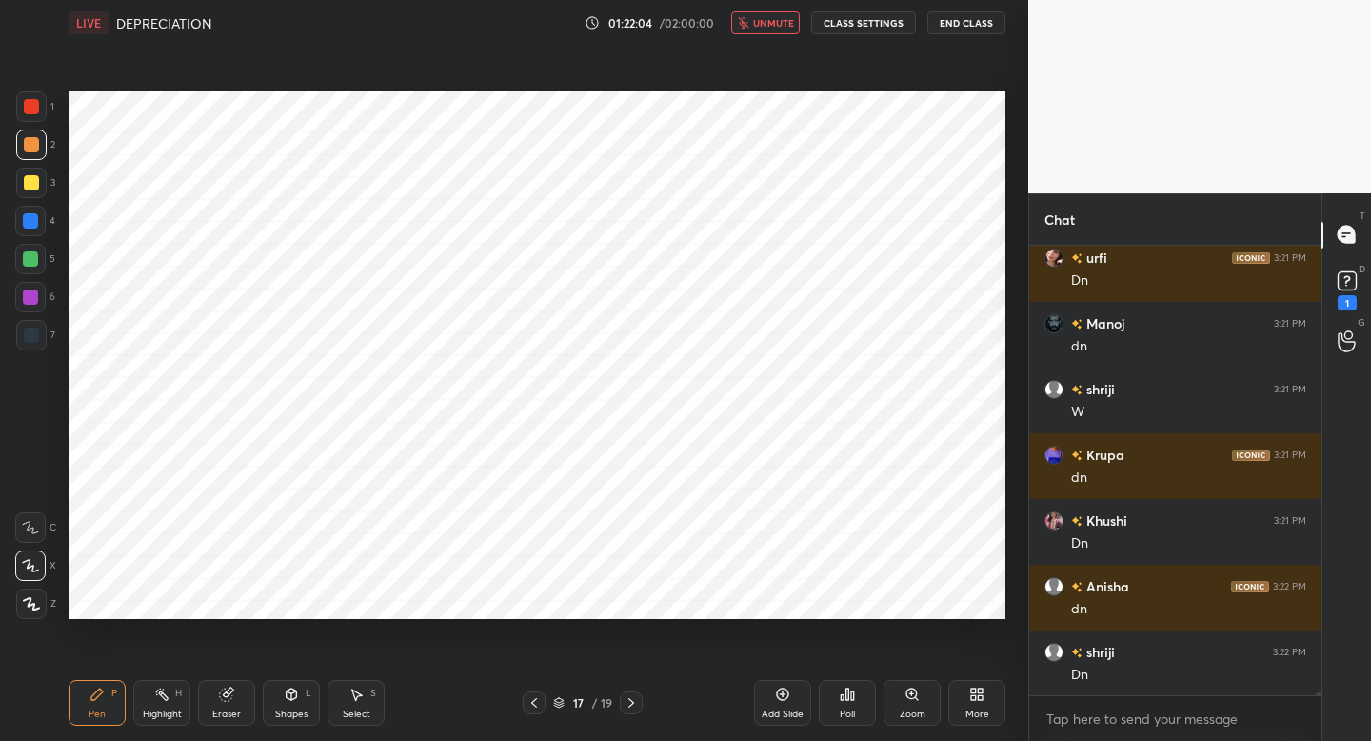
click at [764, 31] on button "unmute" at bounding box center [765, 22] width 69 height 23
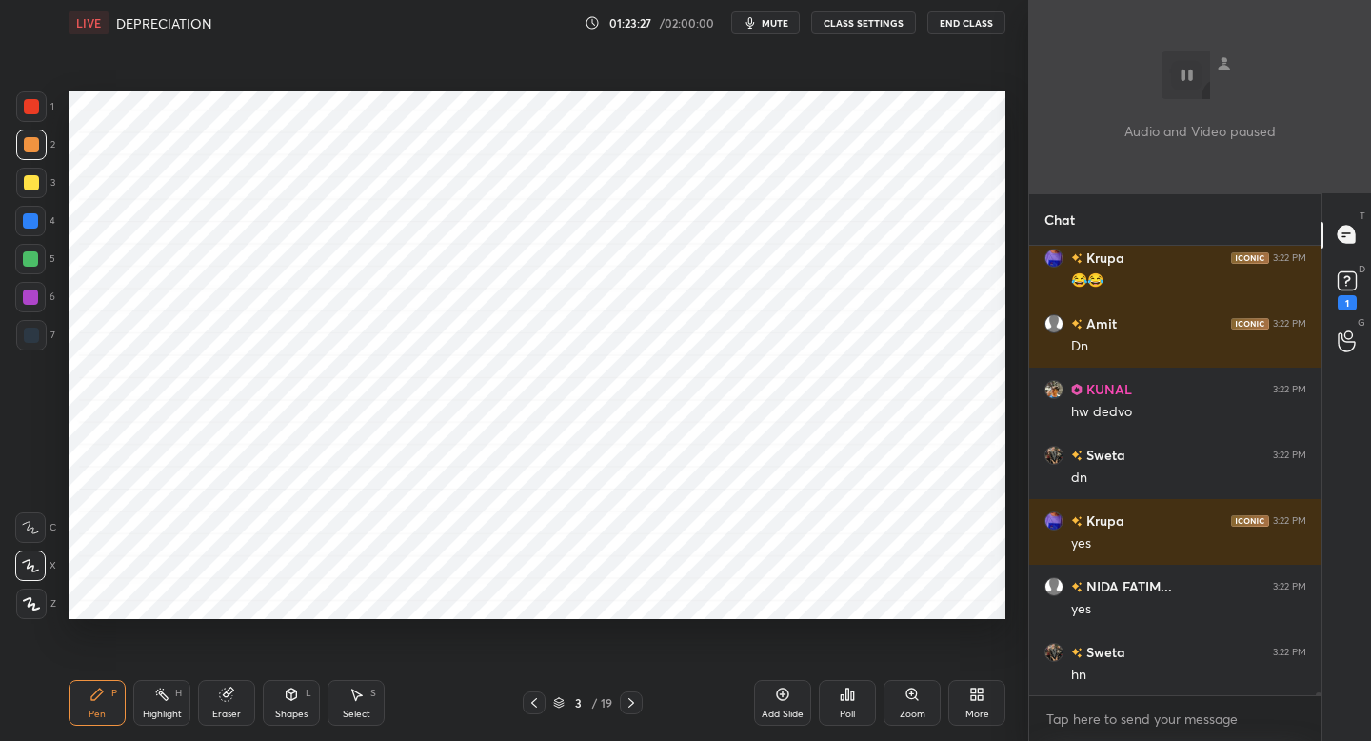
scroll to position [62381, 0]
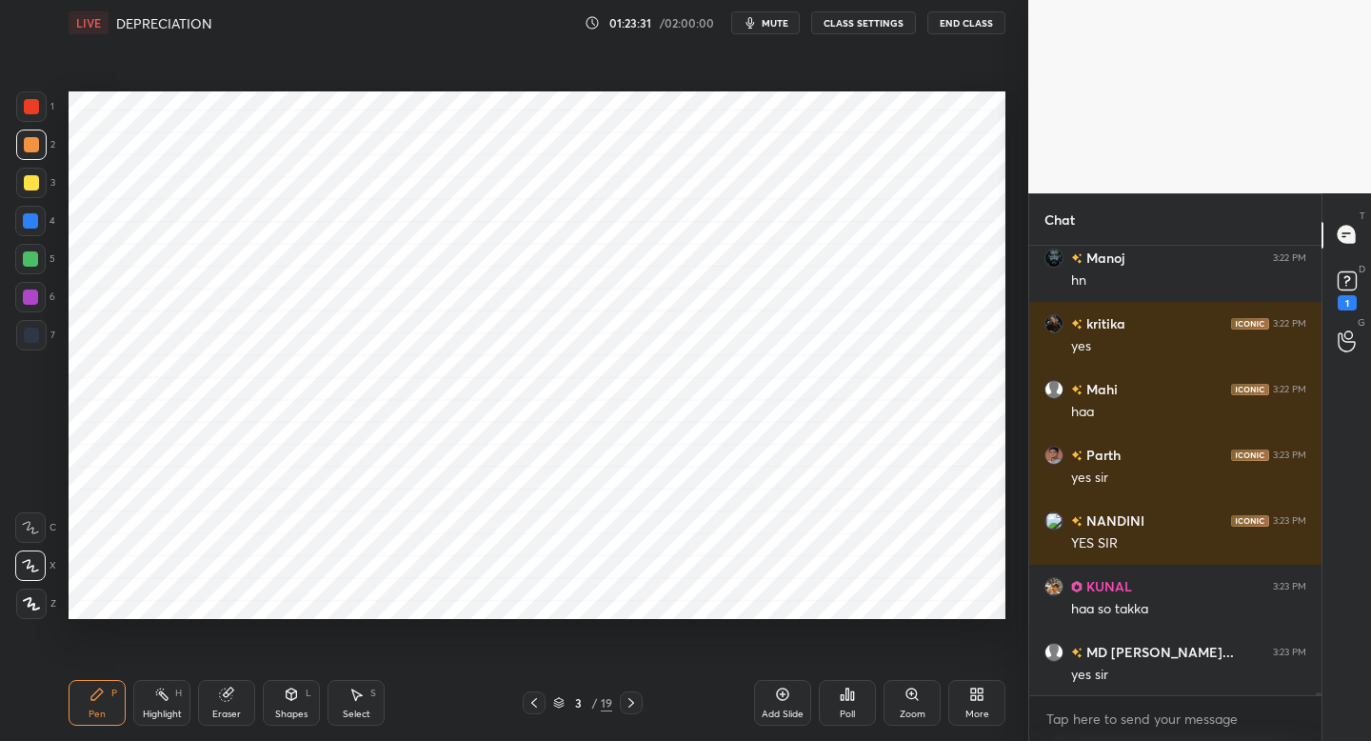
click at [636, 708] on icon at bounding box center [631, 702] width 15 height 15
click at [633, 698] on icon at bounding box center [631, 702] width 15 height 15
click at [631, 696] on icon at bounding box center [631, 702] width 15 height 15
click at [633, 695] on icon at bounding box center [631, 702] width 15 height 15
click at [634, 695] on icon at bounding box center [631, 702] width 15 height 15
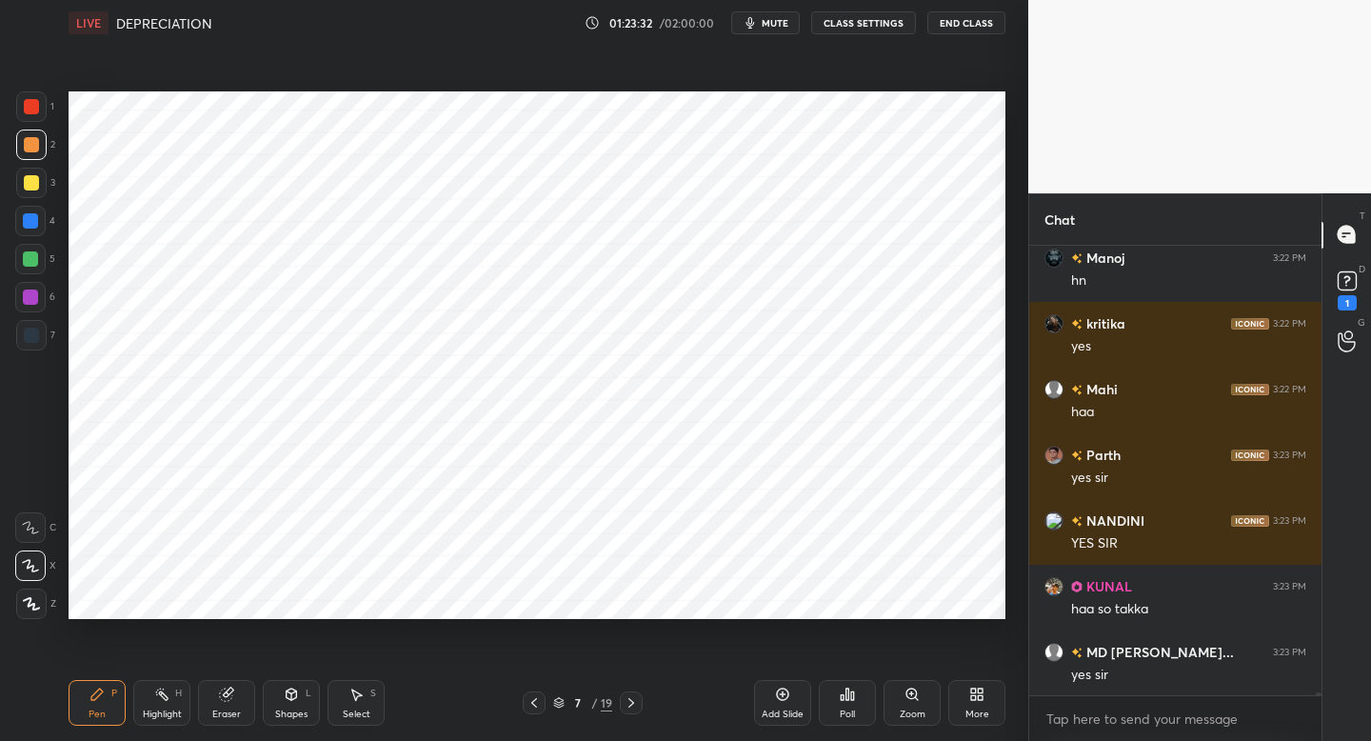
click at [635, 695] on icon at bounding box center [631, 702] width 15 height 15
click at [637, 695] on icon at bounding box center [631, 702] width 15 height 15
click at [635, 695] on icon at bounding box center [631, 702] width 15 height 15
click at [637, 695] on icon at bounding box center [631, 702] width 15 height 15
click at [636, 699] on div at bounding box center [631, 702] width 23 height 23
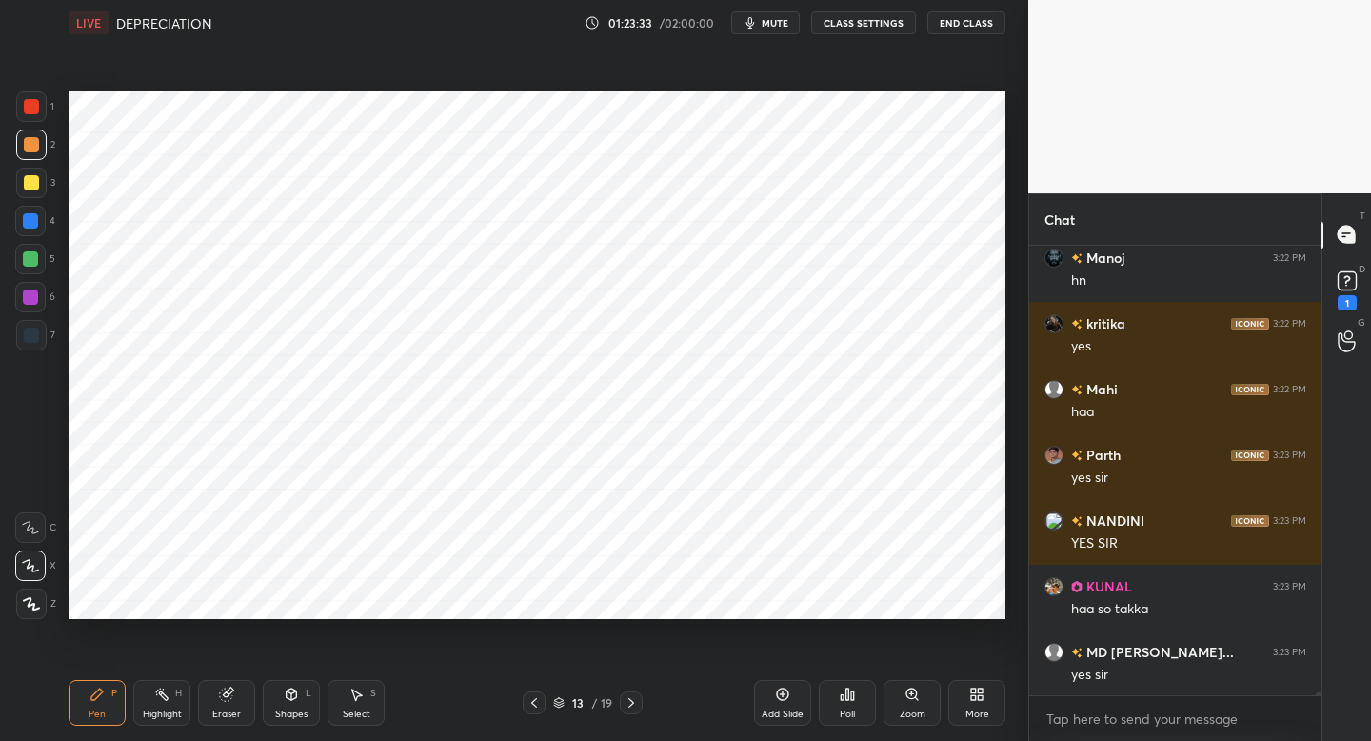
click at [637, 699] on div at bounding box center [631, 702] width 23 height 23
click at [638, 696] on div at bounding box center [631, 702] width 23 height 23
click at [640, 693] on div "15 / 19" at bounding box center [582, 702] width 343 height 23
click at [641, 692] on div "15 / 19" at bounding box center [582, 702] width 343 height 23
click at [638, 697] on div "15 / 19" at bounding box center [582, 702] width 343 height 23
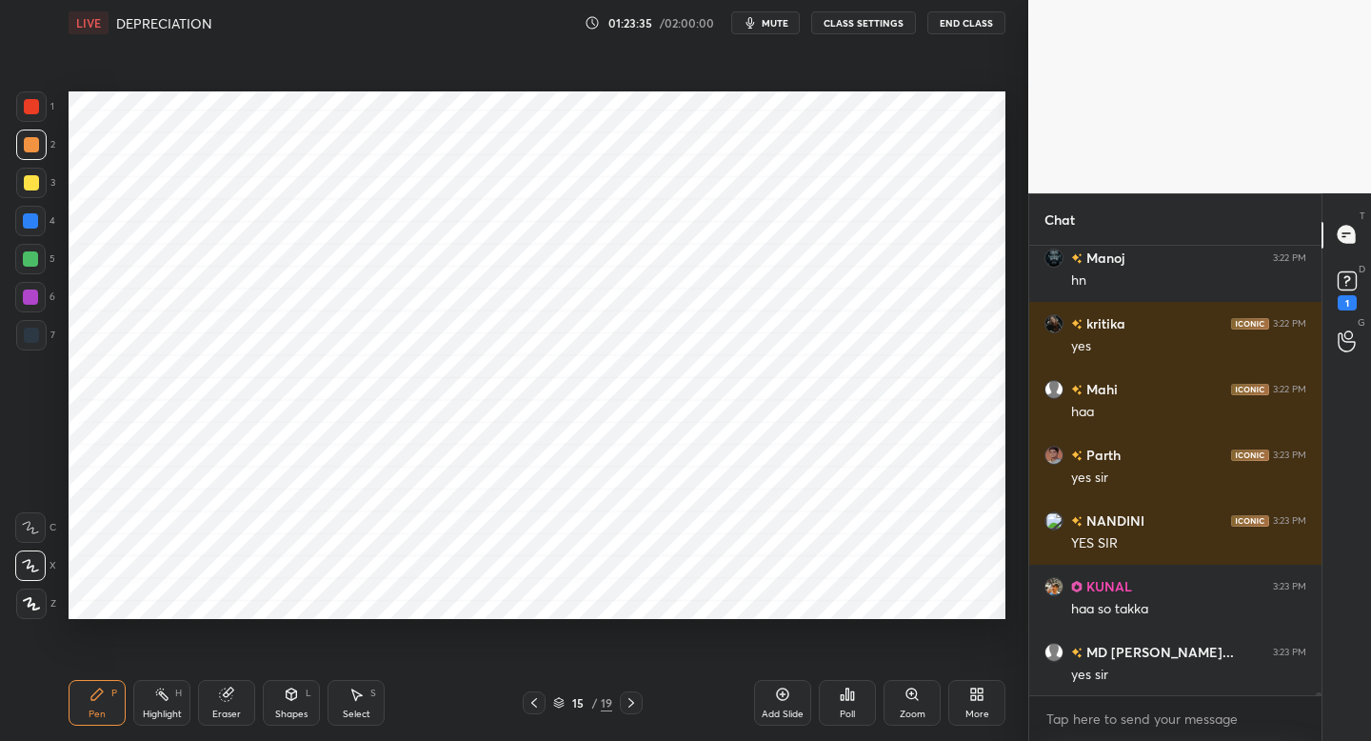
click at [638, 696] on div at bounding box center [631, 702] width 23 height 23
click at [633, 699] on icon at bounding box center [631, 702] width 15 height 15
click at [629, 698] on icon at bounding box center [631, 702] width 15 height 15
click at [631, 697] on icon at bounding box center [631, 702] width 15 height 15
click at [630, 697] on icon at bounding box center [631, 702] width 15 height 15
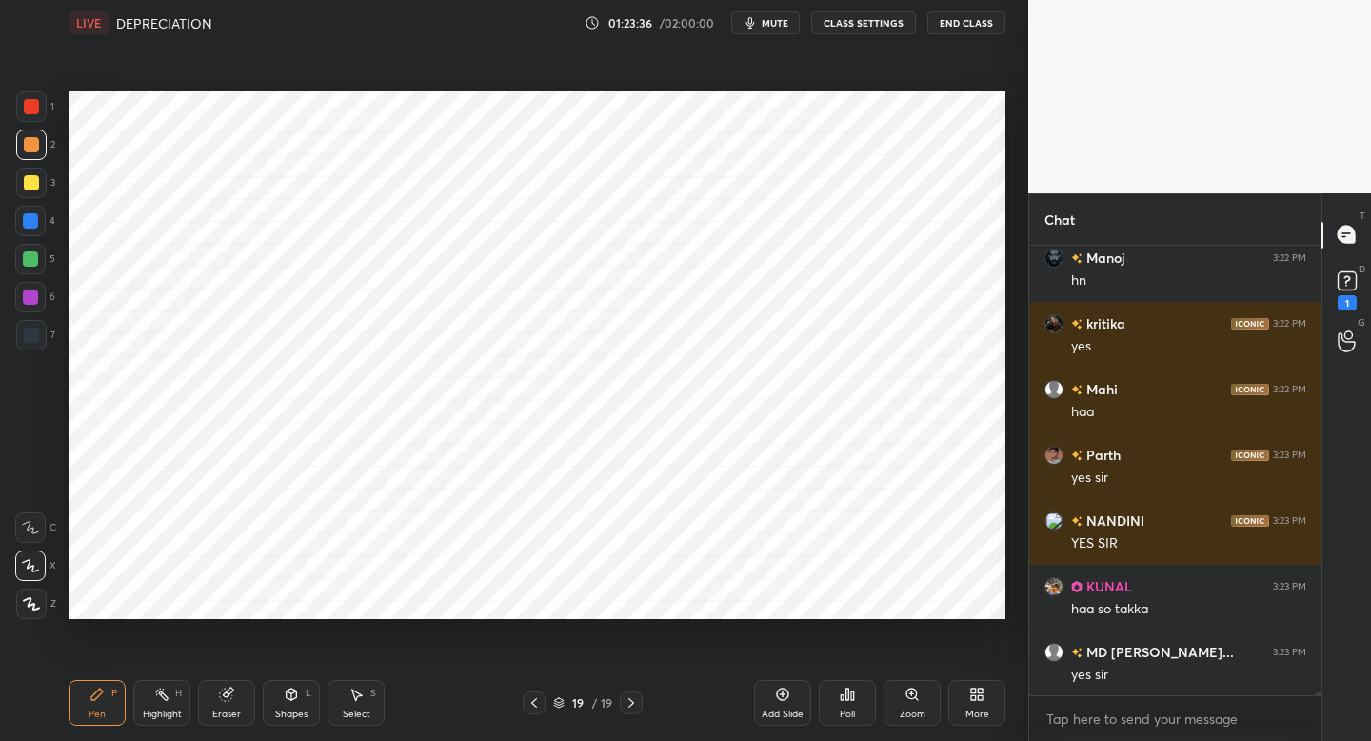
click at [536, 696] on icon at bounding box center [534, 702] width 15 height 15
click at [536, 703] on icon at bounding box center [534, 702] width 15 height 15
click at [629, 707] on icon at bounding box center [631, 702] width 15 height 15
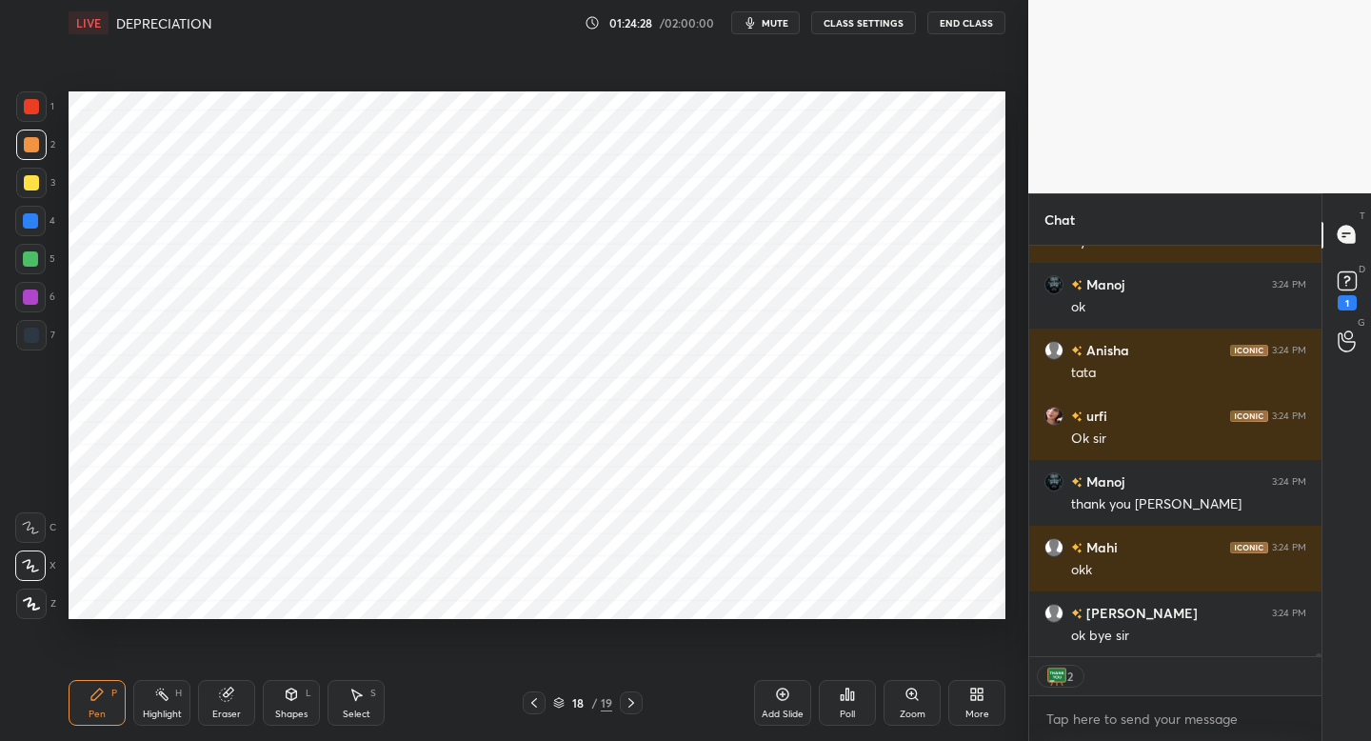
scroll to position [63340, 0]
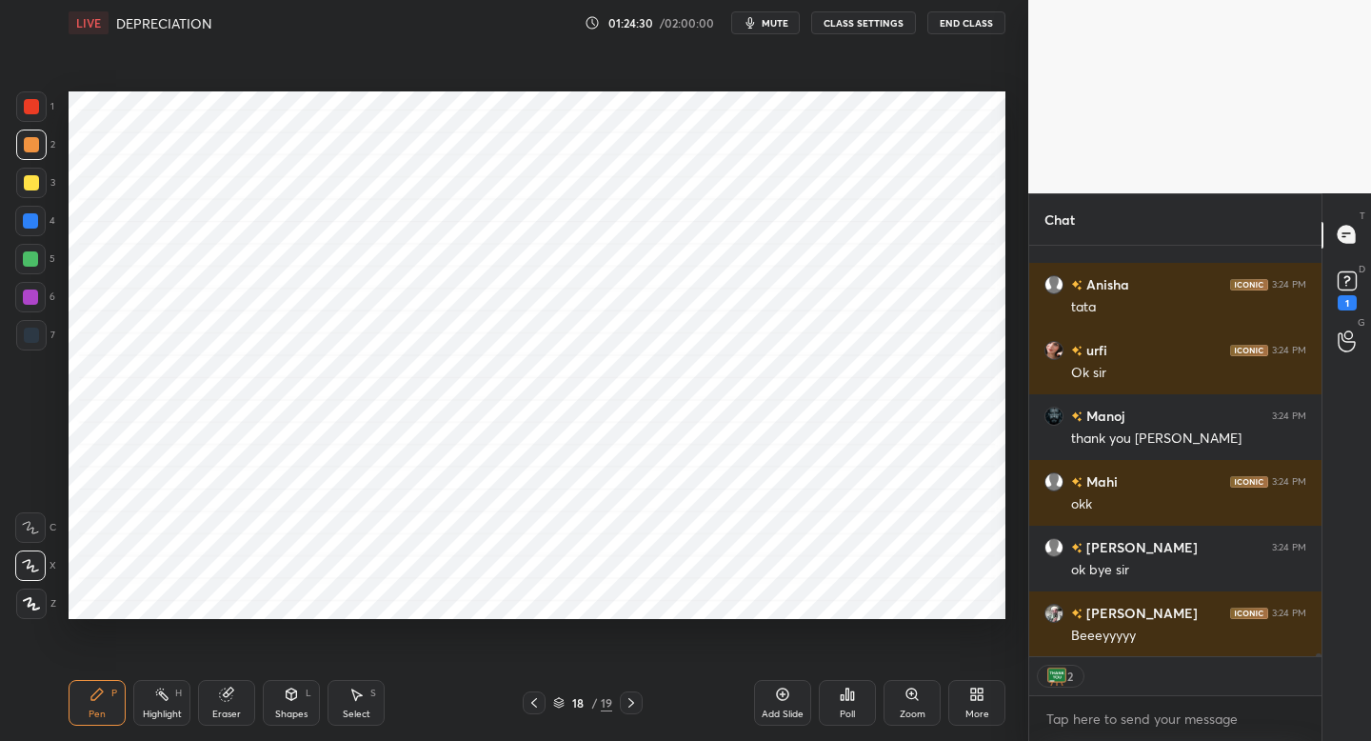
click at [953, 18] on button "End Class" at bounding box center [967, 22] width 78 height 23
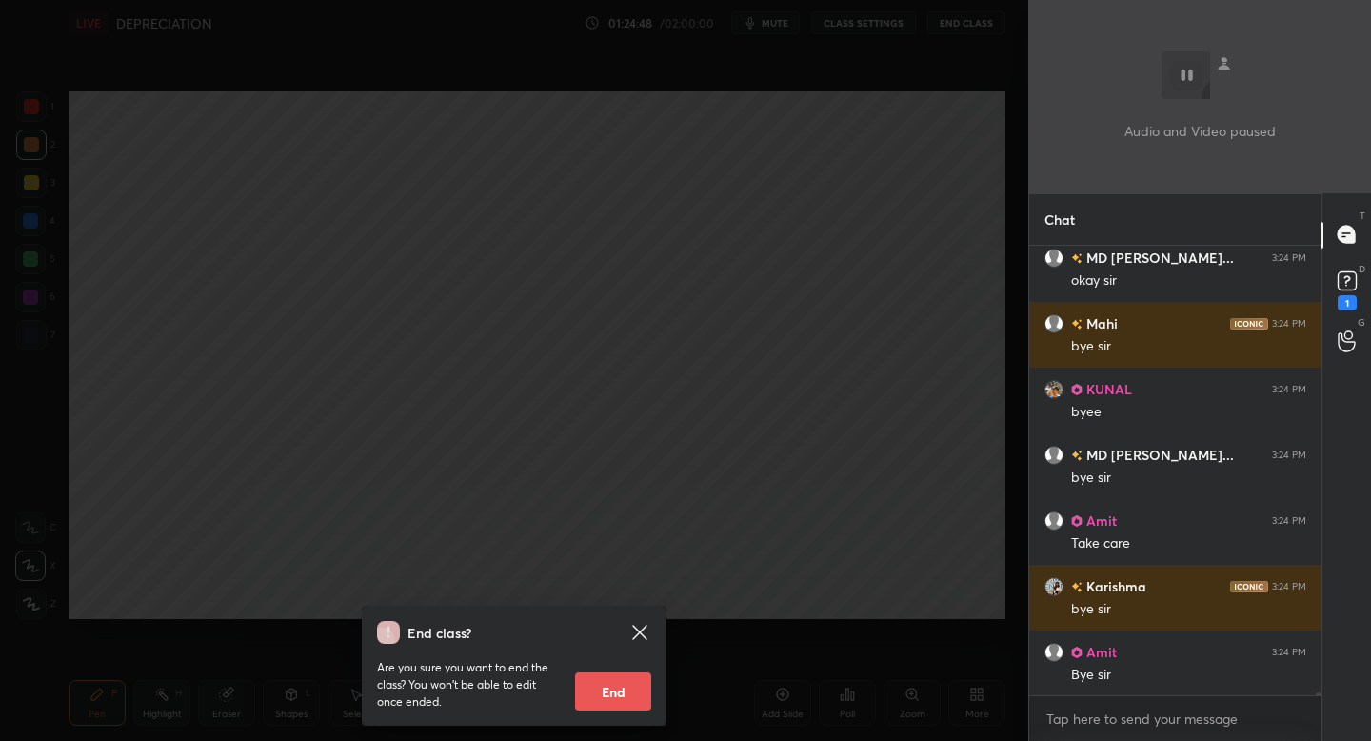
scroll to position [63827, 0]
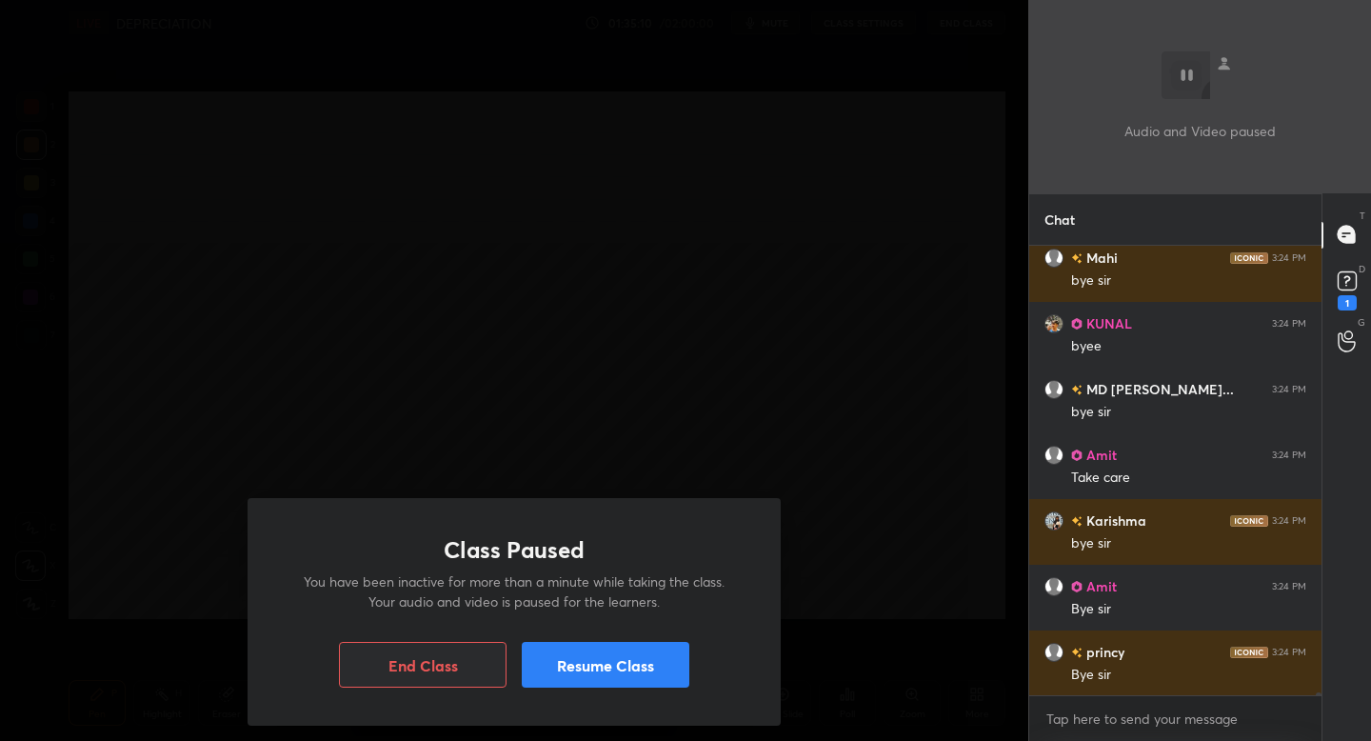
click at [386, 667] on button "End Class" at bounding box center [423, 665] width 168 height 46
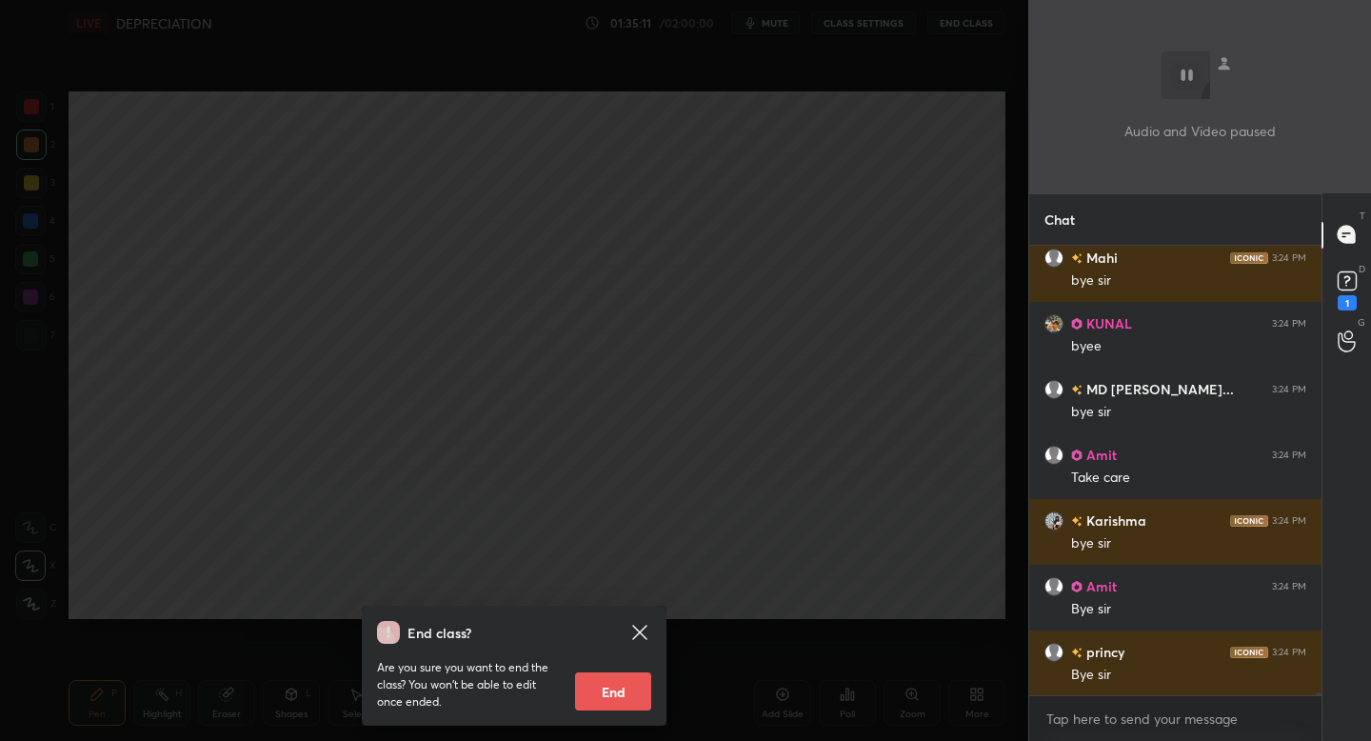
click at [619, 707] on button "End" at bounding box center [613, 691] width 76 height 38
type textarea "x"
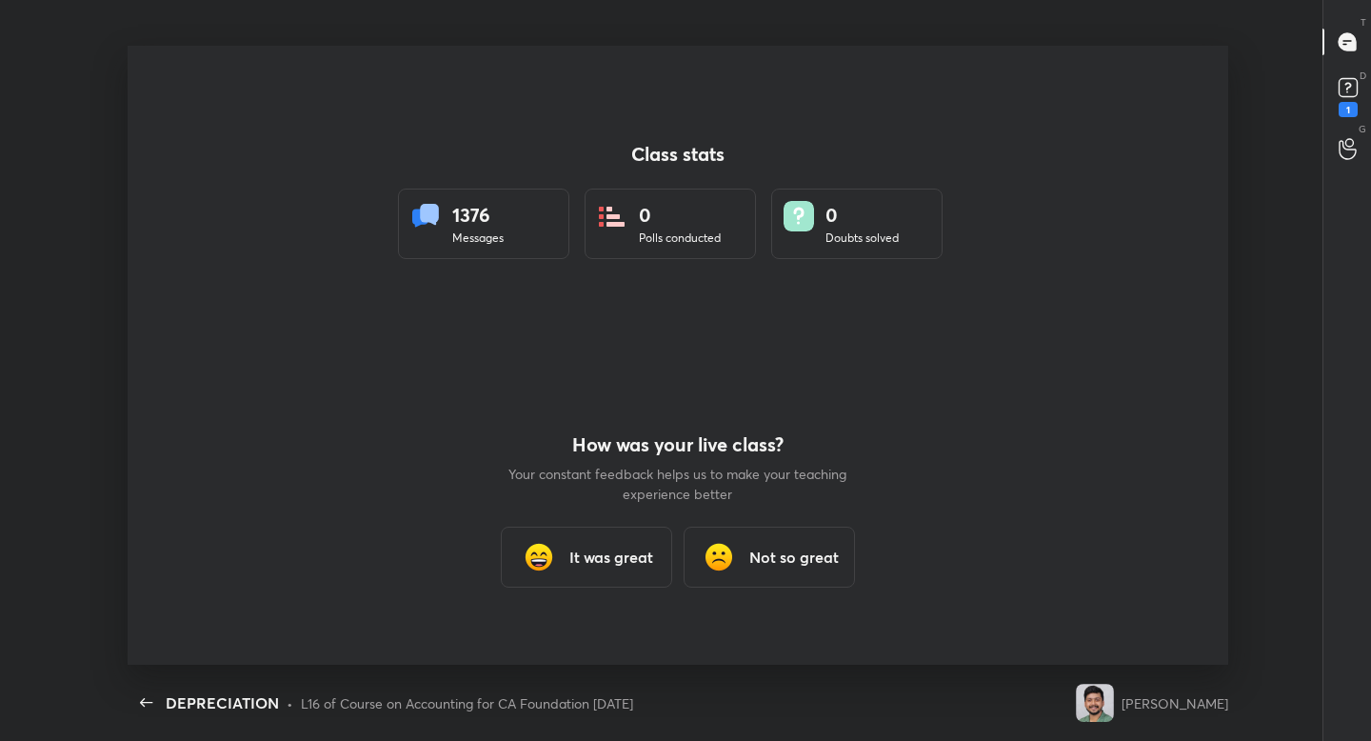
scroll to position [0, 0]
